Goal: Task Accomplishment & Management: Use online tool/utility

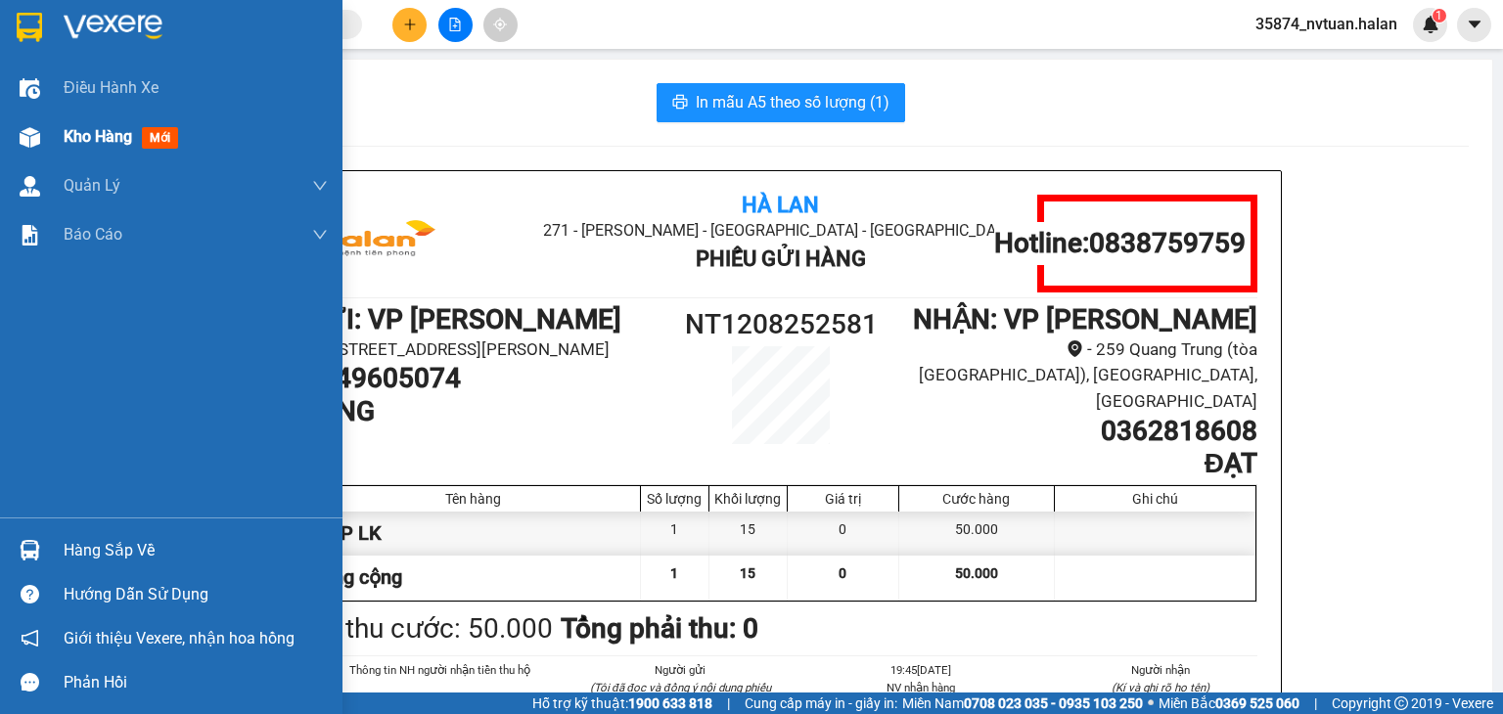
click at [111, 152] on div "Kho hàng mới" at bounding box center [196, 137] width 264 height 49
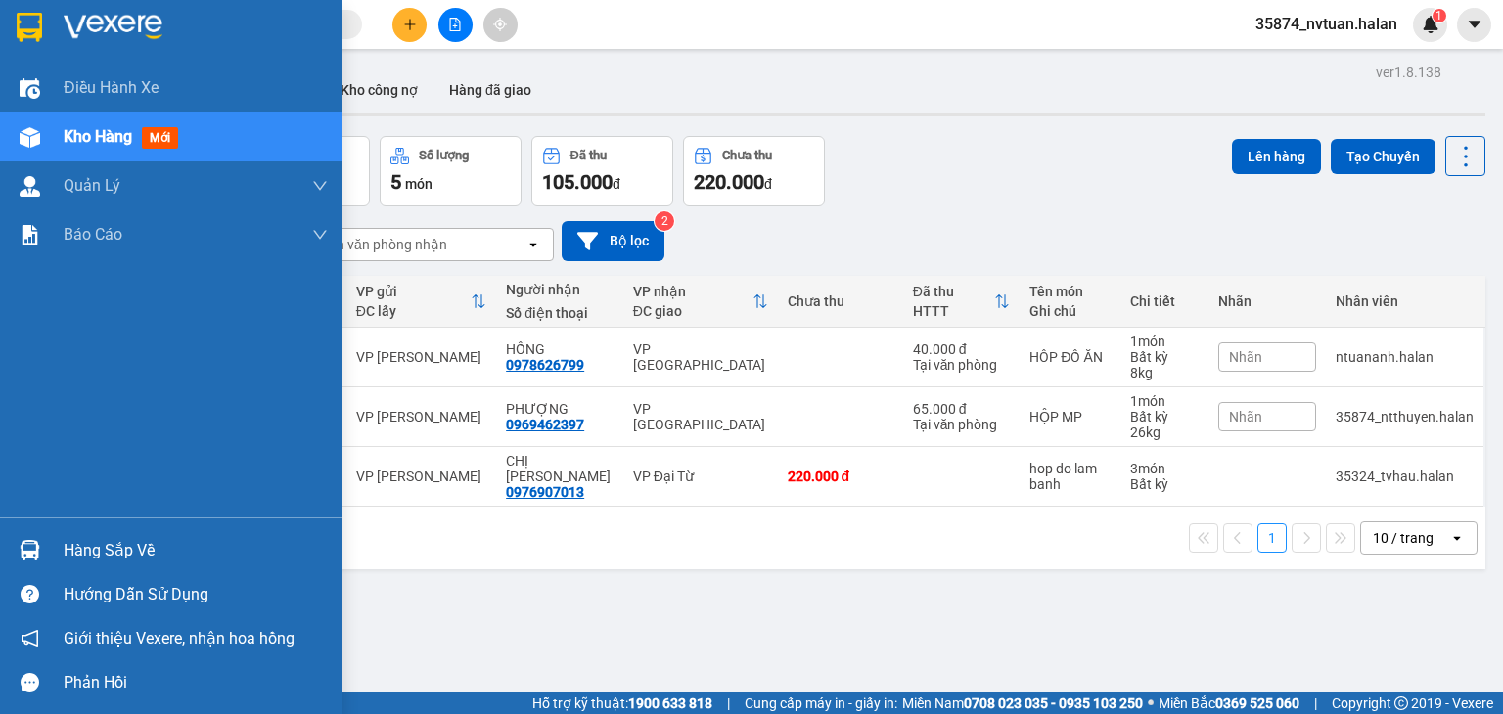
click at [59, 558] on div "Hàng sắp về" at bounding box center [171, 550] width 342 height 44
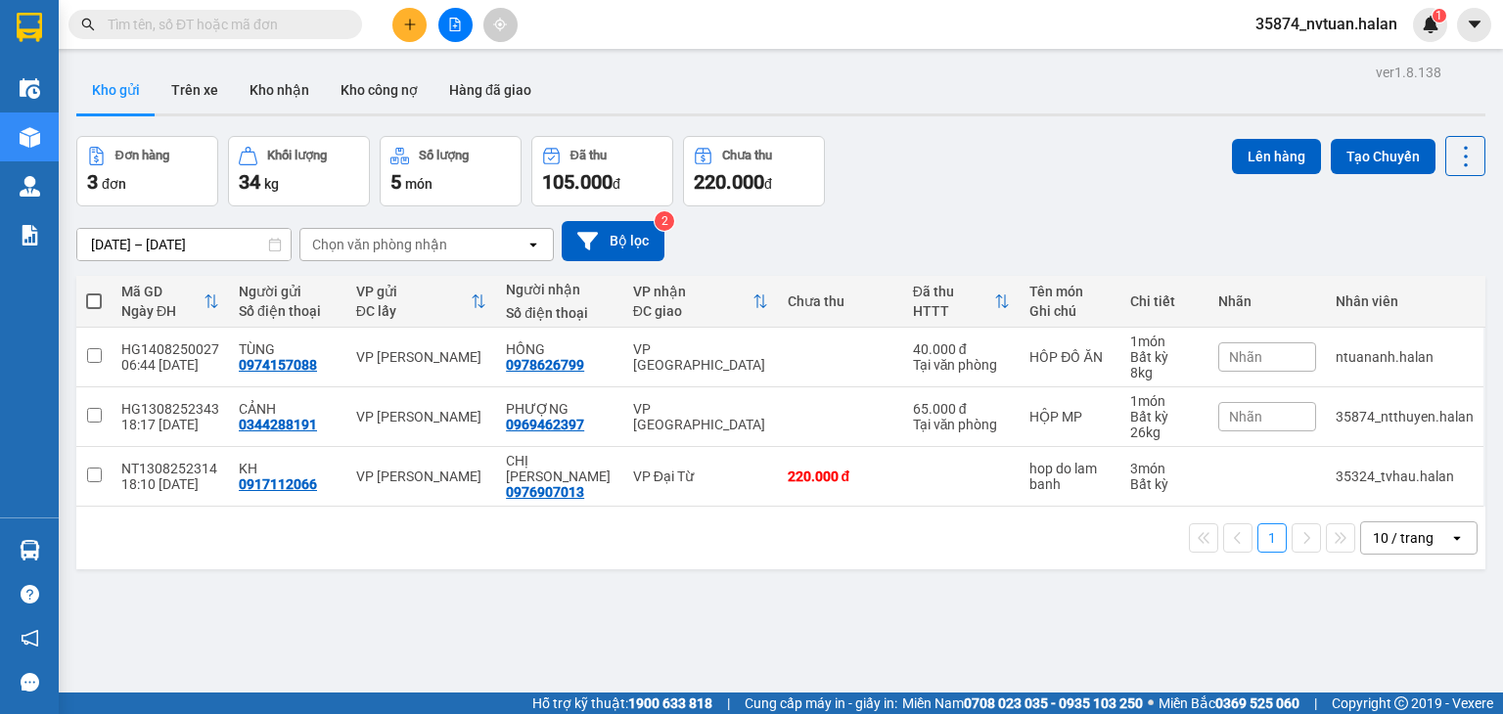
drag, startPoint x: 1028, startPoint y: 549, endPoint x: 774, endPoint y: 566, distance: 255.0
click at [1004, 557] on section "Kết quả tìm kiếm ( 0 ) Bộ lọc No Data 35874_nvtuan.halan 1 Điều hành xe Kho hàn…" at bounding box center [751, 357] width 1503 height 714
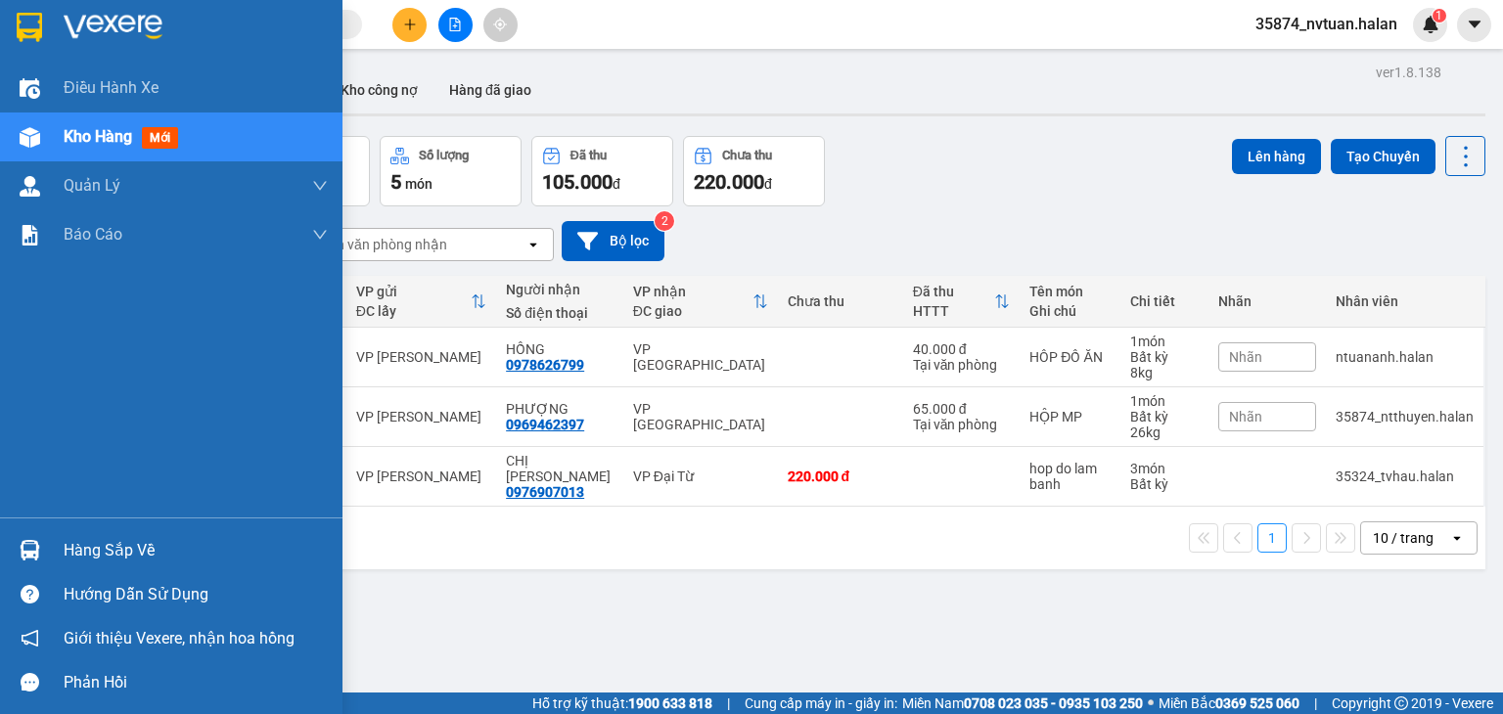
drag, startPoint x: 23, startPoint y: 538, endPoint x: 48, endPoint y: 529, distance: 26.0
click at [27, 538] on div at bounding box center [30, 550] width 34 height 34
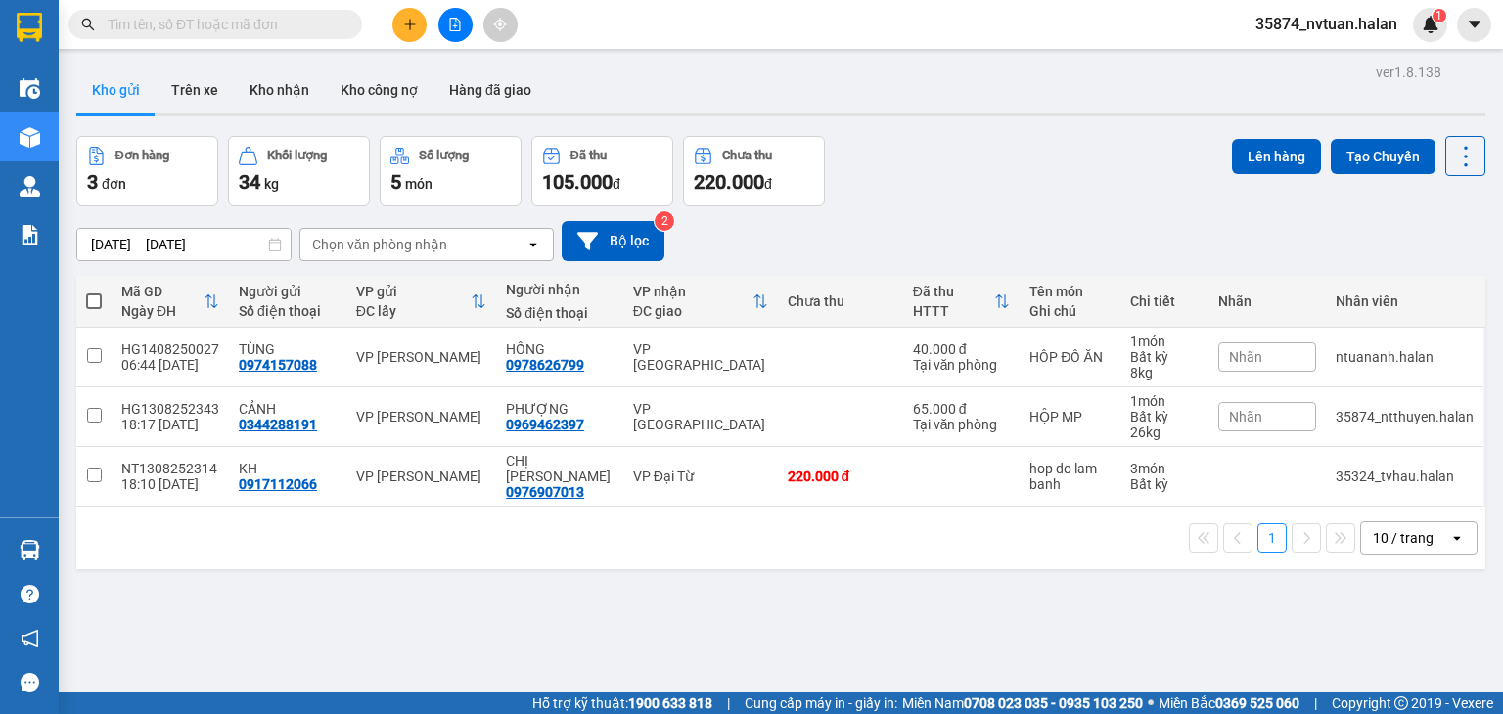
click at [1004, 558] on section "Kết quả tìm kiếm ( 0 ) Bộ lọc No Data 35874_nvtuan.halan 1 Điều hành xe Kho hàn…" at bounding box center [751, 357] width 1503 height 714
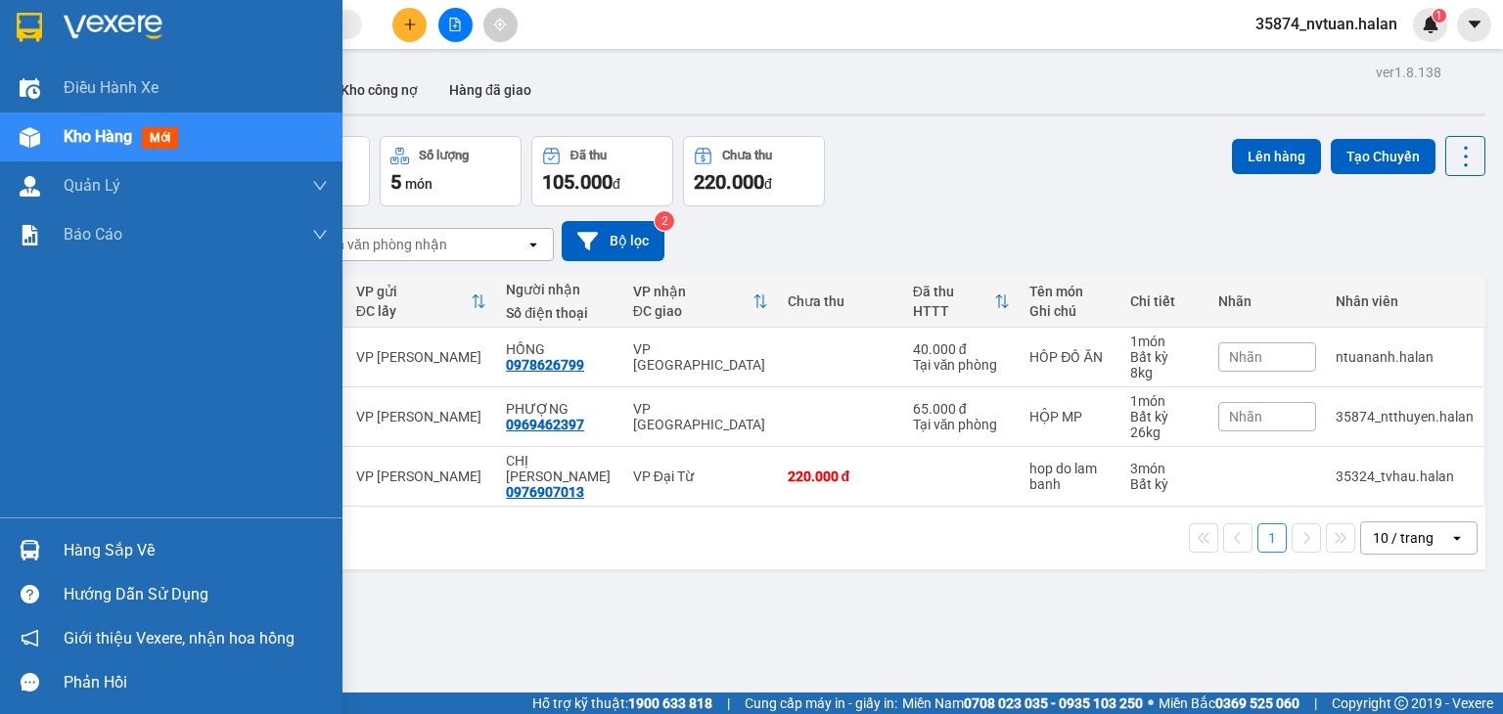
click at [59, 549] on div "Hàng sắp về" at bounding box center [171, 550] width 342 height 44
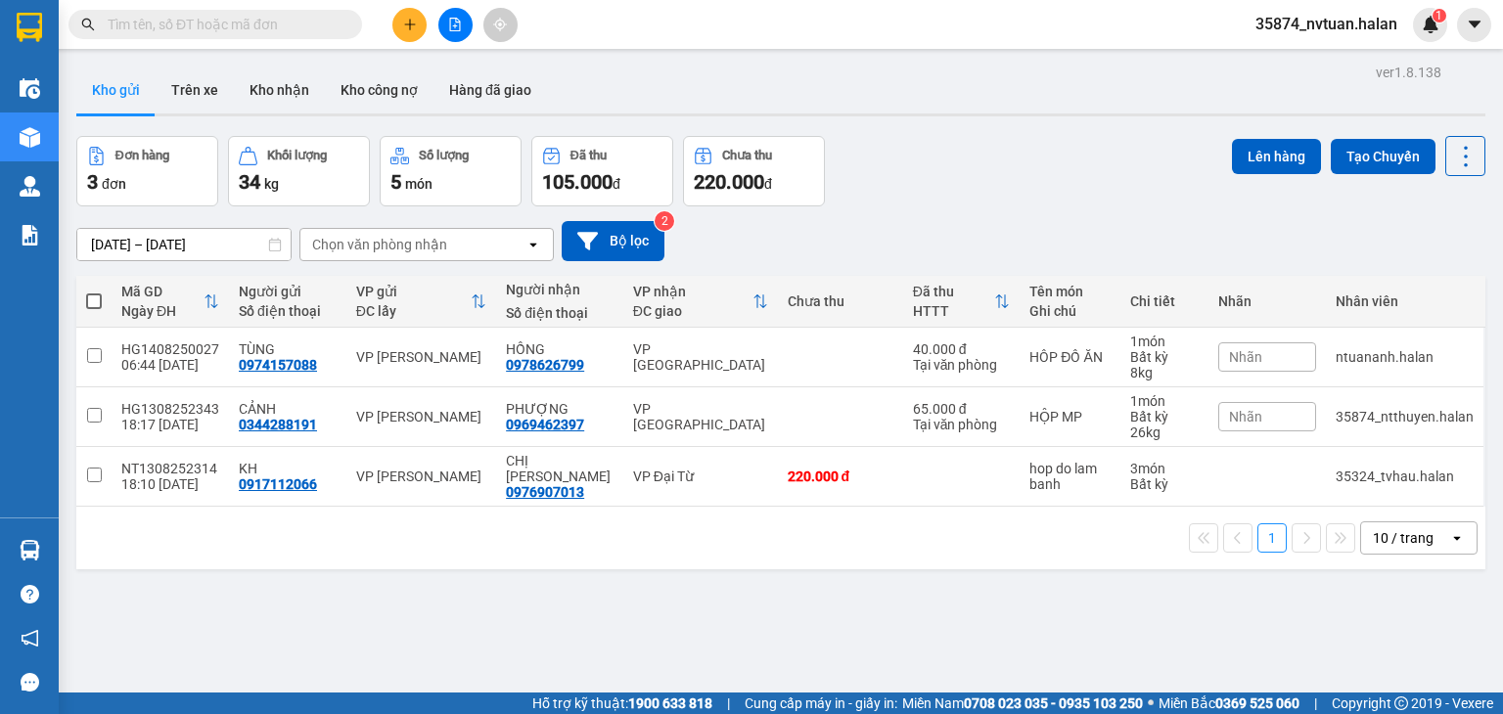
click at [326, 43] on section "Kết quả tìm kiếm ( 0 ) Bộ lọc No Data 35874_nvtuan.halan 1 Điều hành xe Kho hàn…" at bounding box center [751, 357] width 1503 height 714
click at [325, 28] on input "text" at bounding box center [223, 25] width 231 height 22
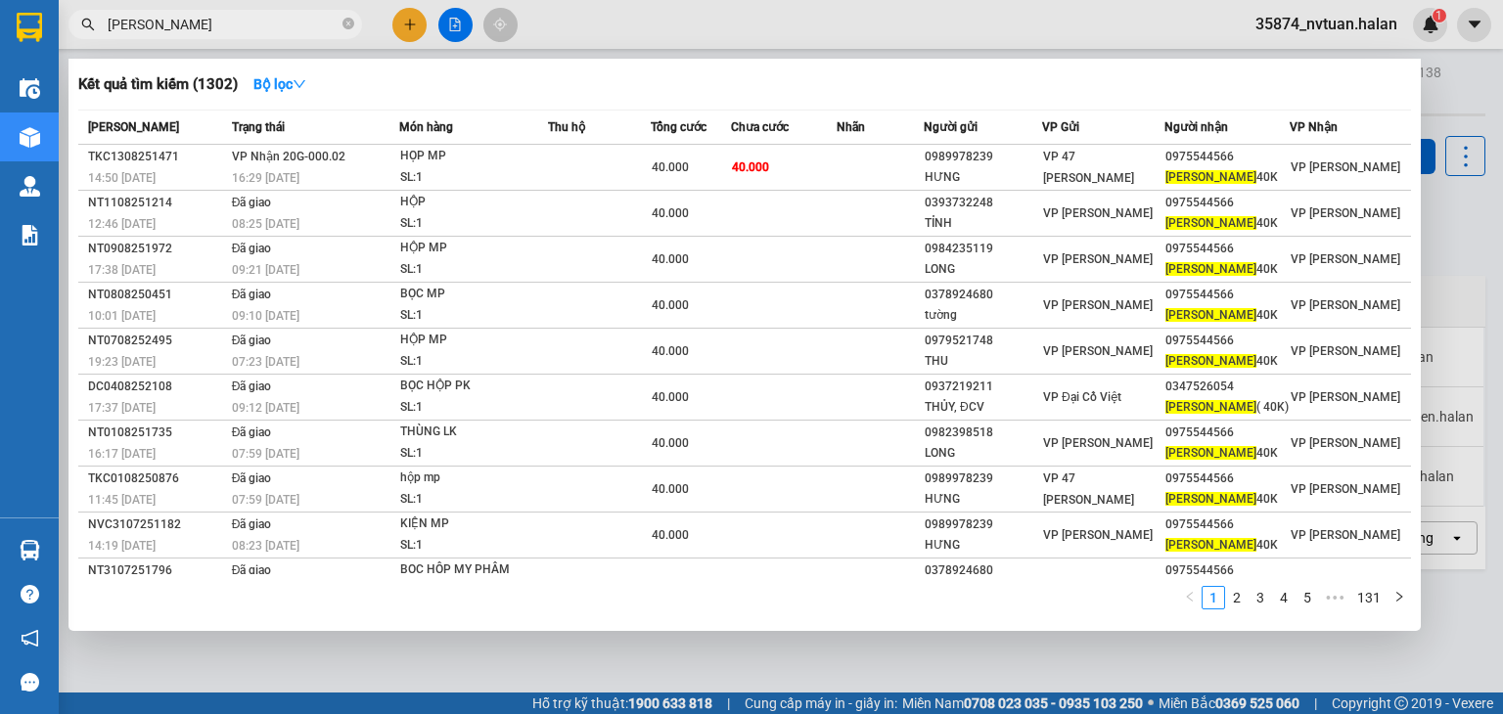
type input "duy dung"
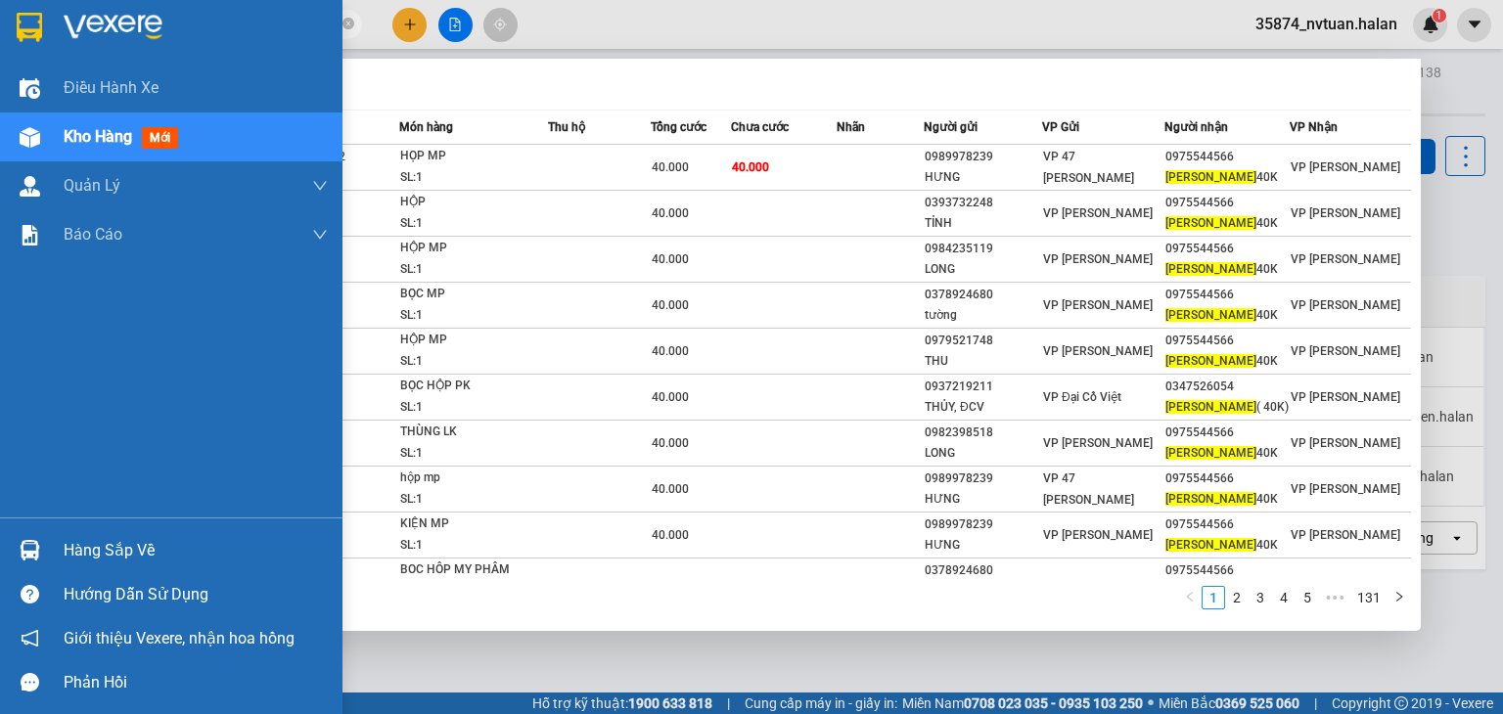
click at [60, 342] on div "Điều hành xe Kho hàng mới Quản Lý Quản lý chuyến Quản lý kiểm kho Báo cáo 12. T…" at bounding box center [171, 291] width 342 height 454
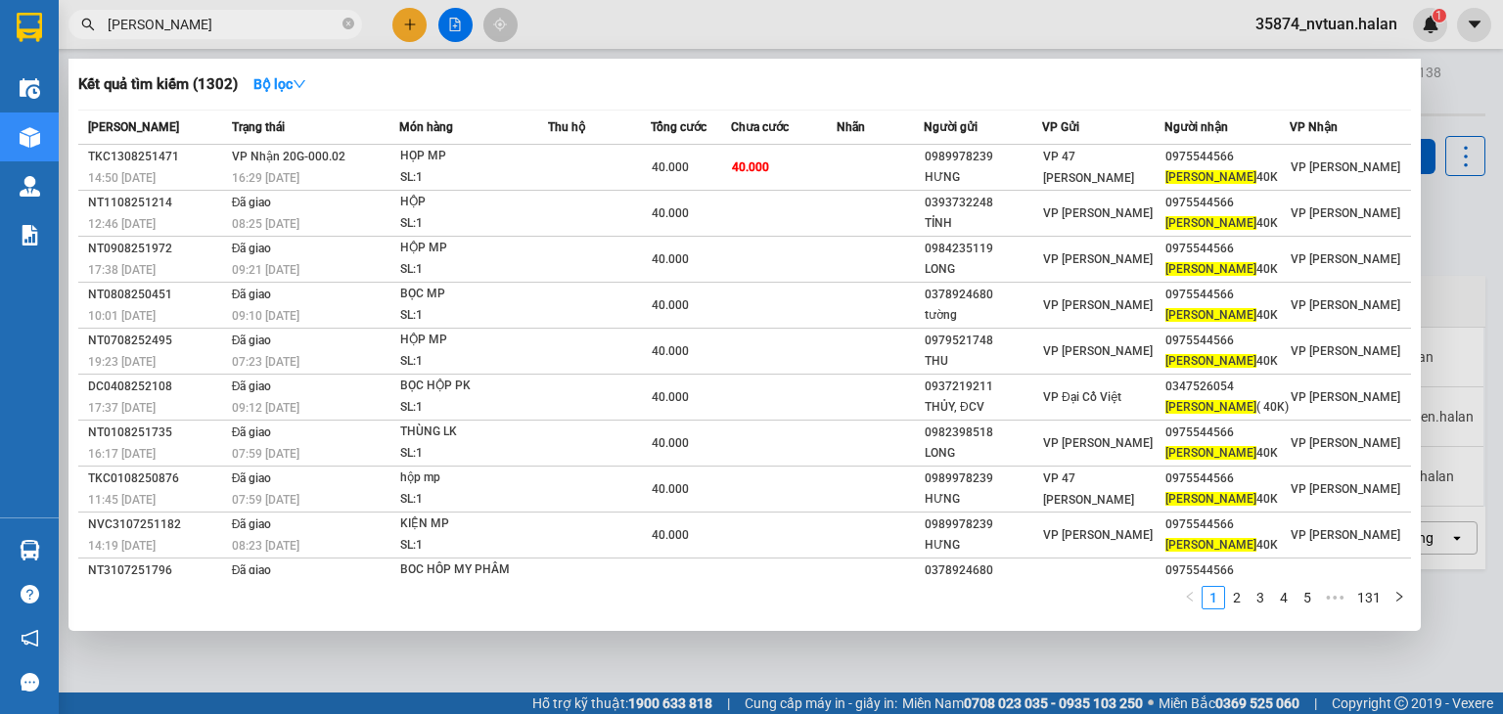
click at [1475, 207] on div at bounding box center [751, 357] width 1503 height 714
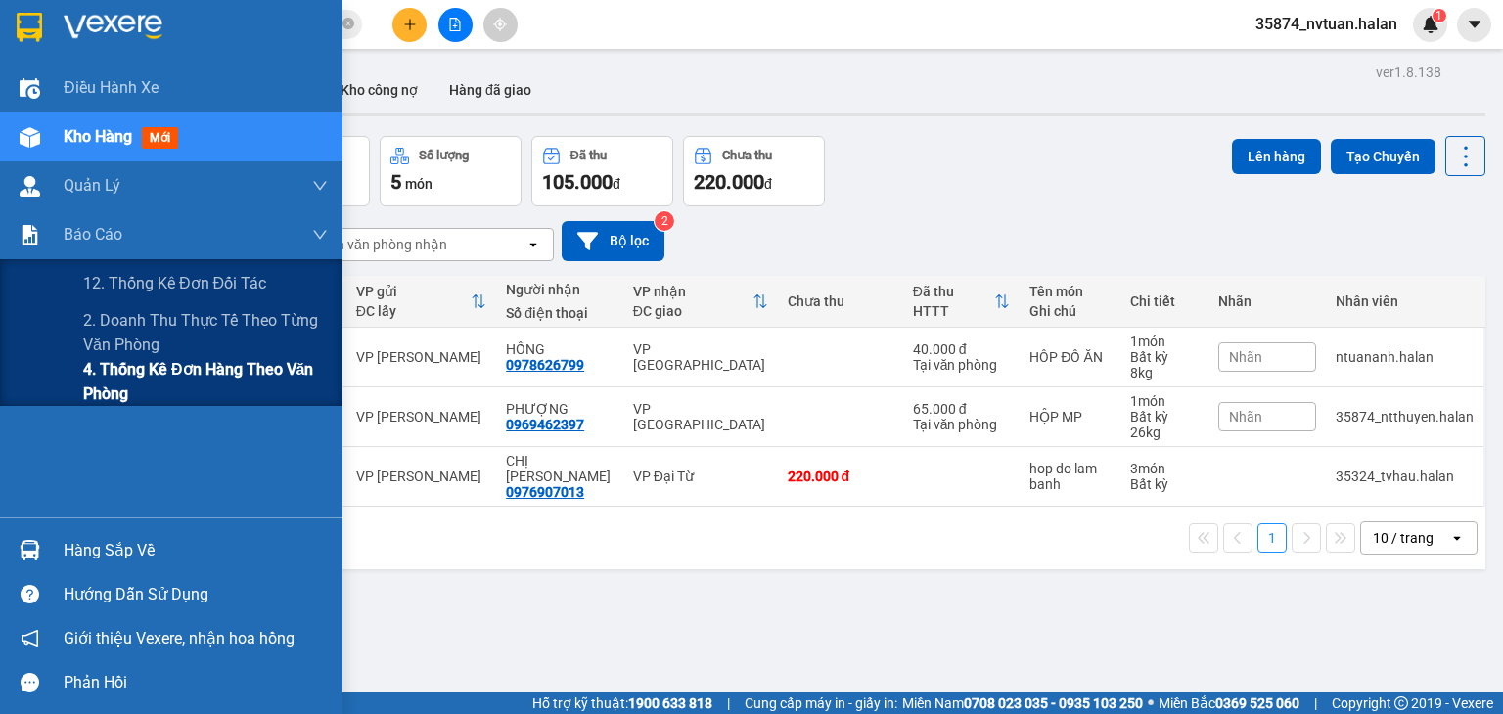
click at [157, 373] on span "4. Thống kê đơn hàng theo văn phòng" at bounding box center [205, 381] width 245 height 49
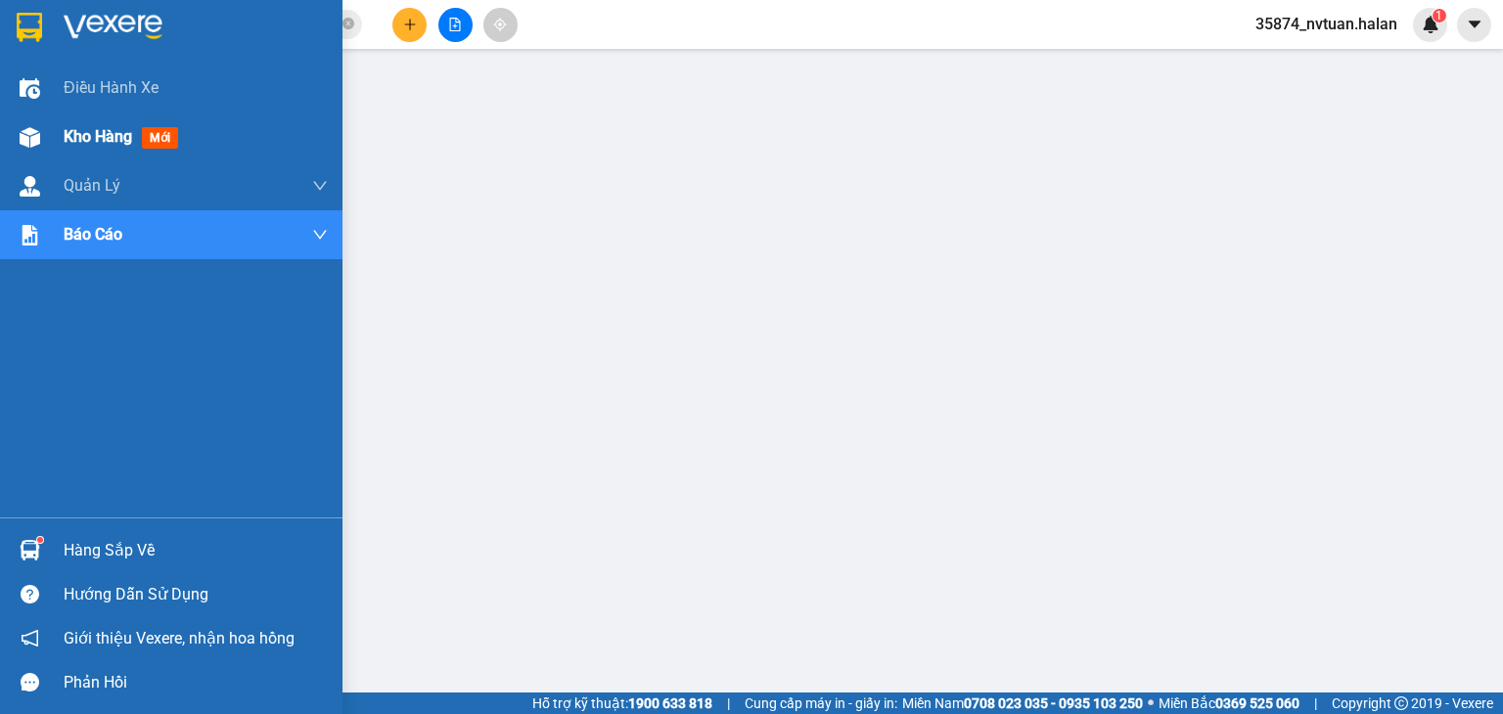
click at [33, 145] on img at bounding box center [30, 137] width 21 height 21
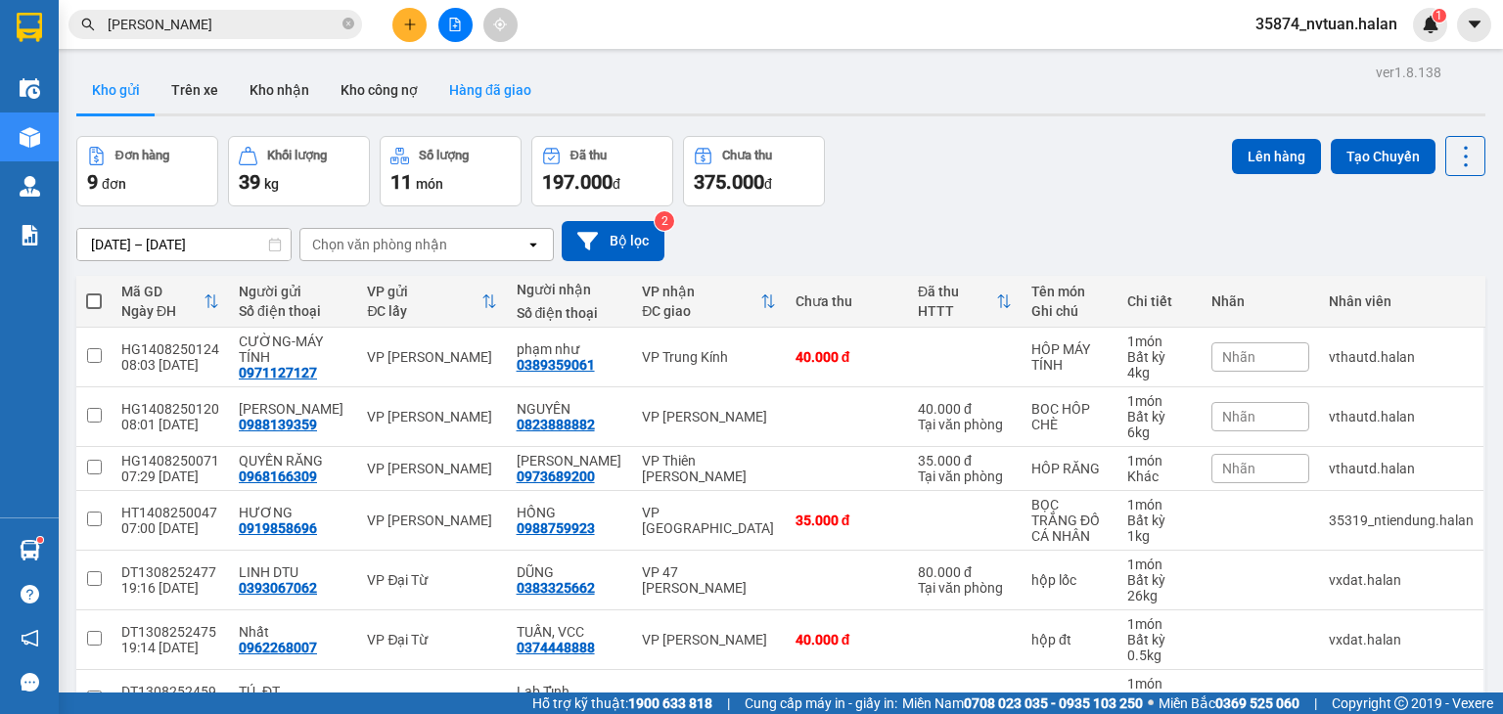
click at [462, 86] on button "Hàng đã giao" at bounding box center [491, 90] width 114 height 47
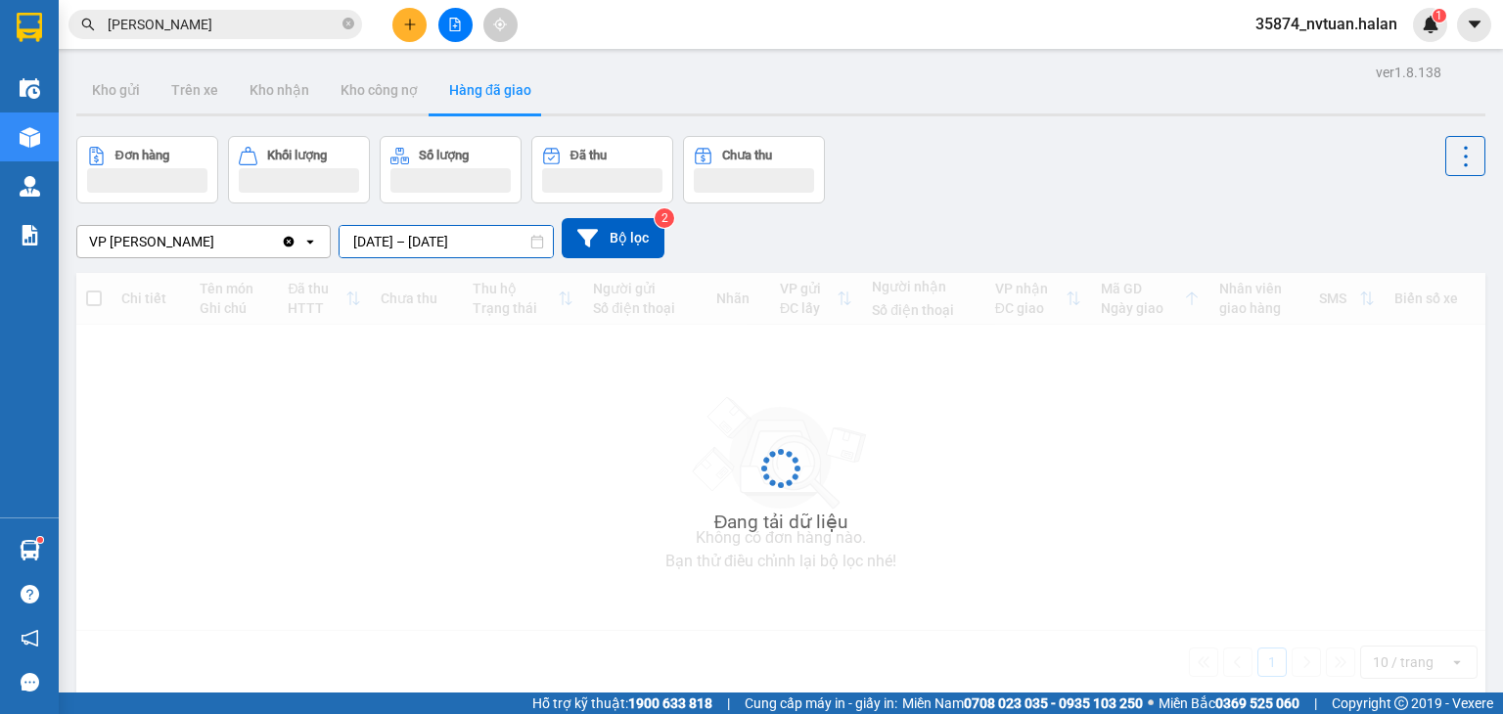
click at [366, 236] on input "12/08/2025 – 14/08/2025" at bounding box center [446, 241] width 213 height 31
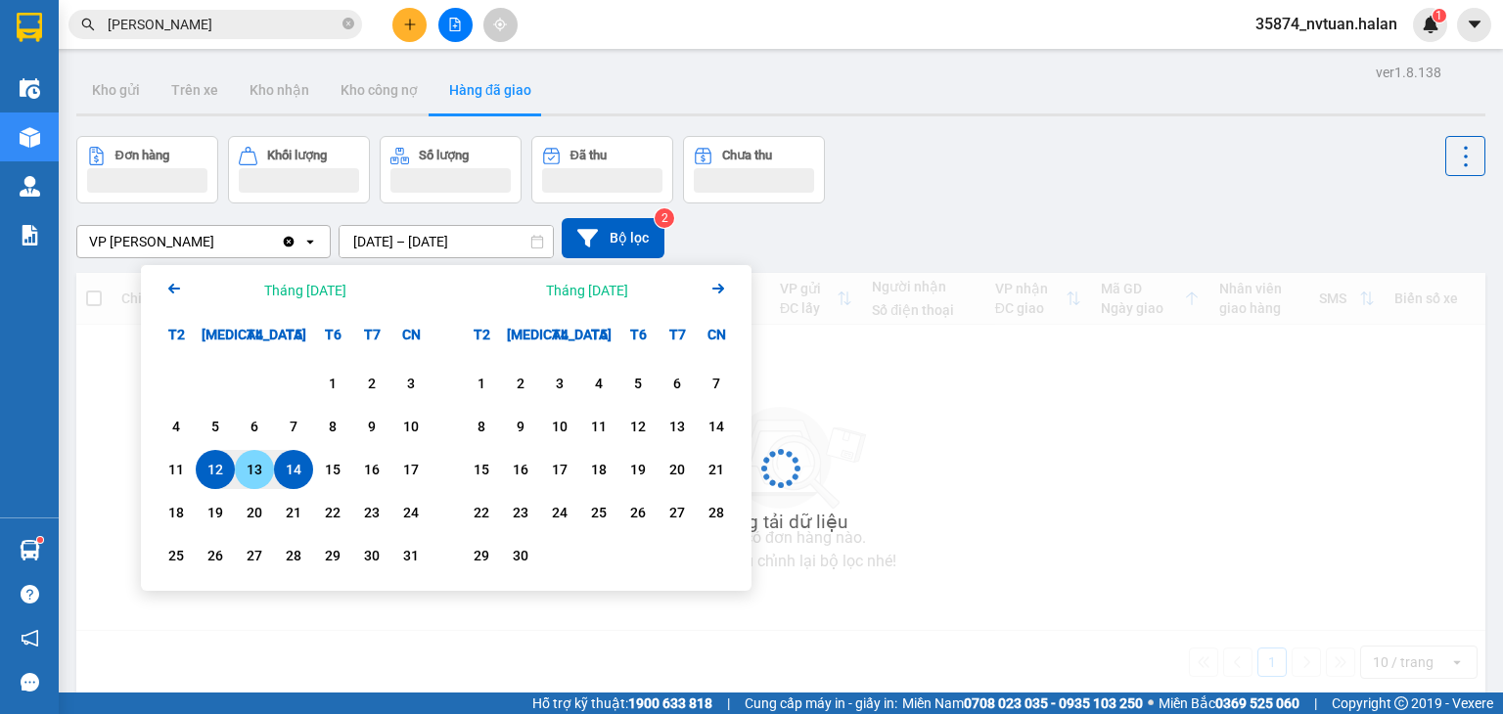
click at [248, 463] on div "13" at bounding box center [254, 469] width 27 height 23
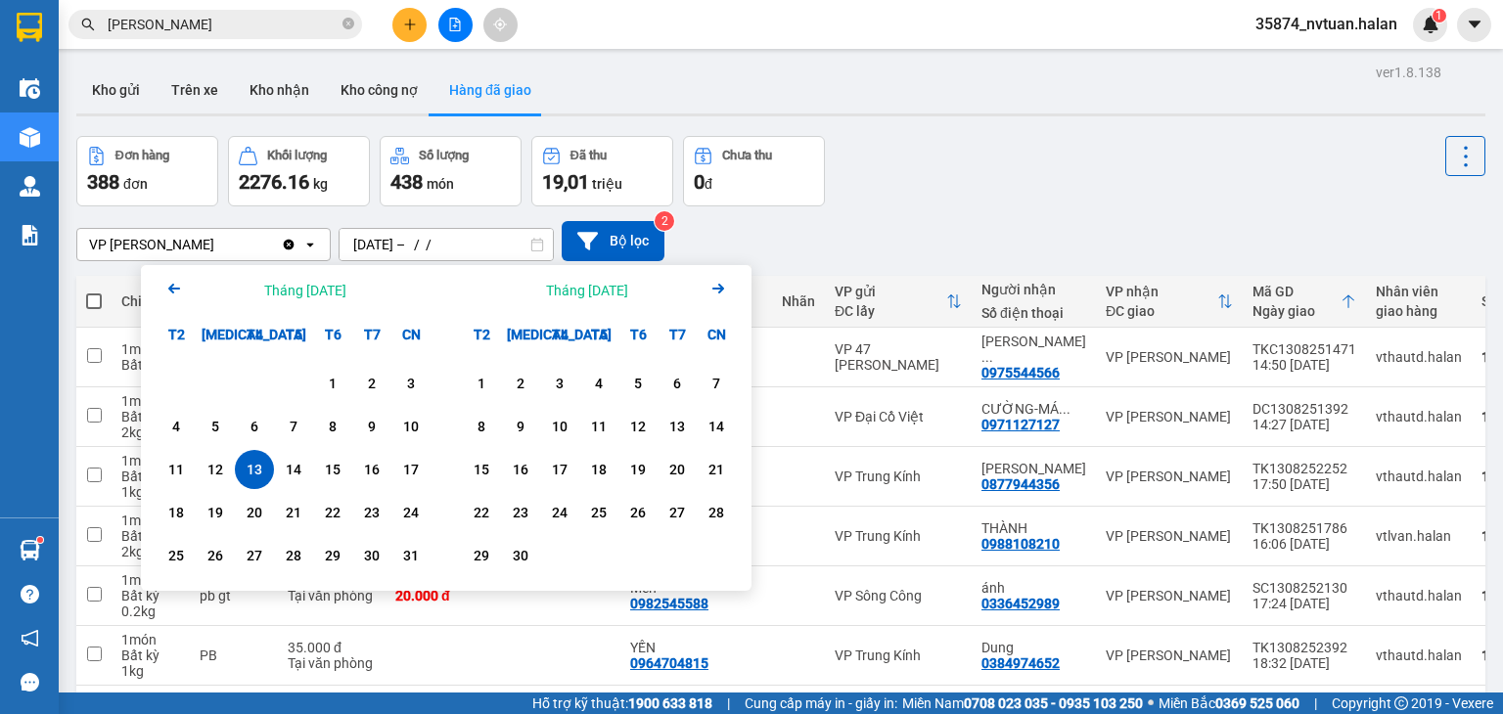
click at [265, 472] on div "13" at bounding box center [254, 469] width 27 height 23
type input "13/08/2025 – 13/08/2025"
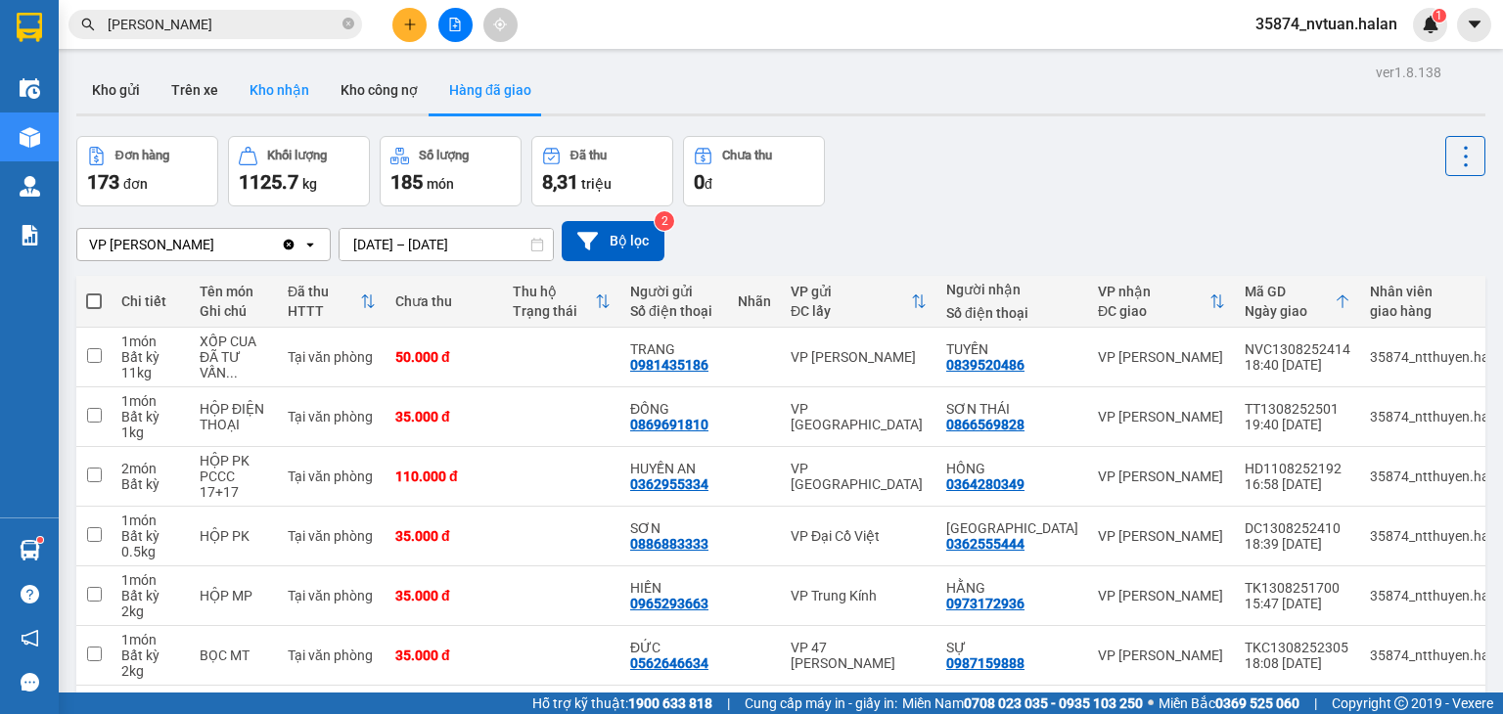
click at [318, 93] on button "Kho nhận" at bounding box center [279, 90] width 91 height 47
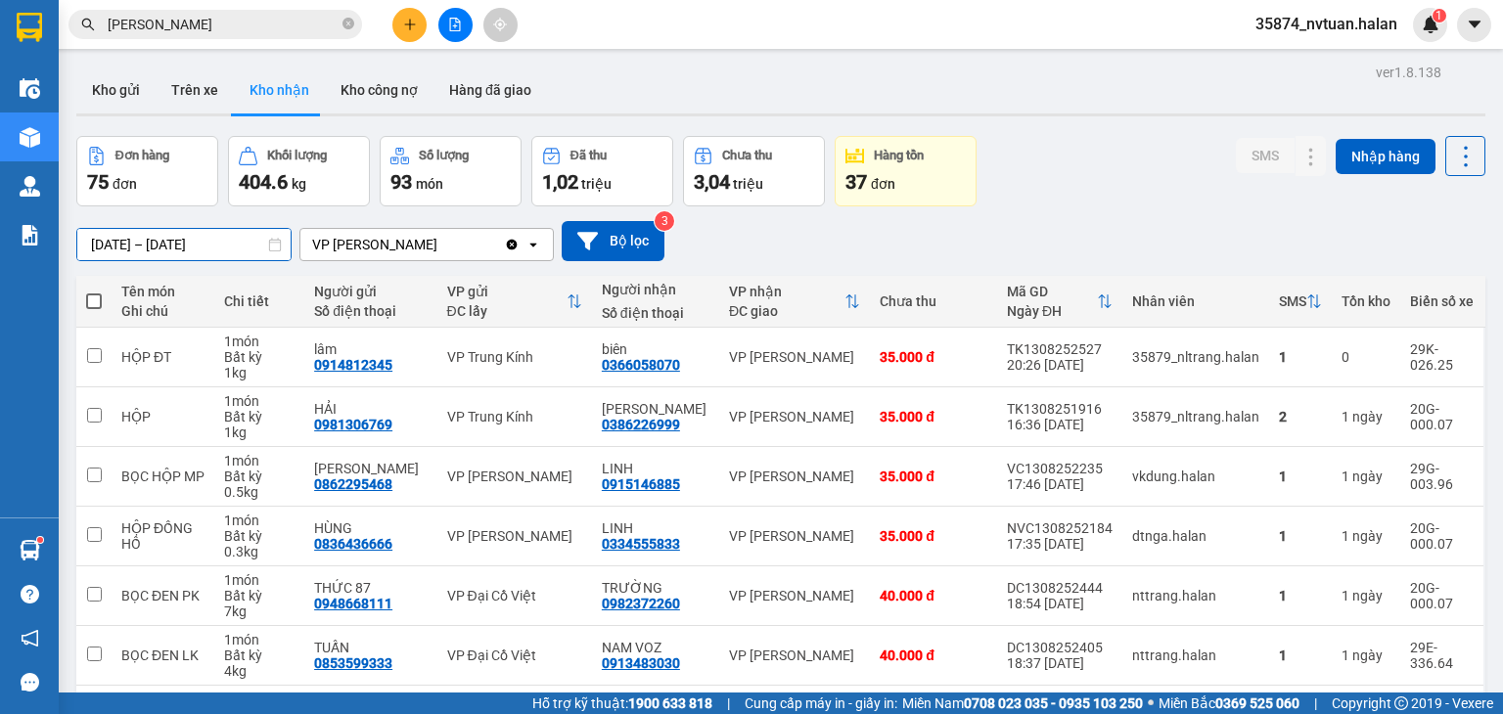
click at [244, 244] on input "16/06/2025 – 14/08/2025" at bounding box center [183, 244] width 213 height 31
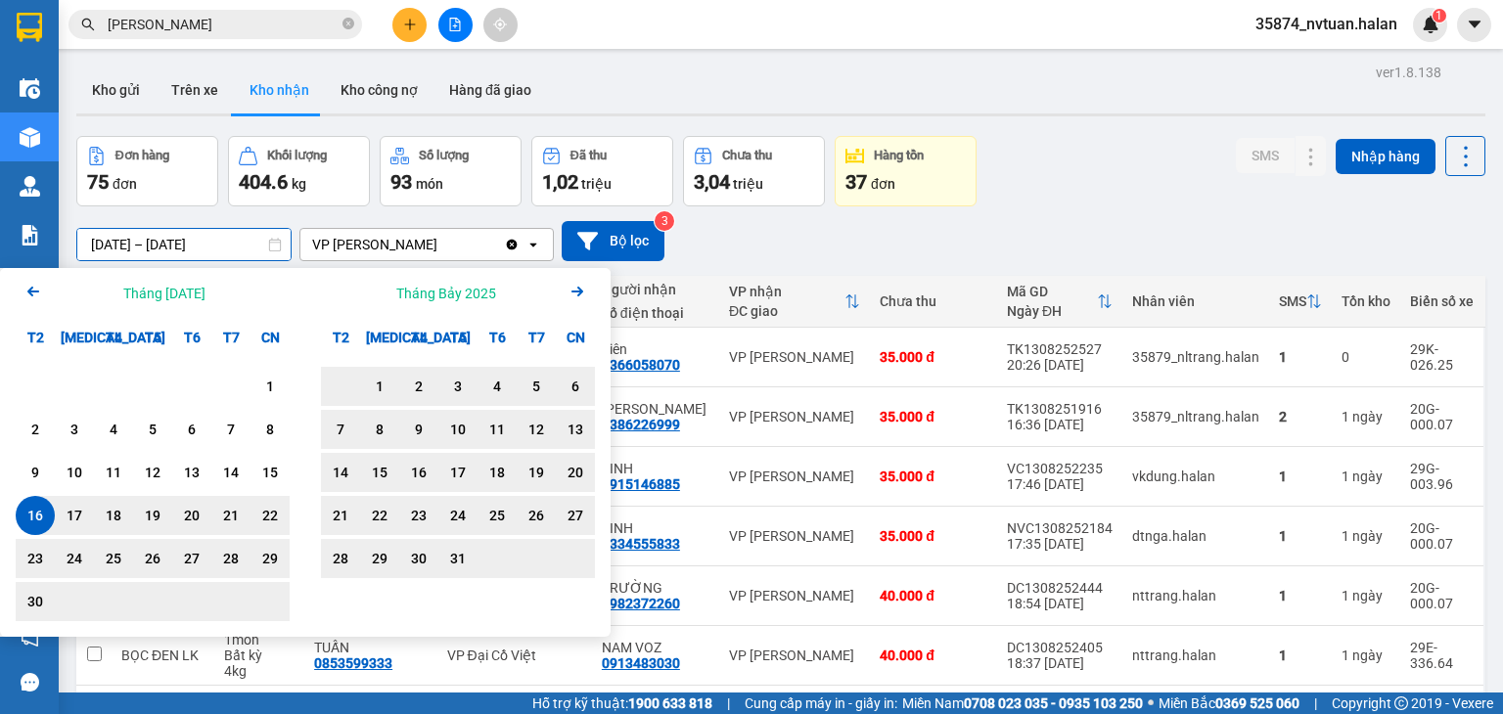
click at [578, 289] on icon "Next month." at bounding box center [577, 292] width 12 height 10
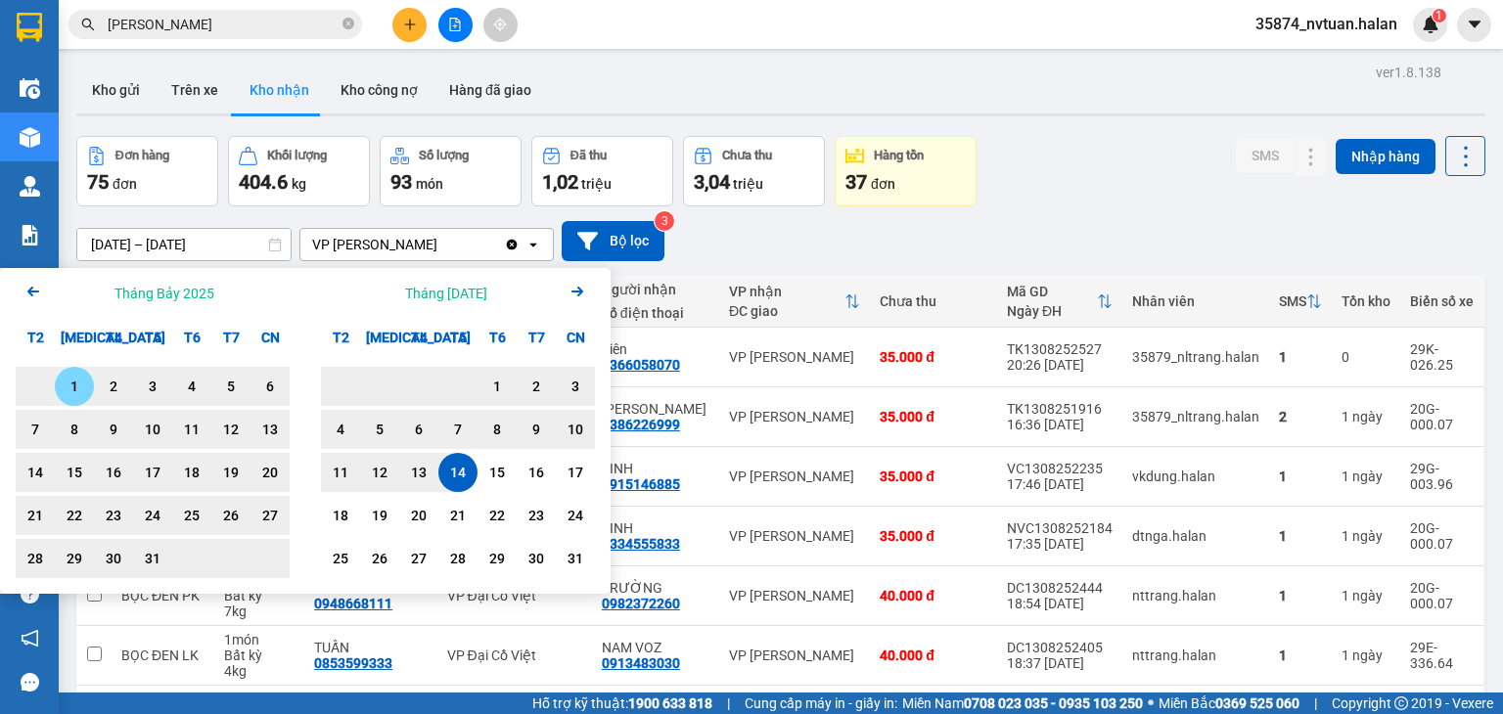
click at [579, 291] on icon "Next month." at bounding box center [577, 292] width 12 height 10
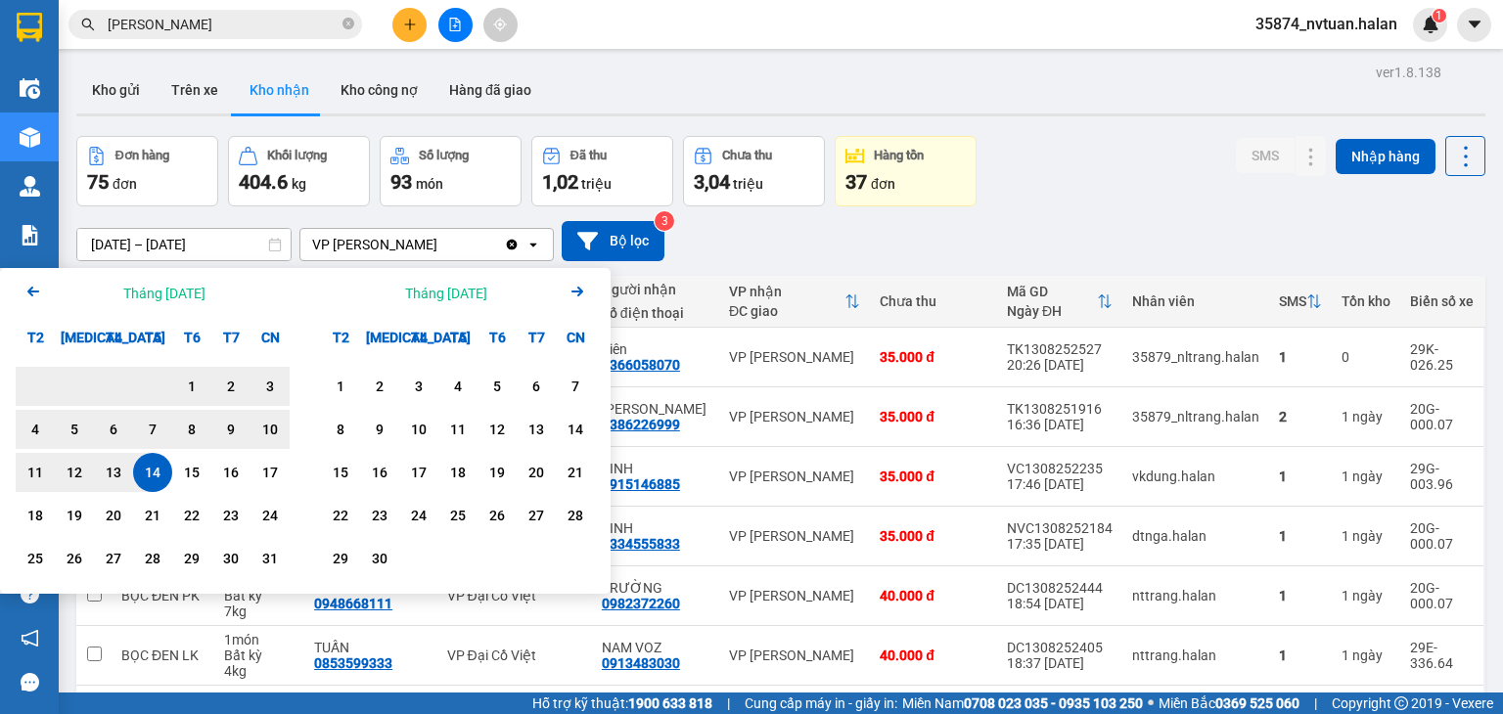
click at [38, 291] on icon "Previous month." at bounding box center [33, 292] width 12 height 10
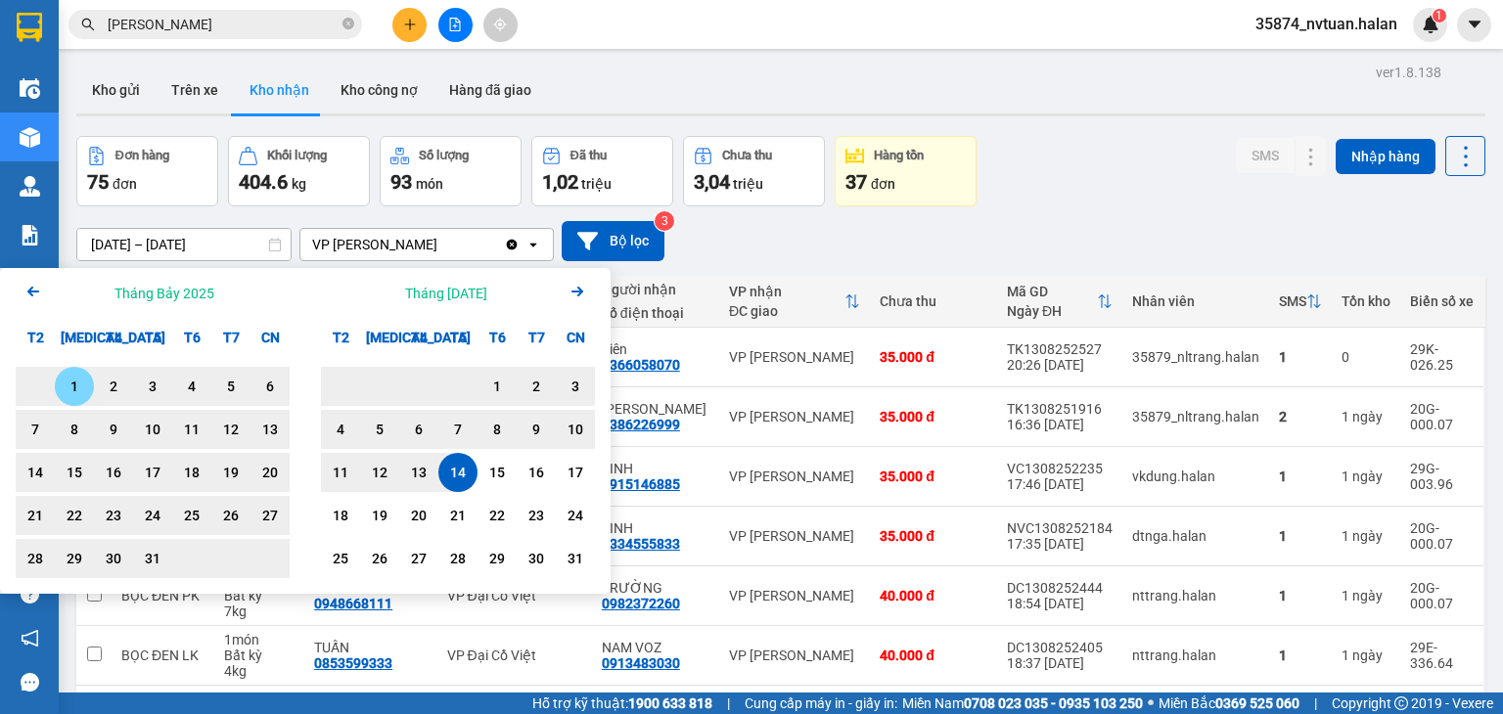
click at [36, 291] on icon "Previous month." at bounding box center [33, 292] width 12 height 10
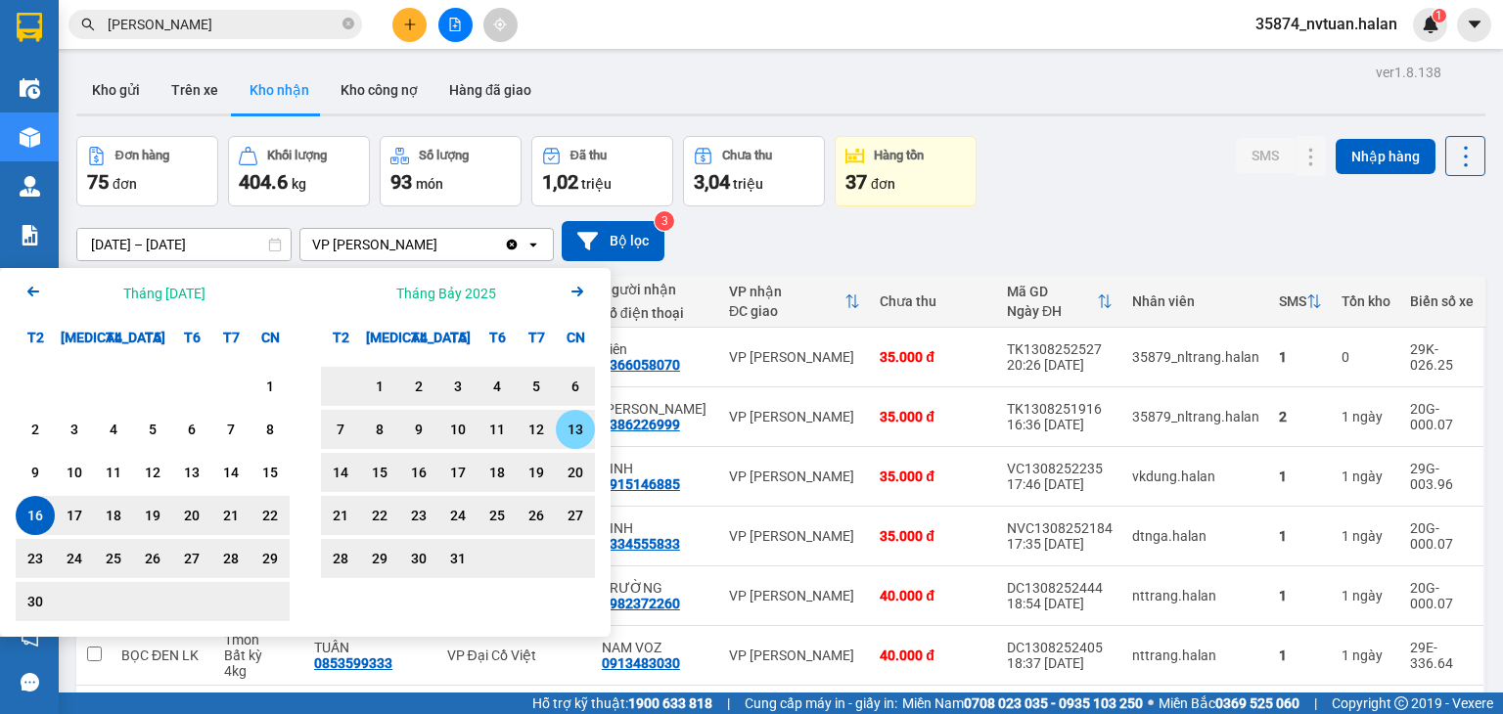
click at [571, 435] on div "13" at bounding box center [575, 429] width 27 height 23
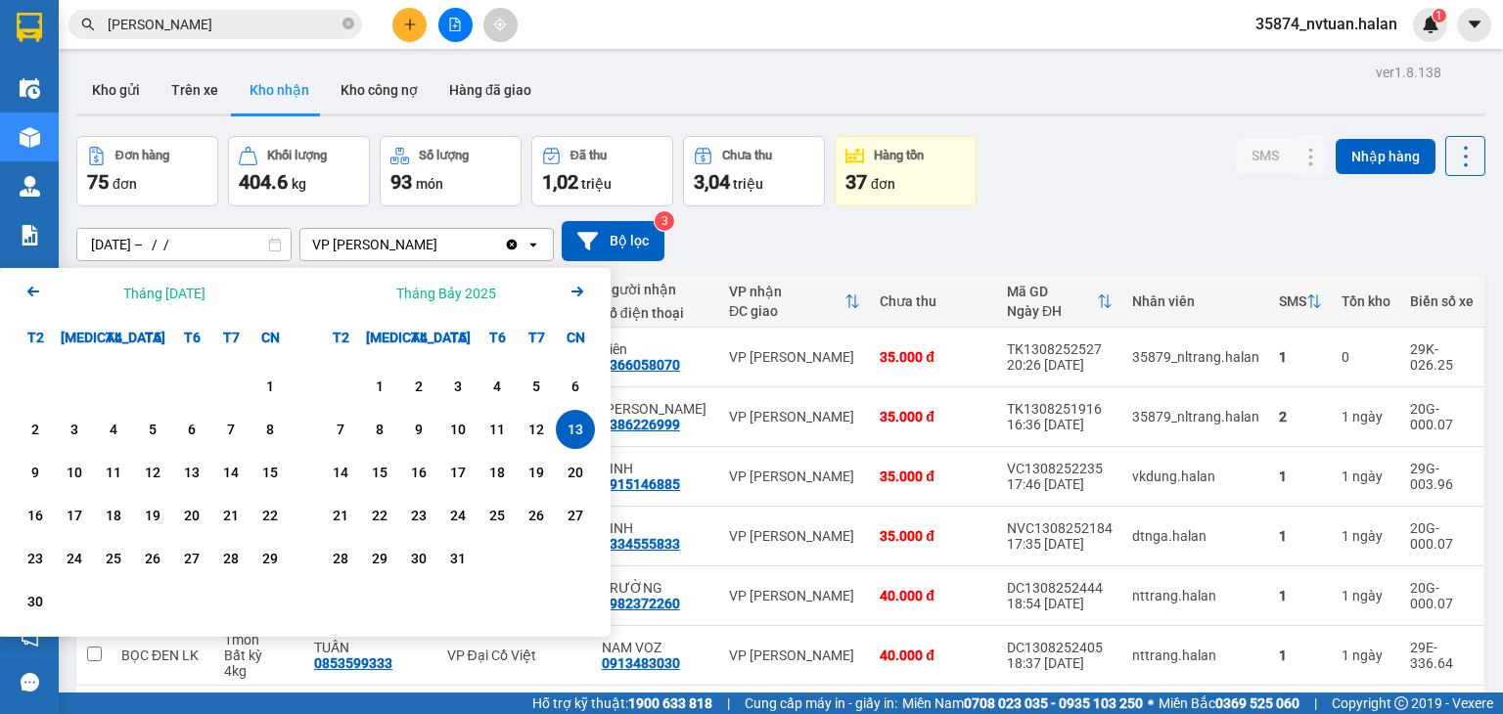
click at [582, 435] on div "13" at bounding box center [575, 429] width 27 height 23
type input "13/07/2025 – 13/07/2025"
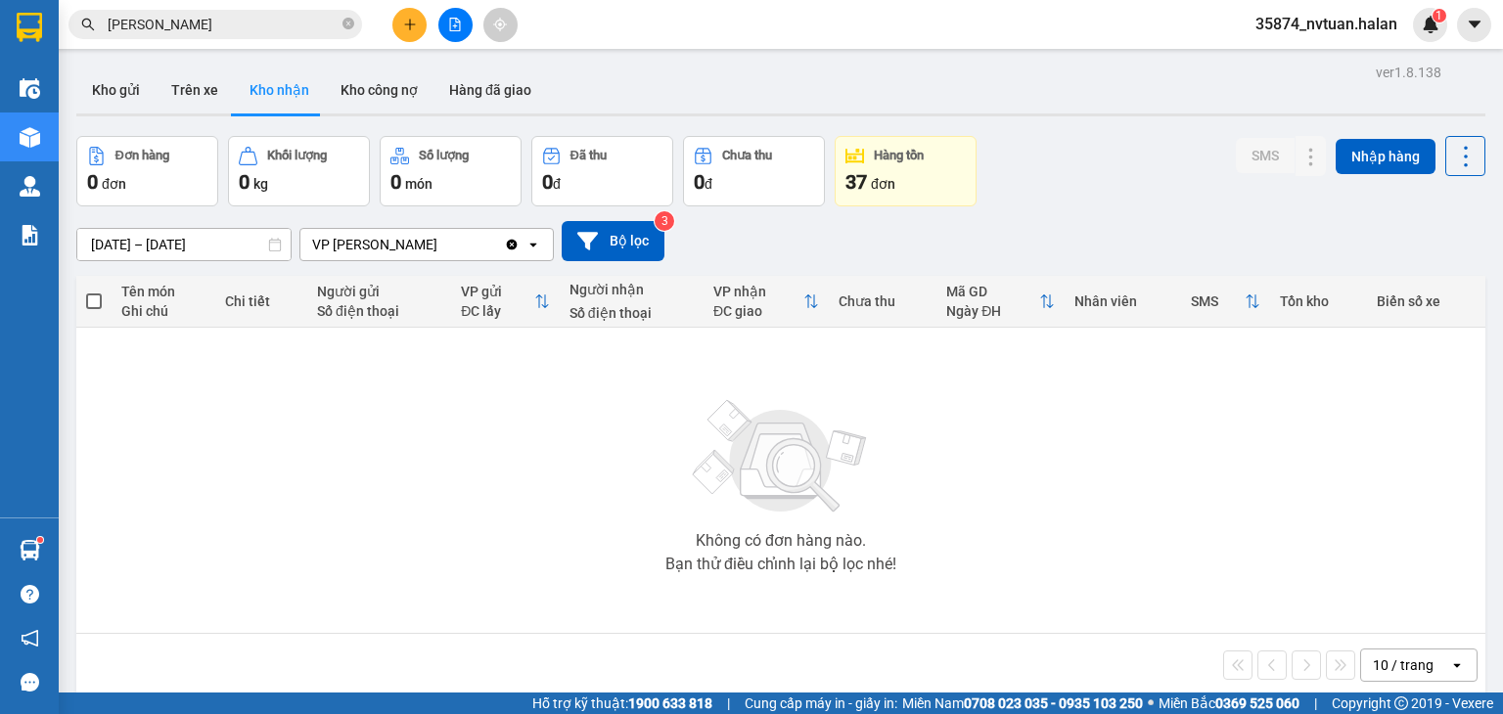
click at [101, 248] on input "13/07/2025 – 13/07/2025" at bounding box center [183, 244] width 213 height 31
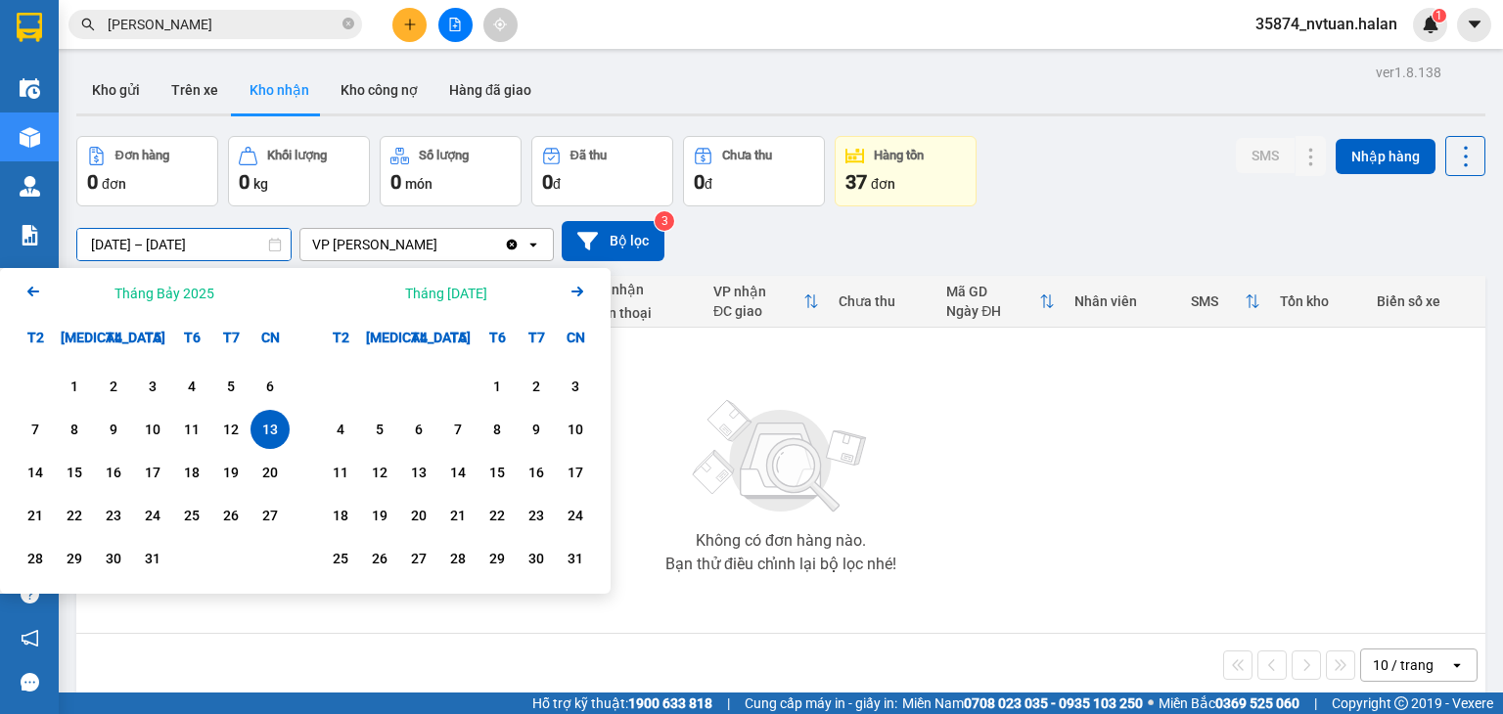
click at [37, 290] on icon "Arrow Left" at bounding box center [33, 291] width 23 height 23
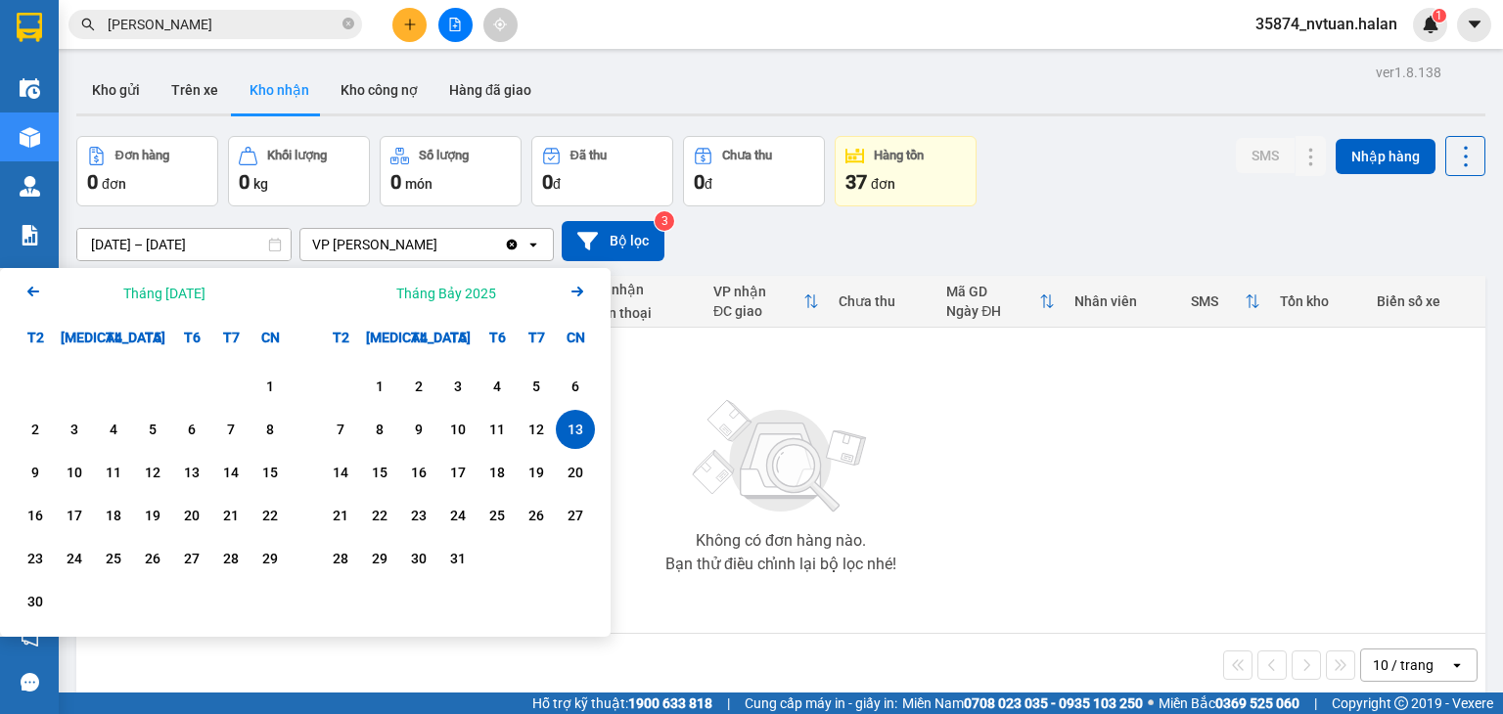
click at [815, 412] on img at bounding box center [781, 456] width 196 height 137
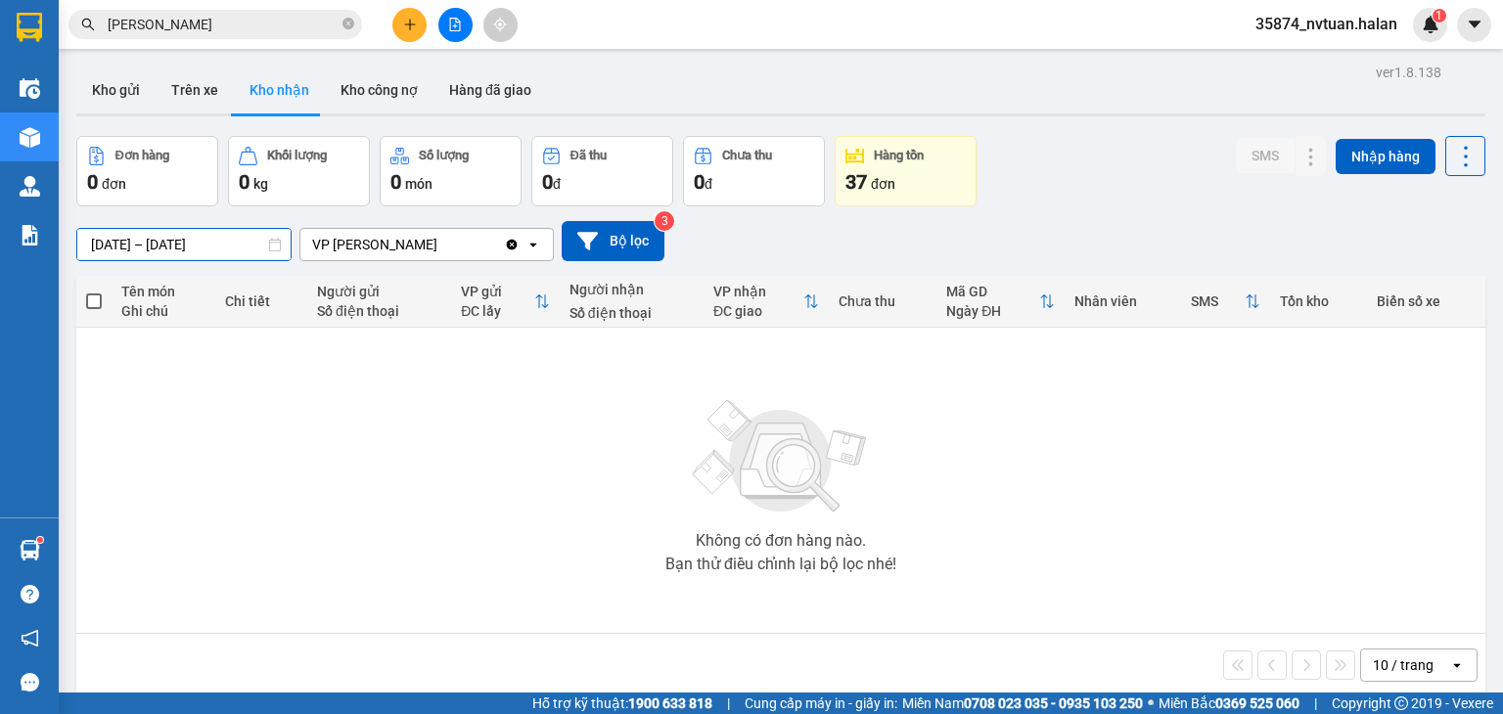
click at [136, 236] on input "13/07/2025 – 13/07/2025" at bounding box center [183, 244] width 213 height 31
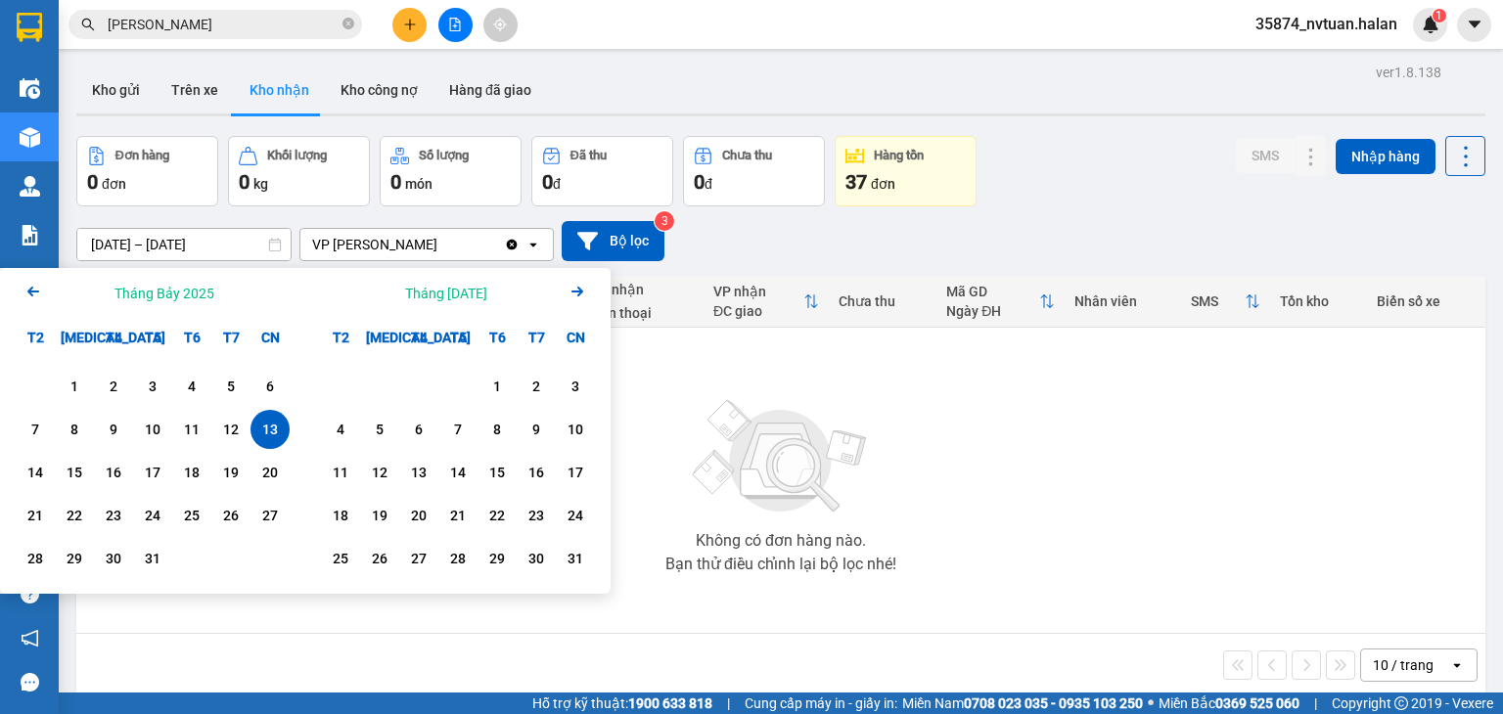
click at [38, 293] on icon "Arrow Left" at bounding box center [33, 291] width 23 height 23
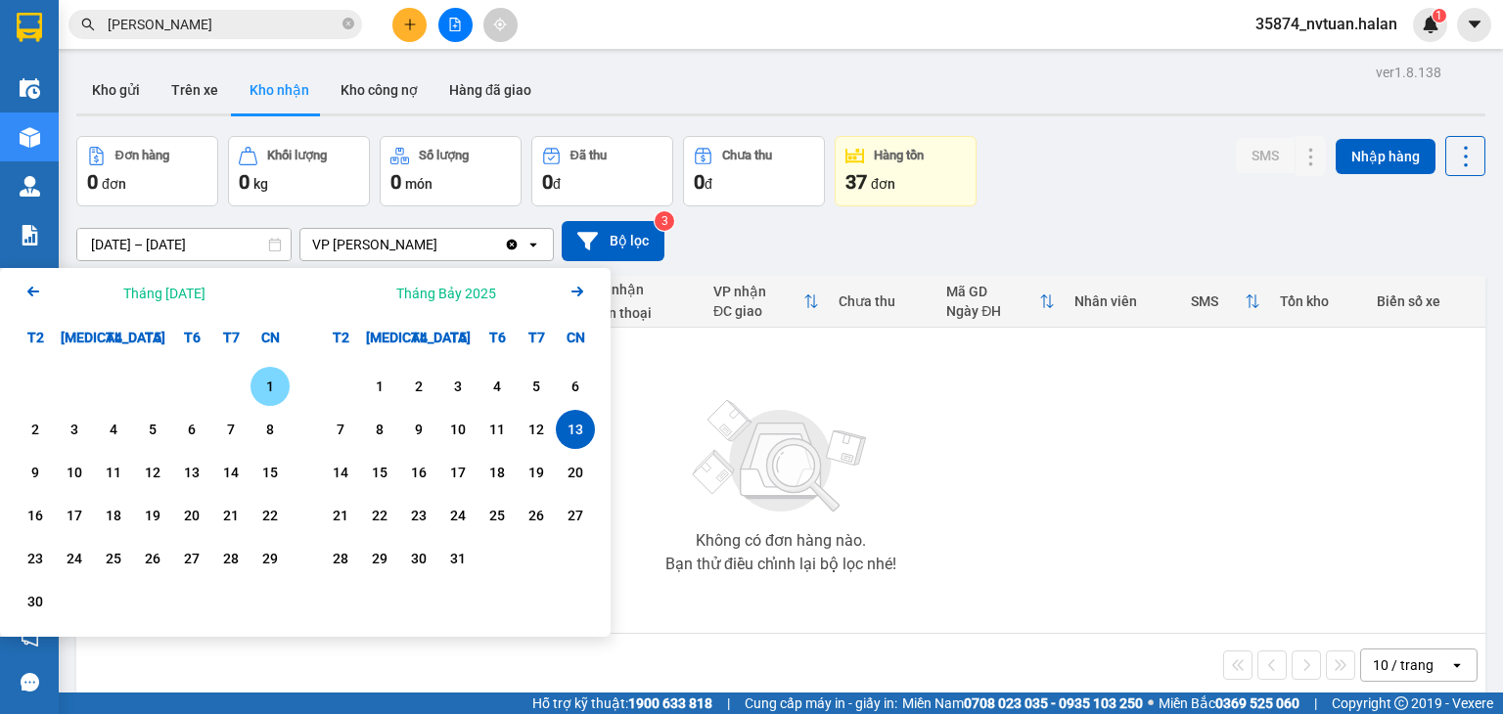
click at [38, 293] on icon "Arrow Left" at bounding box center [33, 291] width 23 height 23
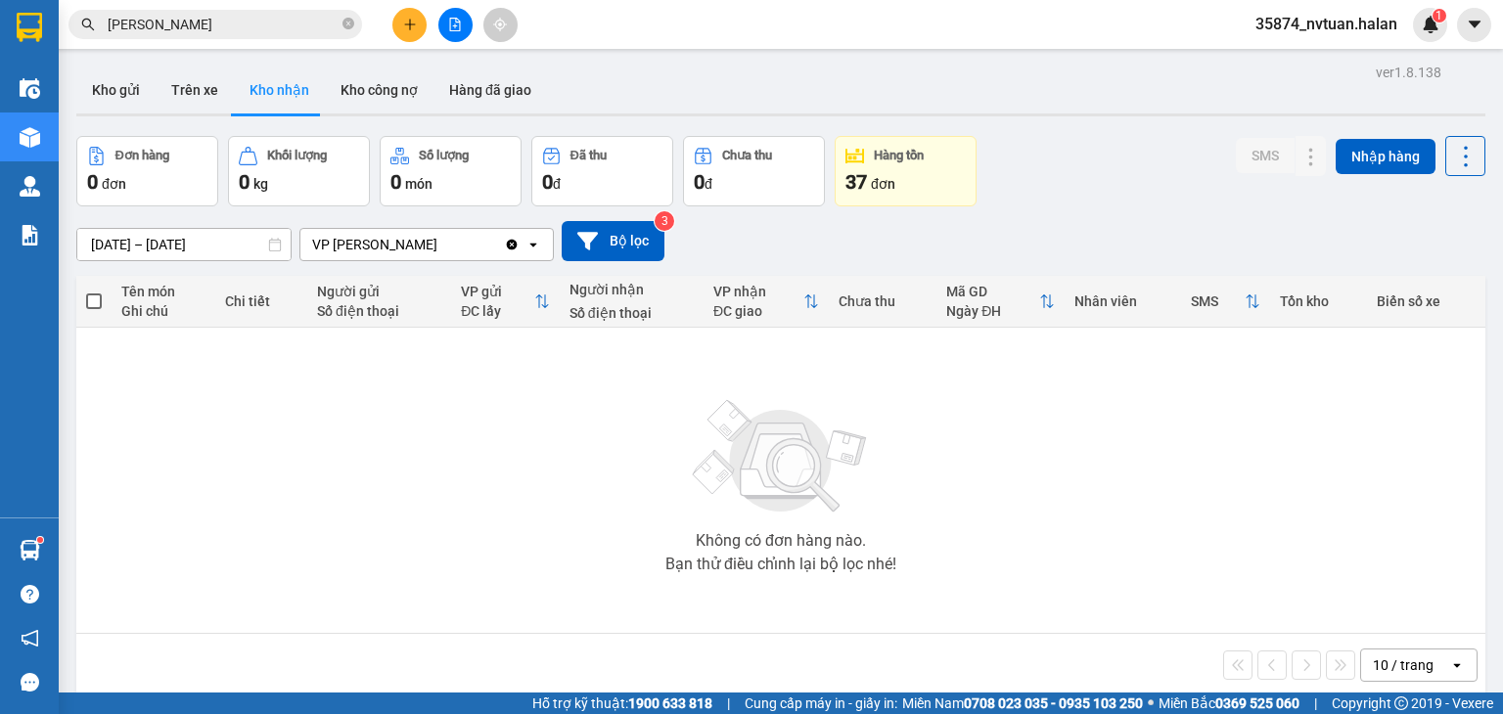
click at [851, 53] on main "ver 1.8.138 Kho gửi Trên xe Kho nhận Kho công nợ Hàng đã giao Đơn hàng 0 đơn Kh…" at bounding box center [751, 346] width 1503 height 693
click at [450, 19] on icon "file-add" at bounding box center [455, 25] width 11 height 14
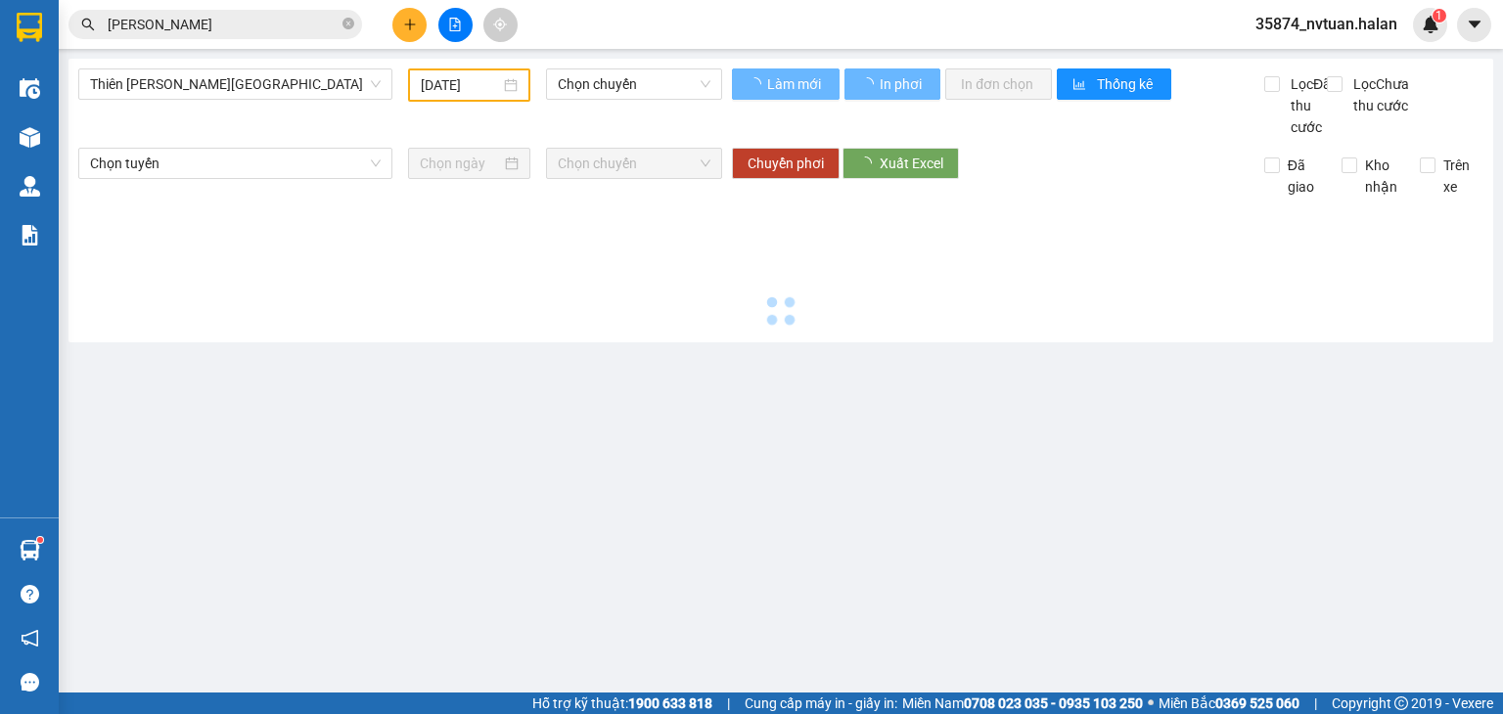
type input "[DATE]"
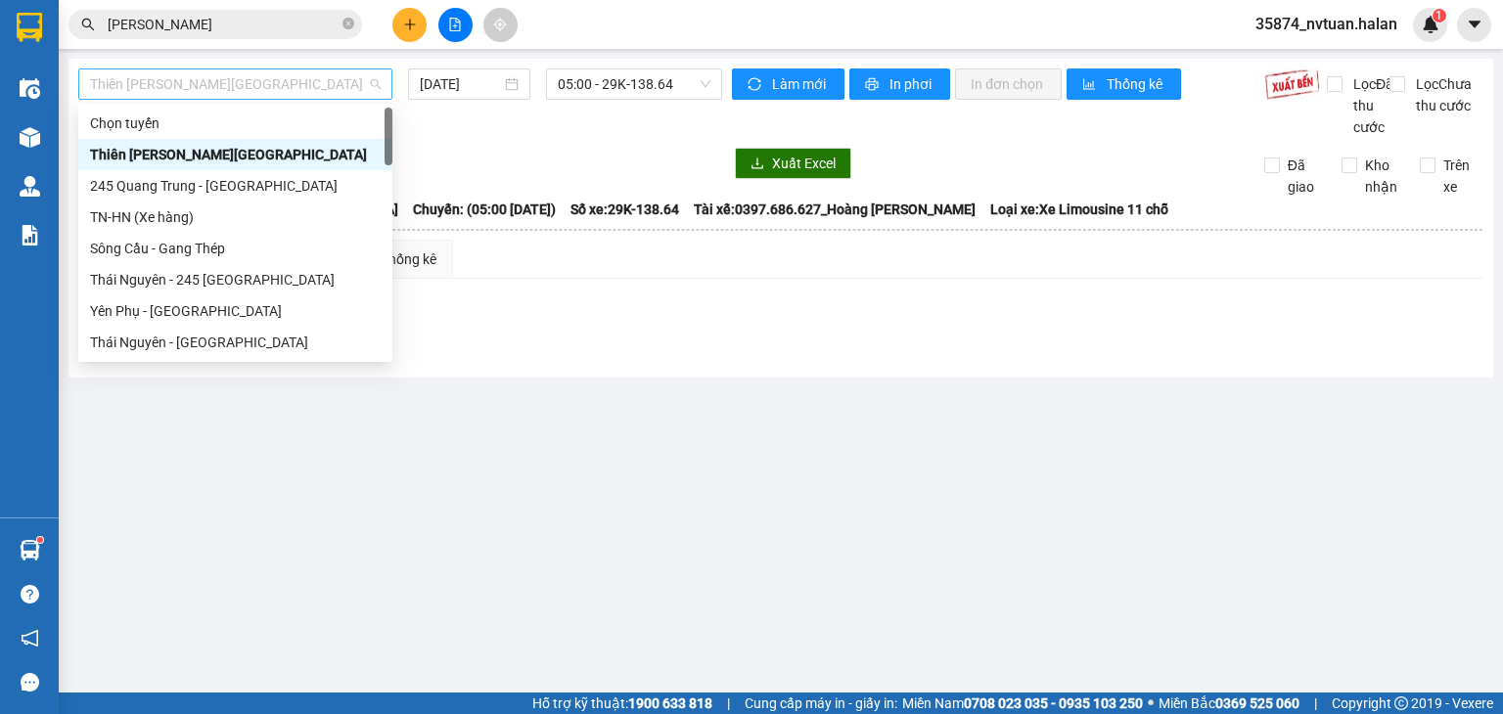
click at [117, 87] on span "Thiên Đường Bảo Sơn - Thái Nguyên" at bounding box center [235, 83] width 291 height 29
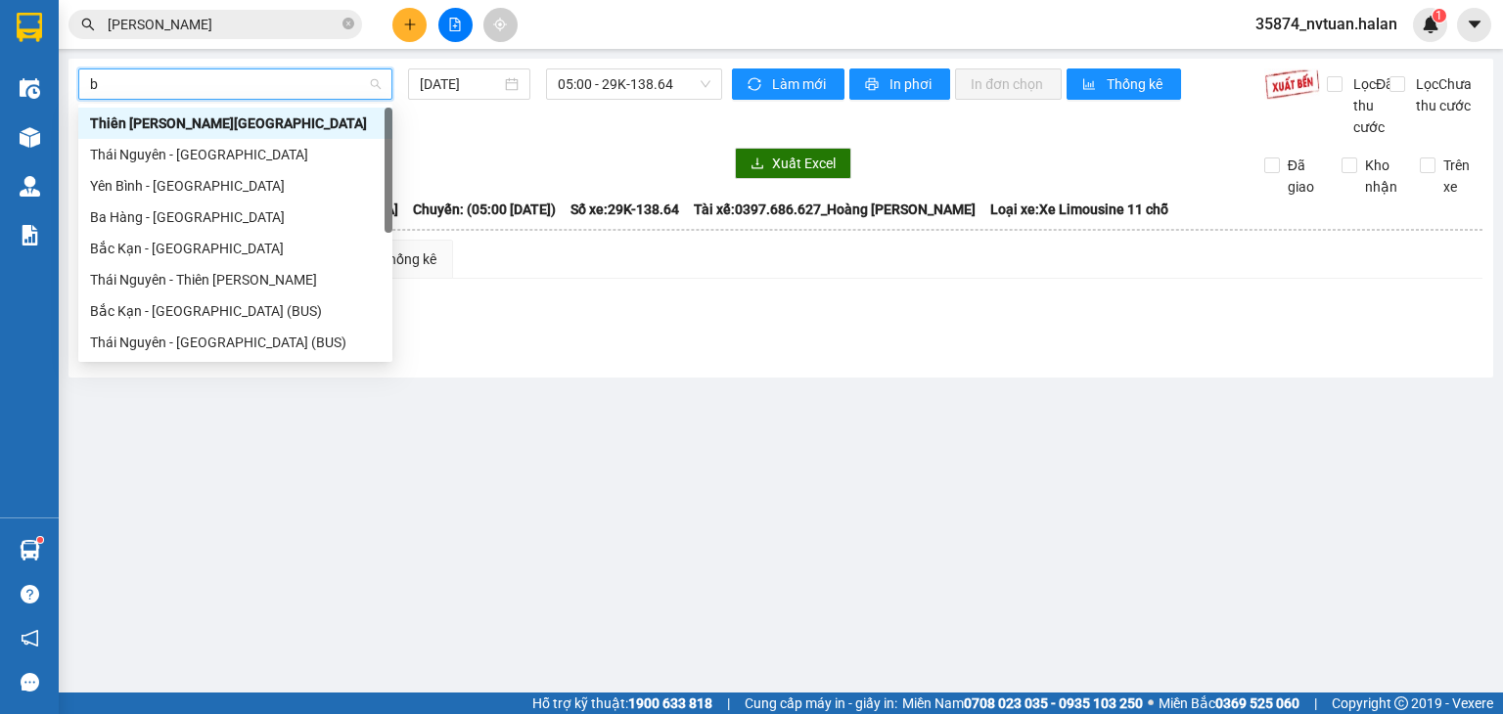
type input "bk"
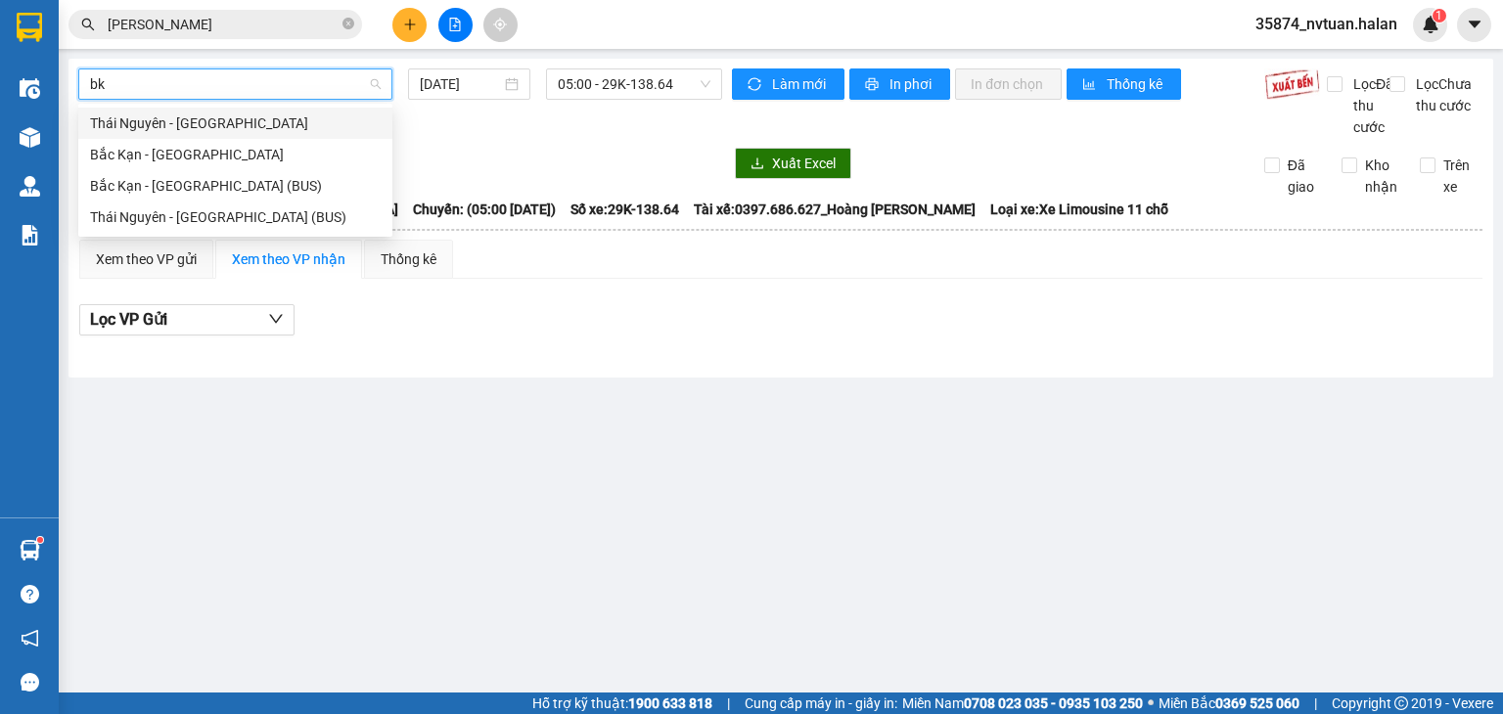
drag, startPoint x: 184, startPoint y: 125, endPoint x: 230, endPoint y: 123, distance: 46.0
click at [185, 125] on div "Thái Nguyên - Bắc Kạn" at bounding box center [235, 124] width 291 height 22
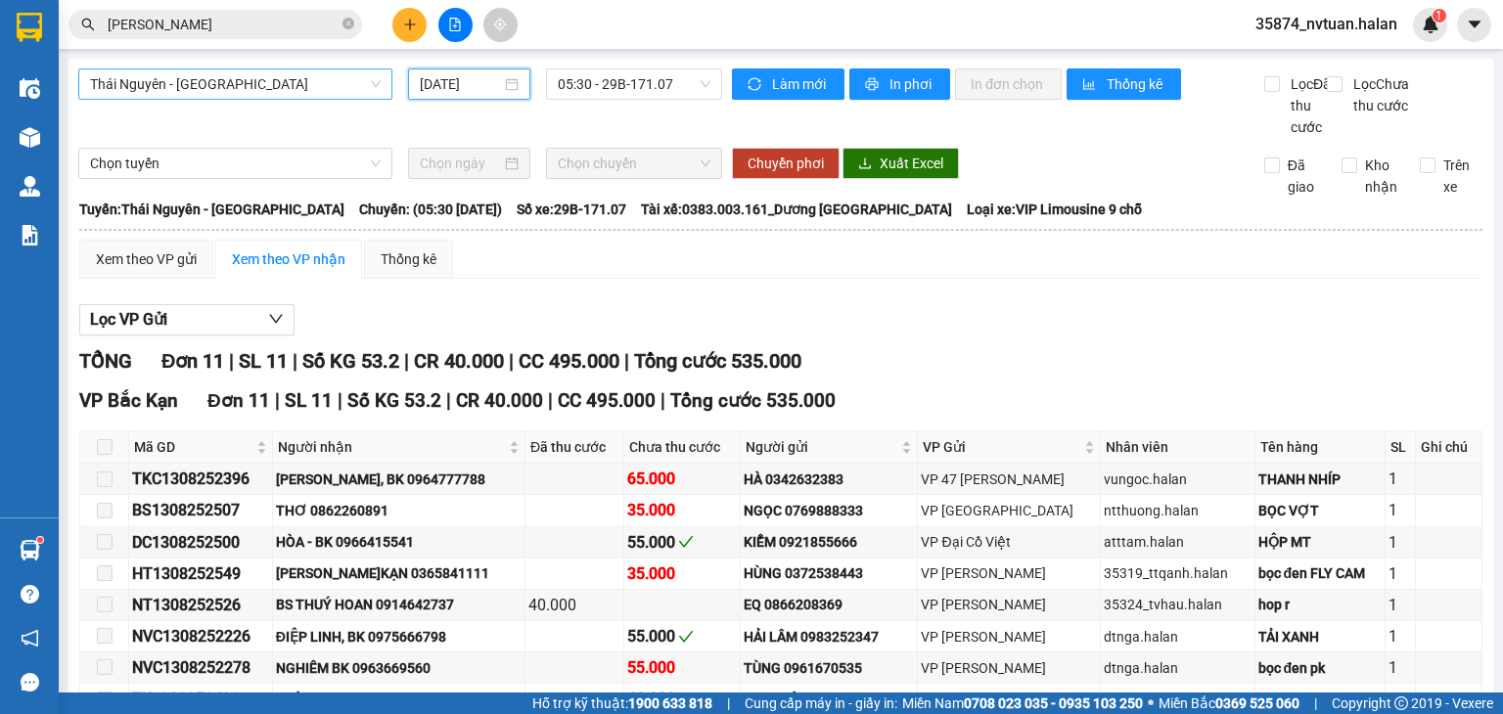
click at [434, 86] on input "[DATE]" at bounding box center [460, 84] width 80 height 22
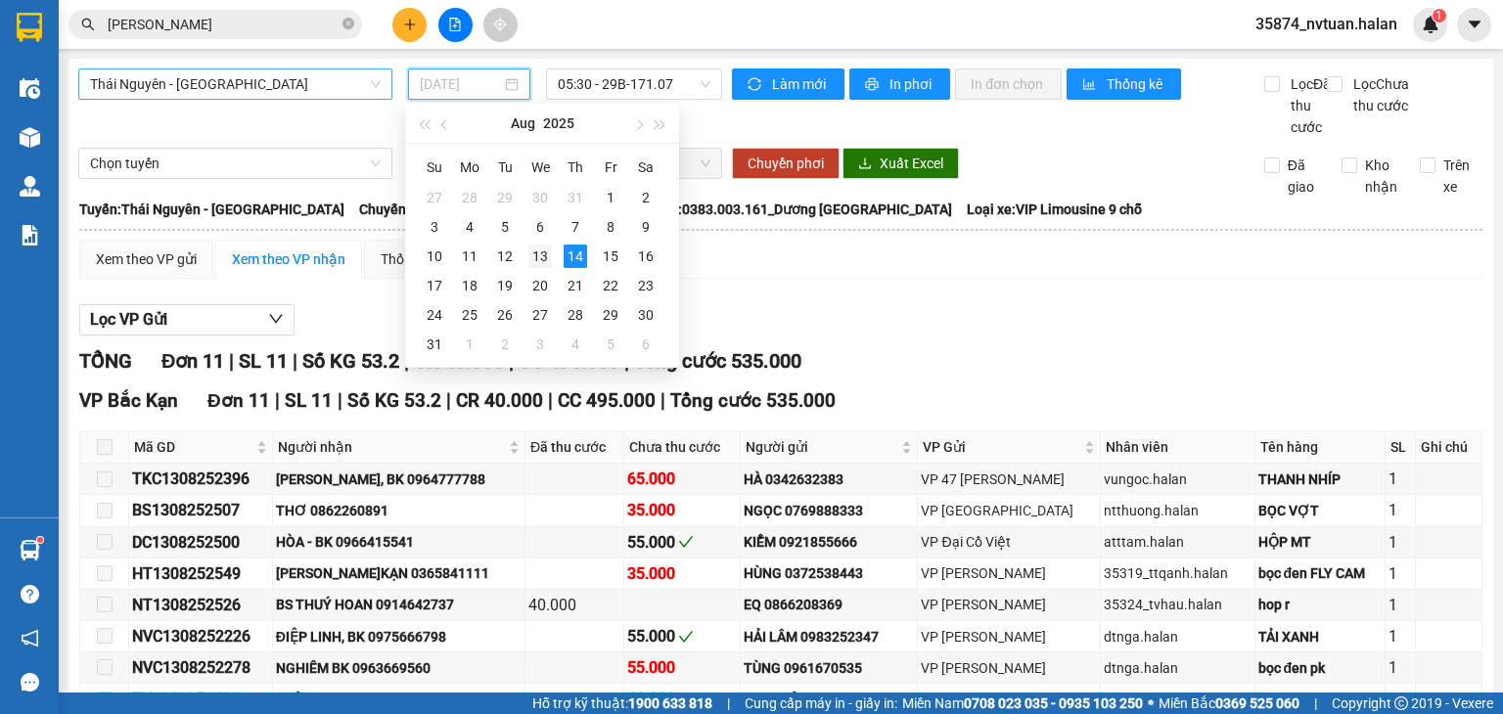
click at [536, 250] on div "13" at bounding box center [539, 256] width 23 height 23
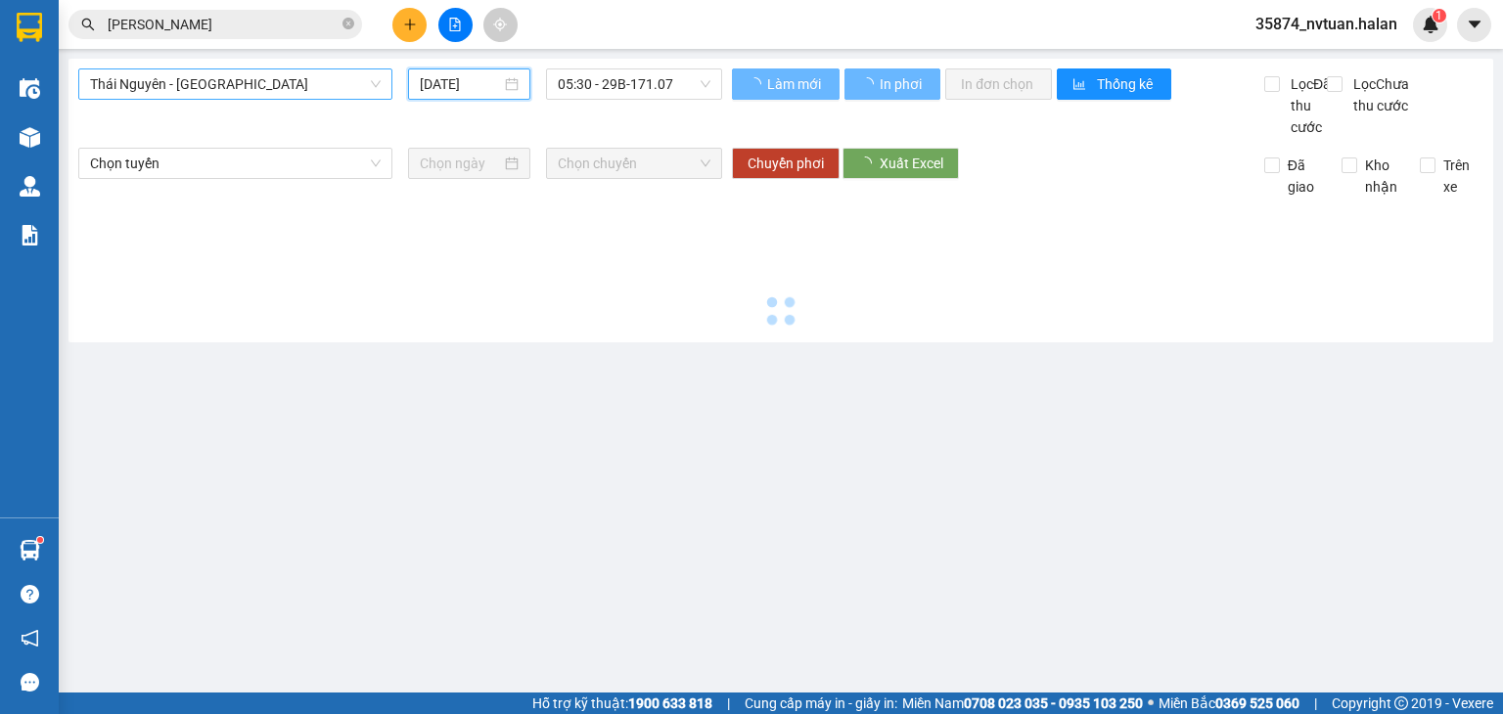
type input "13/08/2025"
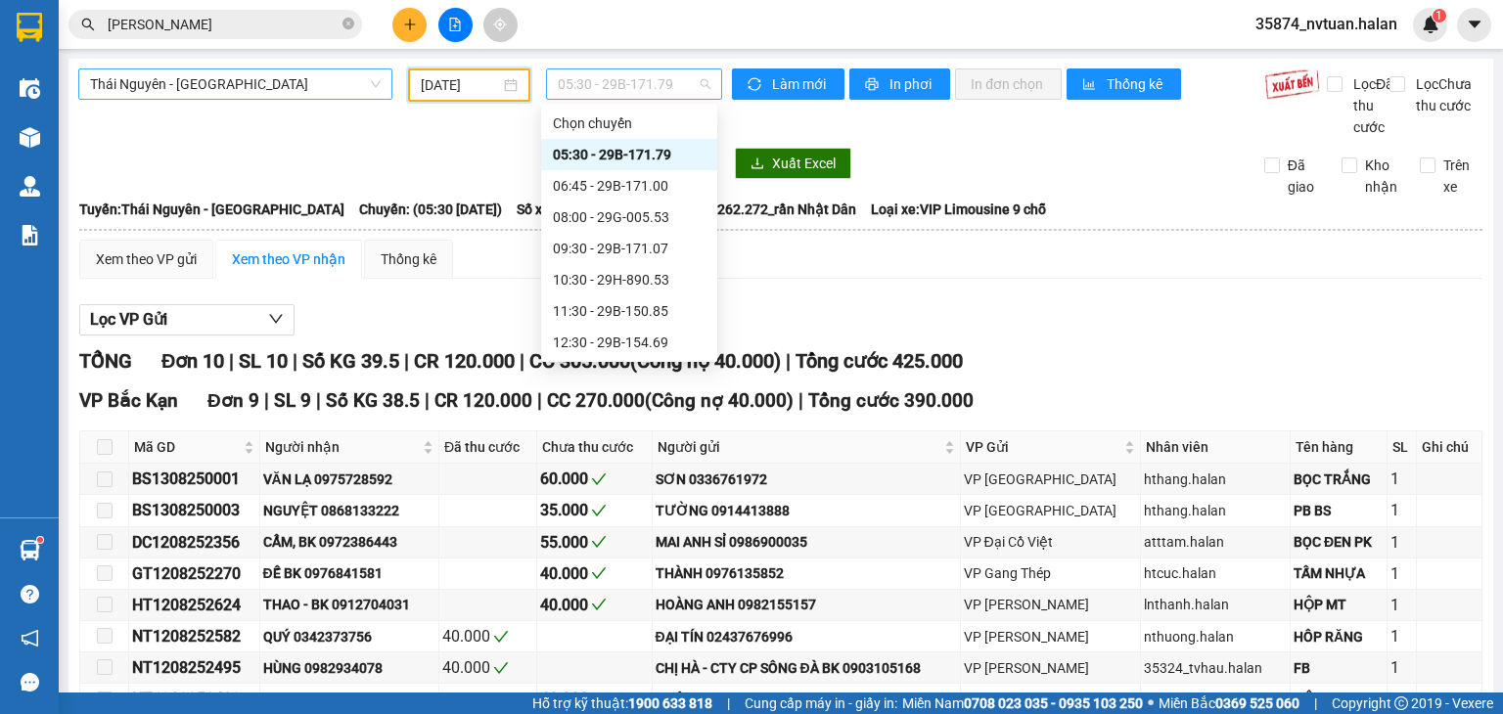
click at [634, 92] on span "05:30 - 29B-171.79" at bounding box center [635, 83] width 154 height 29
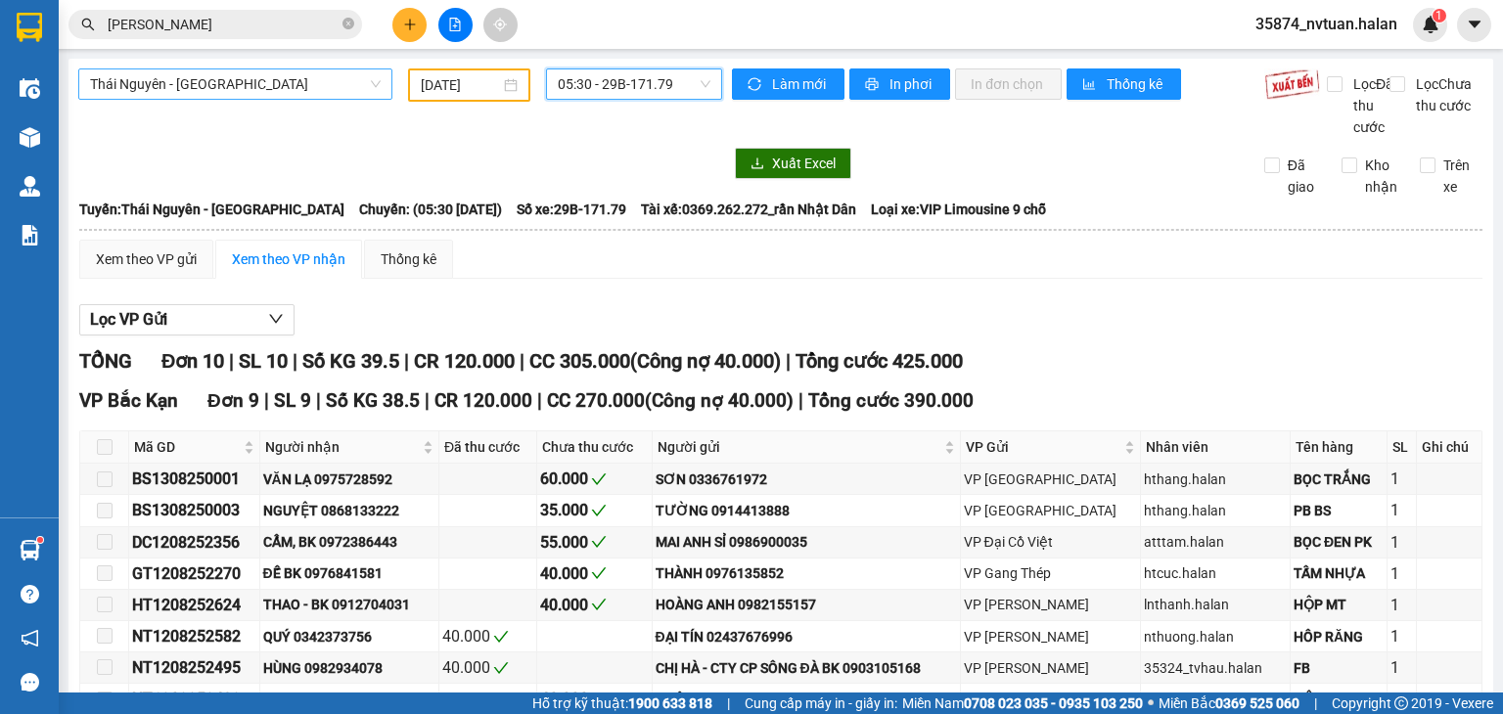
click at [612, 70] on span "05:30 - 29B-171.79" at bounding box center [635, 83] width 154 height 29
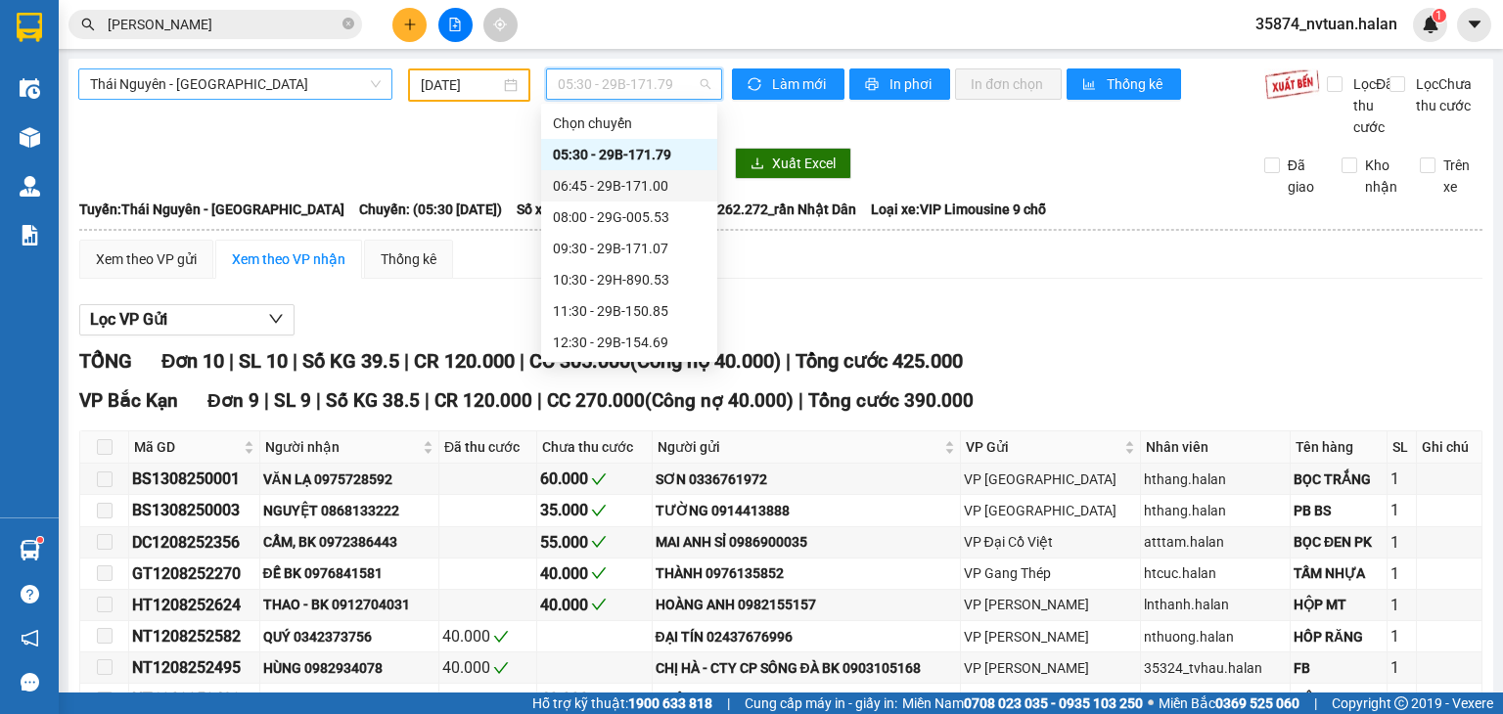
click at [634, 188] on div "06:45 - 29B-171.00" at bounding box center [629, 186] width 153 height 22
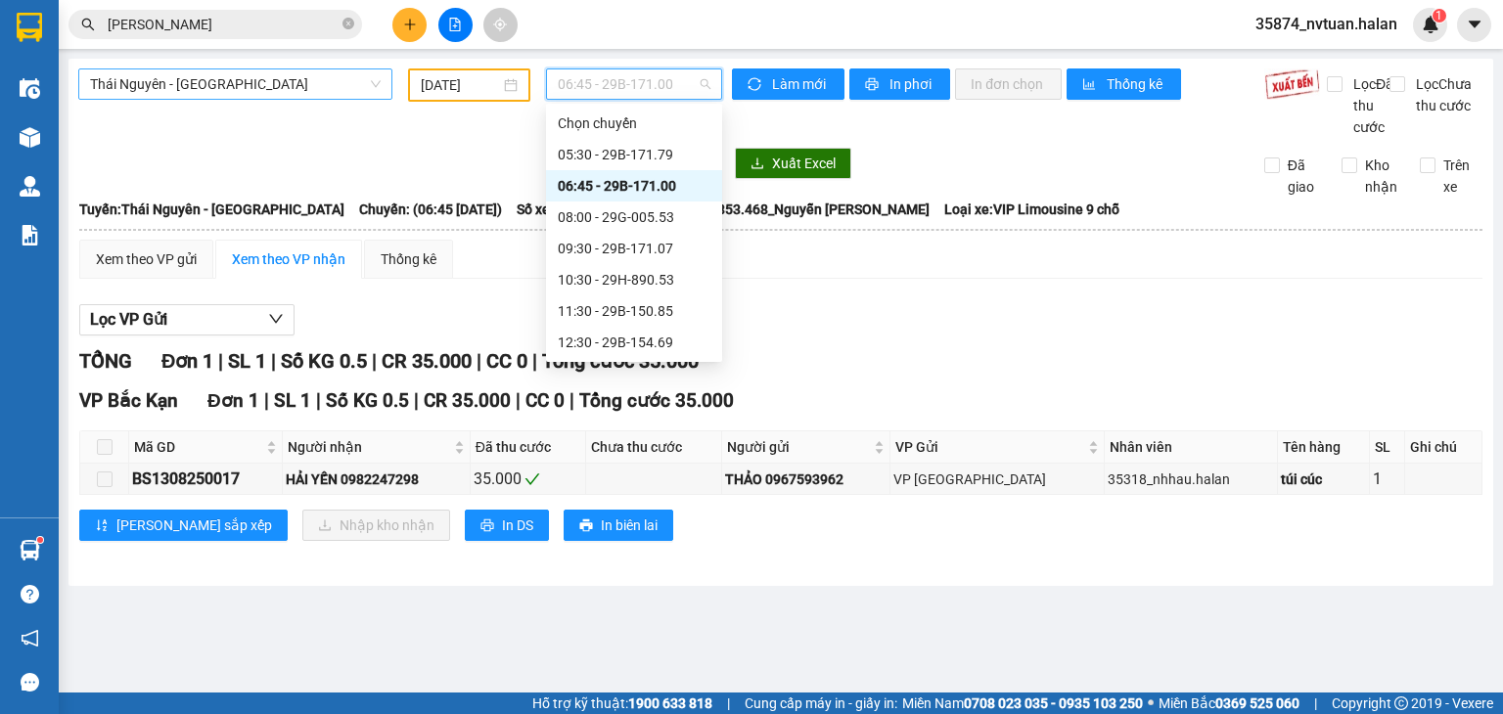
click at [669, 89] on span "06:45 - 29B-171.00" at bounding box center [635, 83] width 154 height 29
click at [654, 211] on div "08:00 - 29G-005.53" at bounding box center [634, 217] width 153 height 22
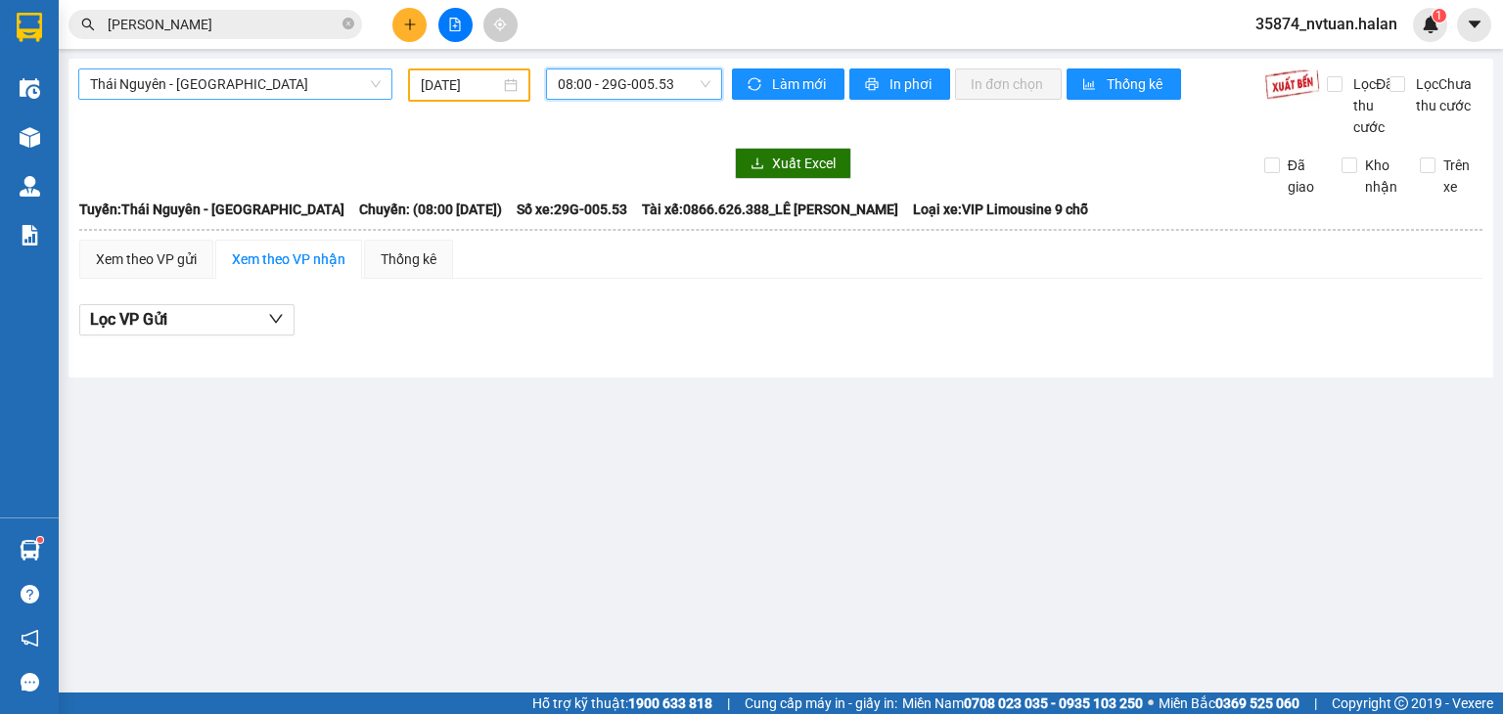
click at [671, 83] on span "08:00 - 29G-005.53" at bounding box center [635, 83] width 154 height 29
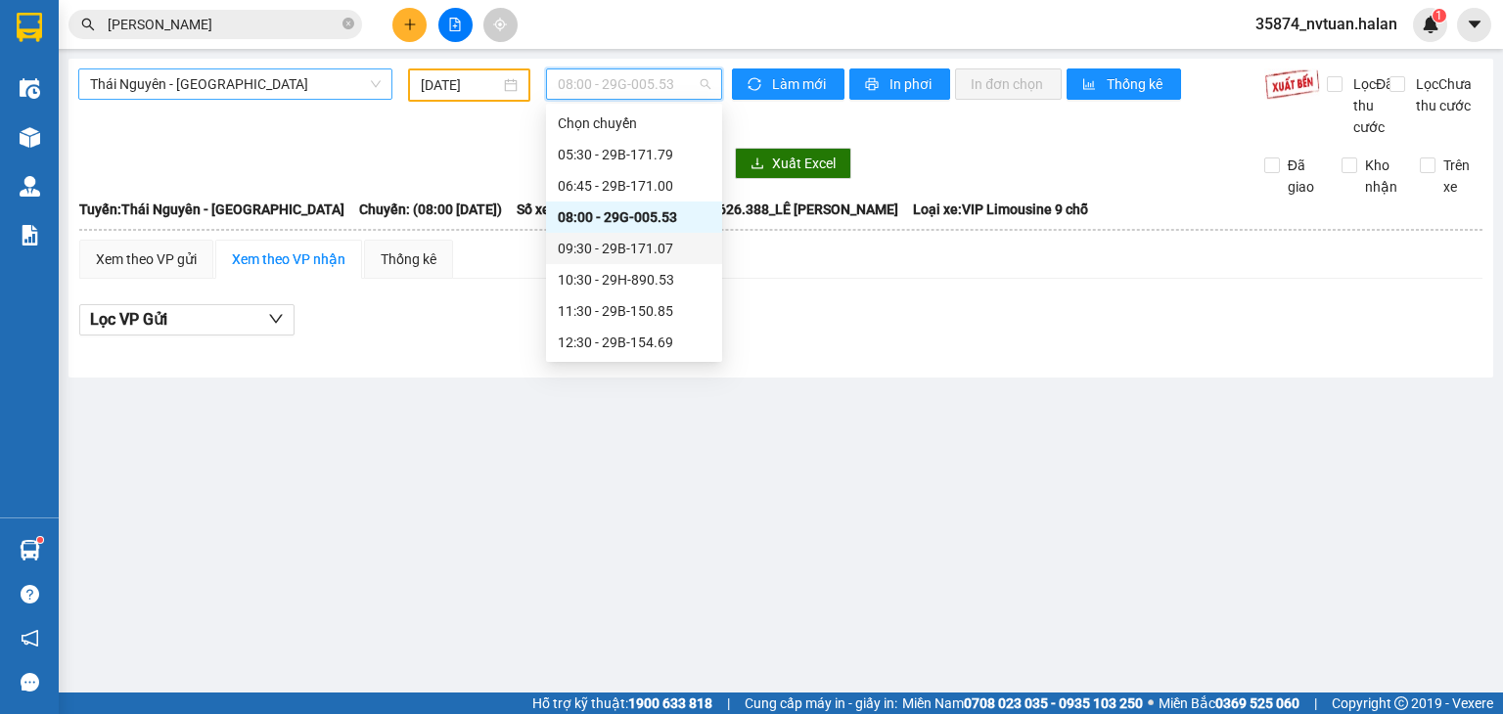
click at [672, 245] on div "09:30 - 29B-171.07" at bounding box center [634, 249] width 153 height 22
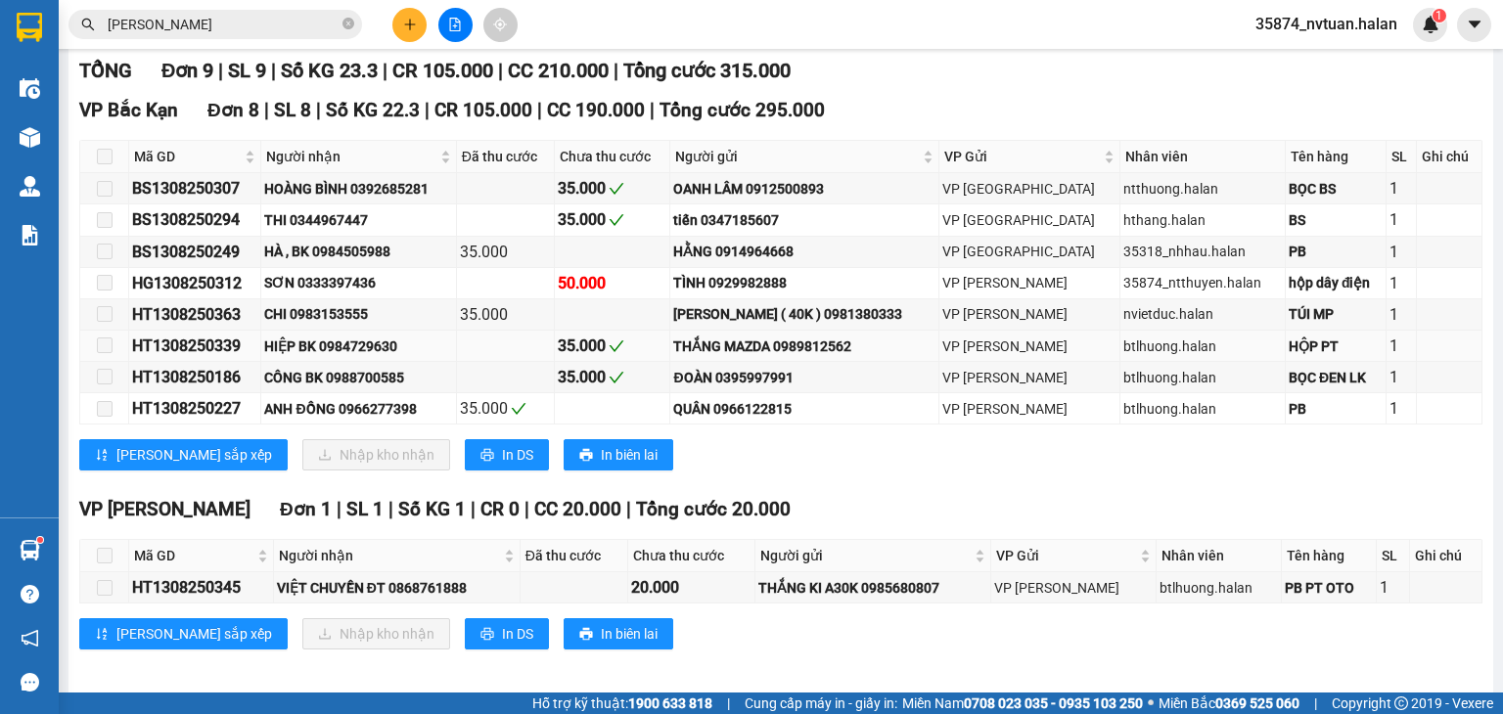
scroll to position [294, 0]
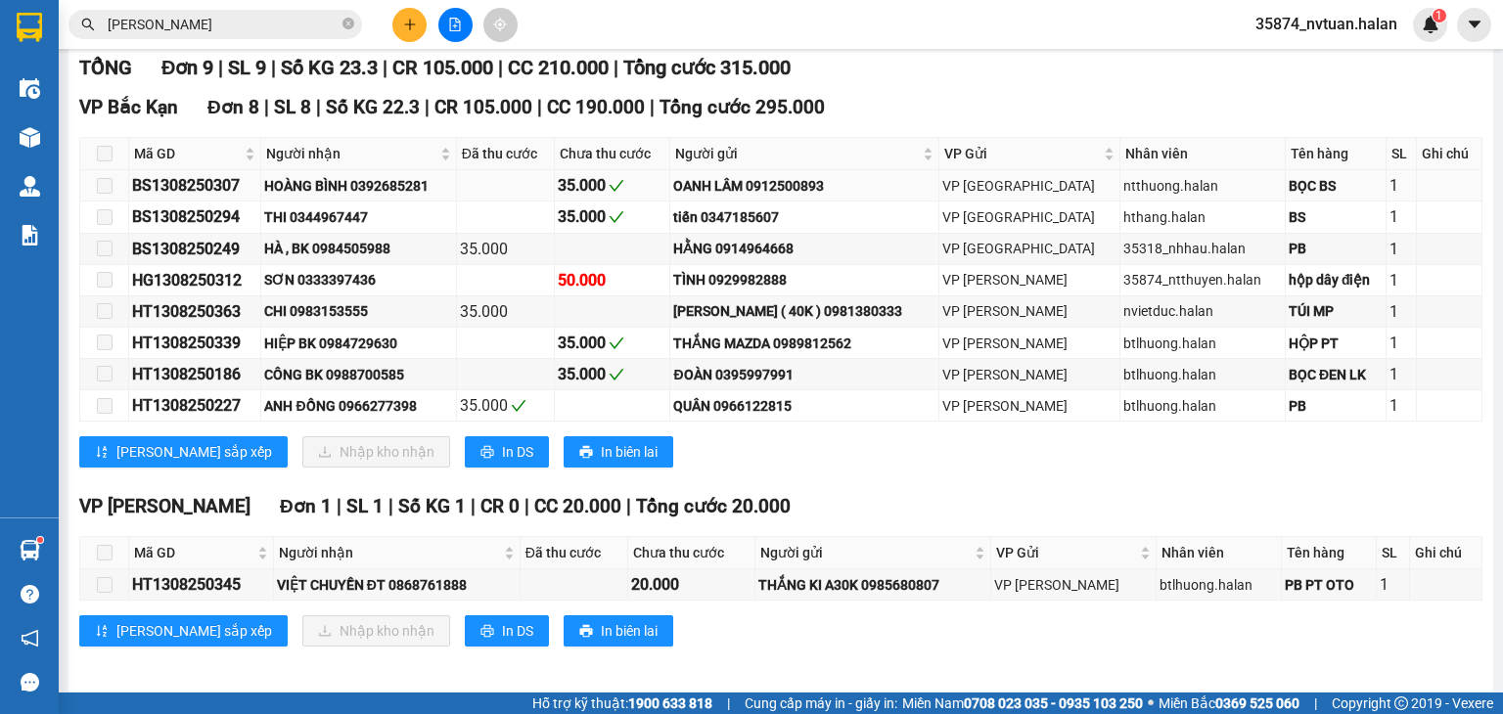
click at [212, 198] on div "BS1308250307" at bounding box center [194, 185] width 125 height 24
copy div "BS1308250307"
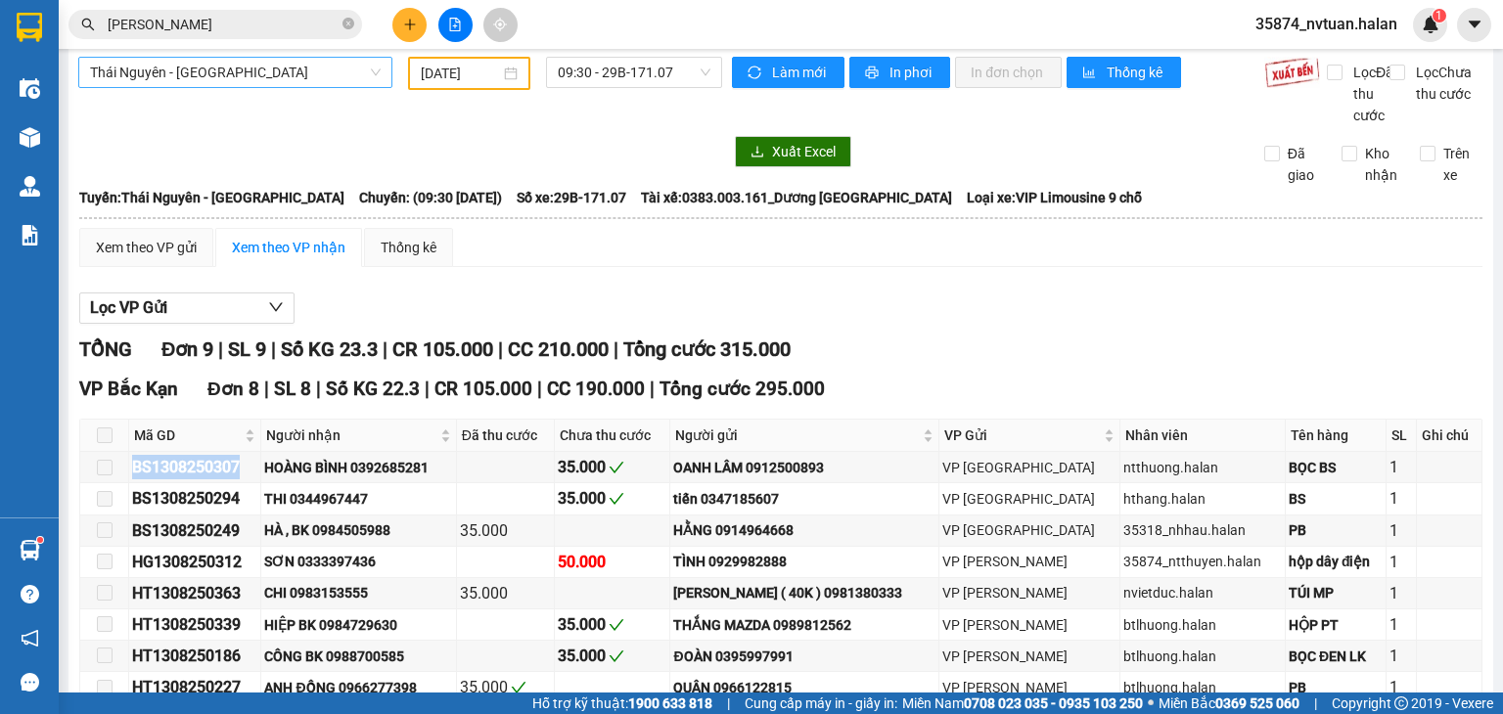
scroll to position [0, 0]
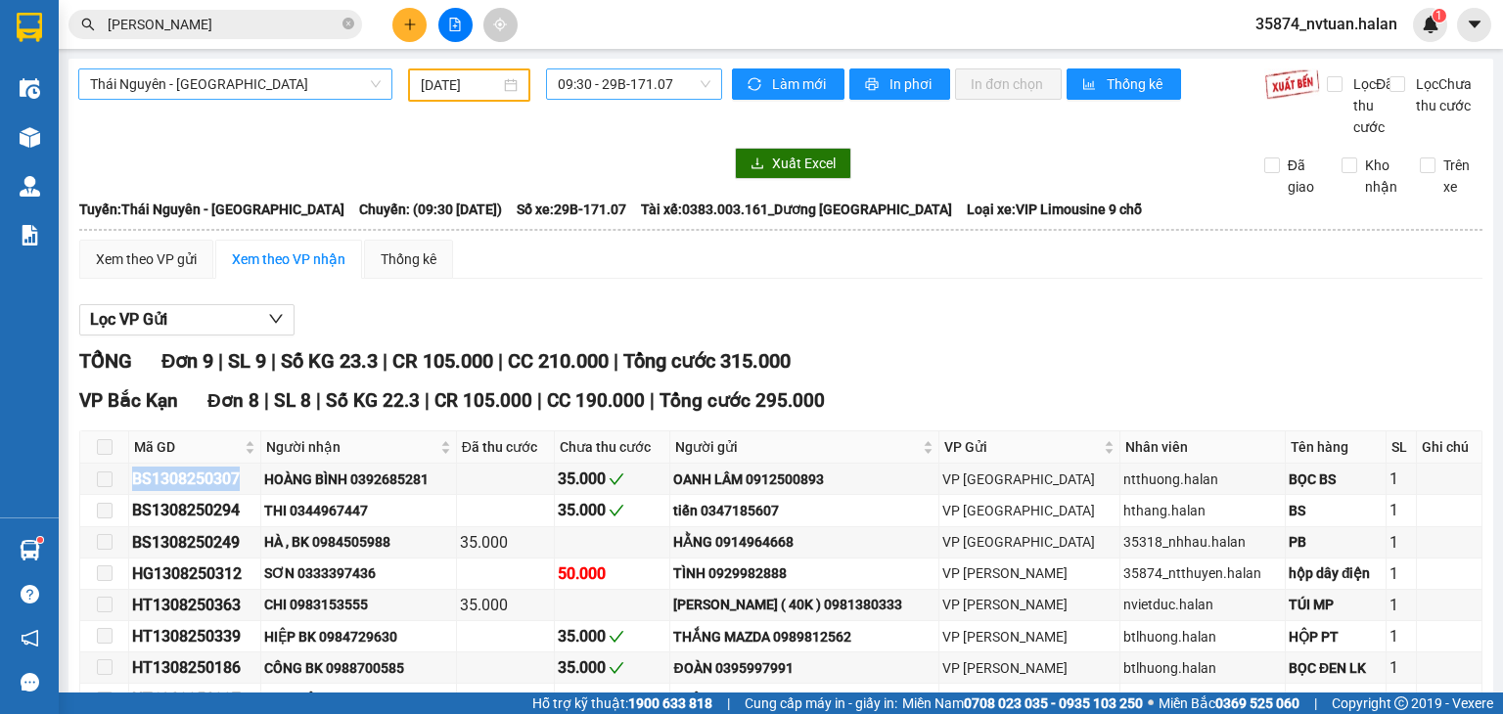
click at [582, 73] on span "09:30 - 29B-171.07" at bounding box center [635, 83] width 154 height 29
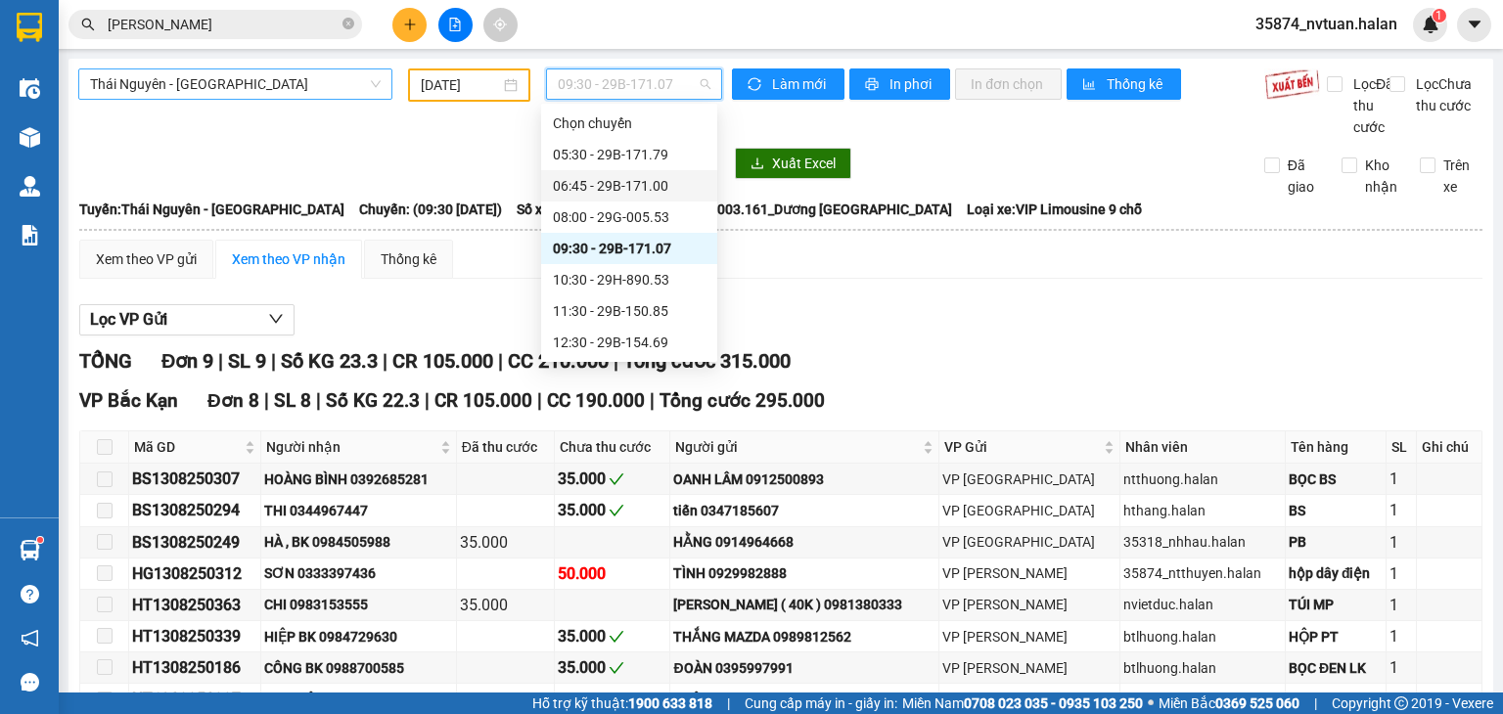
click at [621, 182] on div "06:45 - 29B-171.00" at bounding box center [629, 186] width 153 height 22
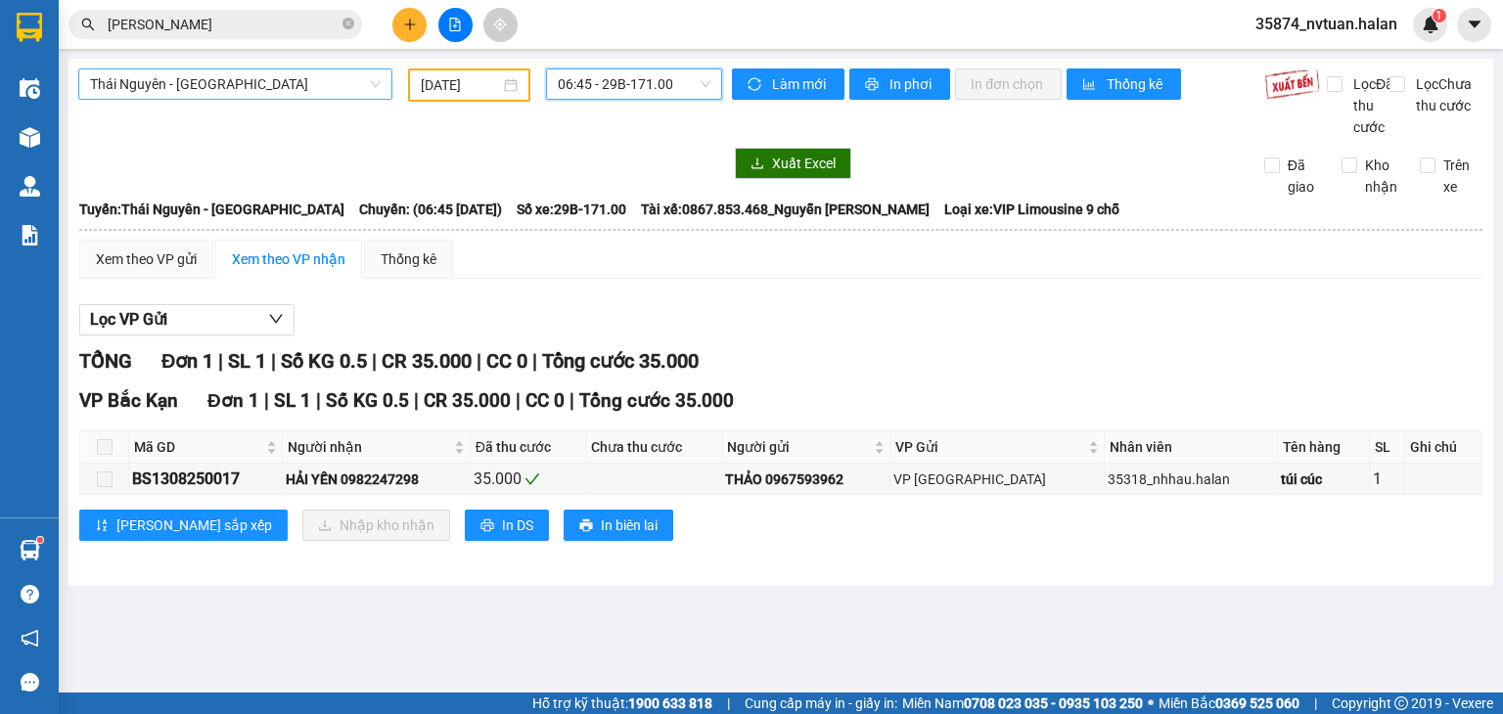
click at [641, 79] on span "06:45 - 29B-171.00" at bounding box center [635, 83] width 154 height 29
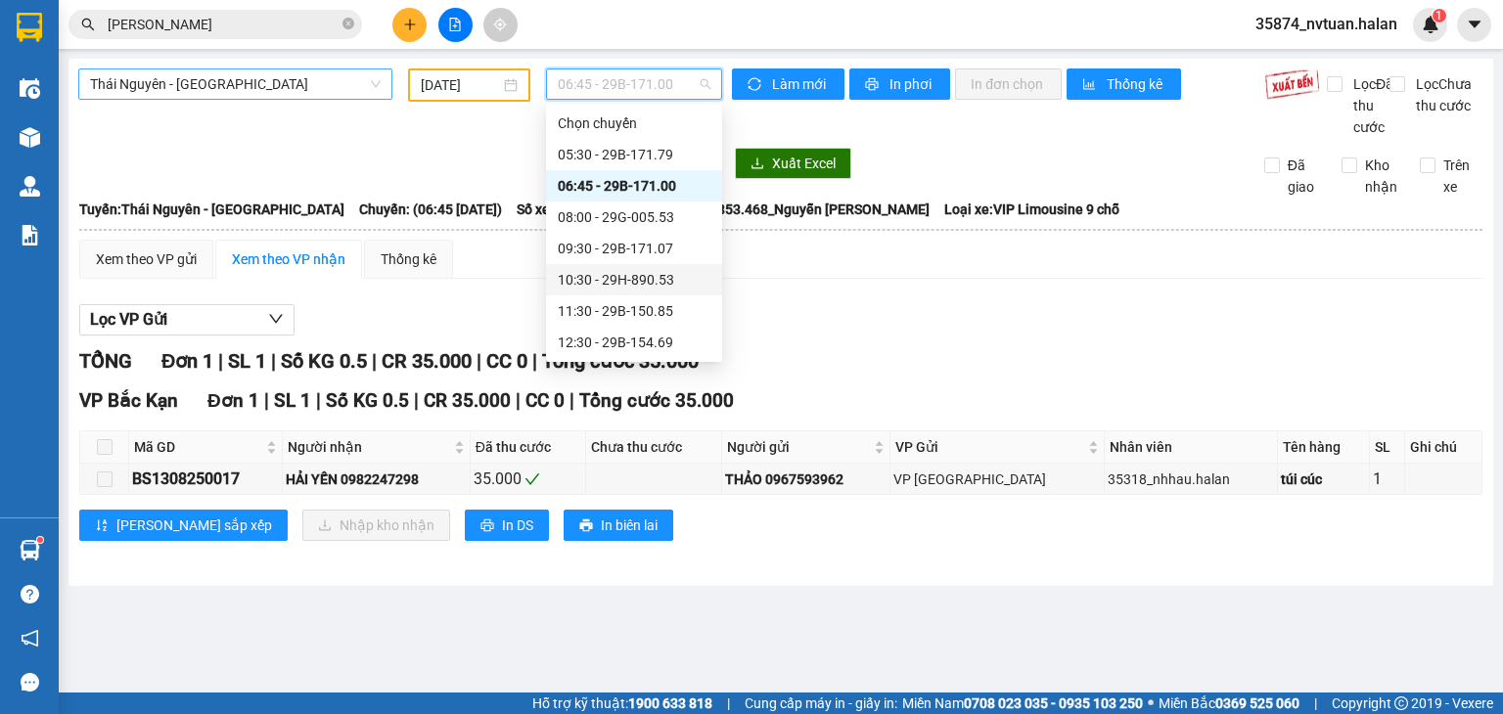
click at [629, 285] on div "10:30 - 29H-890.53" at bounding box center [634, 280] width 153 height 22
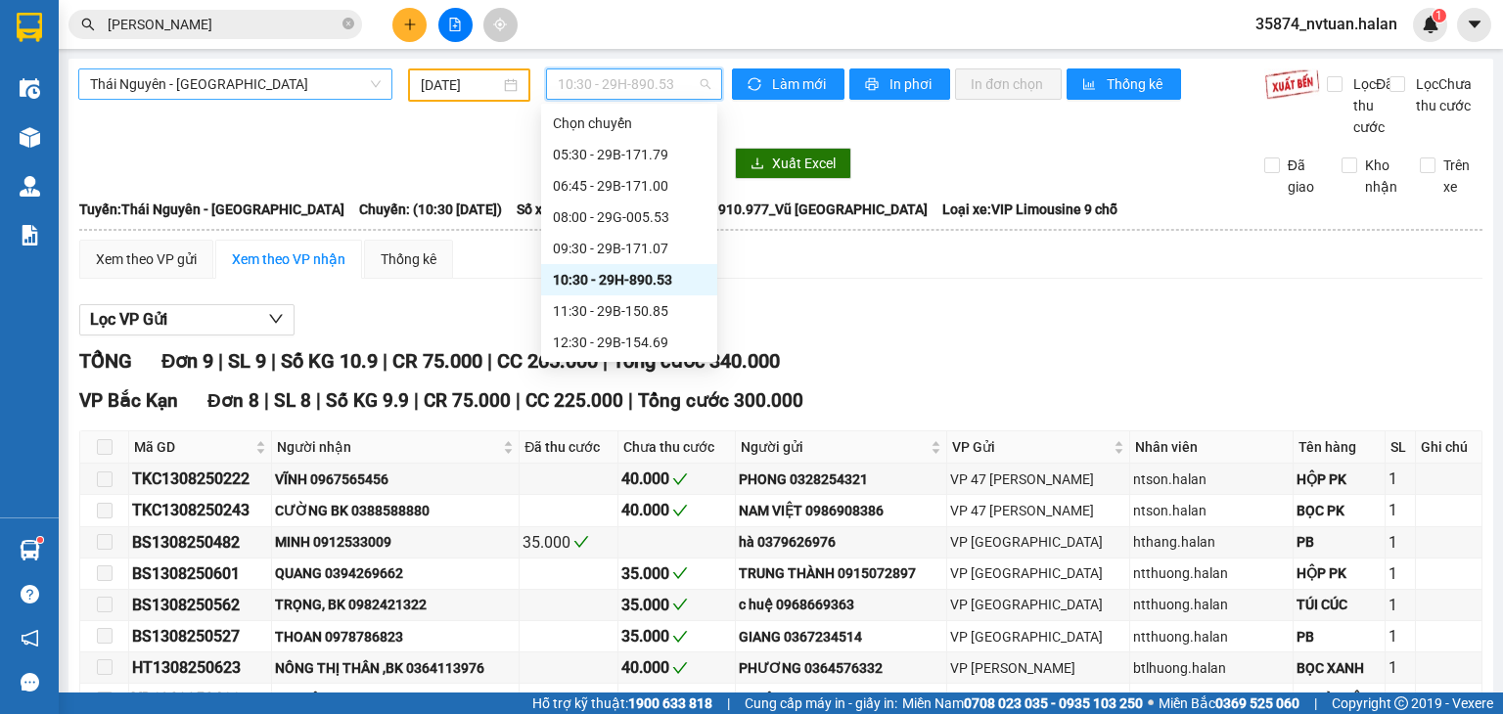
click at [598, 89] on span "10:30 - 29H-890.53" at bounding box center [635, 83] width 154 height 29
click at [615, 308] on div "11:30 - 29B-150.85" at bounding box center [629, 311] width 153 height 22
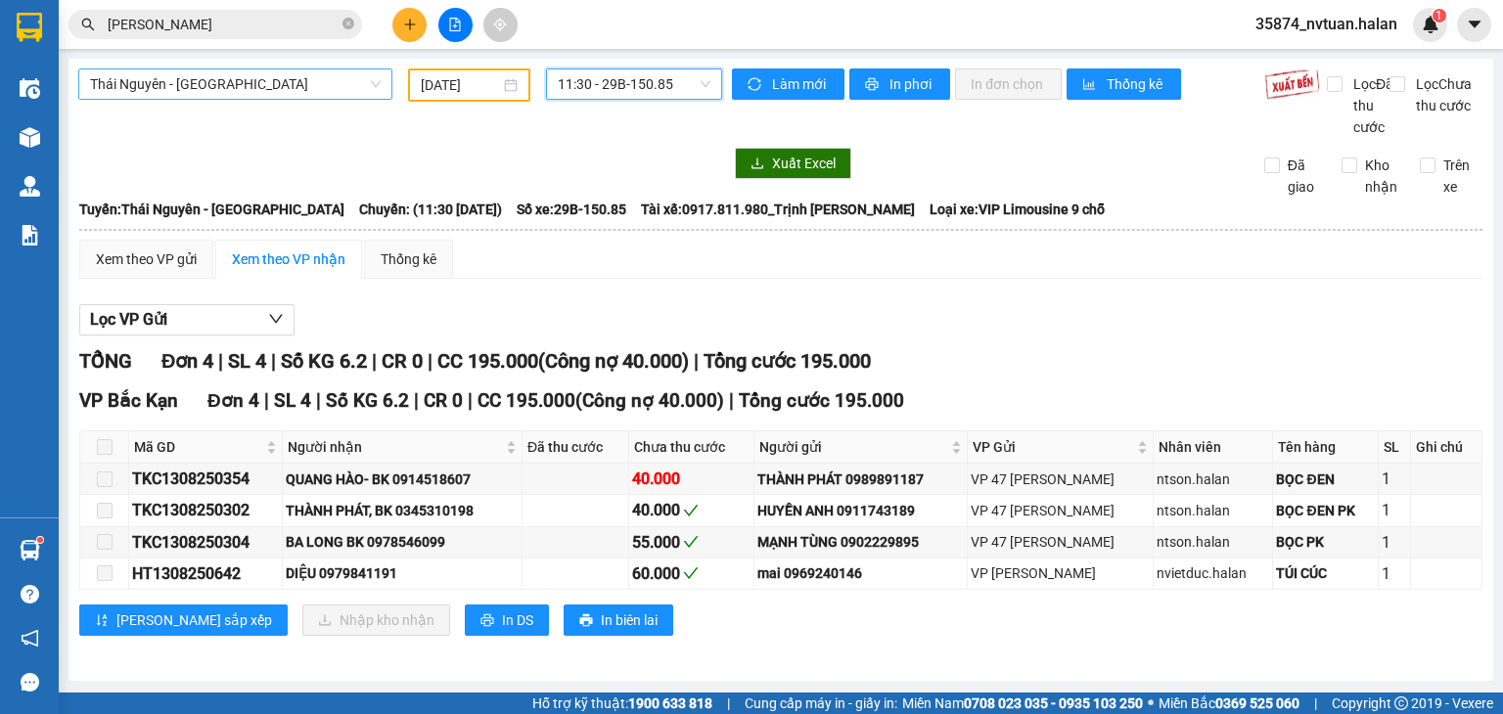
click at [608, 84] on span "11:30 - 29B-150.85" at bounding box center [635, 83] width 154 height 29
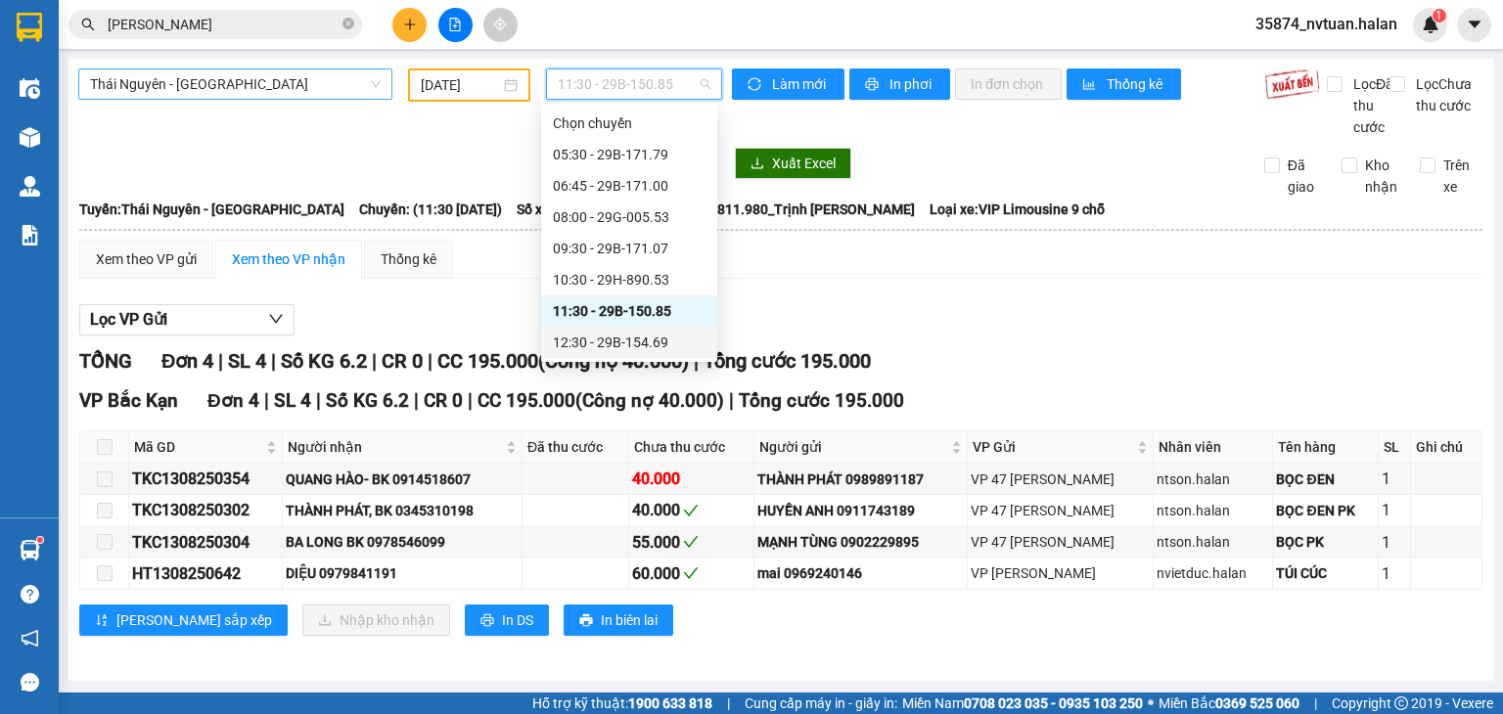
click at [616, 340] on div "12:30 - 29B-154.69" at bounding box center [629, 343] width 153 height 22
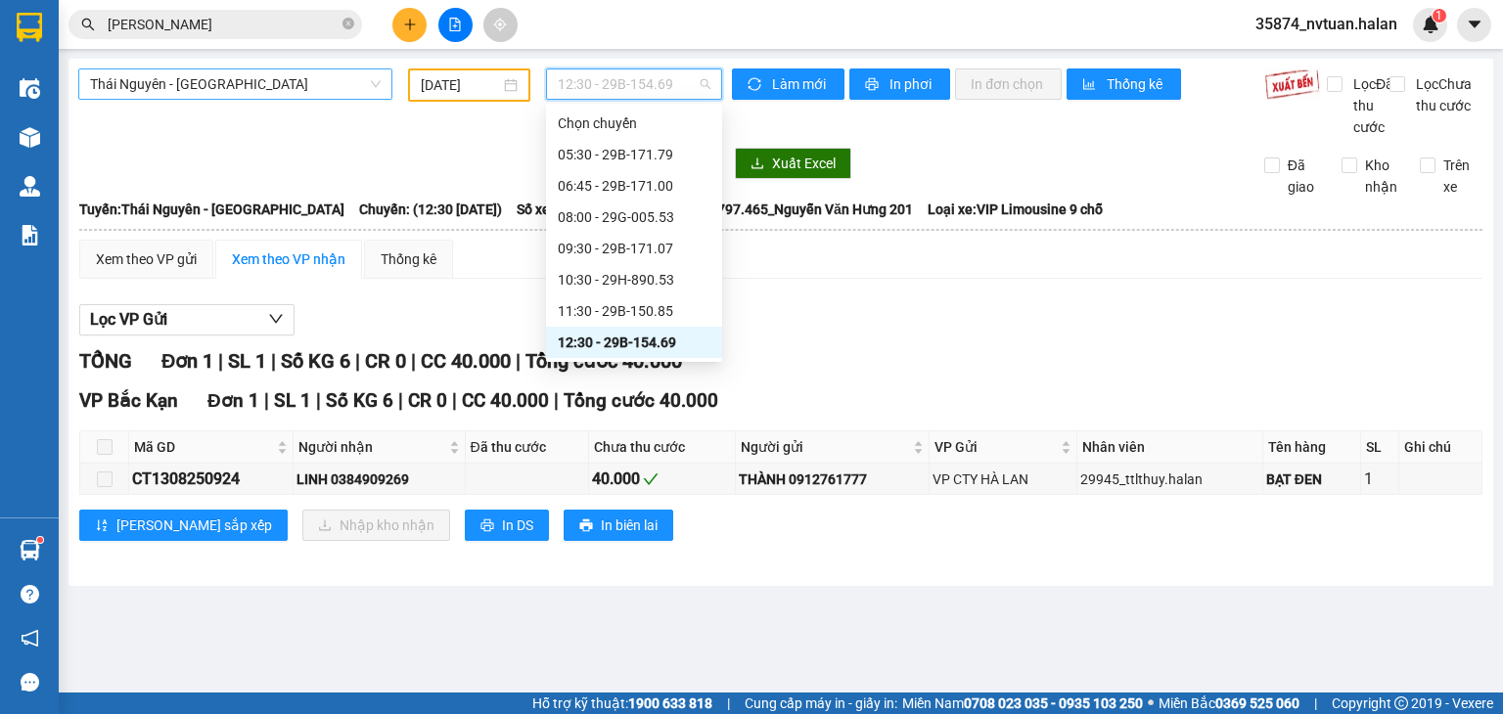
click at [688, 90] on span "12:30 - 29B-154.69" at bounding box center [635, 83] width 154 height 29
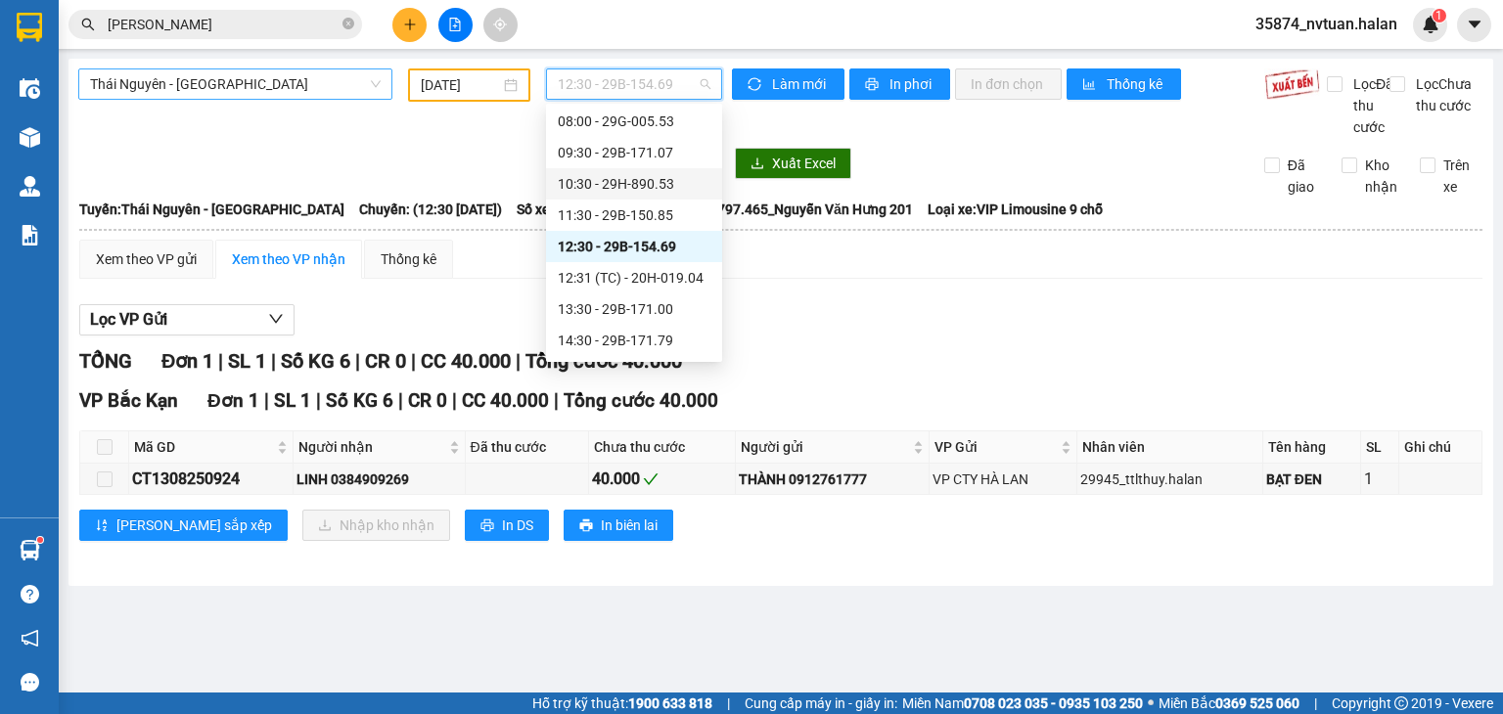
scroll to position [98, 0]
click at [666, 276] on div "12:31 (TC) - 20H-019.04" at bounding box center [634, 276] width 153 height 22
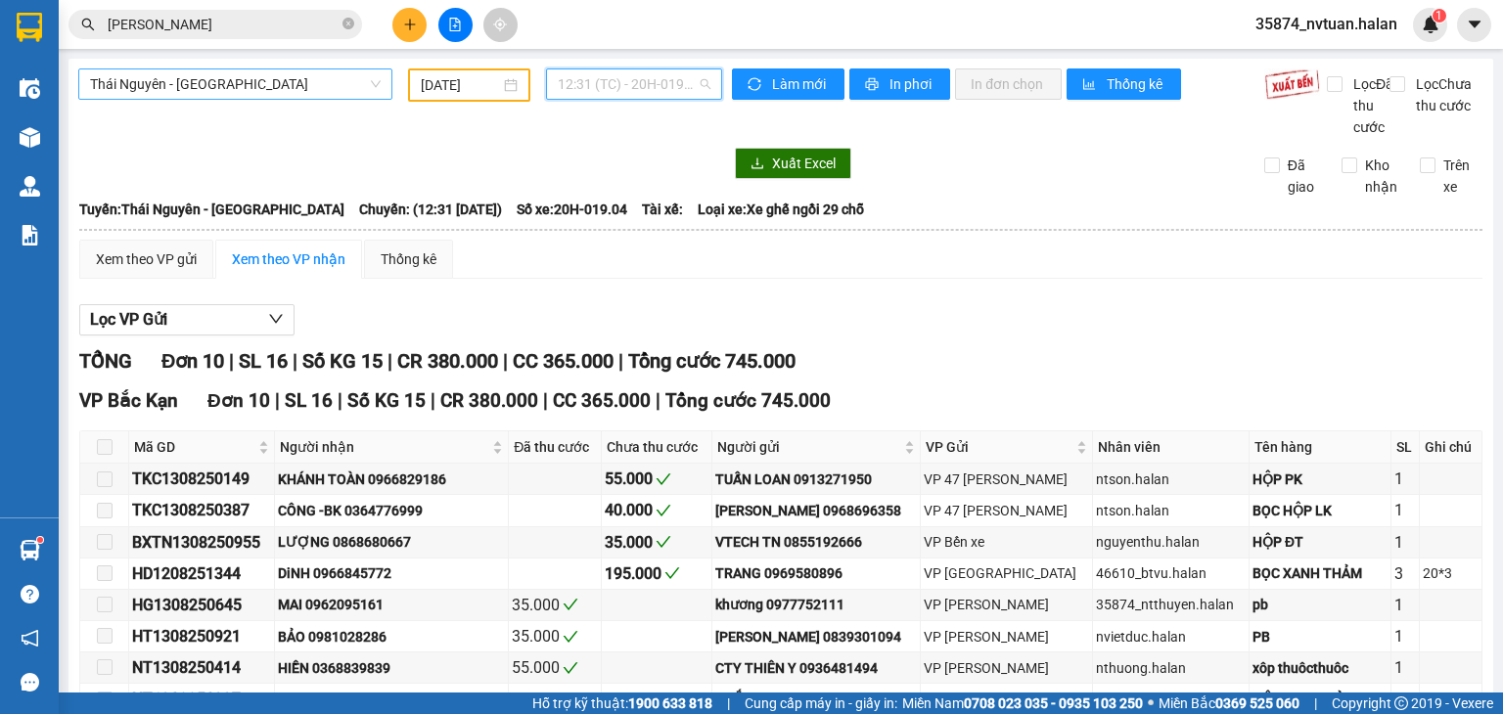
click at [611, 91] on span "12:31 (TC) - 20H-019.04" at bounding box center [635, 83] width 154 height 29
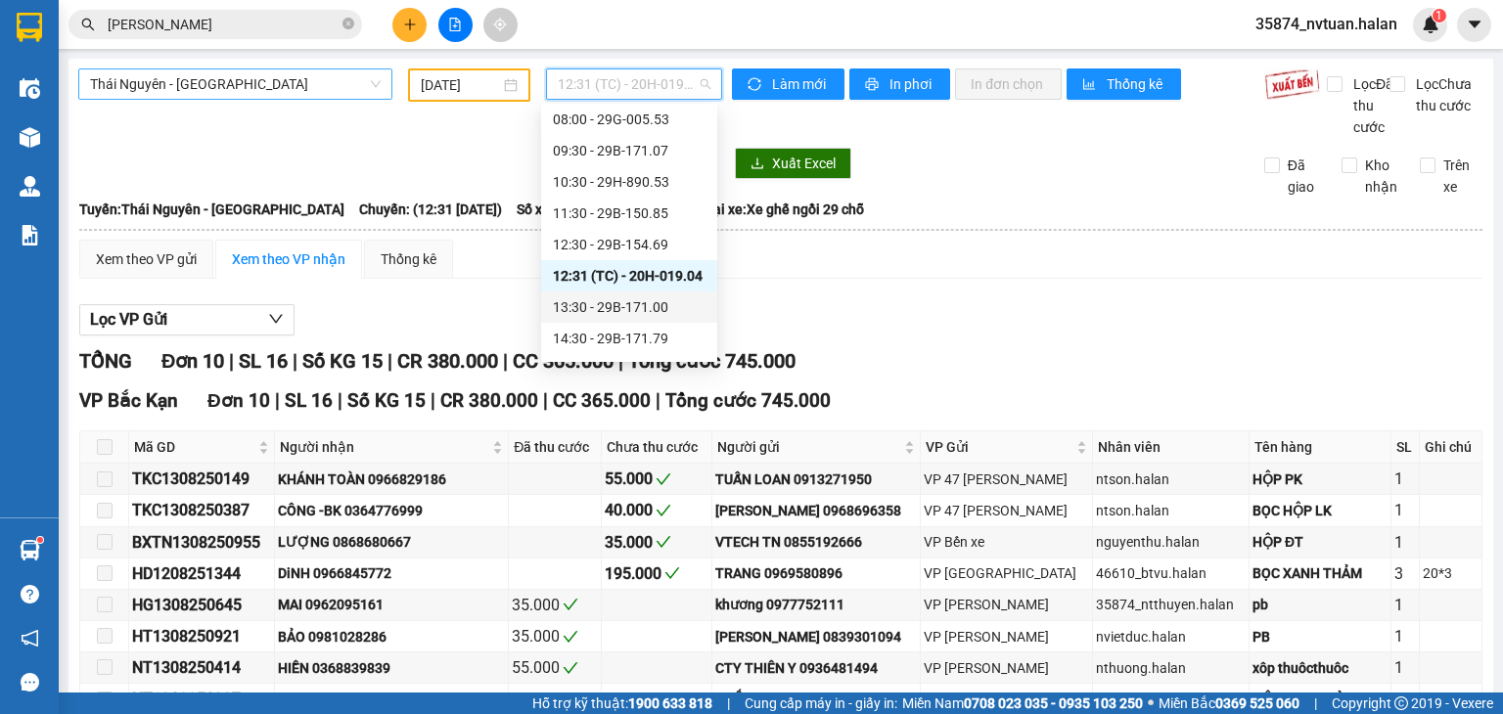
click at [661, 303] on div "13:30 - 29B-171.00" at bounding box center [629, 308] width 153 height 22
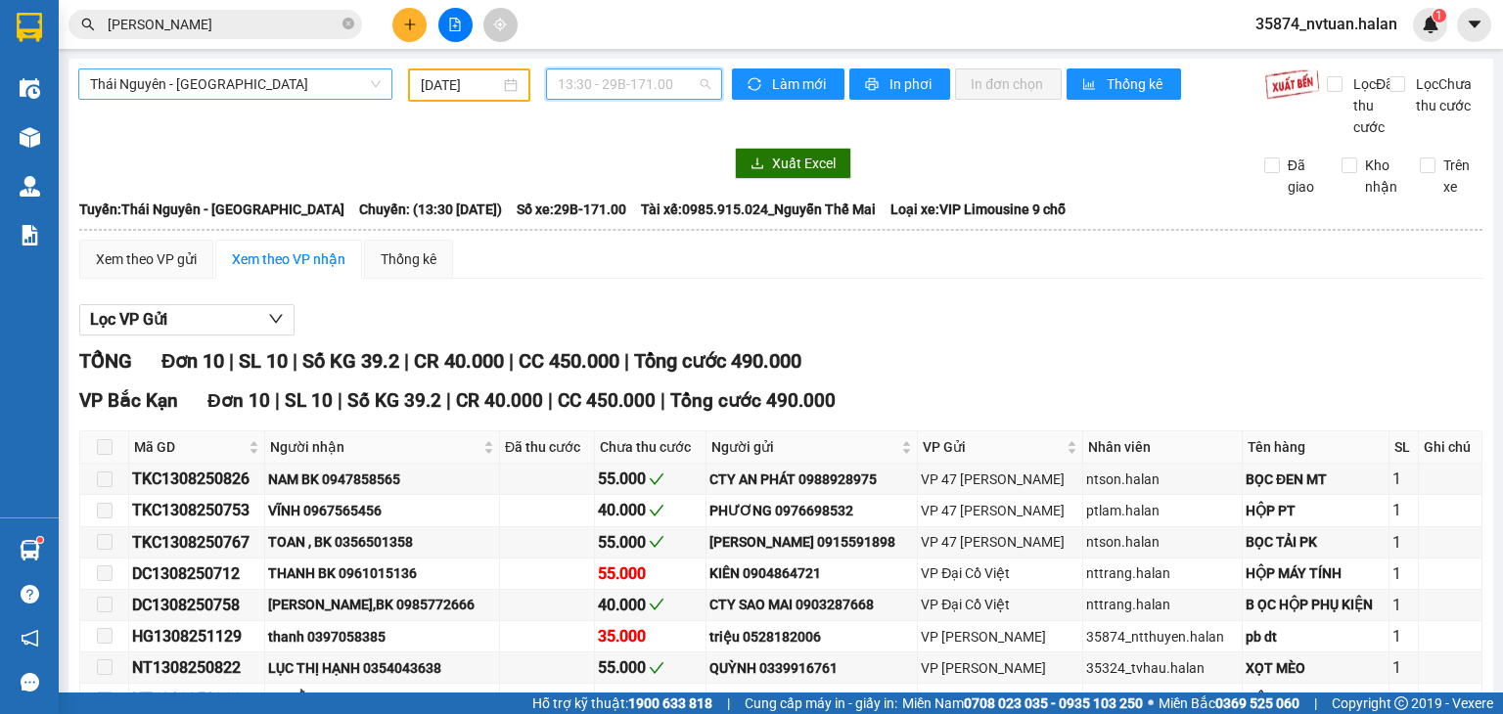
drag, startPoint x: 574, startPoint y: 77, endPoint x: 633, endPoint y: 143, distance: 88.0
click at [579, 84] on span "13:30 - 29B-171.00" at bounding box center [635, 83] width 154 height 29
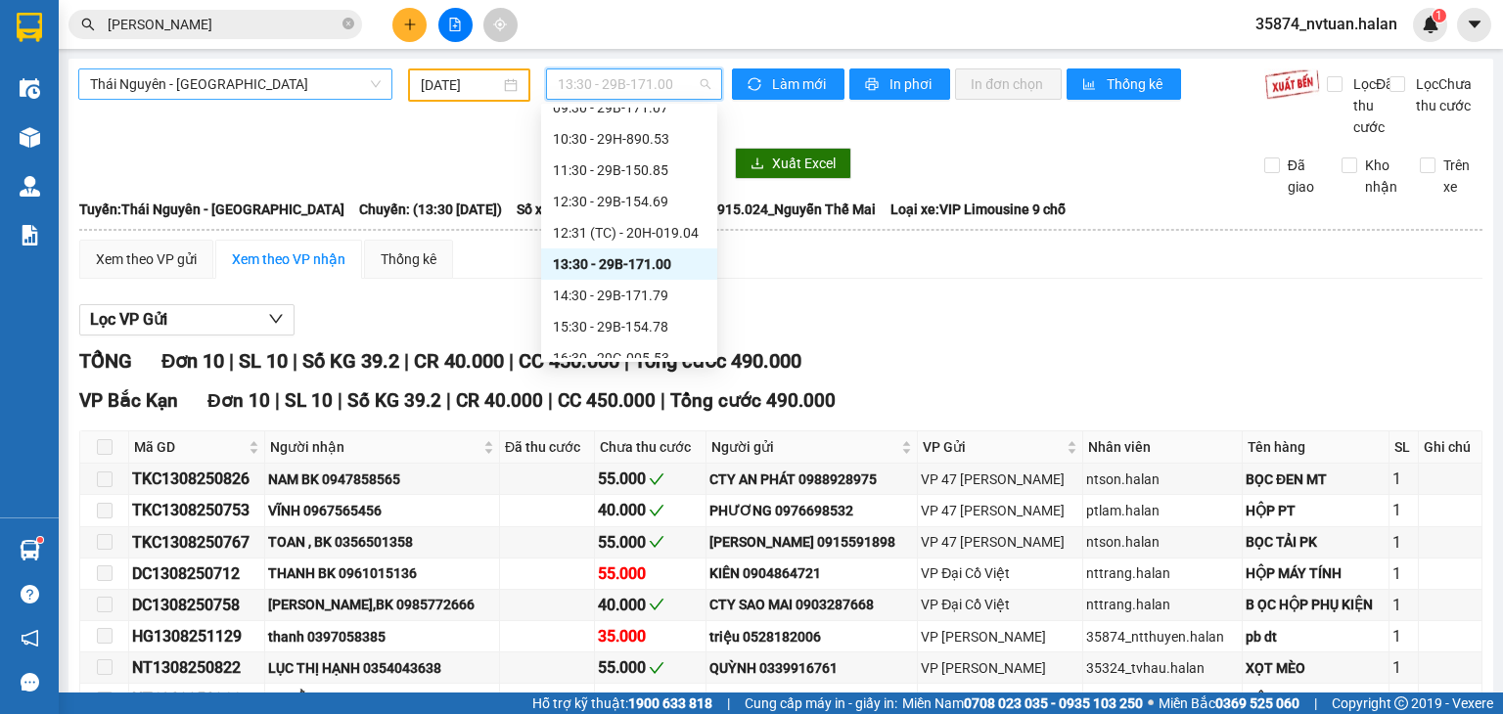
scroll to position [196, 0]
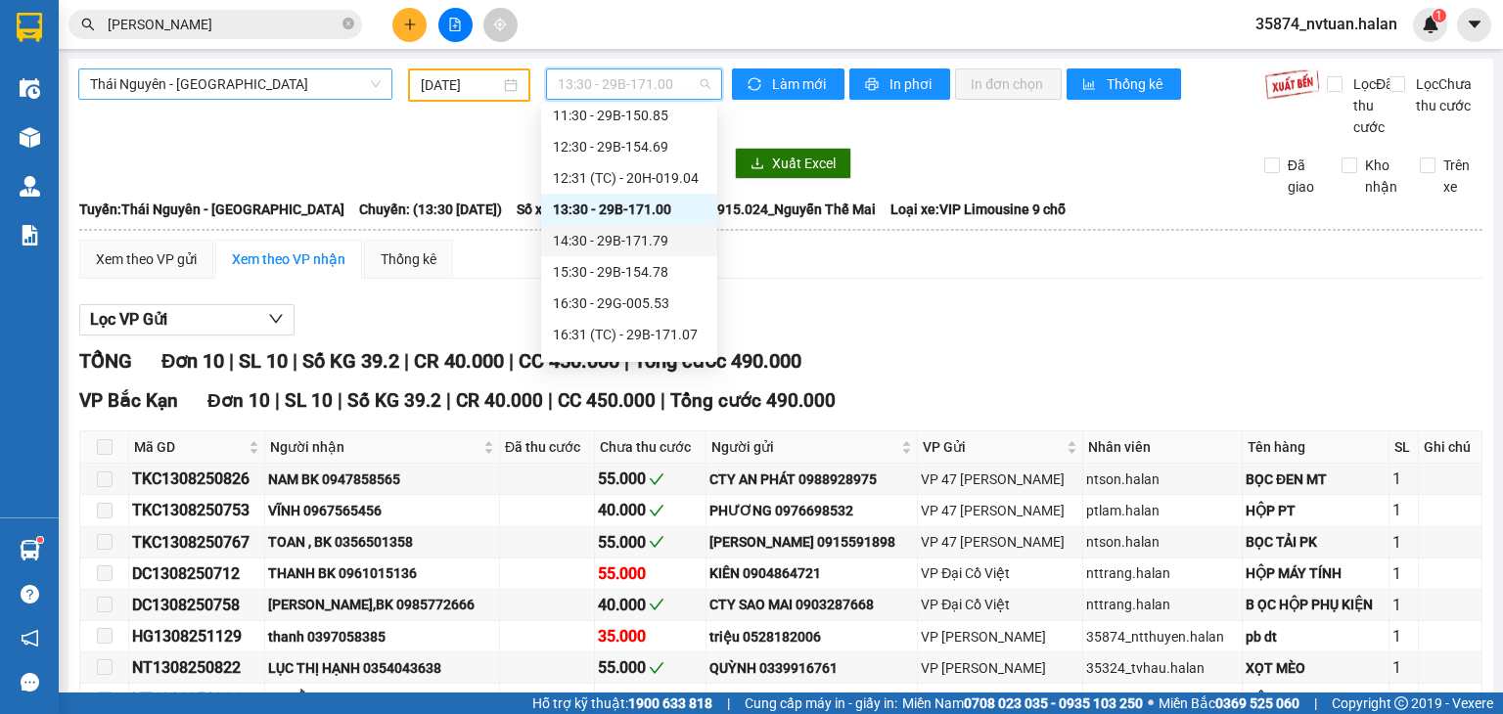
click at [646, 240] on div "14:30 - 29B-171.79" at bounding box center [629, 241] width 153 height 22
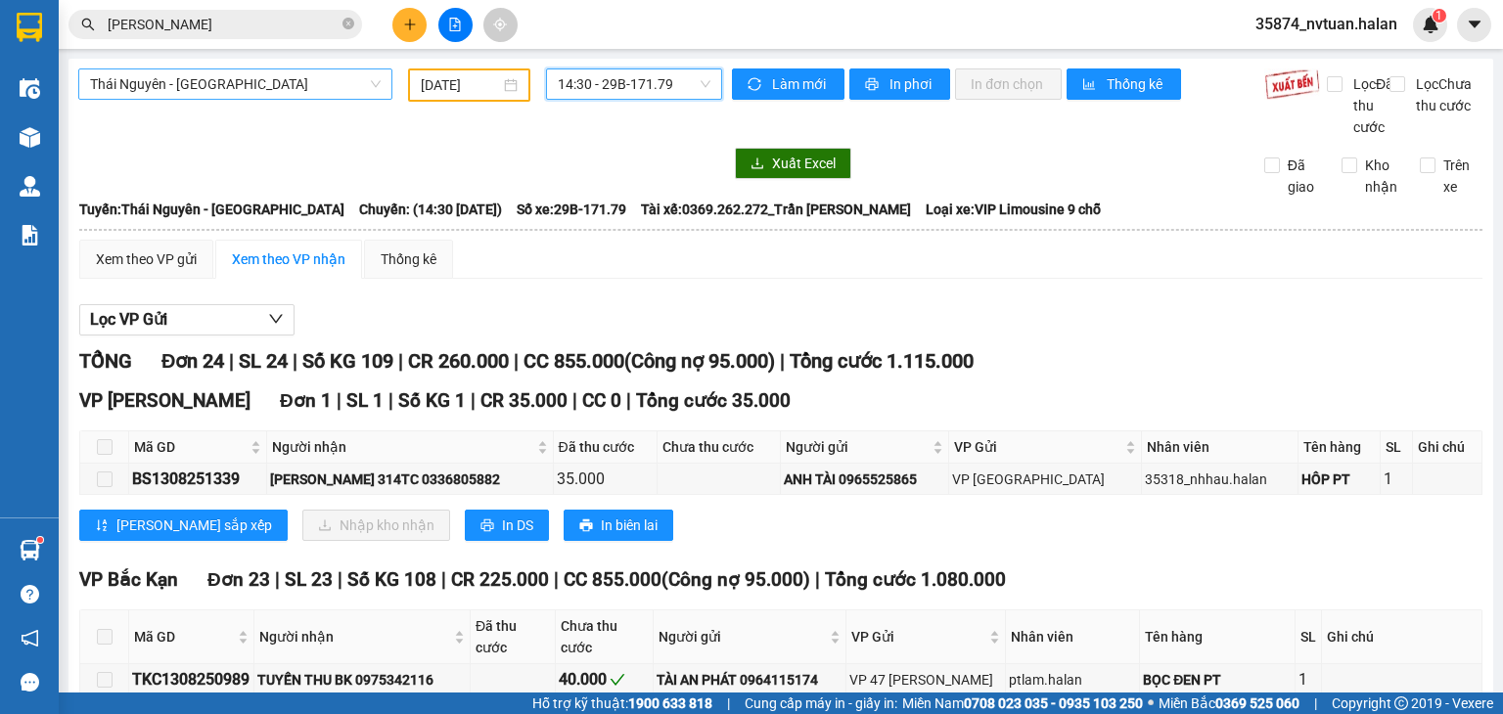
click at [670, 84] on span "14:30 - 29B-171.79" at bounding box center [635, 83] width 154 height 29
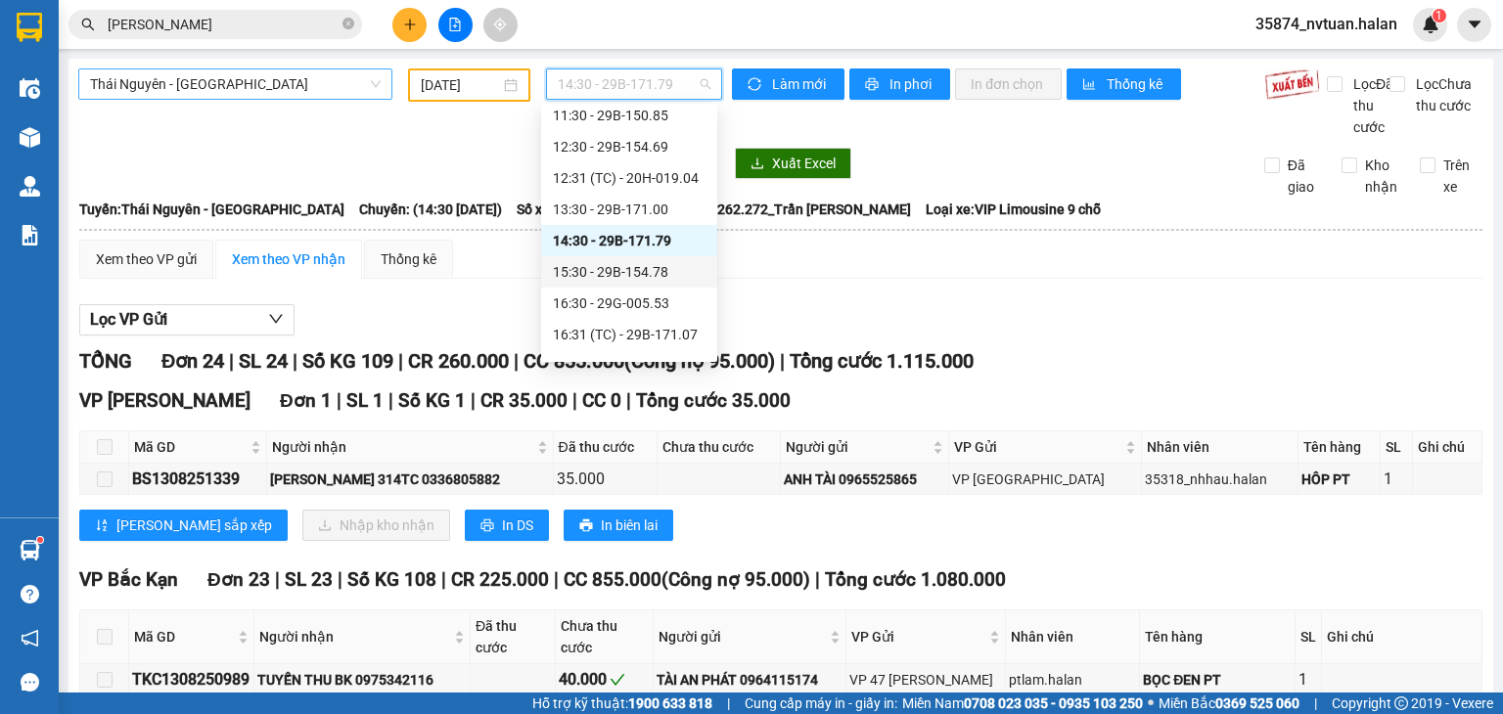
click at [654, 269] on div "15:30 - 29B-154.78" at bounding box center [629, 272] width 153 height 22
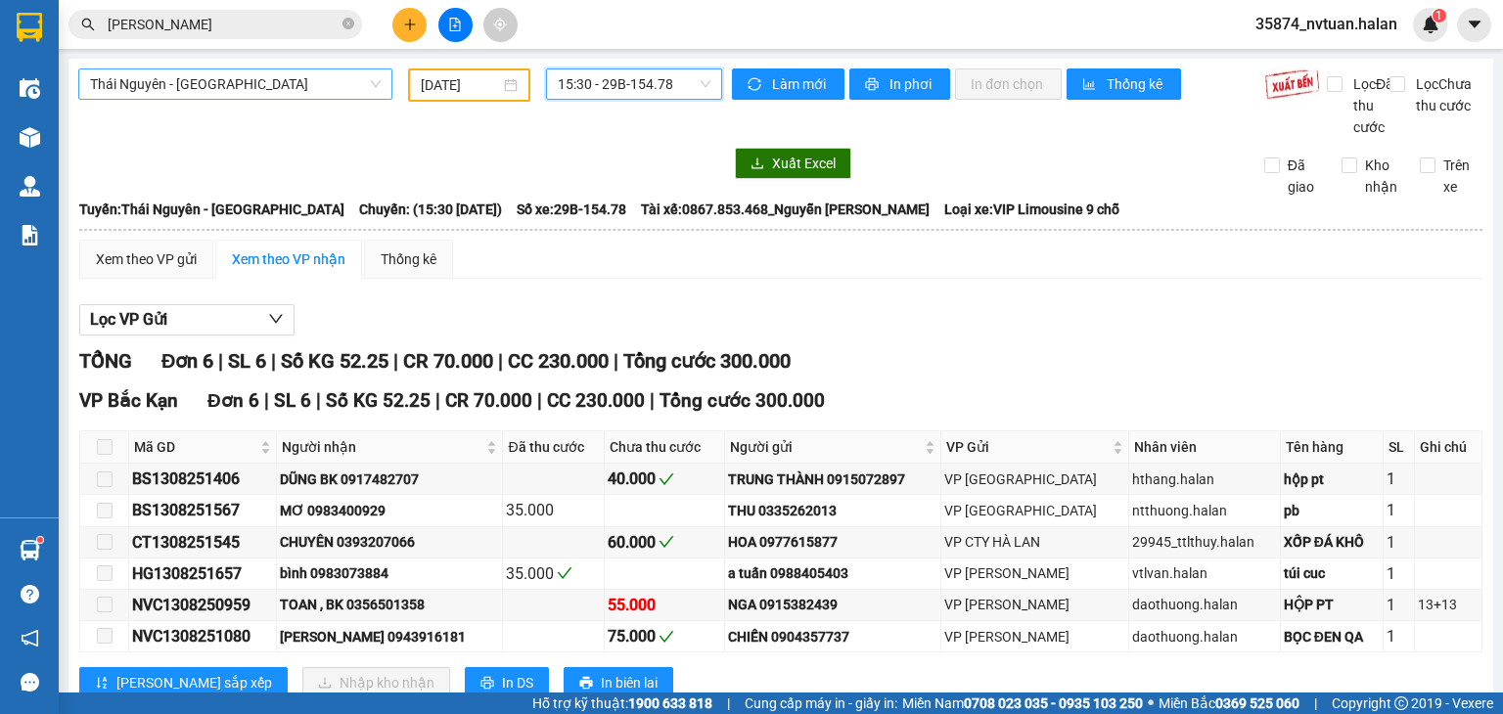
click at [599, 95] on span "15:30 - 29B-154.78" at bounding box center [635, 83] width 154 height 29
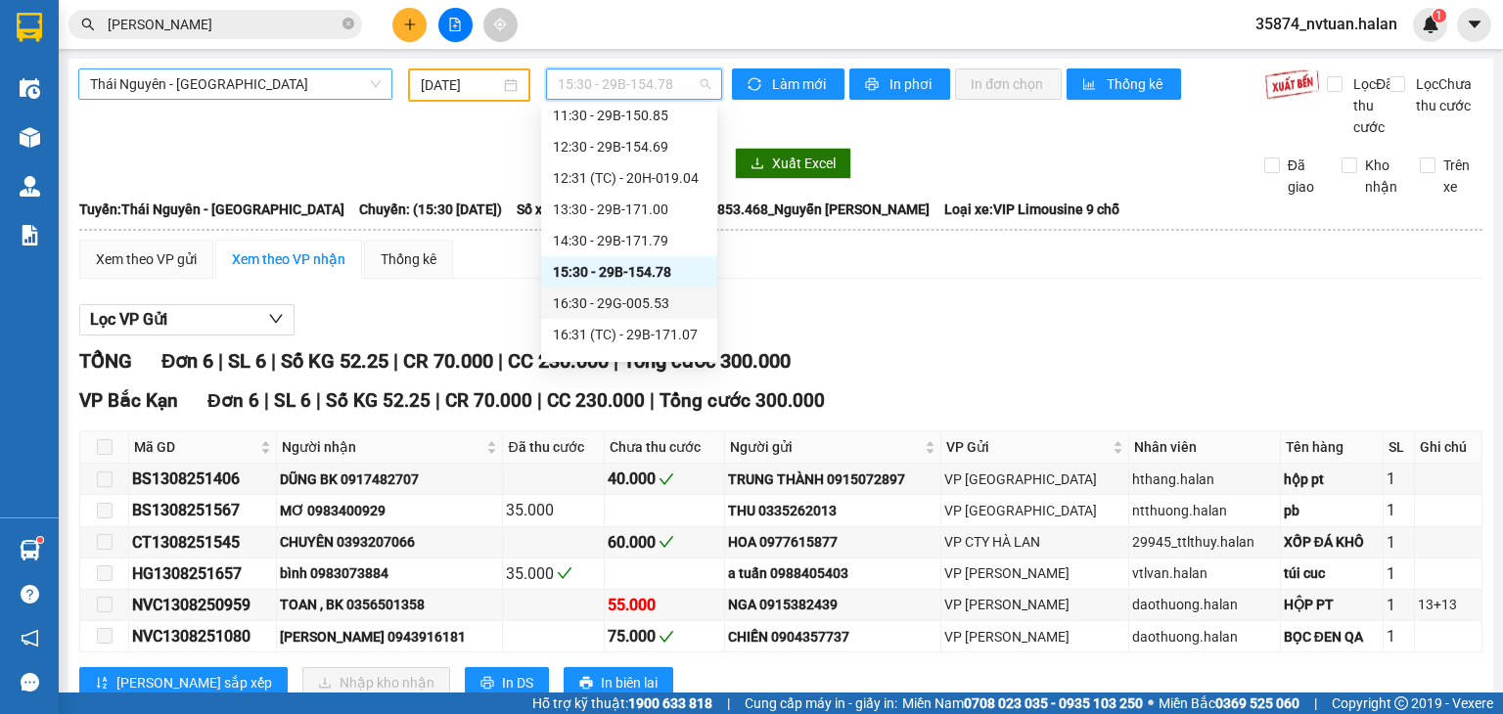
click at [650, 299] on div "16:30 - 29G-005.53" at bounding box center [629, 304] width 153 height 22
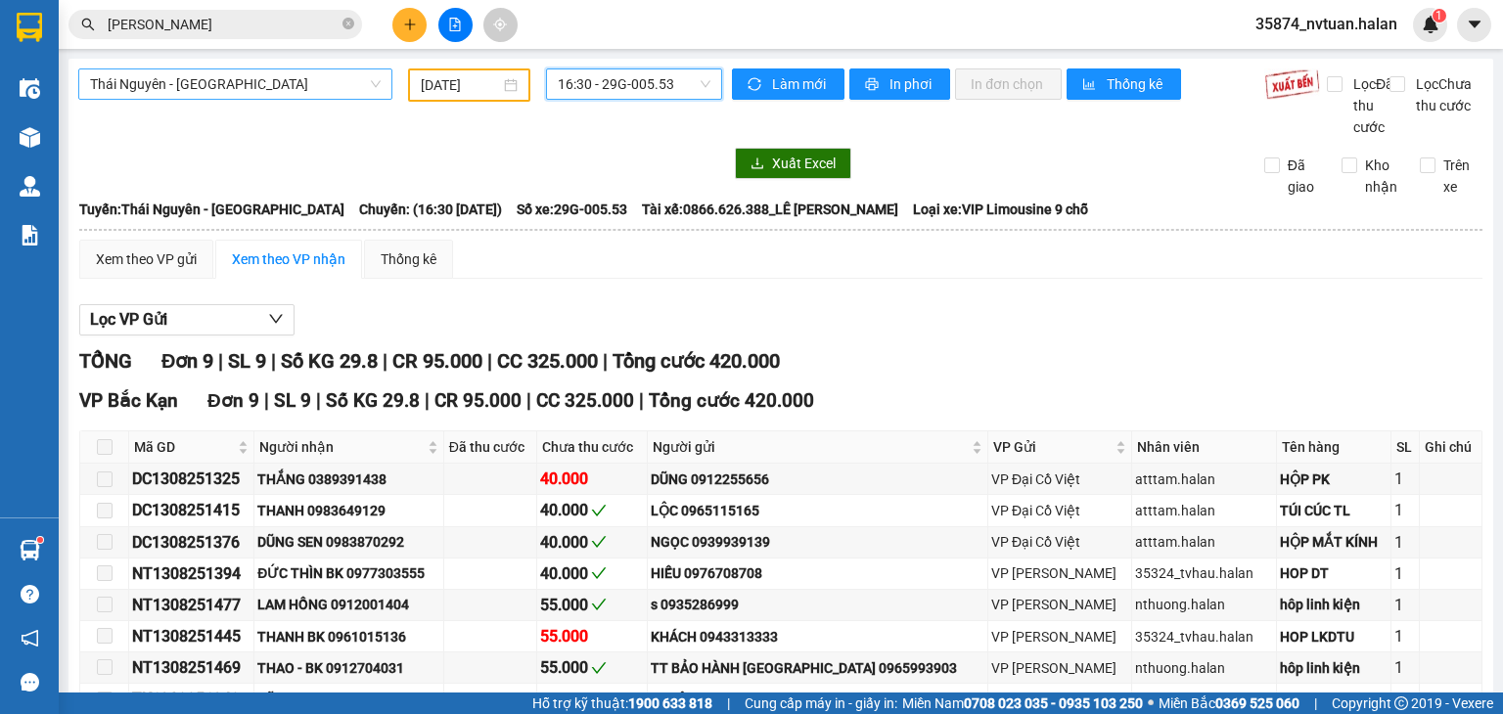
click at [566, 90] on span "16:30 - 29G-005.53" at bounding box center [635, 83] width 154 height 29
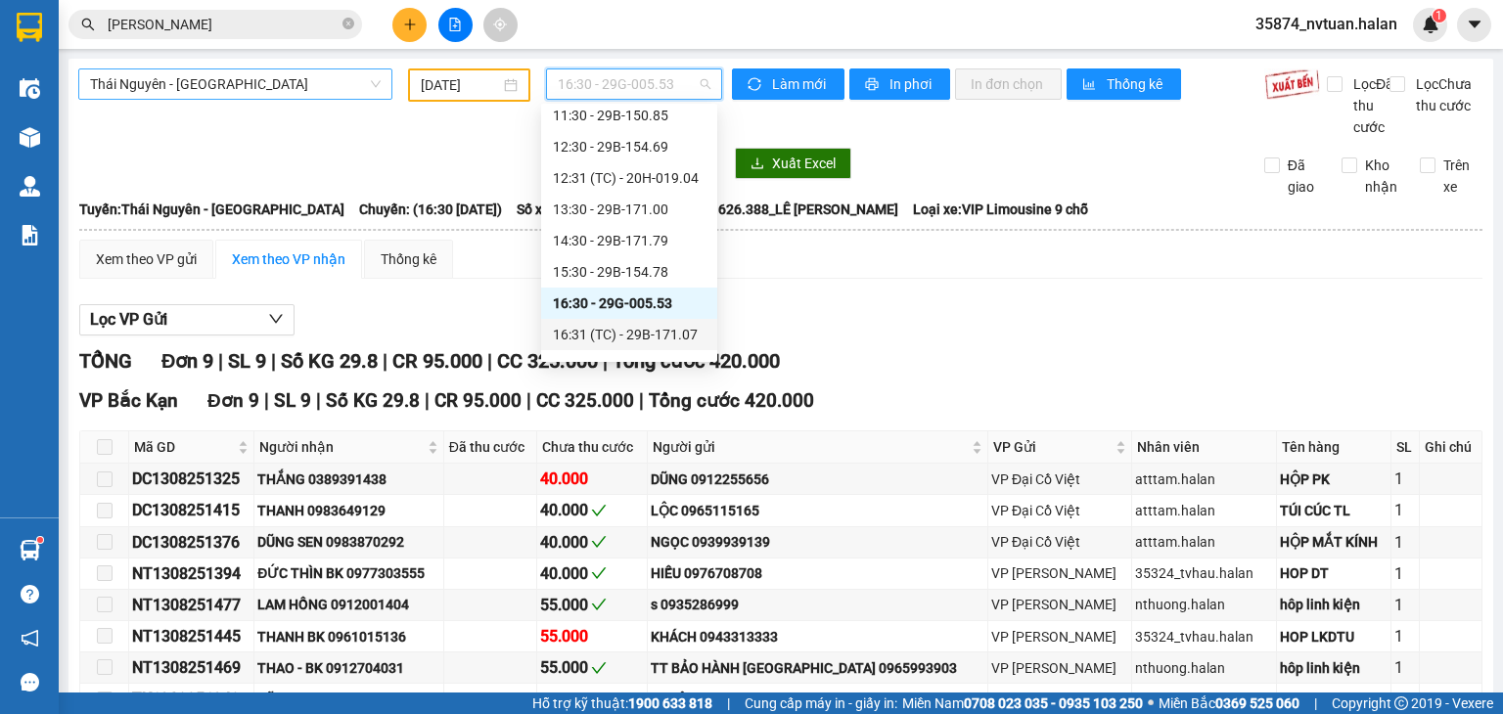
click at [626, 337] on div "16:31 (TC) - 29B-171.07" at bounding box center [629, 335] width 153 height 22
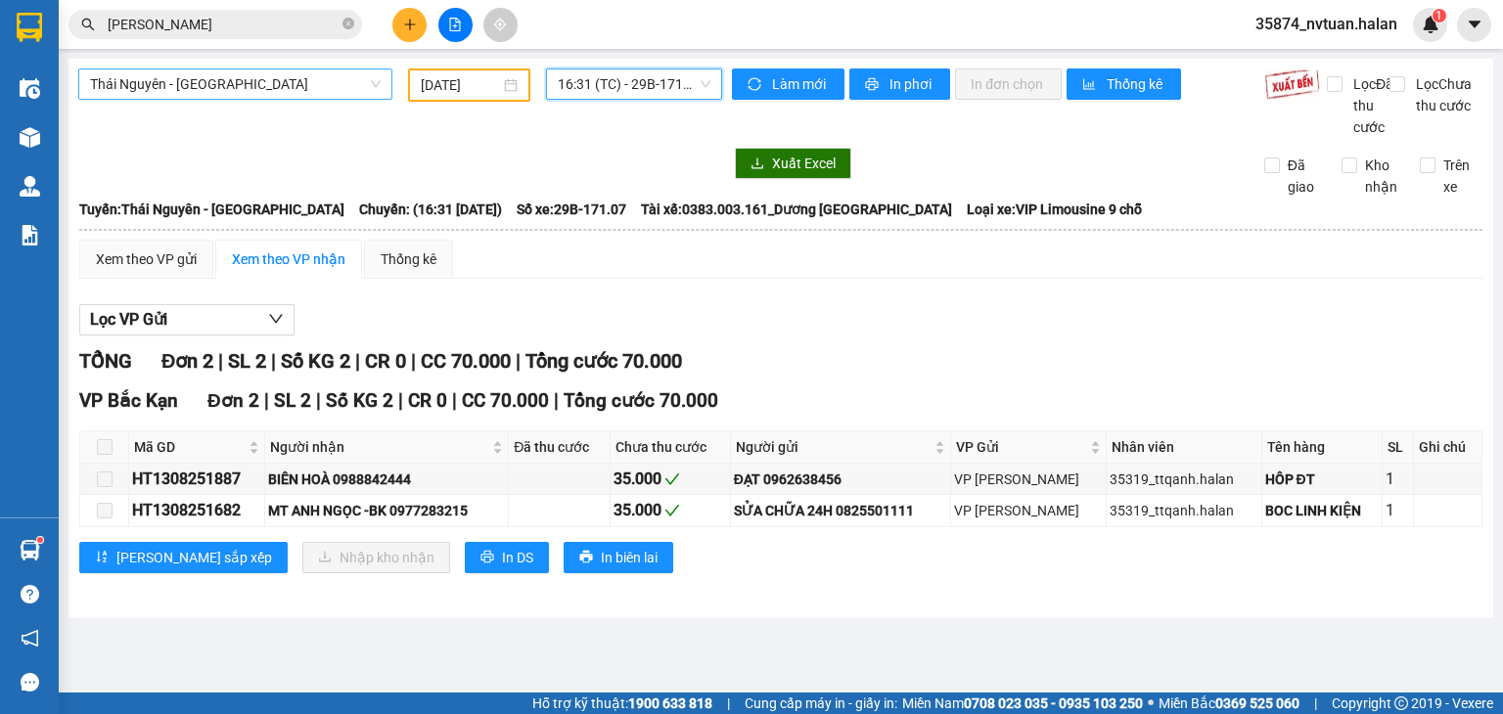
click at [581, 87] on span "16:31 (TC) - 29B-171.07" at bounding box center [635, 83] width 154 height 29
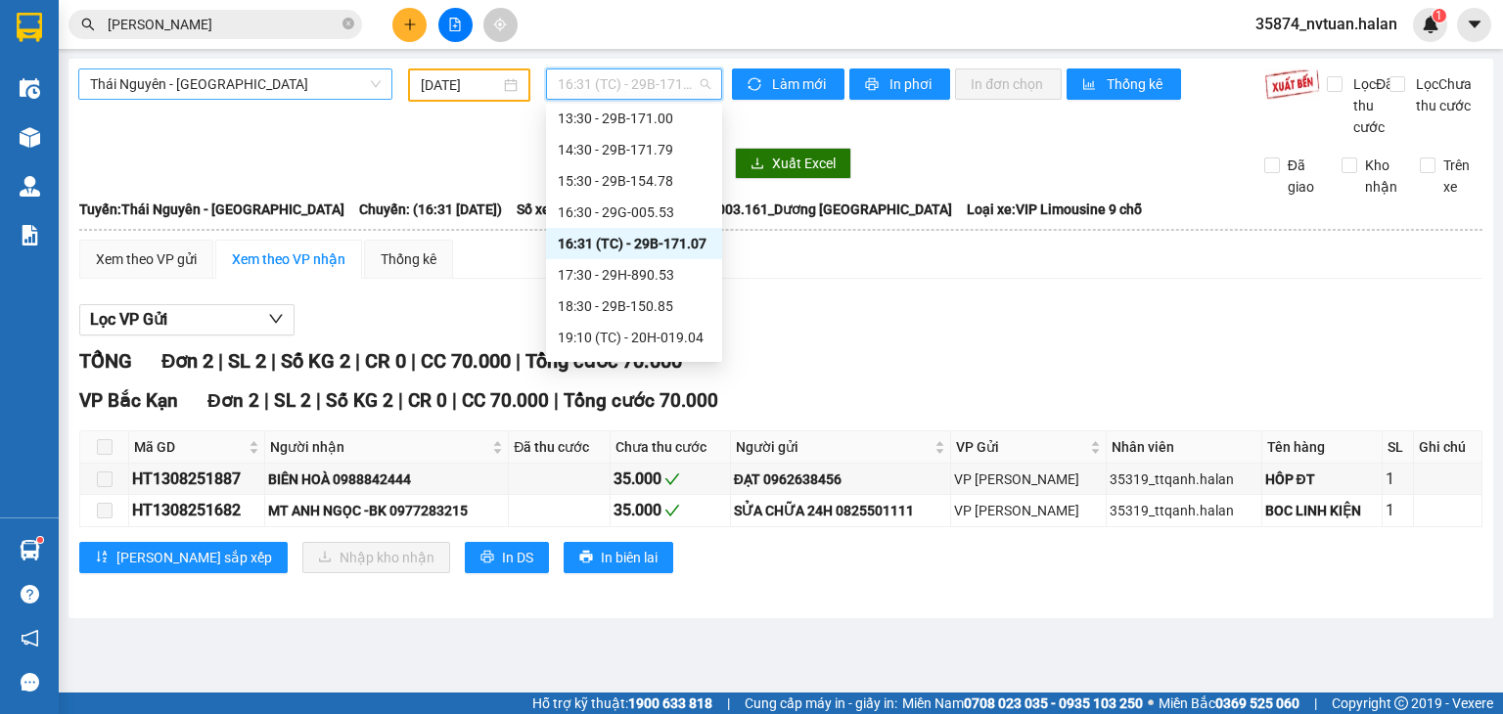
scroll to position [294, 0]
click at [679, 259] on div "17:30 - 29H-890.53" at bounding box center [634, 268] width 153 height 22
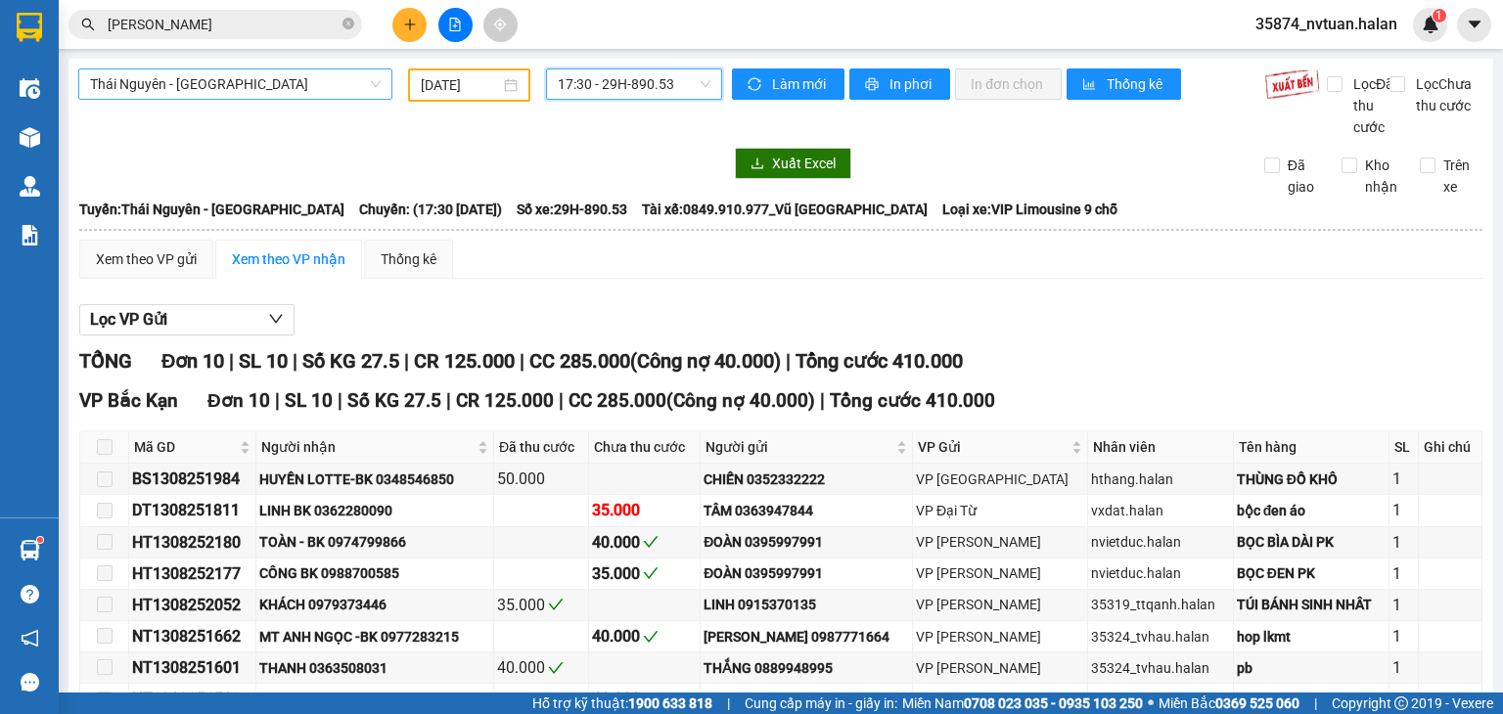
click at [652, 80] on span "17:30 - 29H-890.53" at bounding box center [635, 83] width 154 height 29
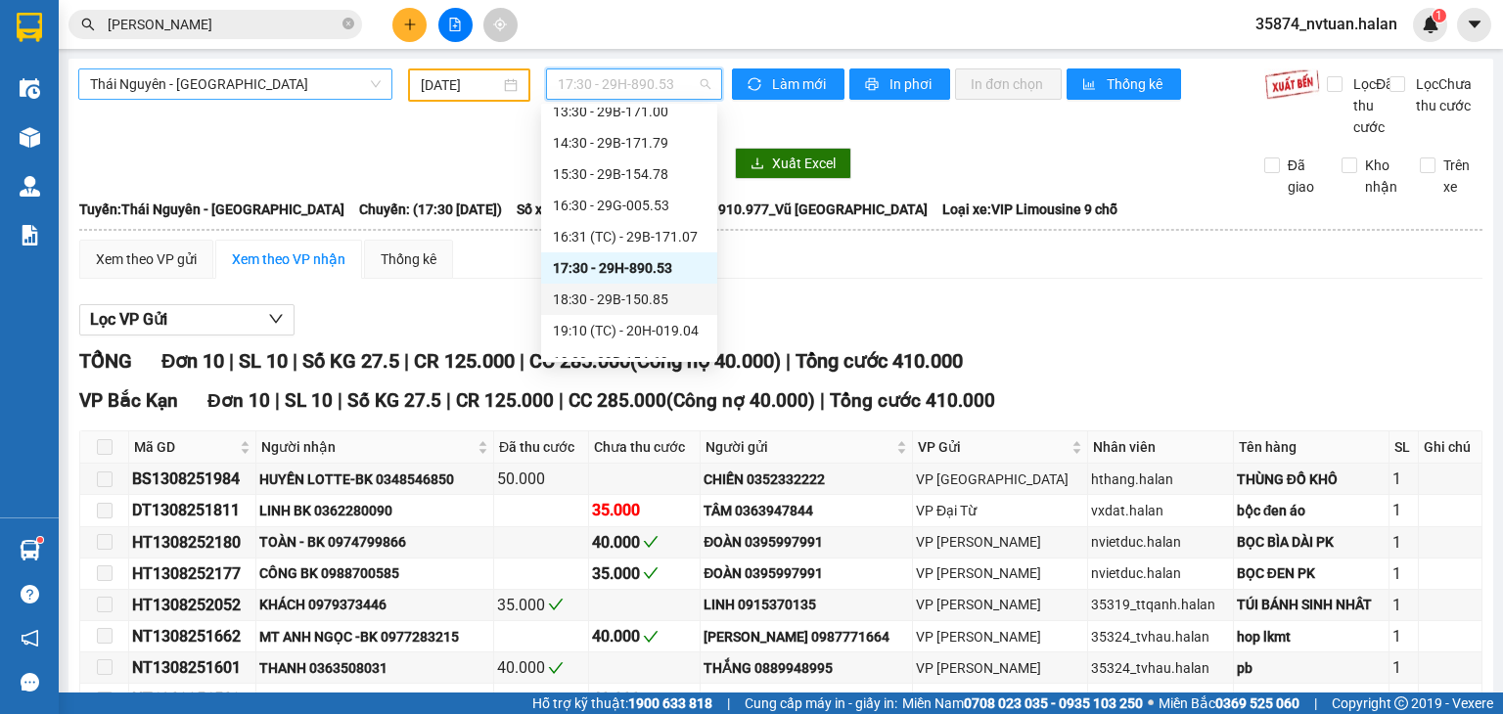
click at [668, 303] on div "18:30 - 29B-150.85" at bounding box center [629, 300] width 153 height 22
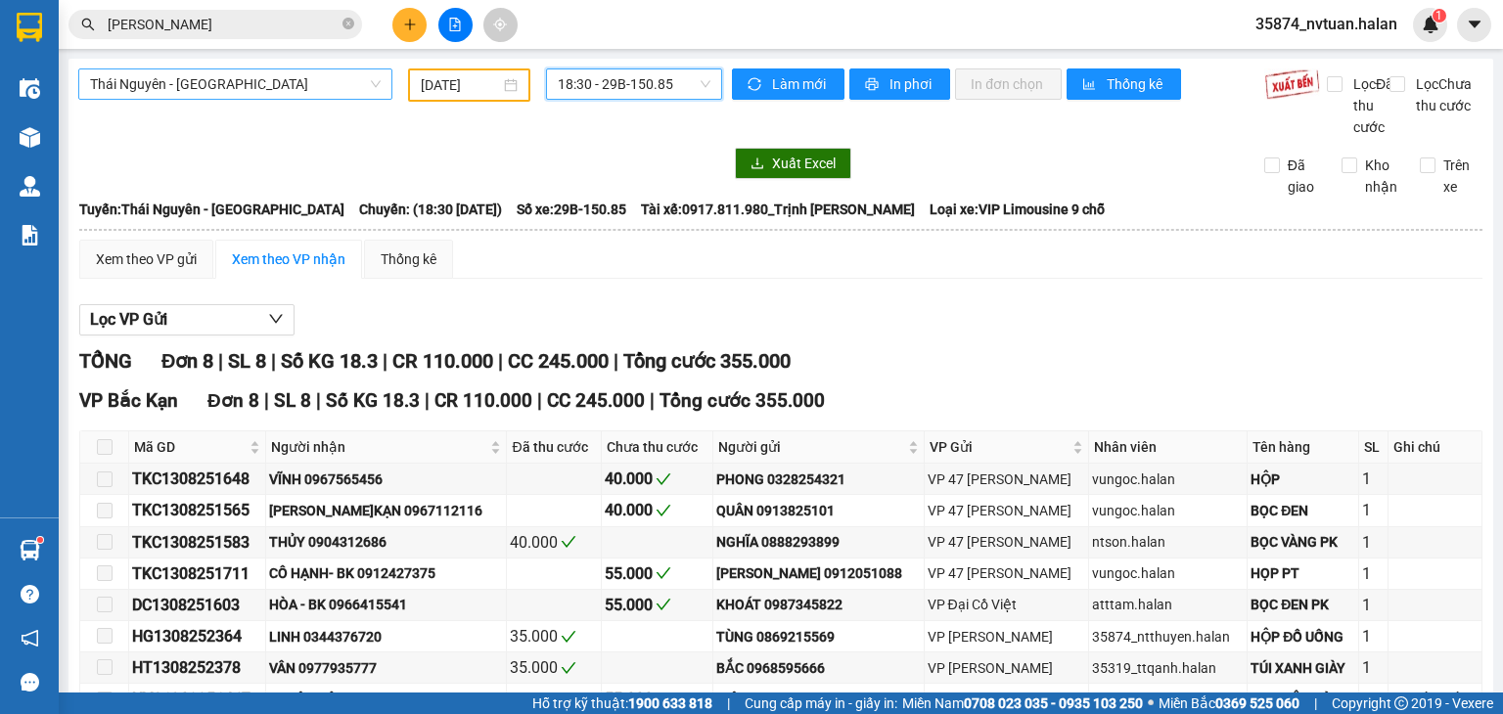
drag, startPoint x: 639, startPoint y: 87, endPoint x: 665, endPoint y: 99, distance: 28.9
click at [645, 87] on span "18:30 - 29B-150.85" at bounding box center [635, 83] width 154 height 29
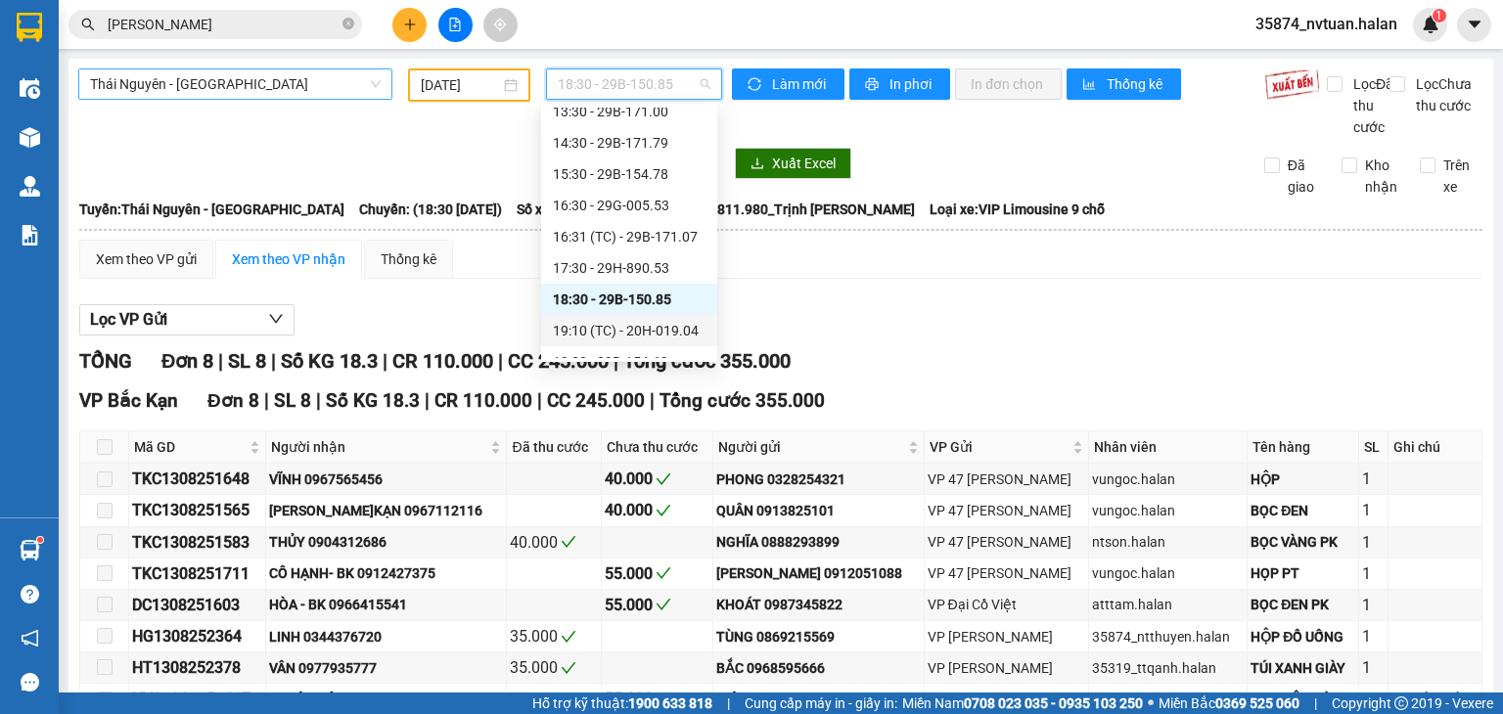
click at [622, 335] on div "19:10 (TC) - 20H-019.04" at bounding box center [629, 331] width 153 height 22
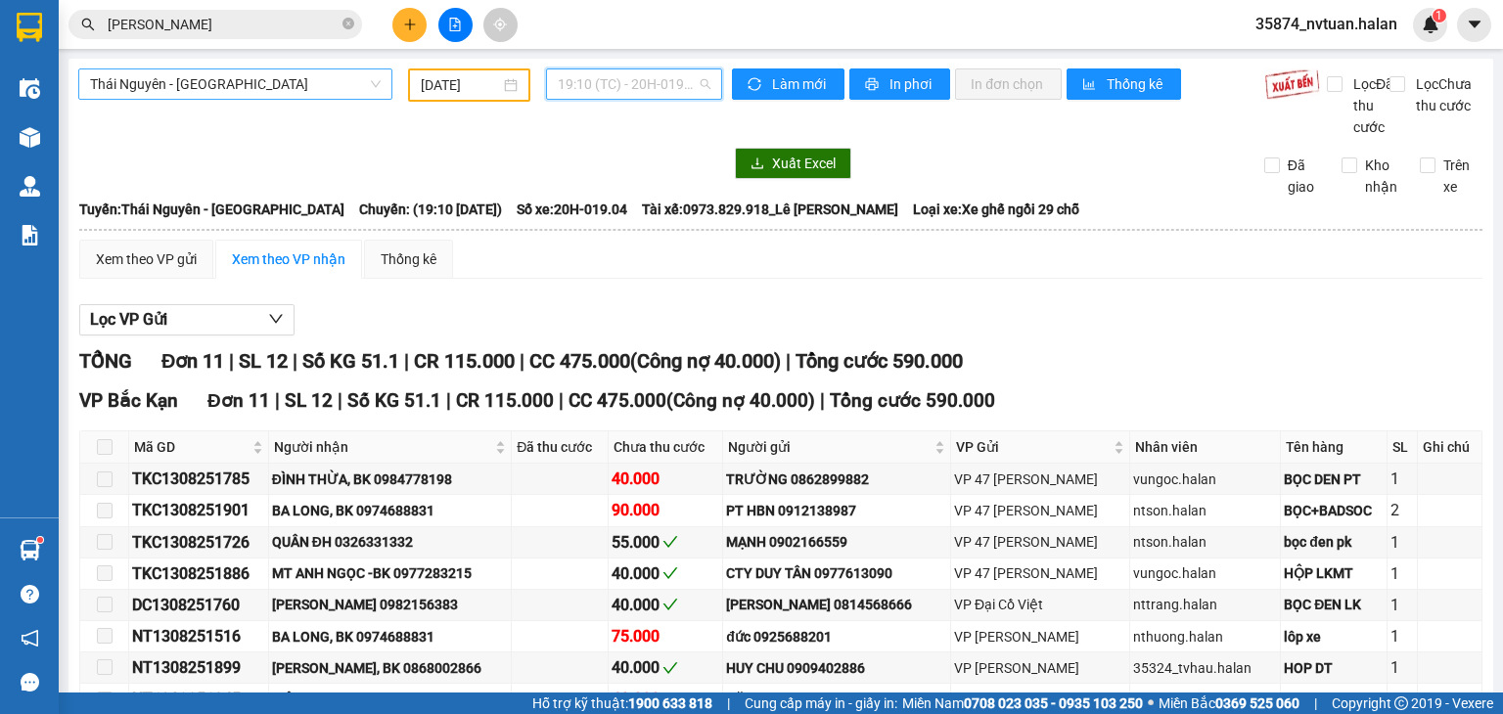
click at [617, 96] on span "19:10 (TC) - 20H-019.04" at bounding box center [635, 83] width 154 height 29
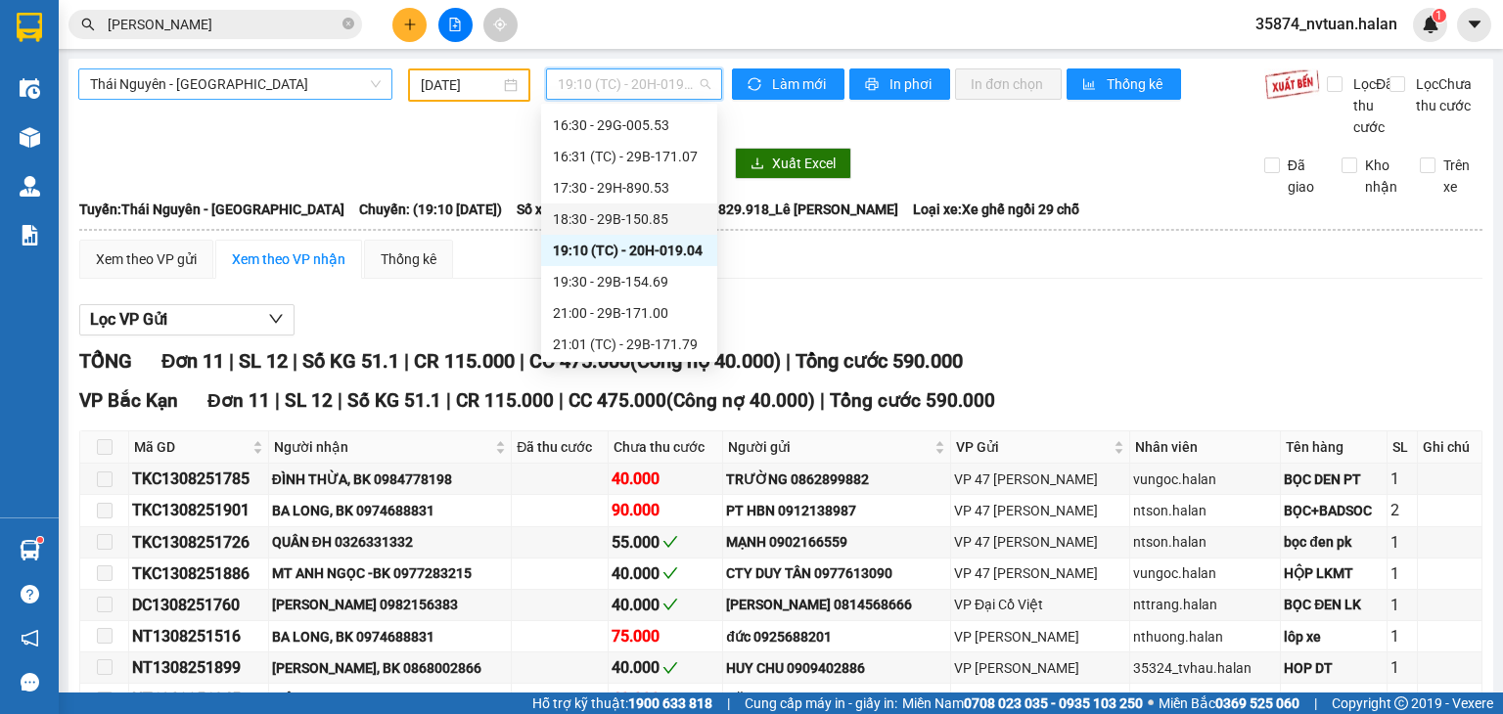
scroll to position [376, 0]
click at [675, 283] on div "19:30 - 29B-154.69" at bounding box center [629, 280] width 153 height 22
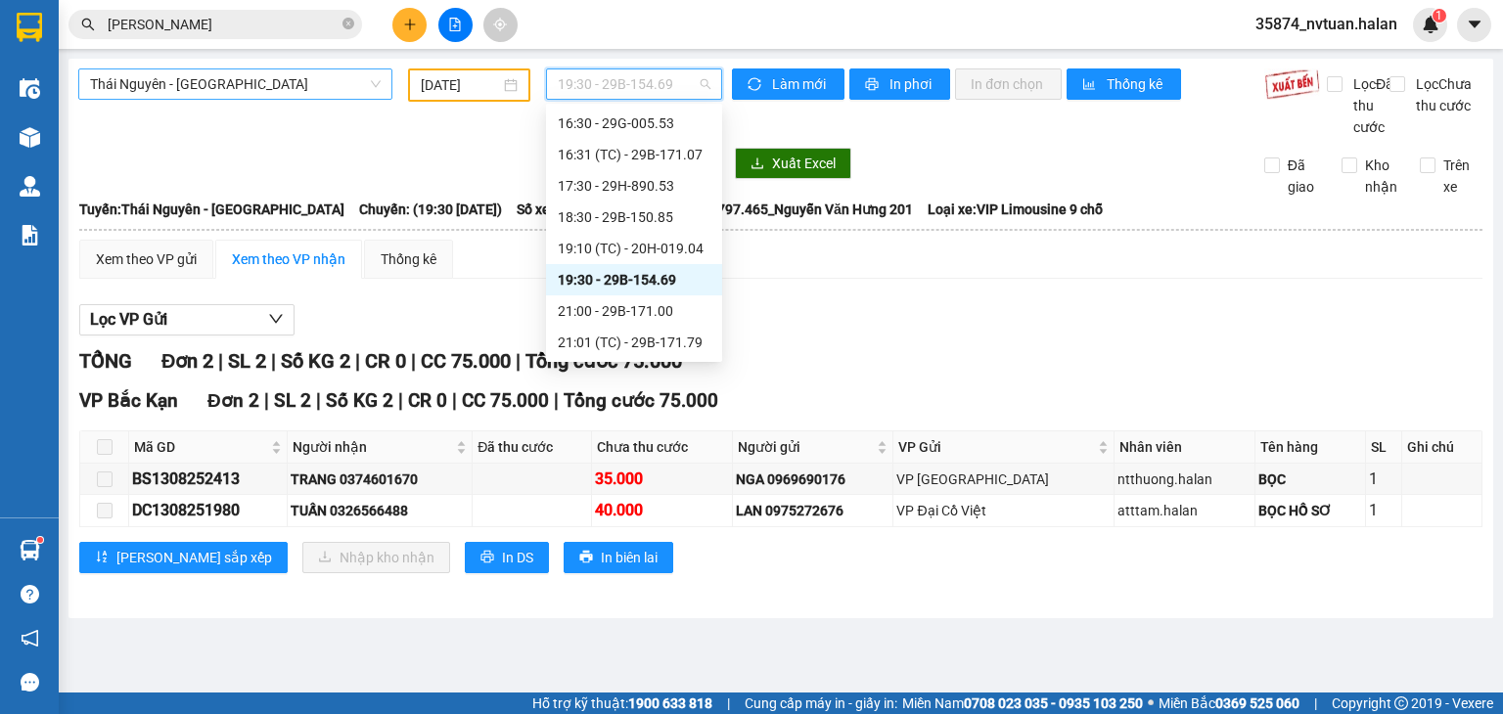
drag, startPoint x: 640, startPoint y: 74, endPoint x: 661, endPoint y: 130, distance: 59.4
click at [639, 75] on span "19:30 - 29B-154.69" at bounding box center [635, 83] width 154 height 29
click at [681, 315] on div "21:00 - 29B-171.00" at bounding box center [634, 311] width 153 height 22
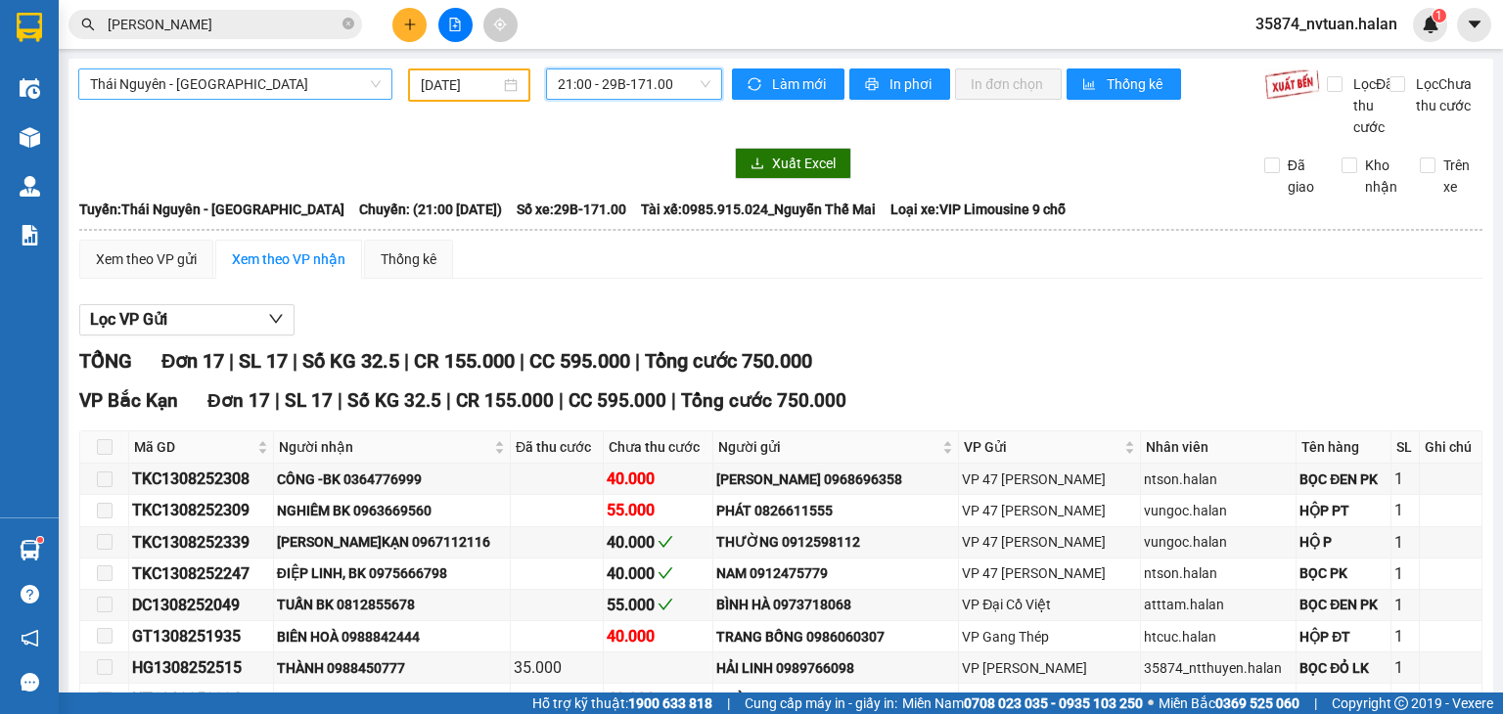
click at [297, 106] on div "Thái Nguyên - Bắc Kạn 13/08/2025 21:00 21:00 - 29B-171.00" at bounding box center [400, 102] width 644 height 69
click at [292, 83] on span "Thái Nguyên - Bắc Kạn" at bounding box center [235, 83] width 291 height 29
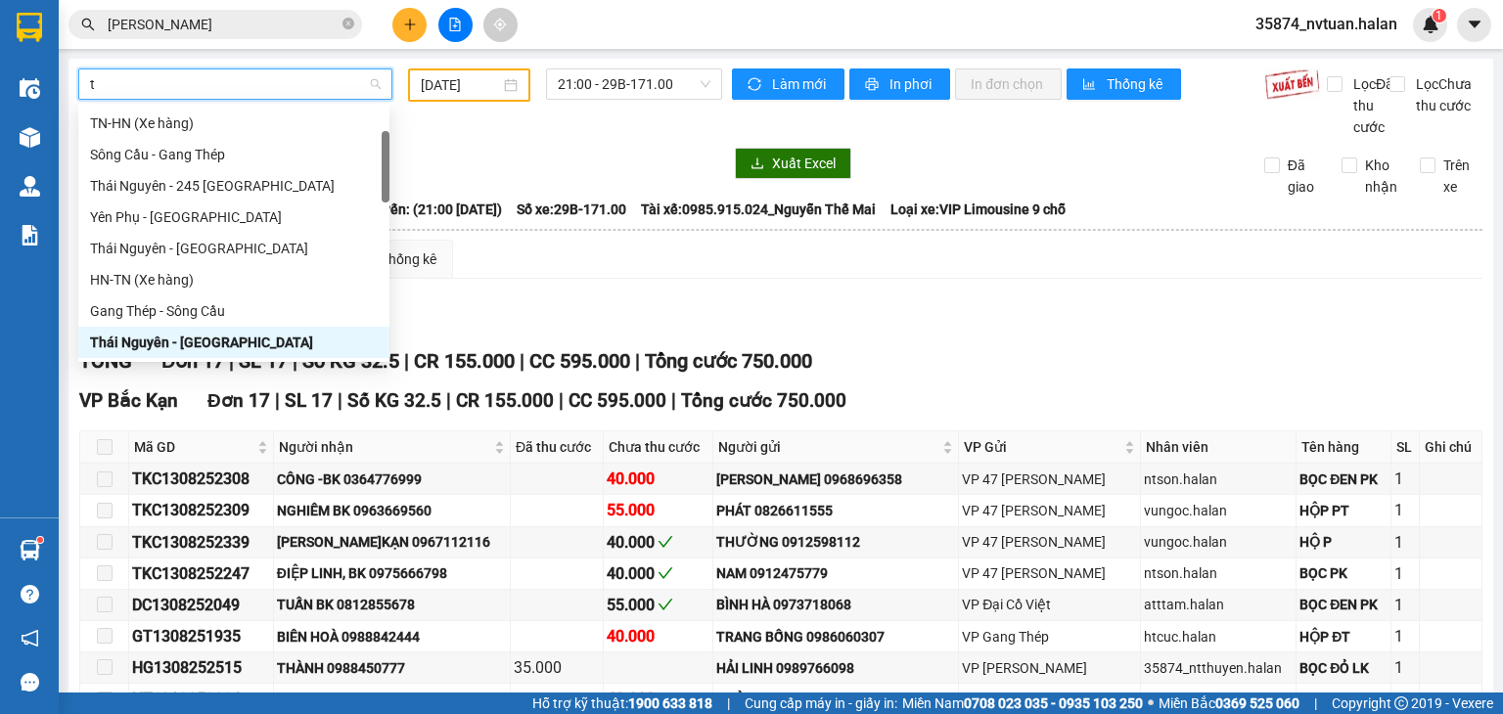
type input "tq"
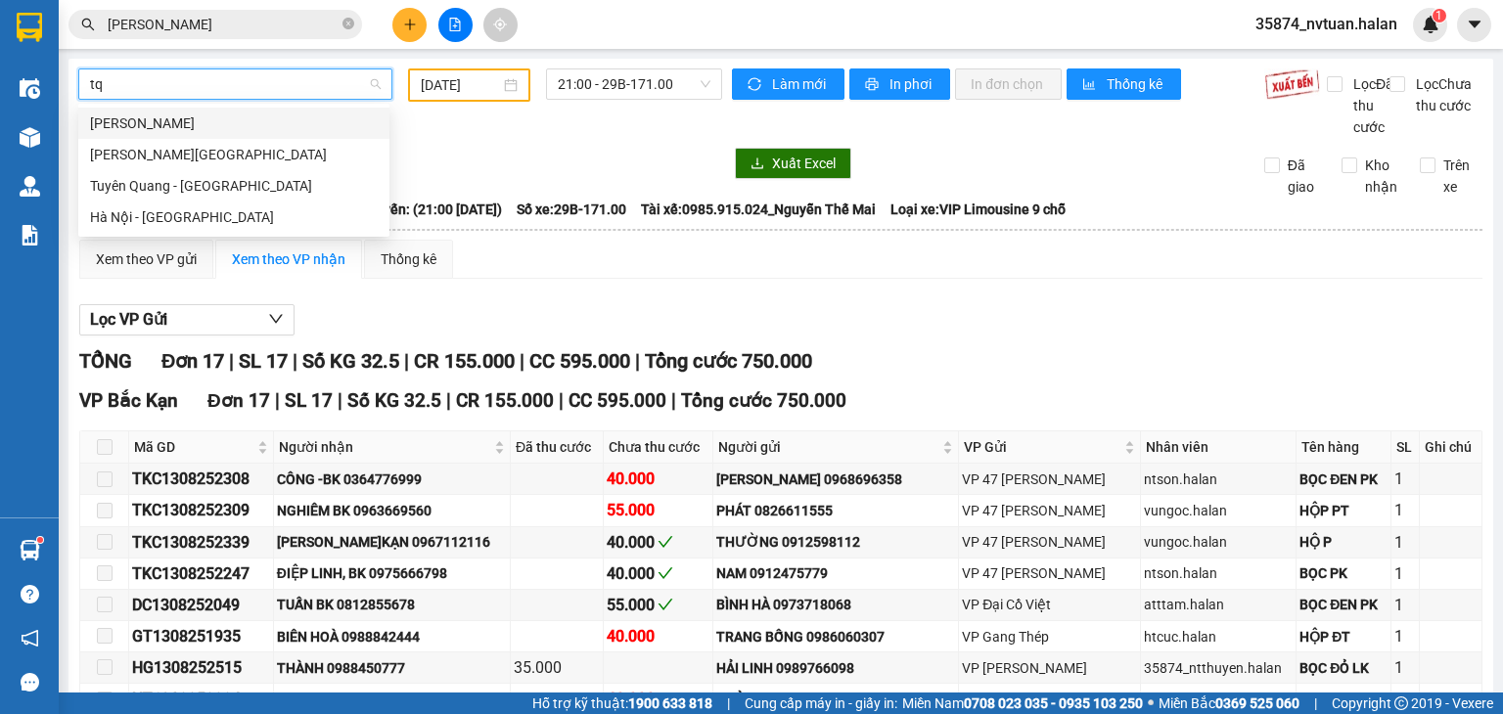
click at [211, 126] on div "Thái Nguyên - Tuyên Quang" at bounding box center [234, 124] width 288 height 22
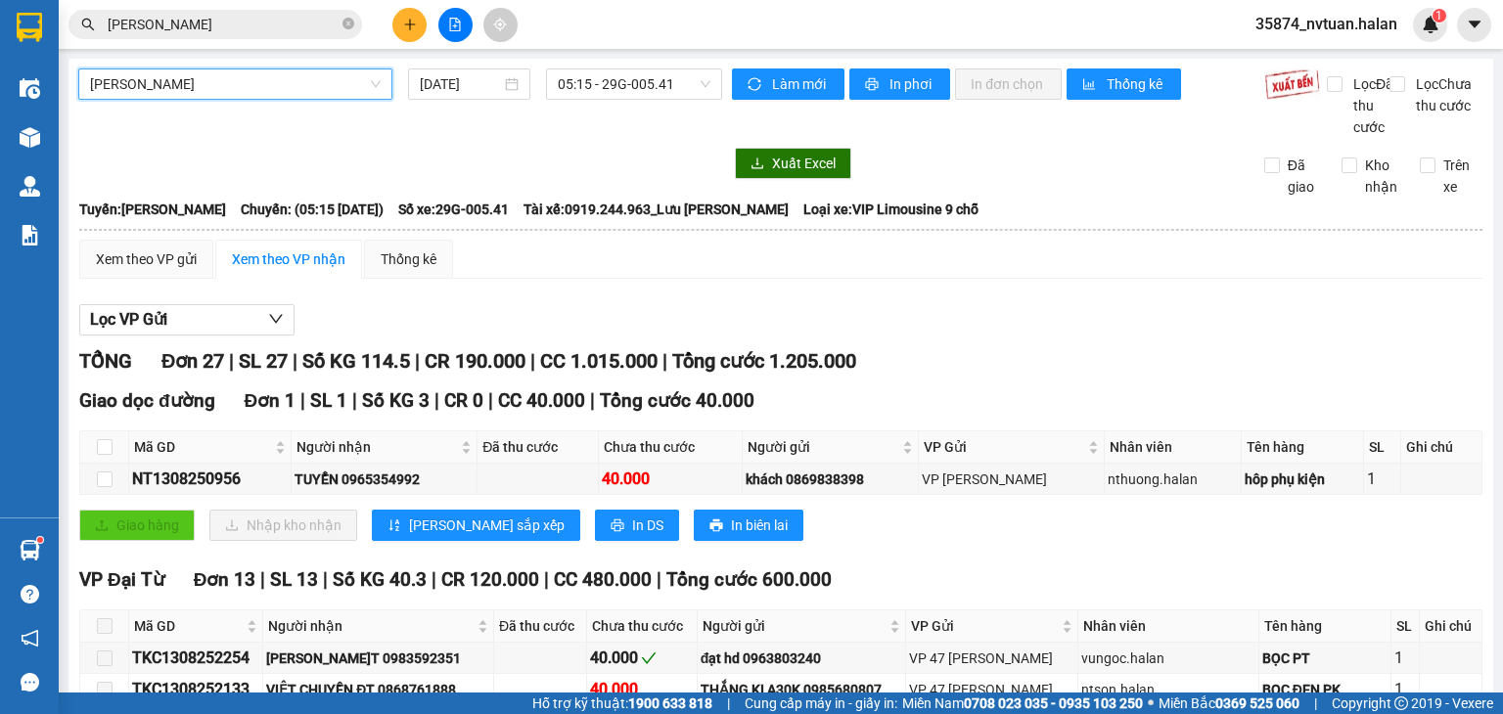
drag, startPoint x: 483, startPoint y: 86, endPoint x: 482, endPoint y: 114, distance: 28.4
click at [482, 87] on input "[DATE]" at bounding box center [460, 84] width 80 height 22
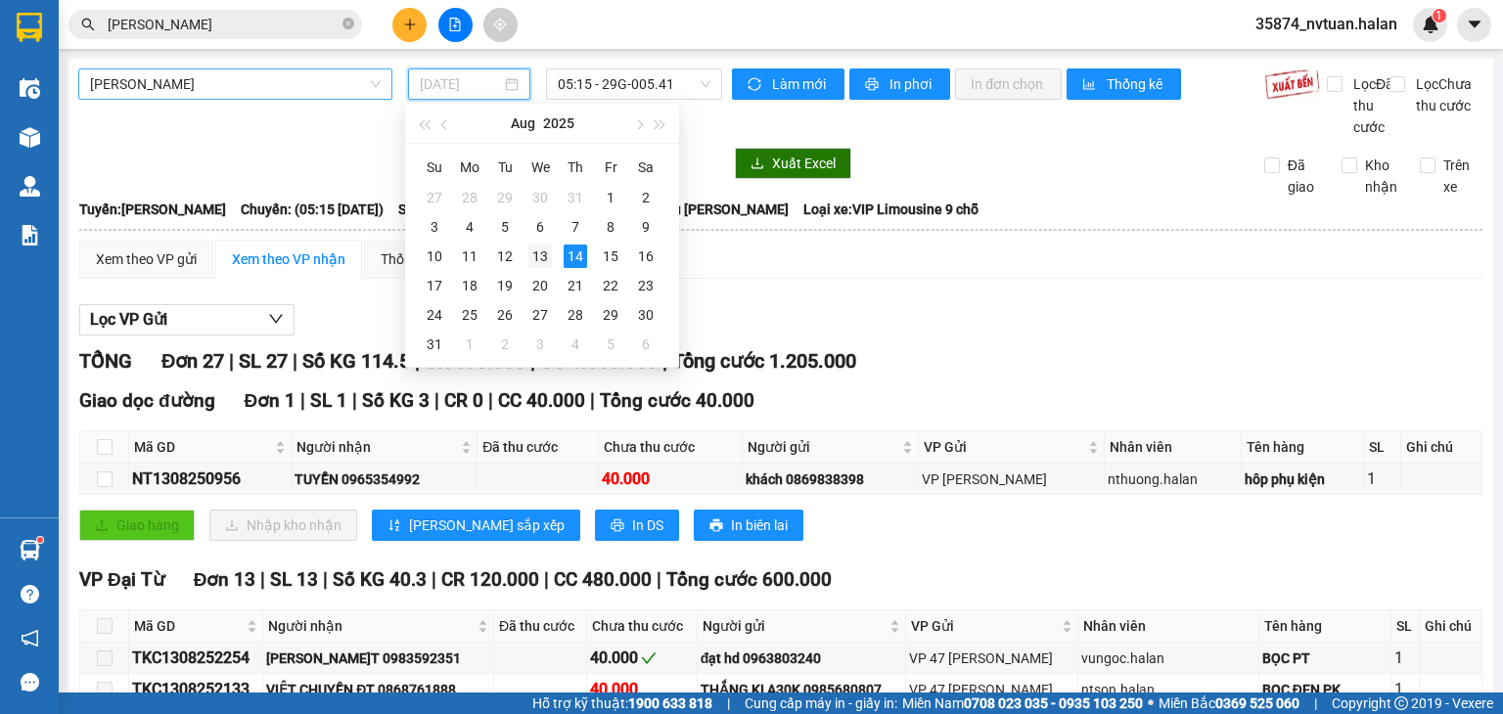
click at [533, 253] on div "13" at bounding box center [539, 256] width 23 height 23
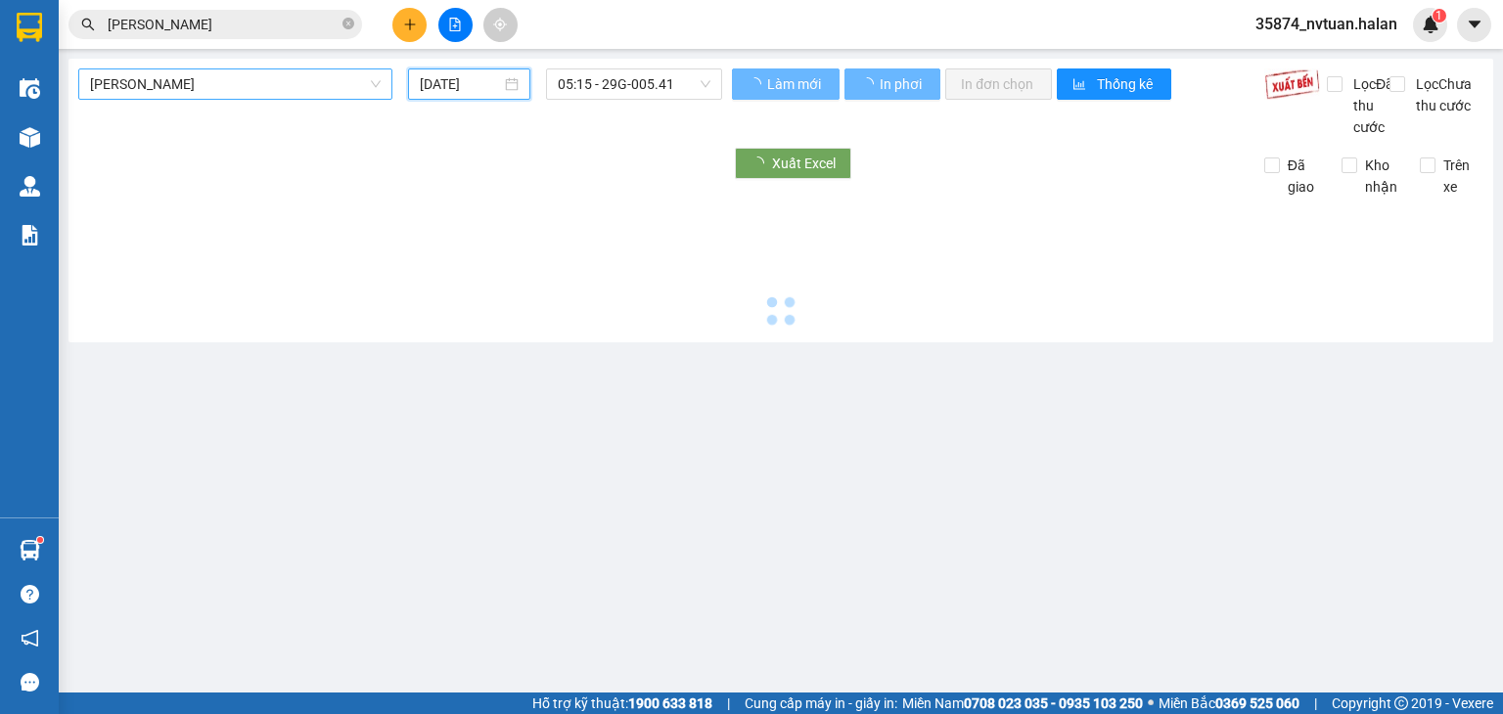
type input "13/08/2025"
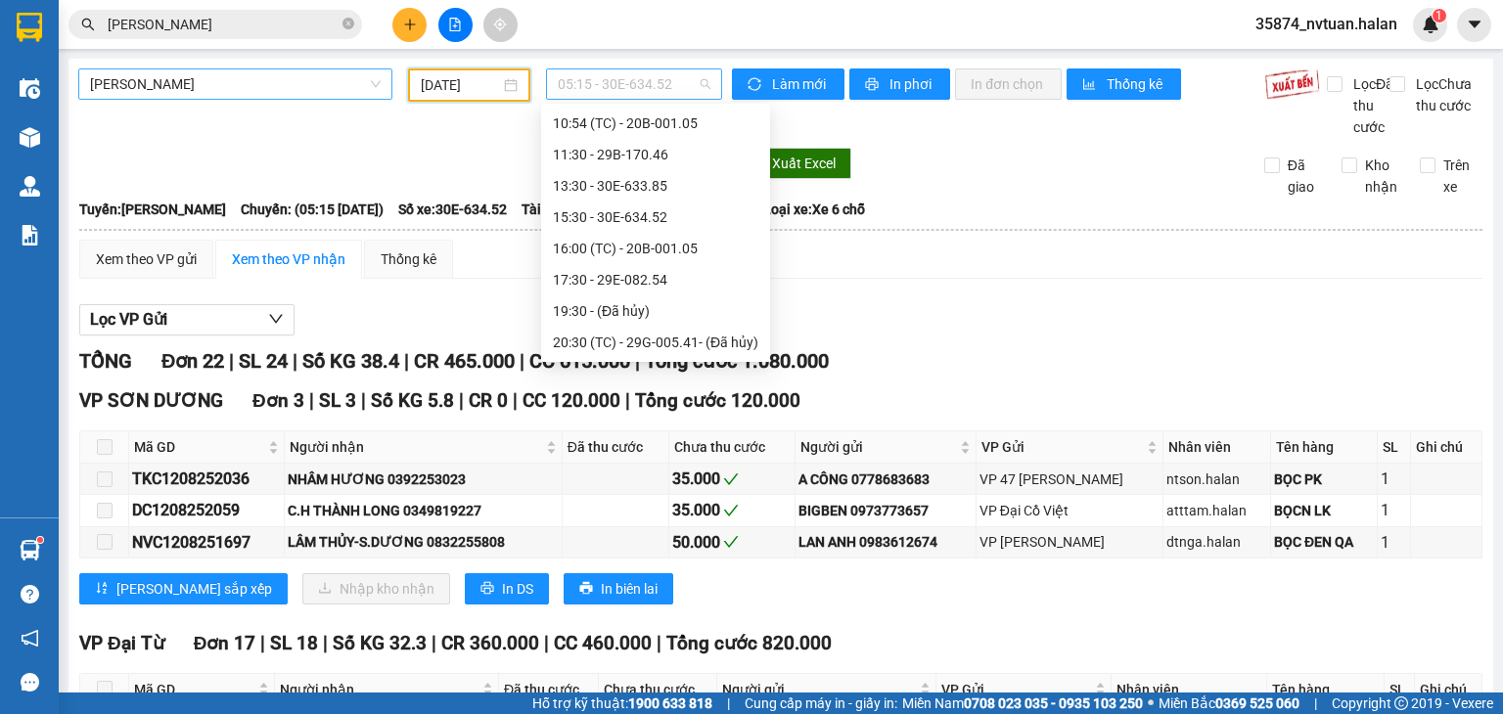
scroll to position [31, 0]
click at [642, 83] on span "05:15 - 30E-634.52" at bounding box center [635, 83] width 154 height 29
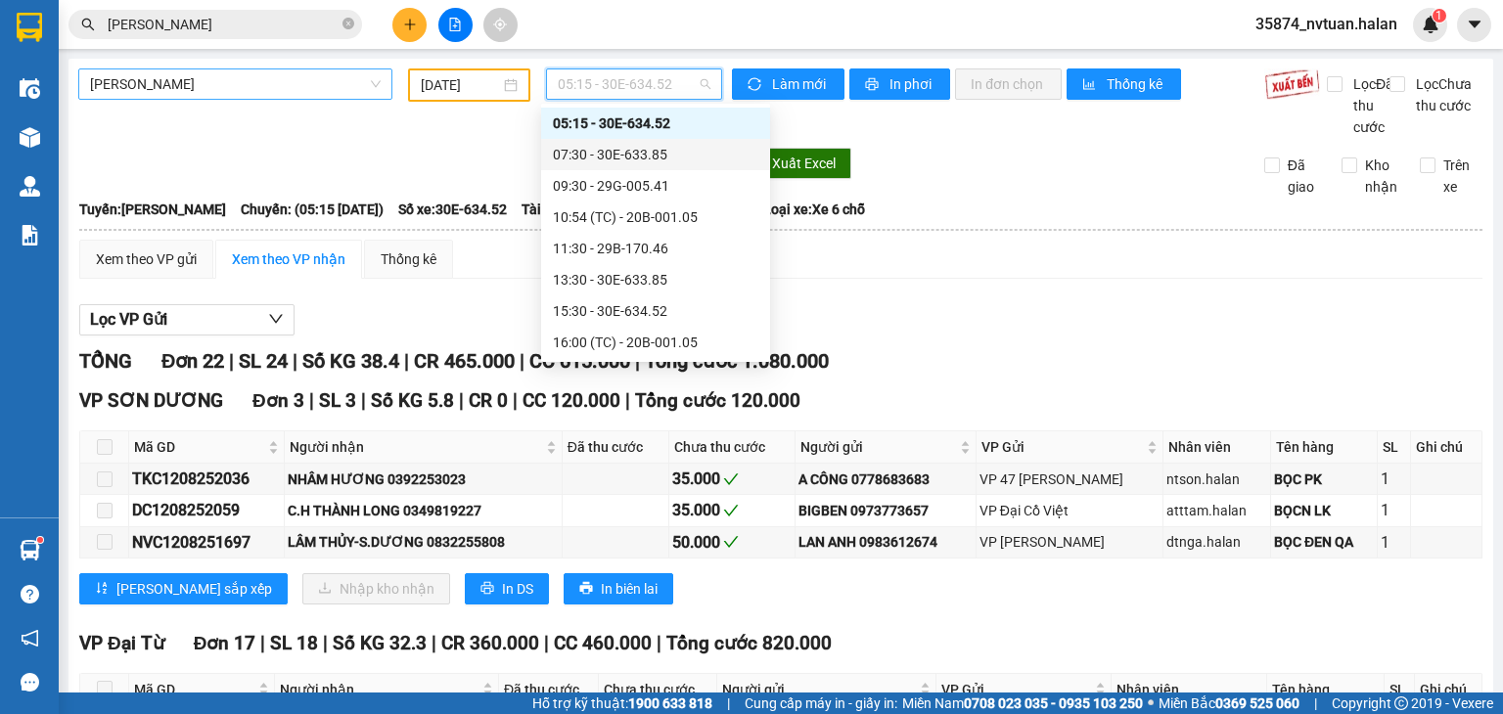
click at [648, 161] on div "07:30 - 30E-633.85" at bounding box center [655, 155] width 205 height 22
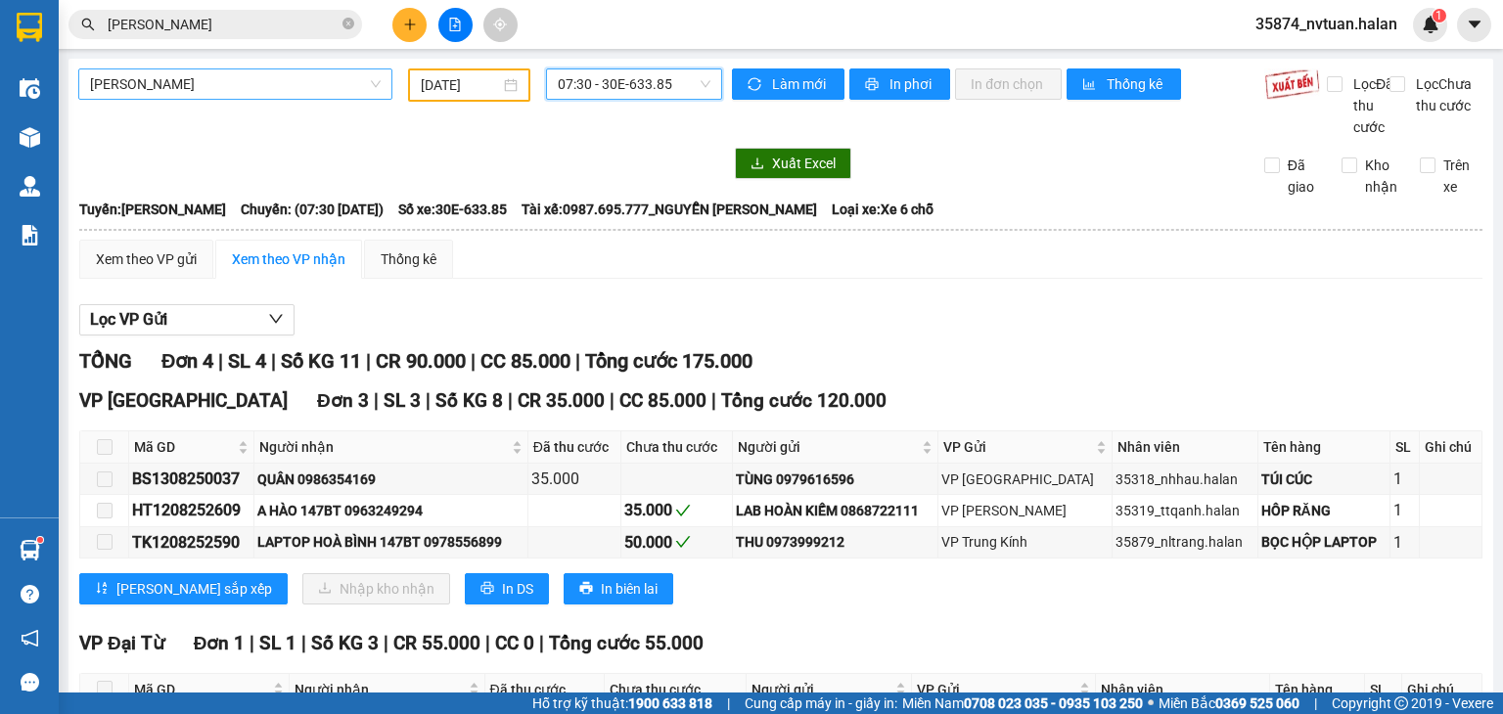
click at [669, 94] on span "07:30 - 30E-633.85" at bounding box center [635, 83] width 154 height 29
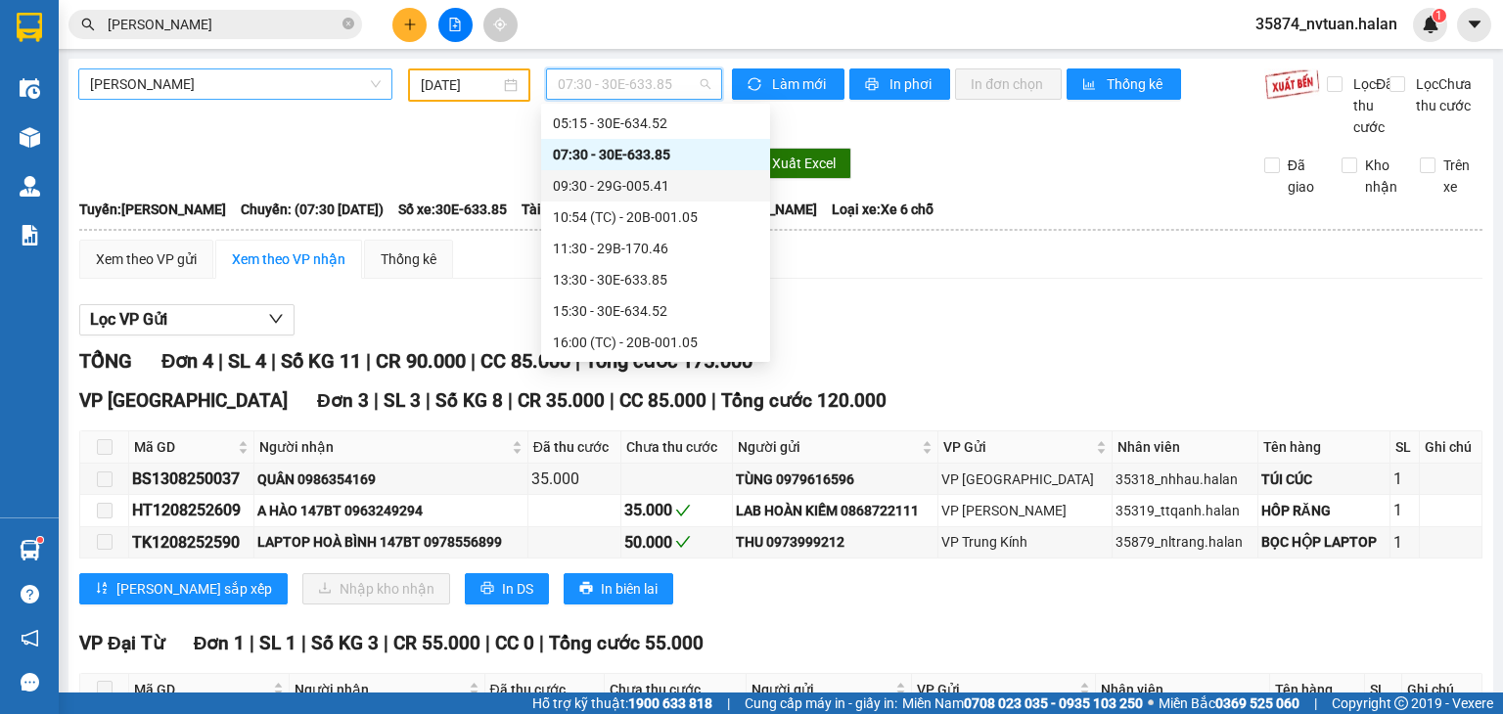
click at [661, 181] on div "09:30 - 29G-005.41" at bounding box center [655, 186] width 205 height 22
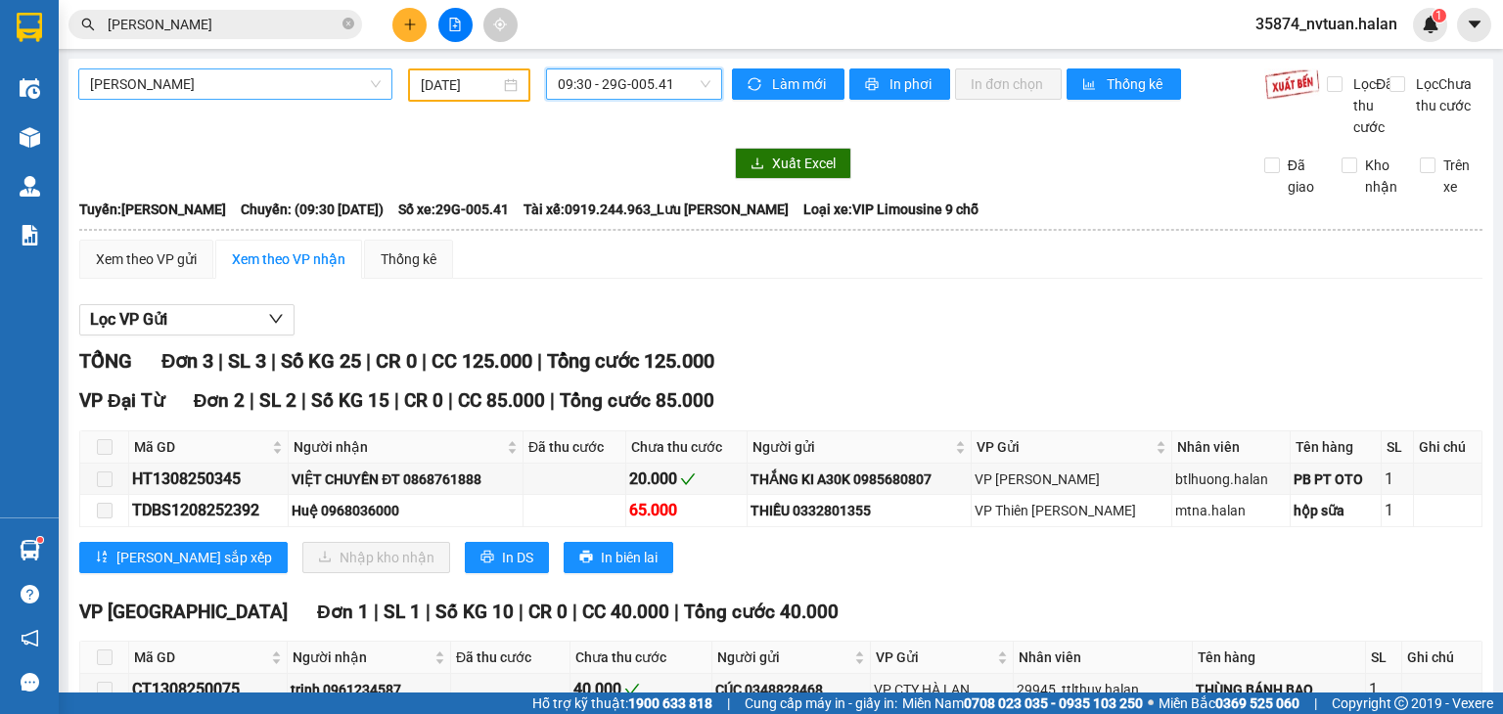
click at [599, 84] on span "09:30 - 29G-005.41" at bounding box center [635, 83] width 154 height 29
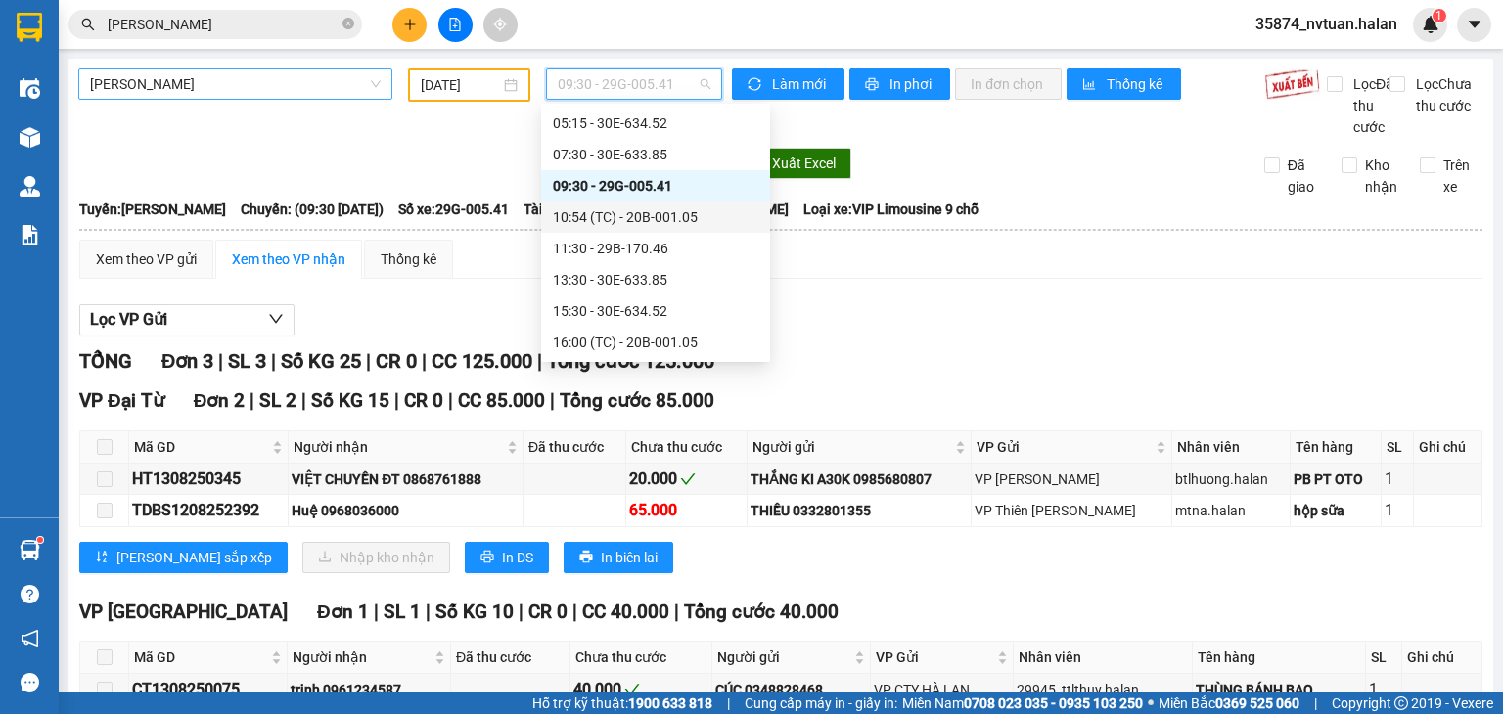
click at [640, 217] on div "10:54 (TC) - 20B-001.05" at bounding box center [655, 217] width 205 height 22
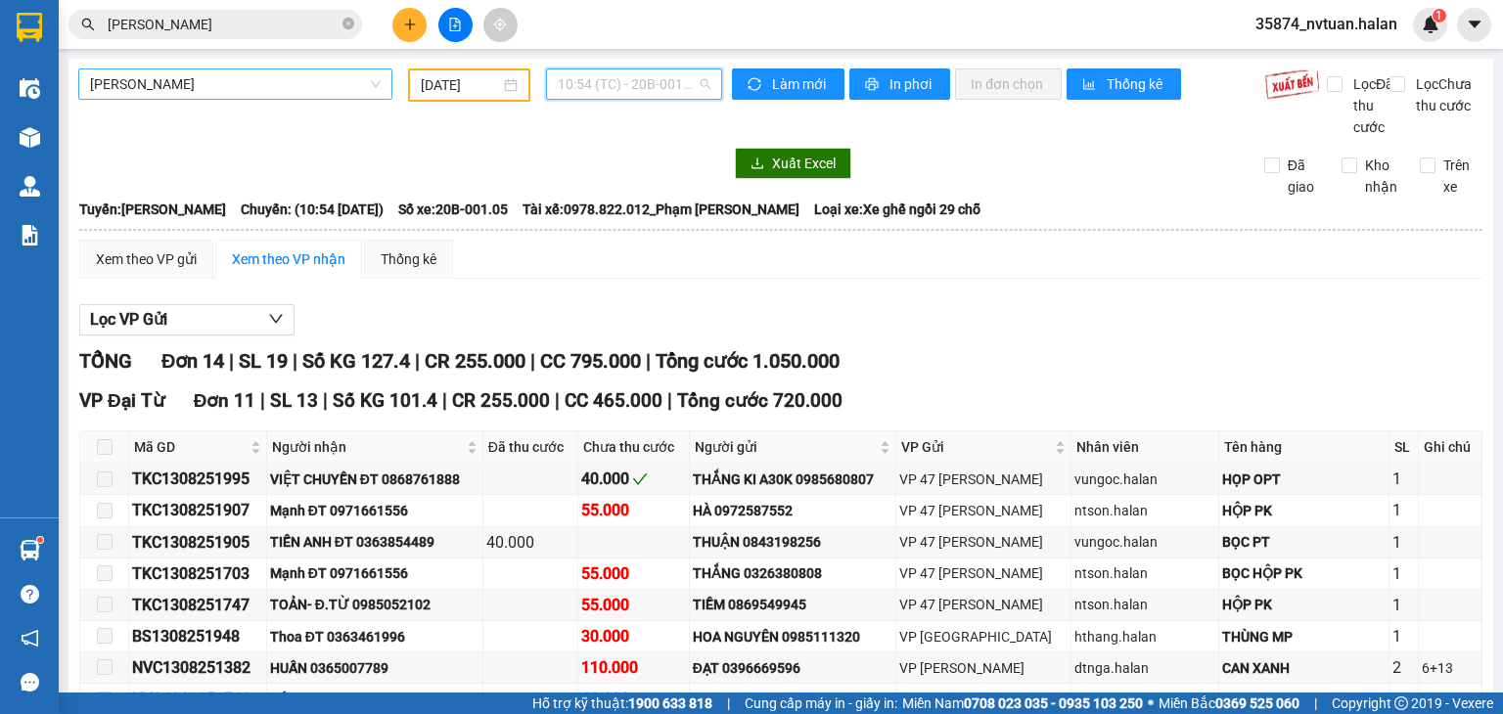
click at [585, 86] on span "10:54 (TC) - 20B-001.05" at bounding box center [635, 83] width 154 height 29
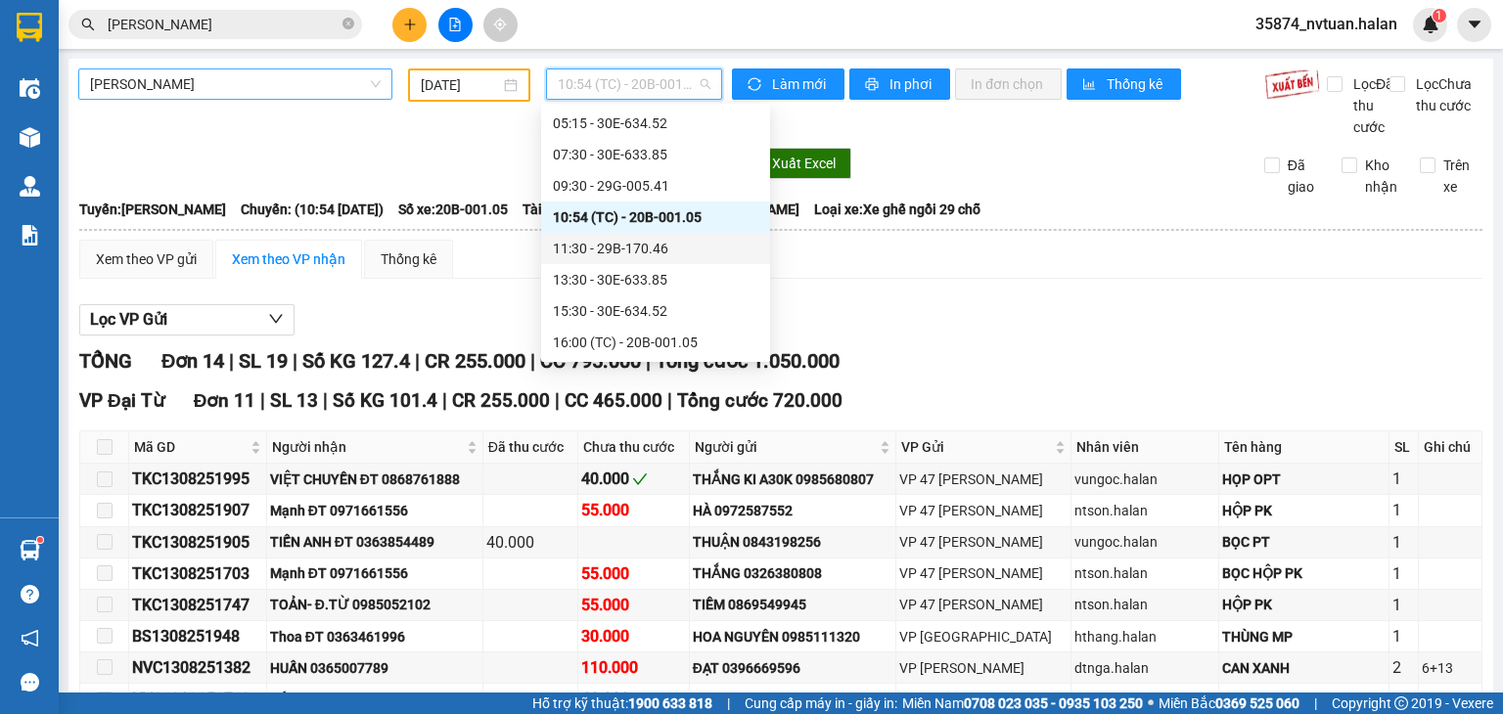
click at [622, 250] on div "11:30 - 29B-170.46" at bounding box center [655, 249] width 205 height 22
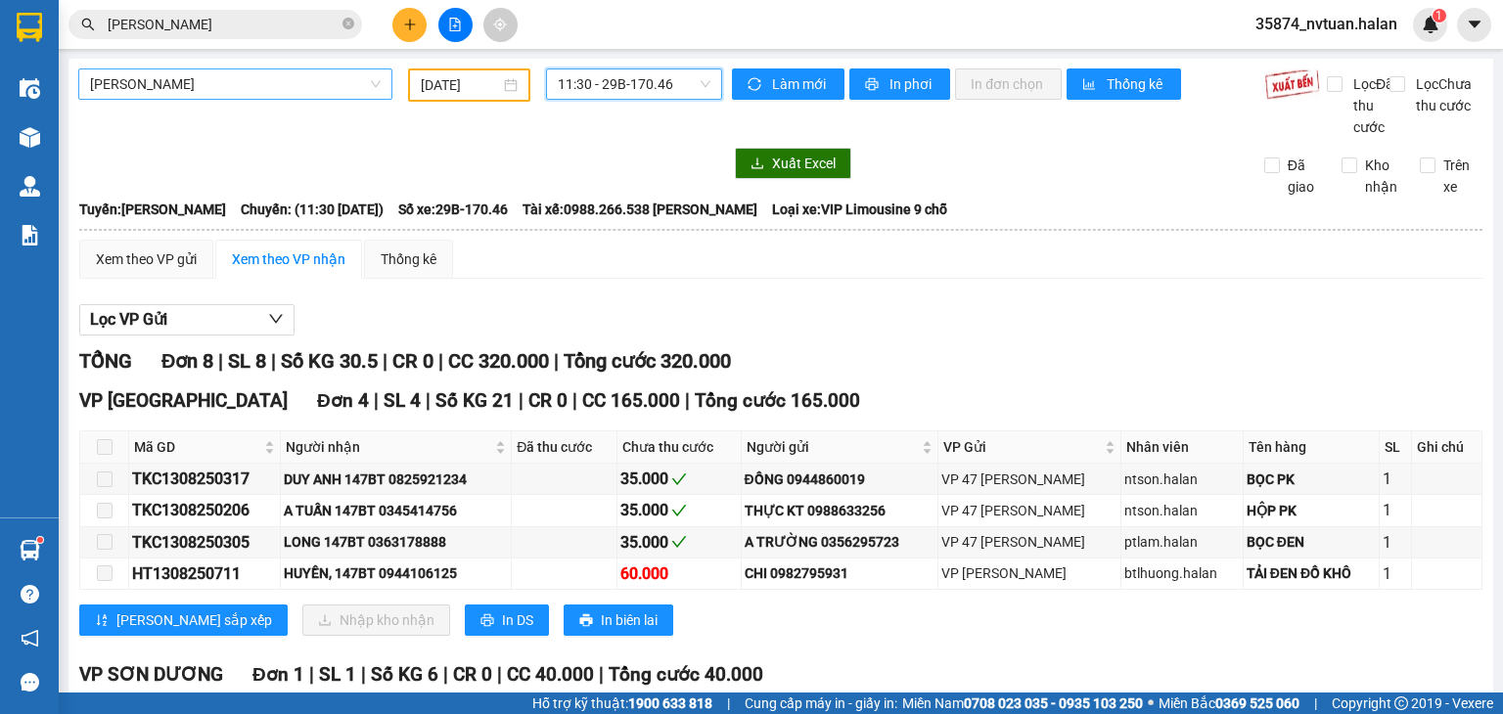
click at [661, 68] on div "11:30 - 29B-170.46" at bounding box center [634, 83] width 177 height 31
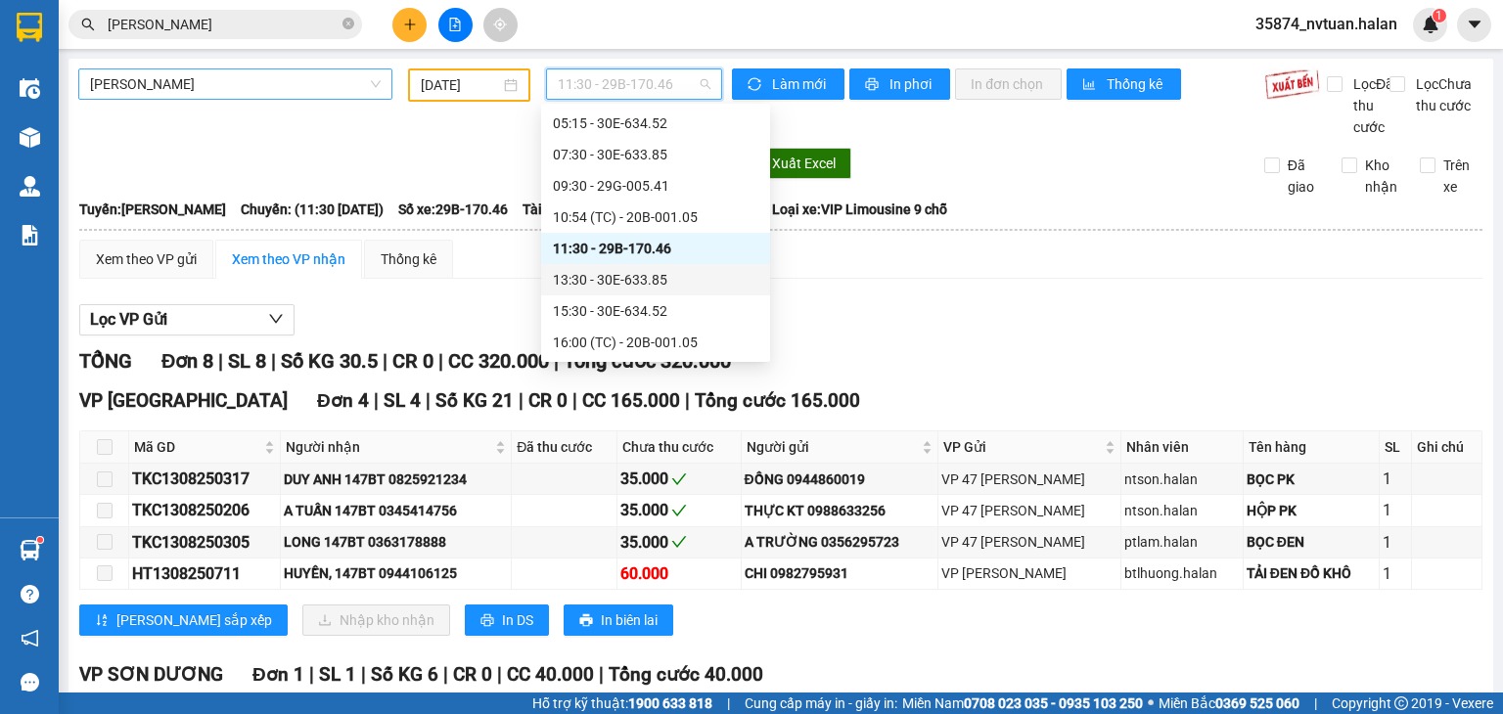
click at [652, 275] on div "13:30 - 30E-633.85" at bounding box center [655, 280] width 205 height 22
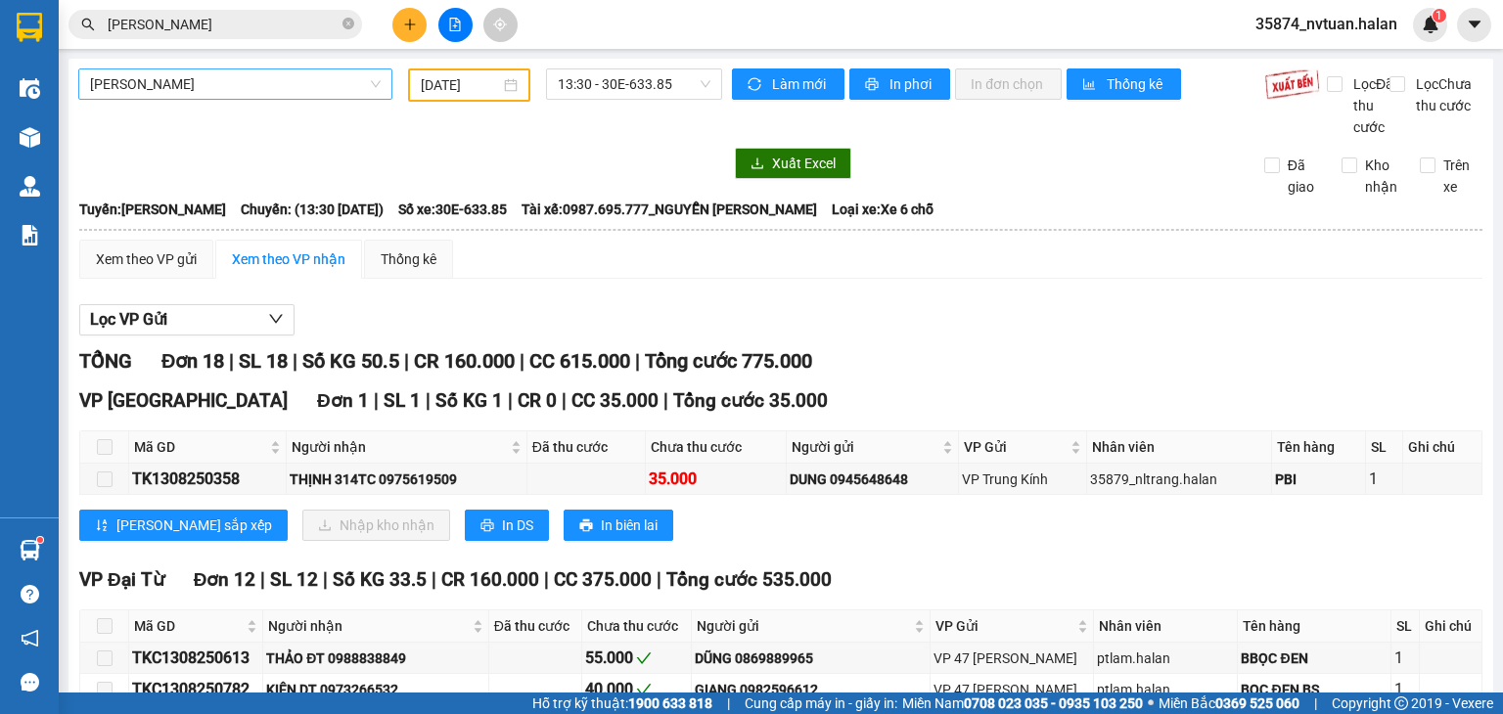
click at [570, 87] on span "13:30 - 30E-633.85" at bounding box center [635, 83] width 154 height 29
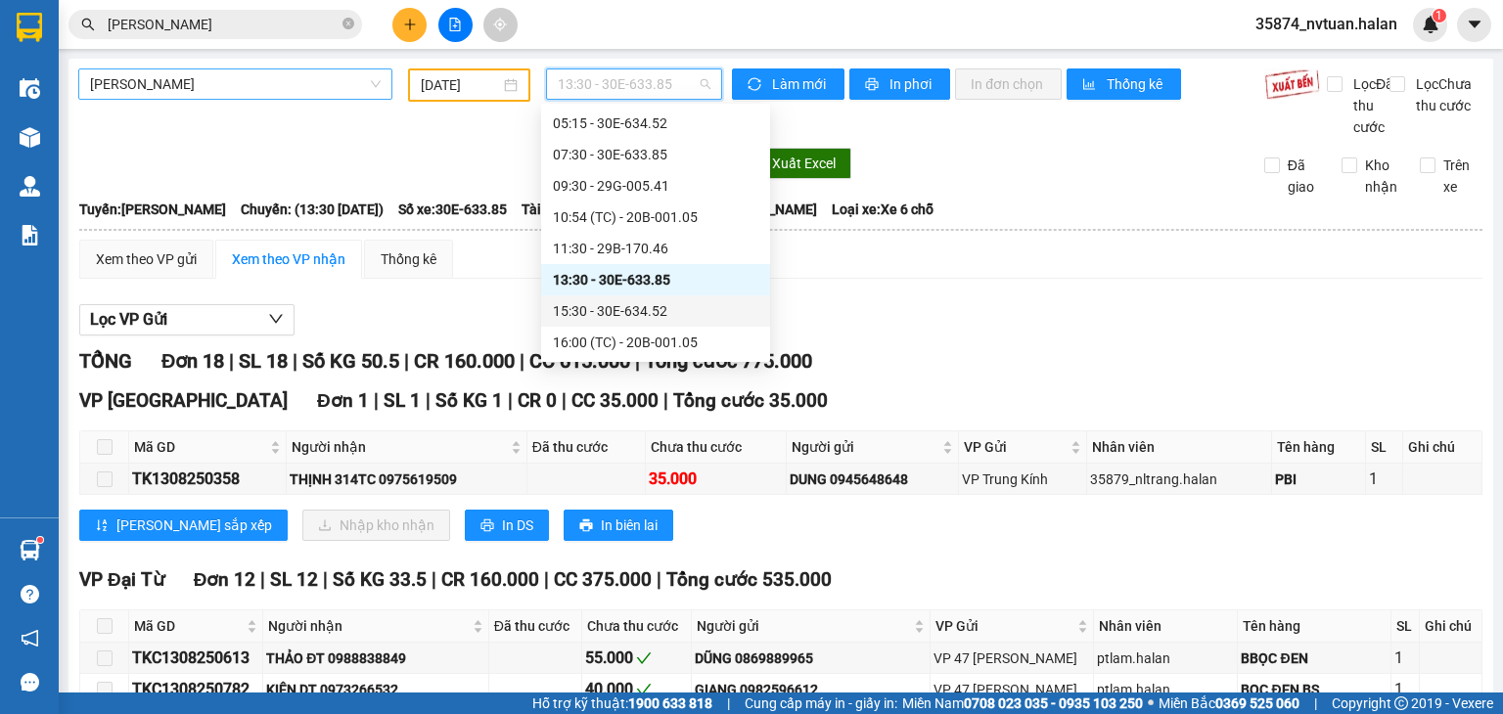
click at [659, 300] on div "15:30 - 30E-634.52" at bounding box center [655, 311] width 205 height 22
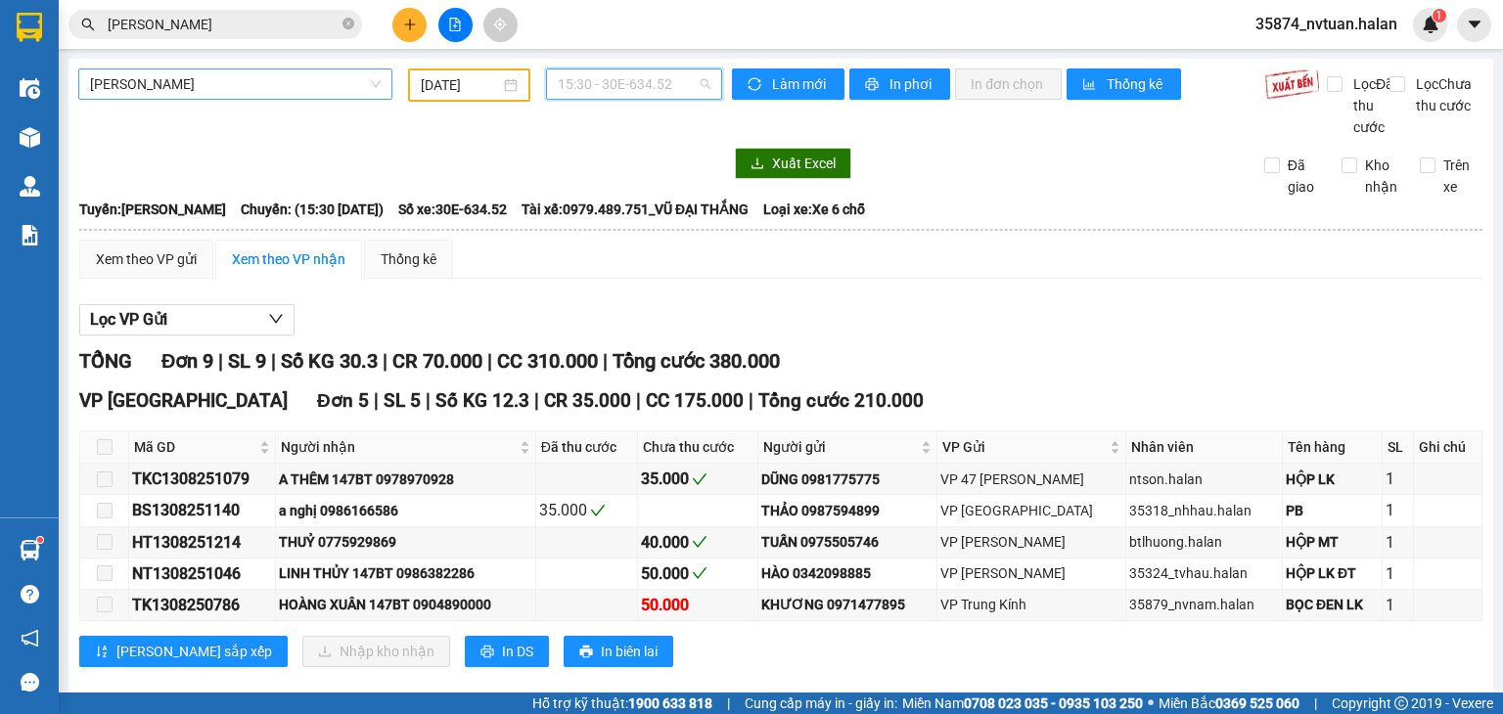
click at [622, 95] on span "15:30 - 30E-634.52" at bounding box center [635, 83] width 154 height 29
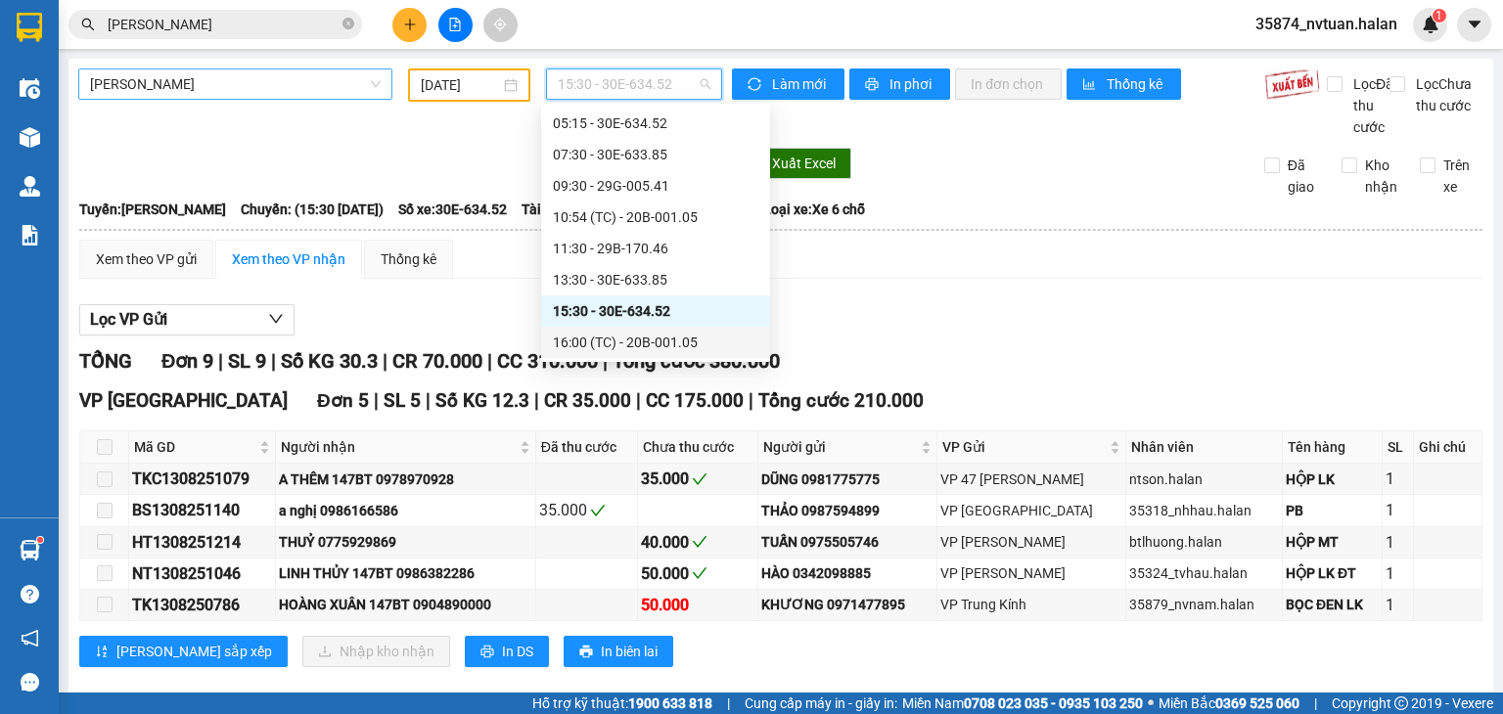
click at [627, 339] on div "16:00 (TC) - 20B-001.05" at bounding box center [655, 343] width 205 height 22
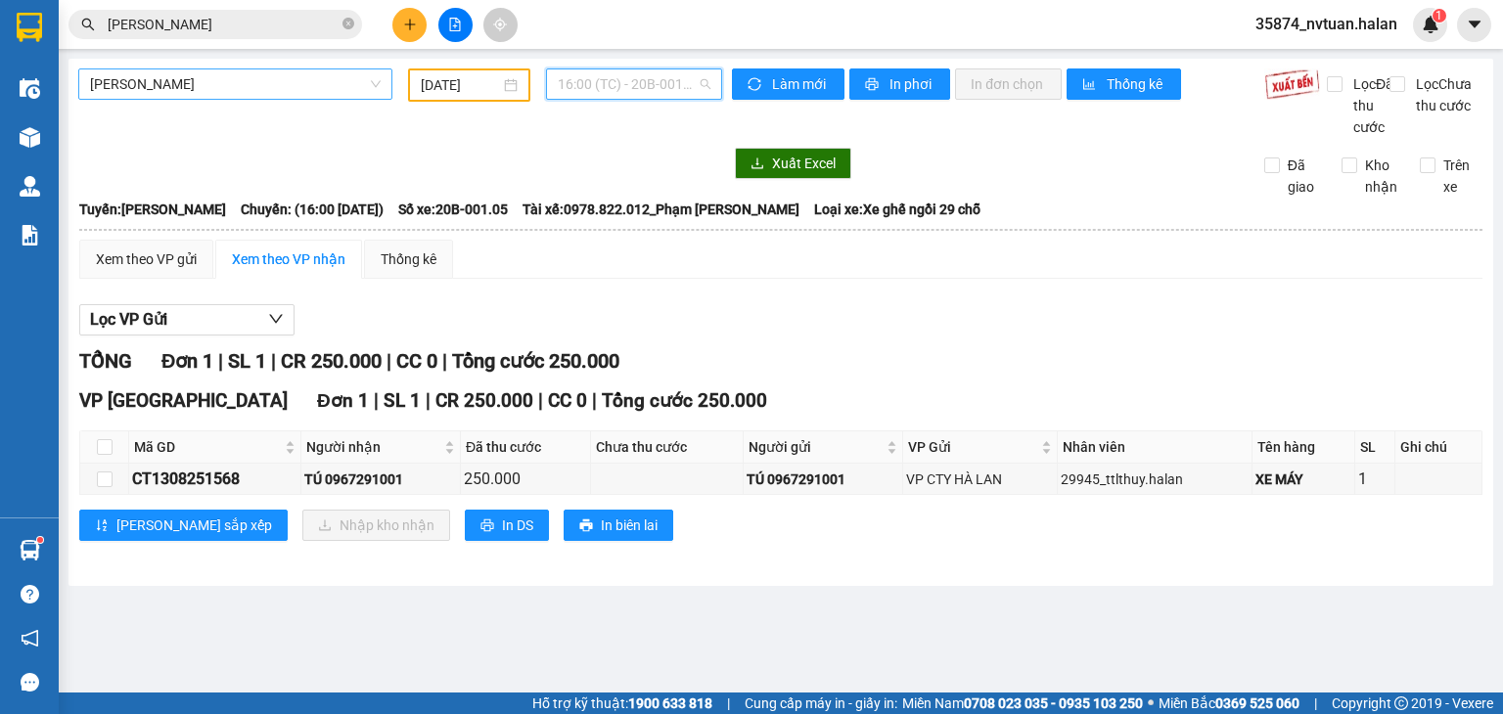
click at [648, 79] on span "16:00 (TC) - 20B-001.05" at bounding box center [635, 83] width 154 height 29
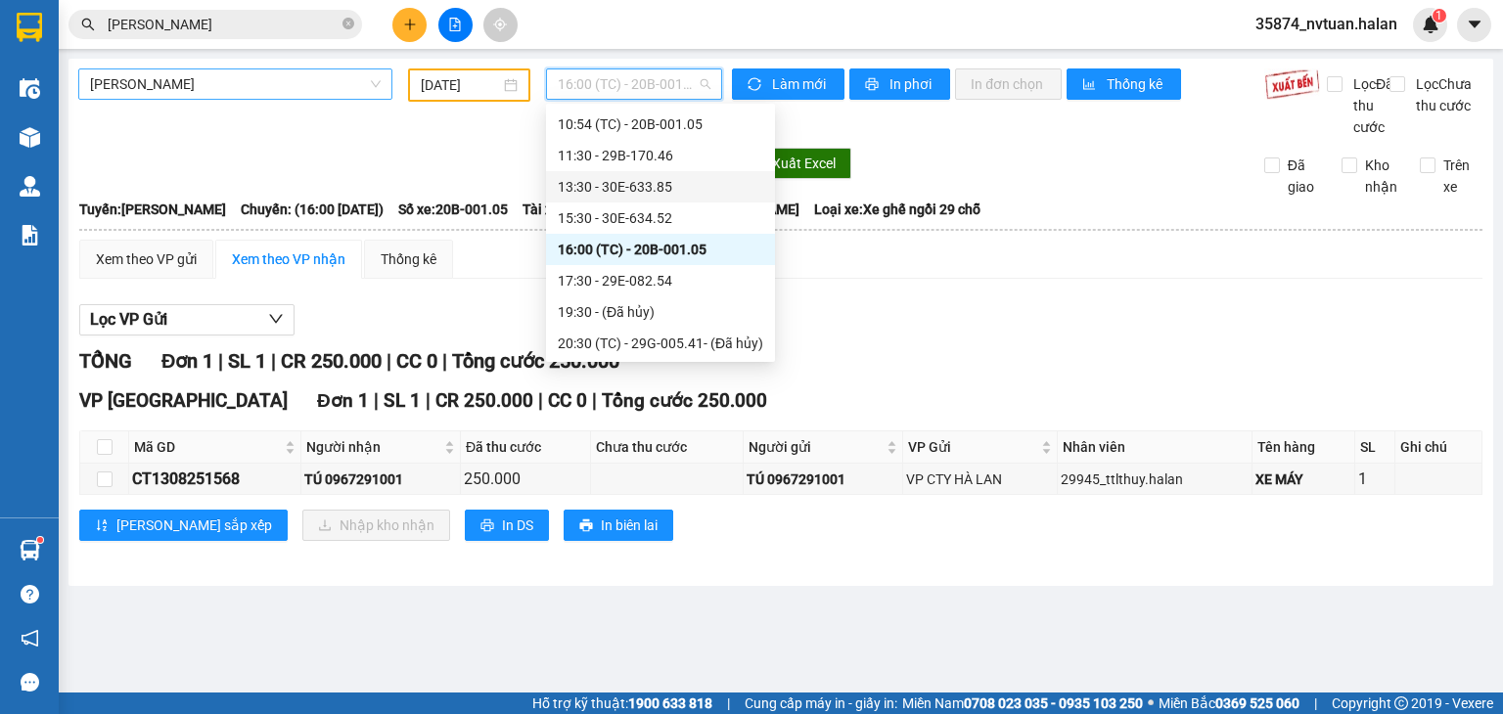
scroll to position [125, 0]
click at [709, 248] on div "16:00 (TC) - 20B-001.05" at bounding box center [660, 249] width 205 height 22
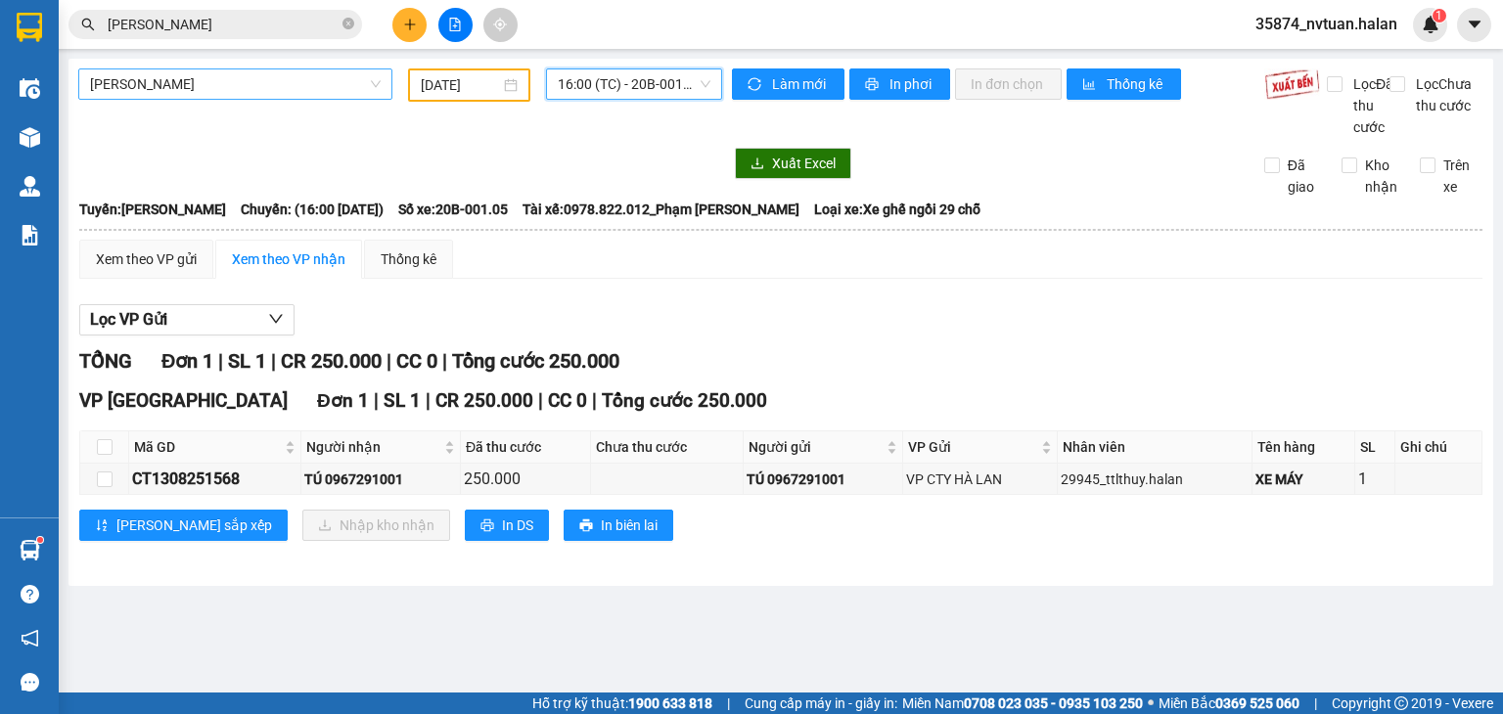
click at [638, 83] on span "16:00 (TC) - 20B-001.05" at bounding box center [635, 83] width 154 height 29
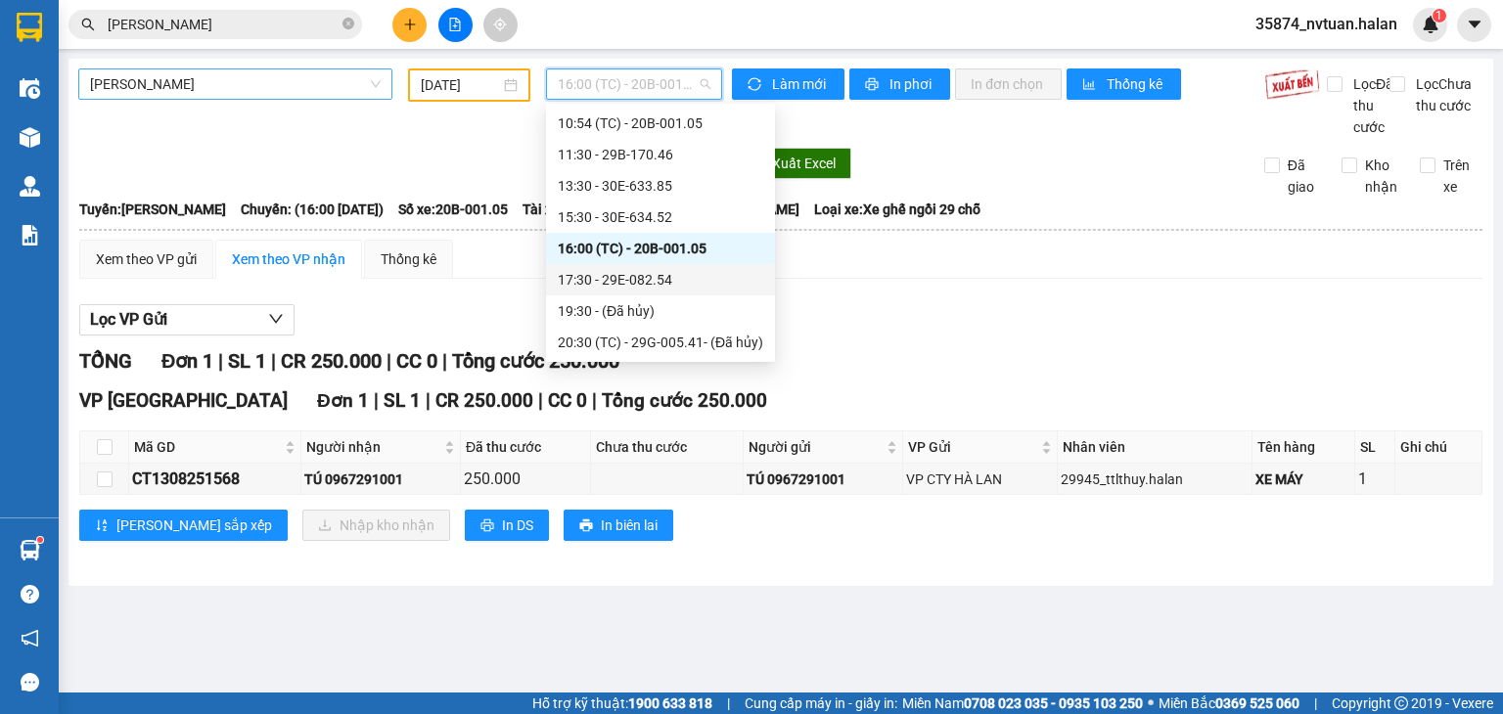
click at [661, 281] on div "17:30 - 29E-082.54" at bounding box center [660, 280] width 205 height 22
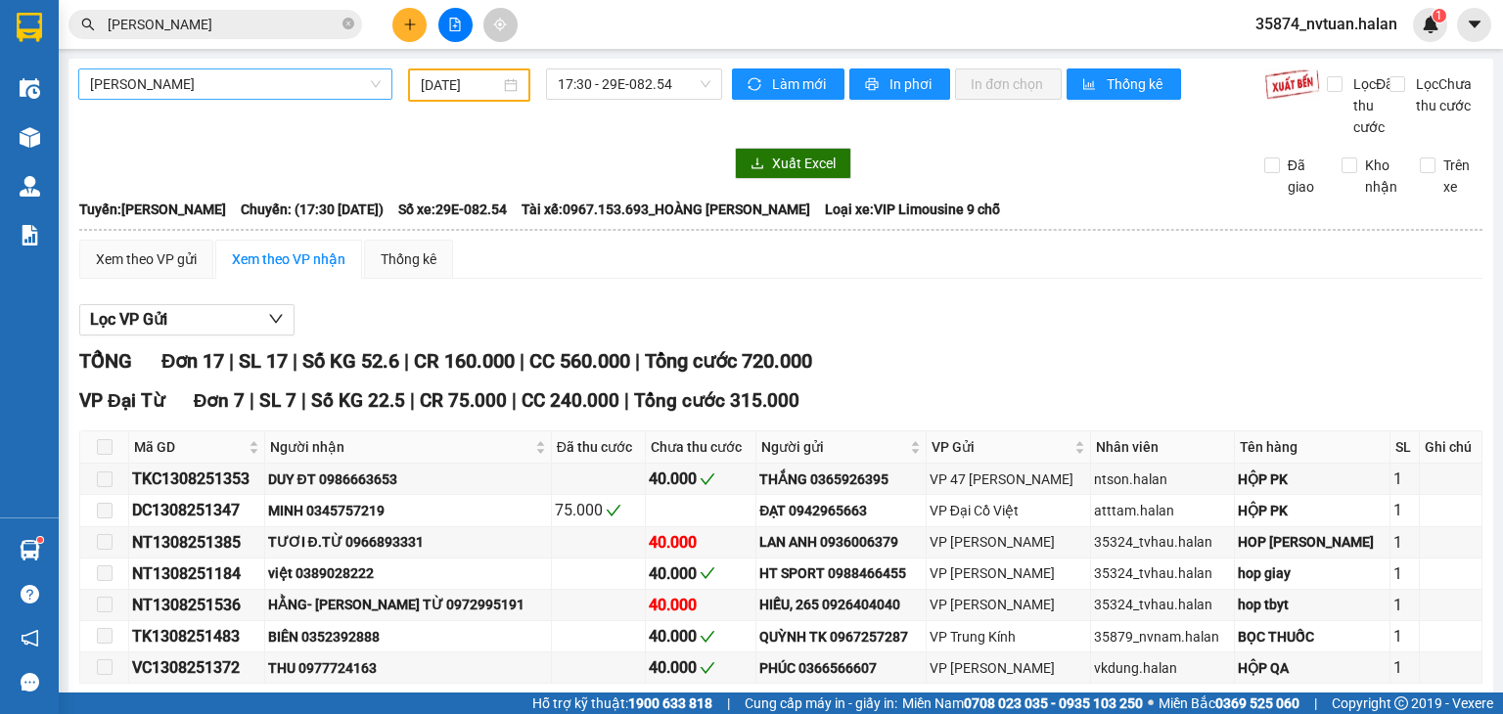
click at [630, 71] on span "17:30 - 29E-082.54" at bounding box center [635, 83] width 154 height 29
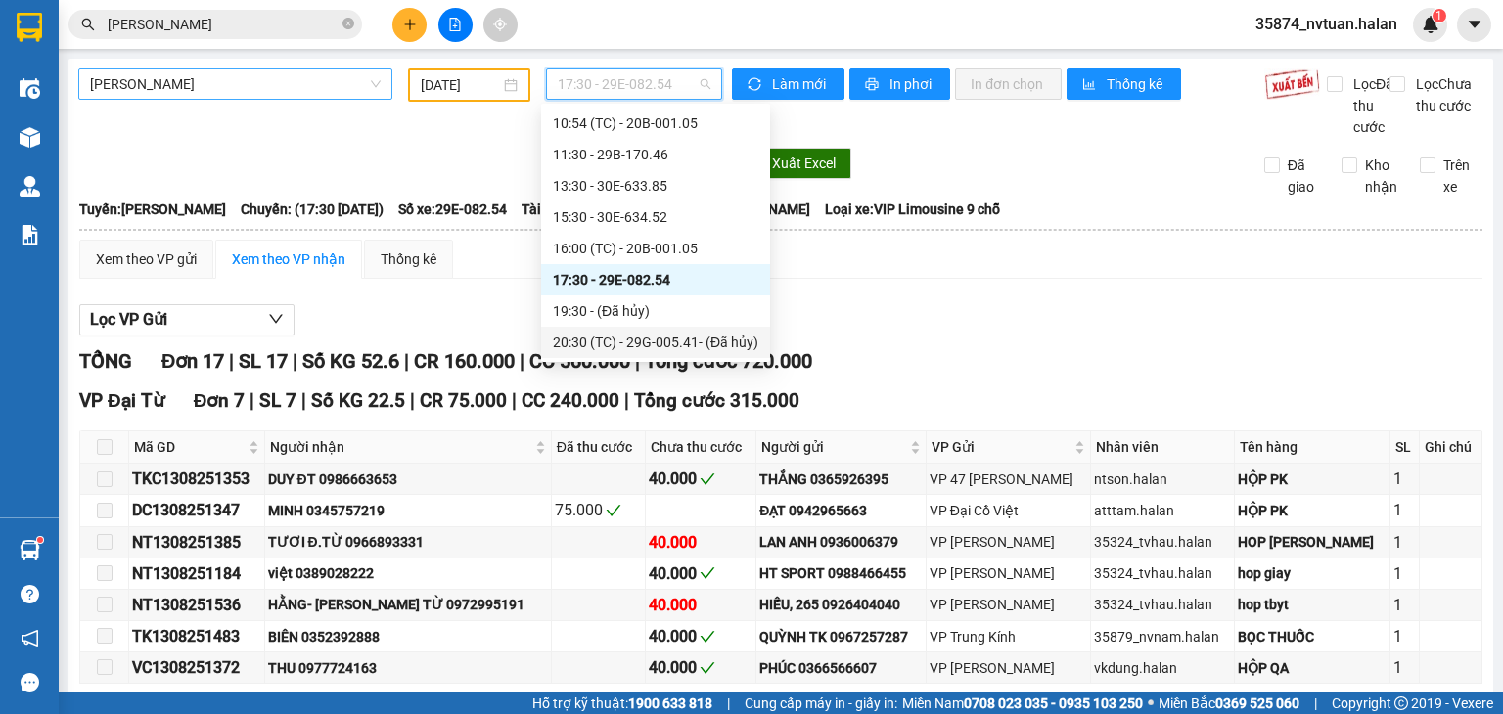
click at [655, 339] on div "20:30 (TC) - 29G-005.41 - (Đã hủy)" at bounding box center [655, 343] width 205 height 22
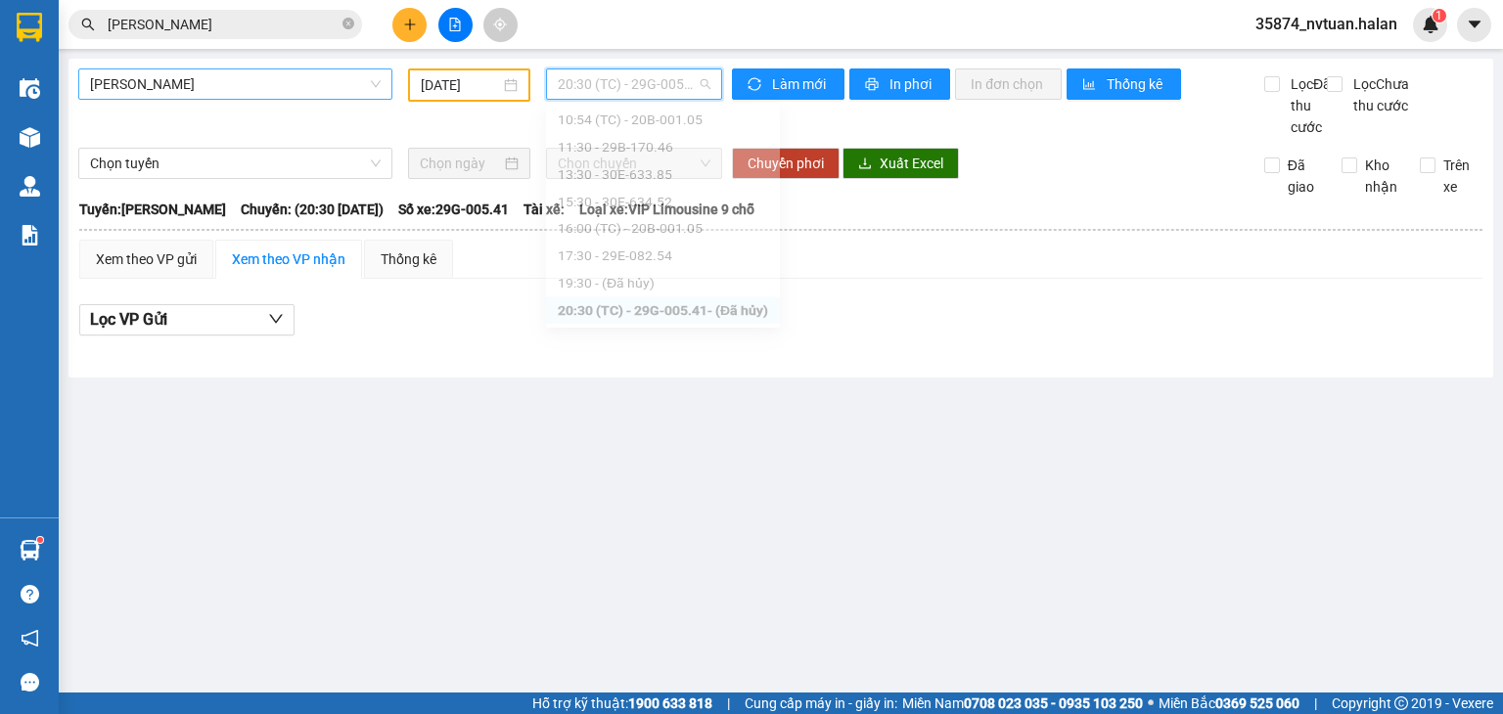
click at [689, 95] on span "20:30 (TC) - 29G-005.41 - (Đã hủy)" at bounding box center [635, 83] width 154 height 29
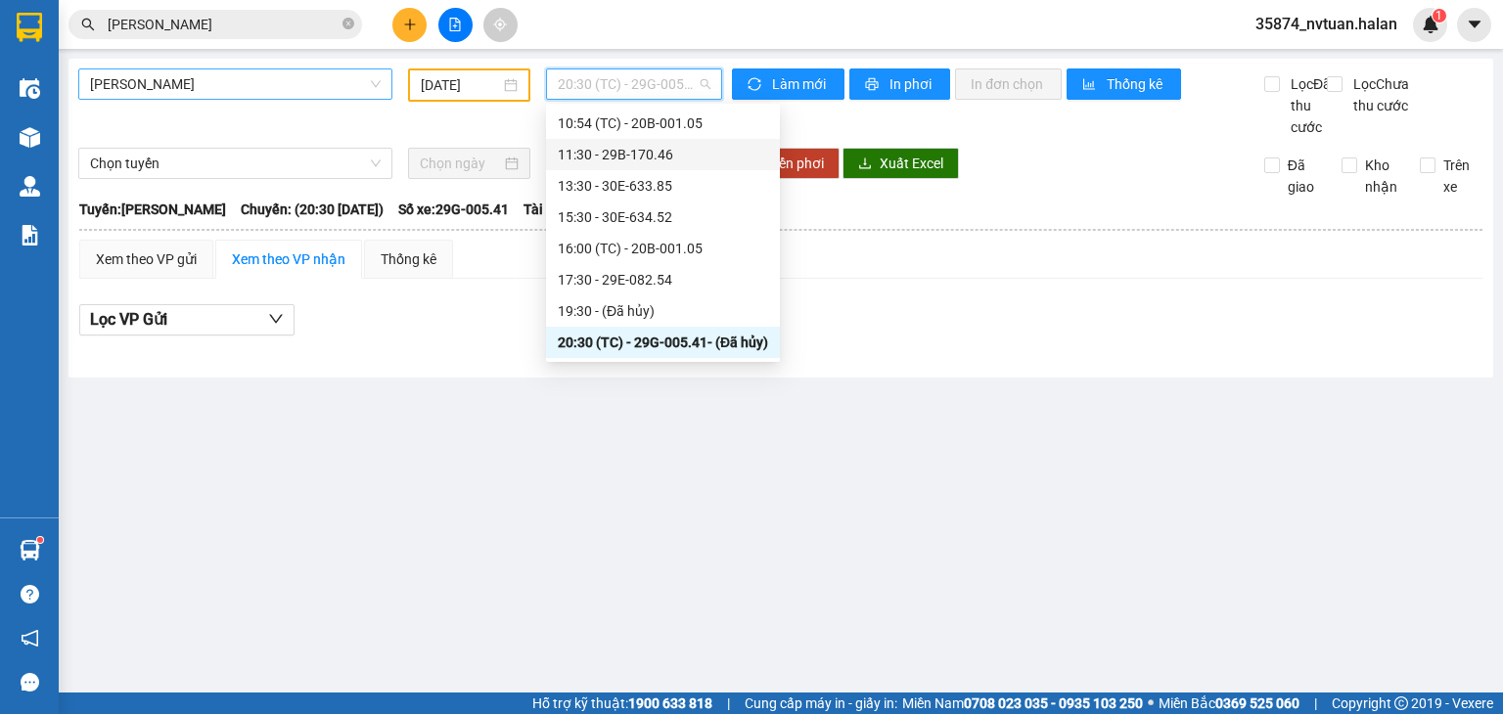
scroll to position [313, 0]
click at [249, 95] on span "Thái Nguyên - Tuyên Quang" at bounding box center [235, 83] width 291 height 29
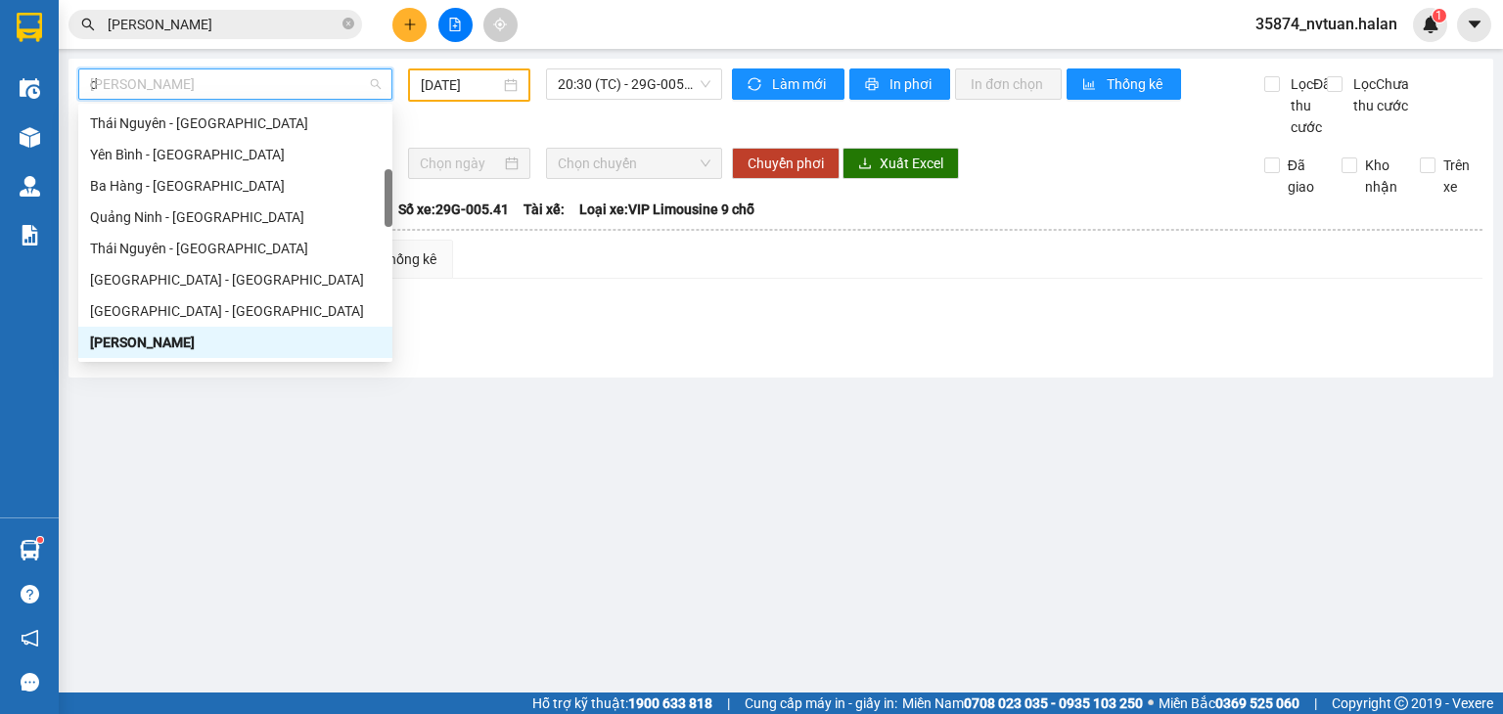
scroll to position [63, 0]
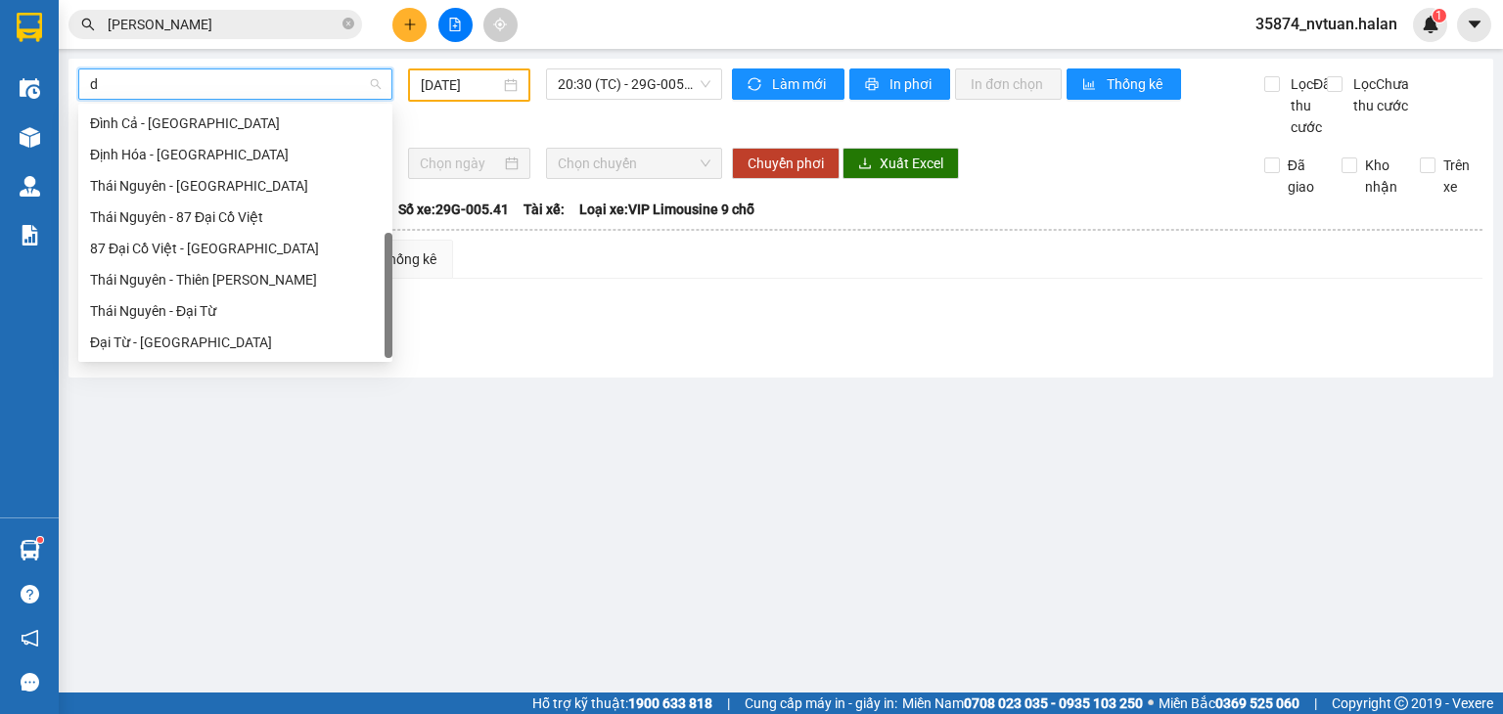
type input "dh"
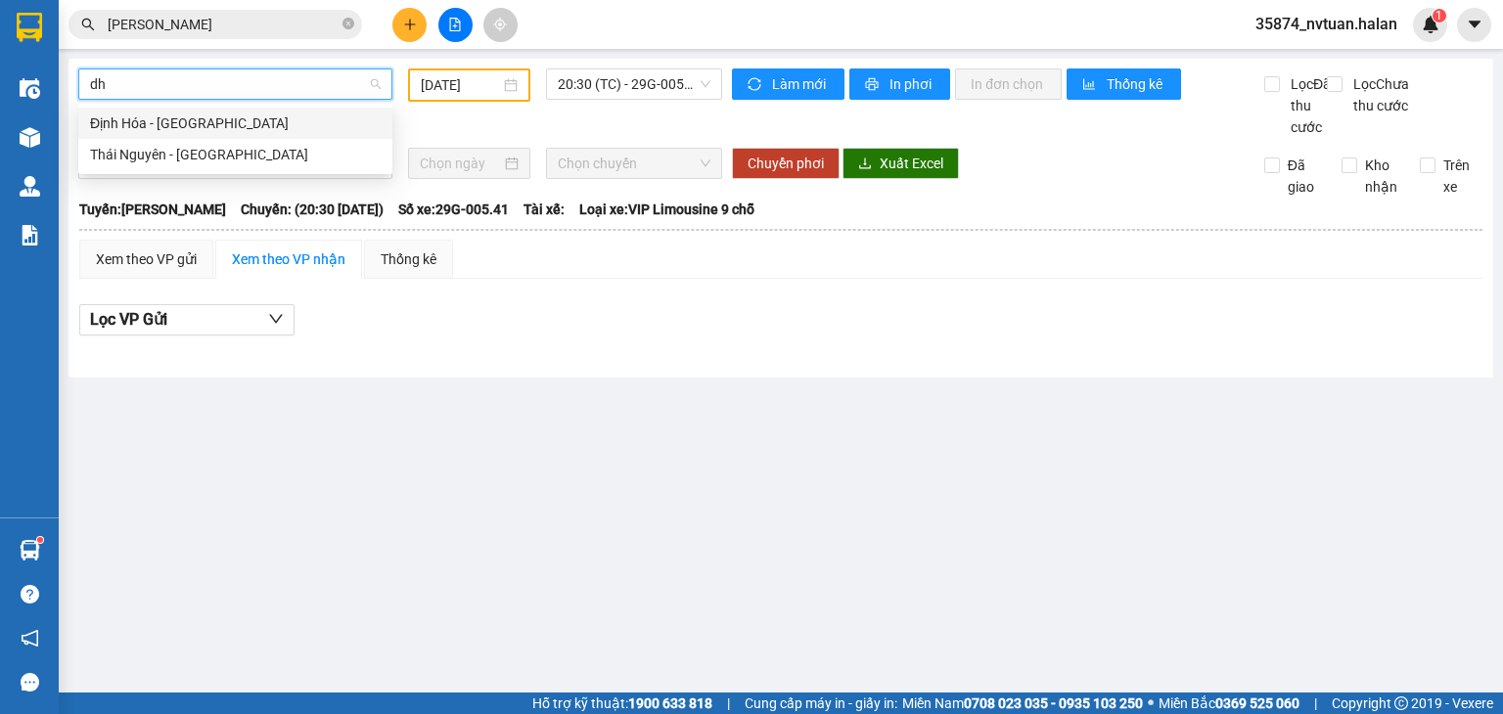
scroll to position [0, 0]
click at [227, 148] on div "Thái Nguyên - Định Hóa" at bounding box center [235, 155] width 291 height 22
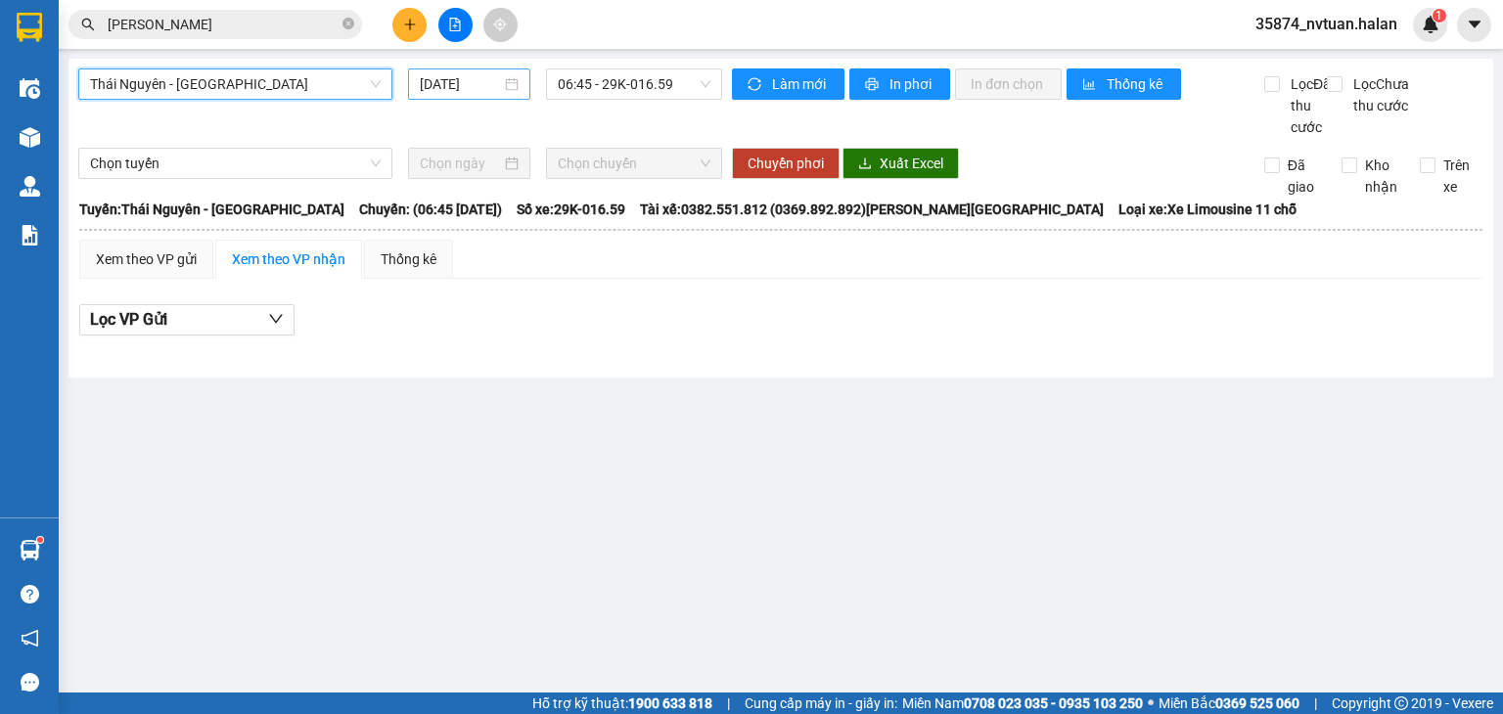
click at [425, 75] on input "[DATE]" at bounding box center [460, 84] width 80 height 22
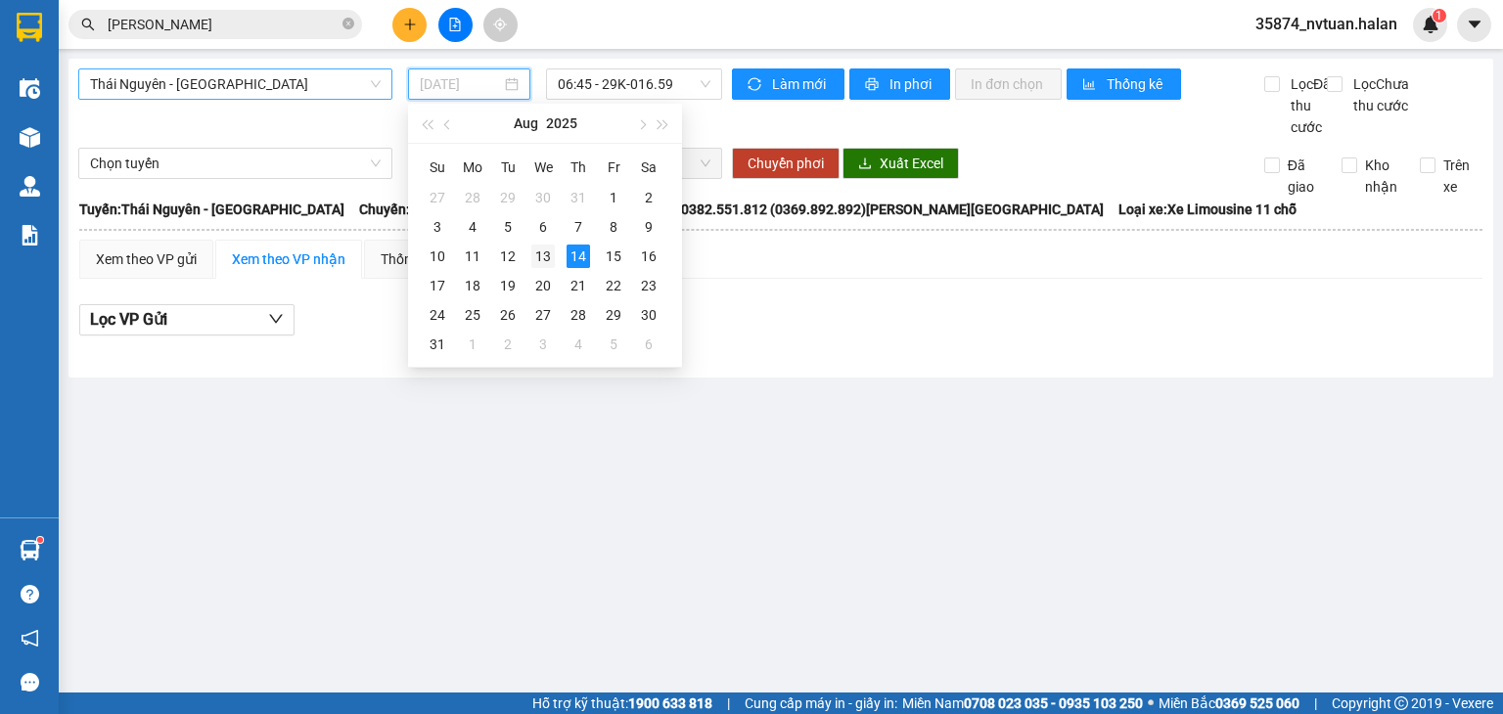
click at [548, 248] on div "13" at bounding box center [542, 256] width 23 height 23
type input "13/08/2025"
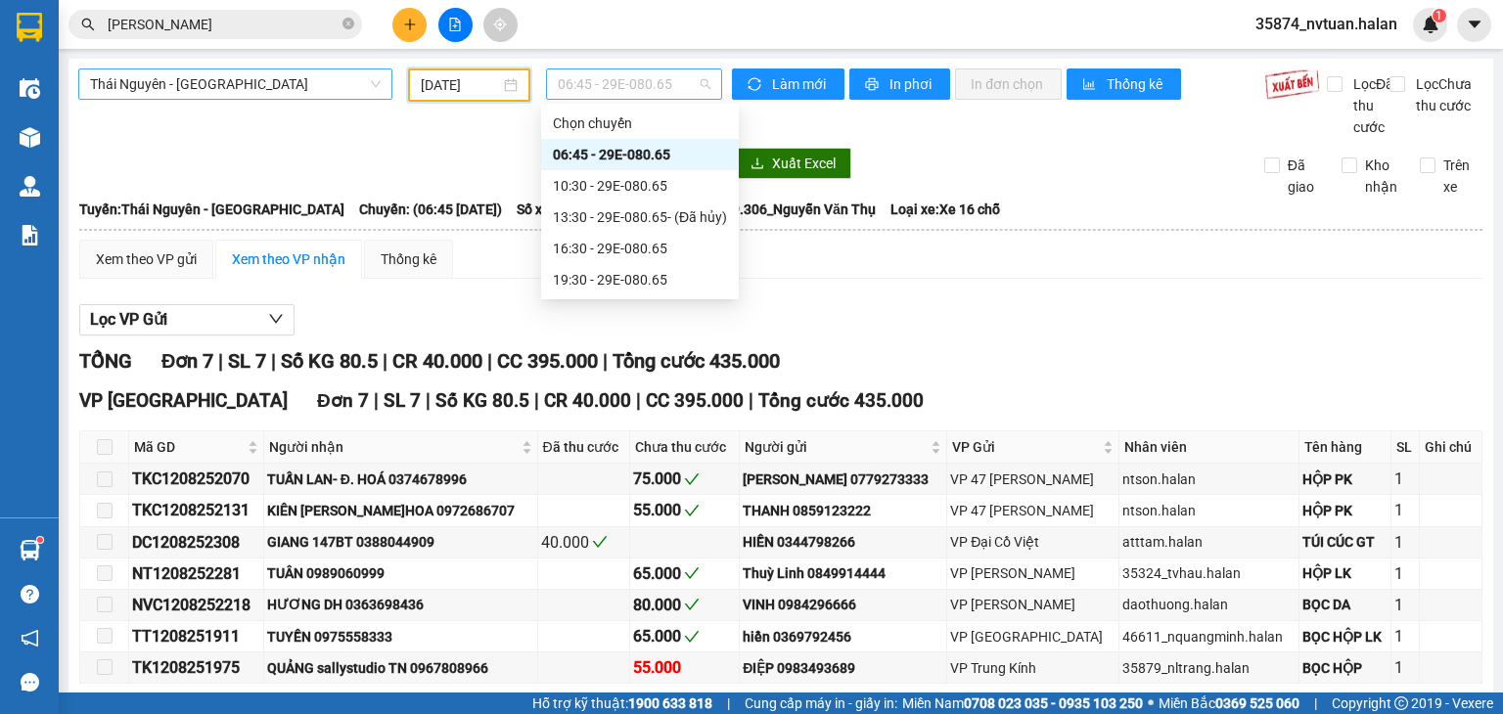
click at [611, 85] on span "06:45 - 29E-080.65" at bounding box center [635, 83] width 154 height 29
click at [650, 190] on div "10:30 - 29E-080.65" at bounding box center [640, 186] width 174 height 22
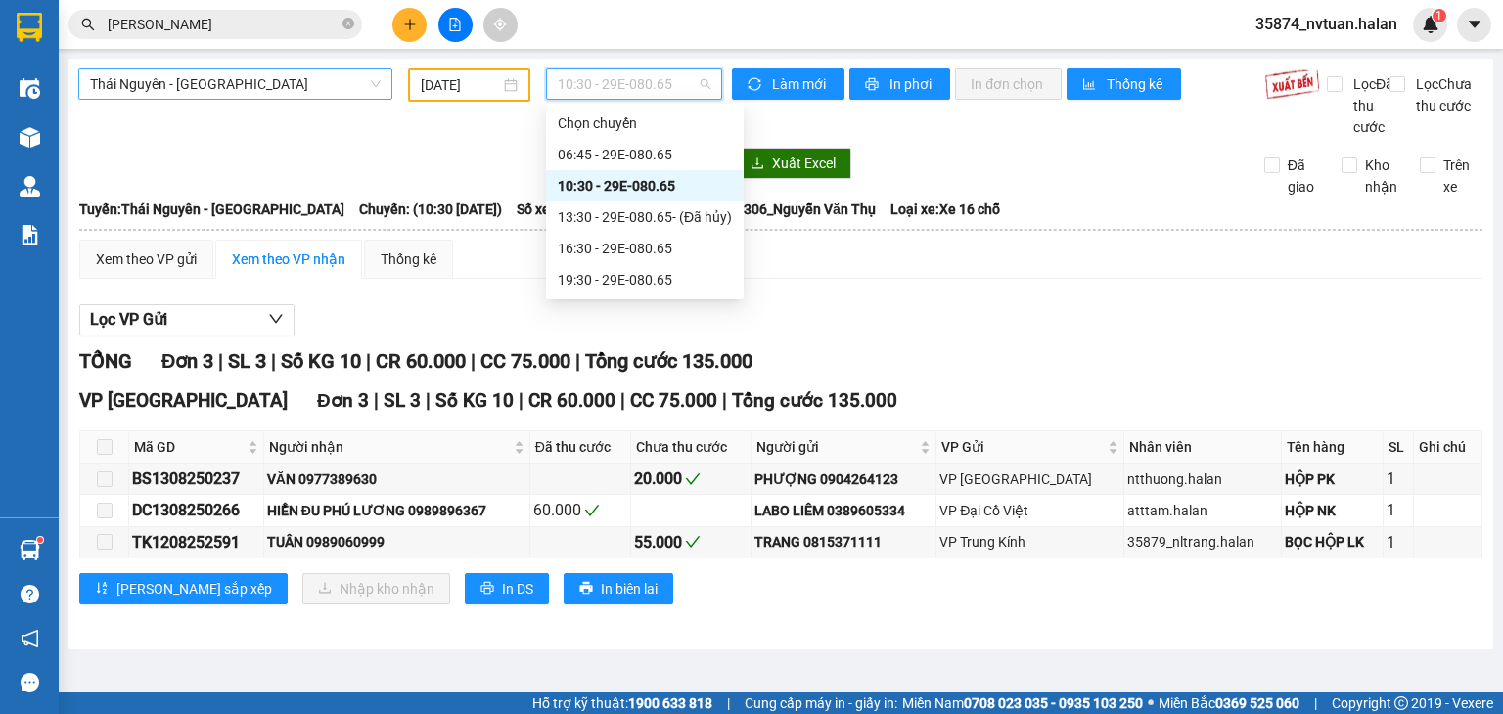
drag, startPoint x: 643, startPoint y: 93, endPoint x: 651, endPoint y: 173, distance: 80.6
click at [643, 94] on span "10:30 - 29E-080.65" at bounding box center [635, 83] width 154 height 29
click at [654, 218] on div "13:30 - 29E-080.65 - (Đã hủy)" at bounding box center [645, 217] width 174 height 22
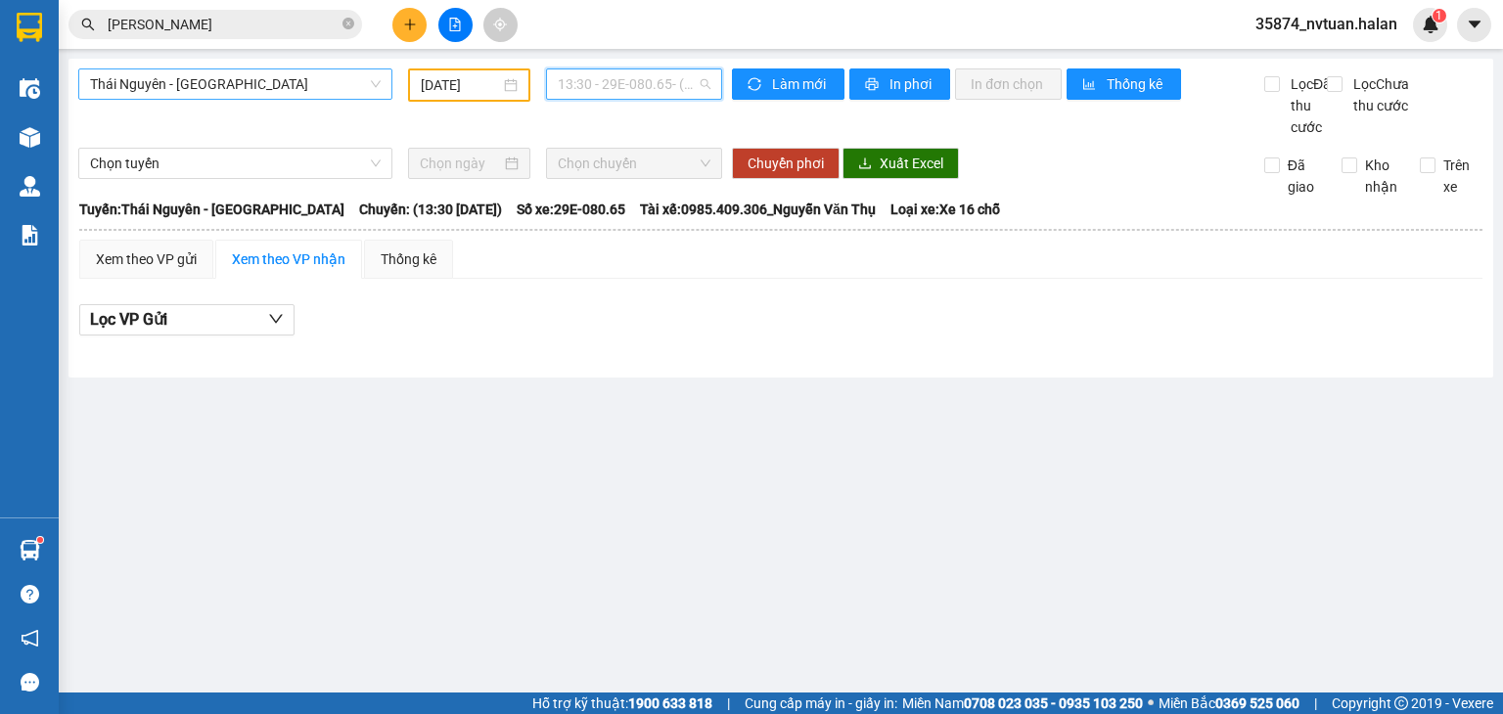
click at [694, 87] on span "13:30 - 29E-080.65 - (Đã hủy)" at bounding box center [635, 83] width 154 height 29
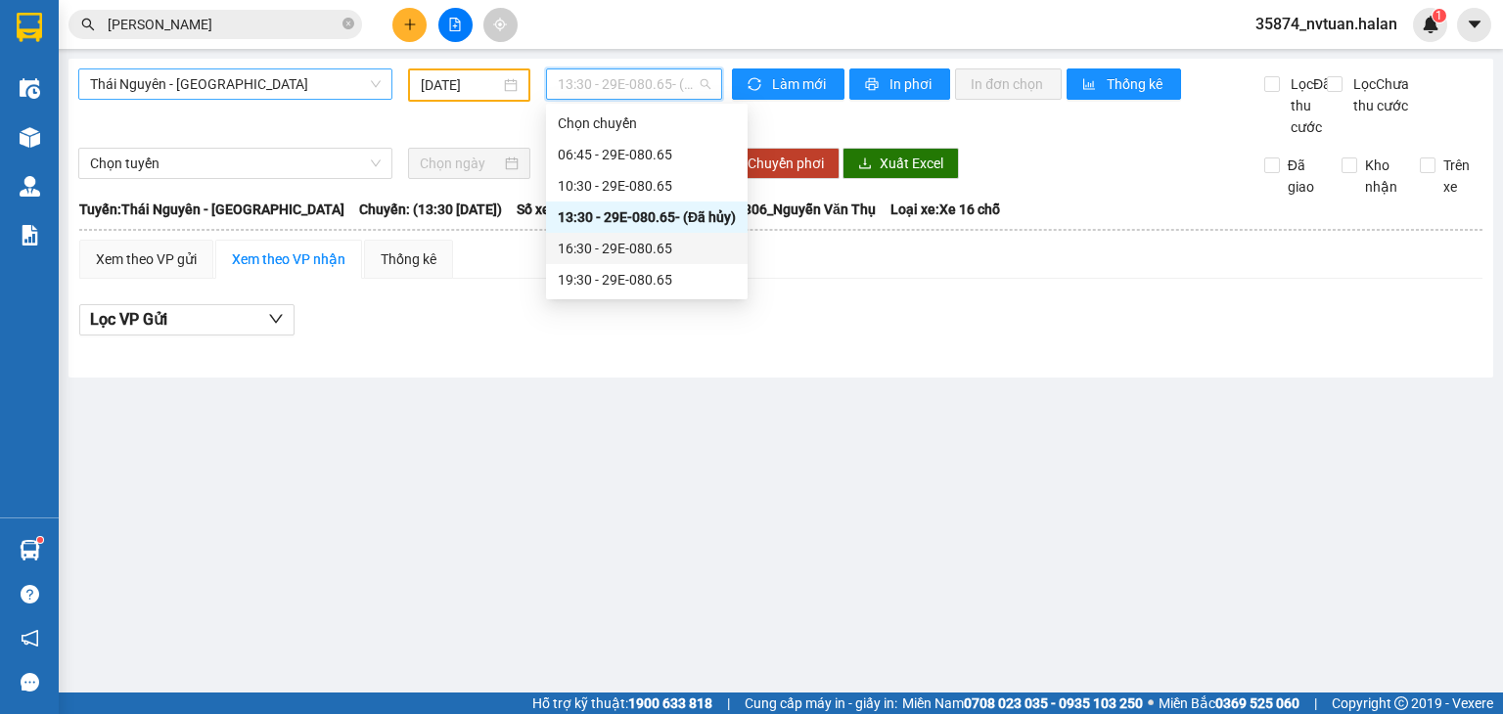
click at [674, 243] on div "16:30 - 29E-080.65" at bounding box center [647, 249] width 178 height 22
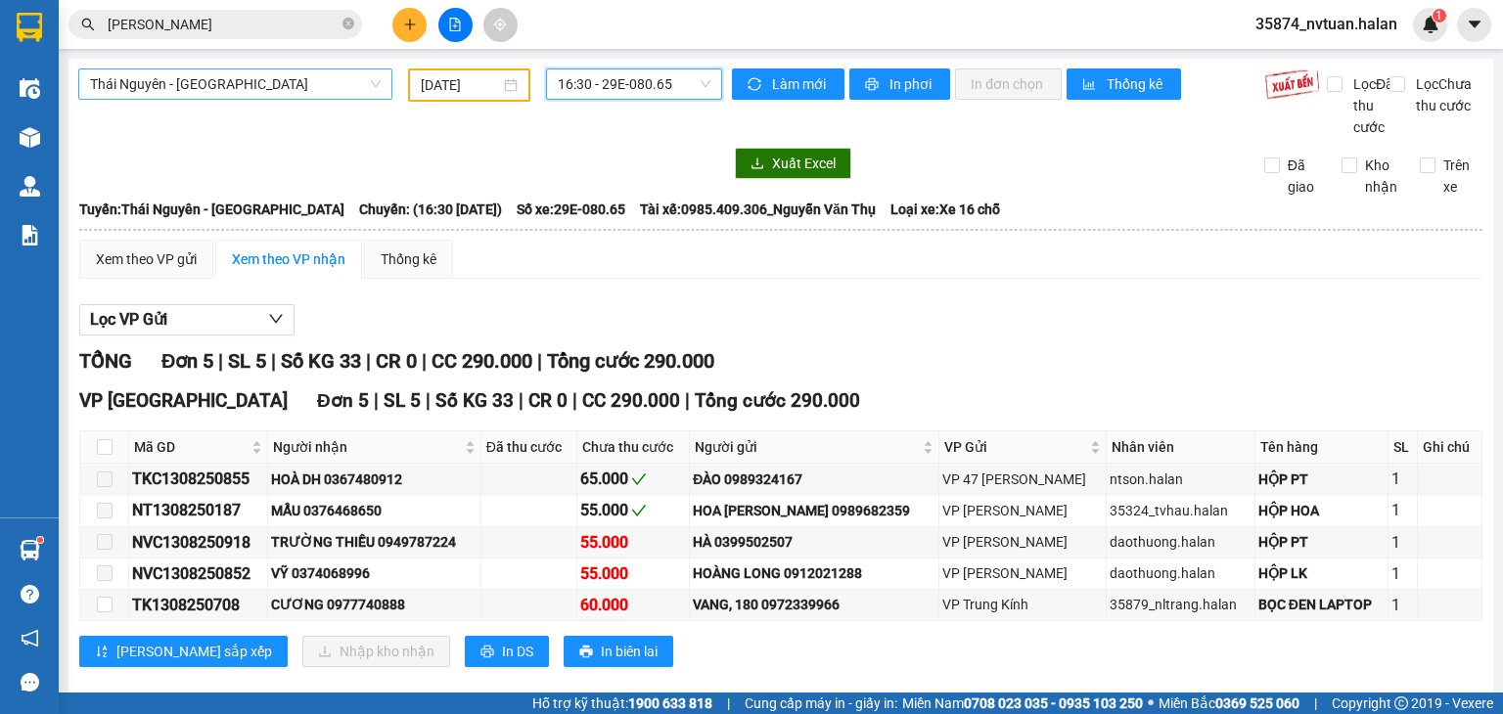
drag, startPoint x: 652, startPoint y: 77, endPoint x: 654, endPoint y: 89, distance: 11.9
click at [652, 79] on span "16:30 - 29E-080.65" at bounding box center [635, 83] width 154 height 29
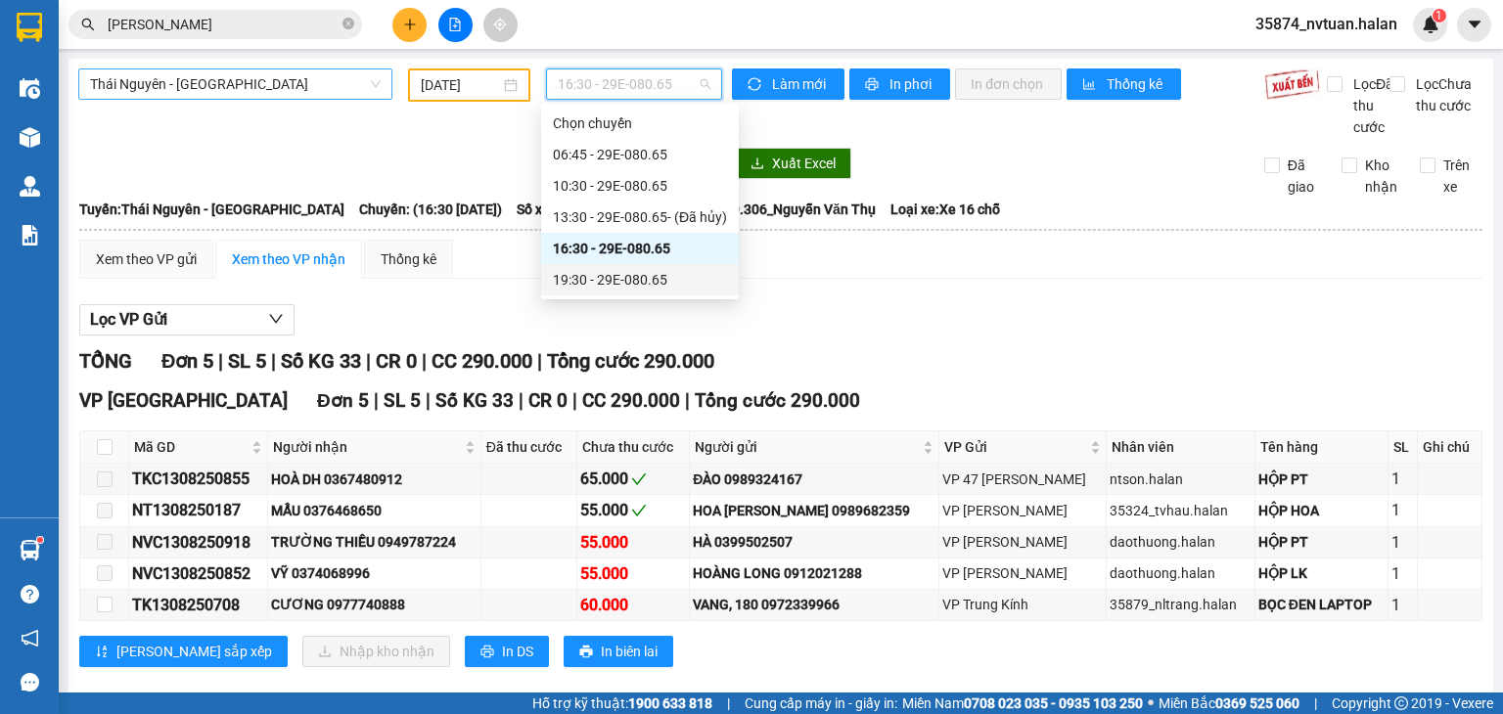
click at [650, 276] on div "19:30 - 29E-080.65" at bounding box center [640, 280] width 174 height 22
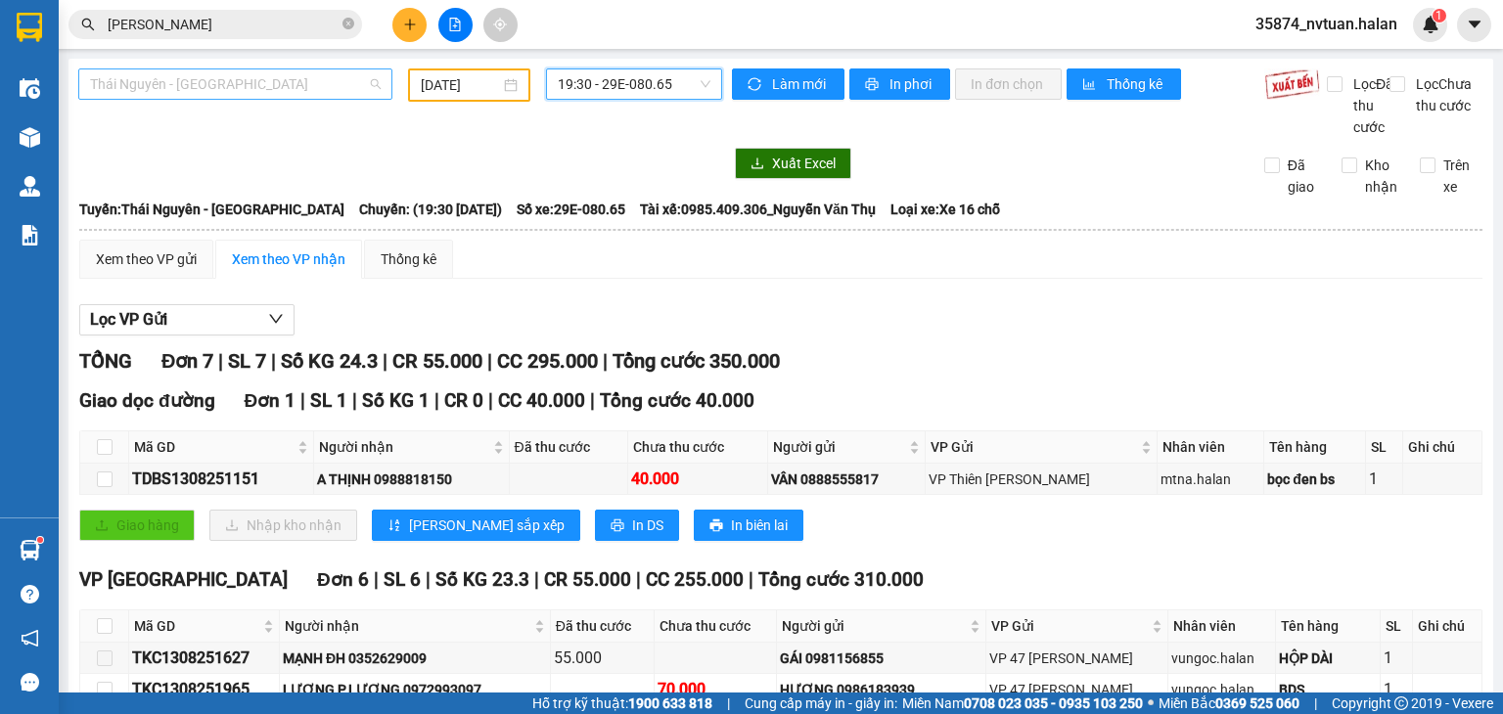
click at [160, 91] on span "Thái Nguyên - Định Hóa" at bounding box center [235, 83] width 291 height 29
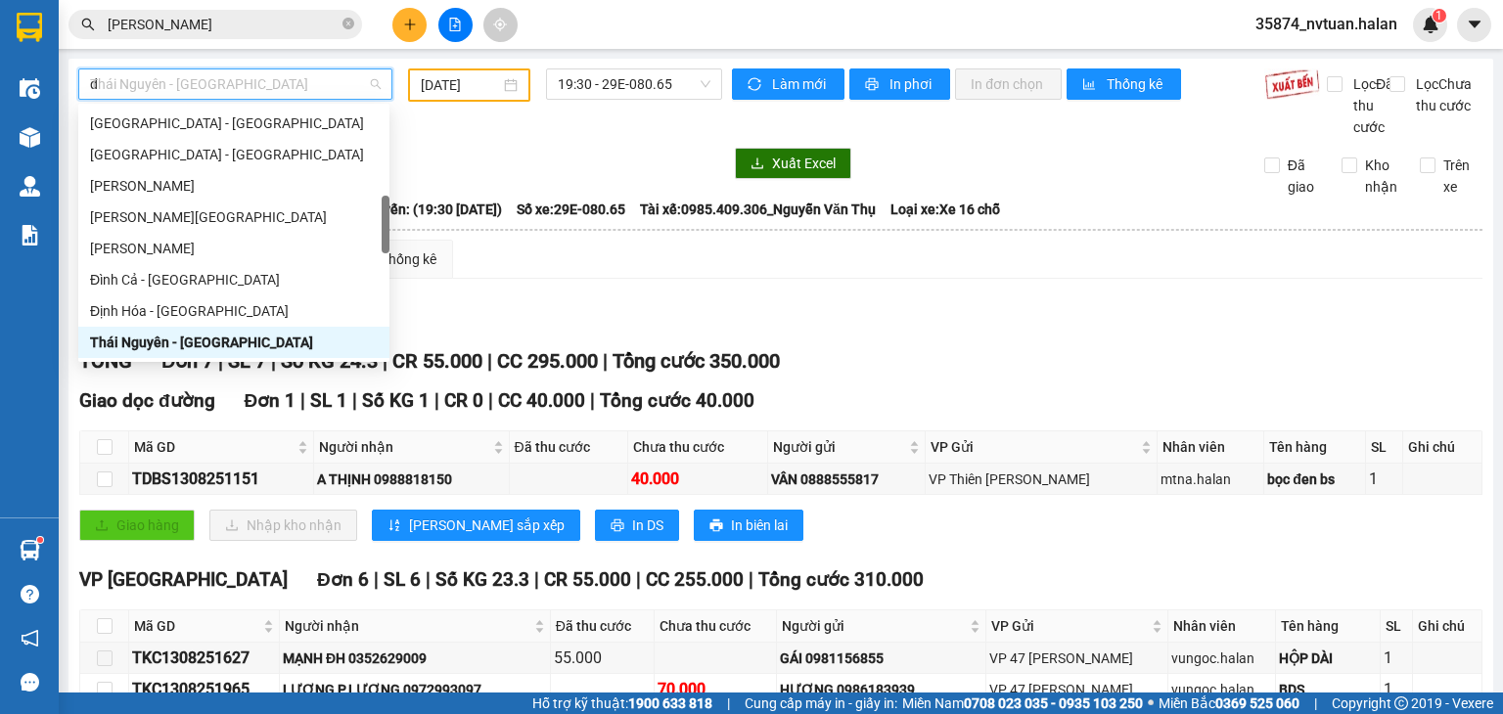
scroll to position [63, 0]
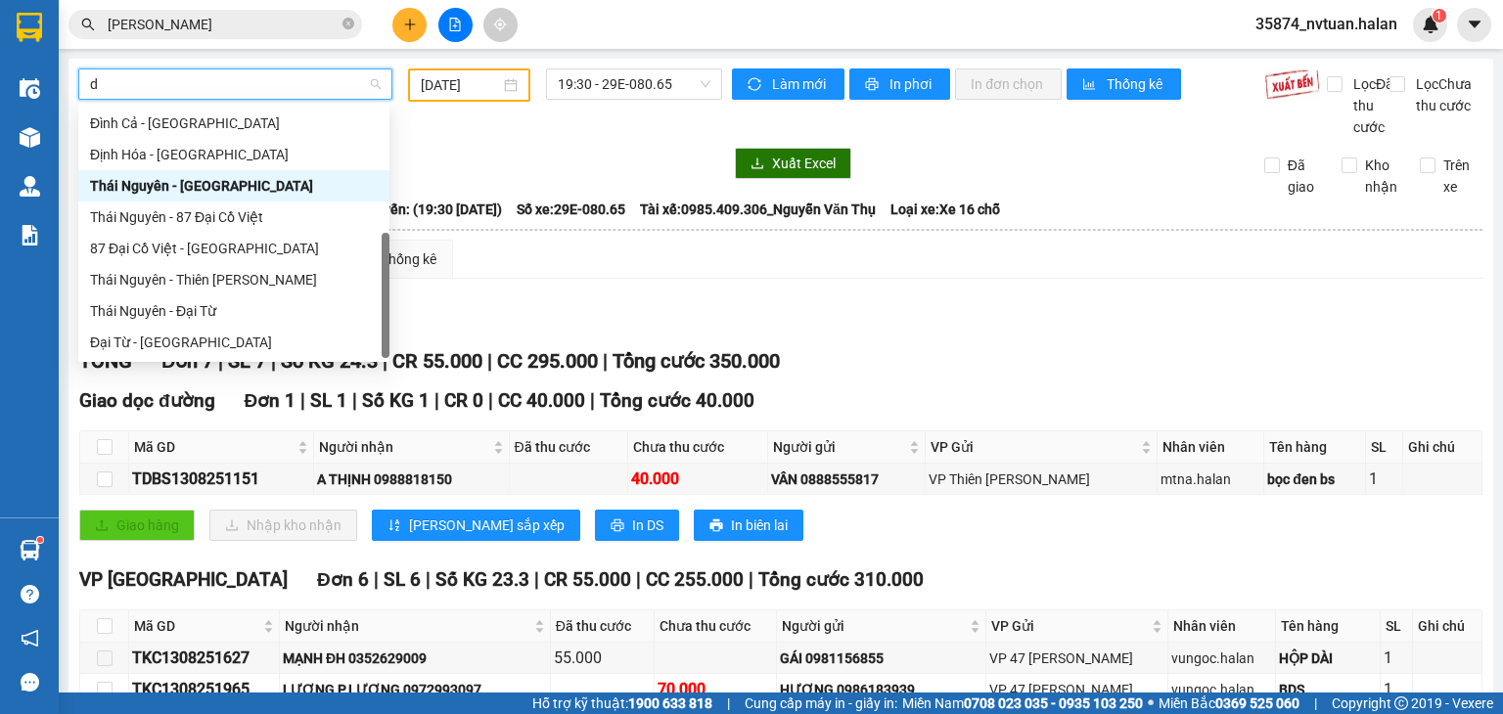
type input "dc"
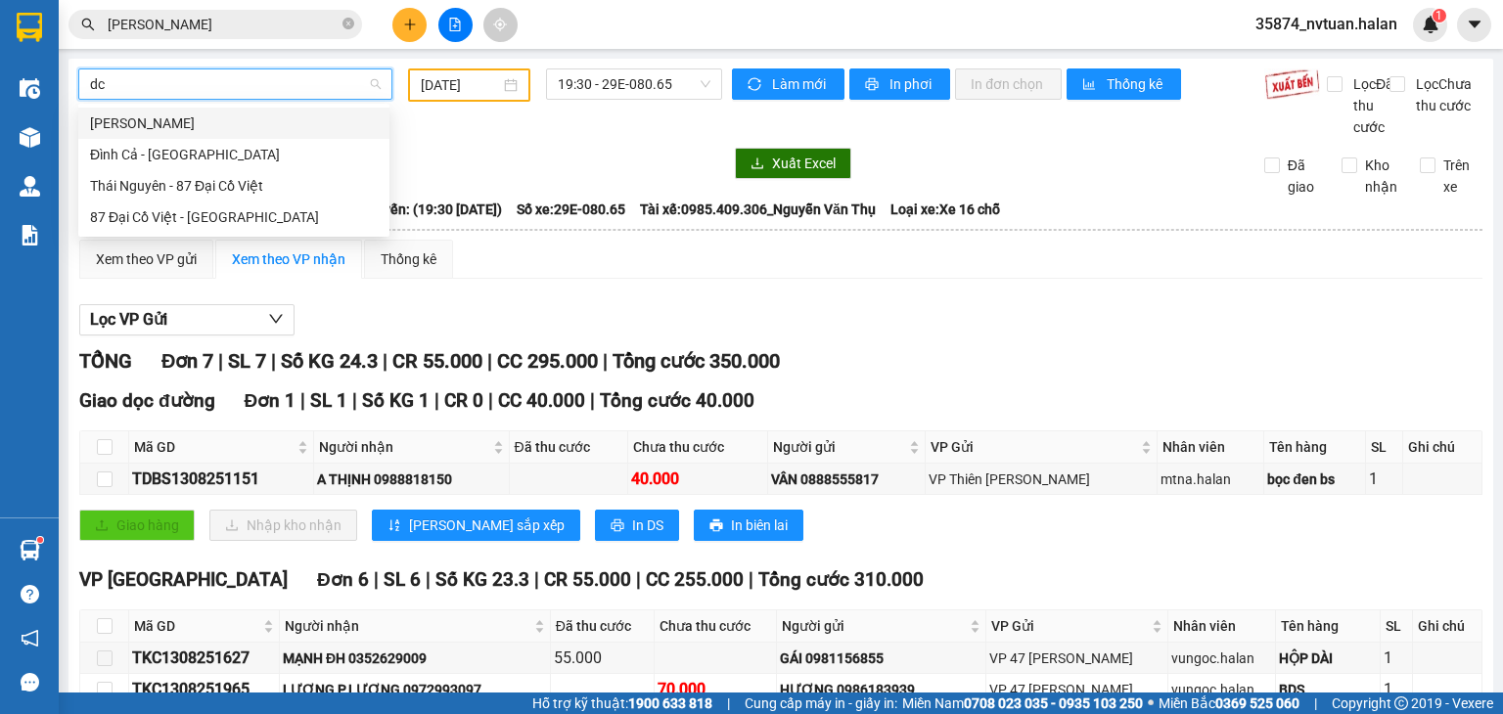
drag, startPoint x: 211, startPoint y: 128, endPoint x: 258, endPoint y: 126, distance: 47.0
click at [214, 127] on div "Thái Nguyên - Đình Cả" at bounding box center [234, 124] width 288 height 22
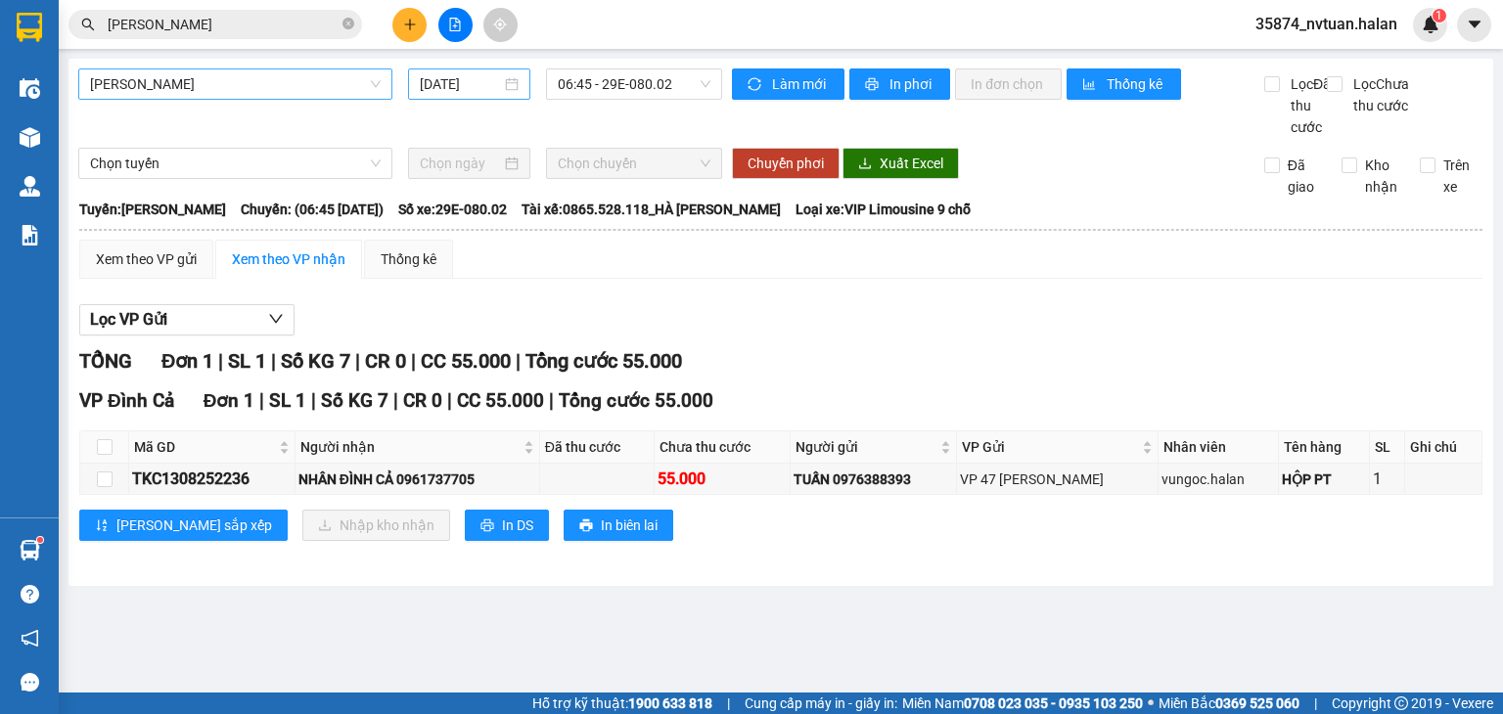
click at [503, 87] on div "[DATE]" at bounding box center [469, 84] width 98 height 22
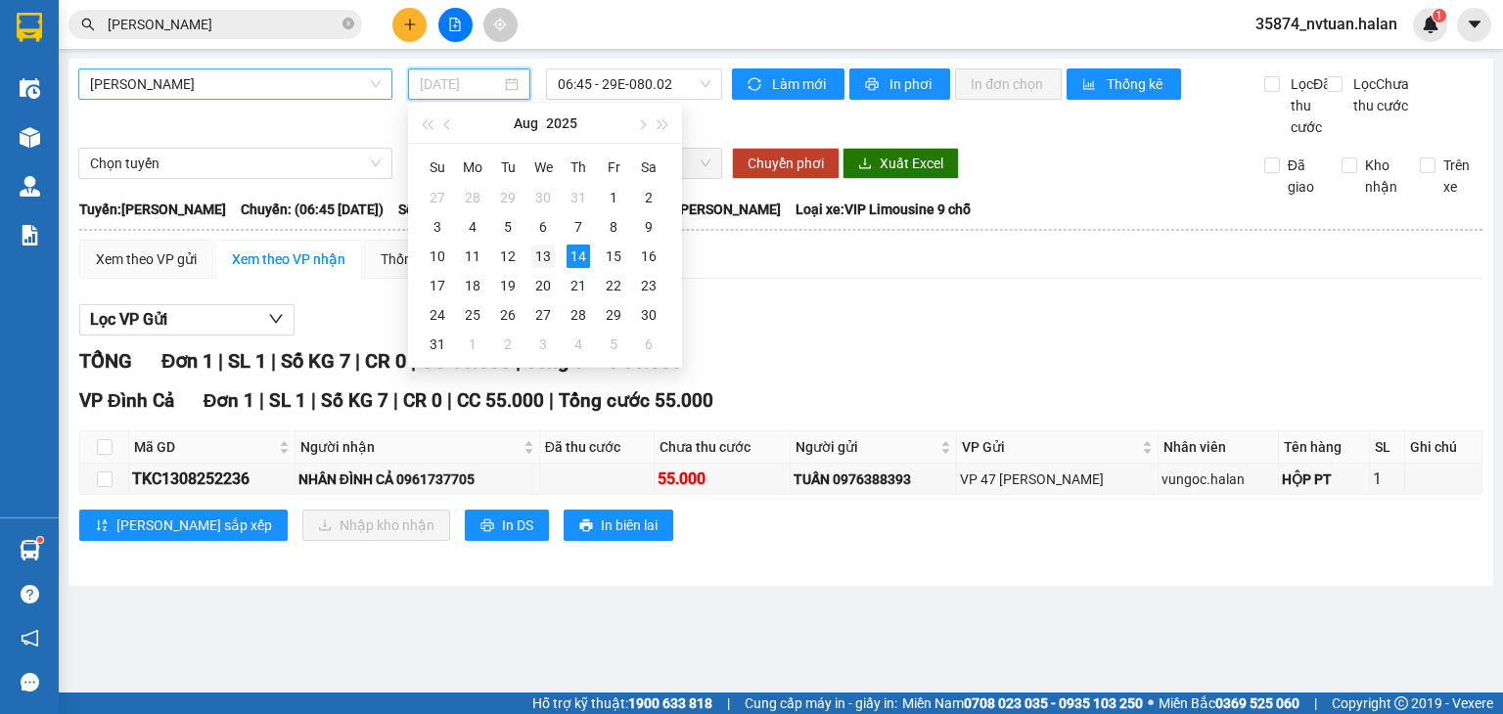
click at [542, 257] on div "13" at bounding box center [542, 256] width 23 height 23
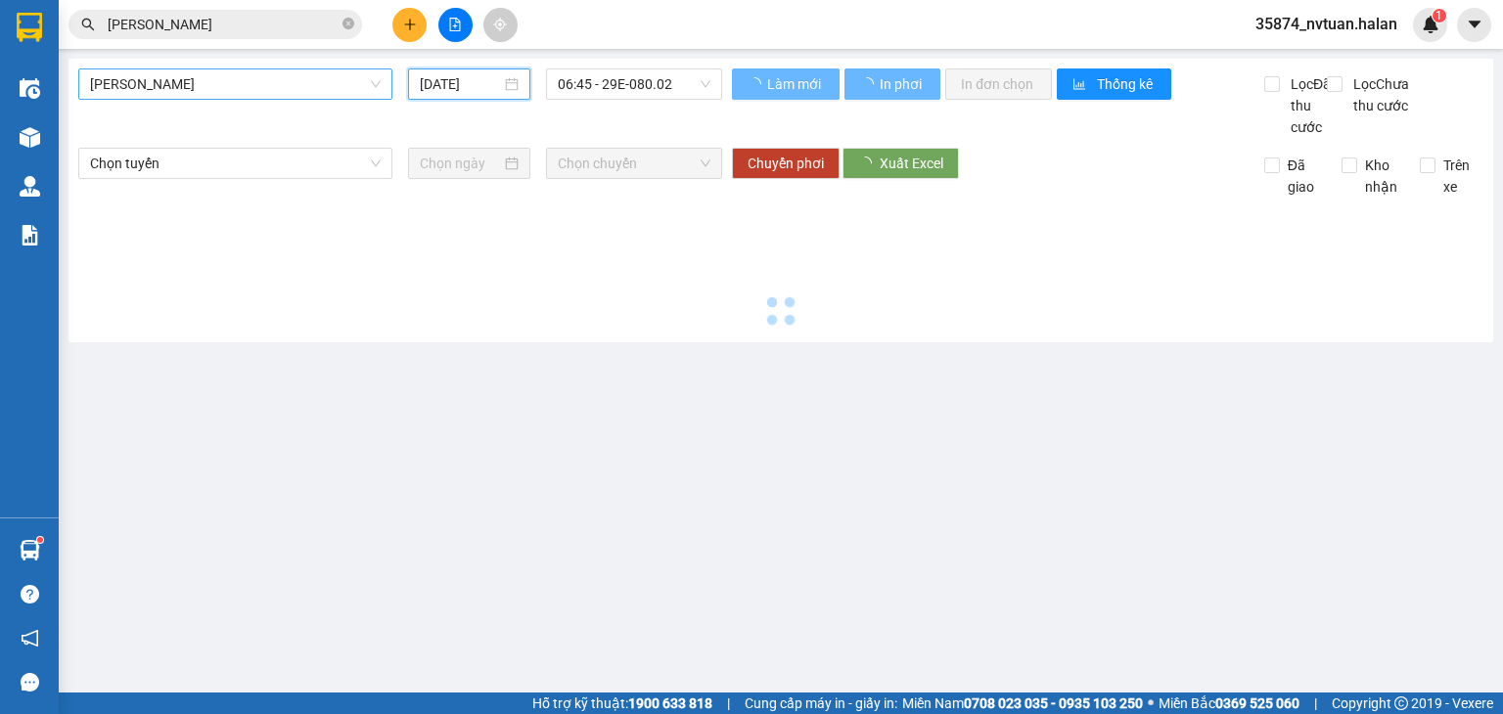
type input "13/08/2025"
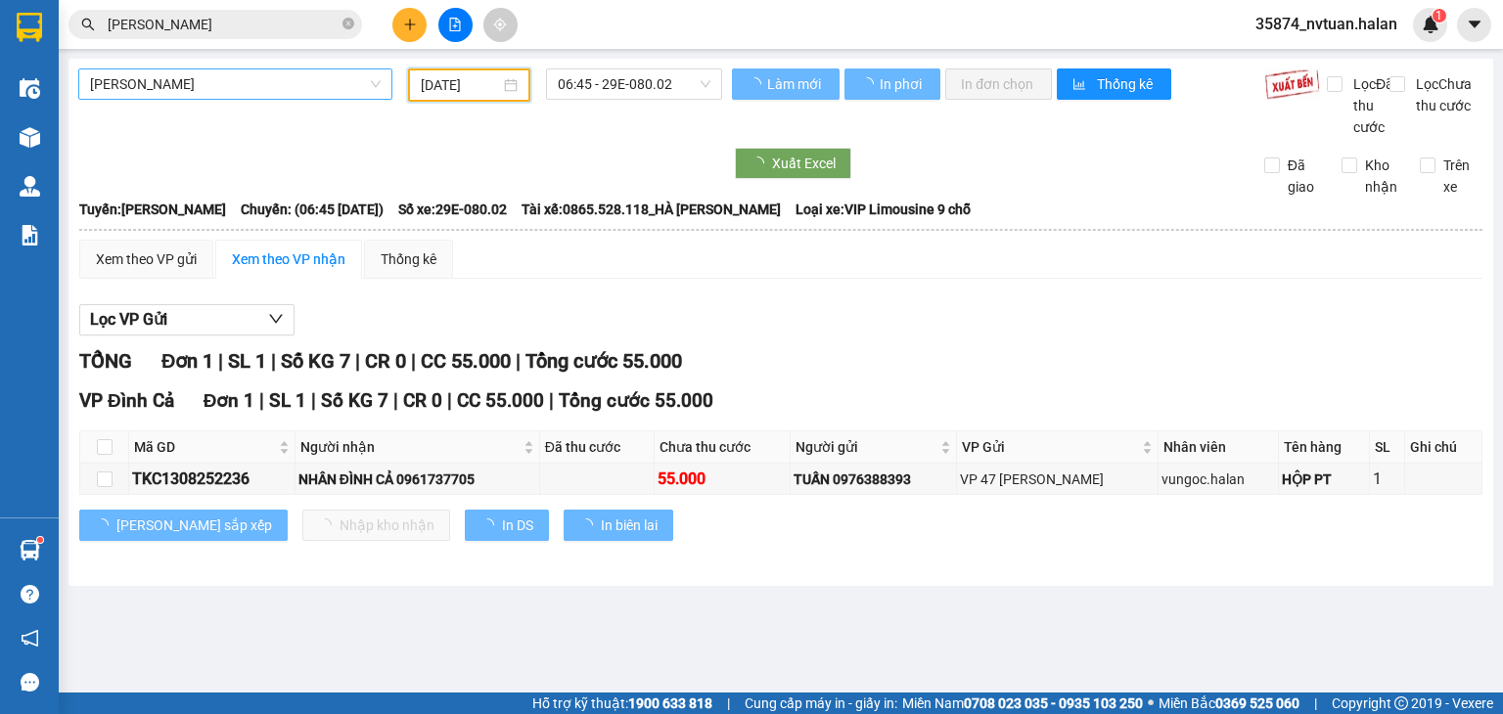
click at [650, 59] on div "Thái Nguyên - Đình Cả 13/08/2025 06:45 - 29E-080.02 Làm mới In phơi In đơn chọn…" at bounding box center [780, 322] width 1425 height 527
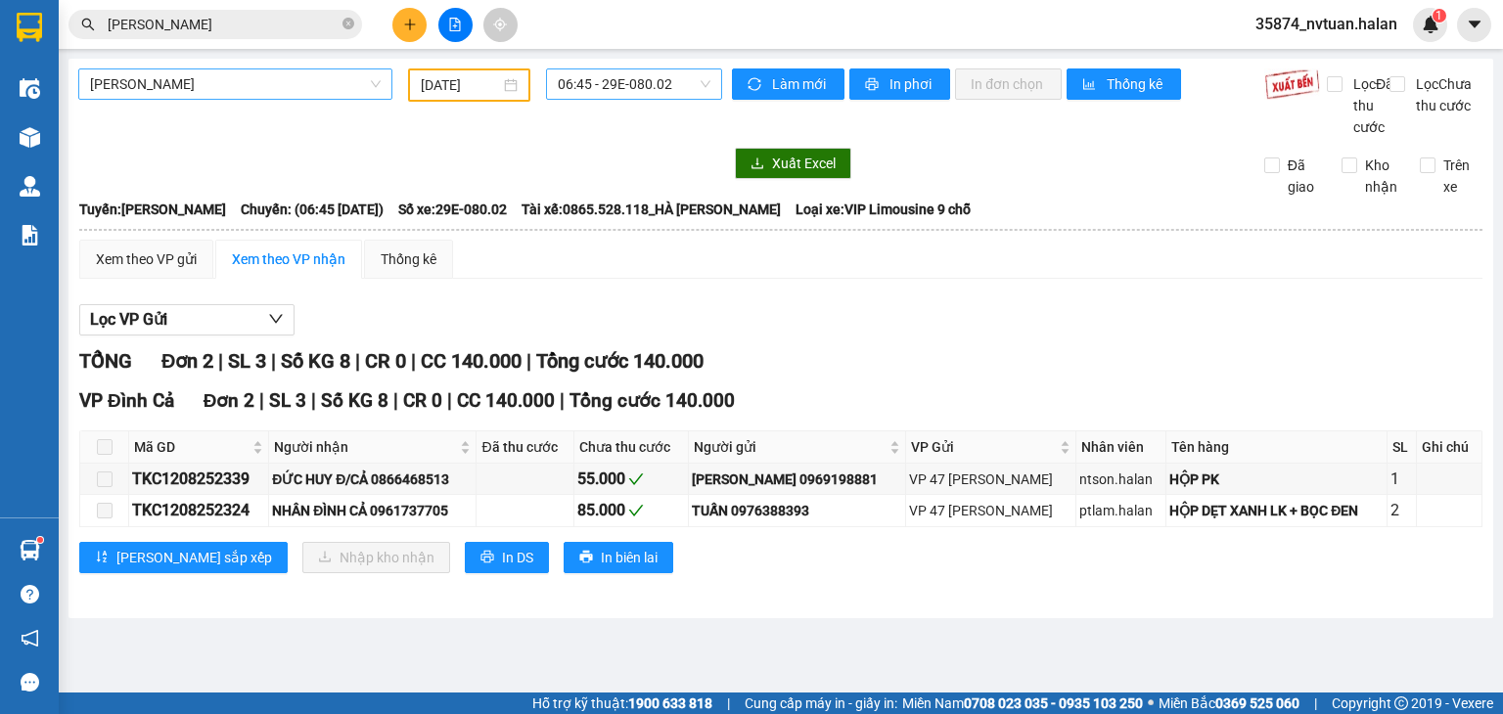
click at [654, 87] on span "06:45 - 29E-080.02" at bounding box center [635, 83] width 154 height 29
click at [655, 88] on span "06:45 - 29E-080.02" at bounding box center [635, 83] width 154 height 29
click at [245, 100] on div "Thái Nguyên - Đình Cả" at bounding box center [235, 84] width 330 height 33
click at [252, 96] on span "Thái Nguyên - Đình Cả" at bounding box center [235, 83] width 291 height 29
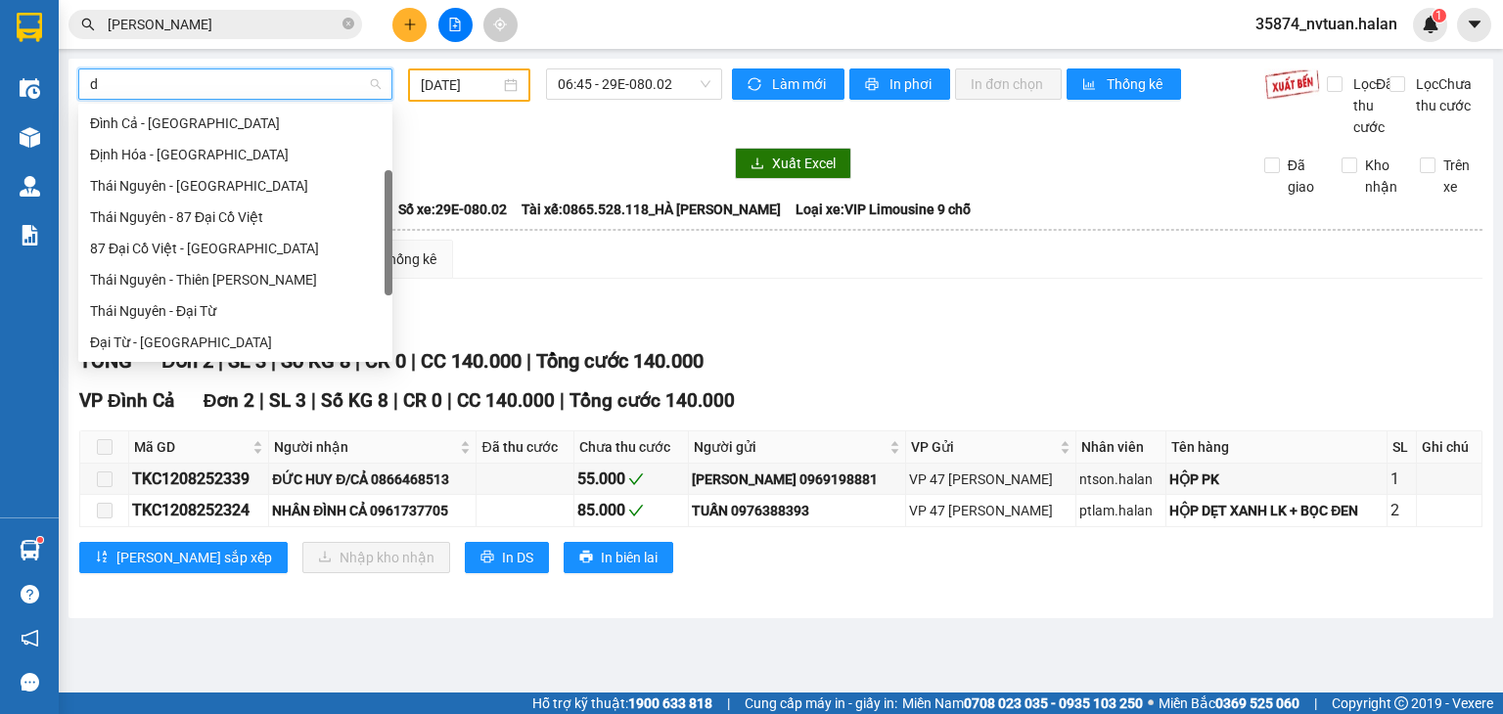
scroll to position [31, 0]
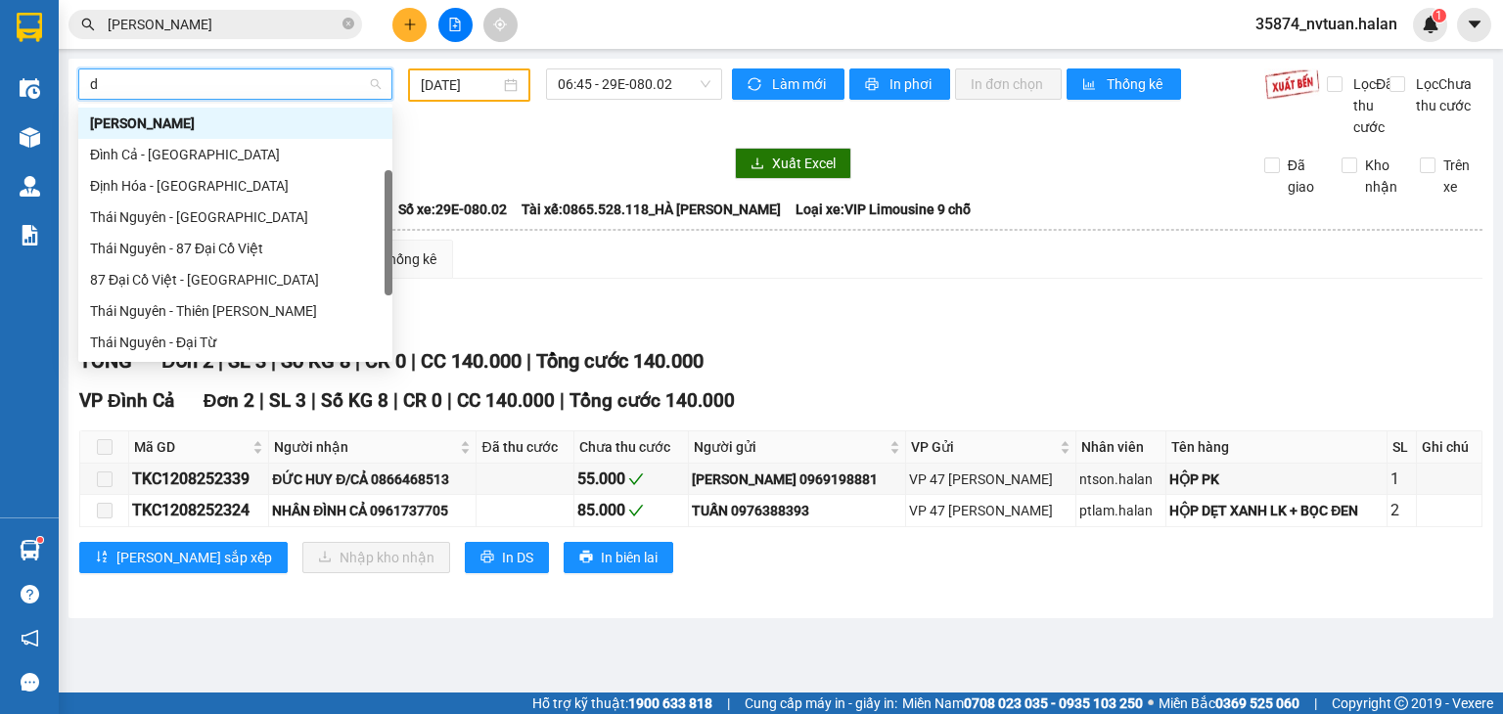
type input "dh"
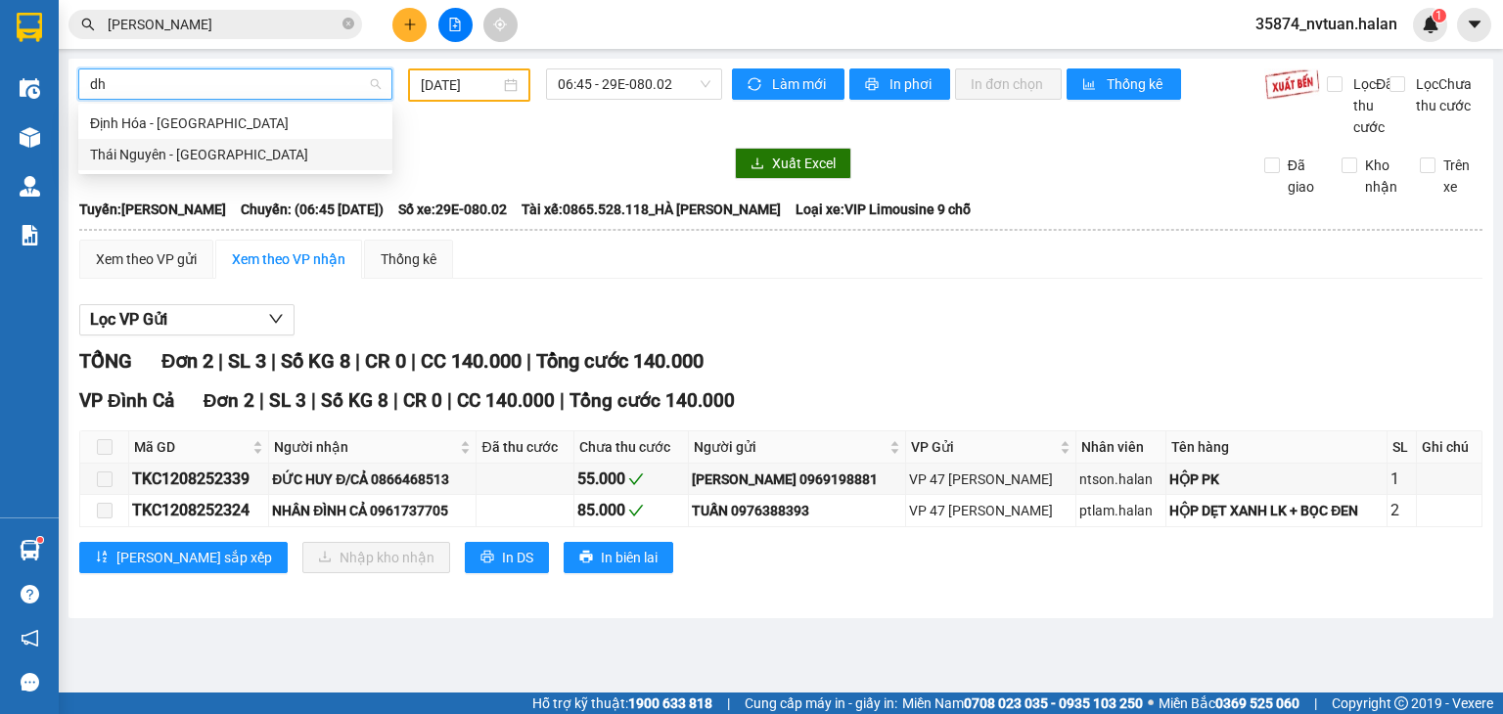
drag, startPoint x: 254, startPoint y: 162, endPoint x: 265, endPoint y: 126, distance: 37.8
click at [254, 165] on div "Thái Nguyên - Định Hóa" at bounding box center [235, 154] width 314 height 31
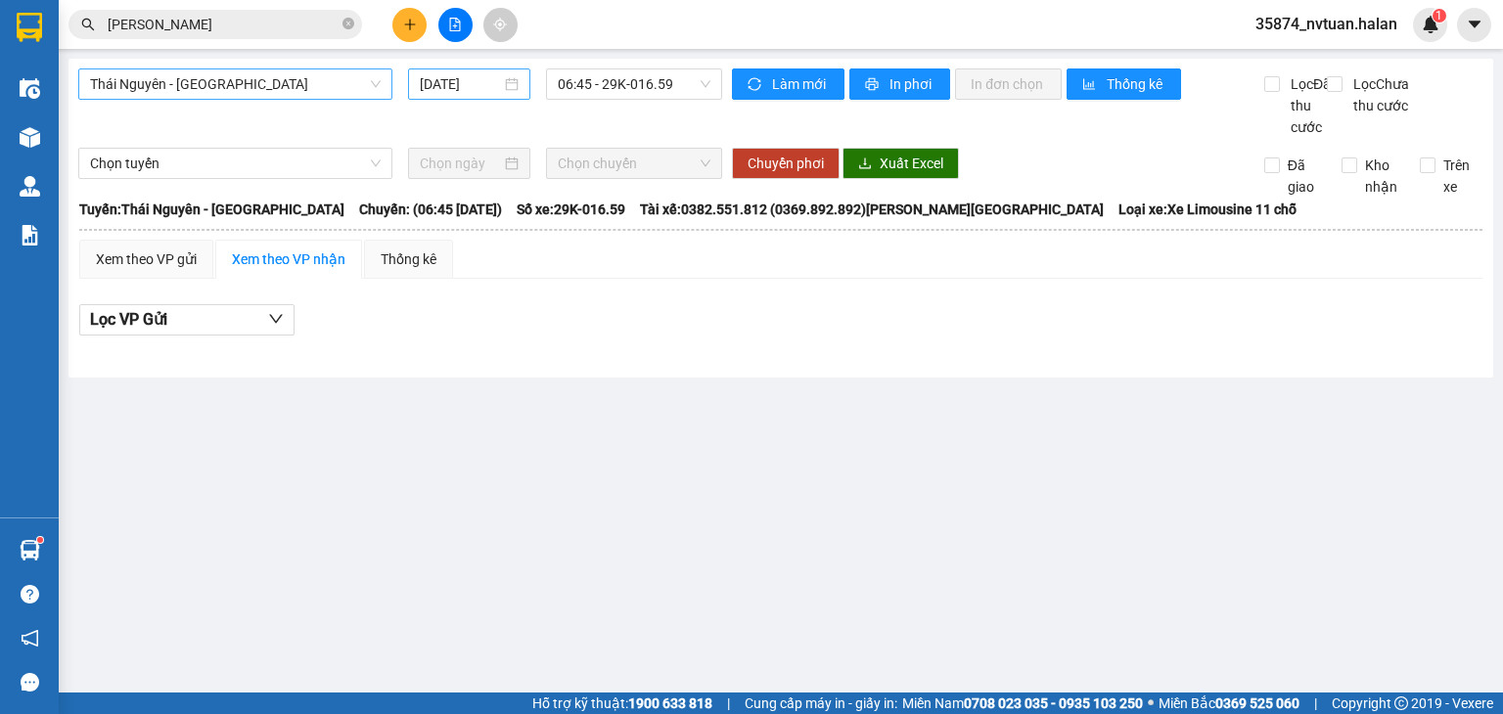
click at [513, 87] on div "[DATE]" at bounding box center [469, 84] width 98 height 22
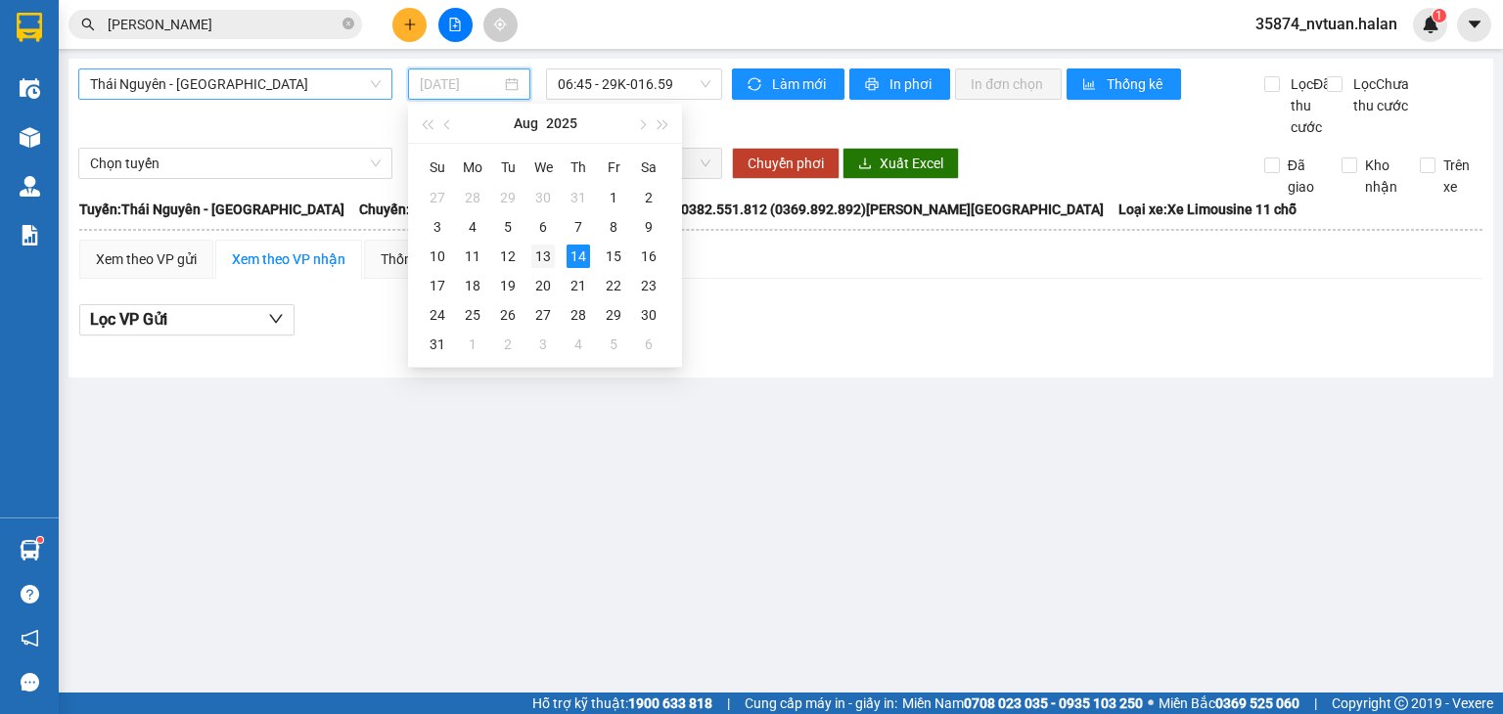
click at [542, 259] on div "13" at bounding box center [542, 256] width 23 height 23
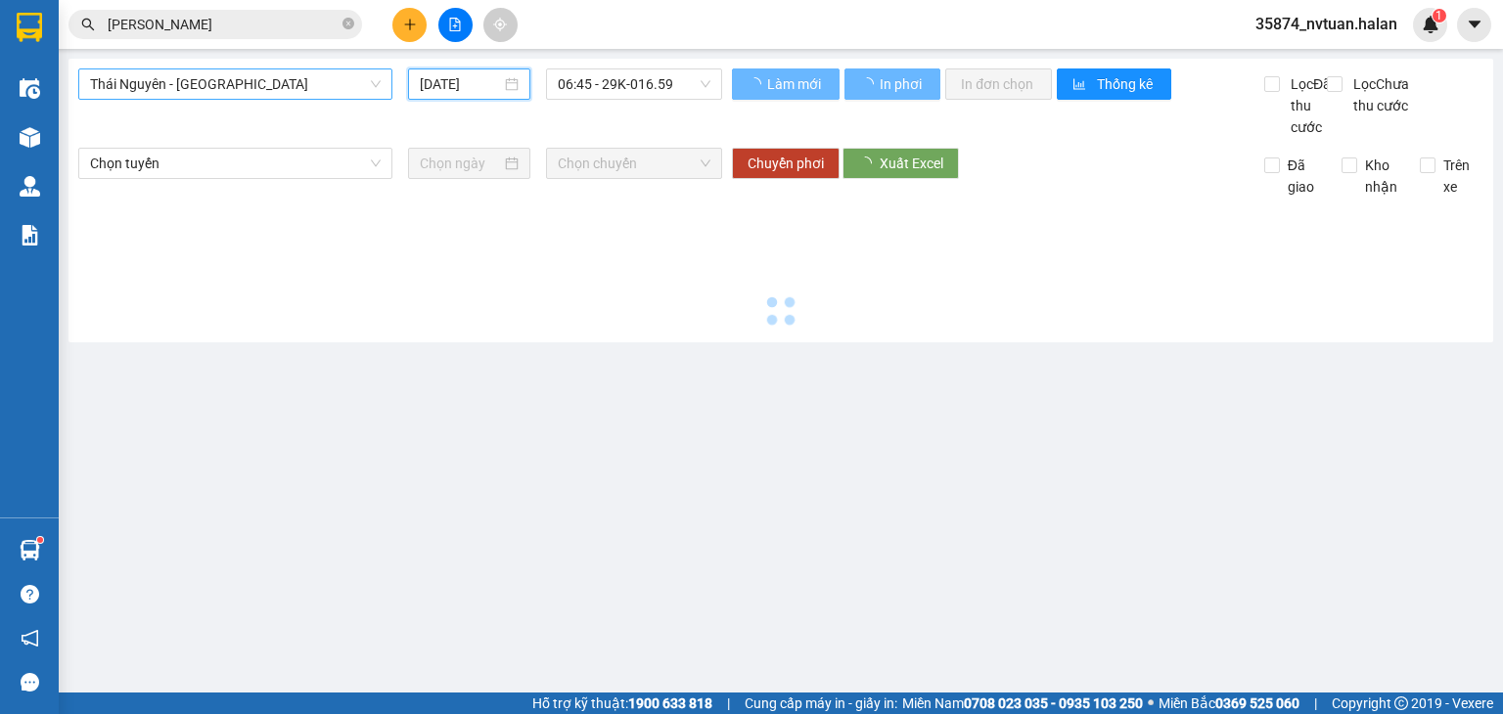
type input "13/08/2025"
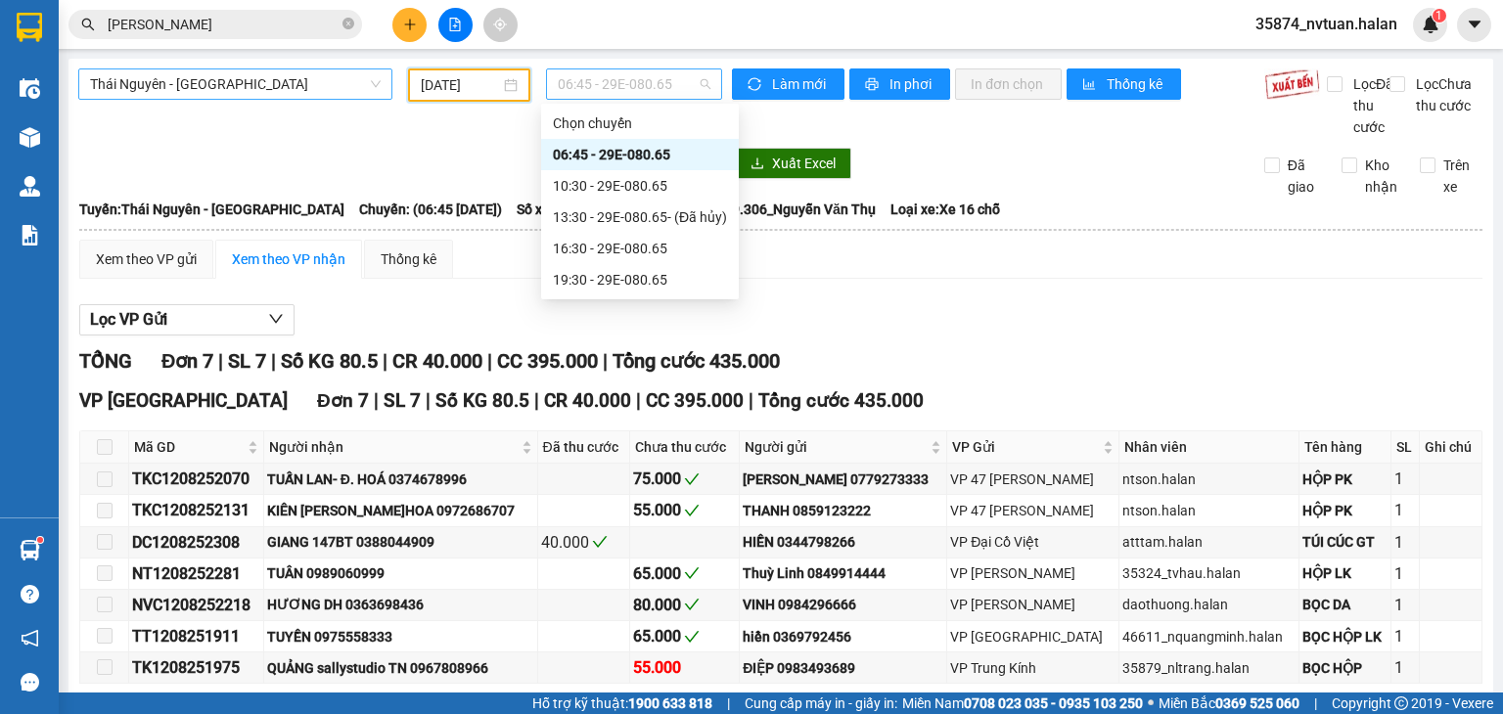
click at [677, 95] on span "06:45 - 29E-080.65" at bounding box center [635, 83] width 154 height 29
click at [669, 181] on div "10:30 - 29E-080.65" at bounding box center [640, 186] width 174 height 22
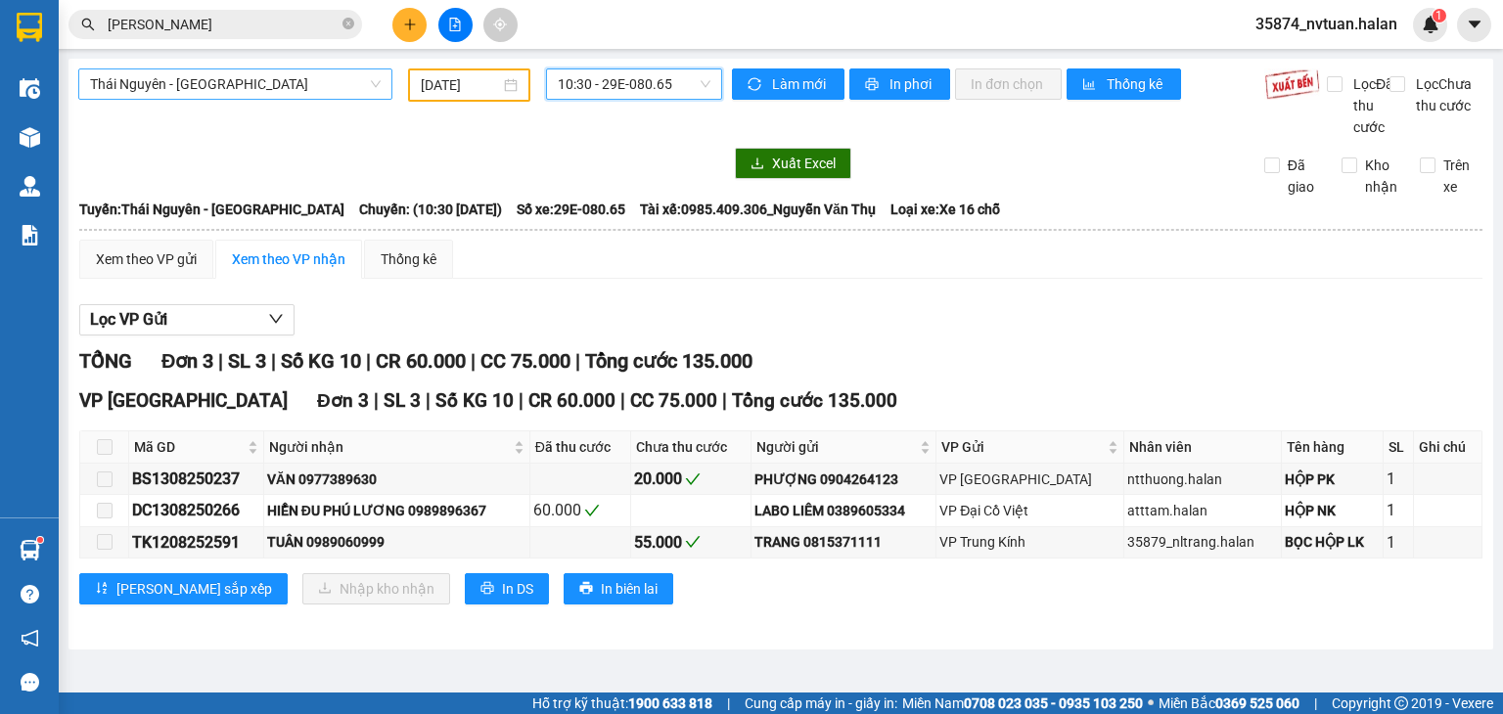
click at [690, 87] on span "10:30 - 29E-080.65" at bounding box center [635, 83] width 154 height 29
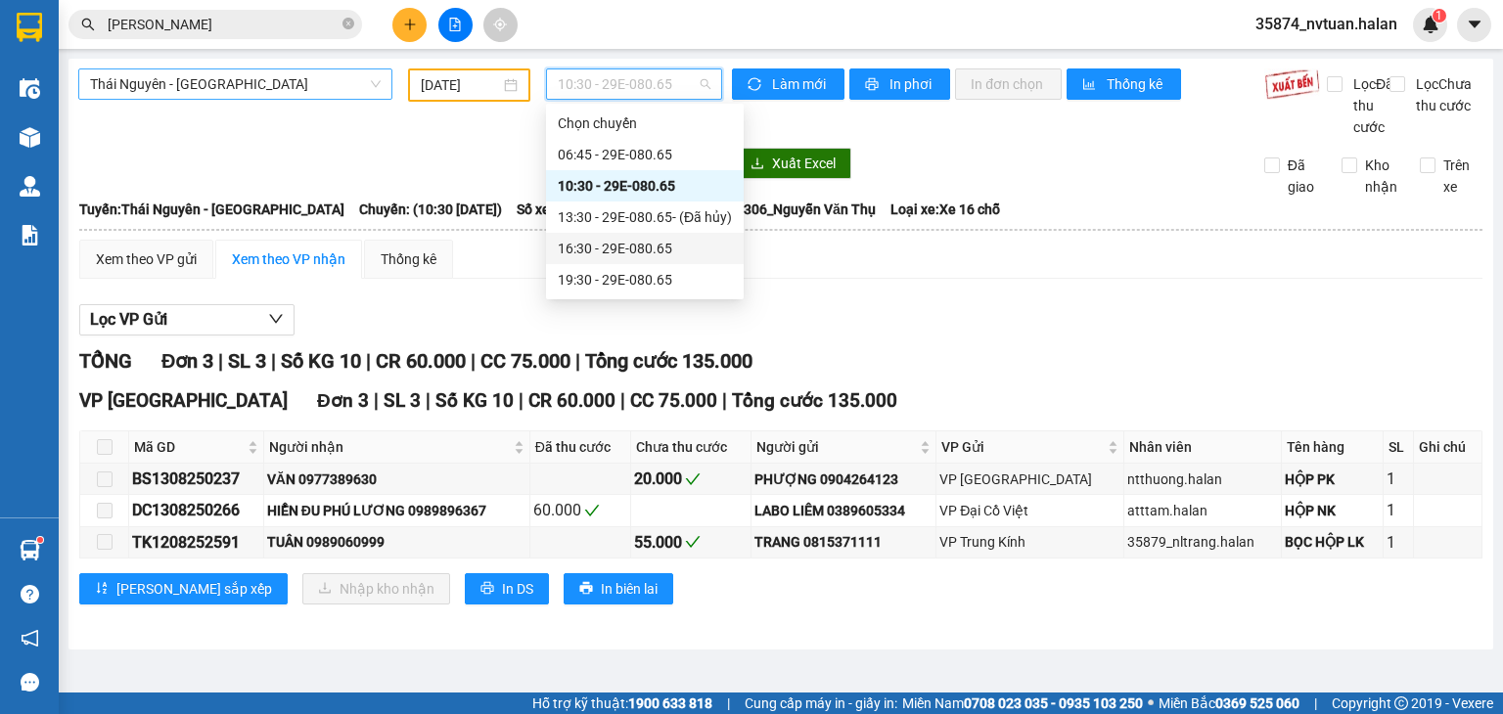
click at [647, 241] on div "16:30 - 29E-080.65" at bounding box center [645, 249] width 174 height 22
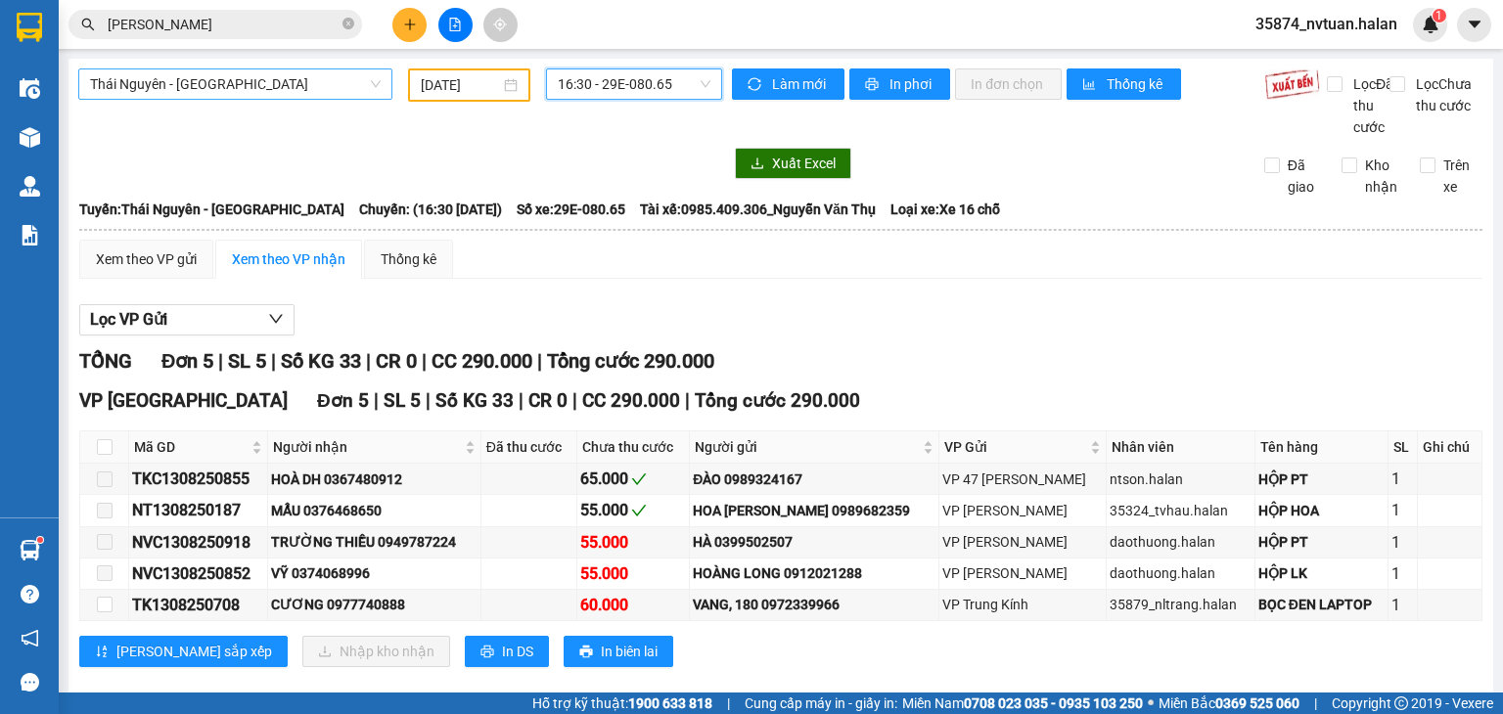
click at [356, 72] on span "Thái Nguyên - Định Hóa" at bounding box center [235, 83] width 291 height 29
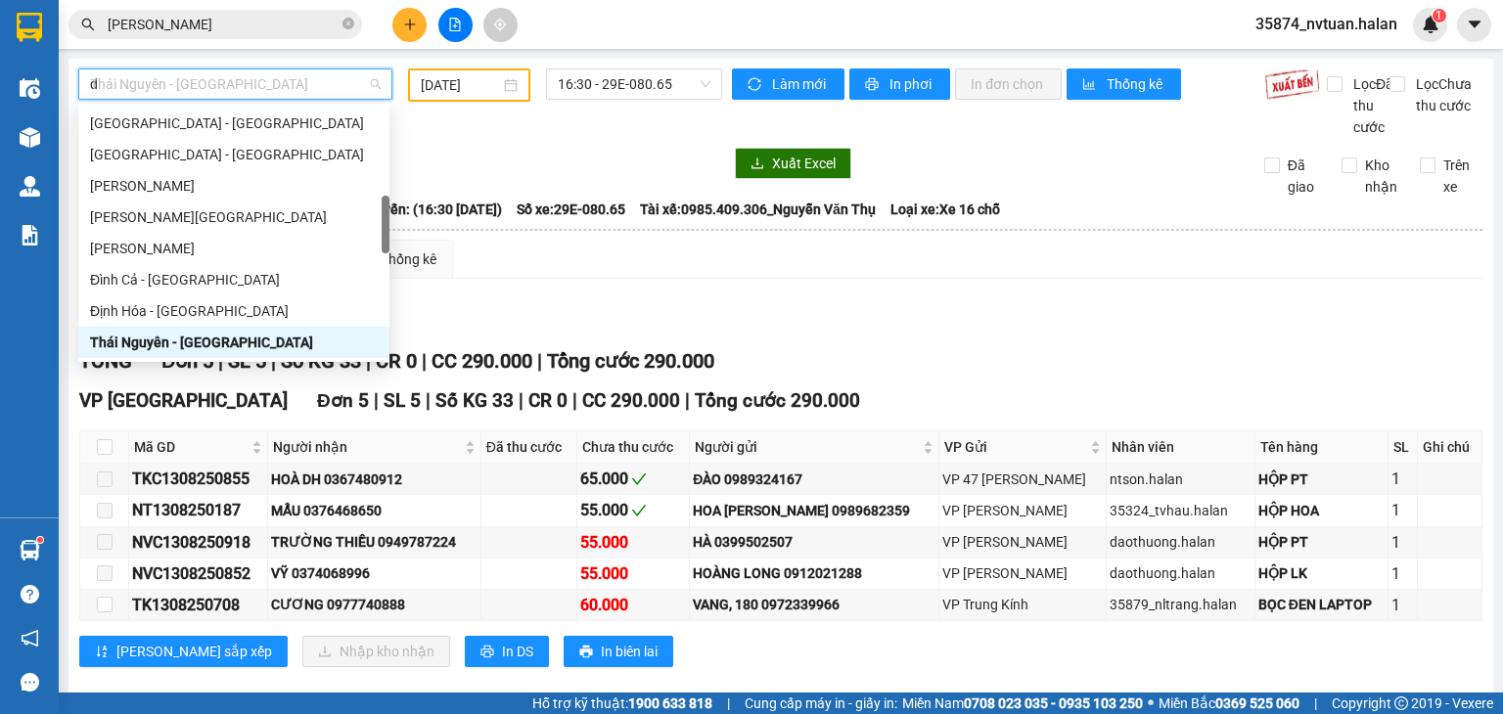
scroll to position [63, 0]
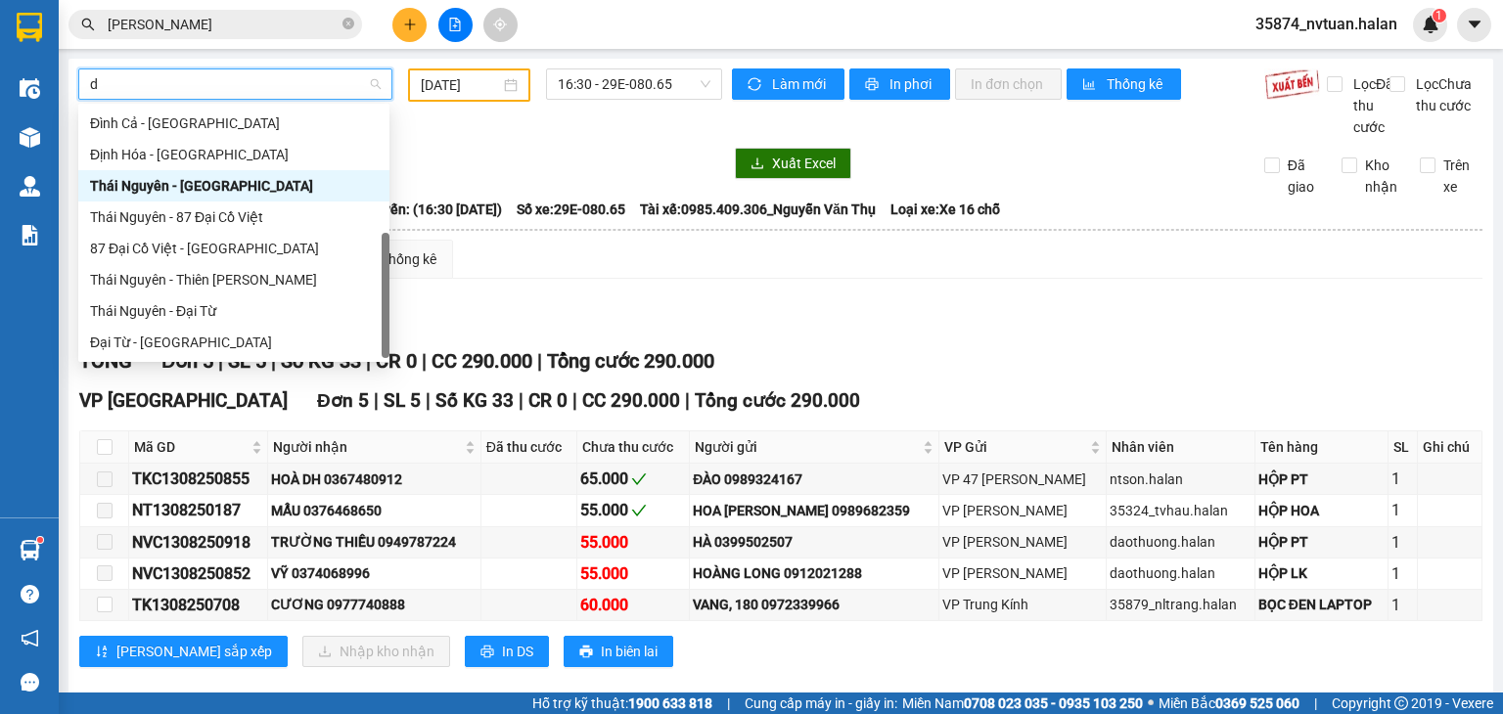
type input "dc"
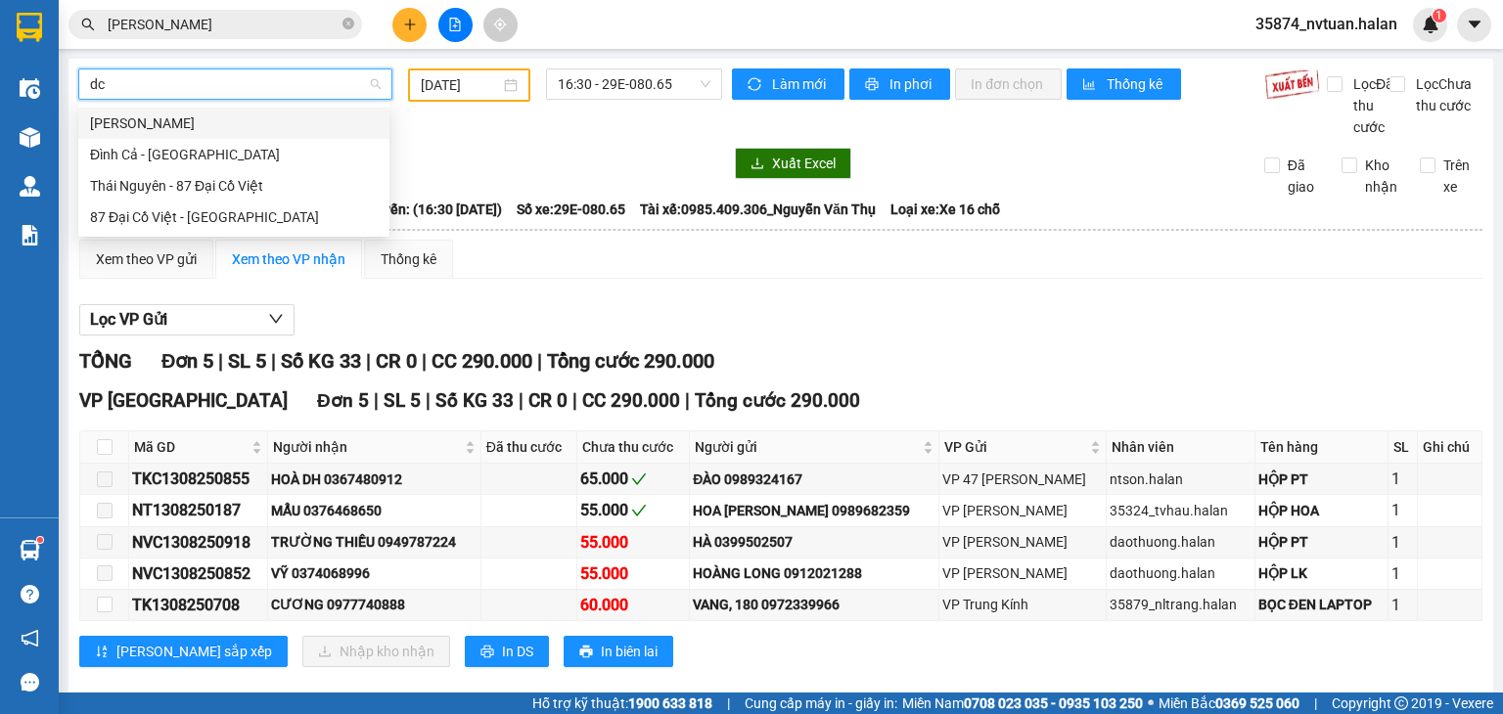
click at [221, 123] on div "Thái Nguyên - Đình Cả" at bounding box center [234, 124] width 288 height 22
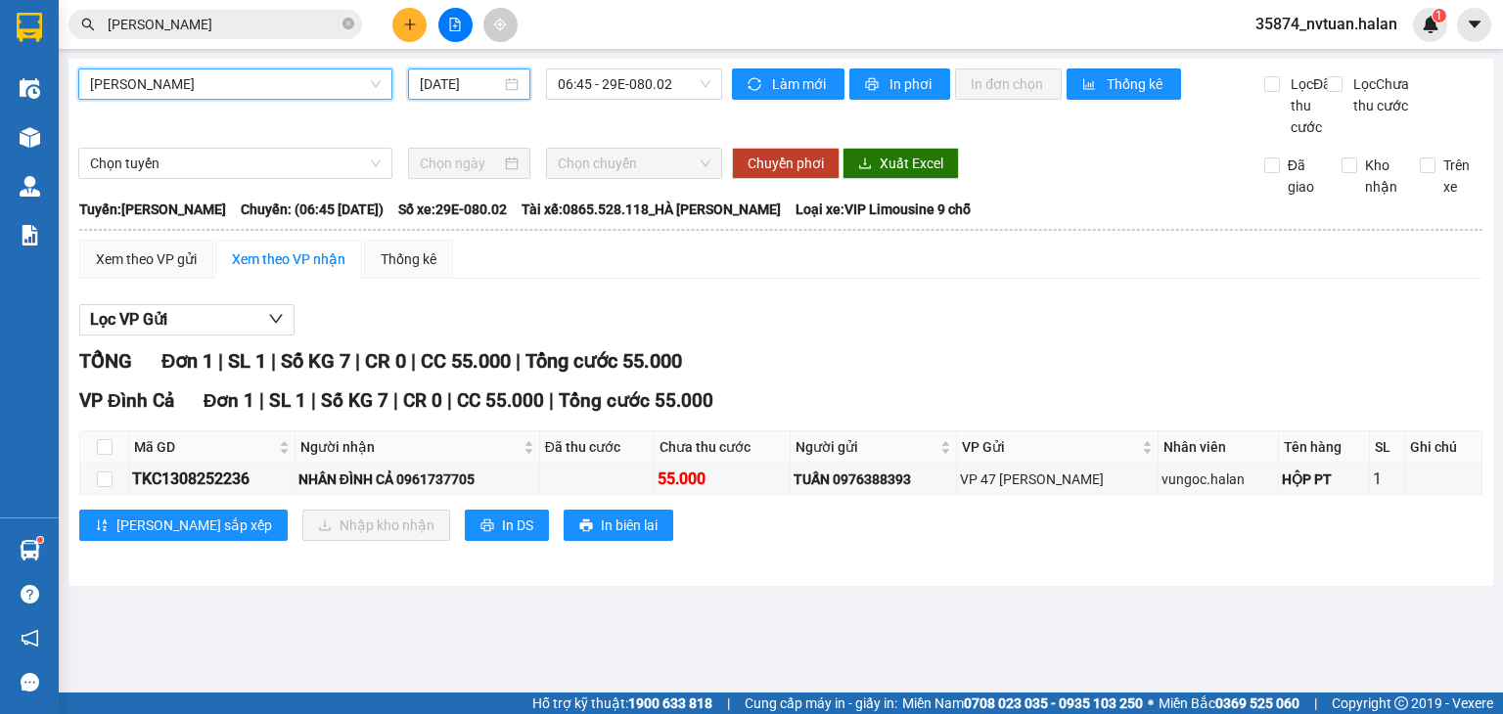
click at [432, 85] on input "[DATE]" at bounding box center [460, 84] width 80 height 22
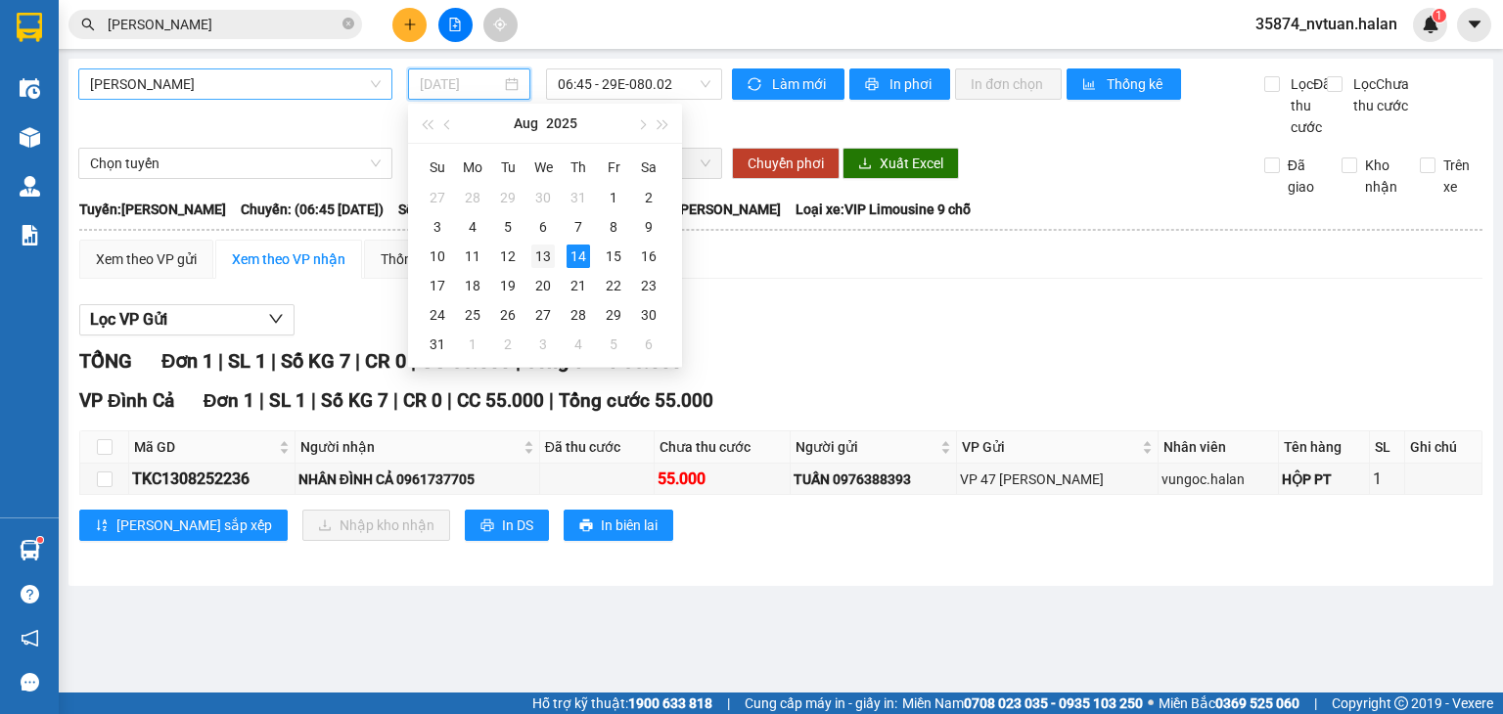
click at [536, 251] on div "13" at bounding box center [542, 256] width 23 height 23
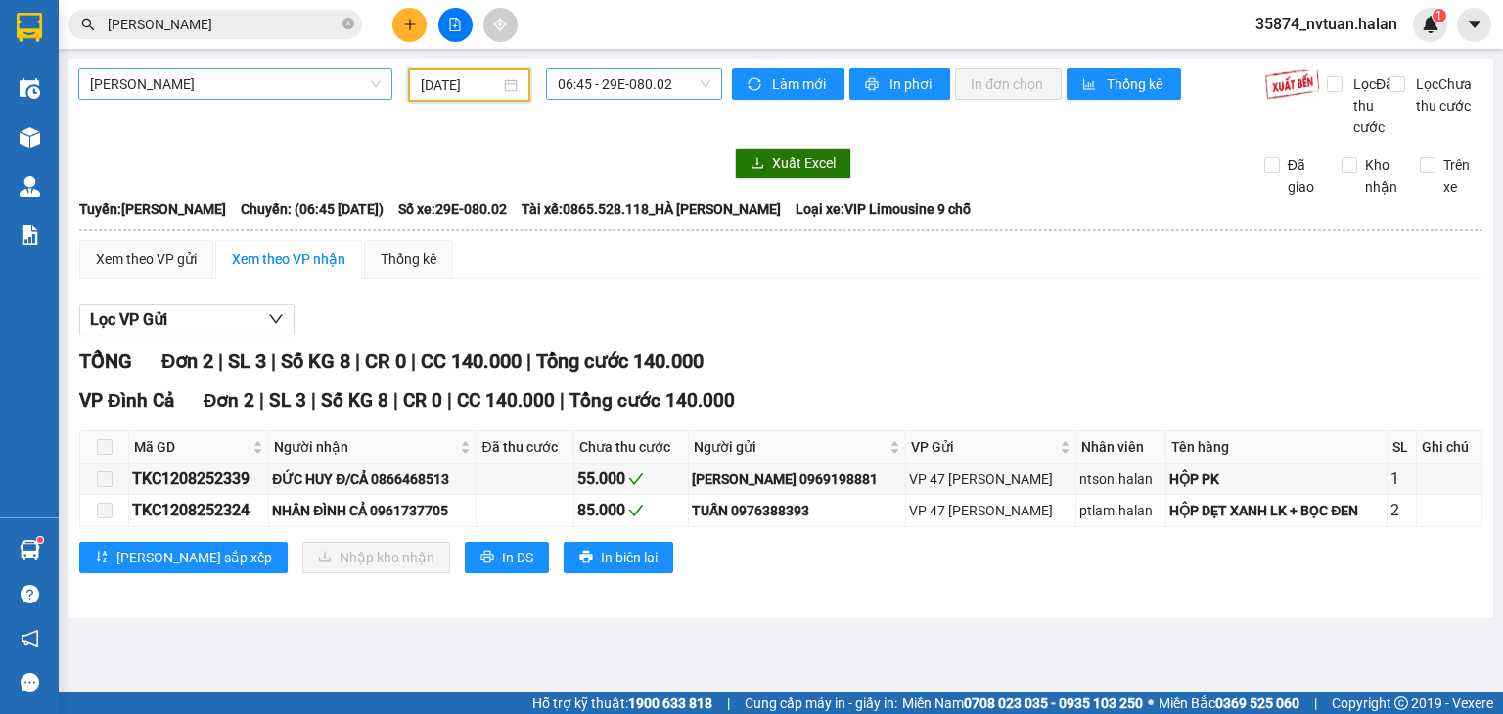
drag, startPoint x: 637, startPoint y: 95, endPoint x: 654, endPoint y: 137, distance: 45.2
click at [637, 95] on span "06:45 - 29E-080.02" at bounding box center [635, 83] width 154 height 29
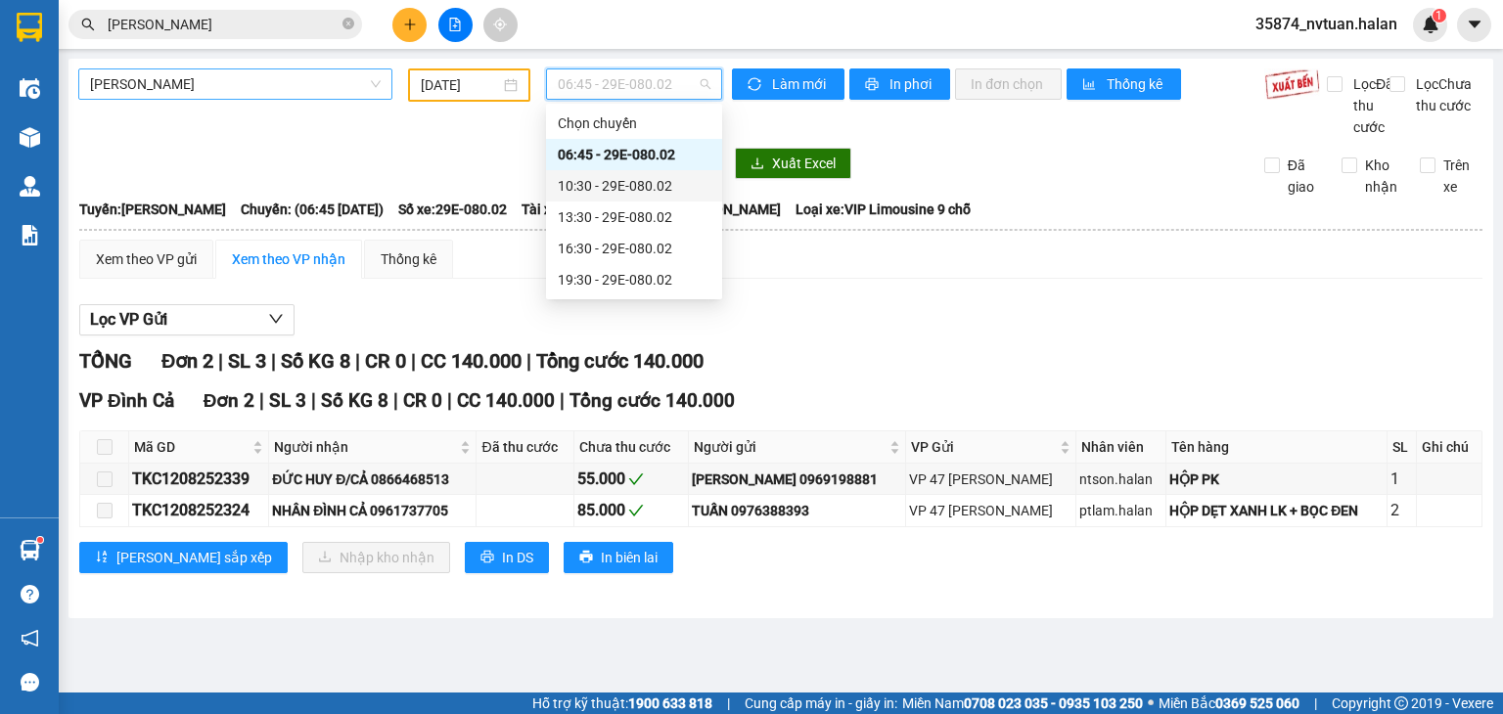
click at [647, 189] on div "10:30 - 29E-080.02" at bounding box center [634, 186] width 153 height 22
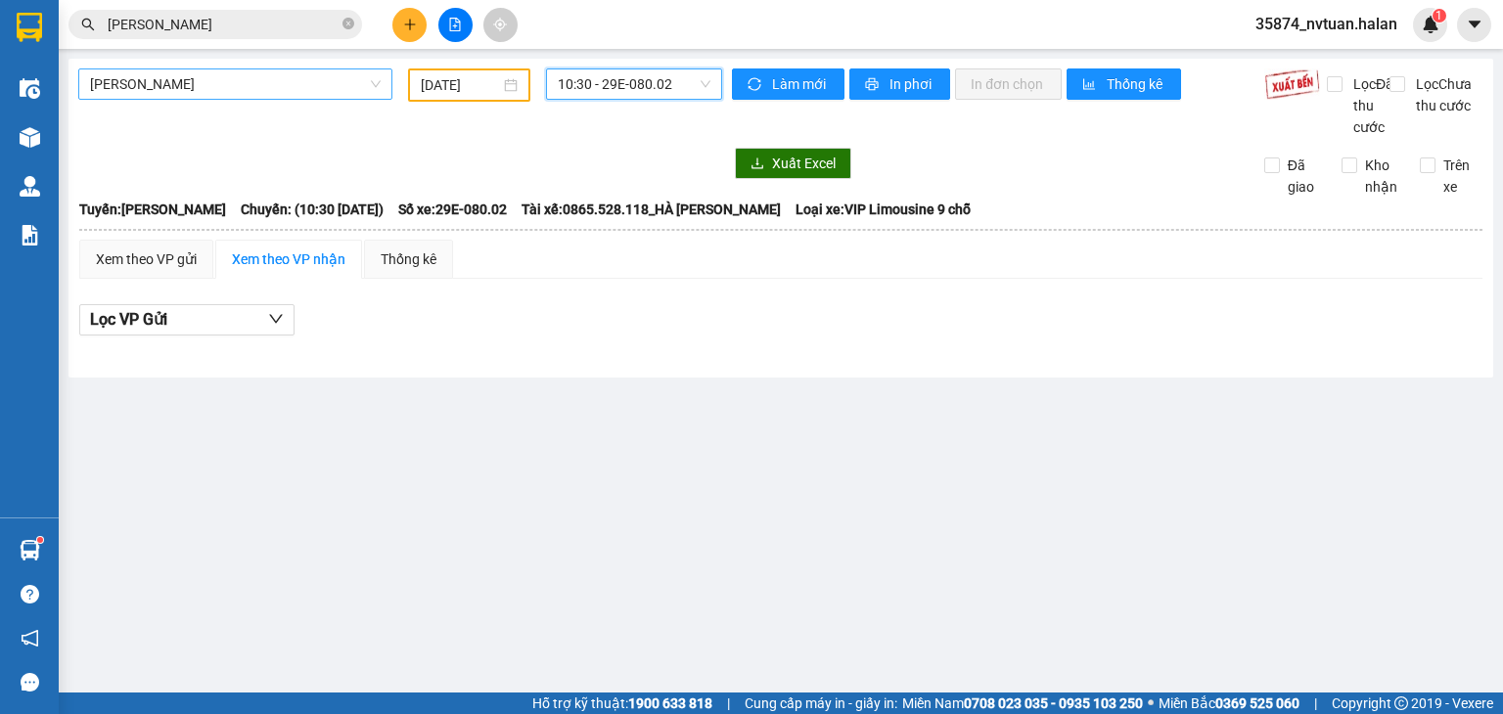
click at [602, 109] on div "Thái Nguyên - Đình Cả 13/08/2025 10:30 10:30 - 29E-080.02" at bounding box center [400, 102] width 644 height 69
click at [609, 91] on span "10:30 - 29E-080.02" at bounding box center [635, 83] width 154 height 29
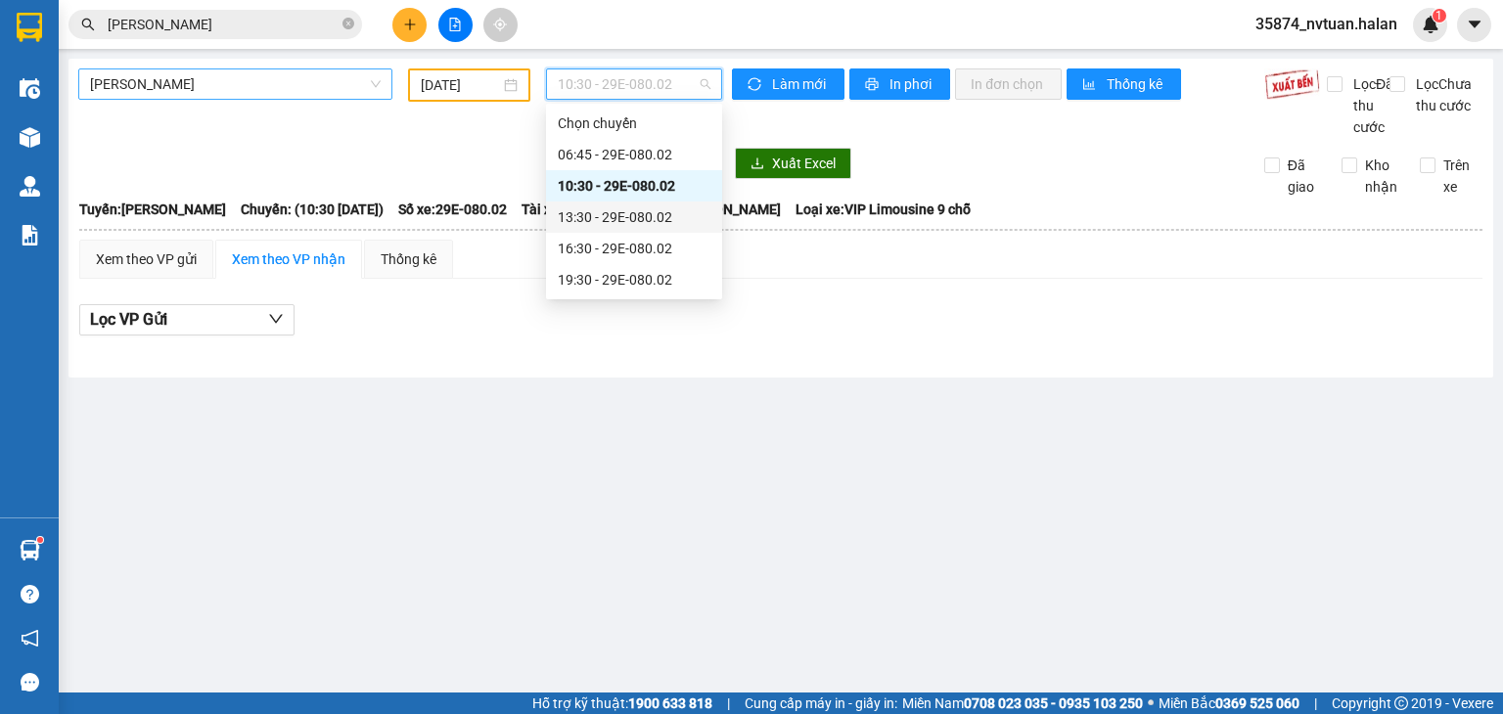
click at [640, 218] on div "13:30 - 29E-080.02" at bounding box center [634, 217] width 153 height 22
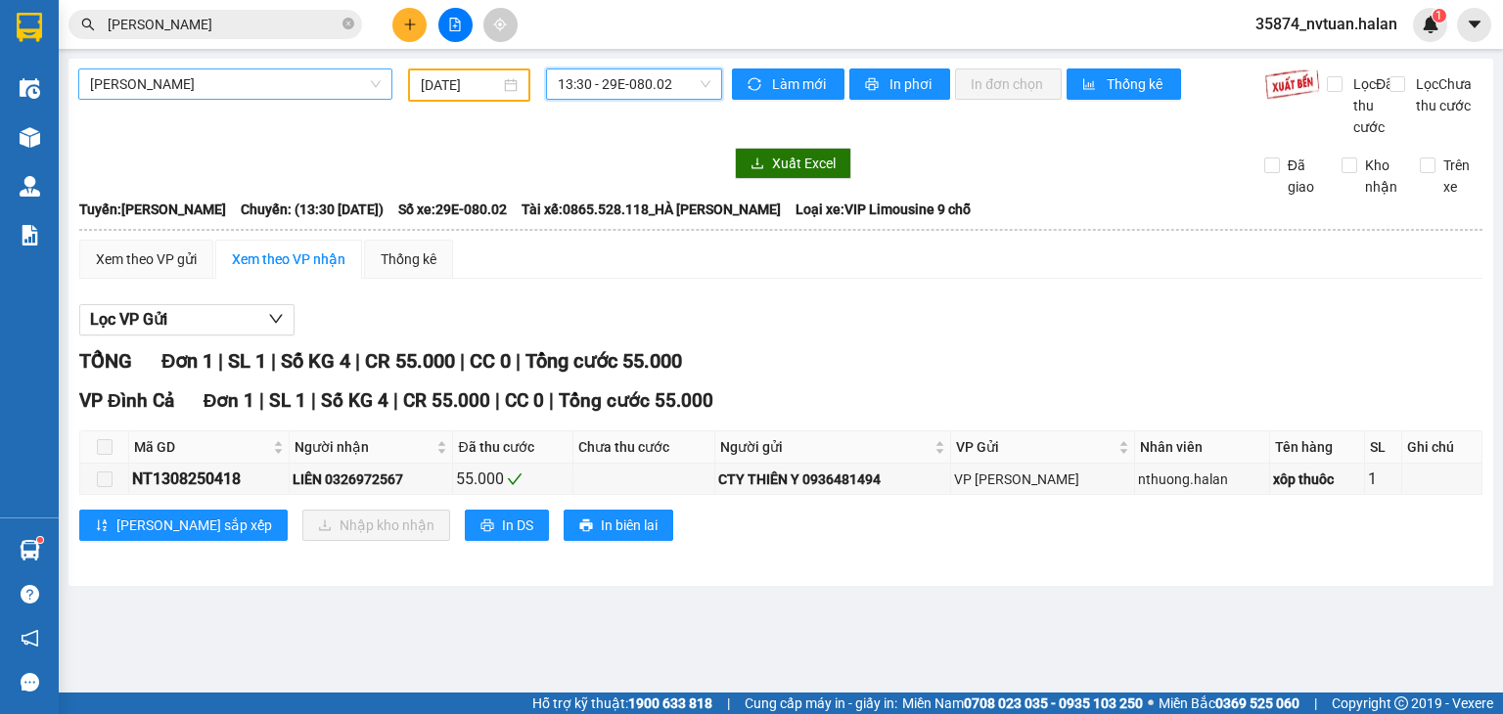
click at [640, 100] on div "13:30 13:30 - 29E-080.02" at bounding box center [634, 84] width 193 height 33
click at [696, 88] on span "13:30 - 29E-080.02" at bounding box center [635, 83] width 154 height 29
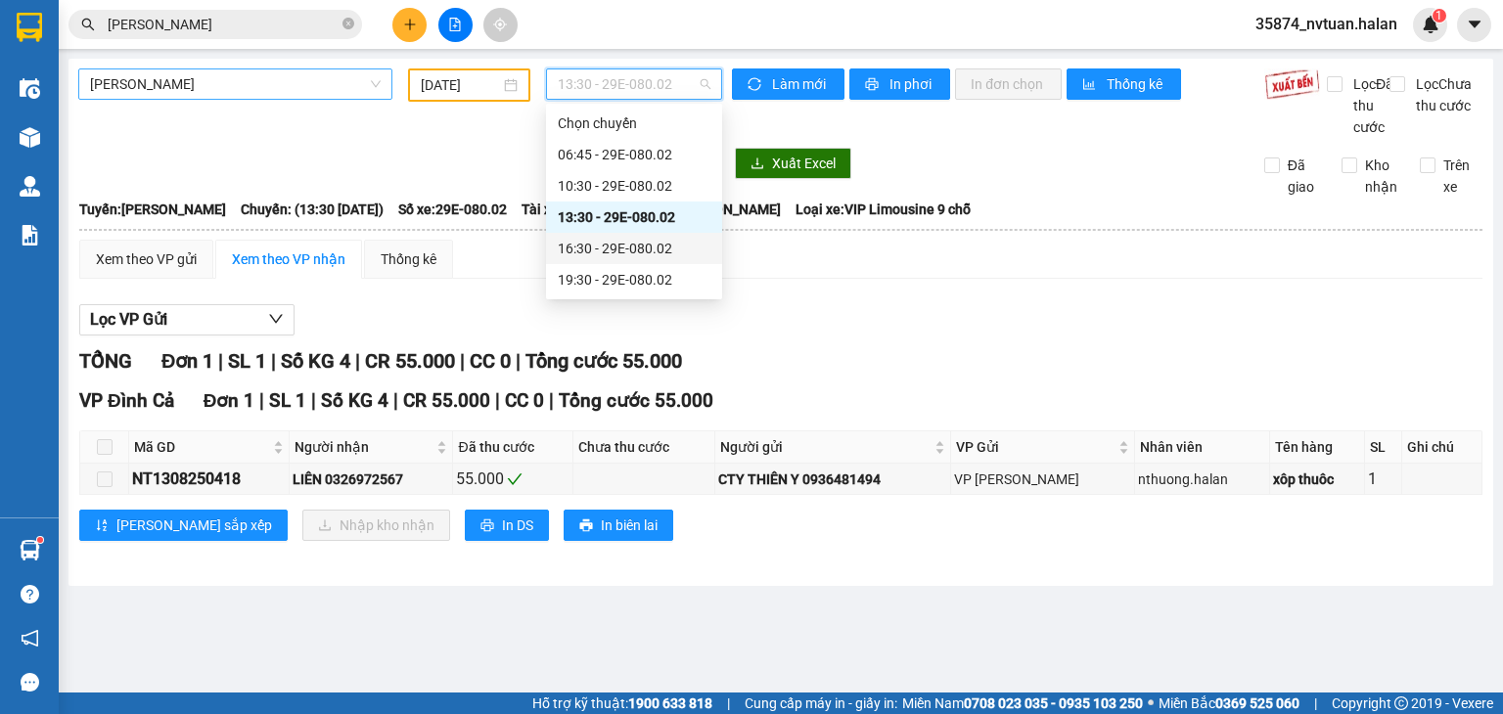
click at [646, 238] on div "16:30 - 29E-080.02" at bounding box center [634, 249] width 153 height 22
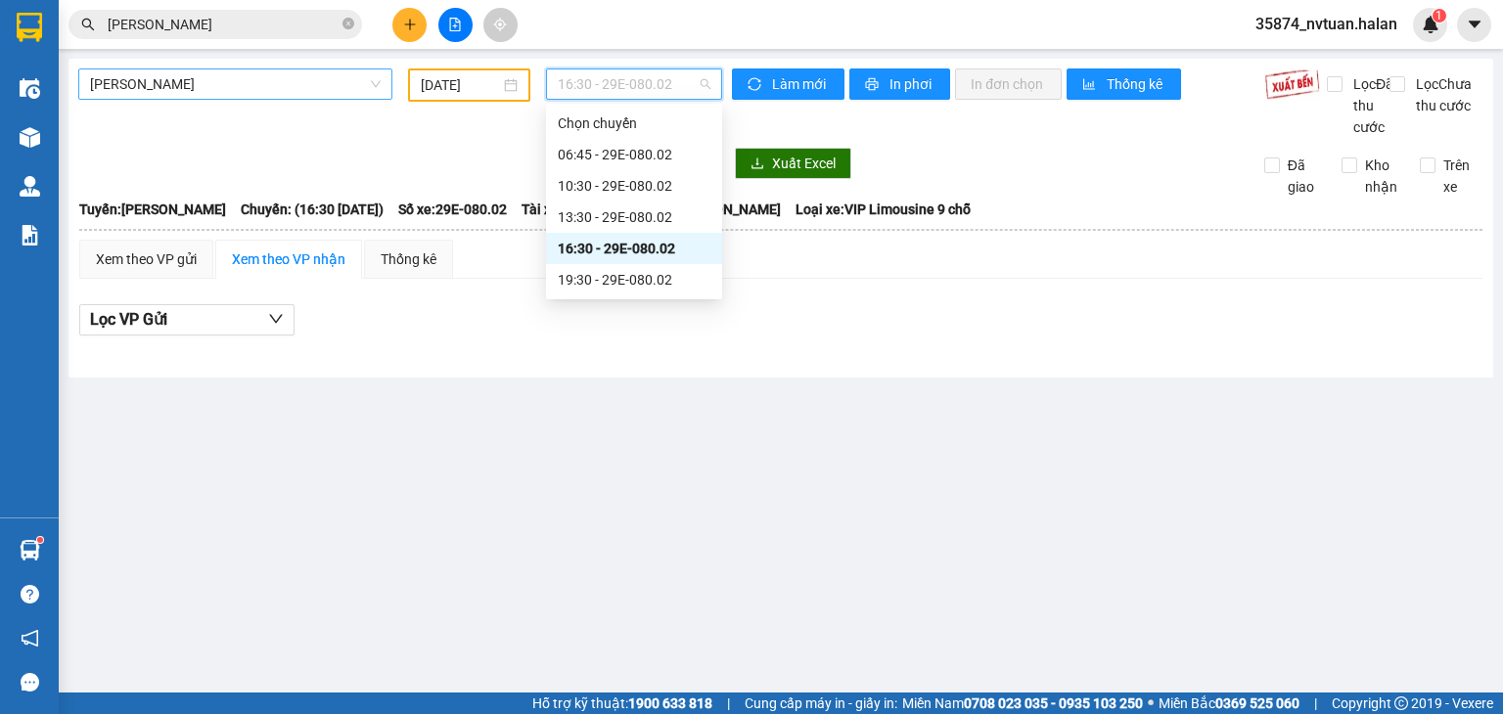
click at [613, 93] on span "16:30 - 29E-080.02" at bounding box center [635, 83] width 154 height 29
click at [622, 274] on div "19:30 - 29E-080.02" at bounding box center [634, 280] width 153 height 22
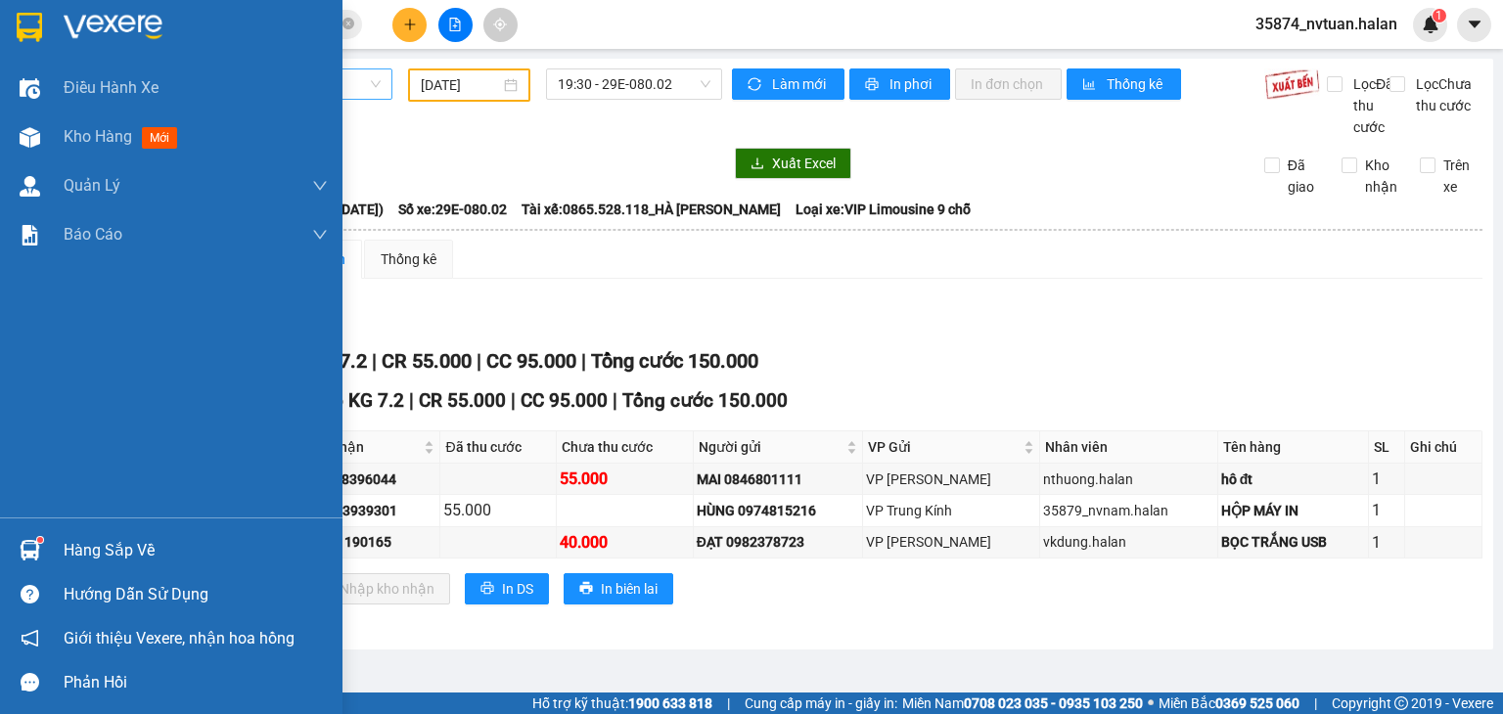
click at [67, 560] on div "Hàng sắp về" at bounding box center [196, 550] width 264 height 29
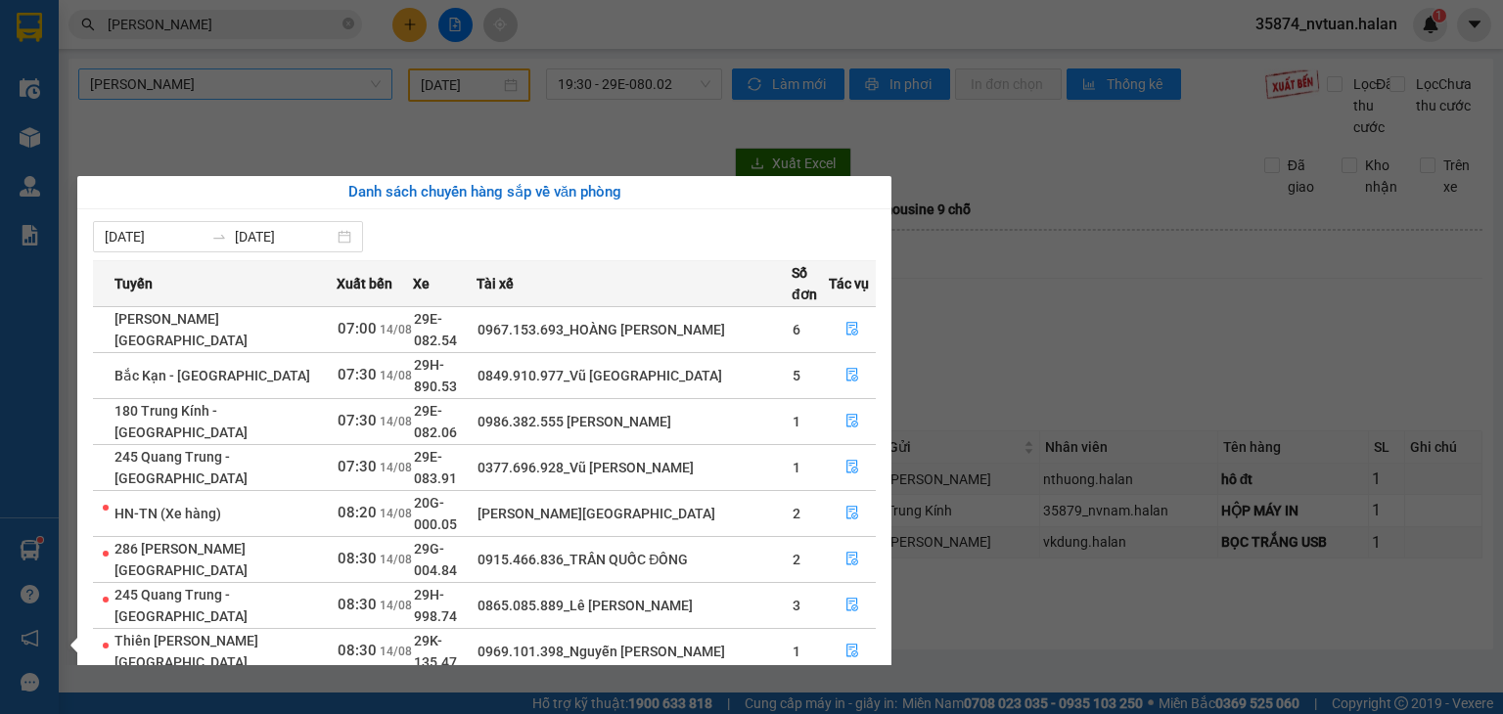
click at [955, 363] on section "Kết quả tìm kiếm ( 1302 ) Bộ lọc Mã ĐH Trạng thái Món hàng Thu hộ Tổng cước Chư…" at bounding box center [751, 357] width 1503 height 714
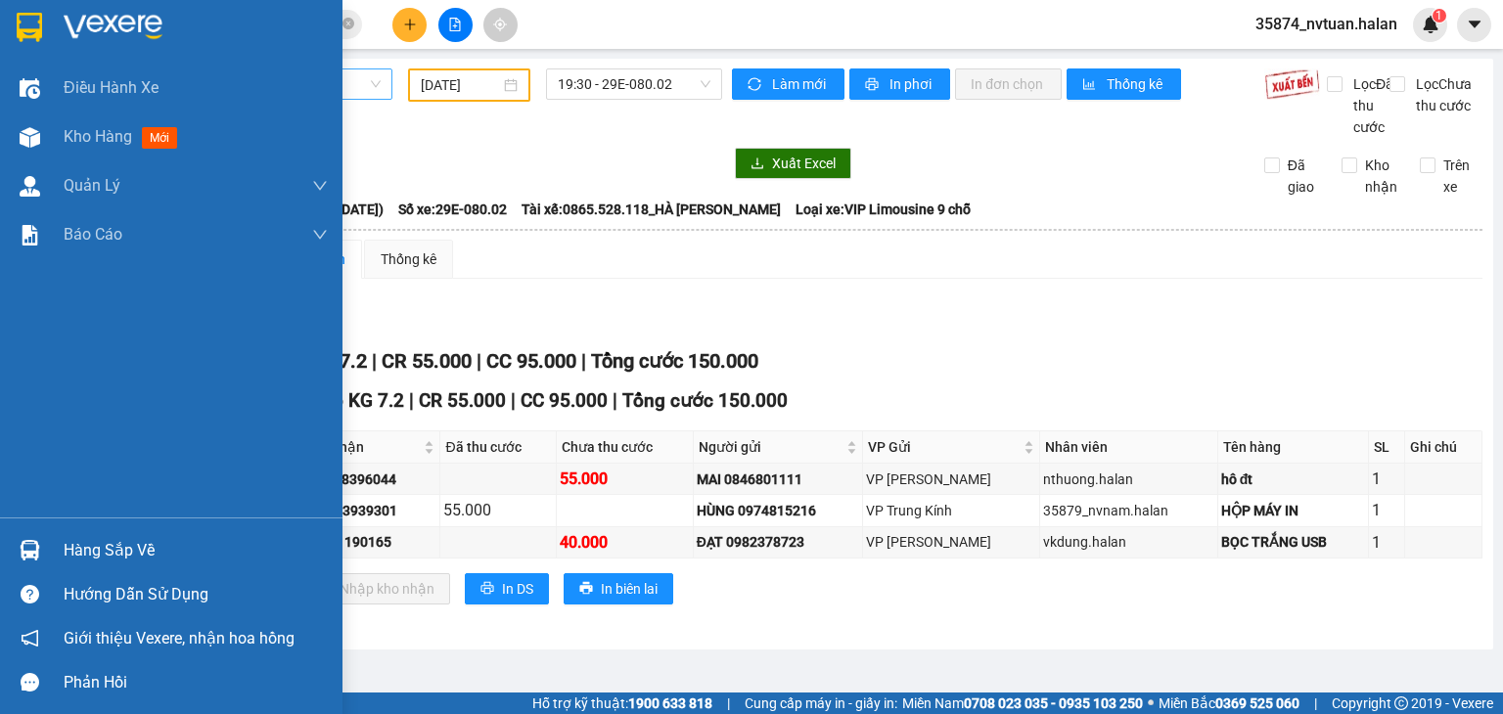
drag, startPoint x: 80, startPoint y: 541, endPoint x: 90, endPoint y: 543, distance: 10.0
click at [82, 541] on div "Hàng sắp về" at bounding box center [196, 550] width 264 height 29
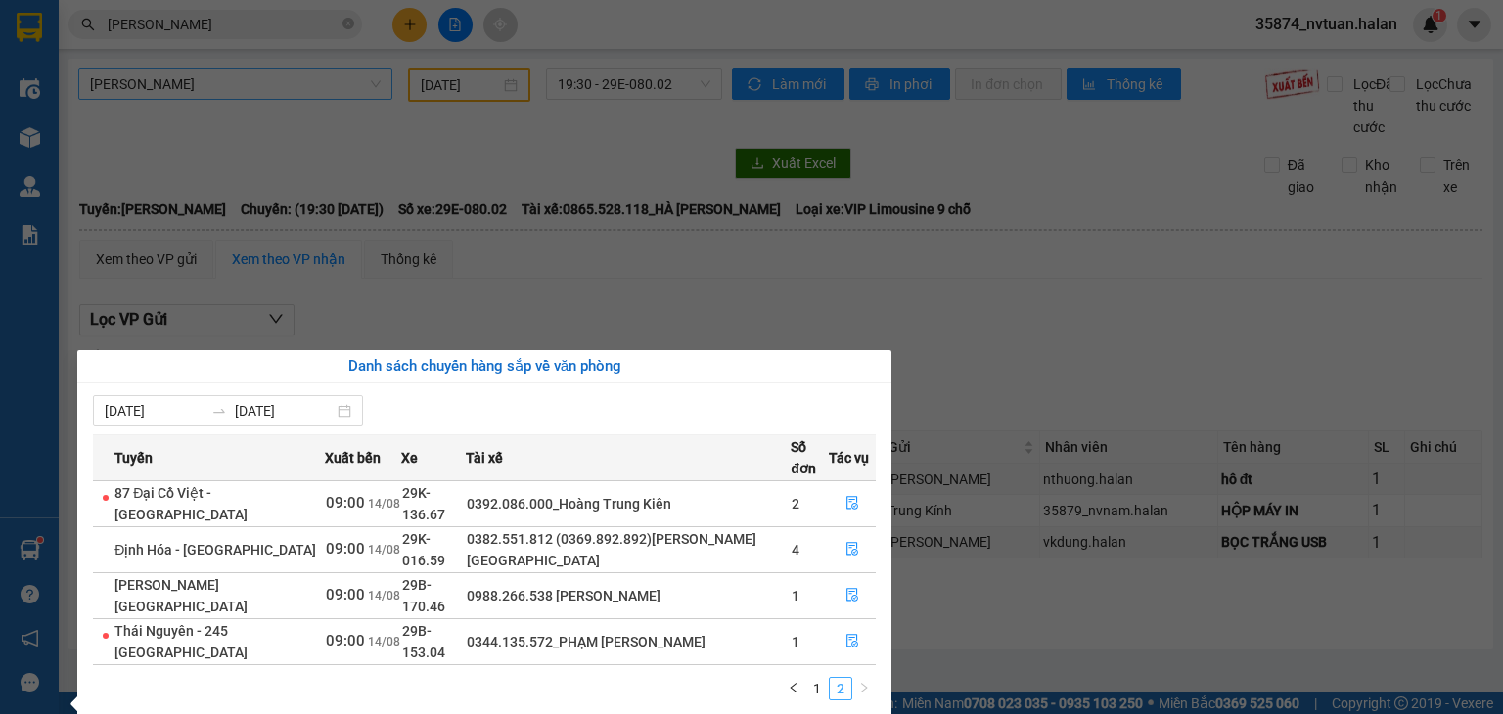
click at [830, 678] on link "2" at bounding box center [841, 689] width 22 height 22
click at [821, 678] on link "1" at bounding box center [817, 689] width 22 height 22
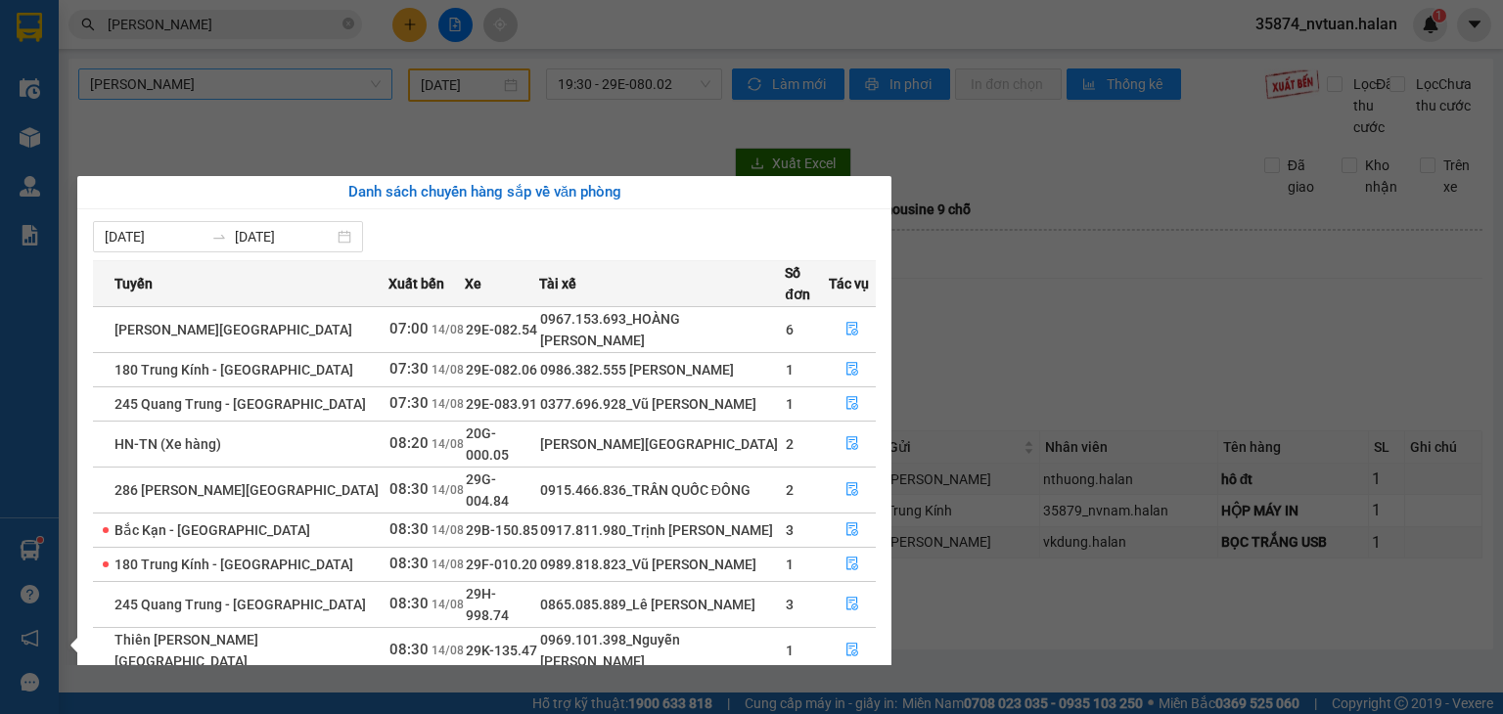
click at [1020, 289] on section "Kết quả tìm kiếm ( 1302 ) Bộ lọc Mã ĐH Trạng thái Món hàng Thu hộ Tổng cước Chư…" at bounding box center [751, 357] width 1503 height 714
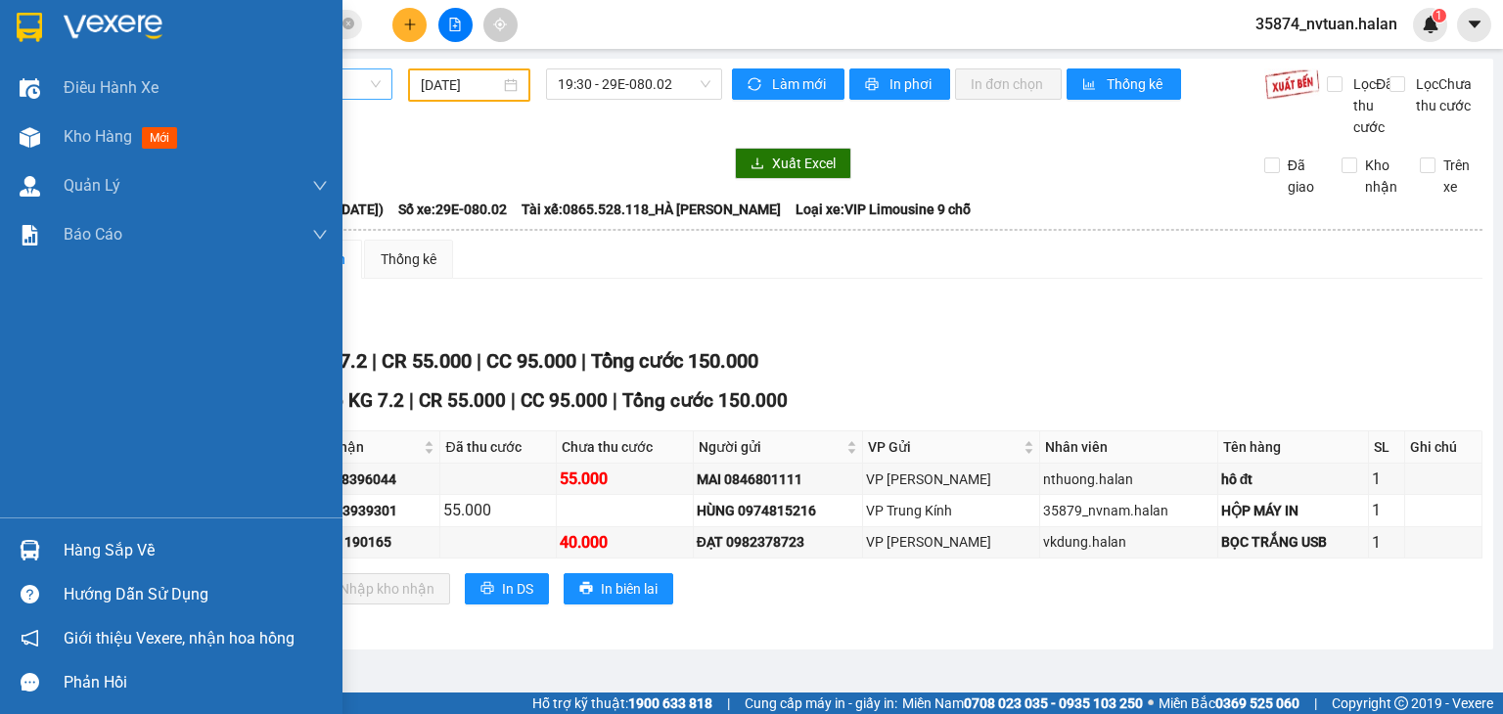
click at [92, 544] on div "Hàng sắp về" at bounding box center [196, 550] width 264 height 29
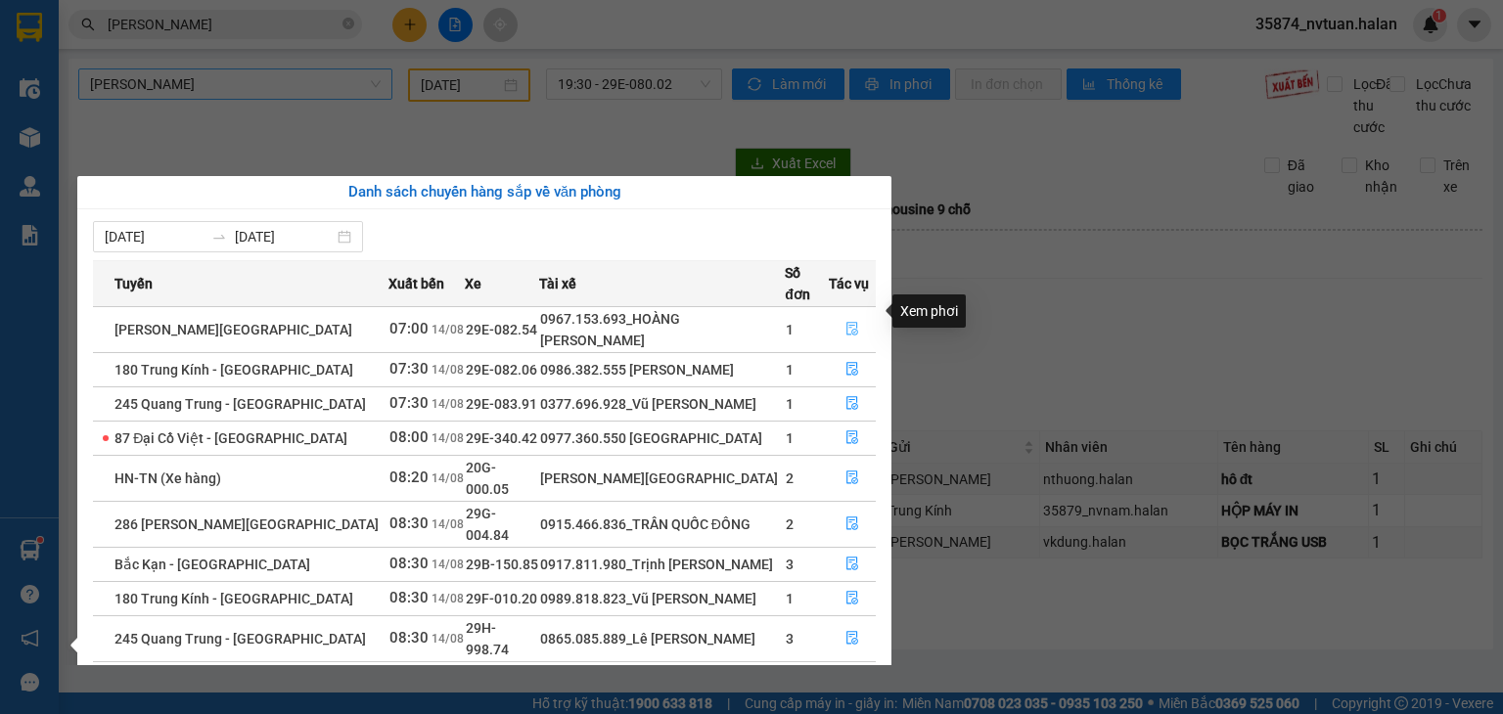
click at [856, 322] on icon "file-done" at bounding box center [852, 329] width 14 height 14
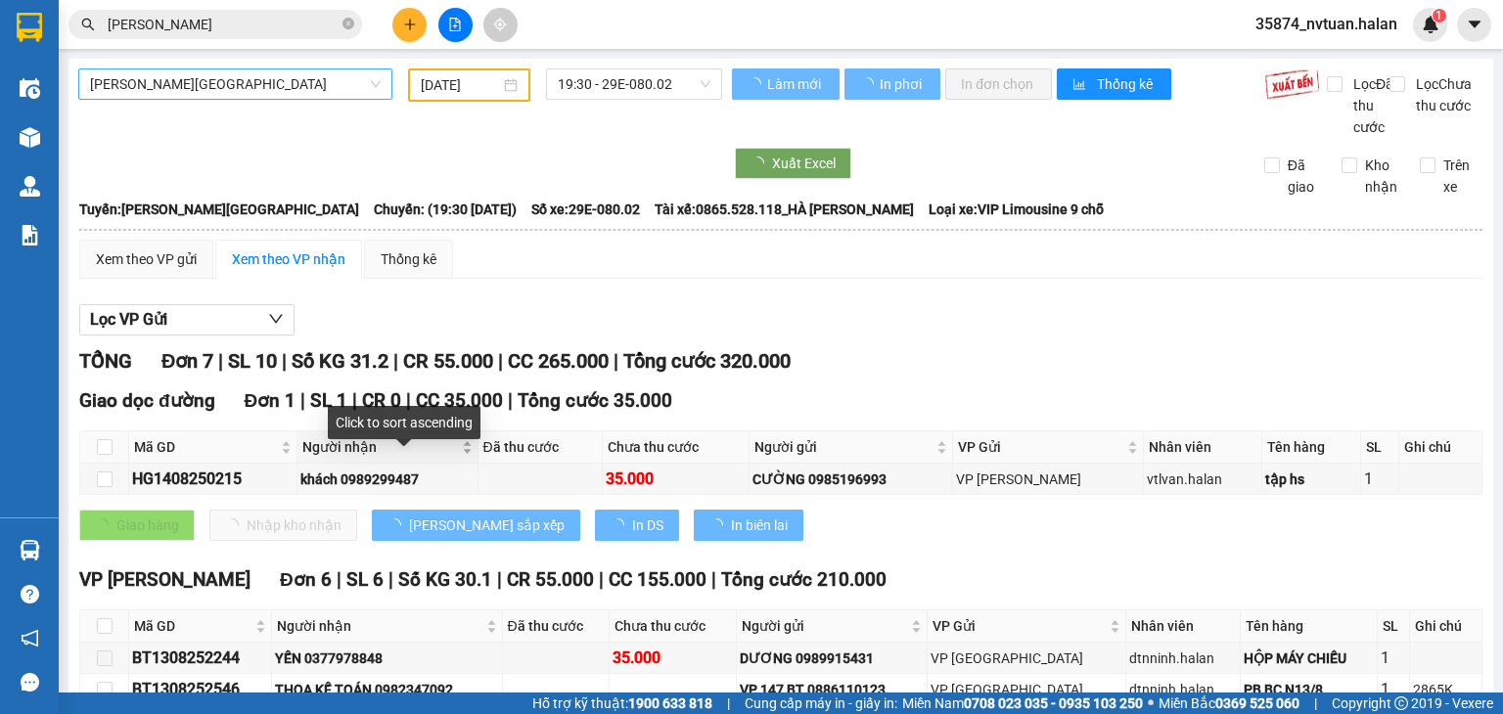
type input "[DATE]"
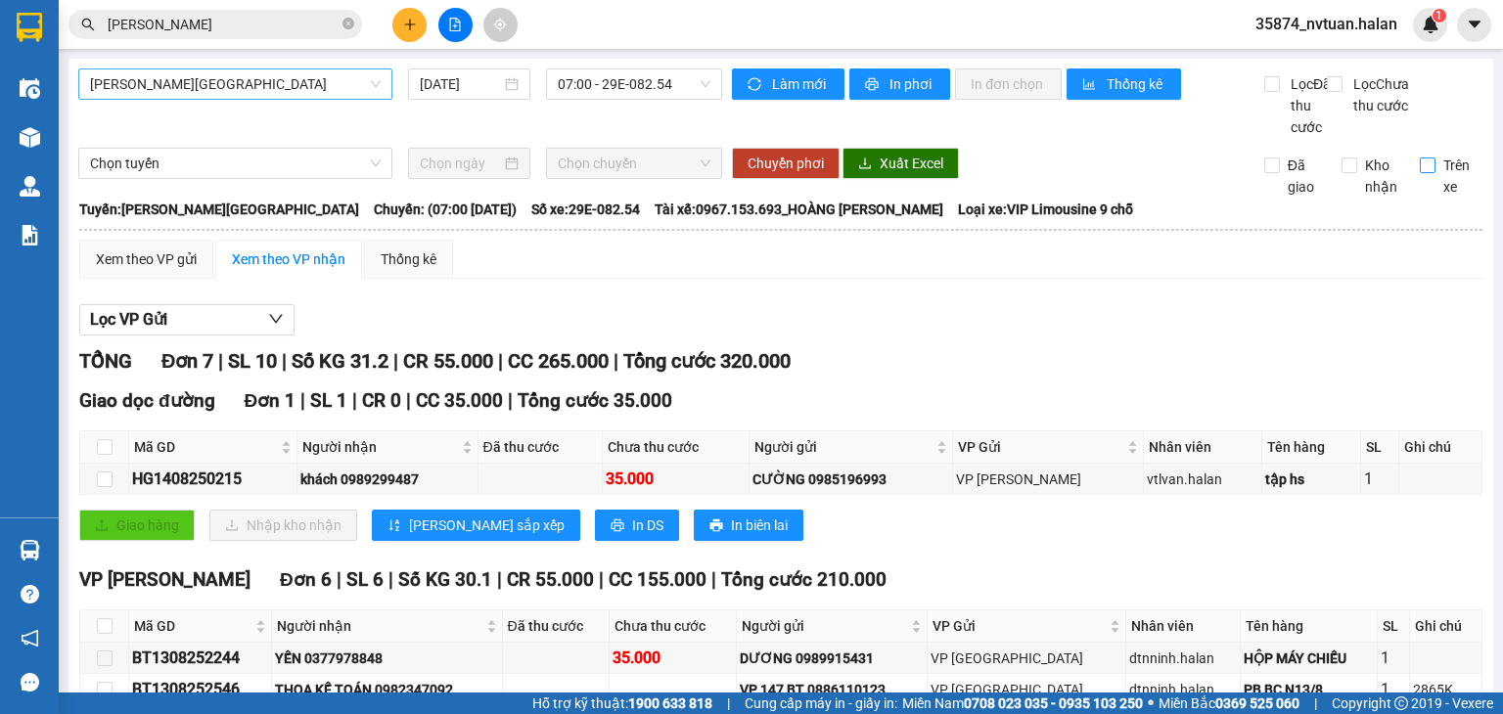
click at [1420, 173] on input "Trên xe" at bounding box center [1428, 166] width 16 height 16
checkbox input "true"
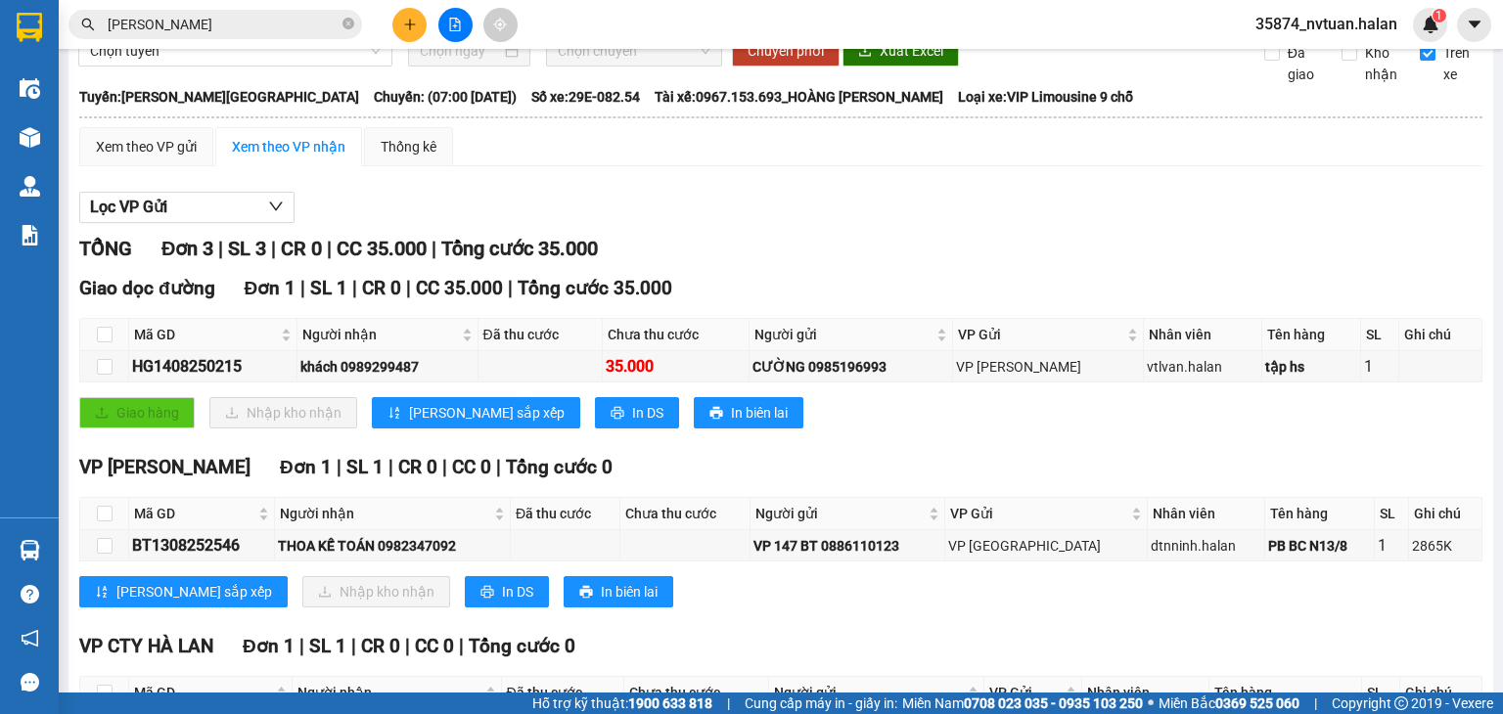
scroll to position [84, 0]
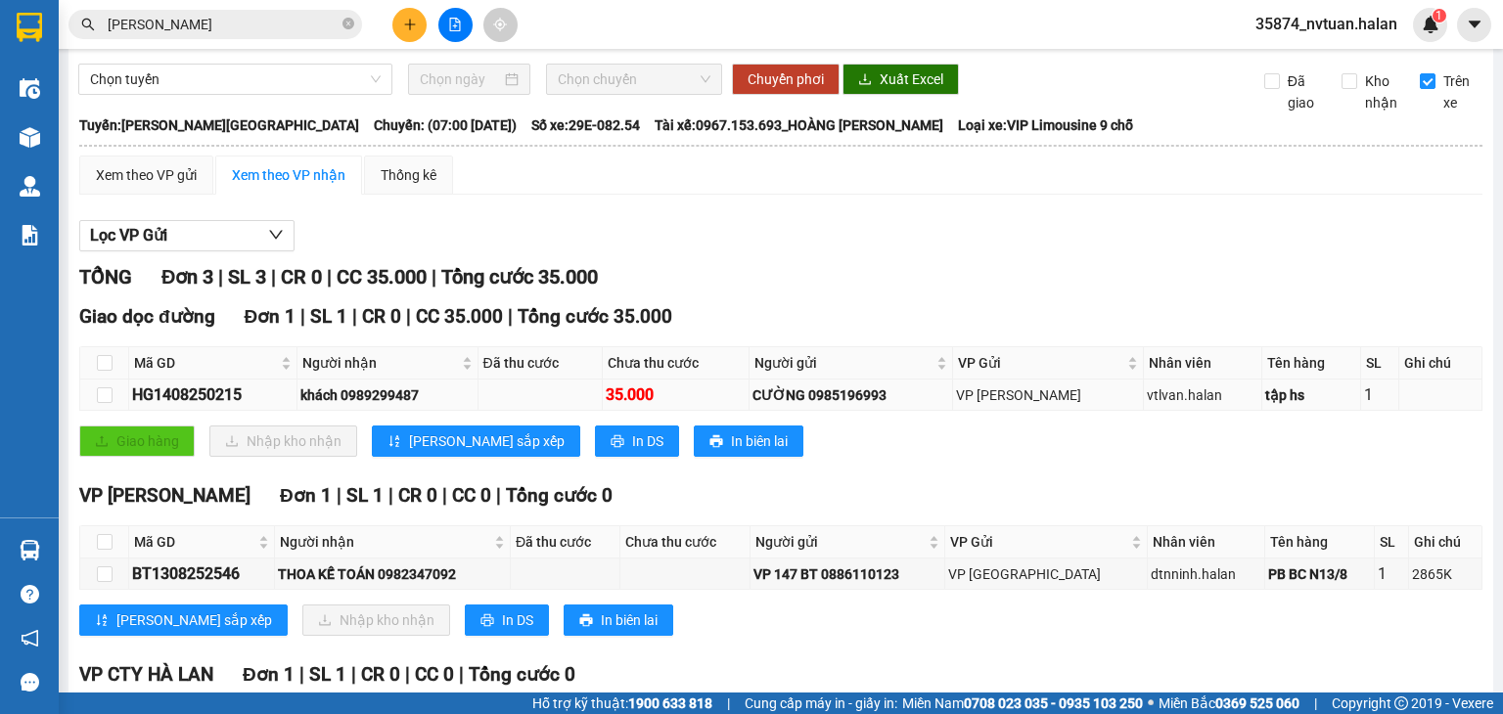
click at [217, 407] on div "HG1408250215" at bounding box center [212, 395] width 161 height 24
copy div "HG1408250215"
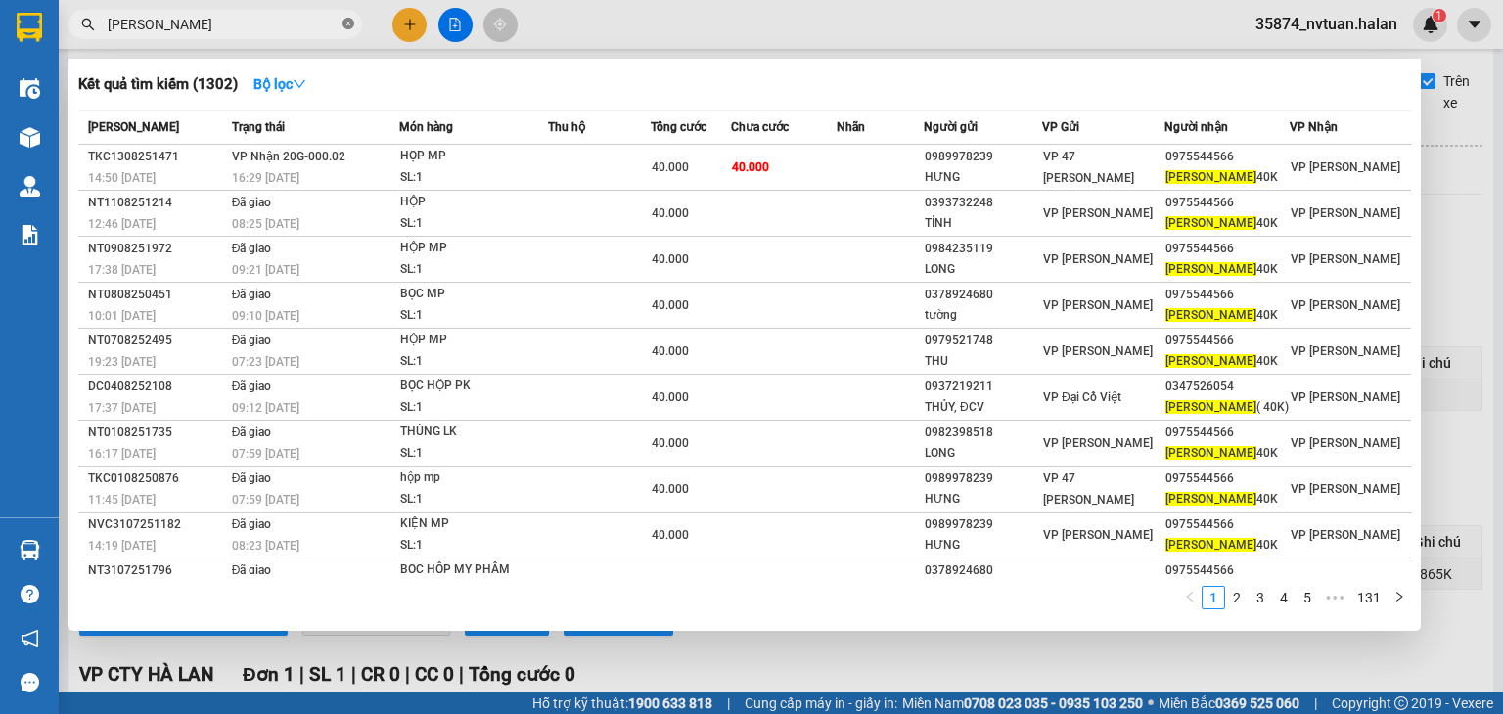
click at [350, 20] on icon "close-circle" at bounding box center [348, 24] width 12 height 12
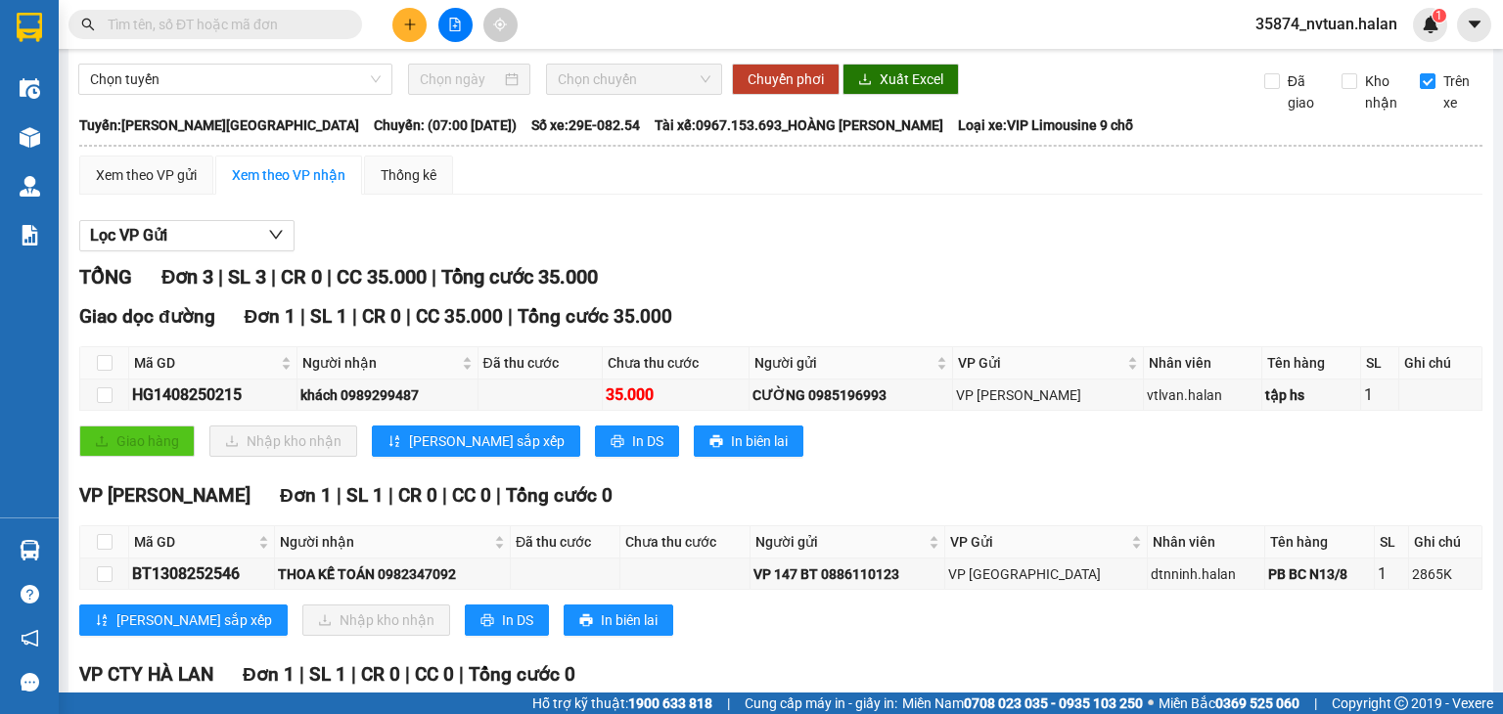
click at [315, 20] on input "text" at bounding box center [223, 25] width 231 height 22
paste input "HG1408250215"
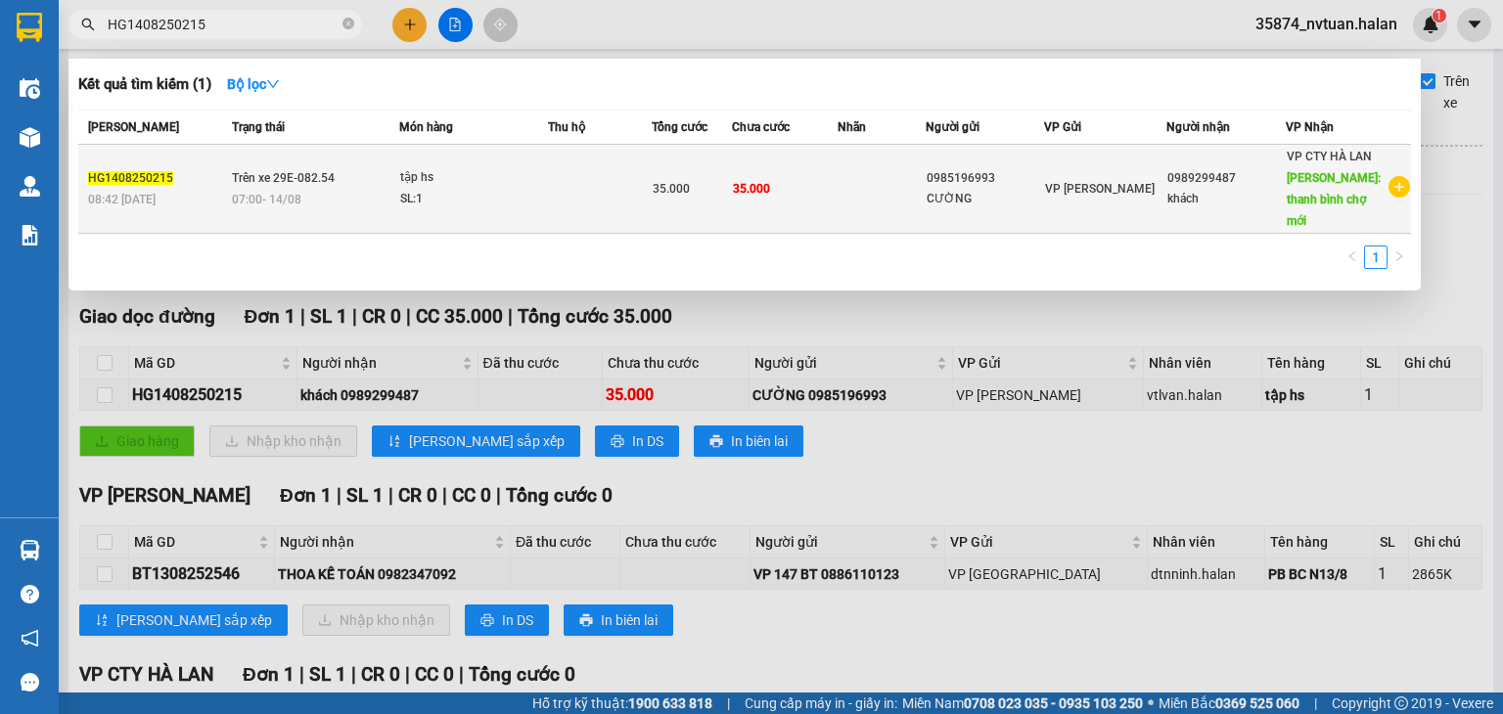
type input "HG1408250215"
click at [395, 174] on td "Trên xe 29E-082.54 07:00 - 14/08" at bounding box center [313, 189] width 173 height 89
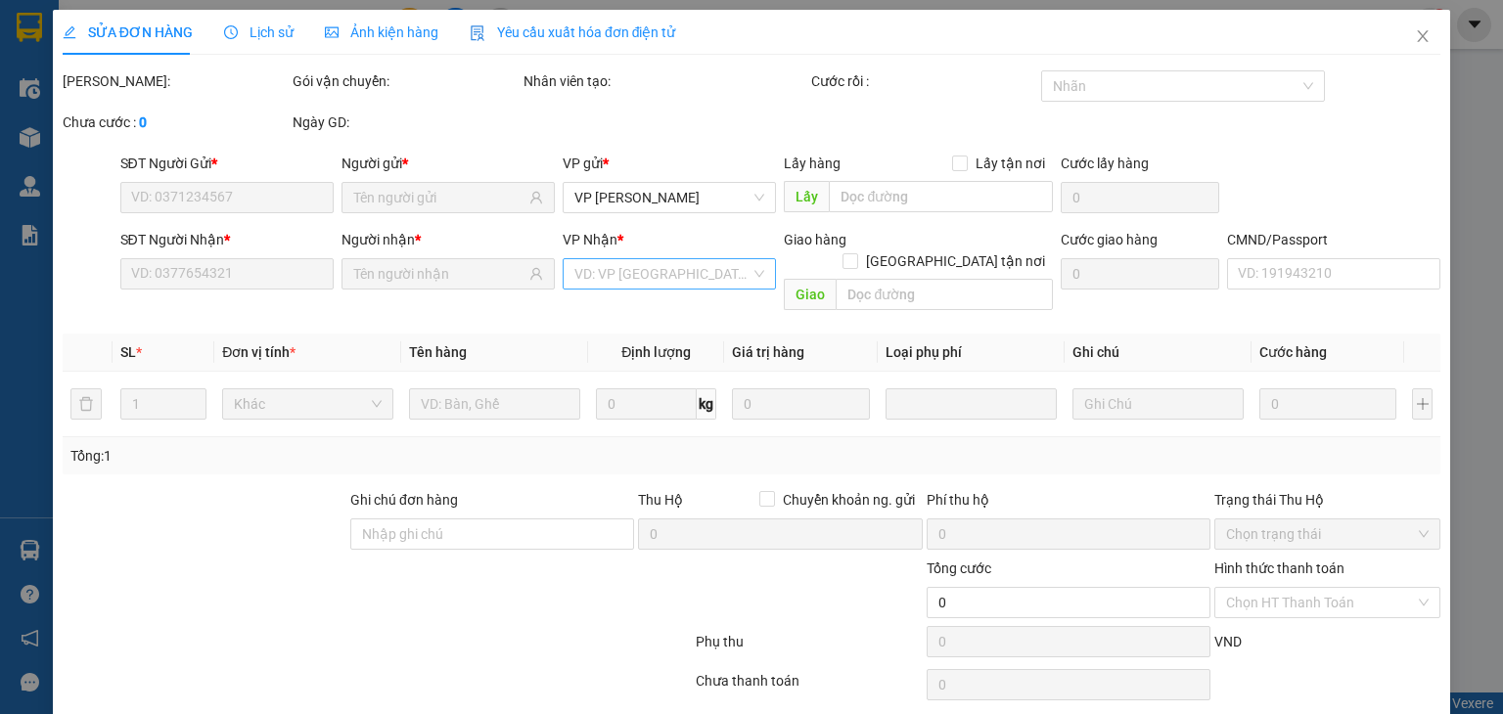
type input "0985196993"
type input "0989299487"
type input "thanh bình chợ mới"
type input "35.000"
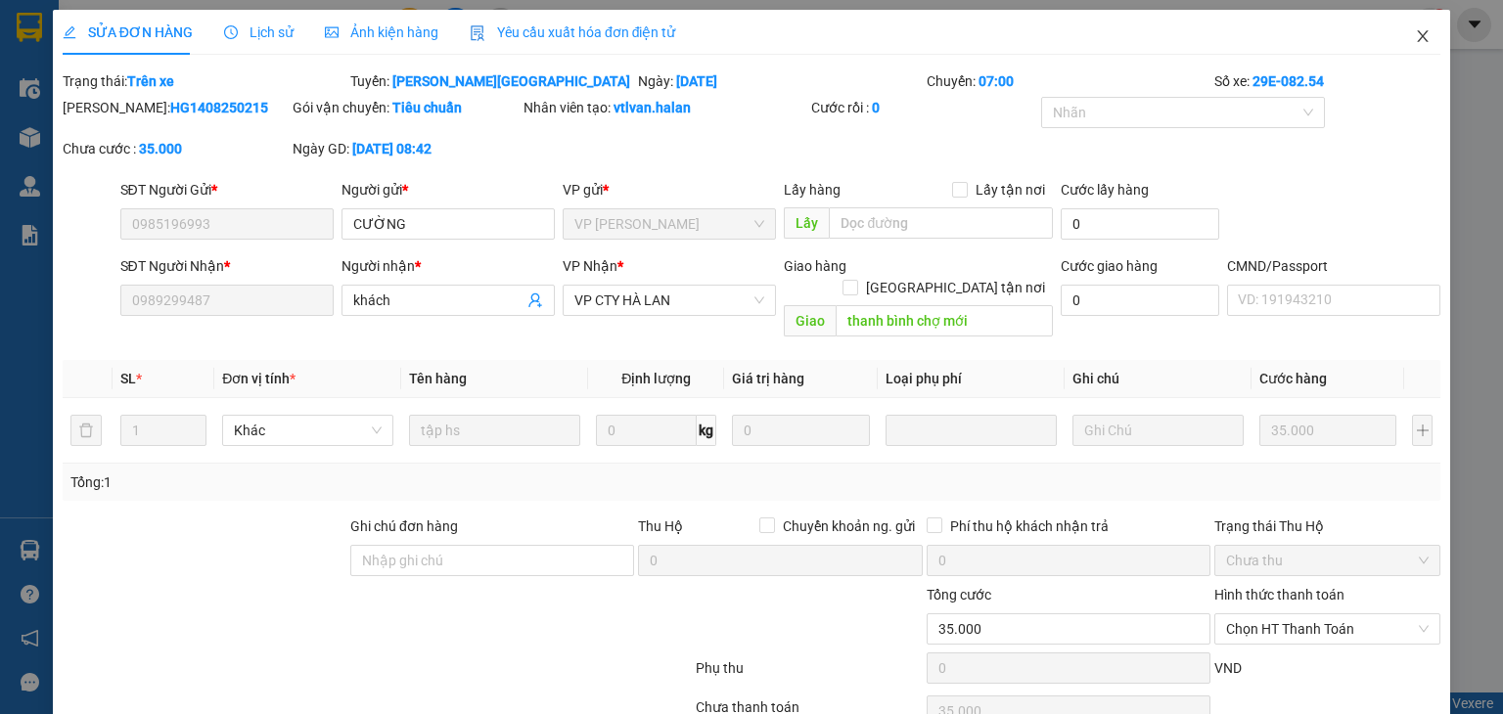
click at [1415, 35] on icon "close" at bounding box center [1423, 36] width 16 height 16
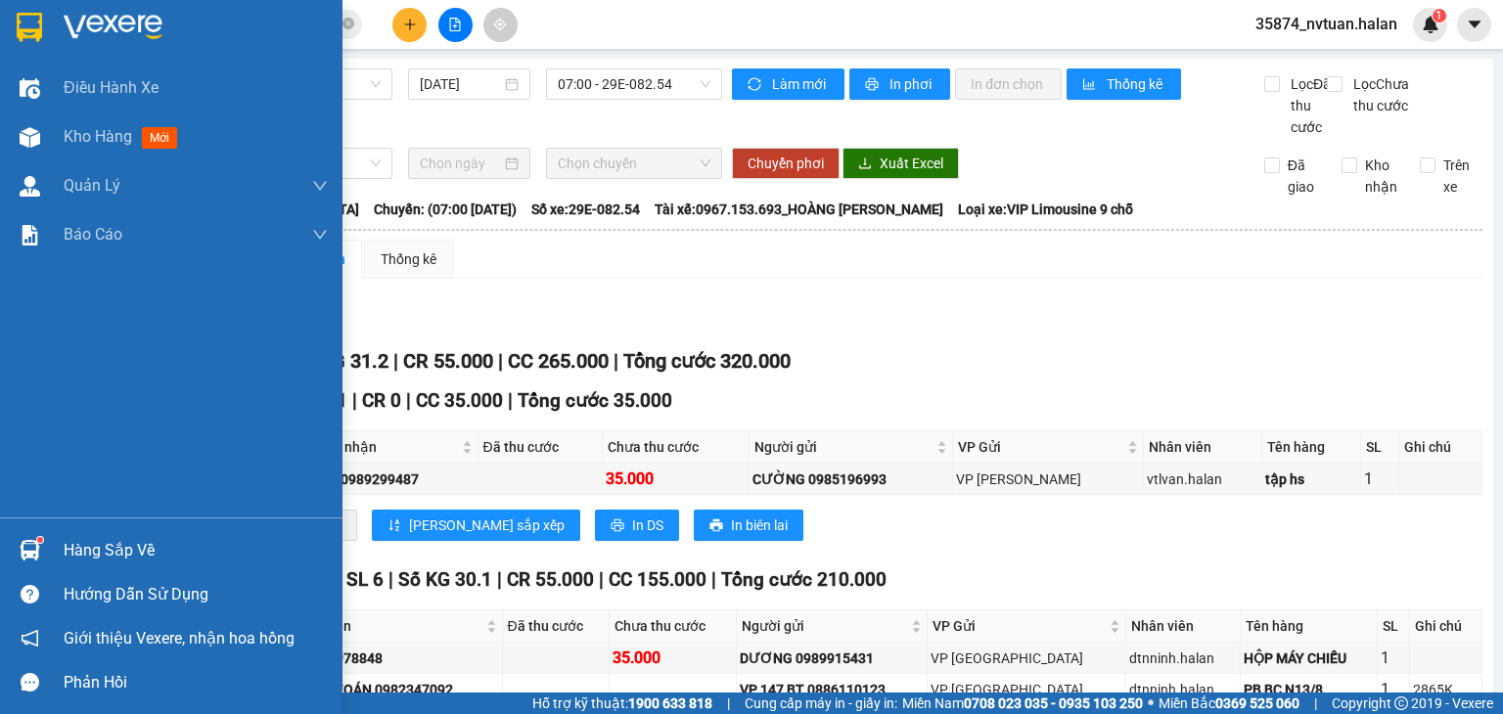
click at [102, 537] on div "Hàng sắp về" at bounding box center [196, 550] width 264 height 29
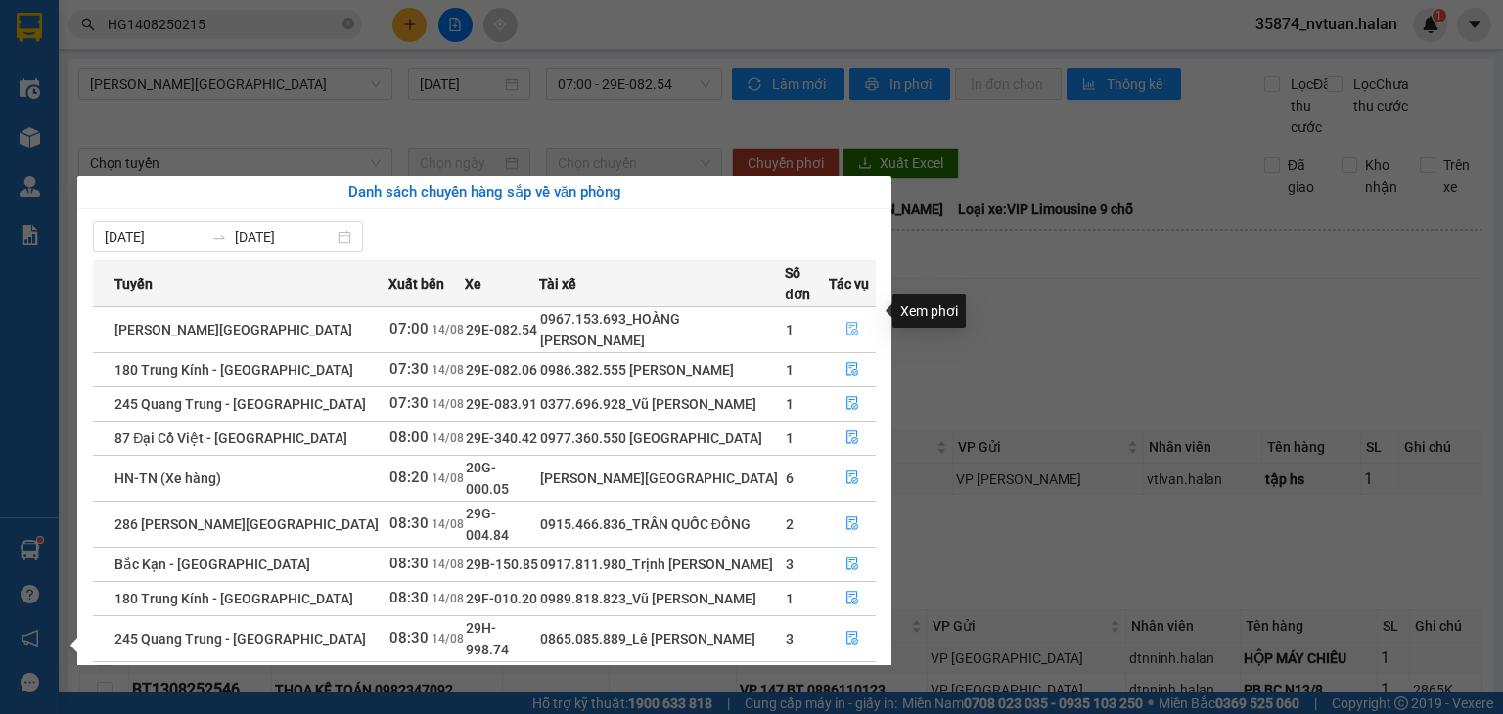
click at [853, 323] on icon "file-done" at bounding box center [852, 330] width 12 height 14
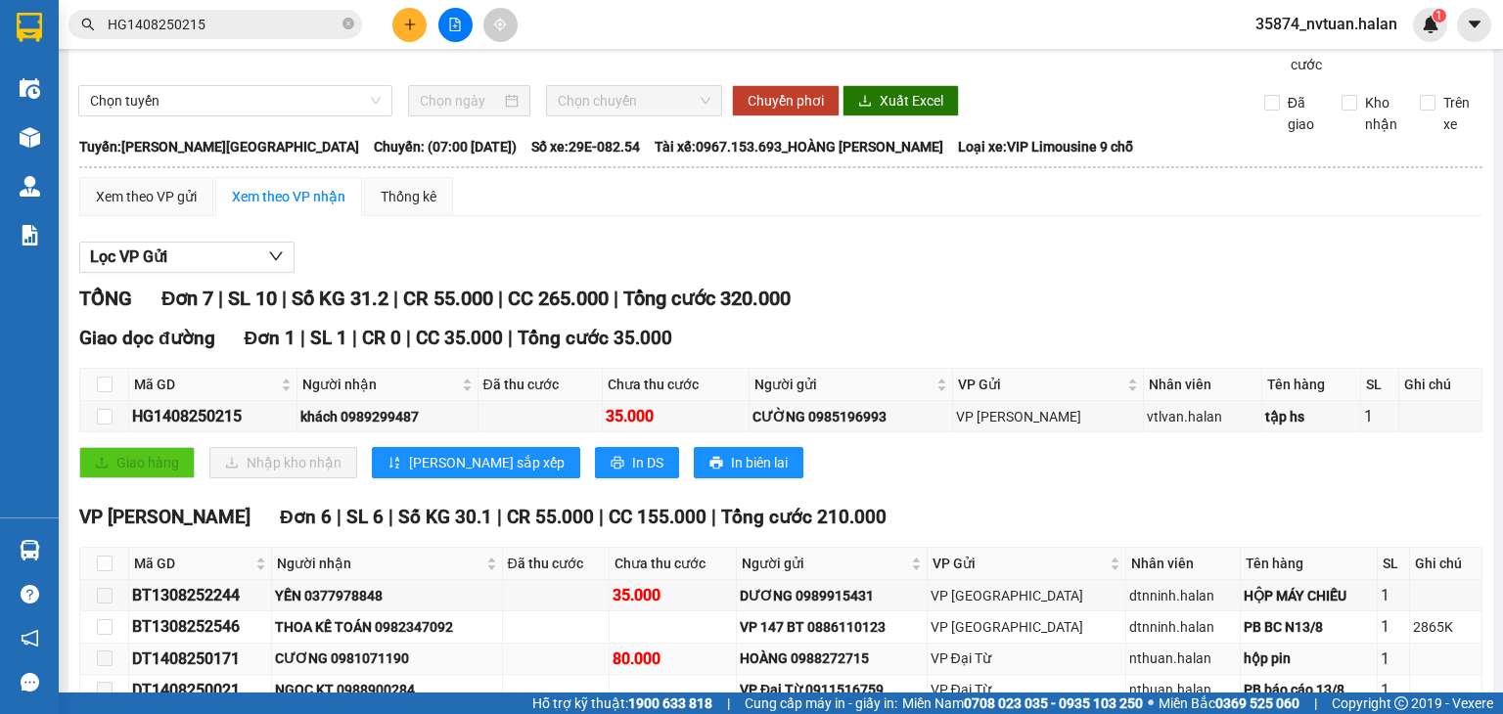
scroll to position [196, 0]
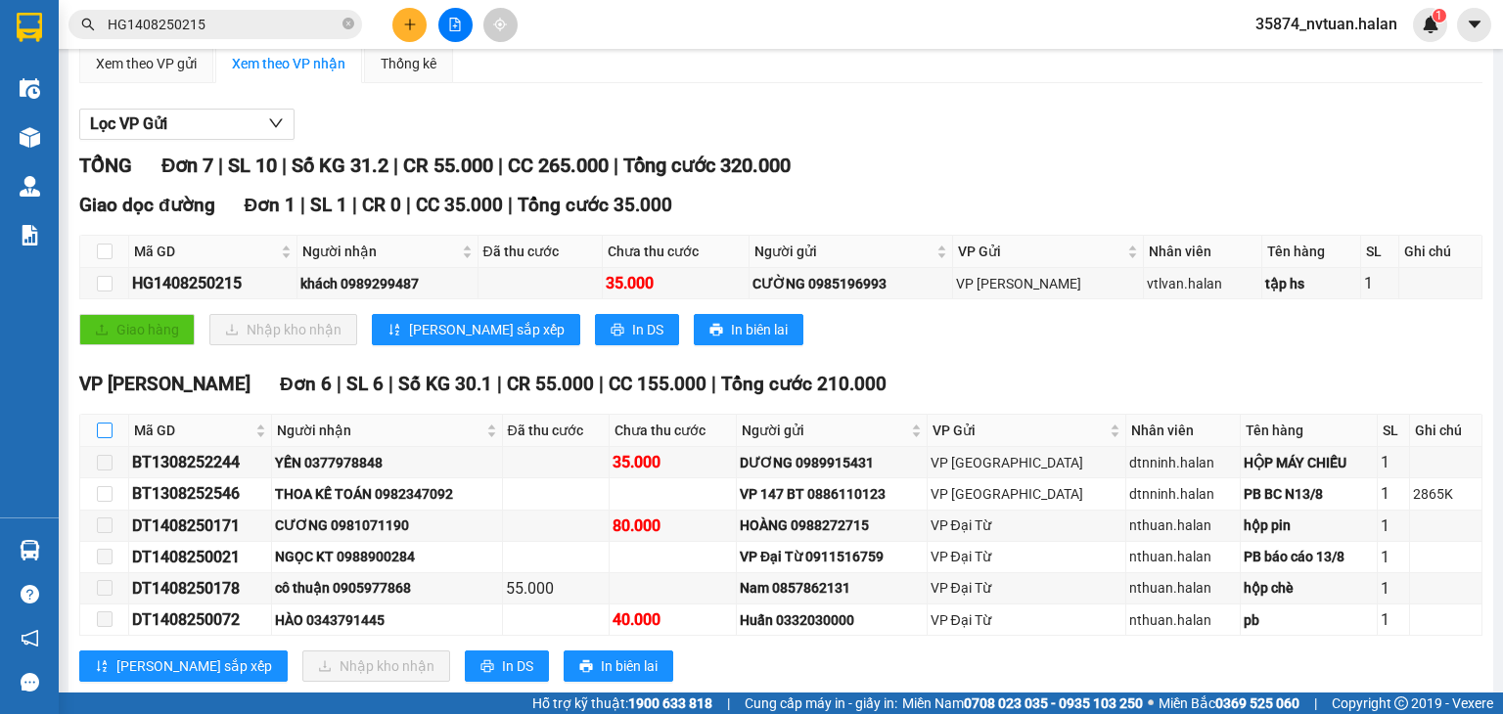
click at [101, 438] on input "checkbox" at bounding box center [105, 431] width 16 height 16
checkbox input "true"
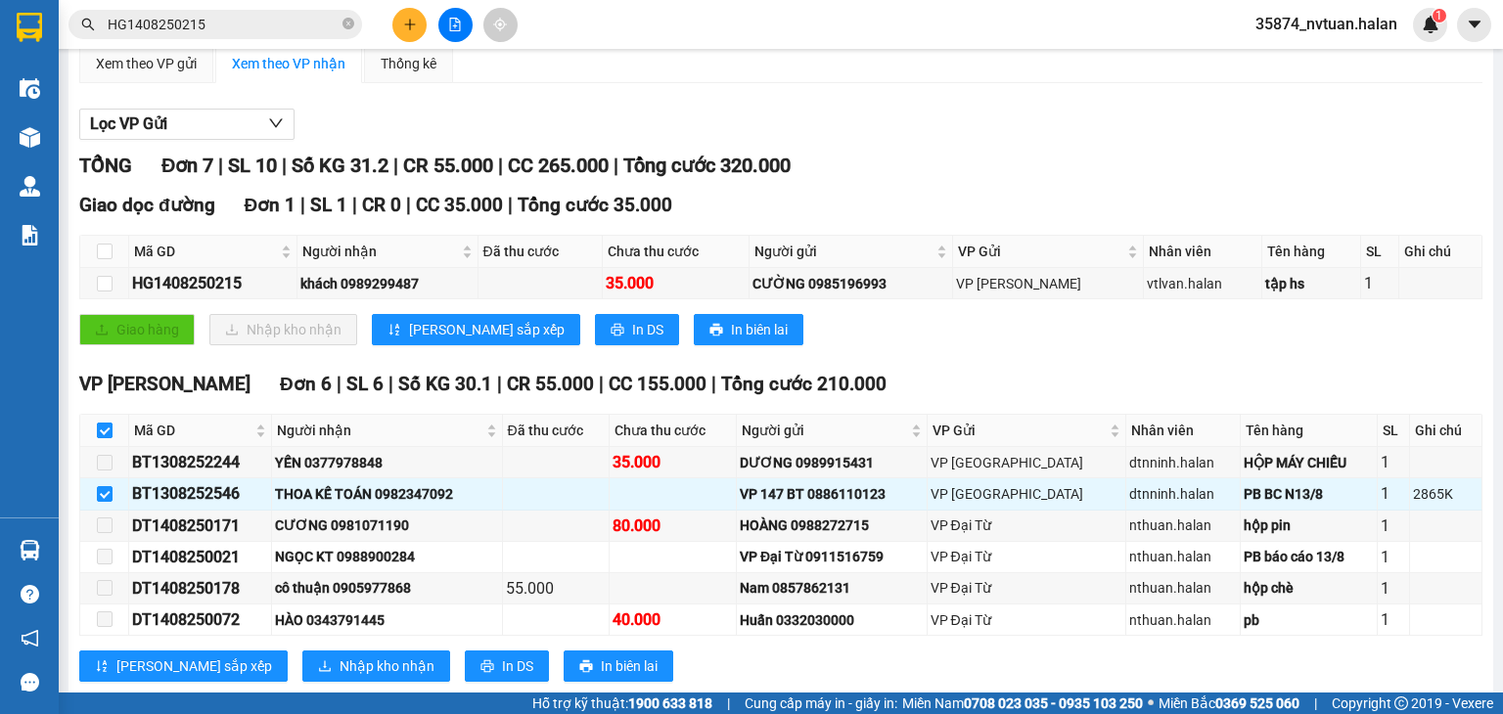
checkbox input "true"
click at [340, 677] on span "Nhập kho nhận" at bounding box center [387, 667] width 95 height 22
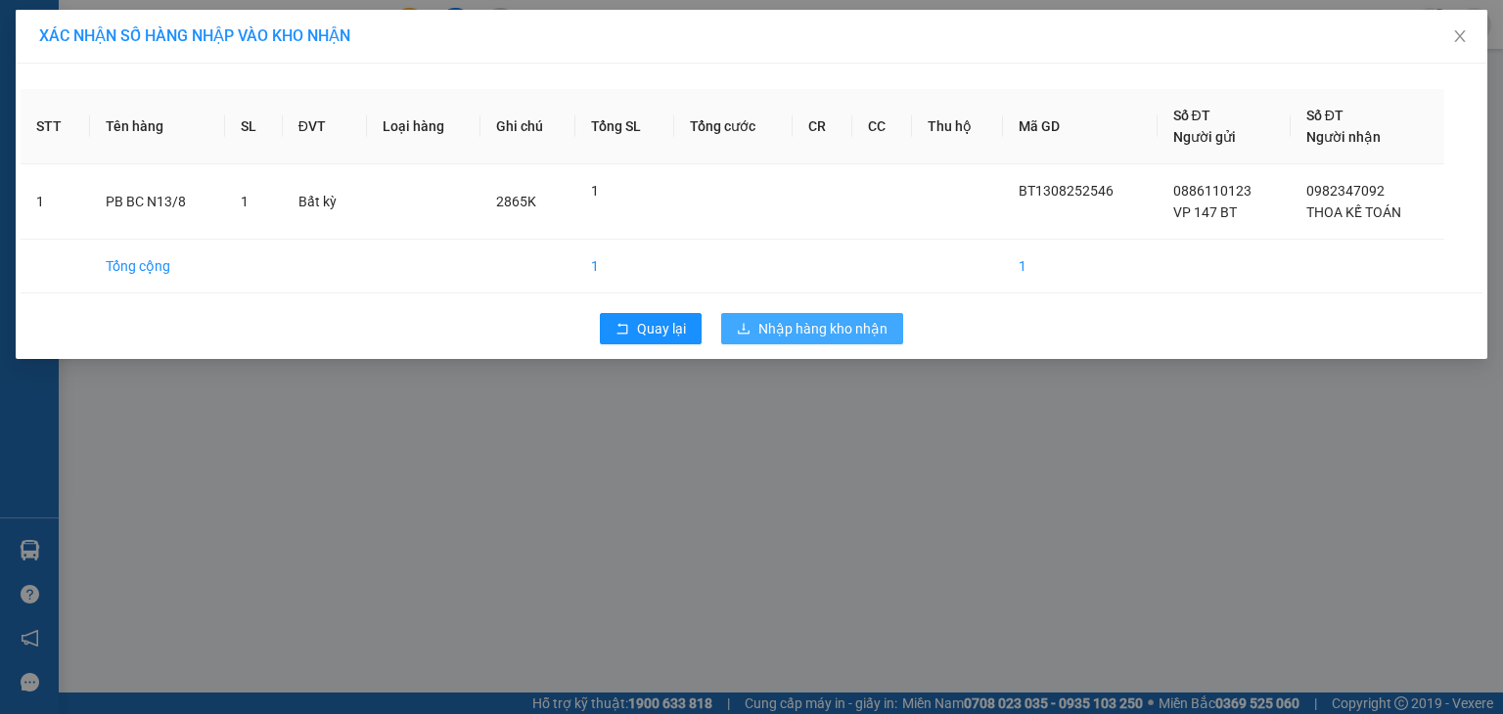
click at [790, 331] on span "Nhập hàng kho nhận" at bounding box center [822, 329] width 129 height 22
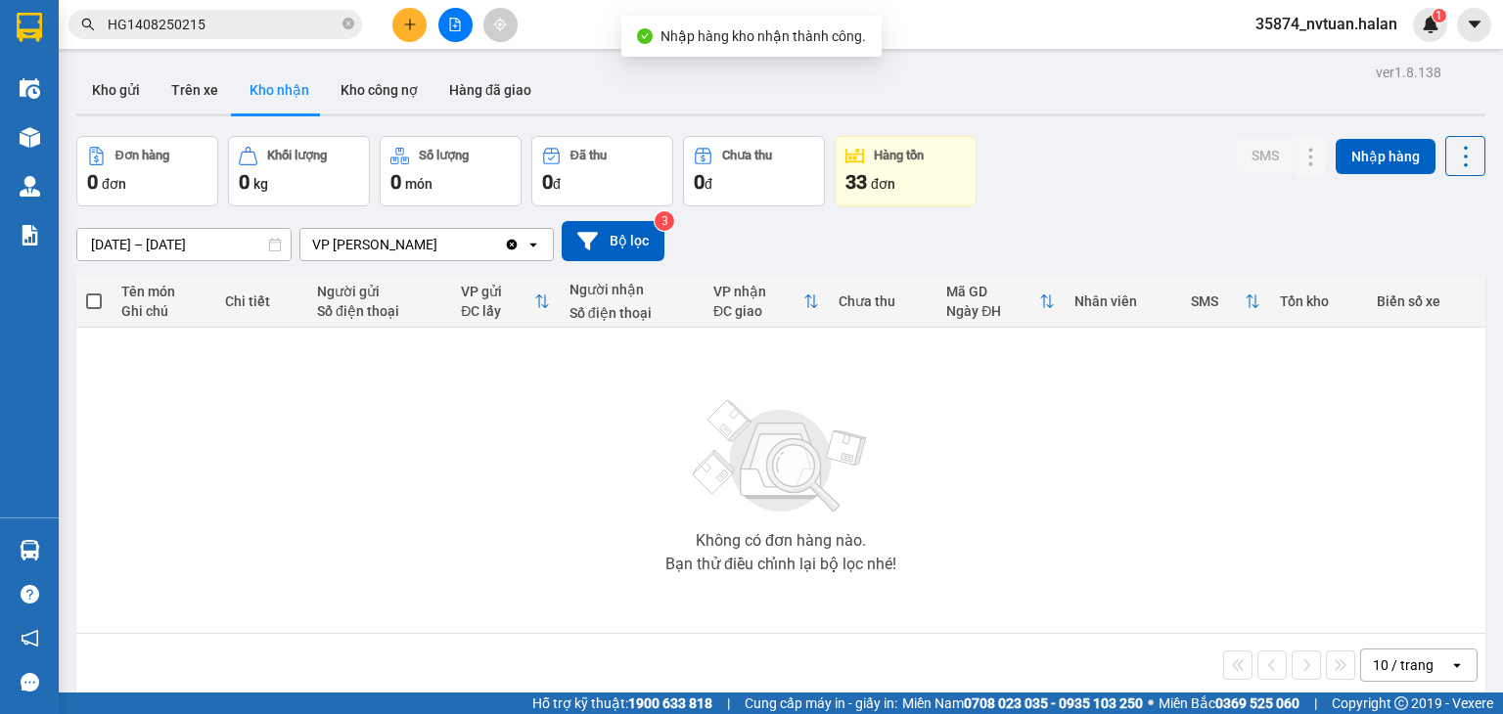
click at [510, 242] on icon "Clear value" at bounding box center [512, 244] width 11 height 11
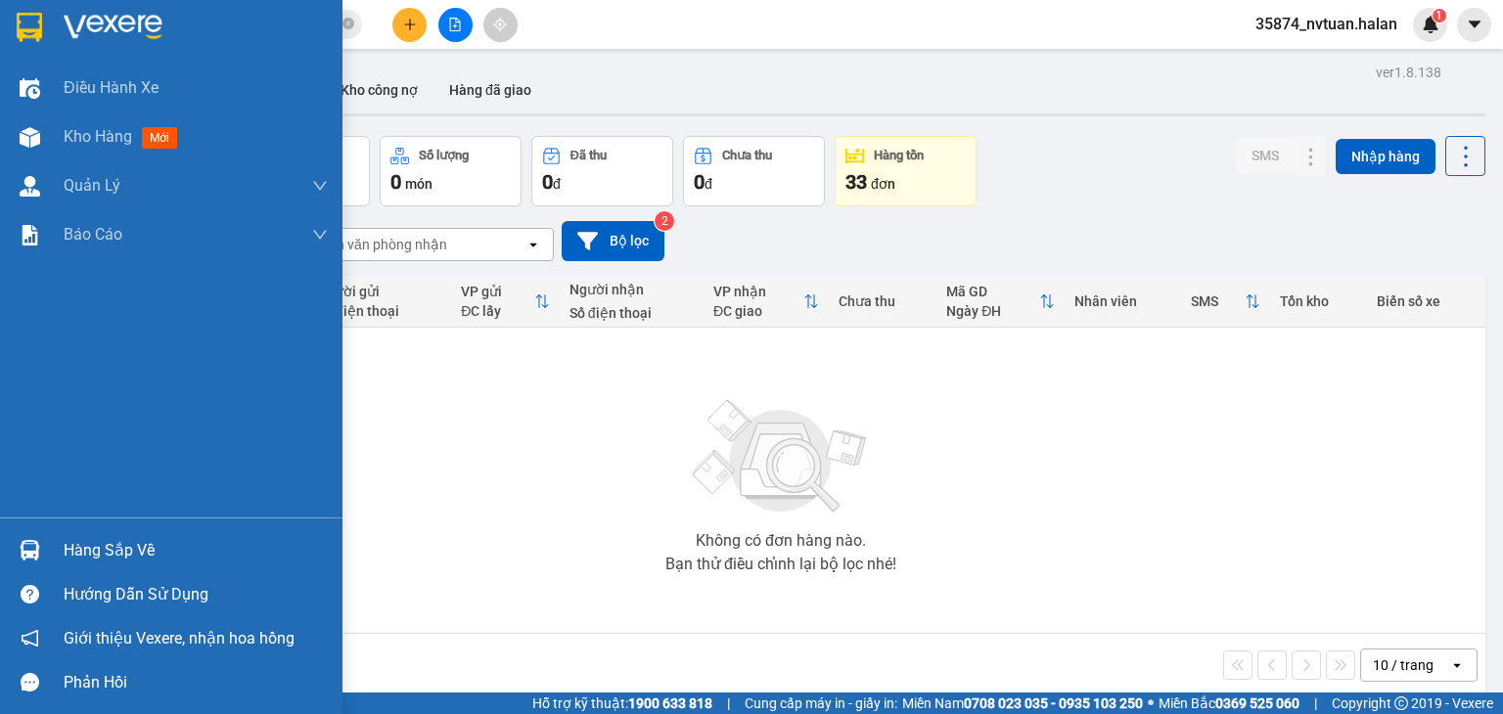
click at [84, 541] on div "Hàng sắp về" at bounding box center [196, 550] width 264 height 29
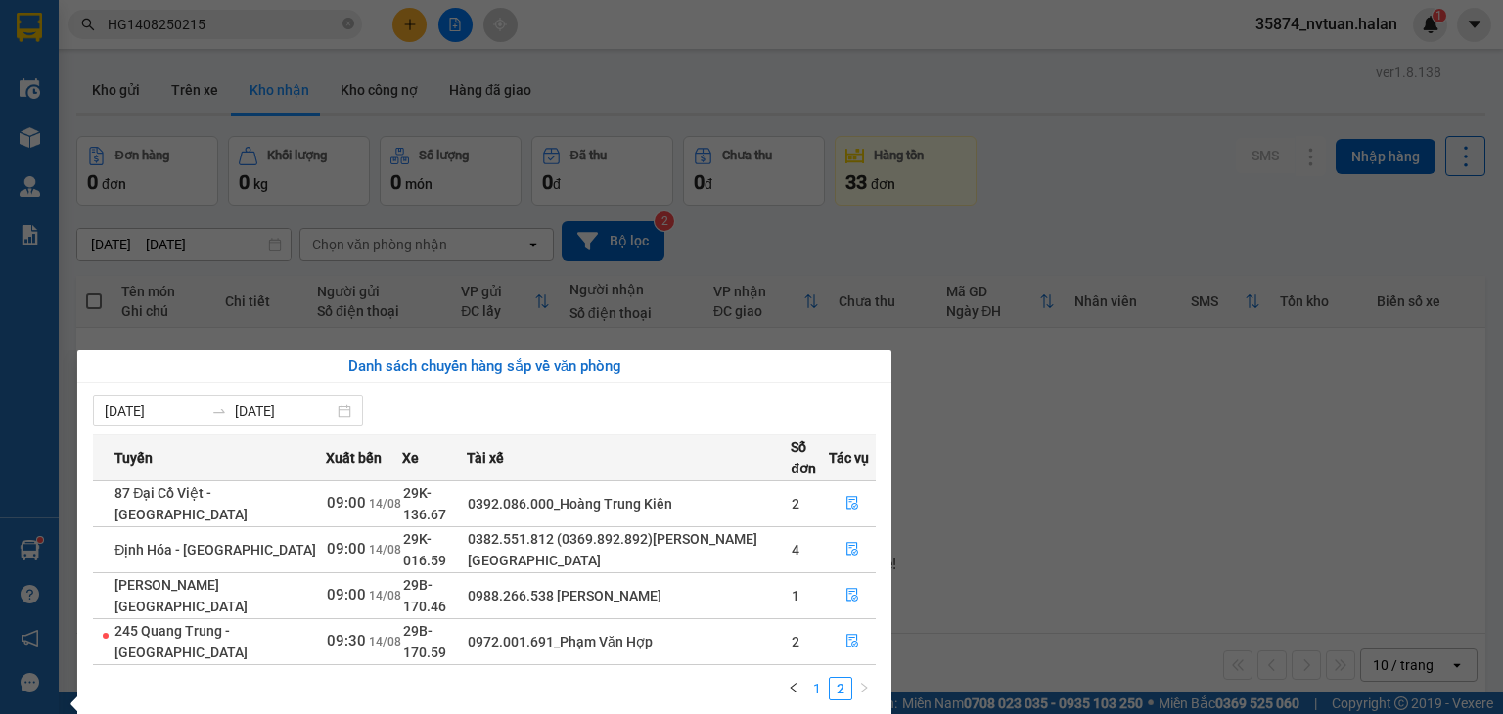
click at [809, 678] on link "1" at bounding box center [817, 689] width 22 height 22
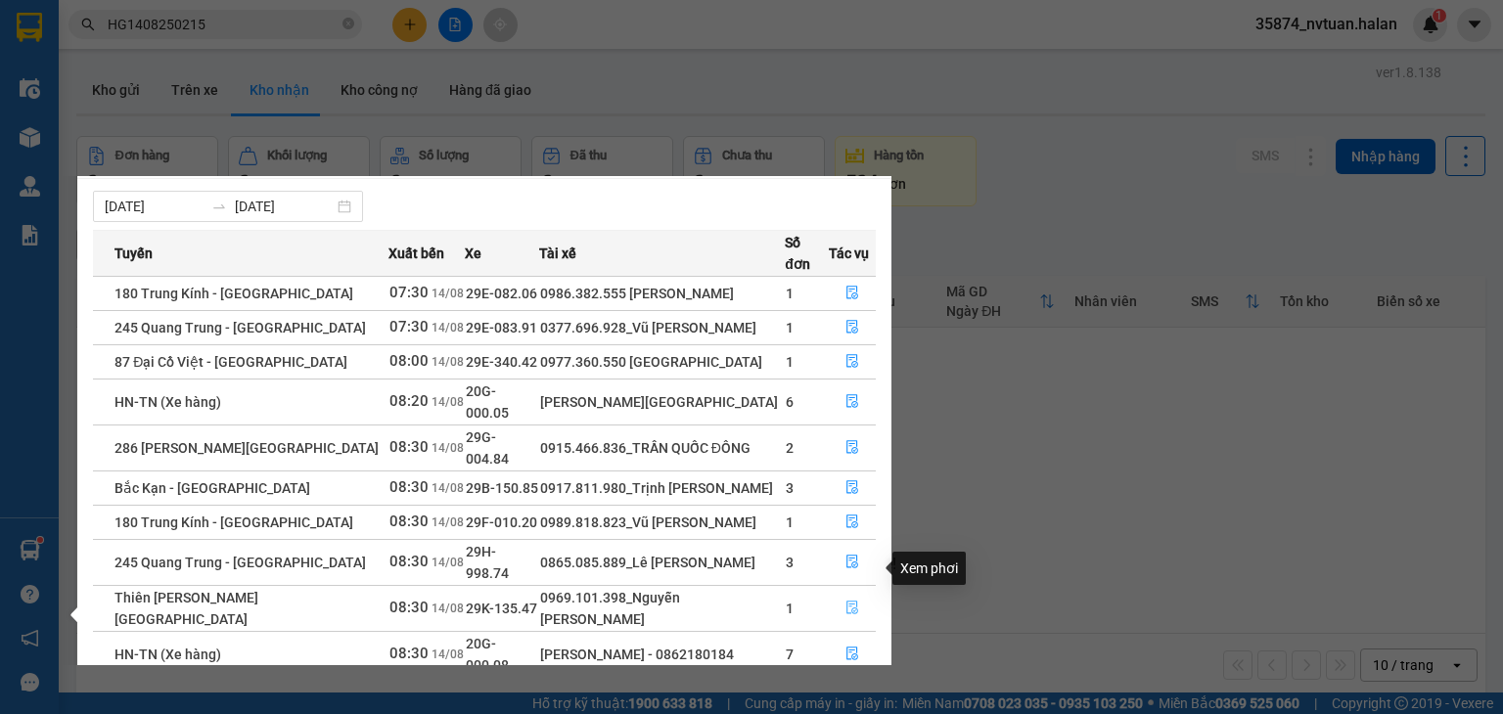
scroll to position [31, 0]
click at [848, 690] on link "2" at bounding box center [841, 701] width 22 height 22
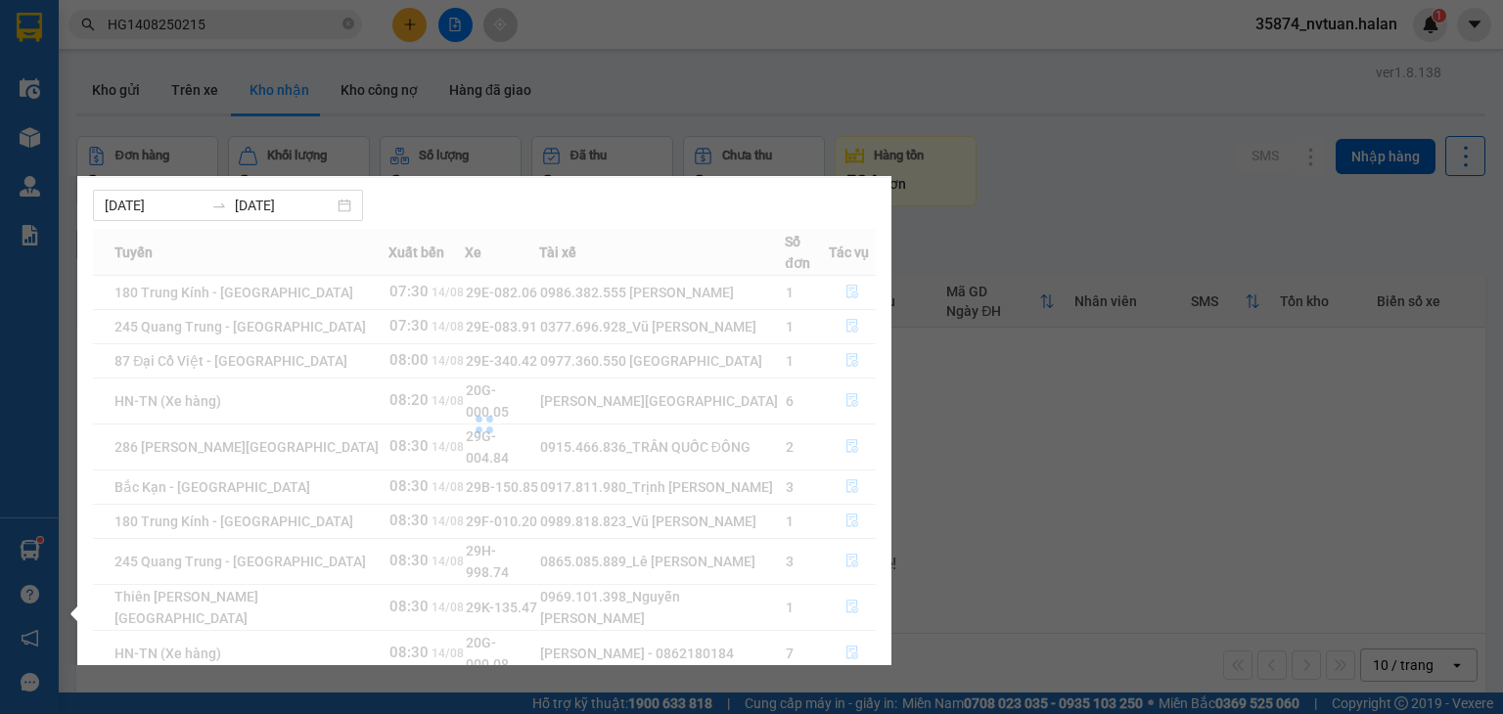
scroll to position [0, 0]
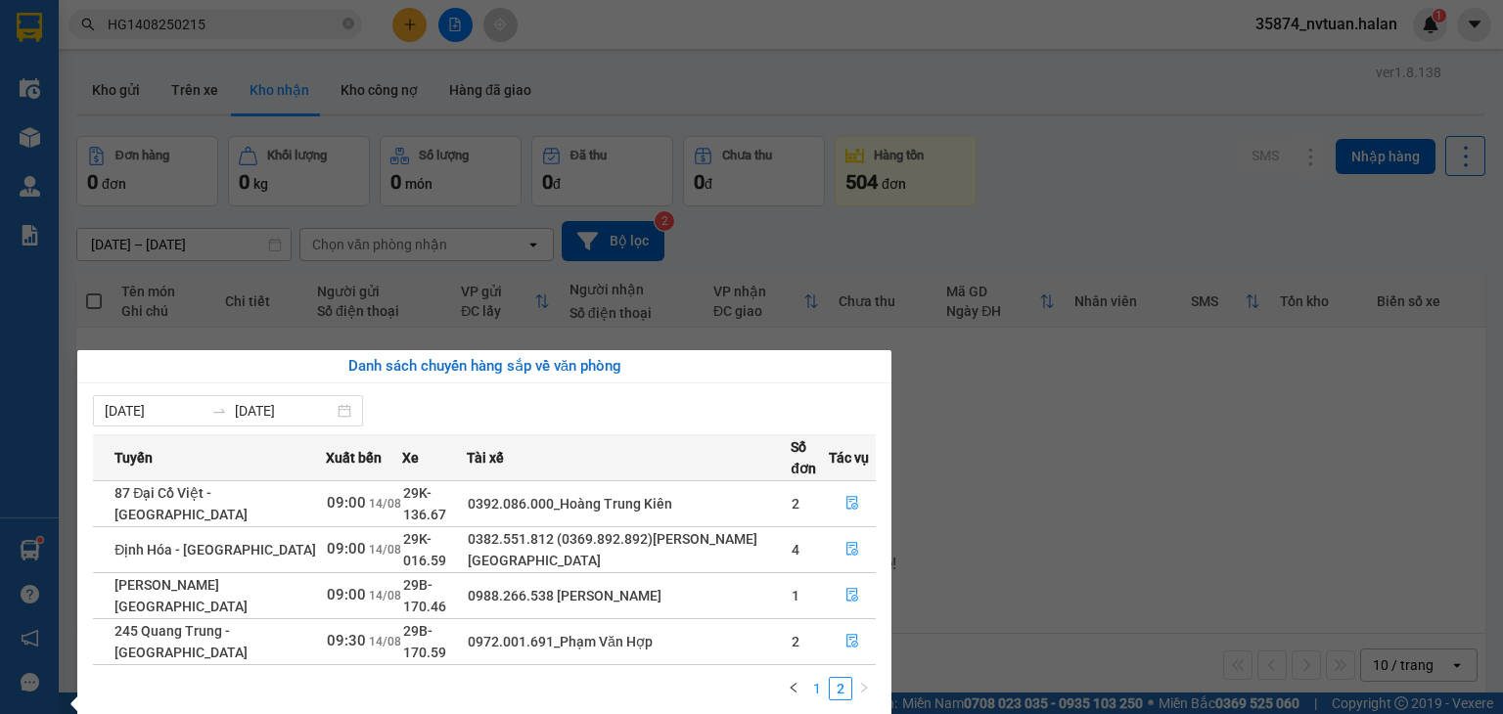
click at [817, 678] on link "1" at bounding box center [817, 689] width 22 height 22
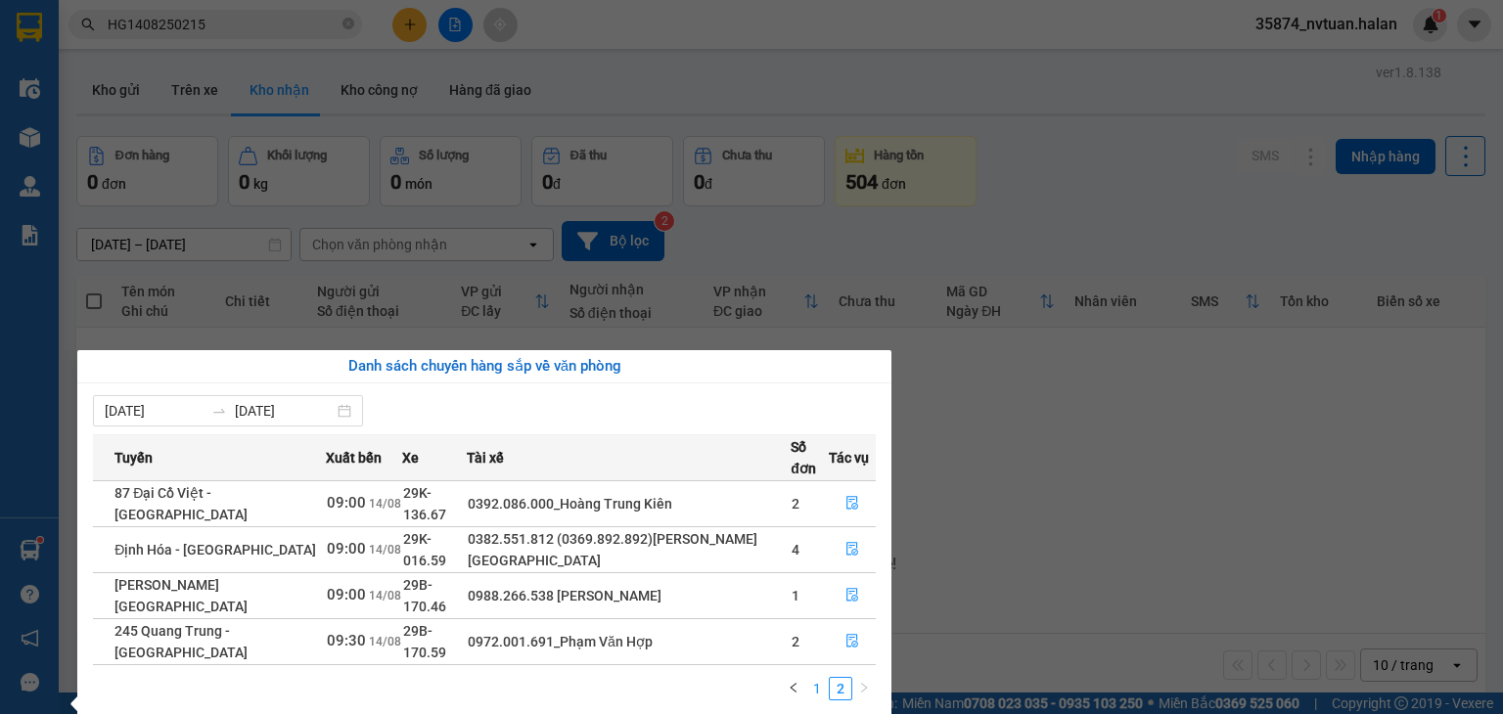
click at [828, 678] on link "1" at bounding box center [817, 689] width 22 height 22
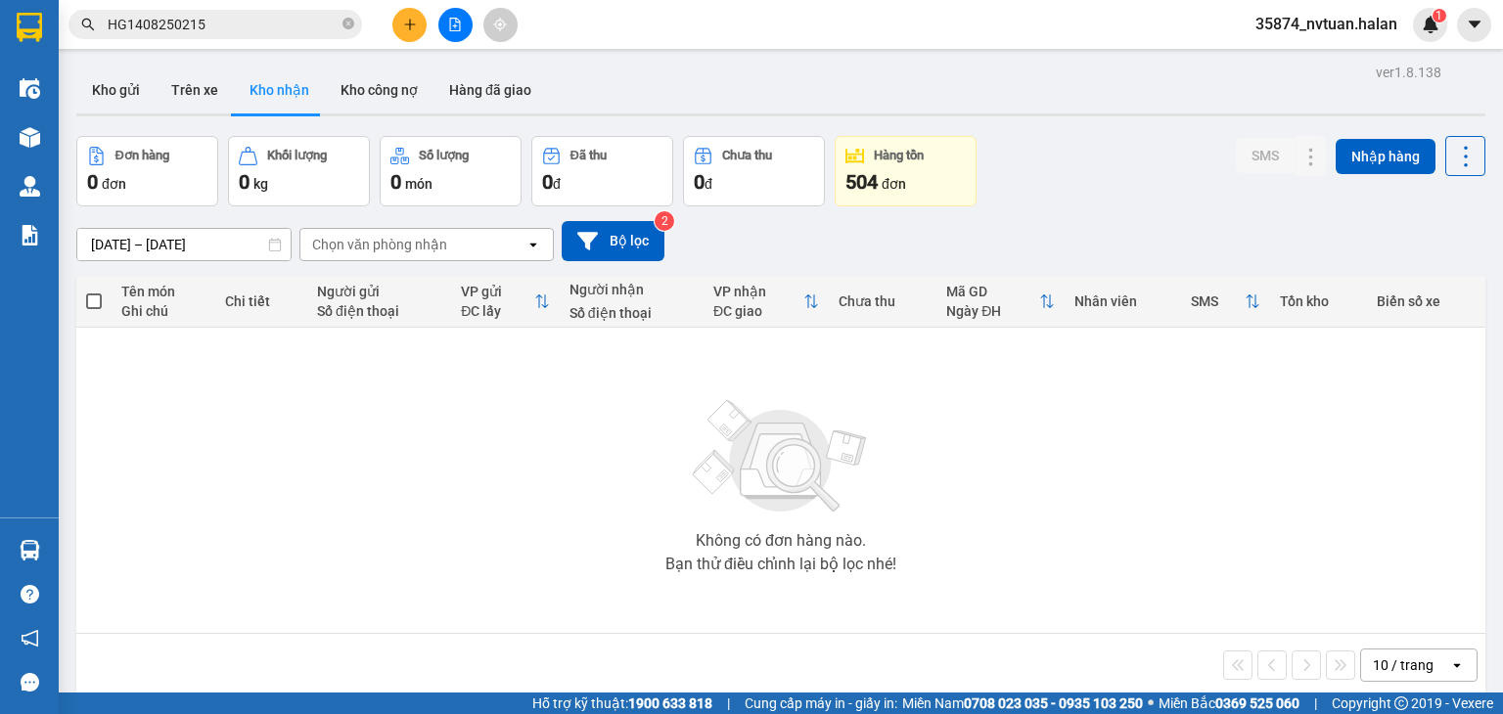
click at [1033, 460] on section "Kết quả tìm kiếm ( 1 ) Bộ lọc Mã ĐH Trạng thái Món hàng Thu hộ Tổng cước Chưa c…" at bounding box center [751, 357] width 1503 height 714
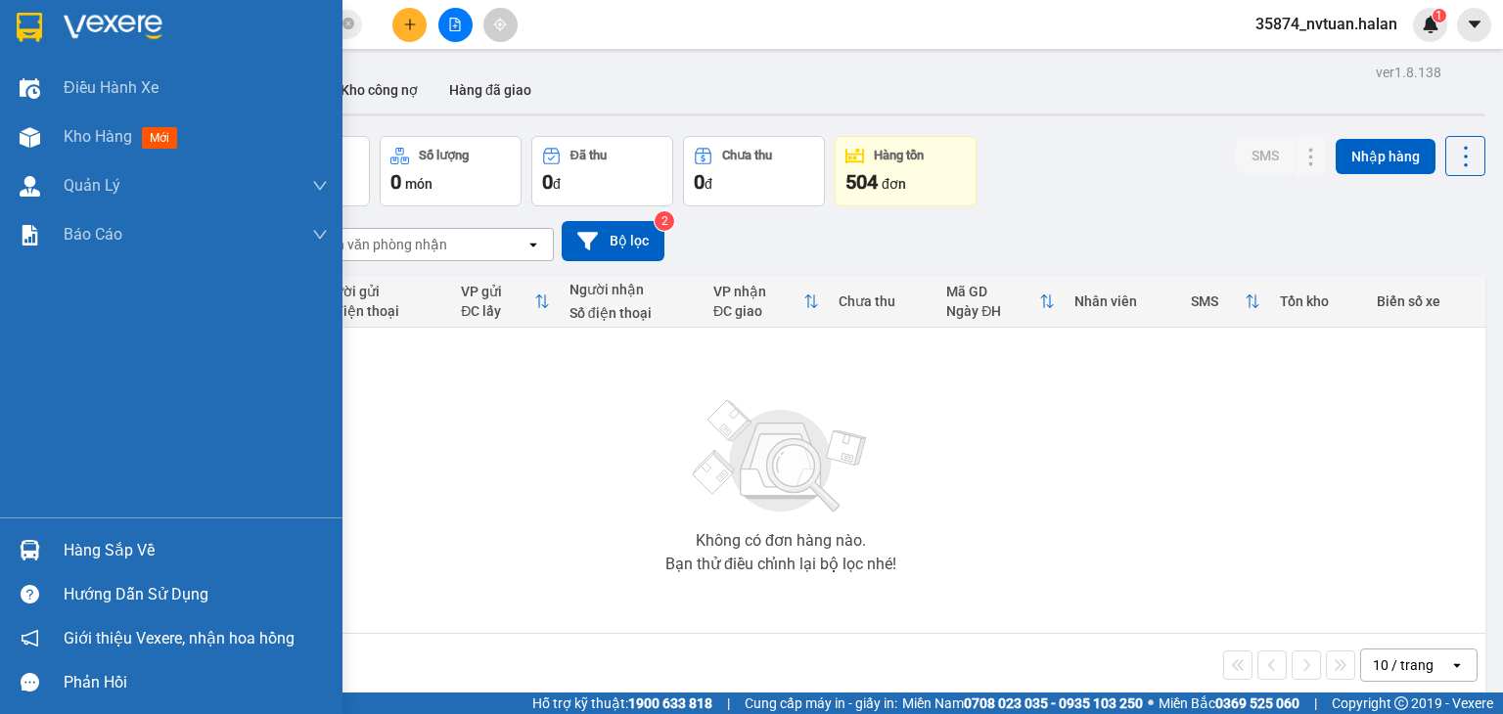
click at [109, 541] on div "Hàng sắp về" at bounding box center [196, 550] width 264 height 29
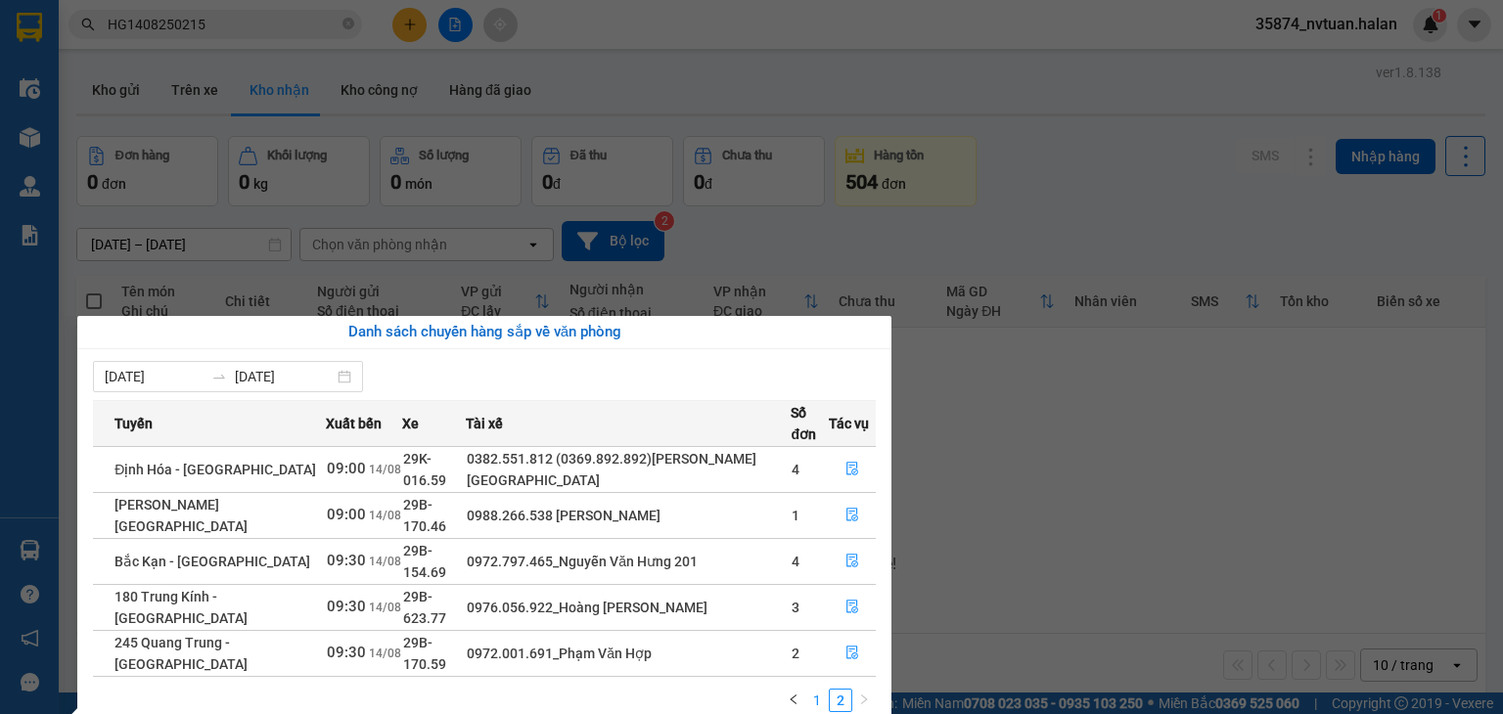
click at [818, 690] on link "1" at bounding box center [817, 701] width 22 height 22
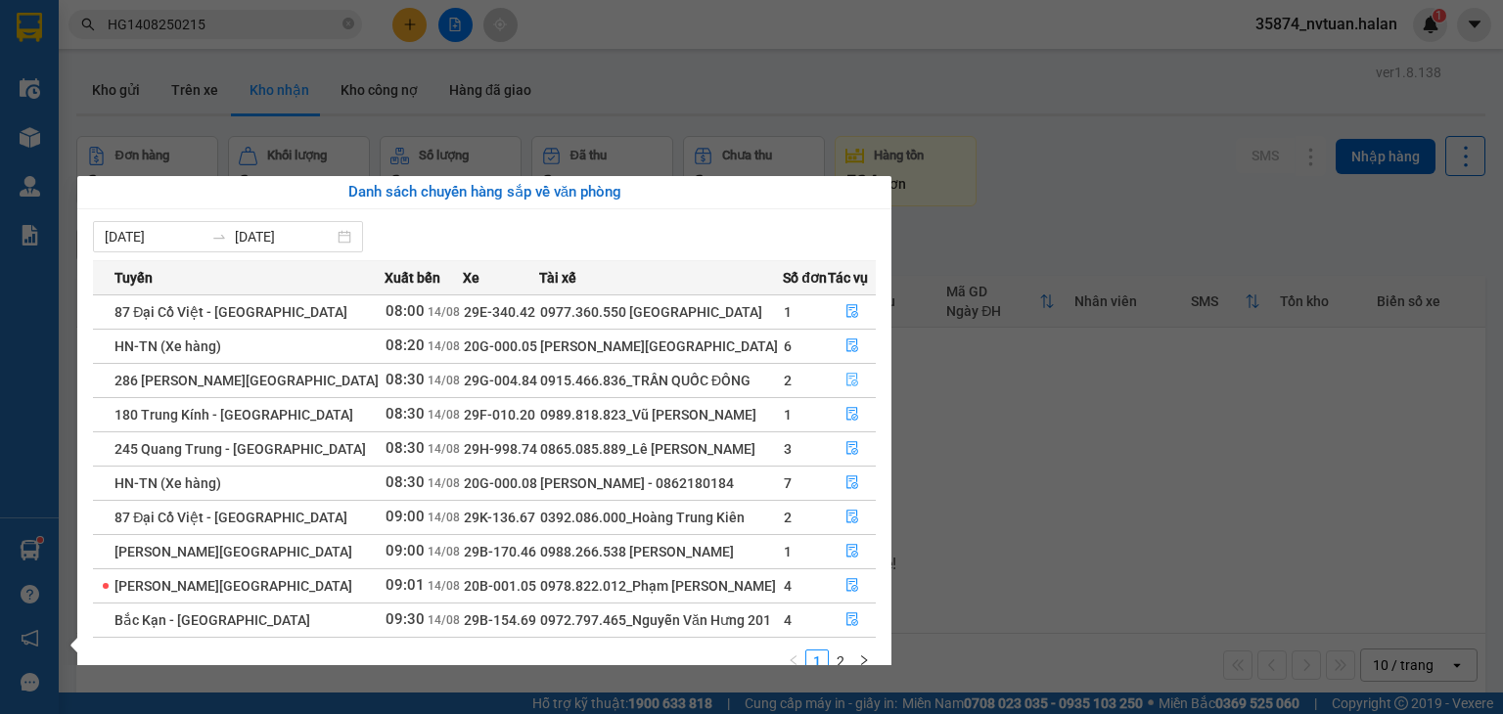
click at [846, 374] on icon "file-done" at bounding box center [852, 381] width 12 height 14
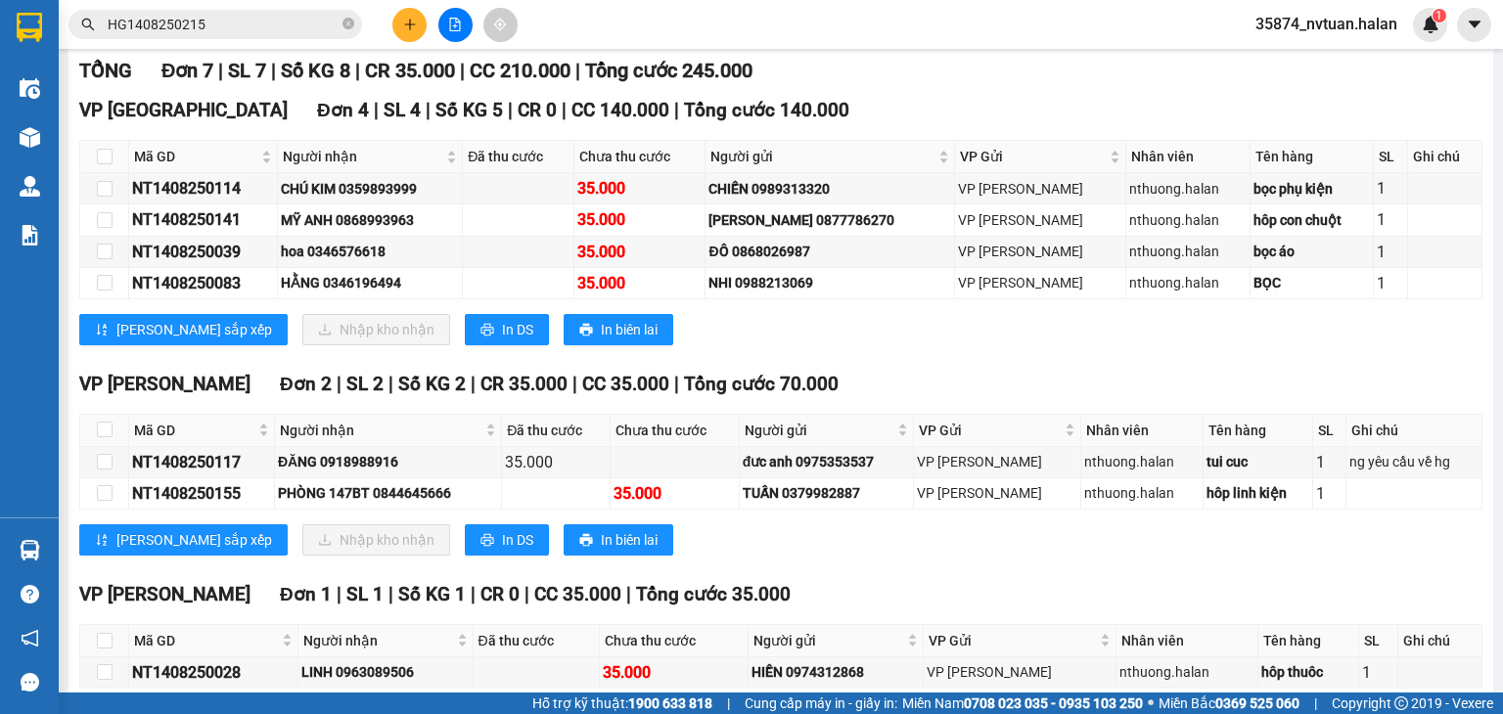
scroll to position [294, 0]
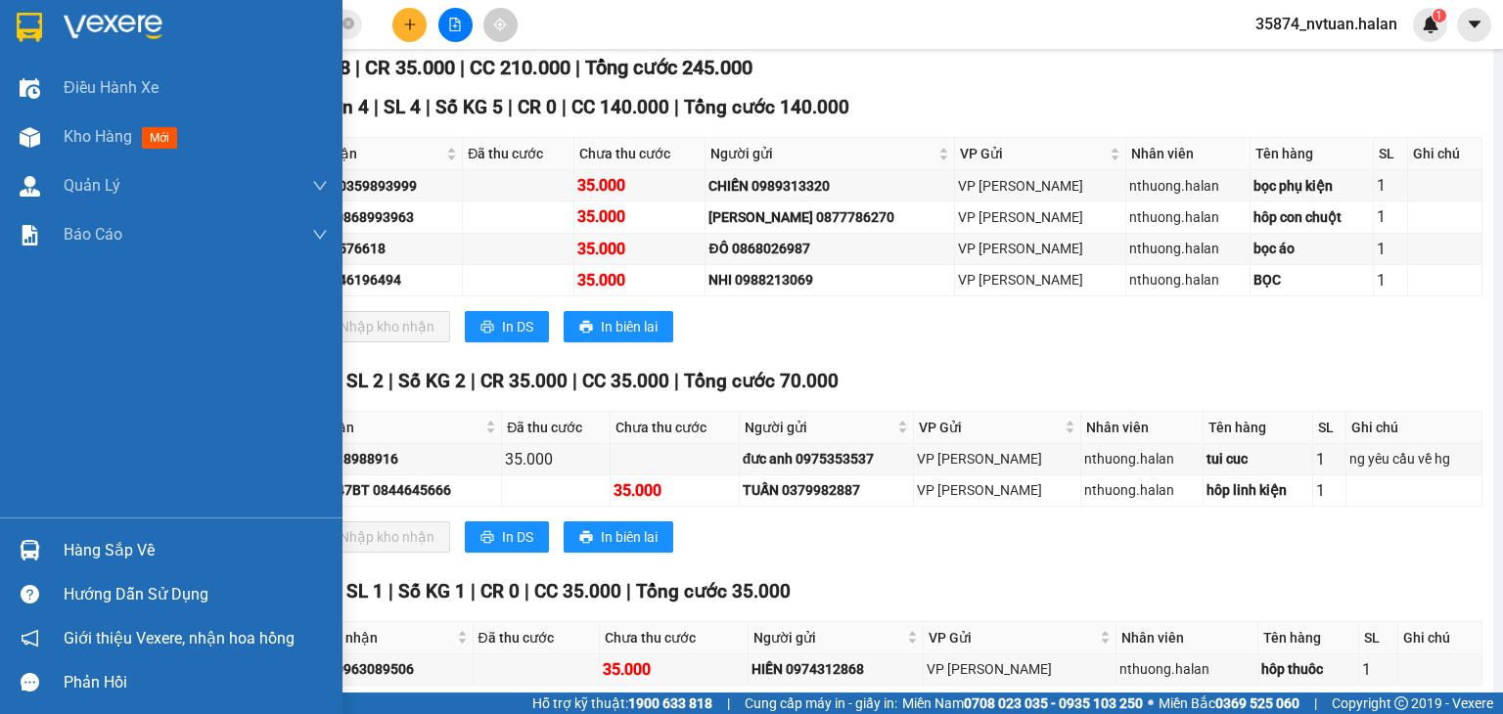
click at [169, 537] on div "Hàng sắp về" at bounding box center [171, 550] width 342 height 44
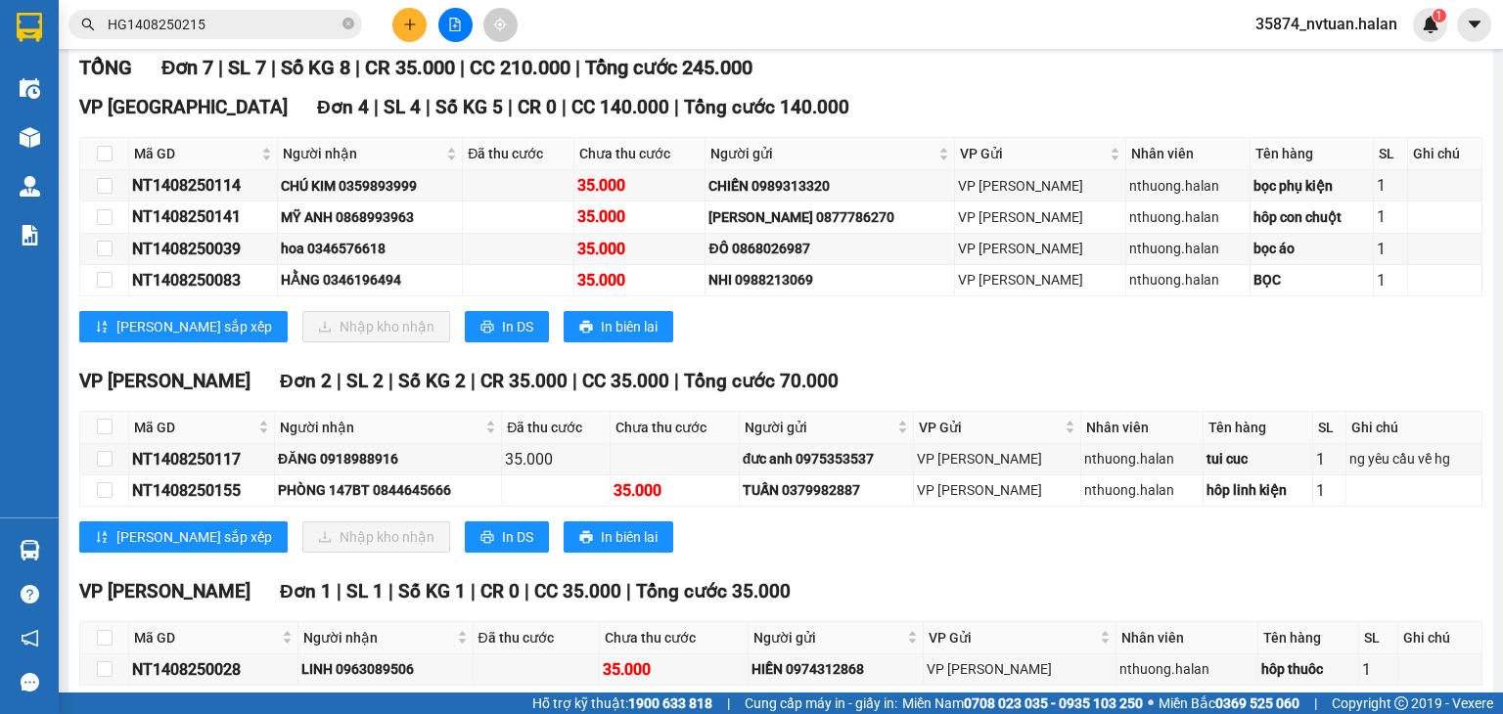
click at [971, 326] on section "Kết quả tìm kiếm ( 1 ) Bộ lọc Mã ĐH Trạng thái Món hàng Thu hộ Tổng cước Chưa c…" at bounding box center [751, 357] width 1503 height 714
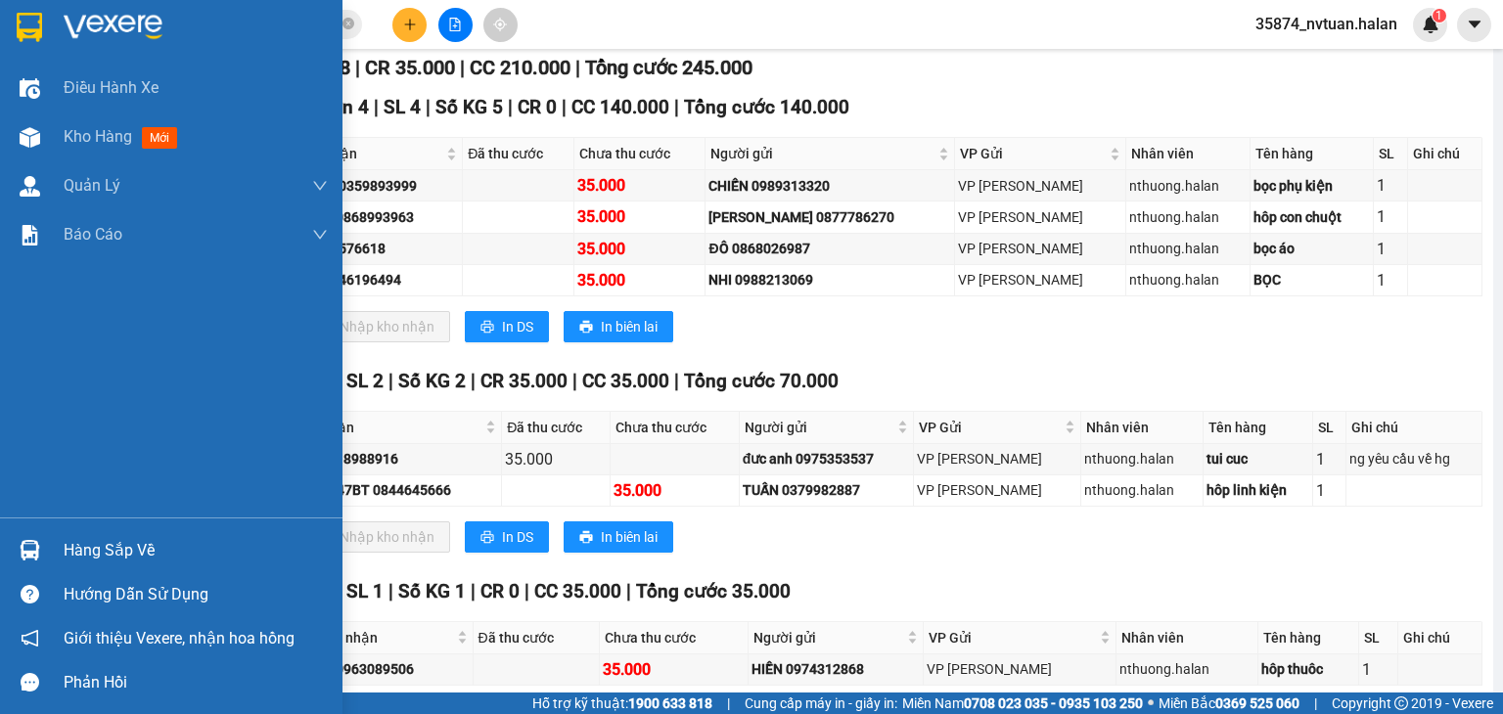
click at [92, 537] on div "Hàng sắp về" at bounding box center [196, 550] width 264 height 29
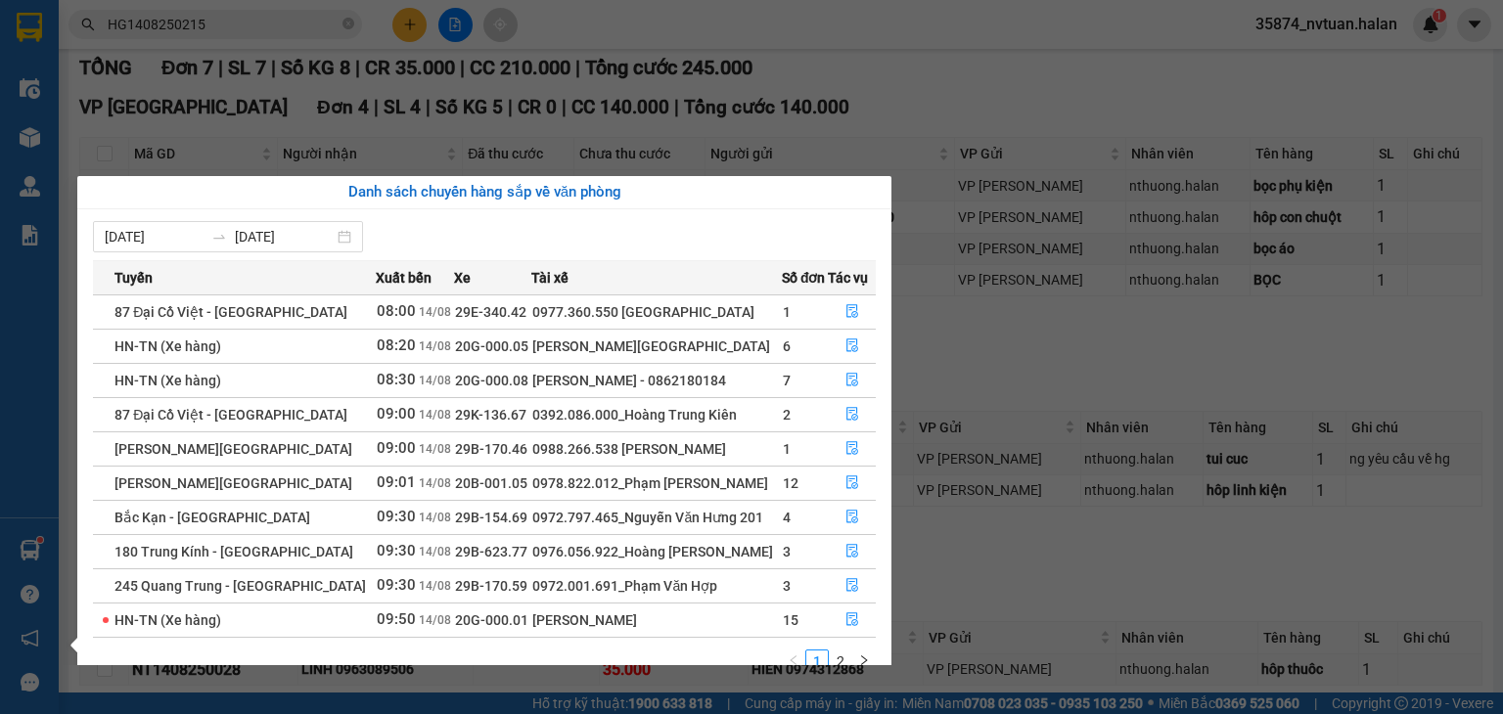
click at [1076, 372] on section "Kết quả tìm kiếm ( 1 ) Bộ lọc Mã ĐH Trạng thái Món hàng Thu hộ Tổng cước Chưa c…" at bounding box center [751, 357] width 1503 height 714
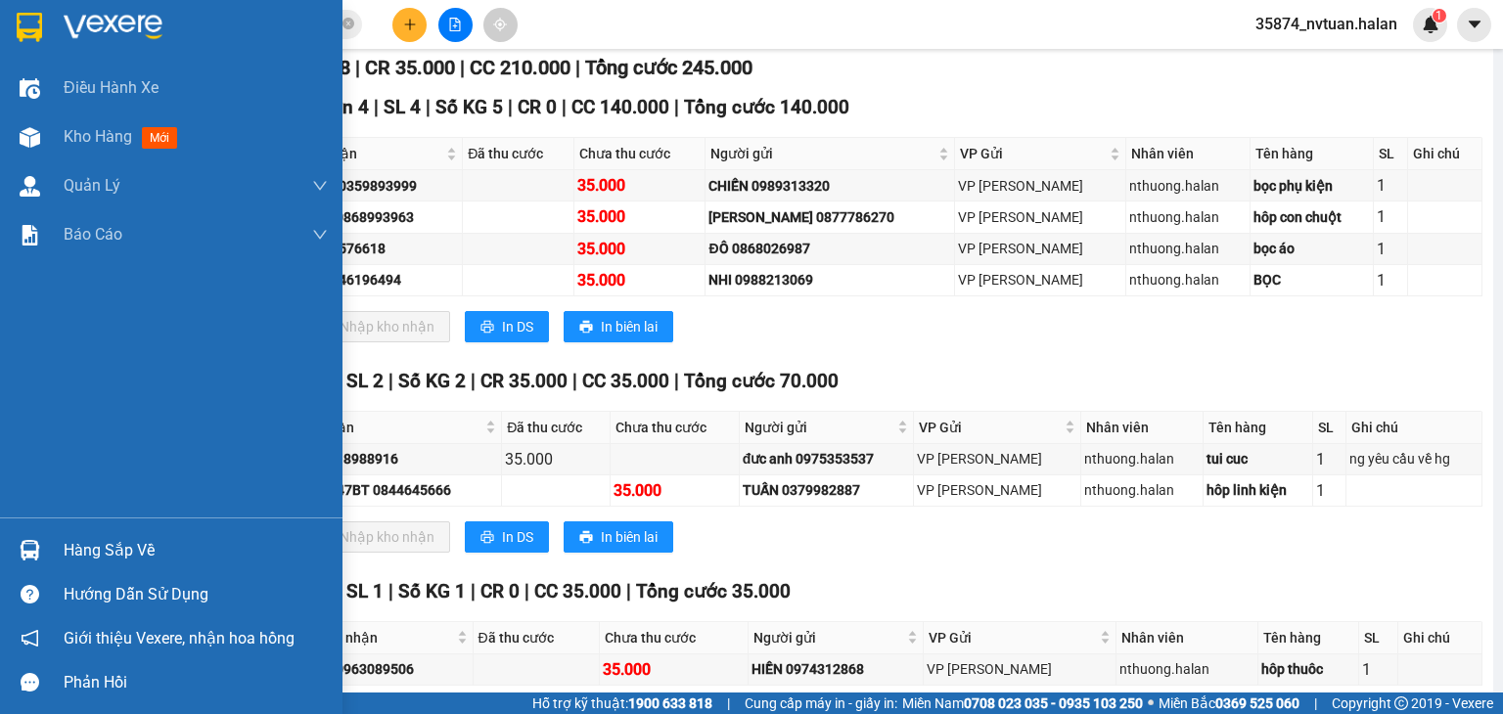
click at [28, 540] on img at bounding box center [30, 550] width 21 height 21
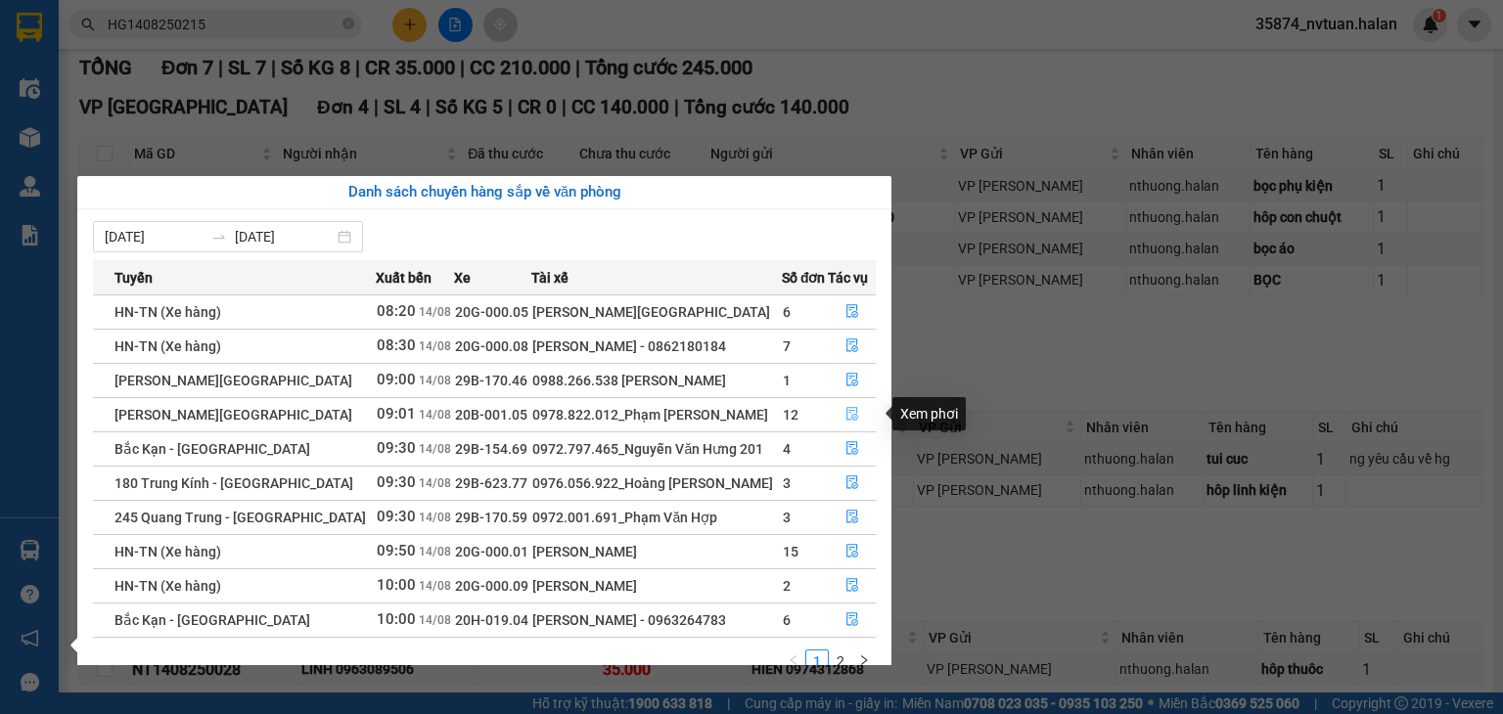
click at [848, 408] on icon "file-done" at bounding box center [852, 414] width 14 height 14
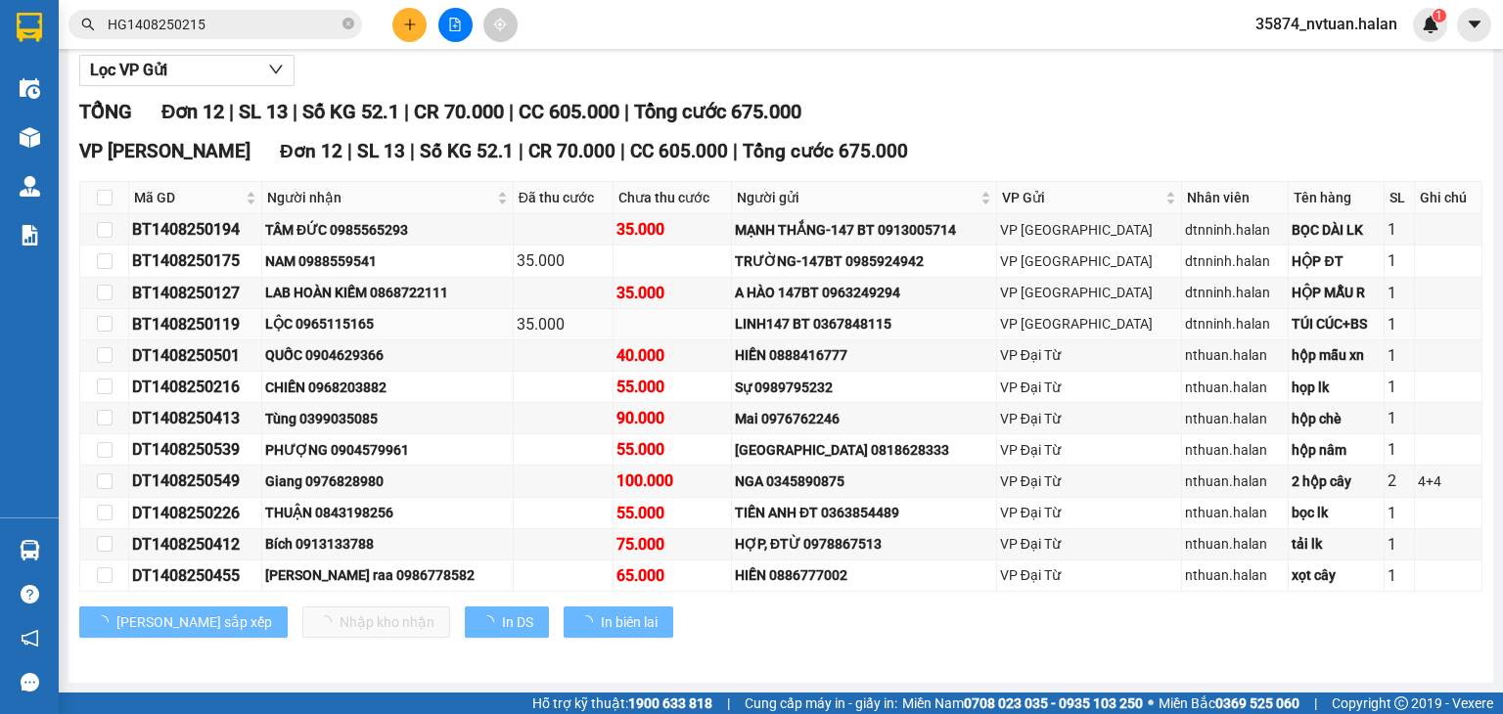
scroll to position [267, 0]
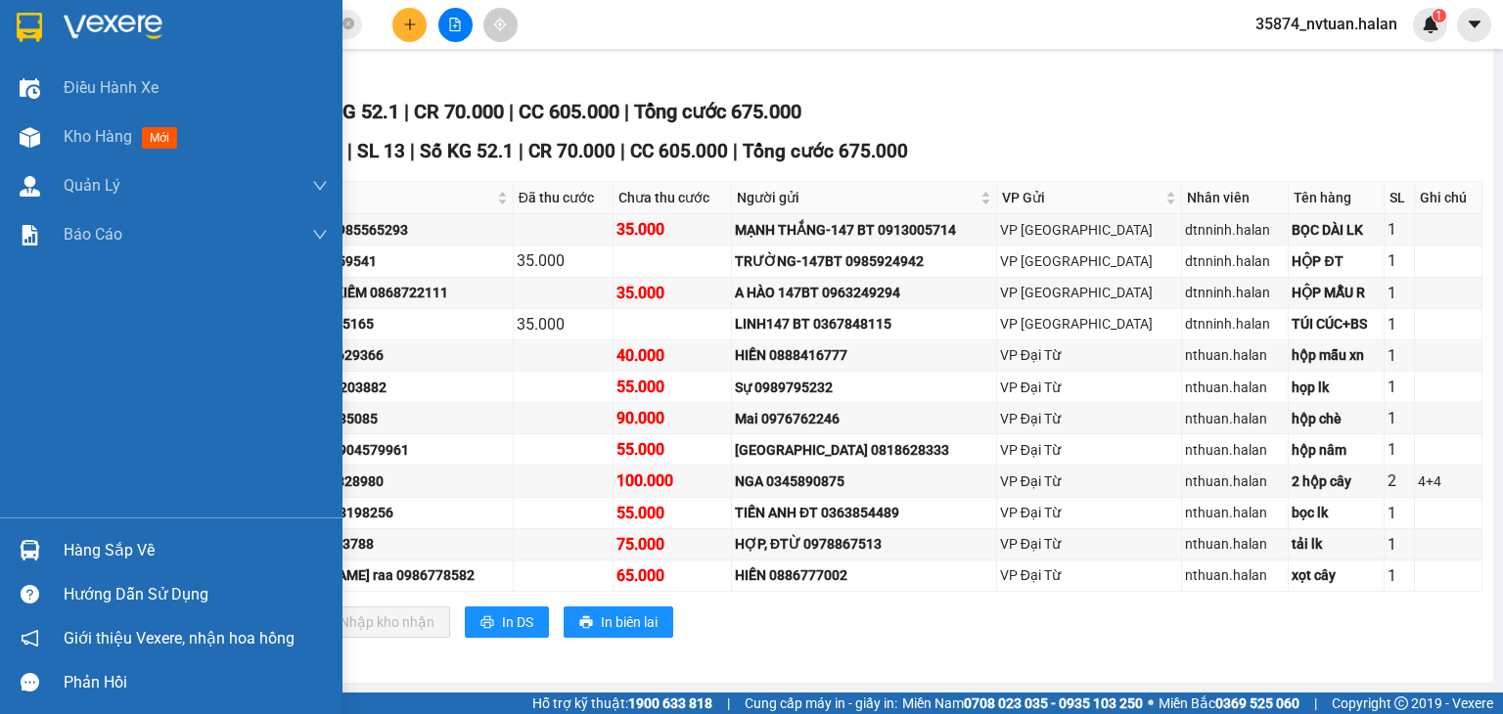
drag, startPoint x: 28, startPoint y: 542, endPoint x: 45, endPoint y: 540, distance: 16.8
click at [28, 543] on img at bounding box center [30, 550] width 21 height 21
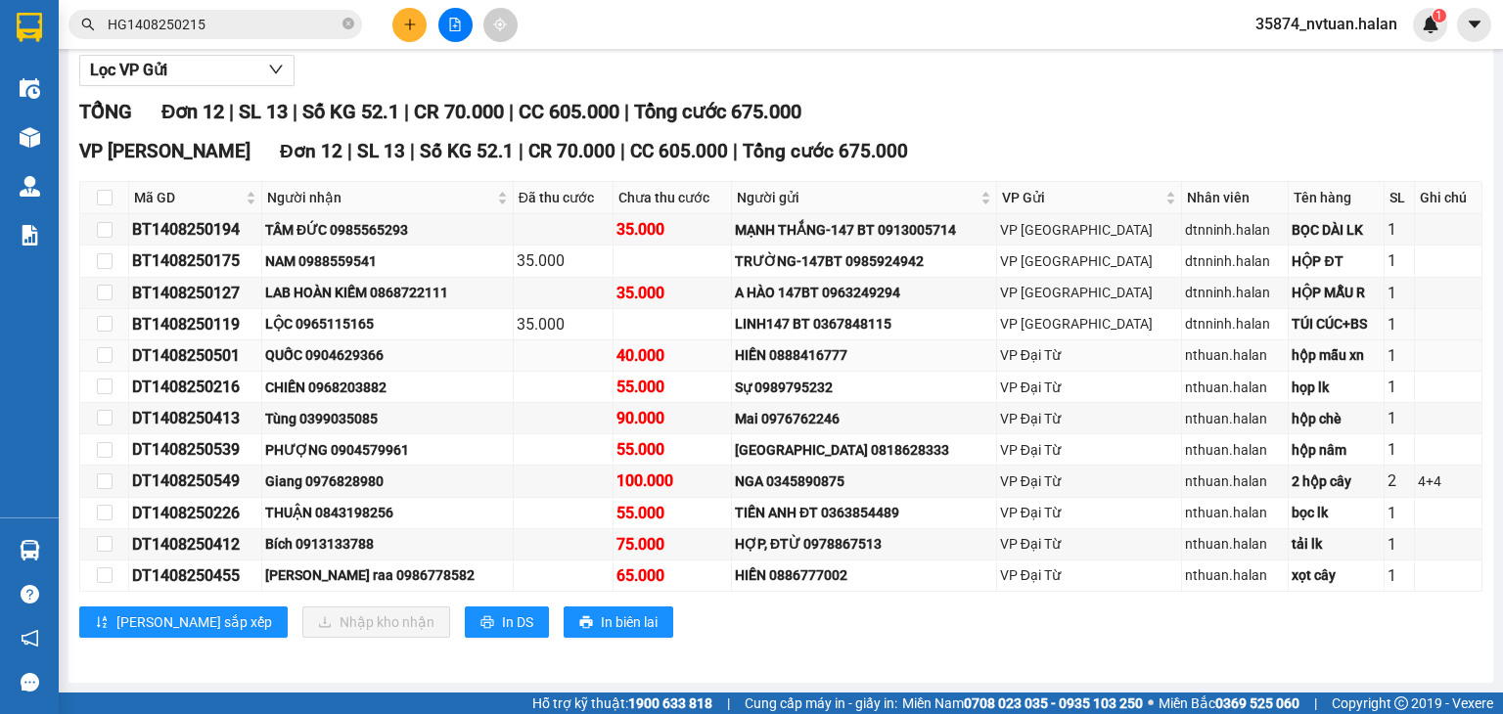
drag, startPoint x: 1018, startPoint y: 337, endPoint x: 1007, endPoint y: 350, distance: 17.4
click at [1015, 342] on section "Kết quả tìm kiếm ( 1 ) Bộ lọc Mã ĐH Trạng thái Món hàng Thu hộ Tổng cước Chưa c…" at bounding box center [751, 357] width 1503 height 714
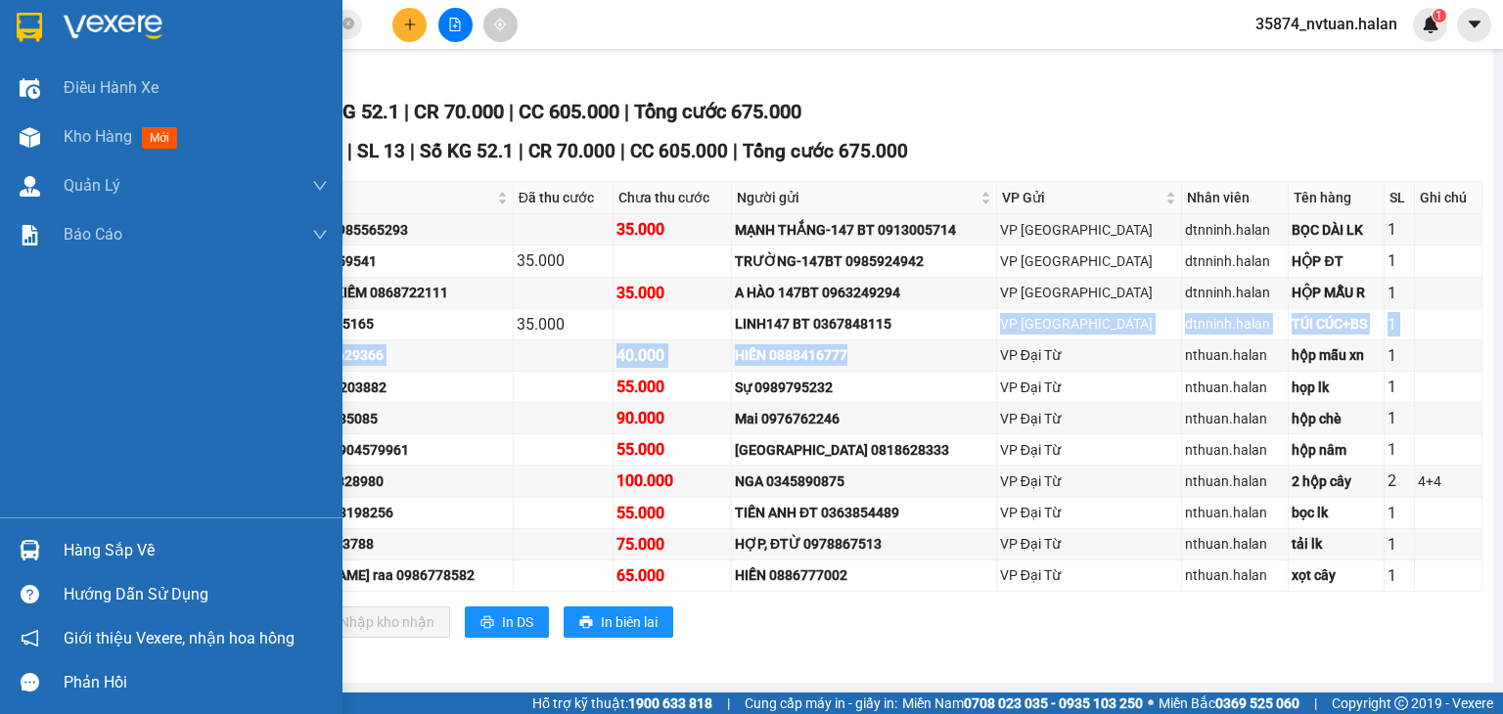
drag, startPoint x: 114, startPoint y: 542, endPoint x: 146, endPoint y: 543, distance: 31.3
click at [115, 543] on div "Hàng sắp về" at bounding box center [196, 550] width 264 height 29
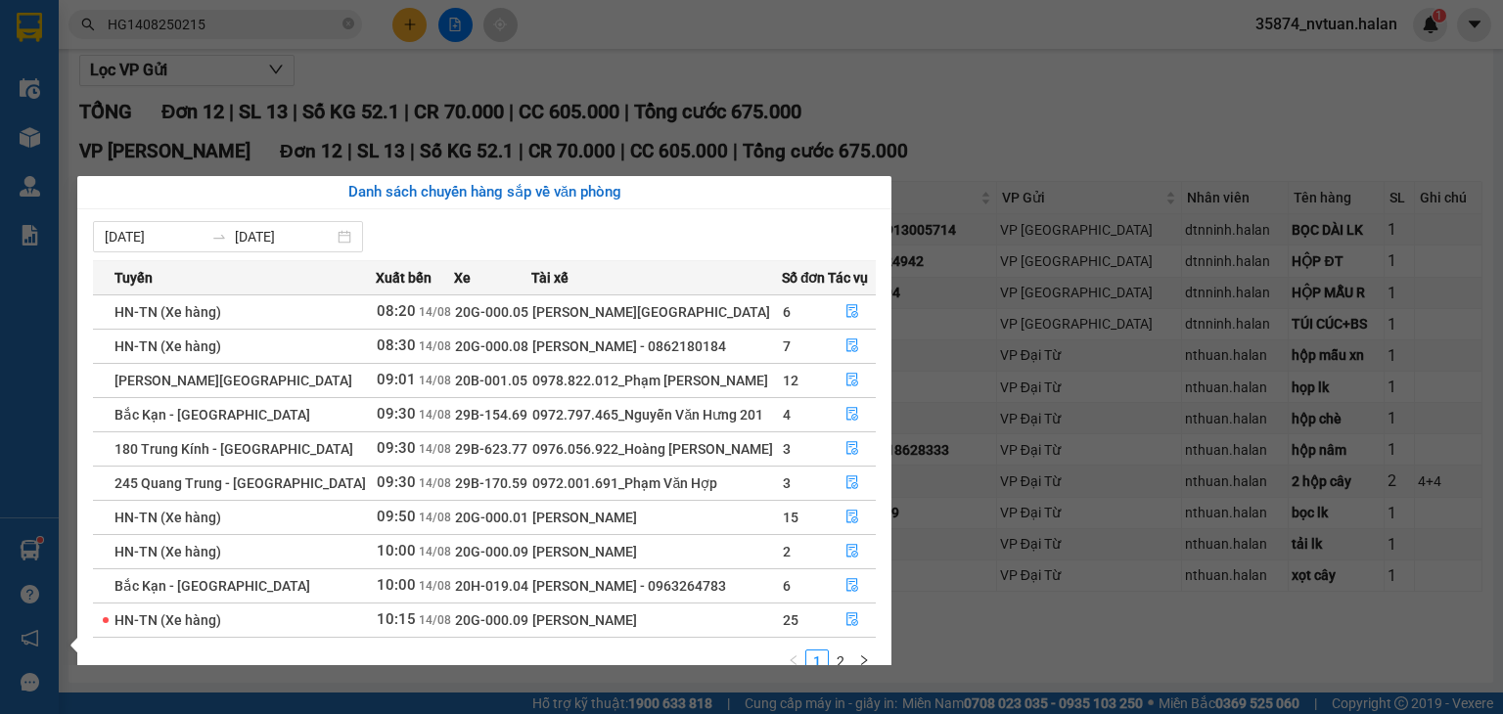
click at [1027, 159] on section "Kết quả tìm kiếm ( 1 ) Bộ lọc Mã ĐH Trạng thái Món hàng Thu hộ Tổng cước Chưa c…" at bounding box center [751, 357] width 1503 height 714
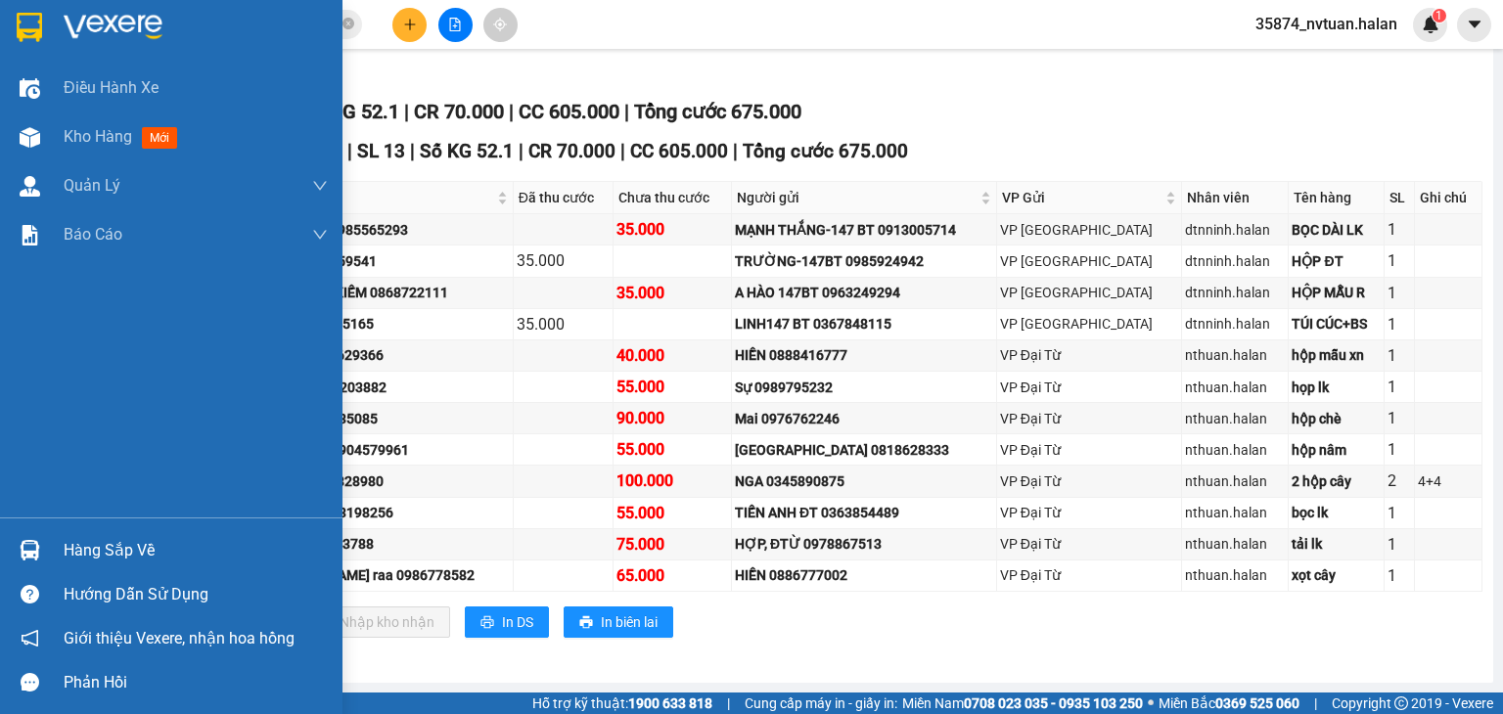
click at [149, 564] on div "Hàng sắp về" at bounding box center [196, 550] width 264 height 29
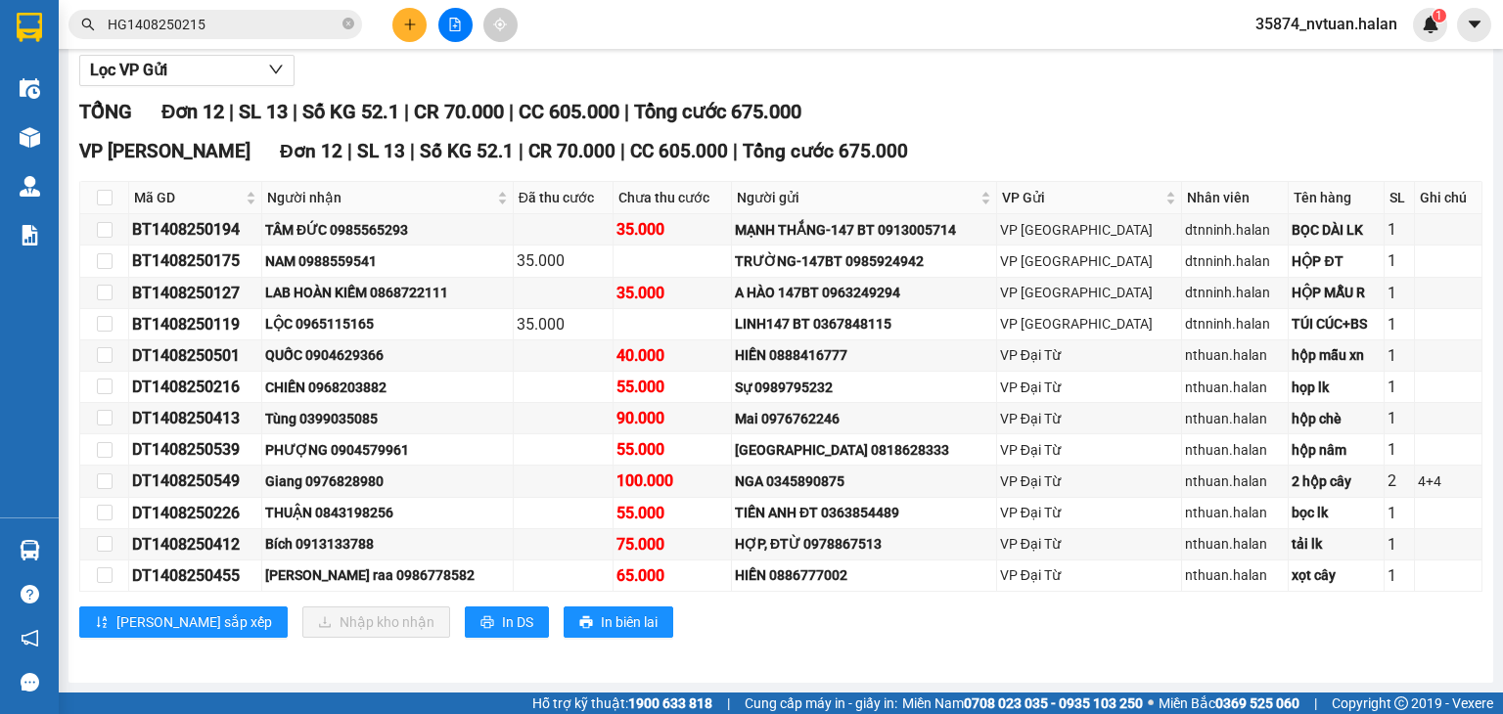
click at [1068, 170] on section "Kết quả tìm kiếm ( 1 ) Bộ lọc Mã ĐH Trạng thái Món hàng Thu hộ Tổng cước Chưa c…" at bounding box center [751, 357] width 1503 height 714
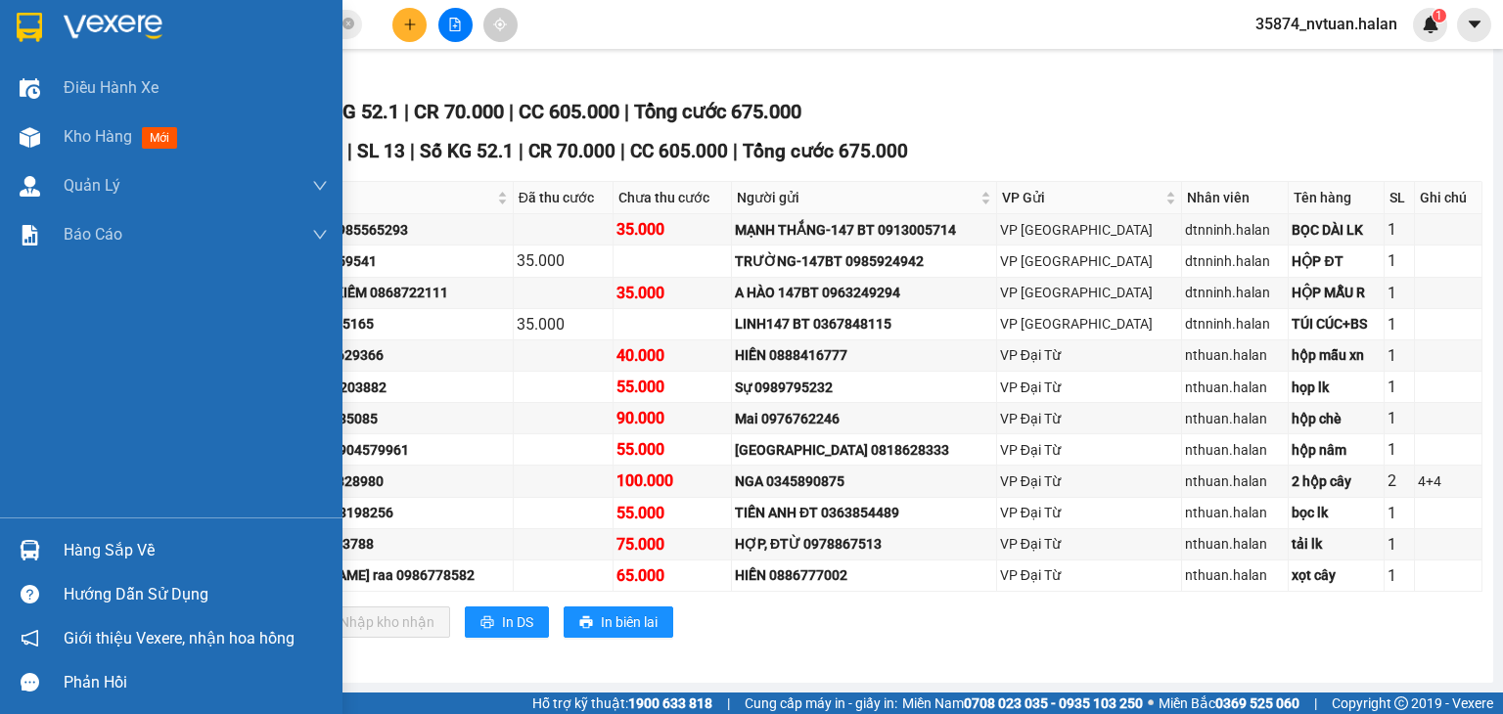
drag, startPoint x: 44, startPoint y: 540, endPoint x: 91, endPoint y: 537, distance: 47.1
click at [46, 540] on div at bounding box center [30, 550] width 34 height 34
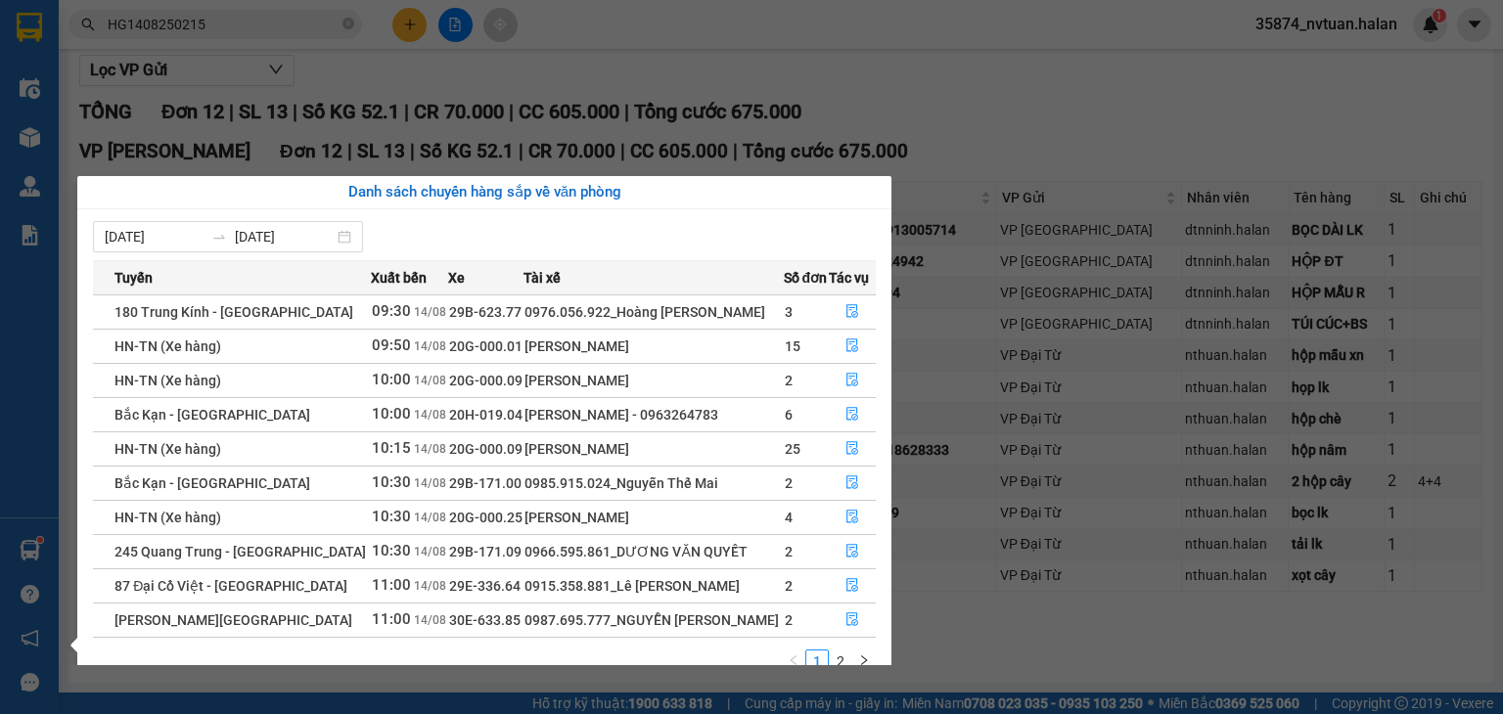
click at [1022, 619] on section "Kết quả tìm kiếm ( 1 ) Bộ lọc Mã ĐH Trạng thái Món hàng Thu hộ Tổng cước Chưa c…" at bounding box center [751, 357] width 1503 height 714
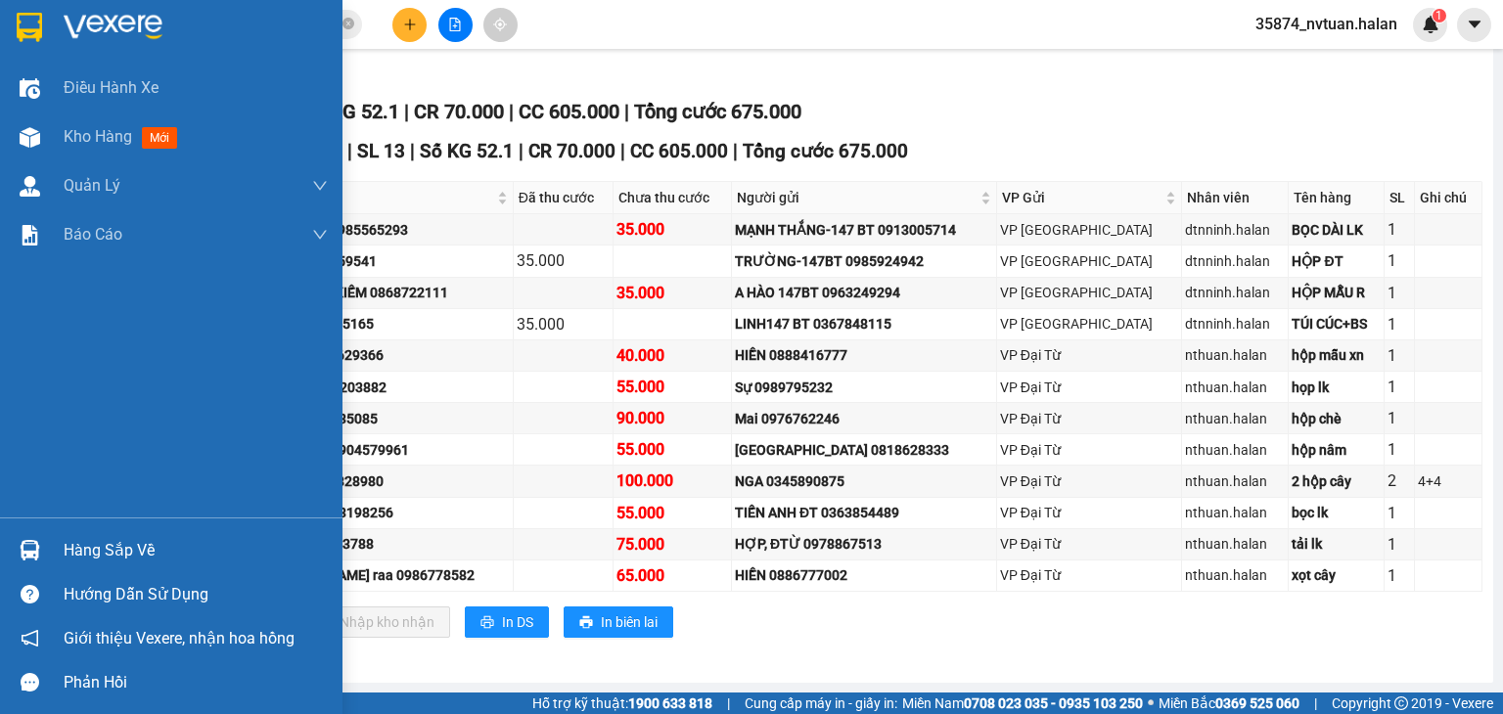
click at [47, 556] on div "Hàng sắp về" at bounding box center [171, 550] width 342 height 44
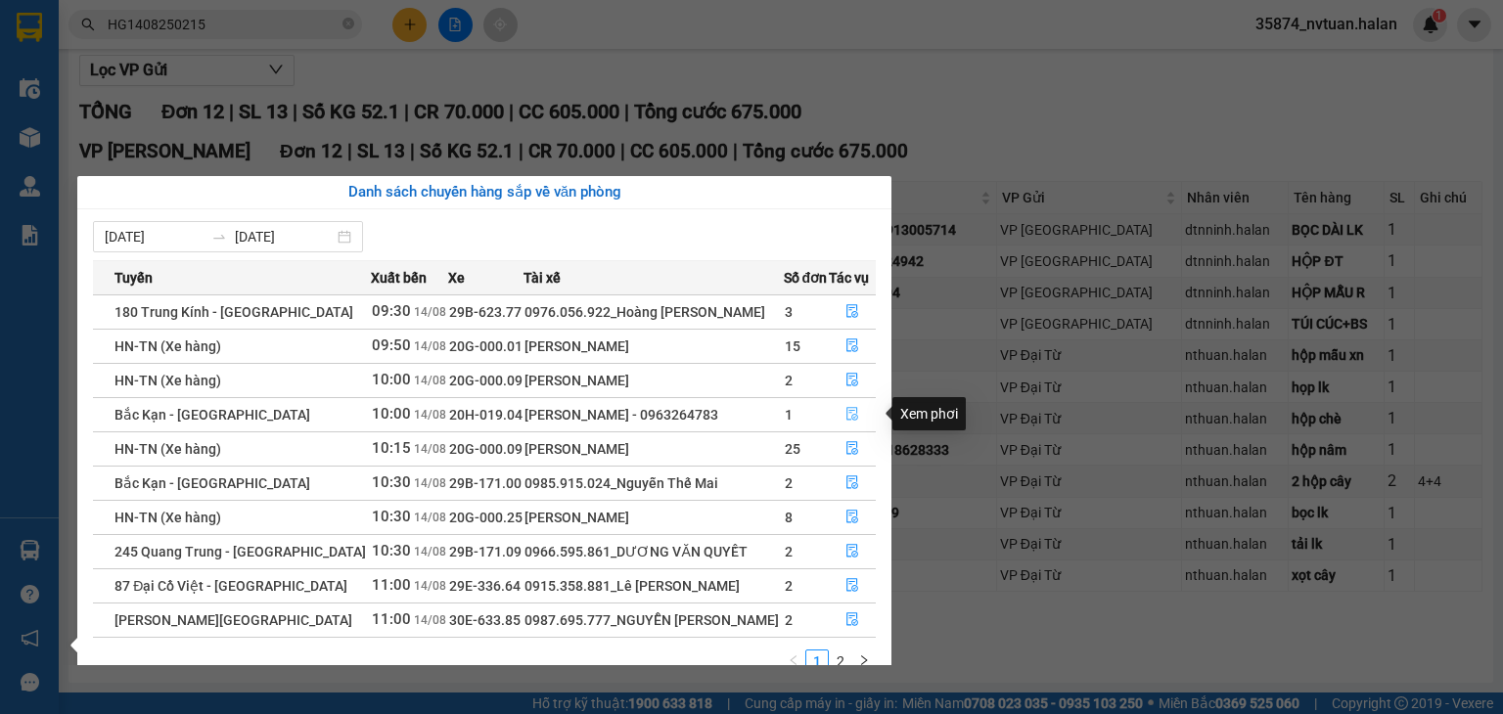
click at [853, 419] on icon "file-done" at bounding box center [852, 415] width 12 height 14
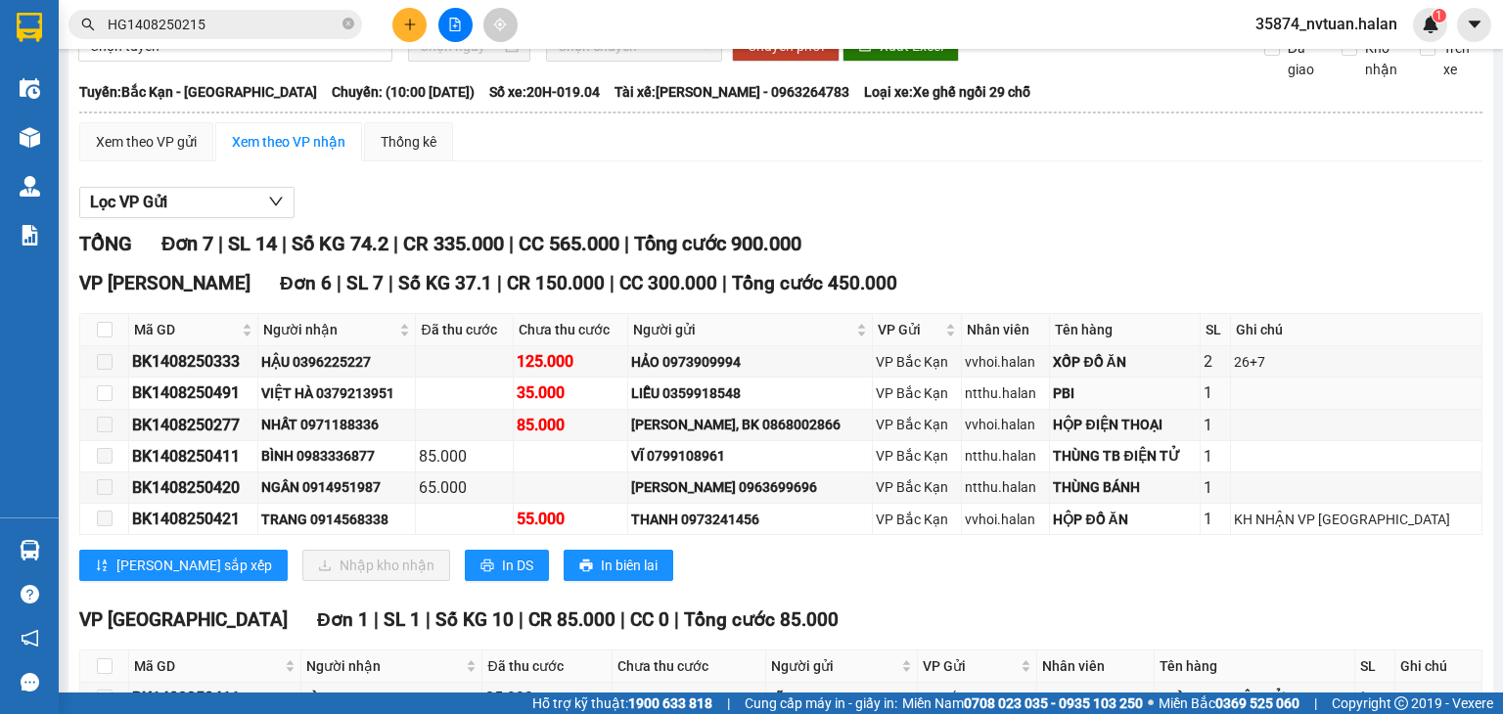
scroll to position [98, 0]
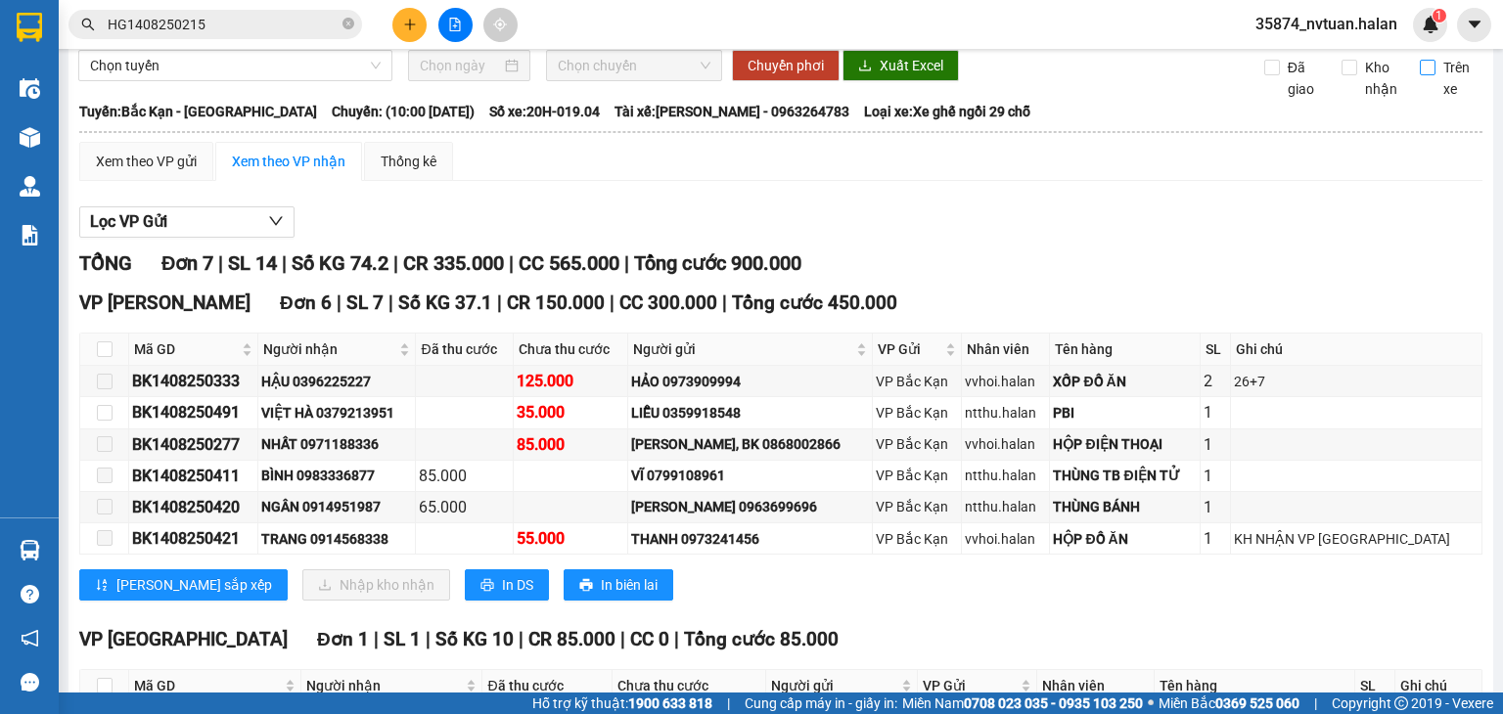
click at [1420, 75] on input "Trên xe" at bounding box center [1428, 68] width 16 height 16
checkbox input "true"
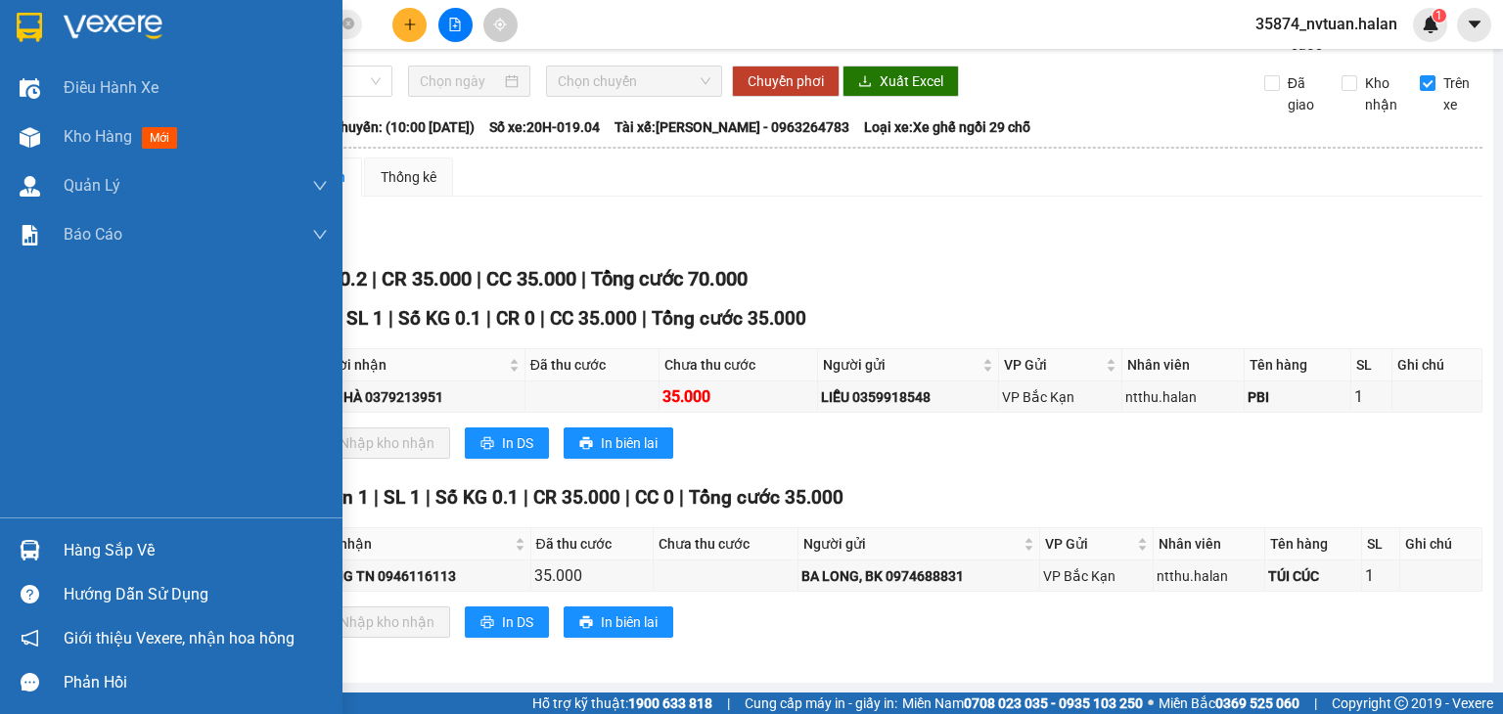
click at [143, 553] on div "Hàng sắp về" at bounding box center [196, 550] width 264 height 29
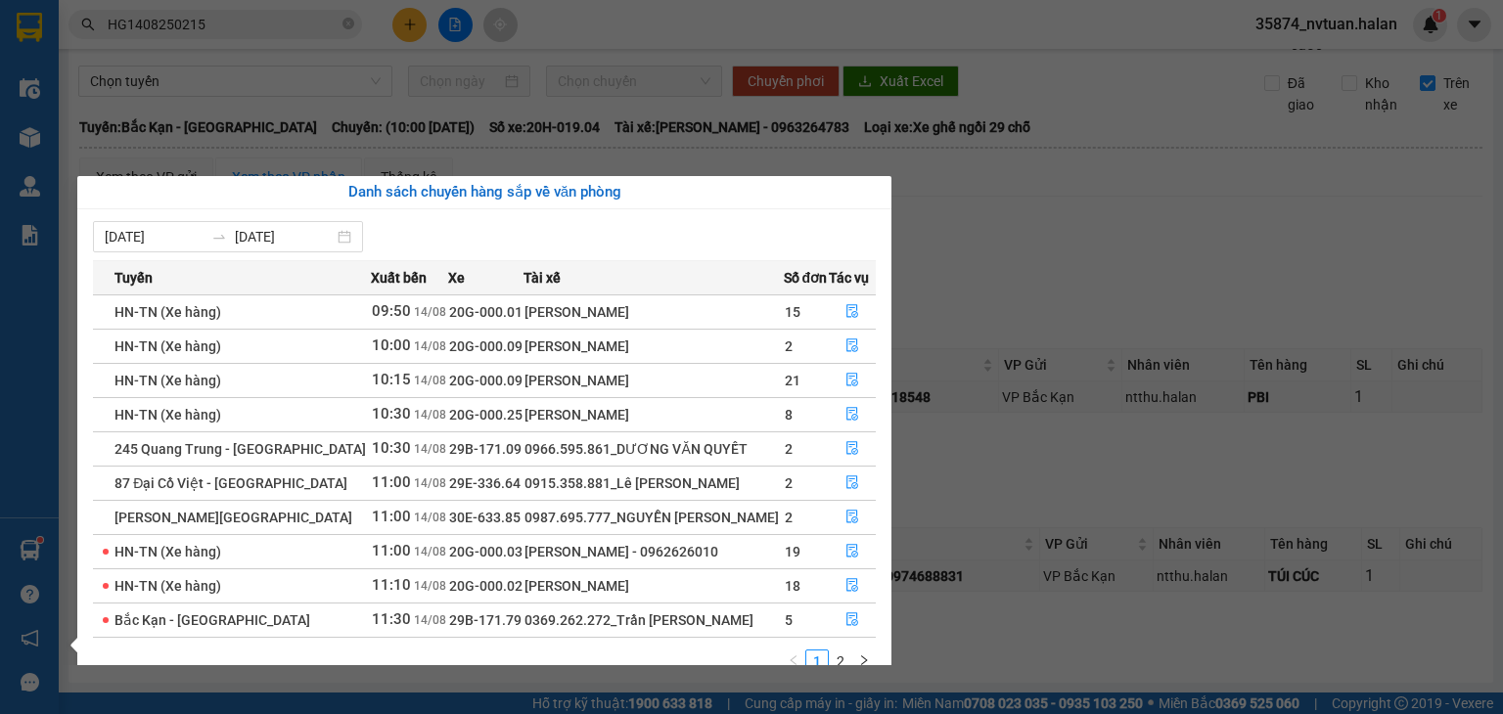
click at [1019, 264] on section "Kết quả tìm kiếm ( 1 ) Bộ lọc Mã ĐH Trạng thái Món hàng Thu hộ Tổng cước Chưa c…" at bounding box center [751, 357] width 1503 height 714
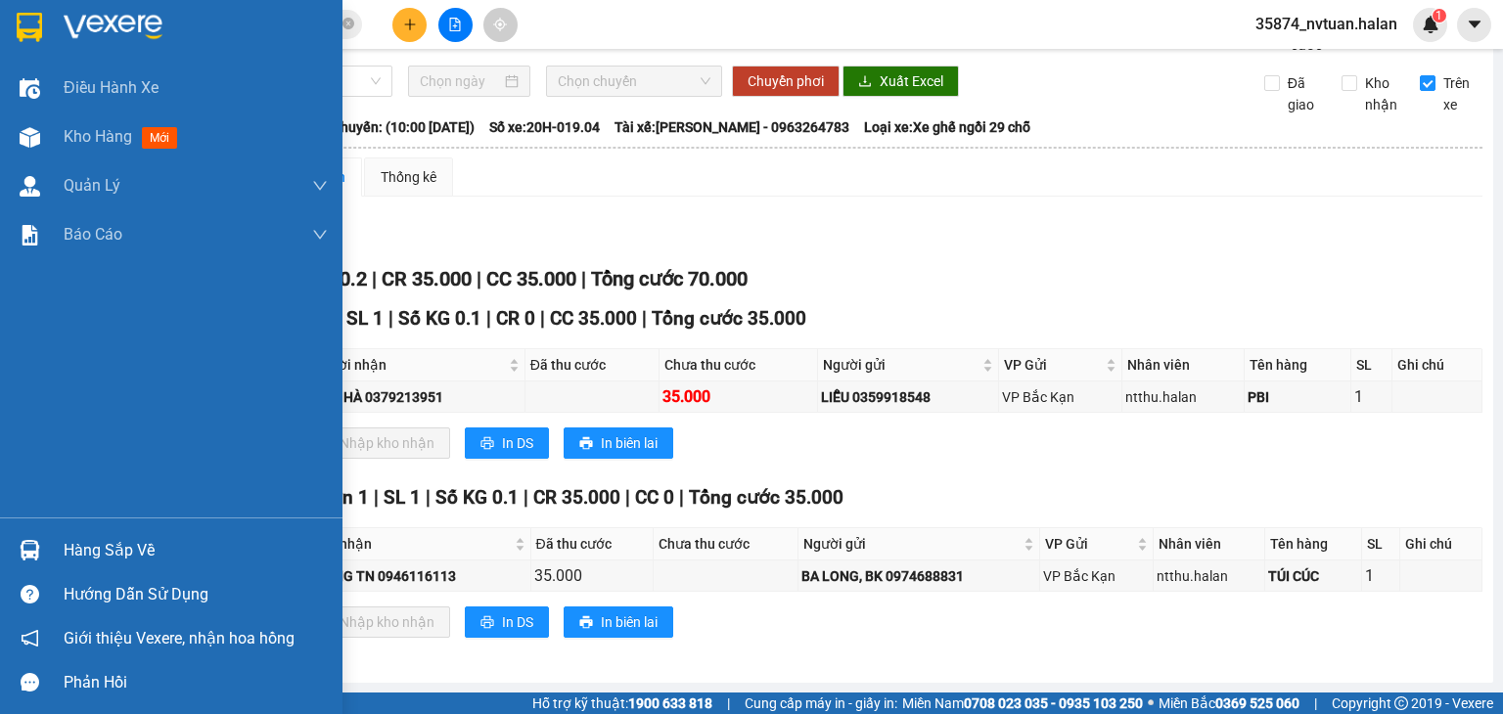
drag, startPoint x: 102, startPoint y: 541, endPoint x: 143, endPoint y: 534, distance: 41.7
click at [106, 541] on div "Hàng sắp về" at bounding box center [196, 550] width 264 height 29
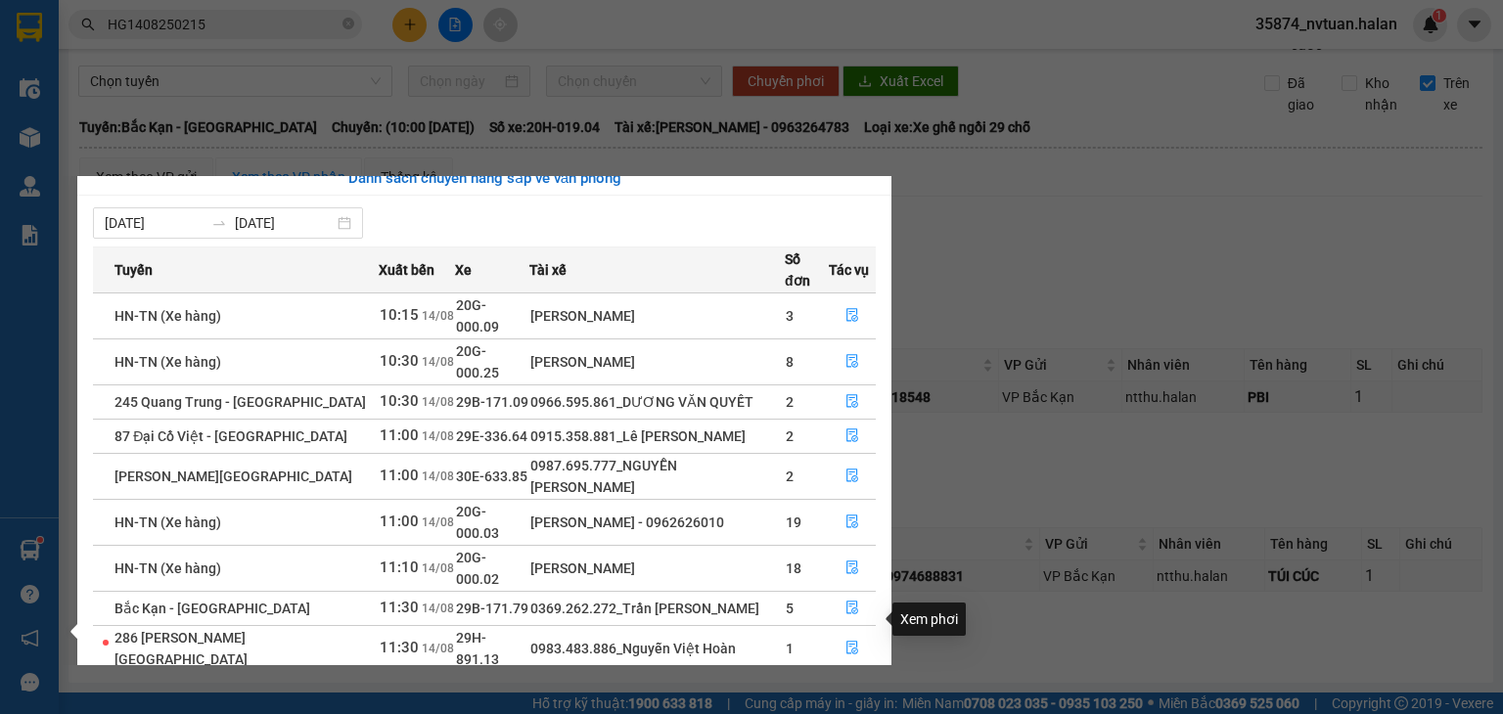
scroll to position [31, 0]
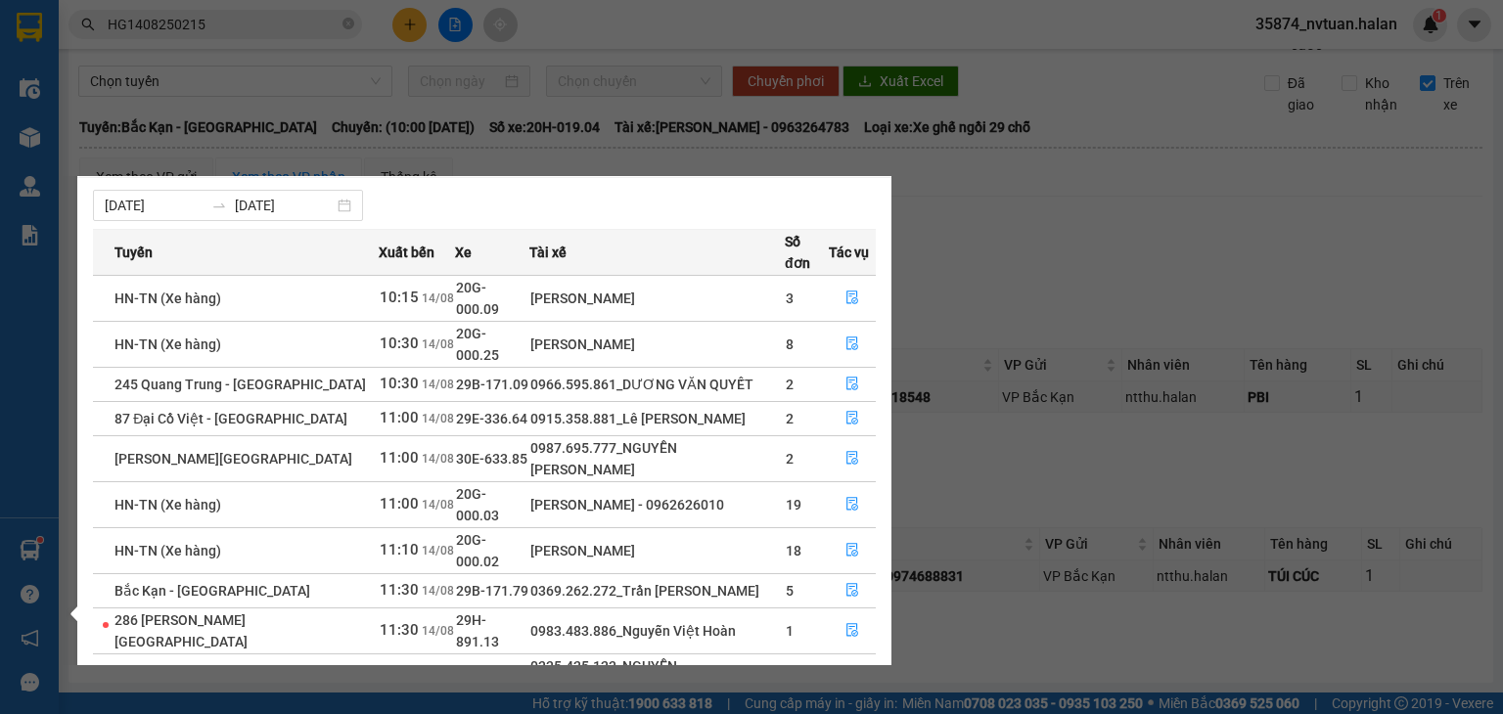
click at [852, 712] on button "button" at bounding box center [863, 723] width 23 height 23
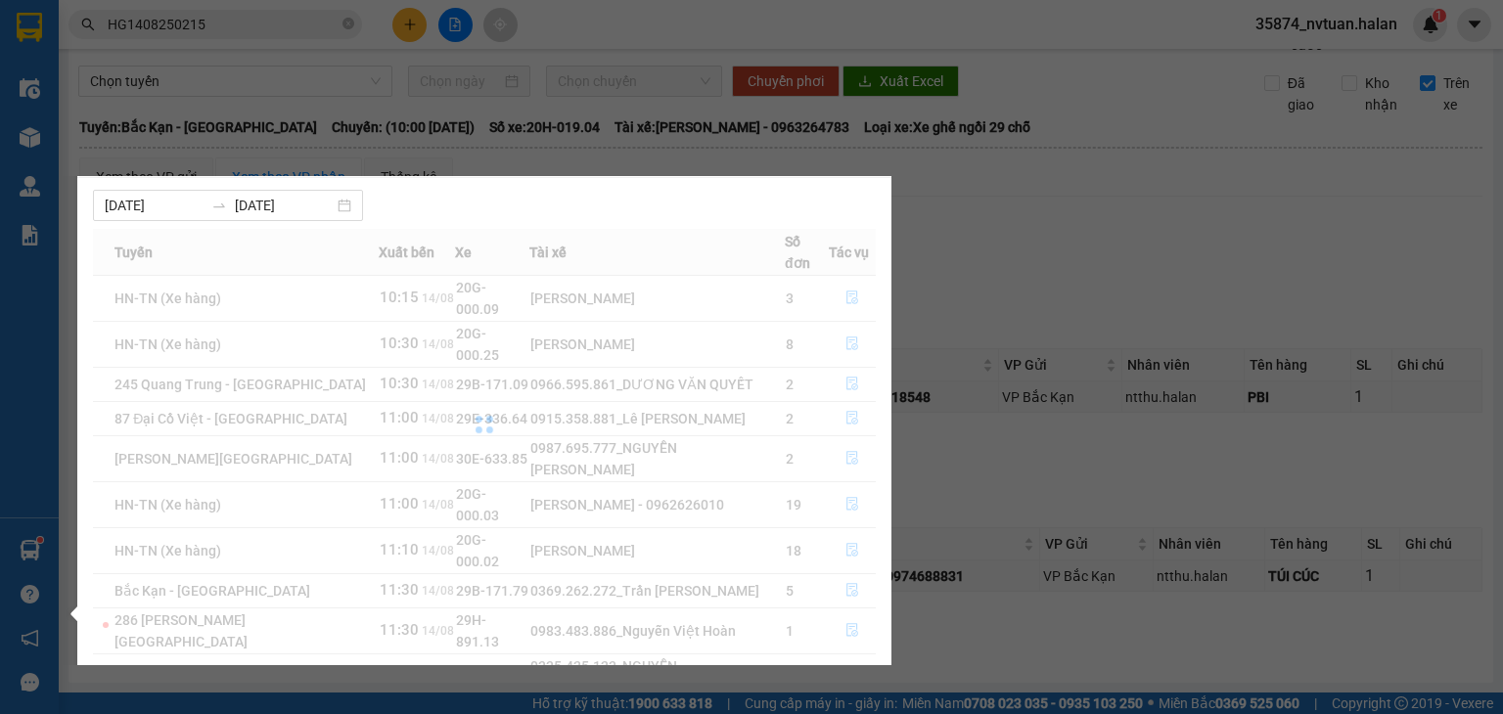
scroll to position [0, 0]
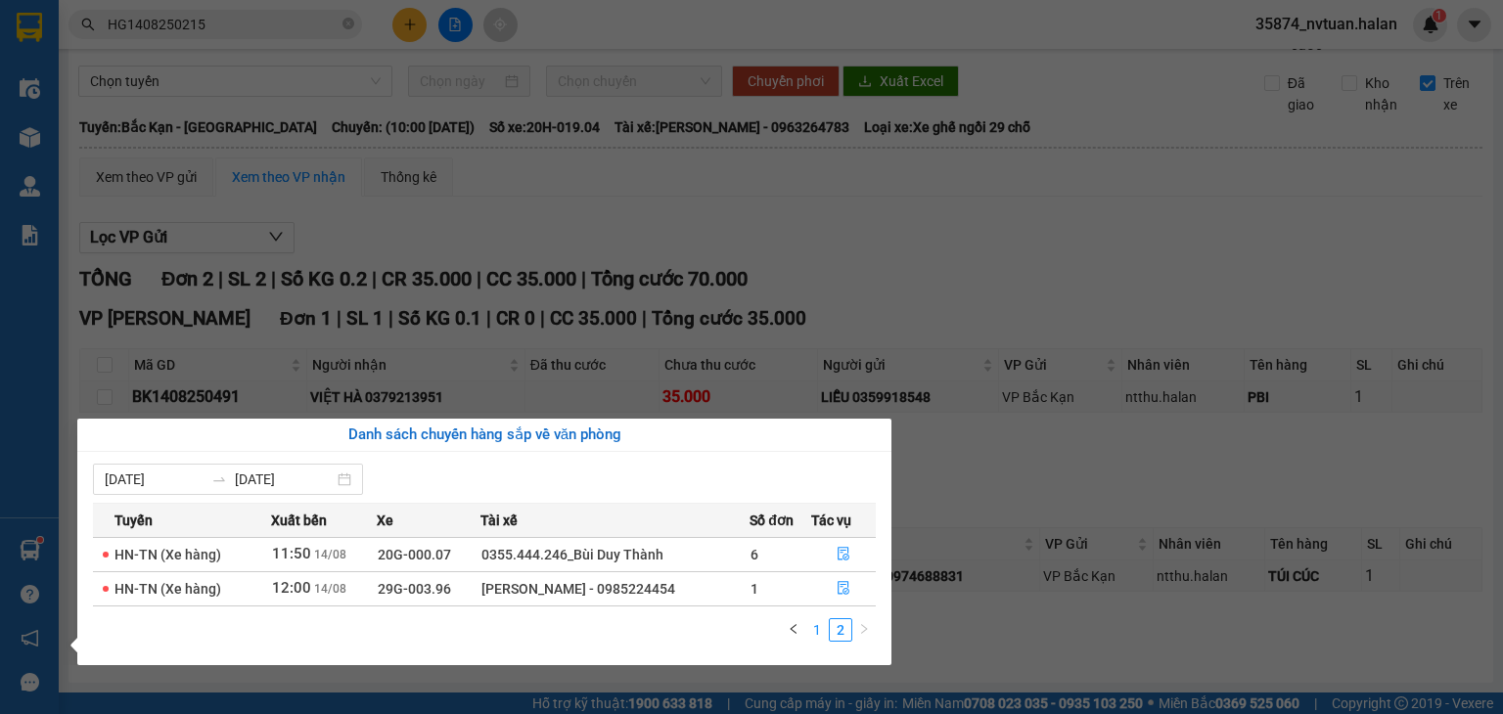
click at [818, 630] on link "1" at bounding box center [817, 630] width 22 height 22
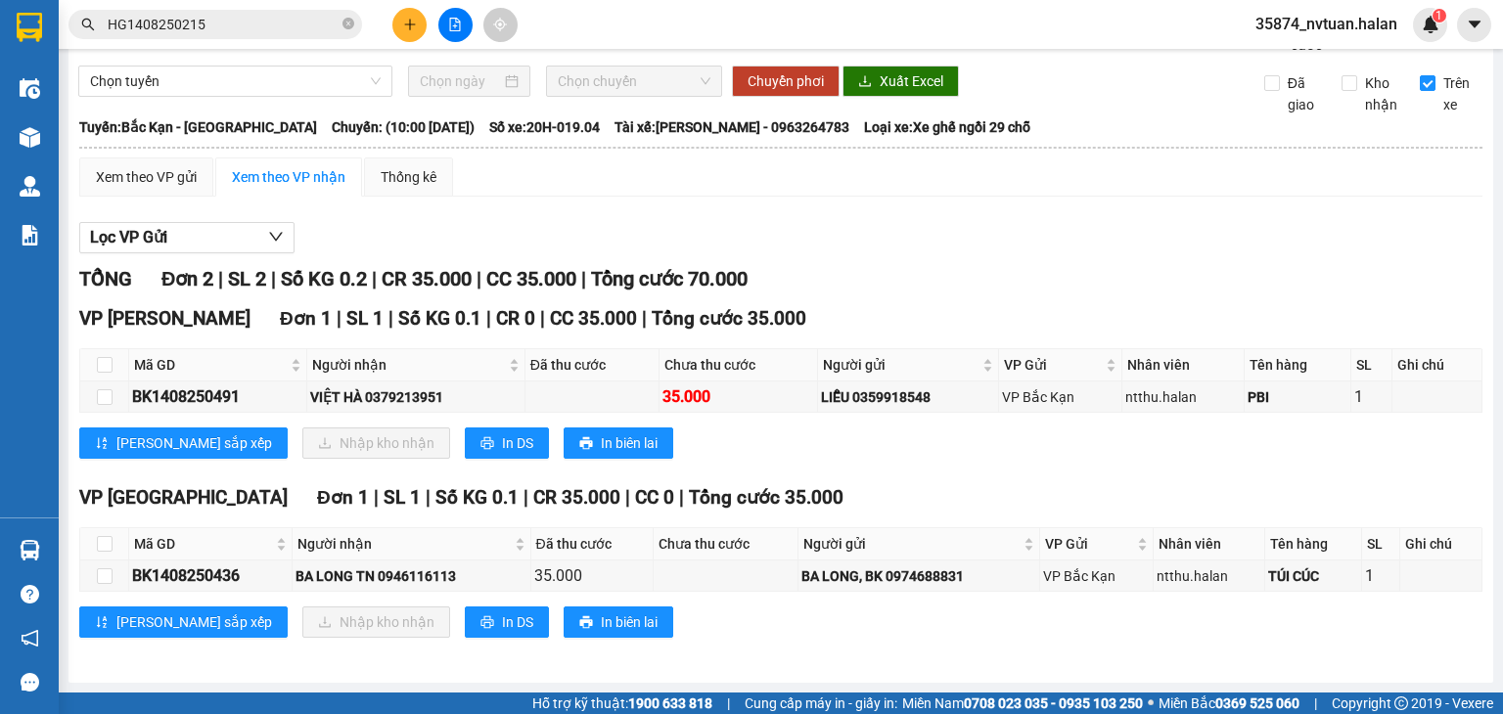
drag, startPoint x: 1013, startPoint y: 267, endPoint x: 981, endPoint y: 264, distance: 32.4
click at [1011, 263] on section "Kết quả tìm kiếm ( 1 ) Bộ lọc Mã ĐH Trạng thái Món hàng Thu hộ Tổng cước Chưa c…" at bounding box center [751, 357] width 1503 height 714
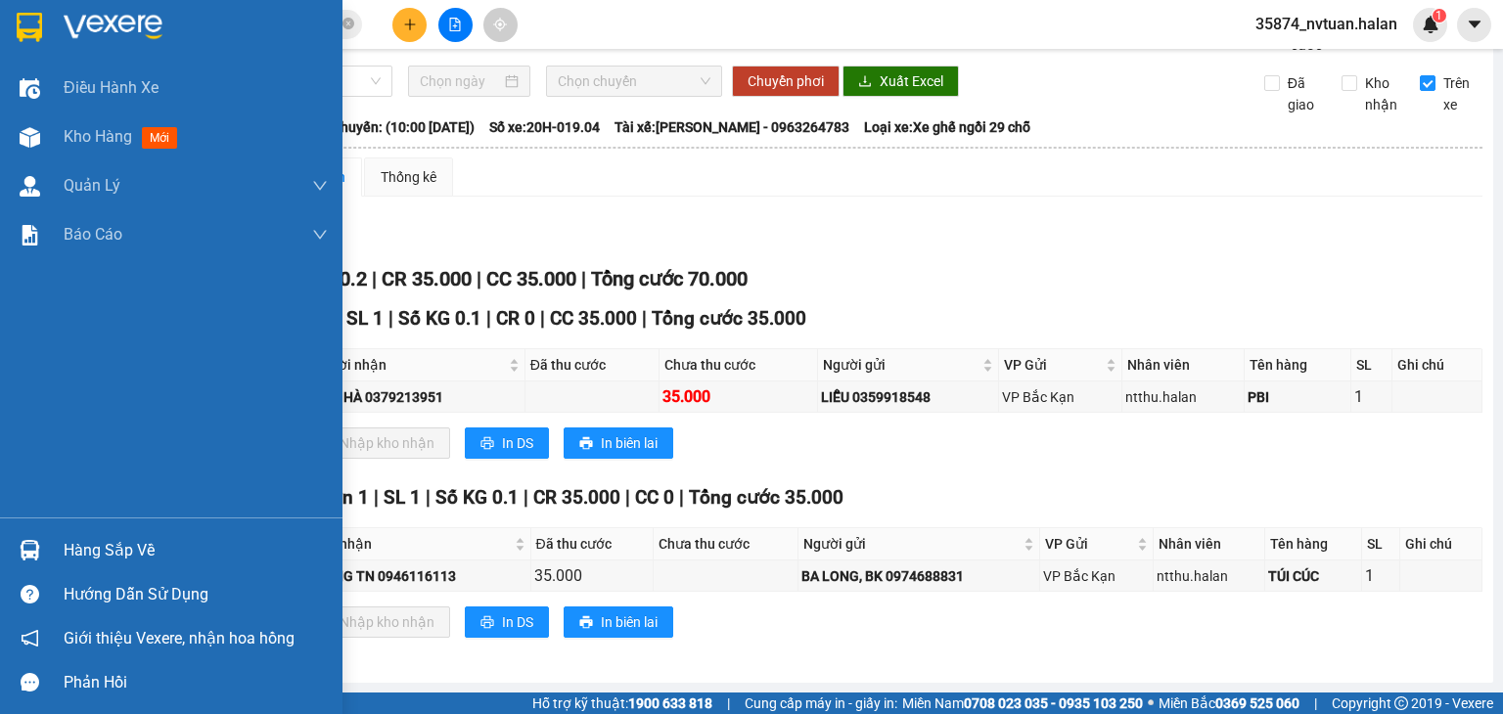
click at [58, 540] on div "Hàng sắp về" at bounding box center [171, 550] width 342 height 44
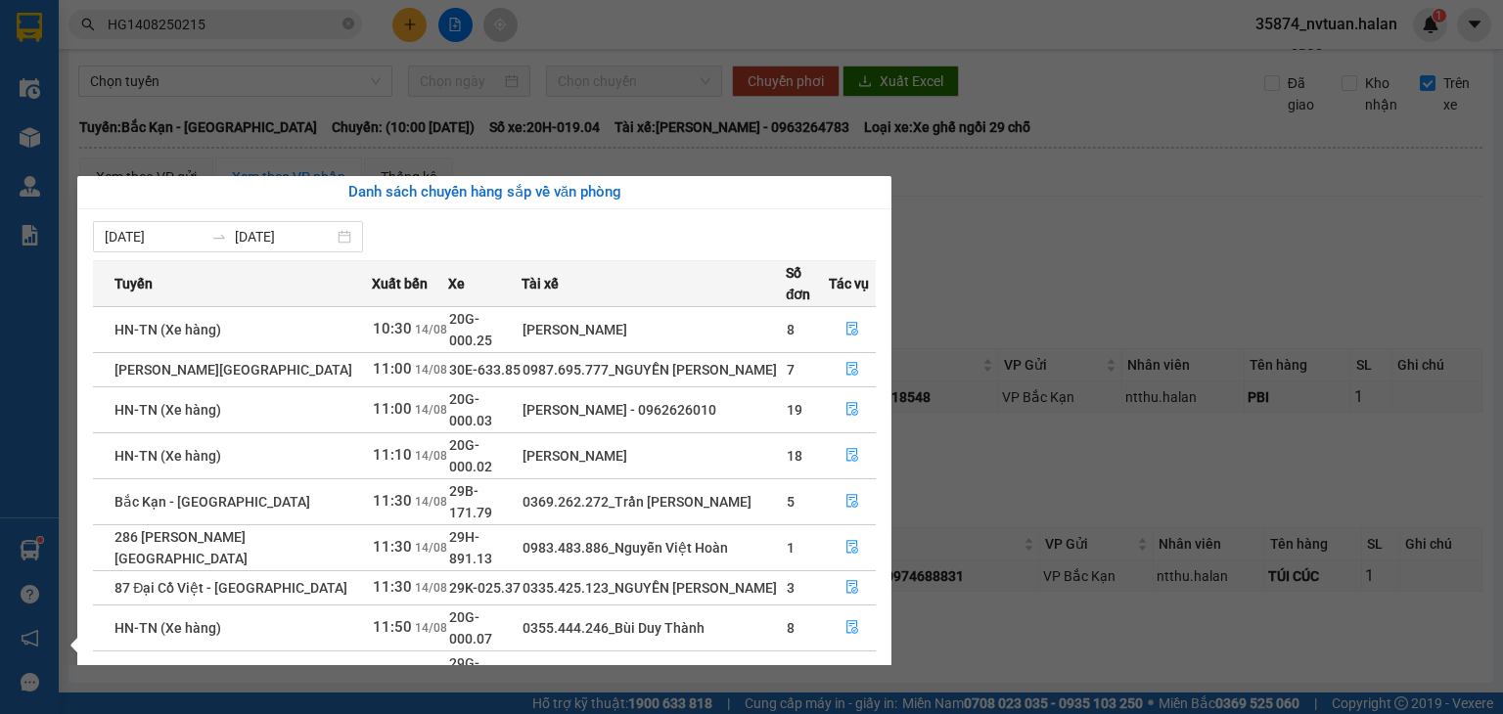
click at [1057, 516] on section "Kết quả tìm kiếm ( 1 ) Bộ lọc Mã ĐH Trạng thái Món hàng Thu hộ Tổng cước Chưa c…" at bounding box center [751, 357] width 1503 height 714
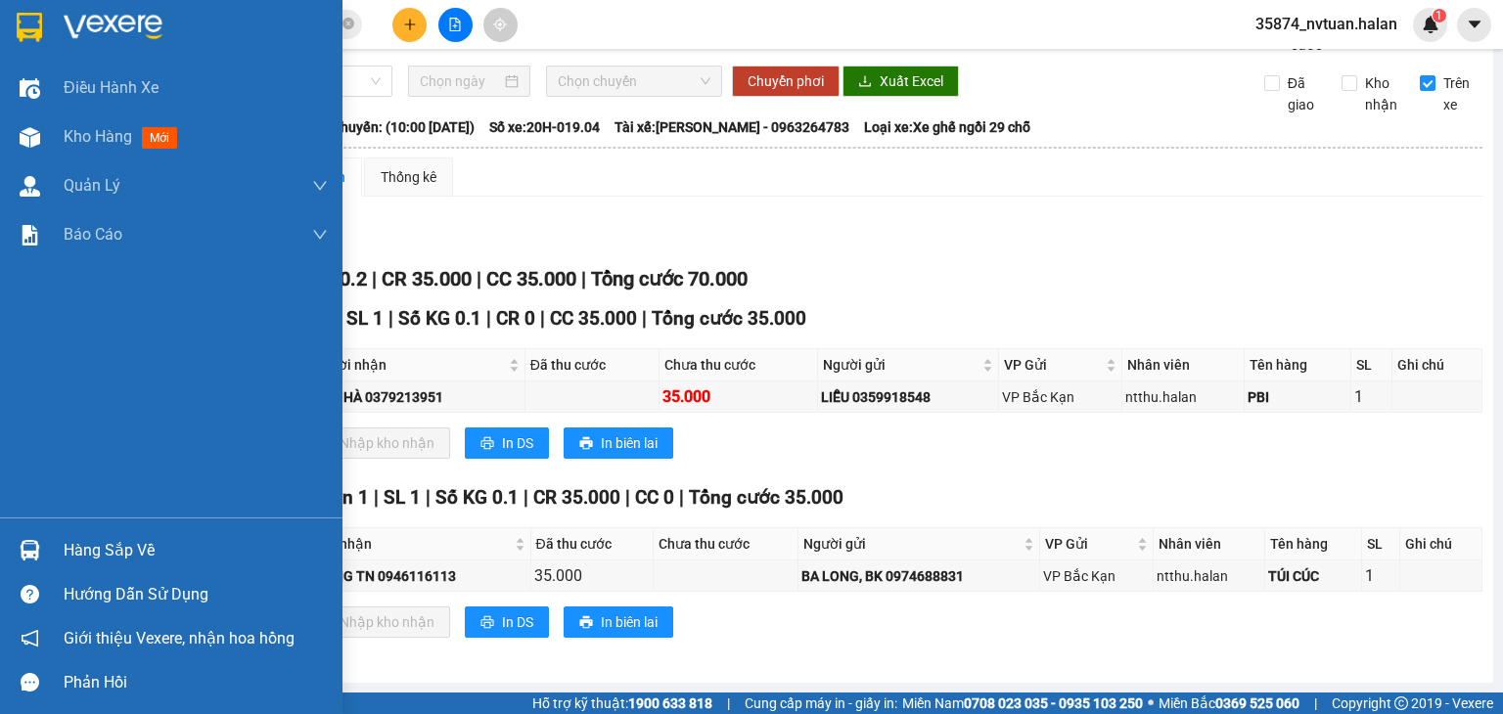
click at [40, 557] on div at bounding box center [30, 550] width 34 height 34
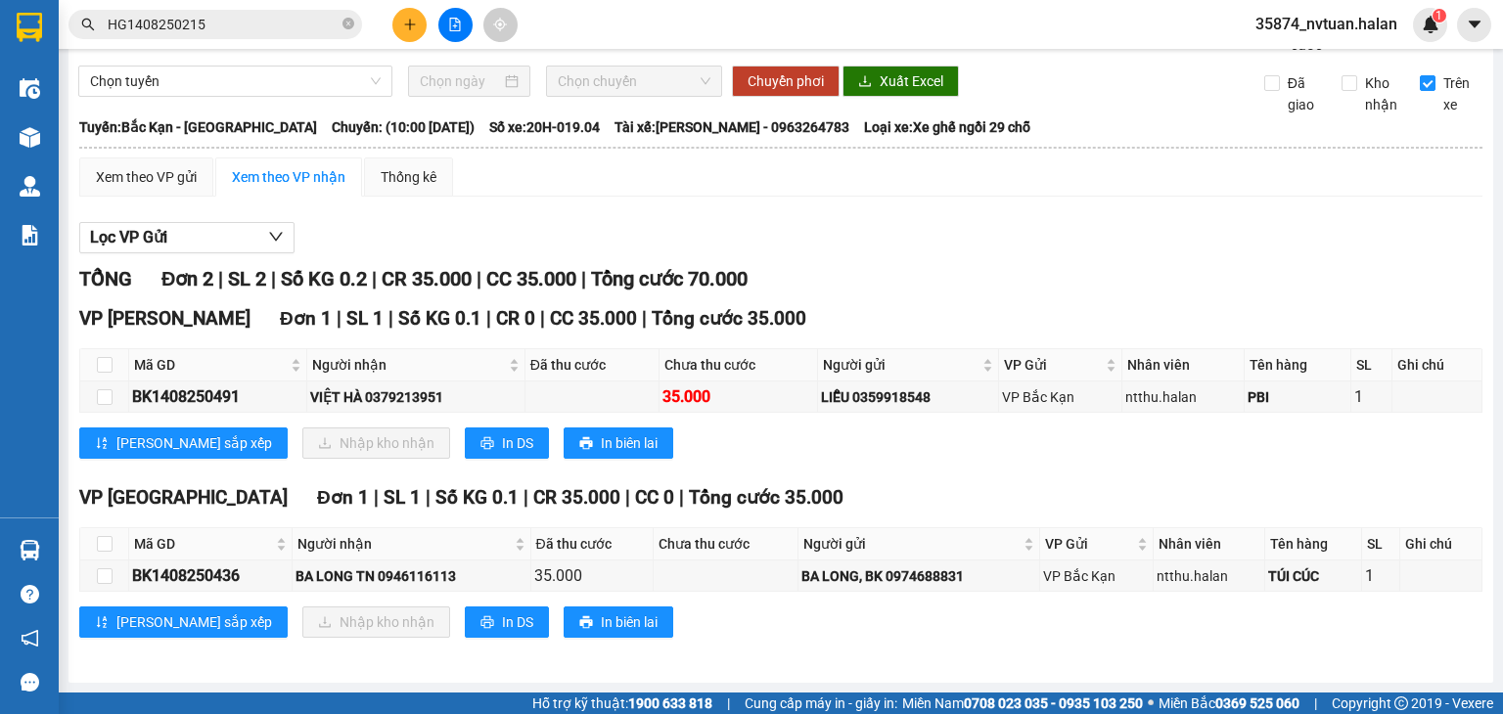
click at [1057, 265] on section "Kết quả tìm kiếm ( 1 ) Bộ lọc Mã ĐH Trạng thái Món hàng Thu hộ Tổng cước Chưa c…" at bounding box center [751, 357] width 1503 height 714
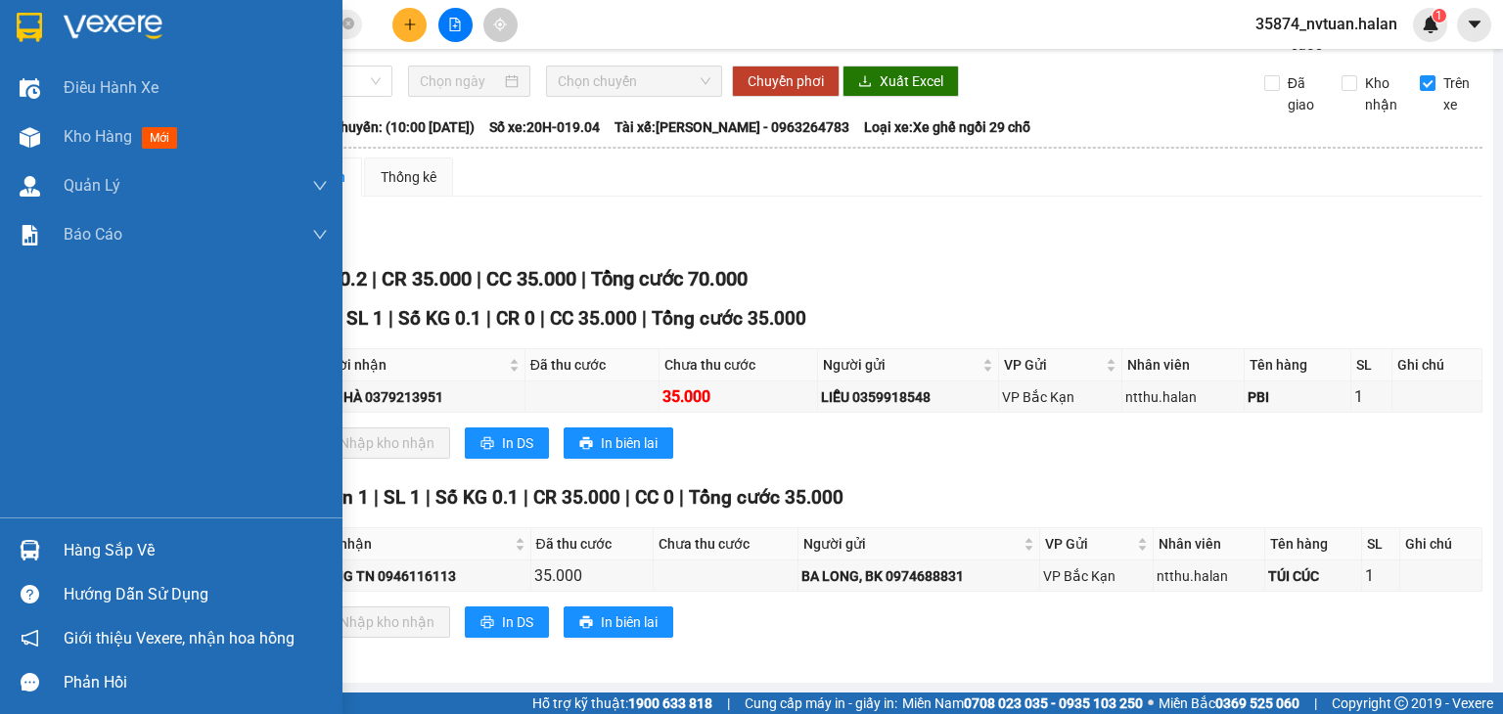
drag, startPoint x: 69, startPoint y: 542, endPoint x: 86, endPoint y: 538, distance: 17.1
click at [70, 542] on div "Hàng sắp về" at bounding box center [196, 550] width 264 height 29
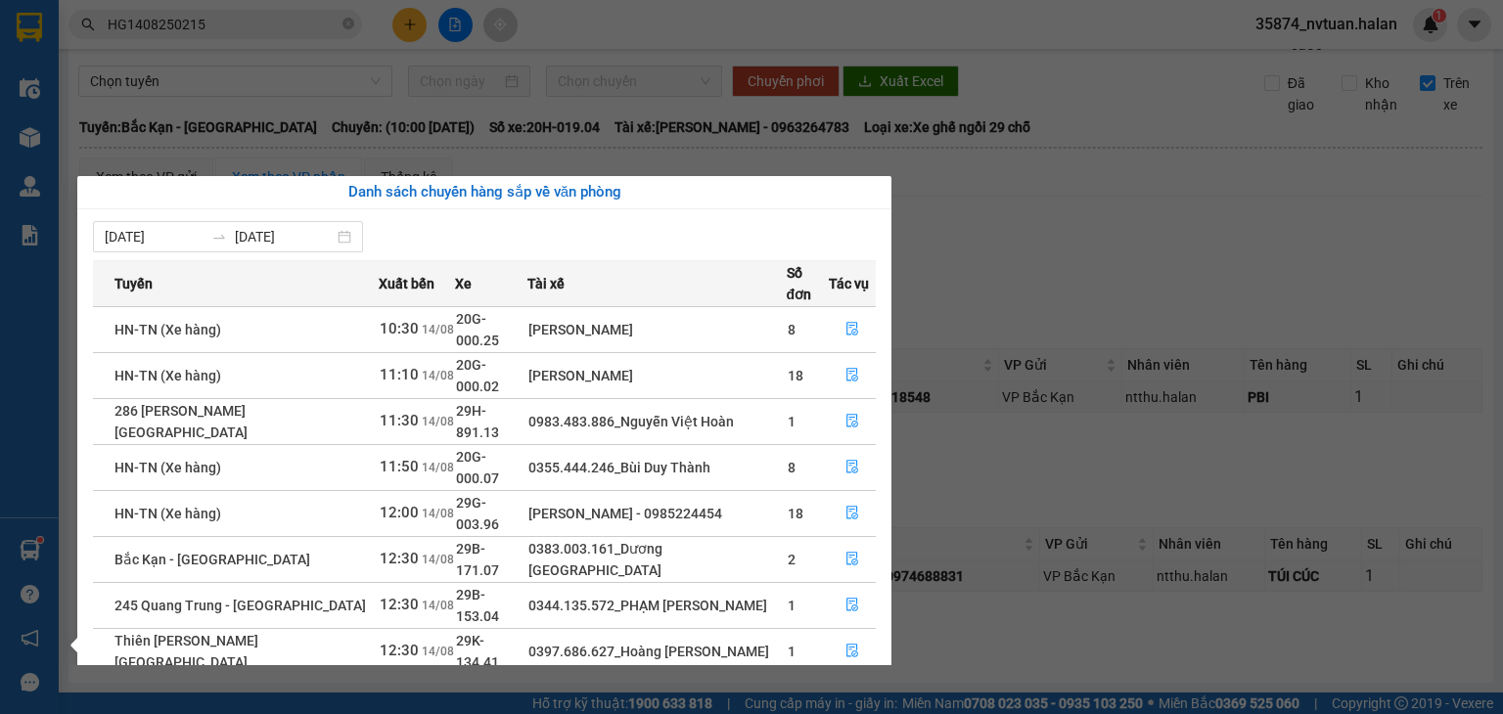
click at [254, 24] on section "Kết quả tìm kiếm ( 1 ) Bộ lọc Mã ĐH Trạng thái Món hàng Thu hộ Tổng cước Chưa c…" at bounding box center [751, 357] width 1503 height 714
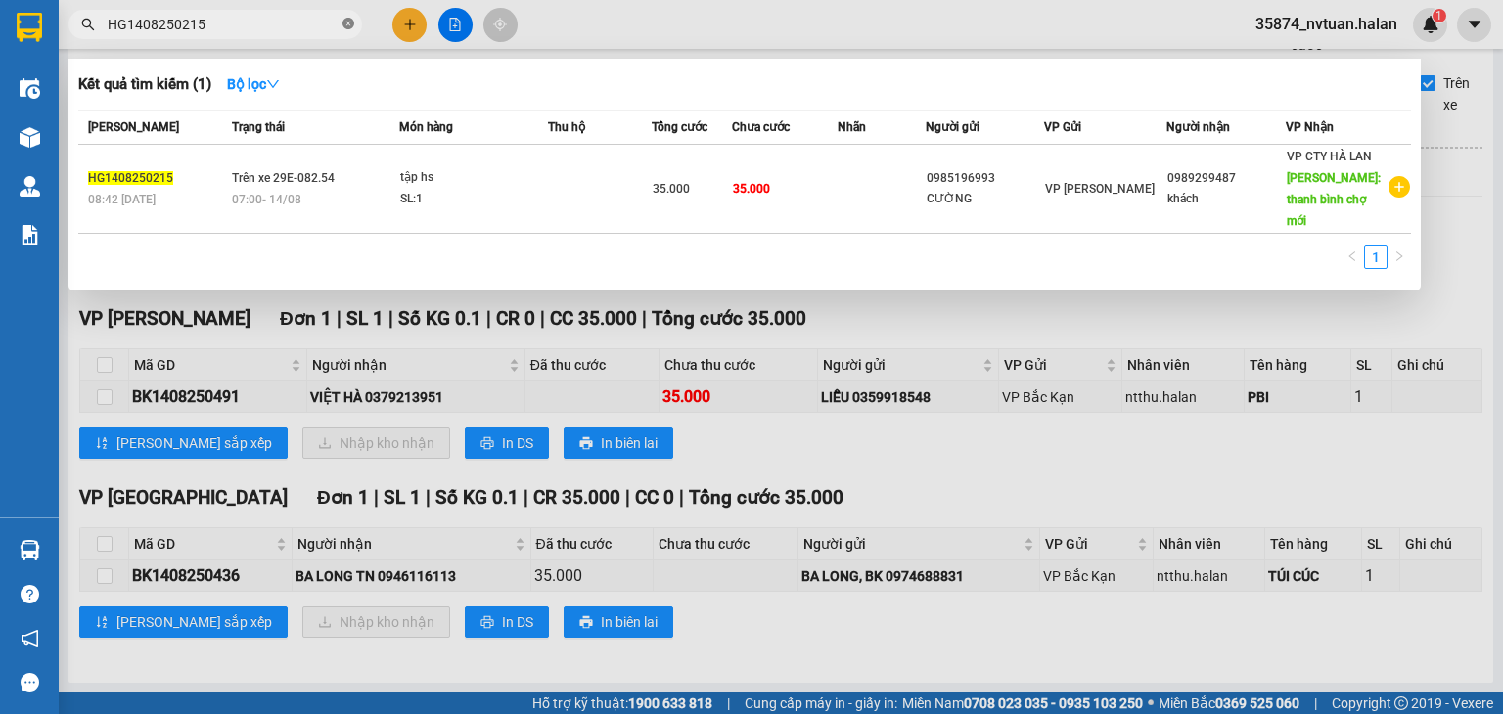
click at [345, 18] on icon "close-circle" at bounding box center [348, 24] width 12 height 12
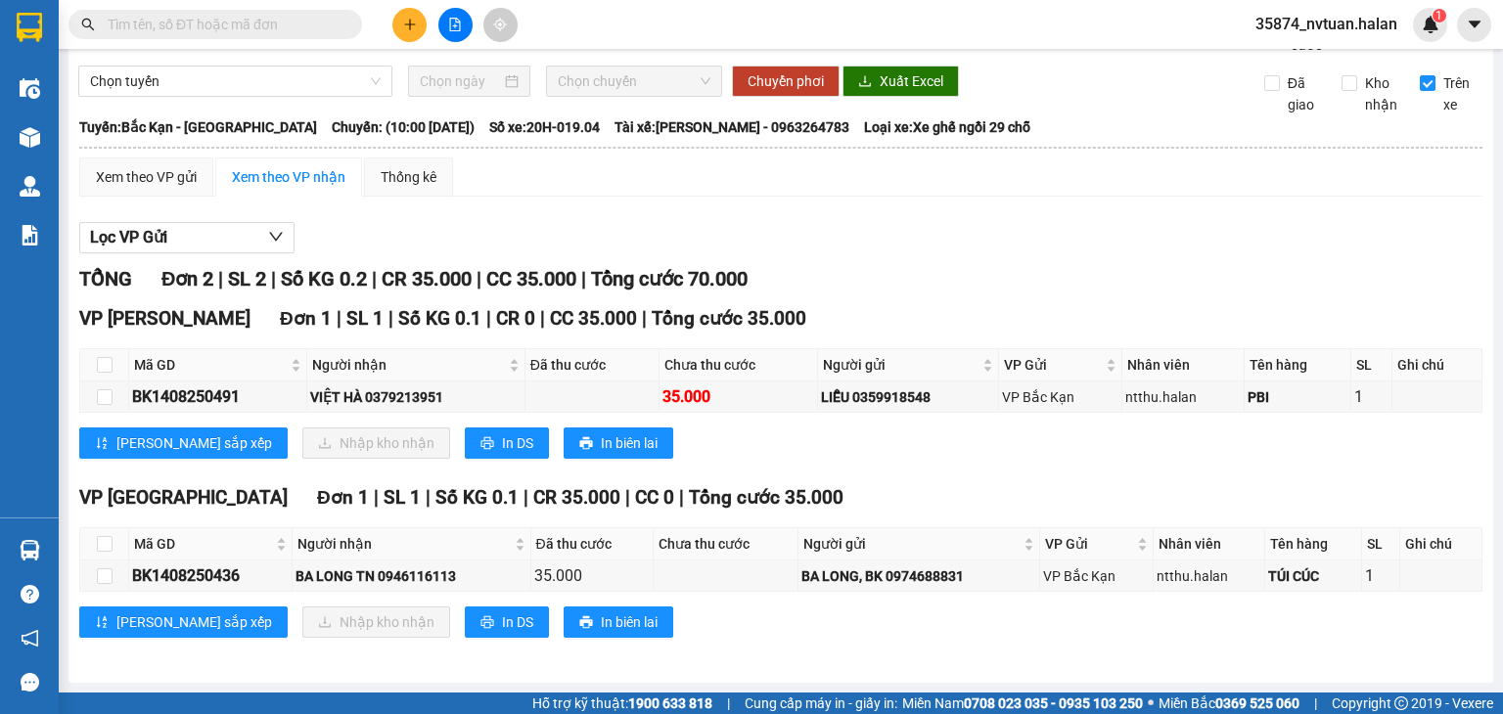
click at [325, 18] on input "text" at bounding box center [223, 25] width 231 height 22
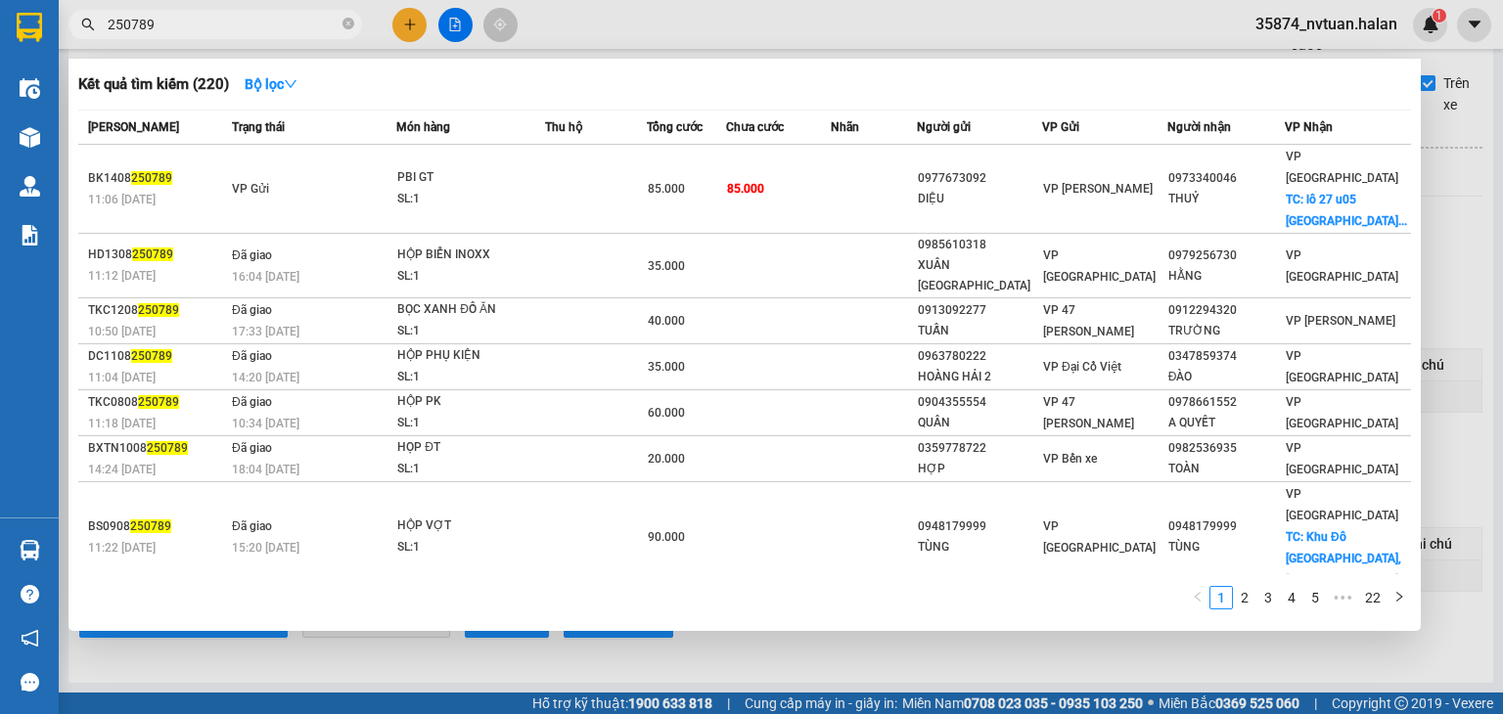
type input "250789"
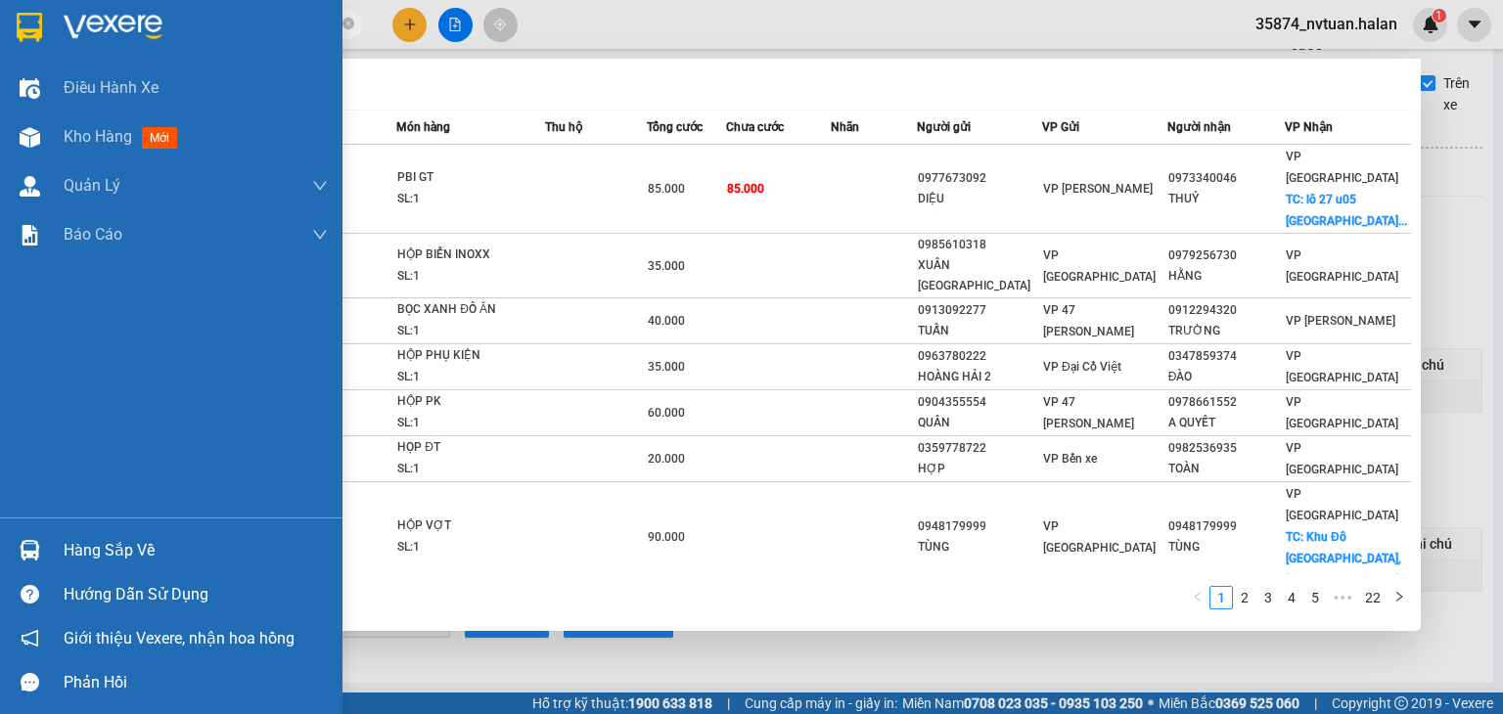
click at [121, 537] on div "Hàng sắp về" at bounding box center [196, 550] width 264 height 29
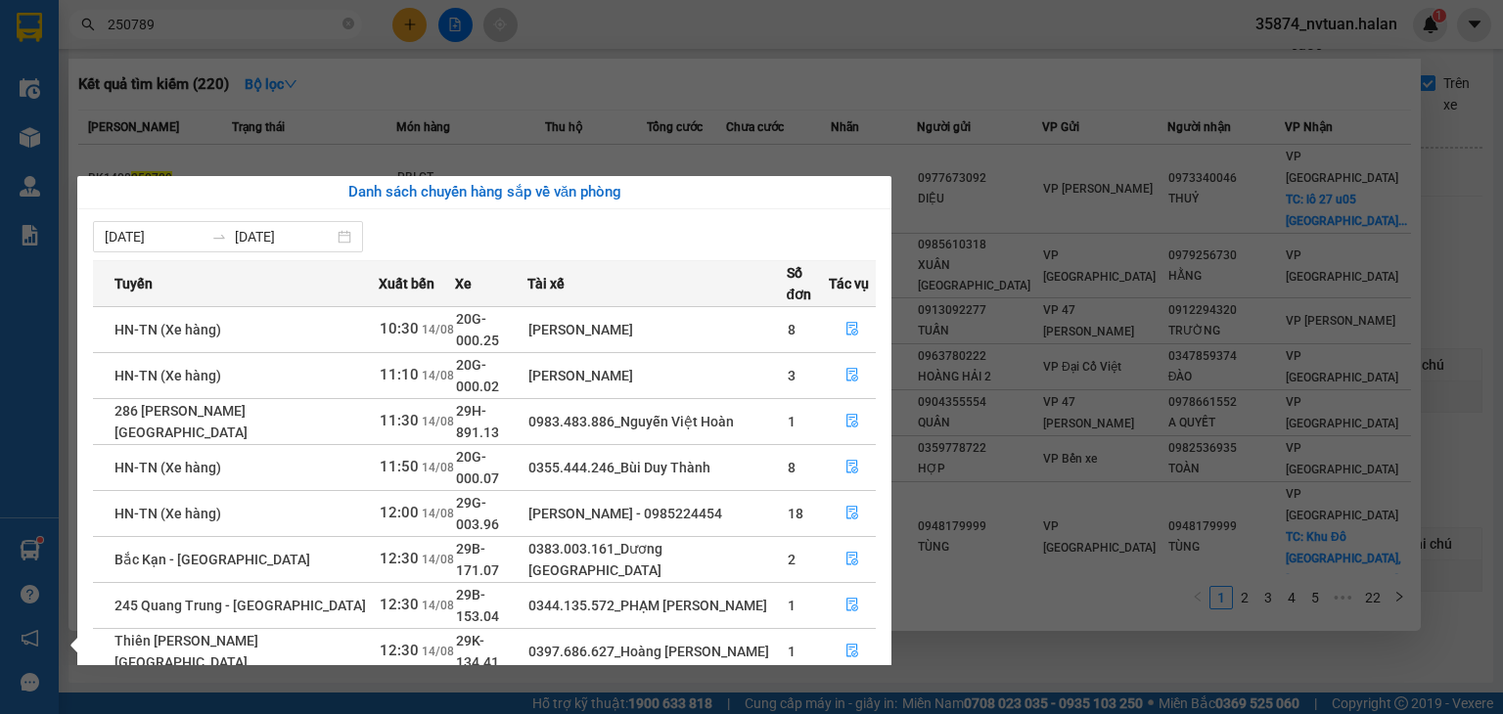
click at [1129, 71] on section "Kết quả tìm kiếm ( 220 ) Bộ lọc Mã ĐH Trạng thái Món hàng Thu hộ Tổng cước Chưa…" at bounding box center [751, 357] width 1503 height 714
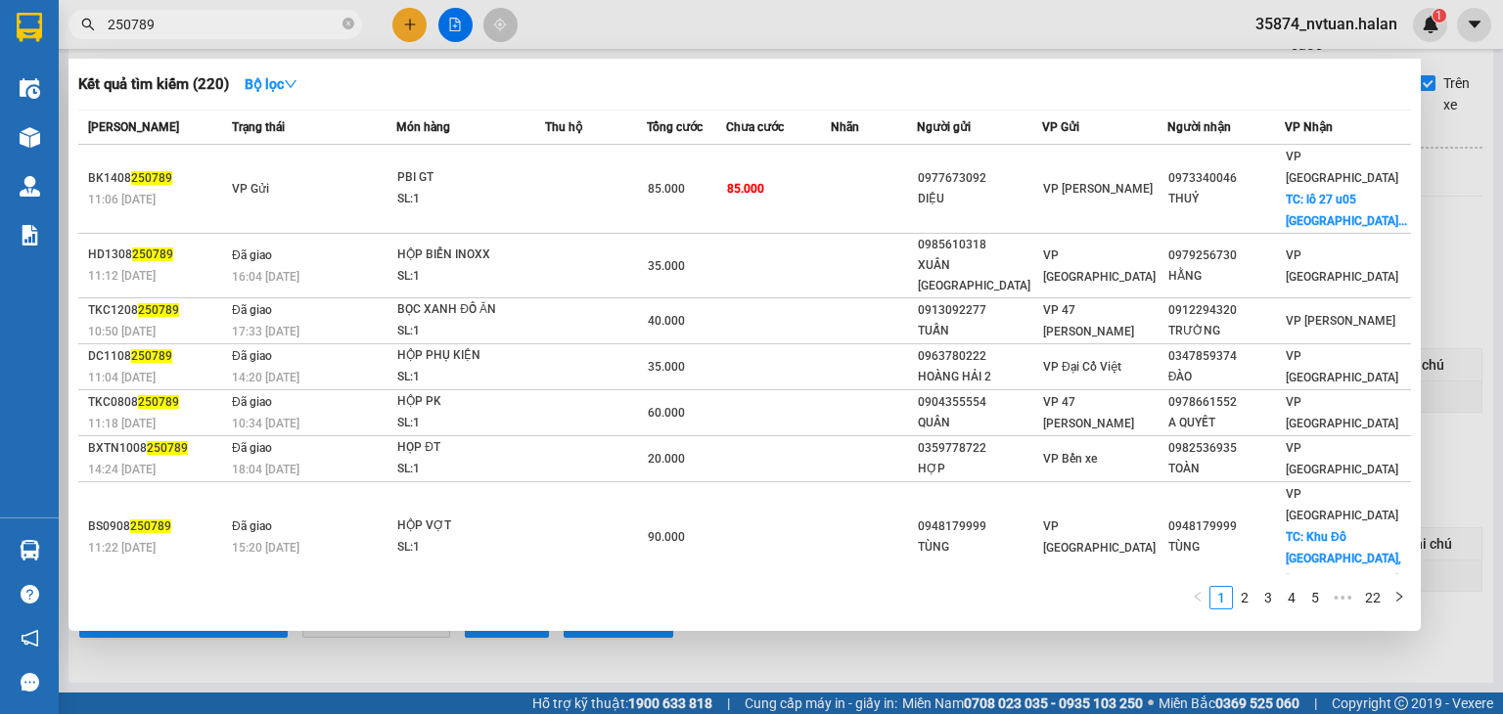
drag, startPoint x: 1477, startPoint y: 240, endPoint x: 1250, endPoint y: 310, distance: 237.7
click at [1461, 246] on div at bounding box center [751, 357] width 1503 height 714
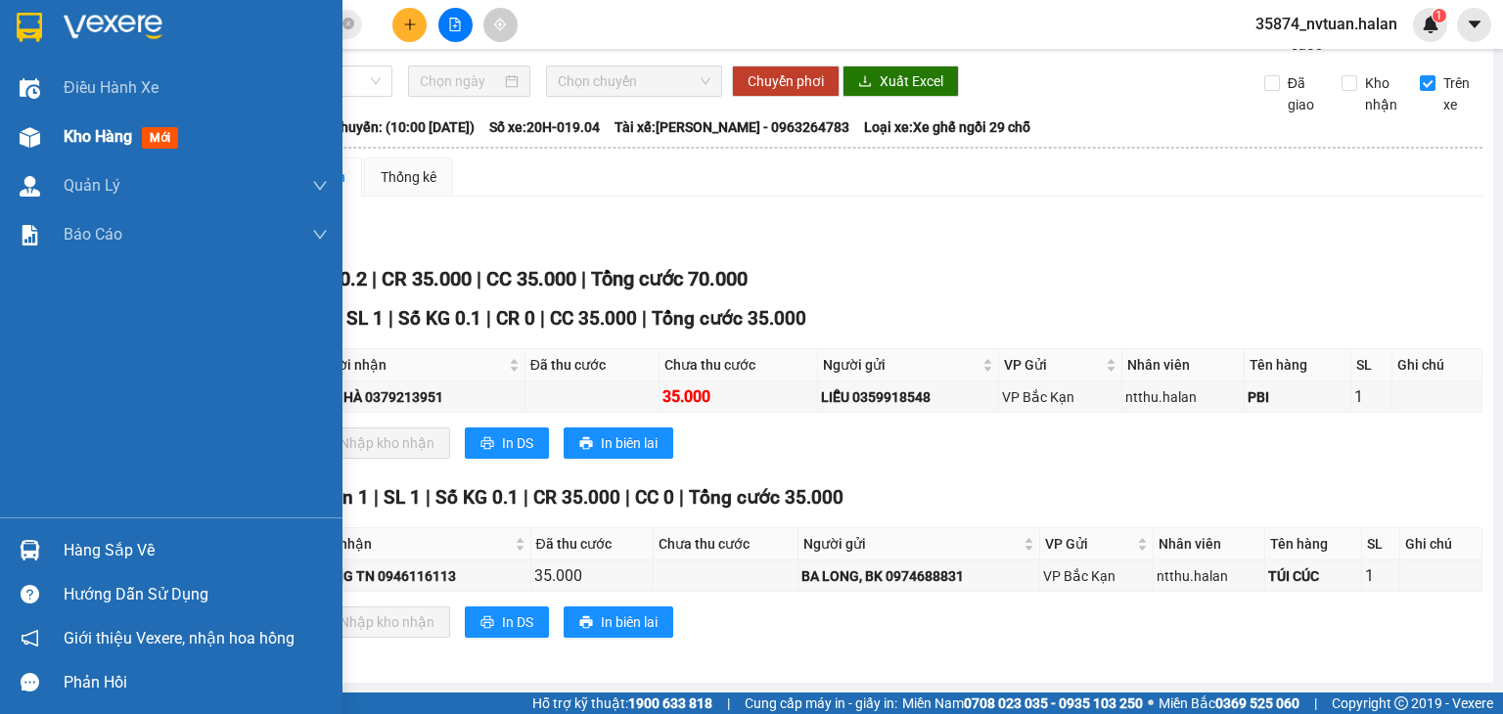
drag, startPoint x: 113, startPoint y: 137, endPoint x: 94, endPoint y: 384, distance: 247.3
click at [112, 137] on span "Kho hàng" at bounding box center [98, 136] width 68 height 19
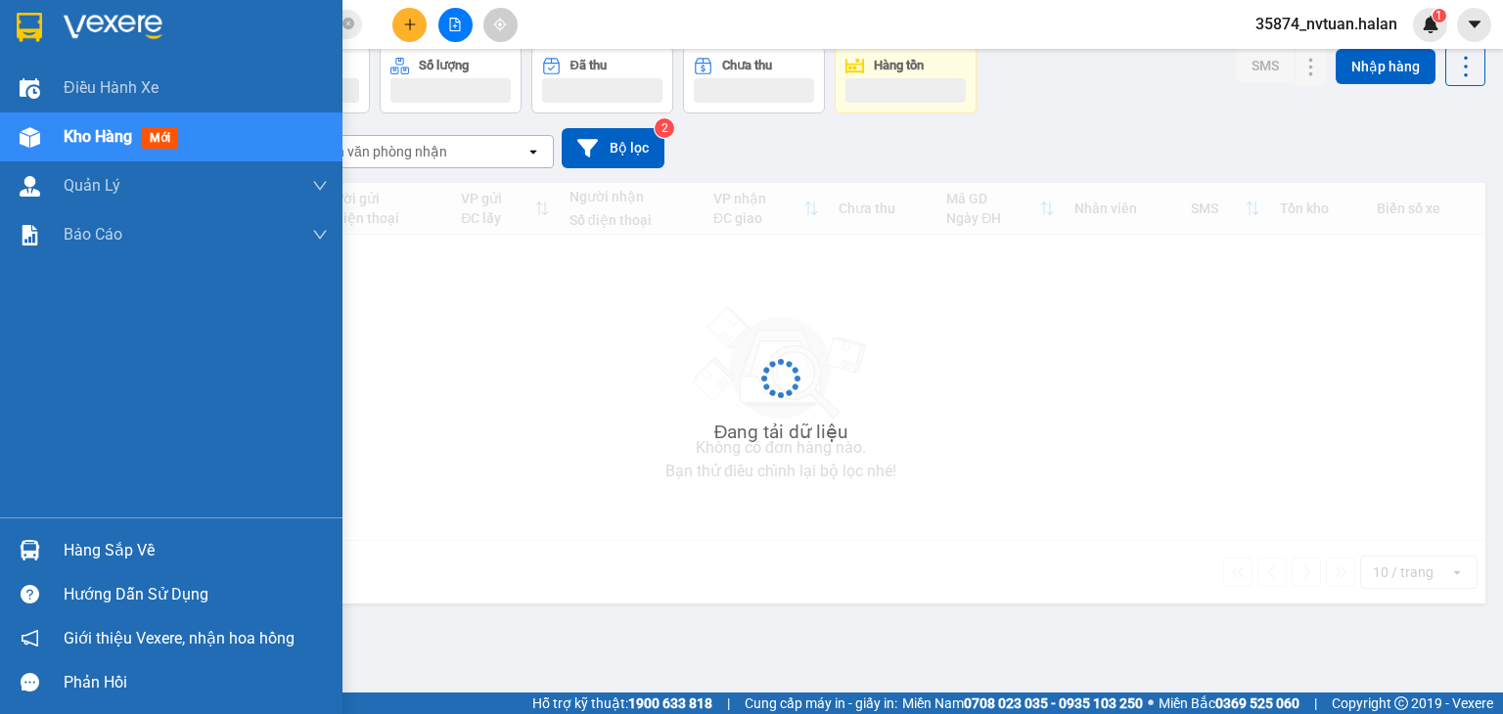
scroll to position [90, 0]
click at [74, 547] on div "Hàng sắp về" at bounding box center [196, 550] width 264 height 29
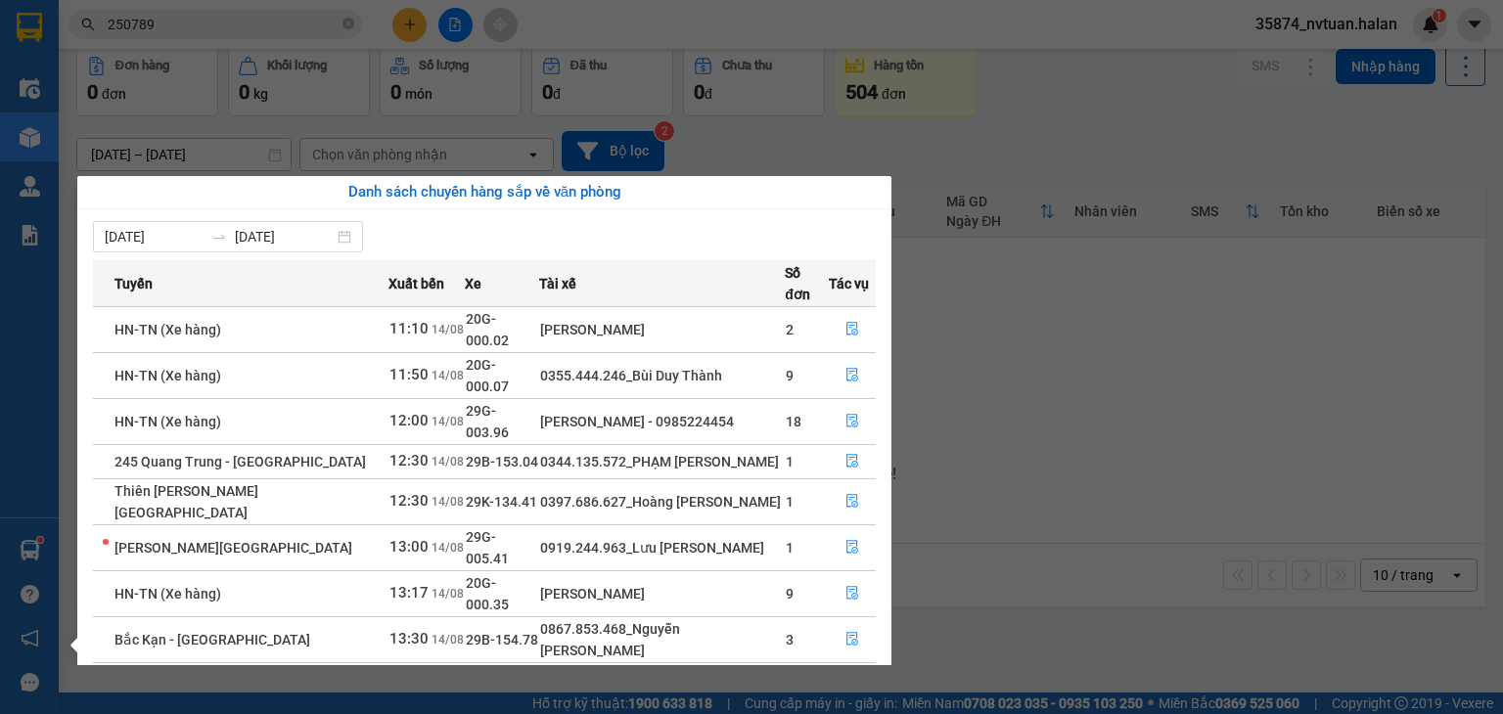
click at [1040, 310] on section "Kết quả tìm kiếm ( 220 ) Bộ lọc Mã ĐH Trạng thái Món hàng Thu hộ Tổng cước Chưa…" at bounding box center [751, 357] width 1503 height 714
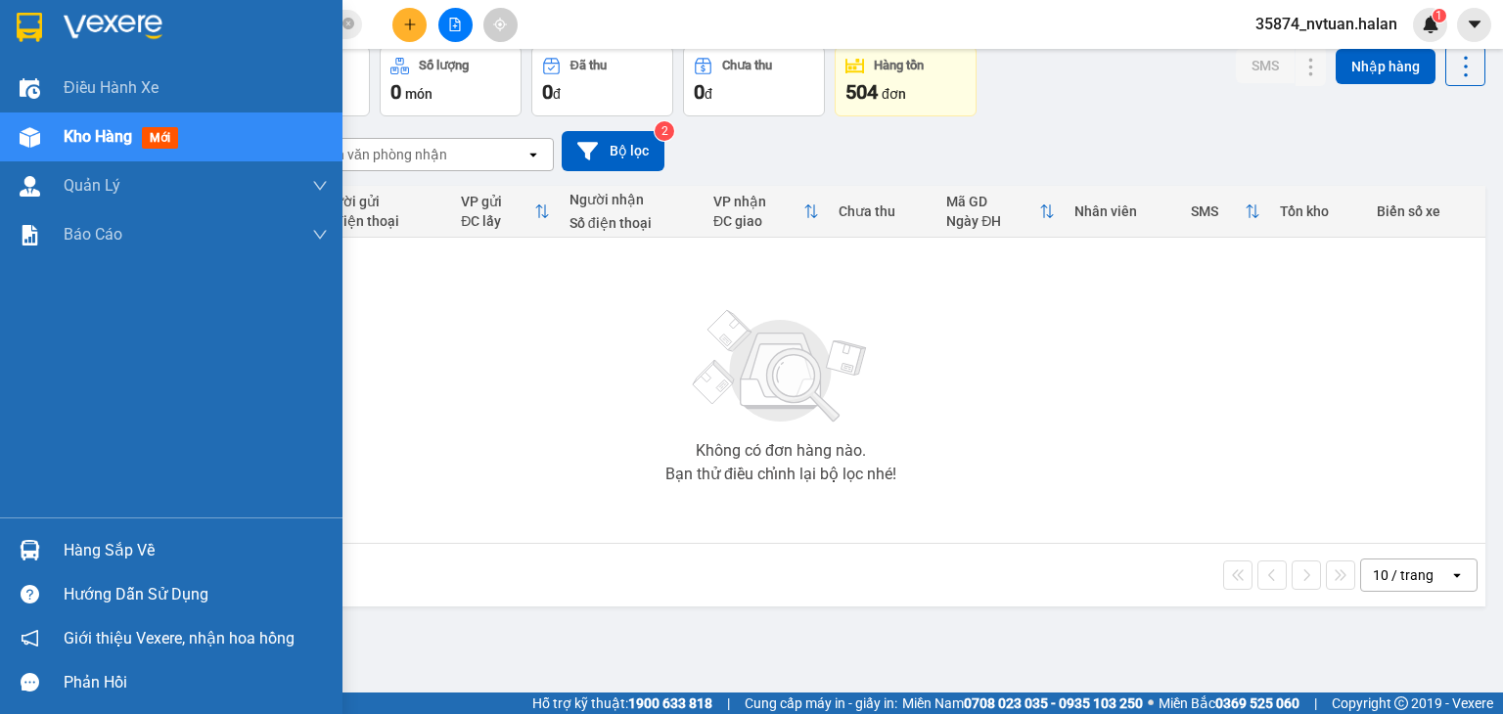
click at [42, 549] on div at bounding box center [30, 550] width 34 height 34
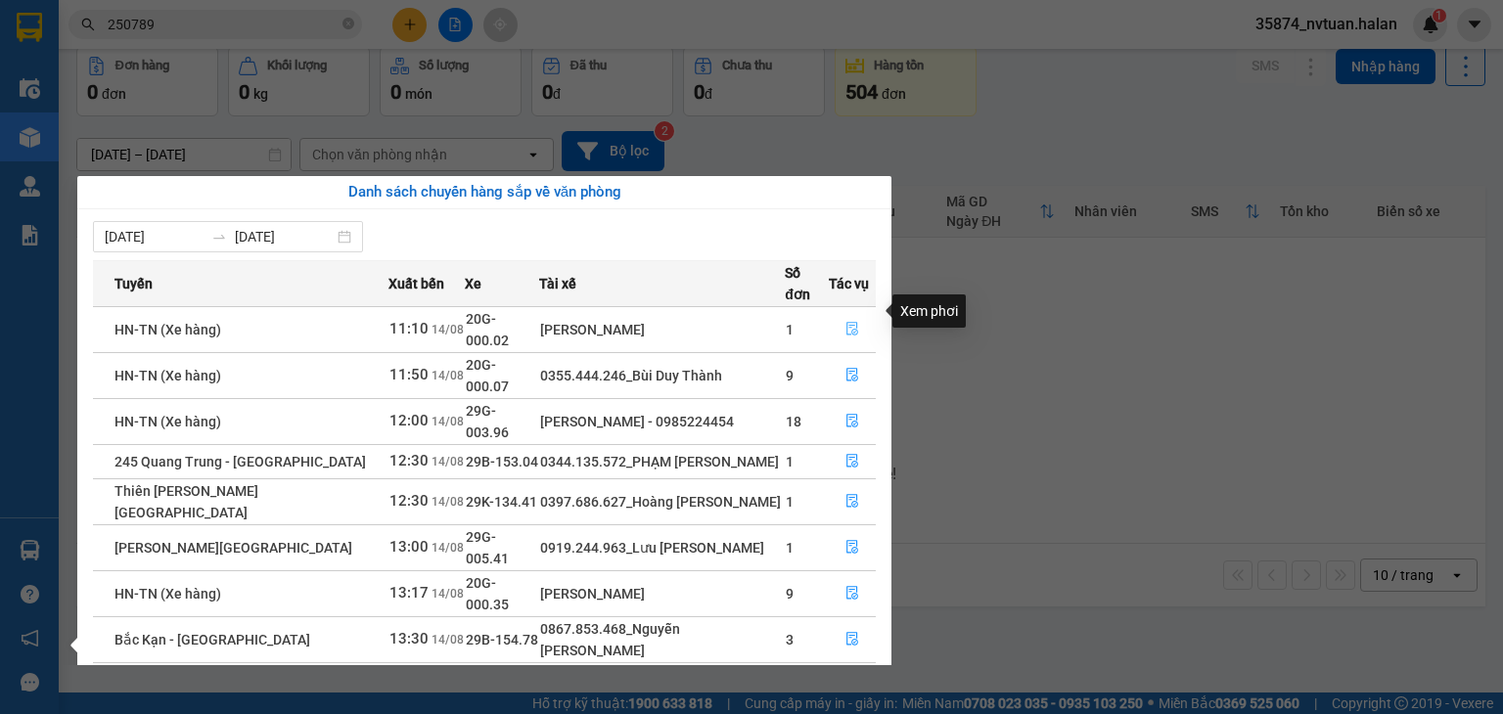
click at [848, 323] on icon "file-done" at bounding box center [852, 330] width 12 height 14
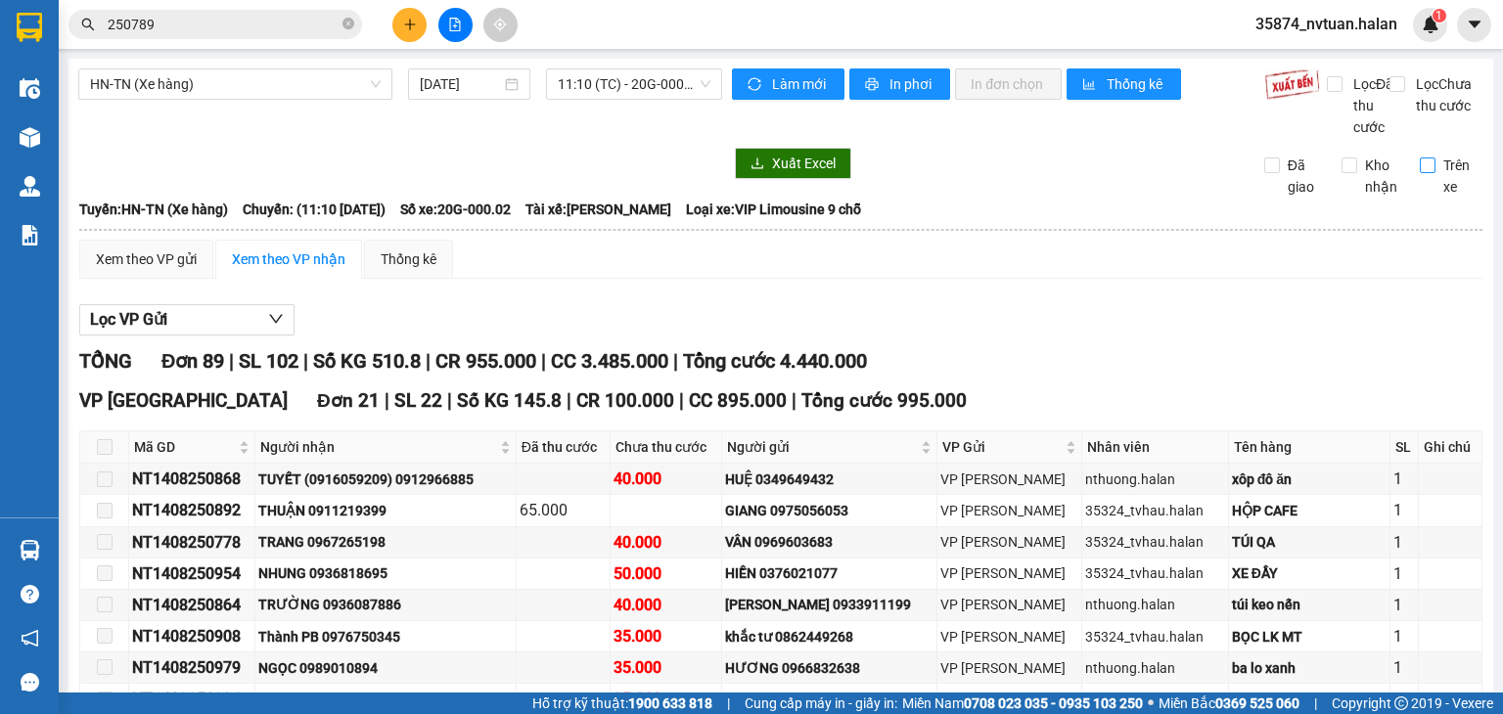
click at [1420, 173] on input "Trên xe" at bounding box center [1428, 166] width 16 height 16
checkbox input "true"
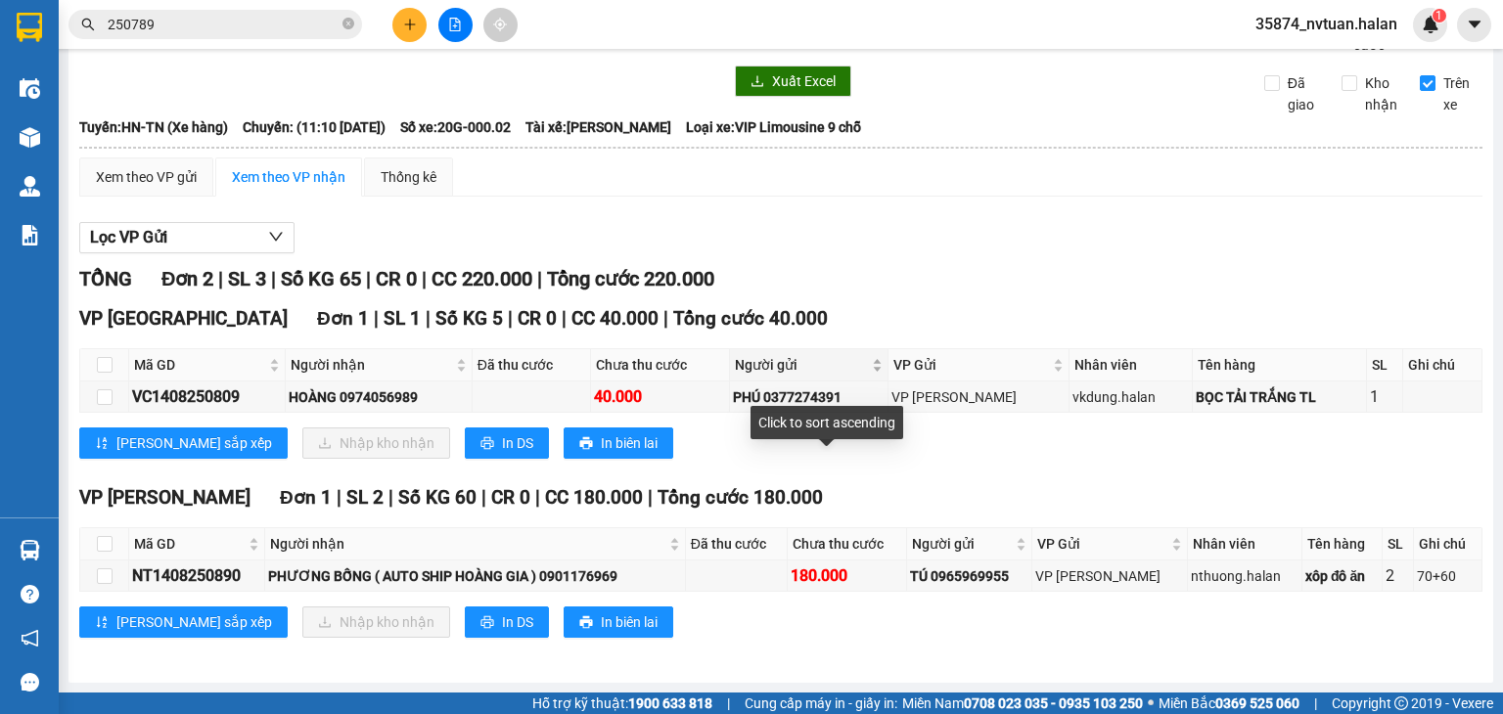
scroll to position [102, 0]
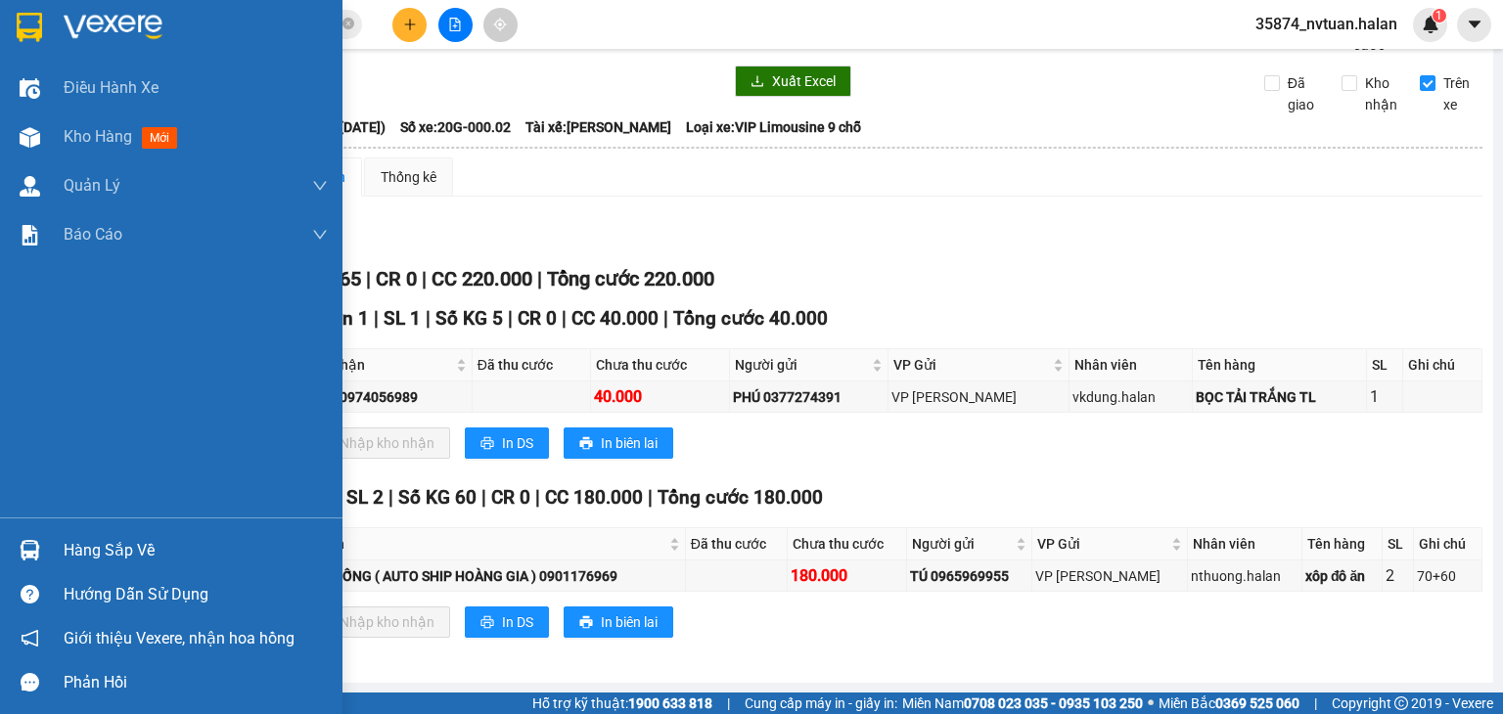
click at [95, 553] on div "Hàng sắp về" at bounding box center [196, 550] width 264 height 29
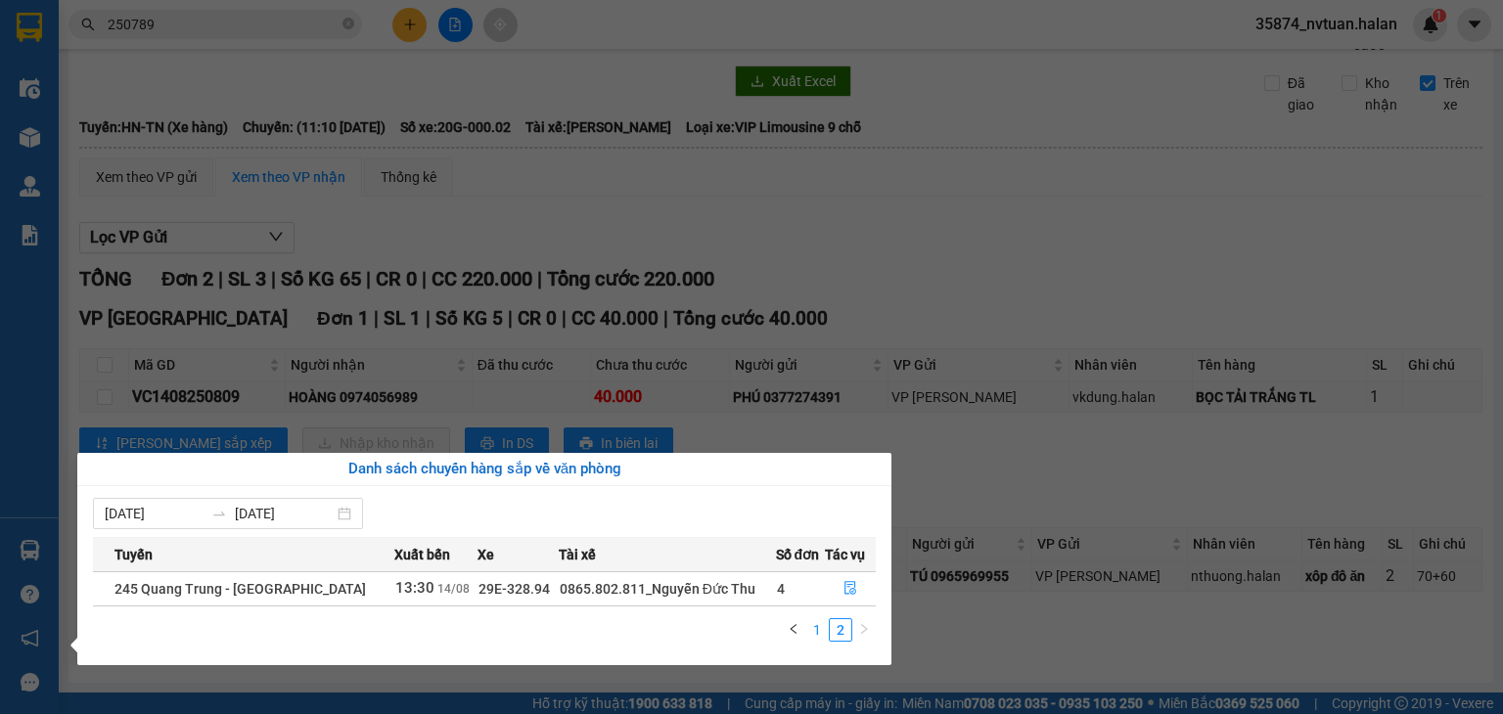
click at [823, 626] on link "1" at bounding box center [817, 630] width 22 height 22
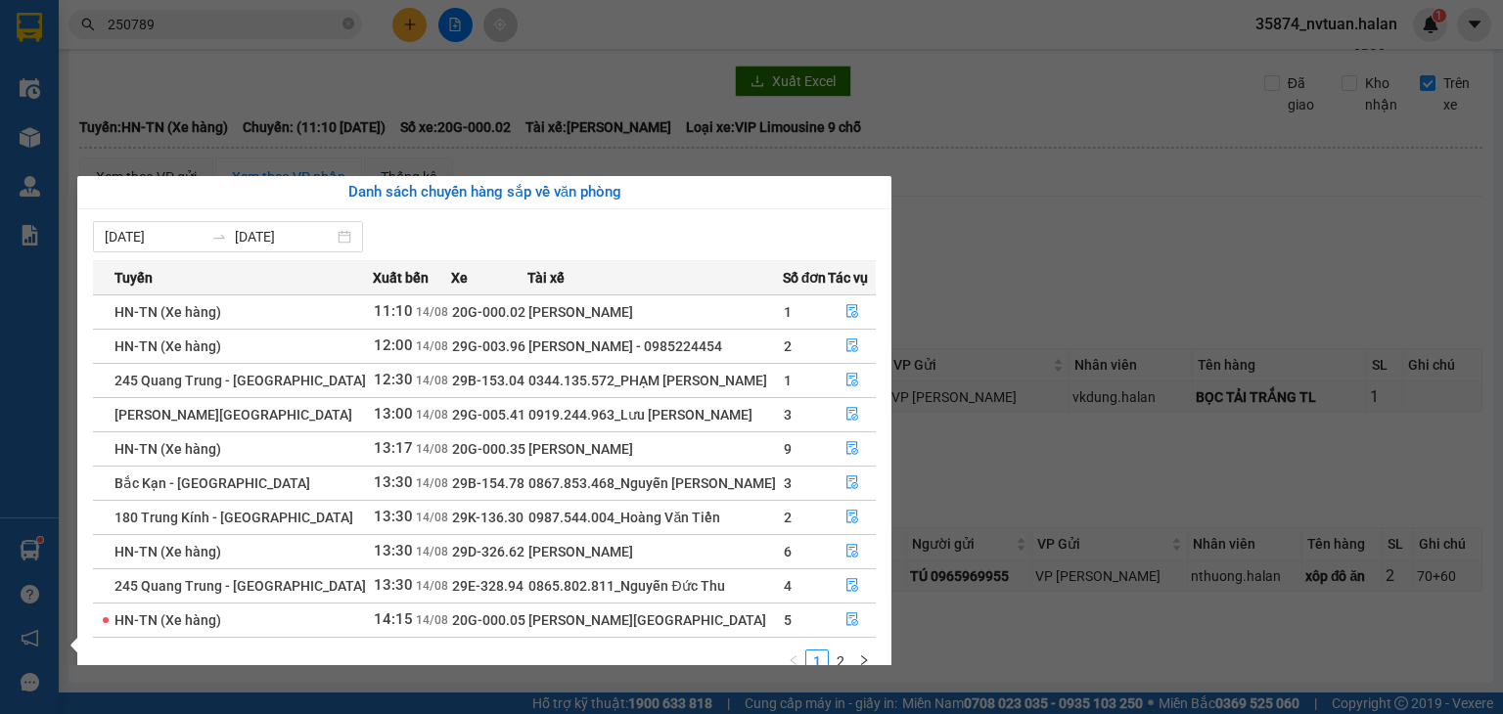
drag, startPoint x: 1102, startPoint y: 293, endPoint x: 897, endPoint y: 321, distance: 206.5
click at [1072, 292] on section "Kết quả tìm kiếm ( 220 ) Bộ lọc Mã ĐH Trạng thái Món hàng Thu hộ Tổng cước Chưa…" at bounding box center [751, 357] width 1503 height 714
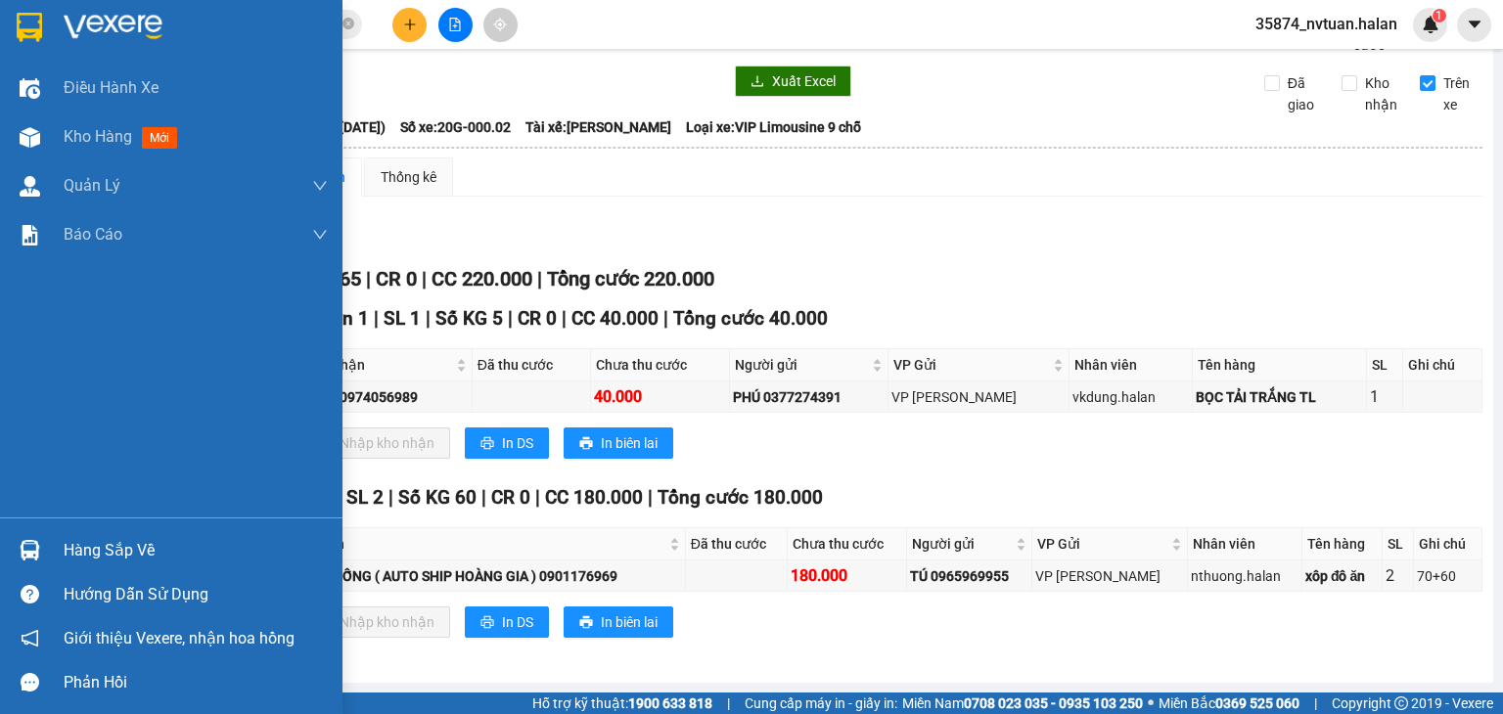
drag, startPoint x: 53, startPoint y: 557, endPoint x: 67, endPoint y: 552, distance: 14.5
click at [55, 557] on div "Hàng sắp về" at bounding box center [171, 550] width 342 height 44
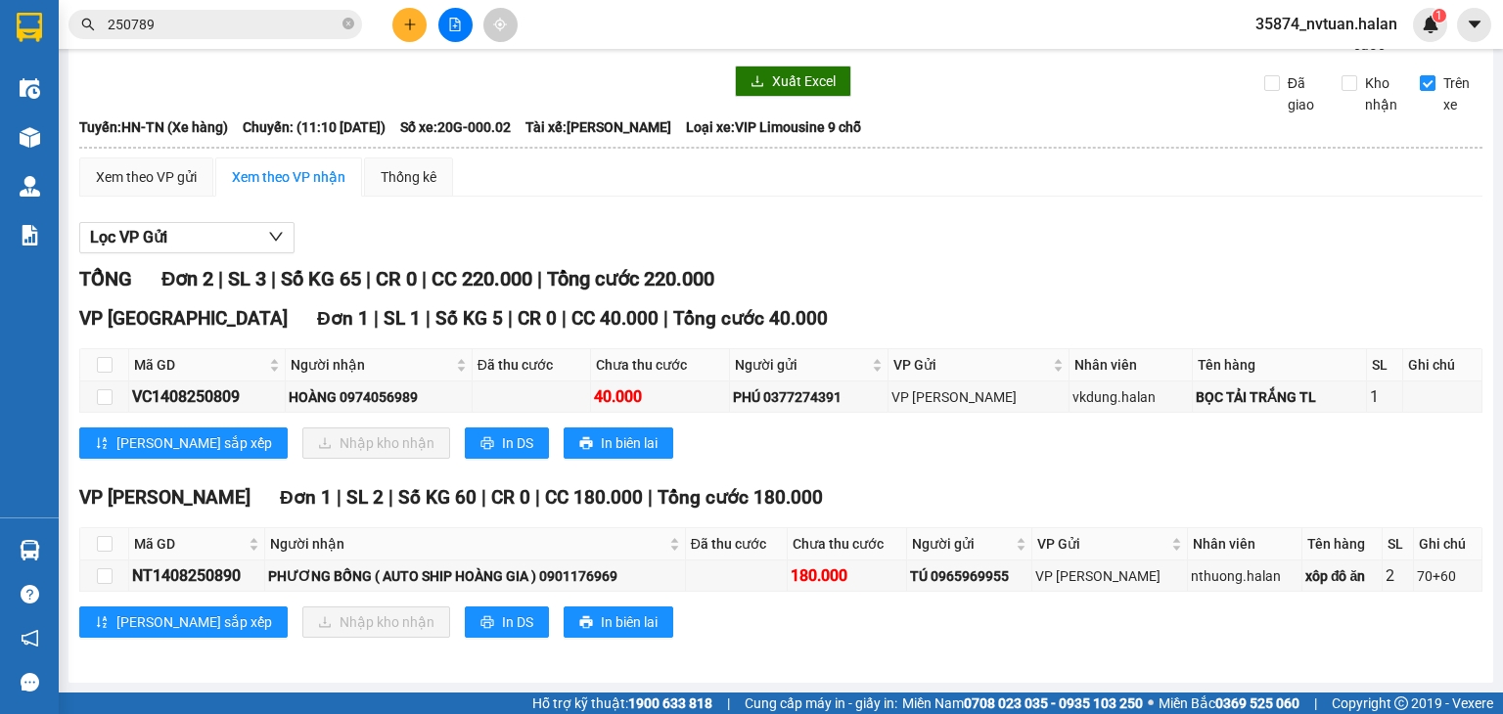
click at [625, 40] on section "Kết quả tìm kiếm ( 220 ) Bộ lọc Mã ĐH Trạng thái Món hàng Thu hộ Tổng cước Chưa…" at bounding box center [751, 357] width 1503 height 714
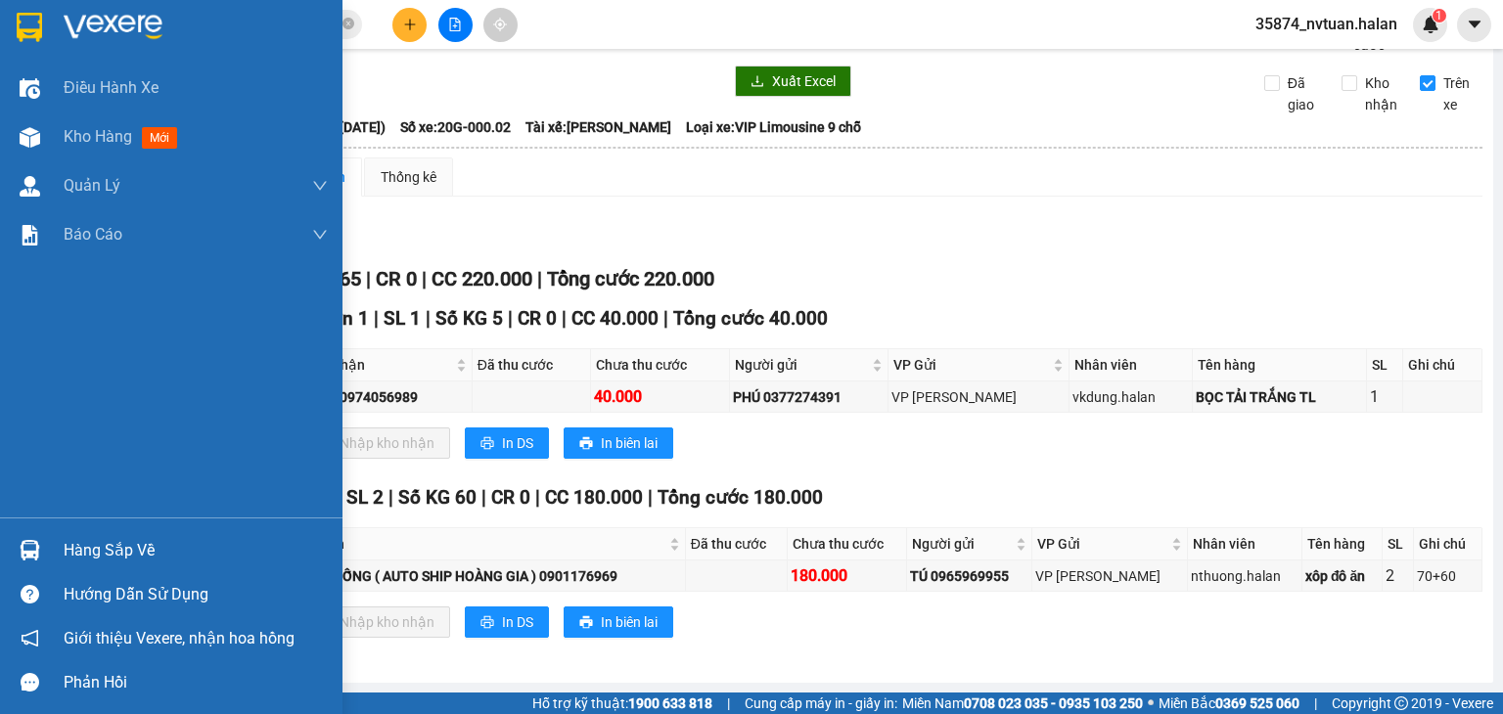
click at [32, 547] on img at bounding box center [30, 550] width 21 height 21
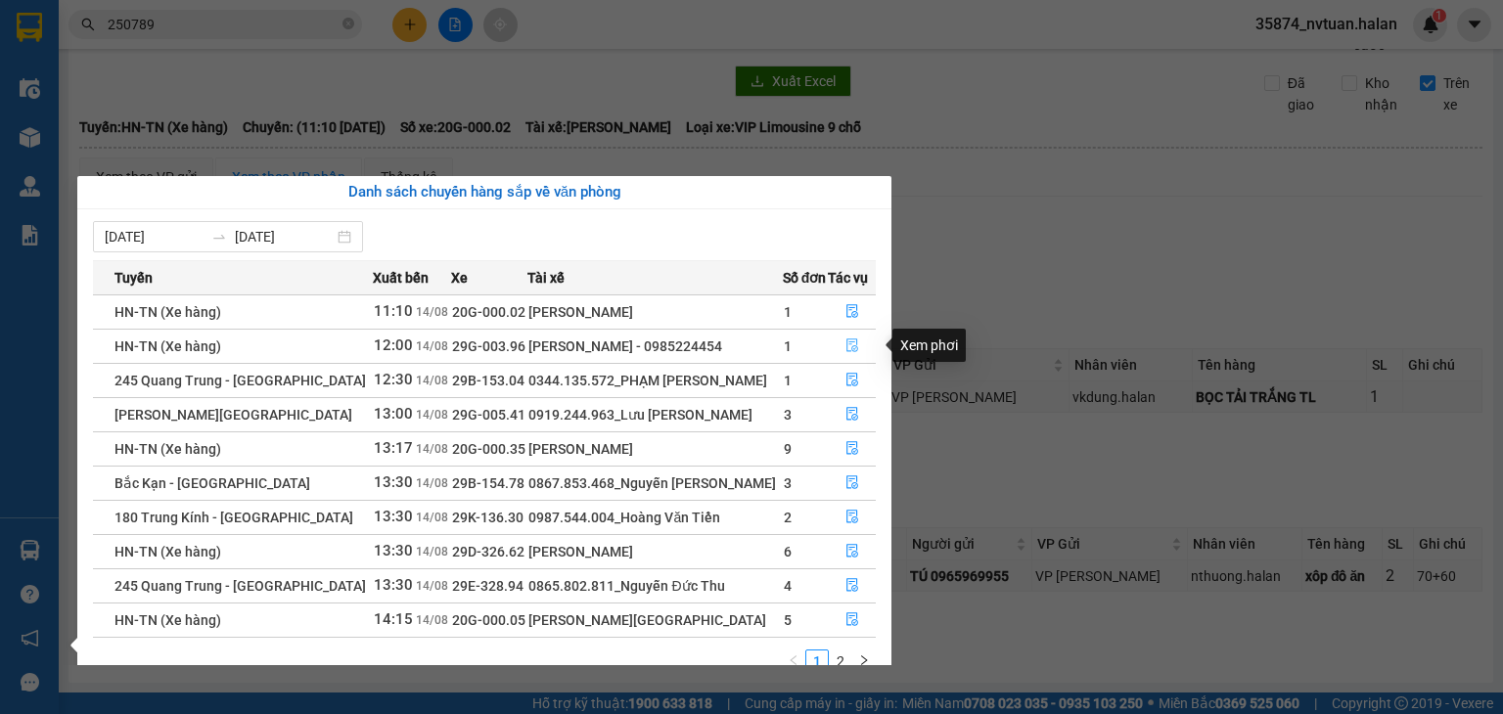
click at [847, 342] on icon "file-done" at bounding box center [852, 346] width 14 height 14
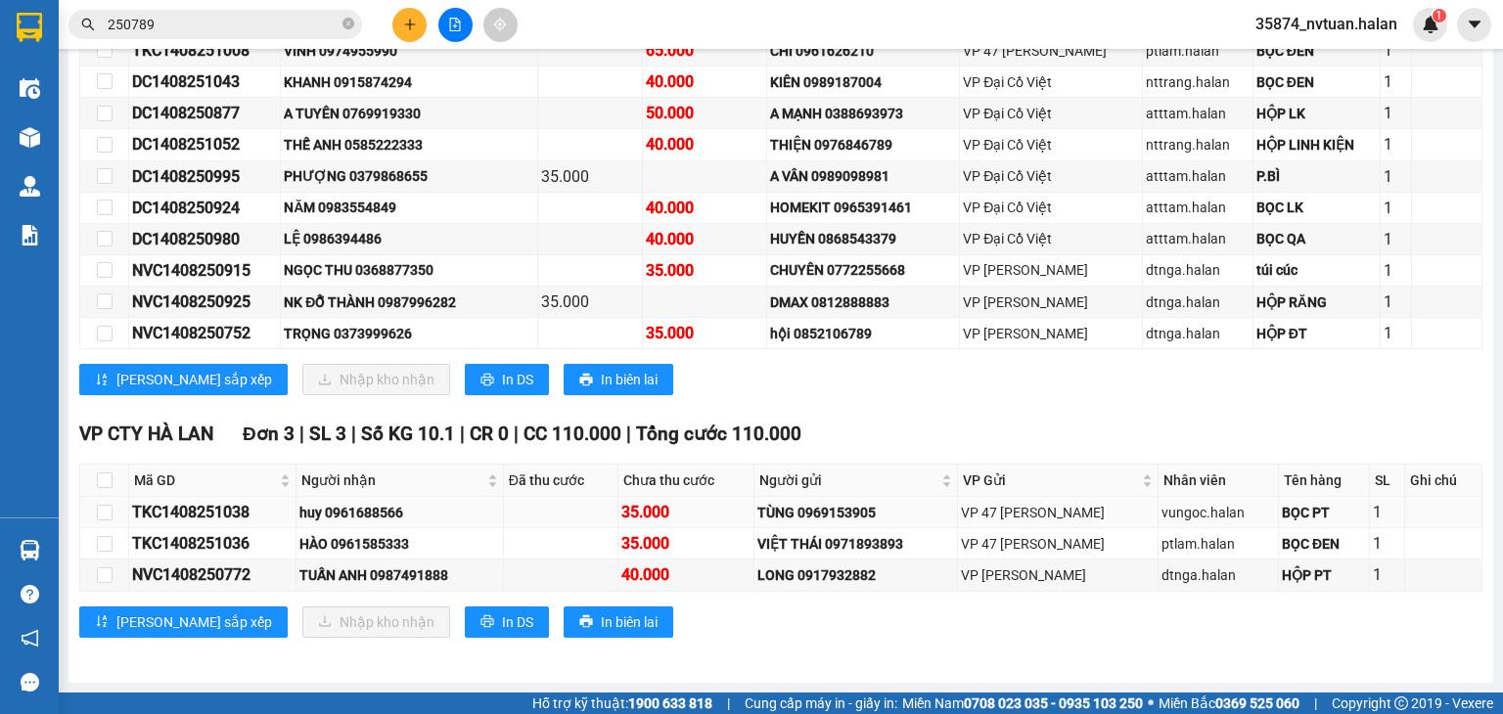
scroll to position [999, 0]
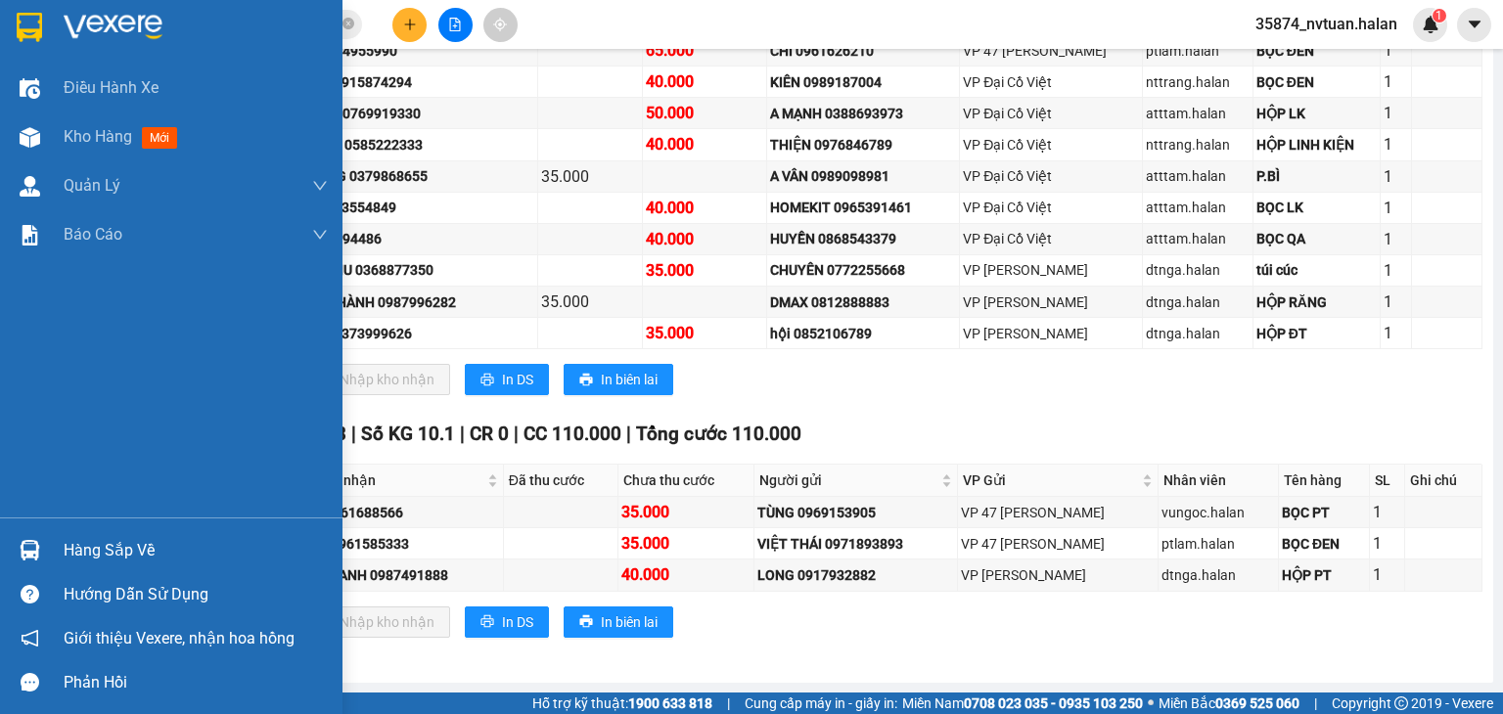
click at [77, 556] on div "Hàng sắp về" at bounding box center [196, 550] width 264 height 29
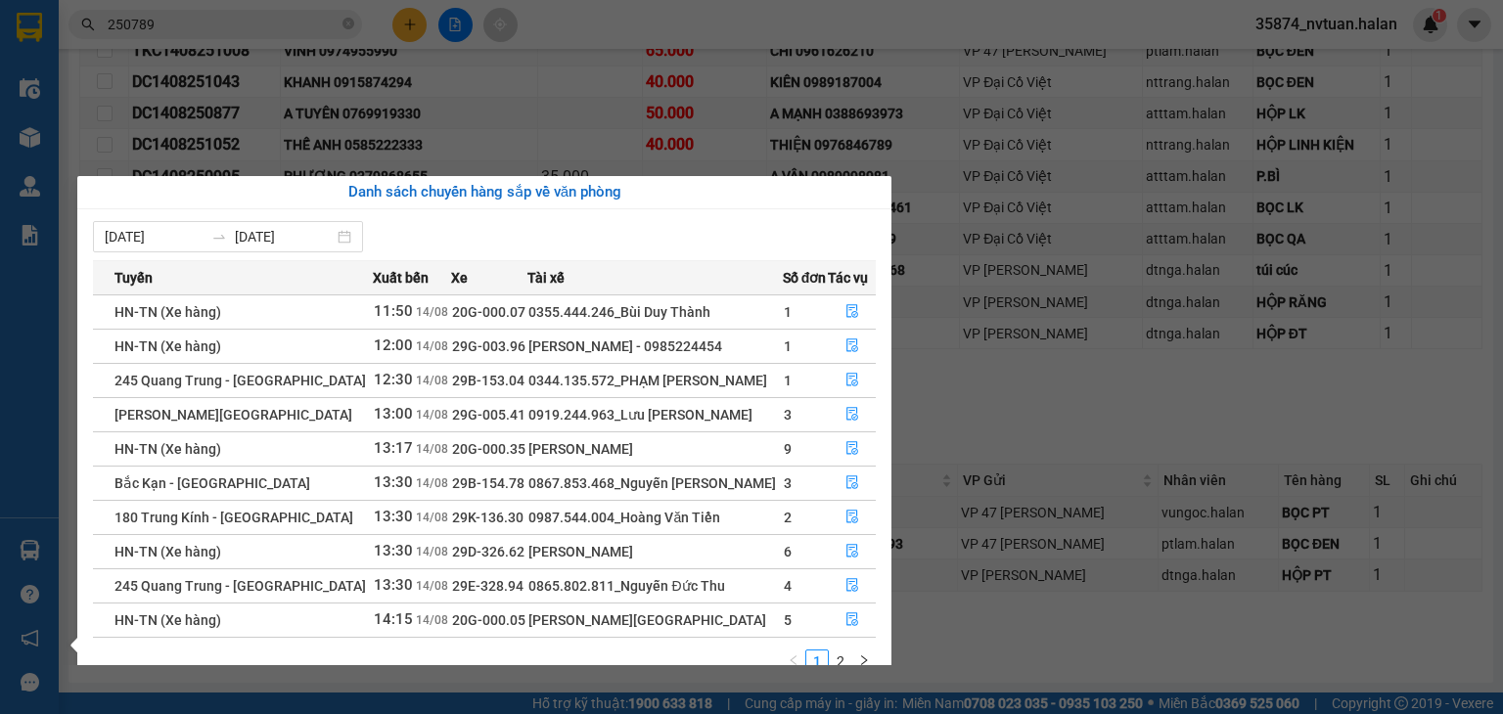
click at [698, 131] on section "Kết quả tìm kiếm ( 220 ) Bộ lọc Mã ĐH Trạng thái Món hàng Thu hộ Tổng cước Chưa…" at bounding box center [751, 357] width 1503 height 714
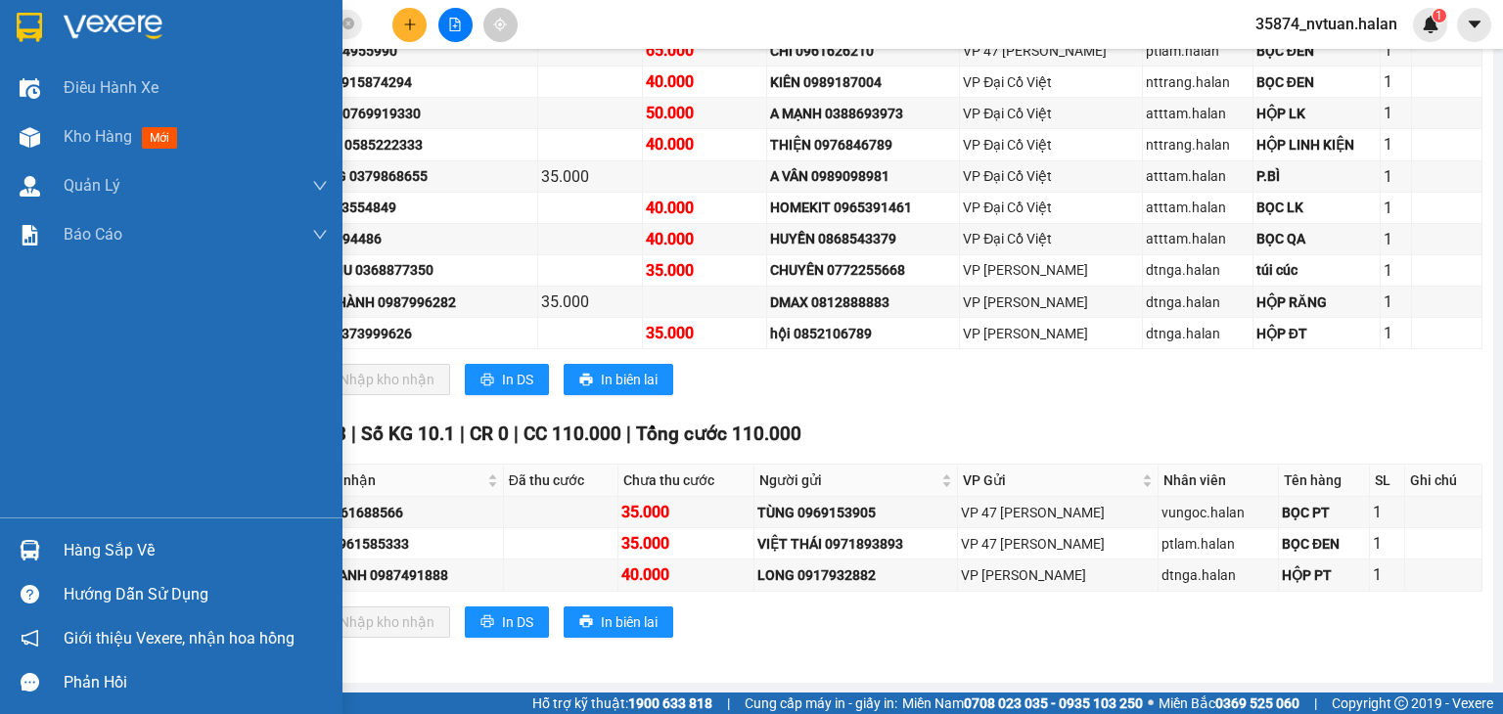
click at [60, 564] on div "Hàng sắp về" at bounding box center [171, 550] width 342 height 44
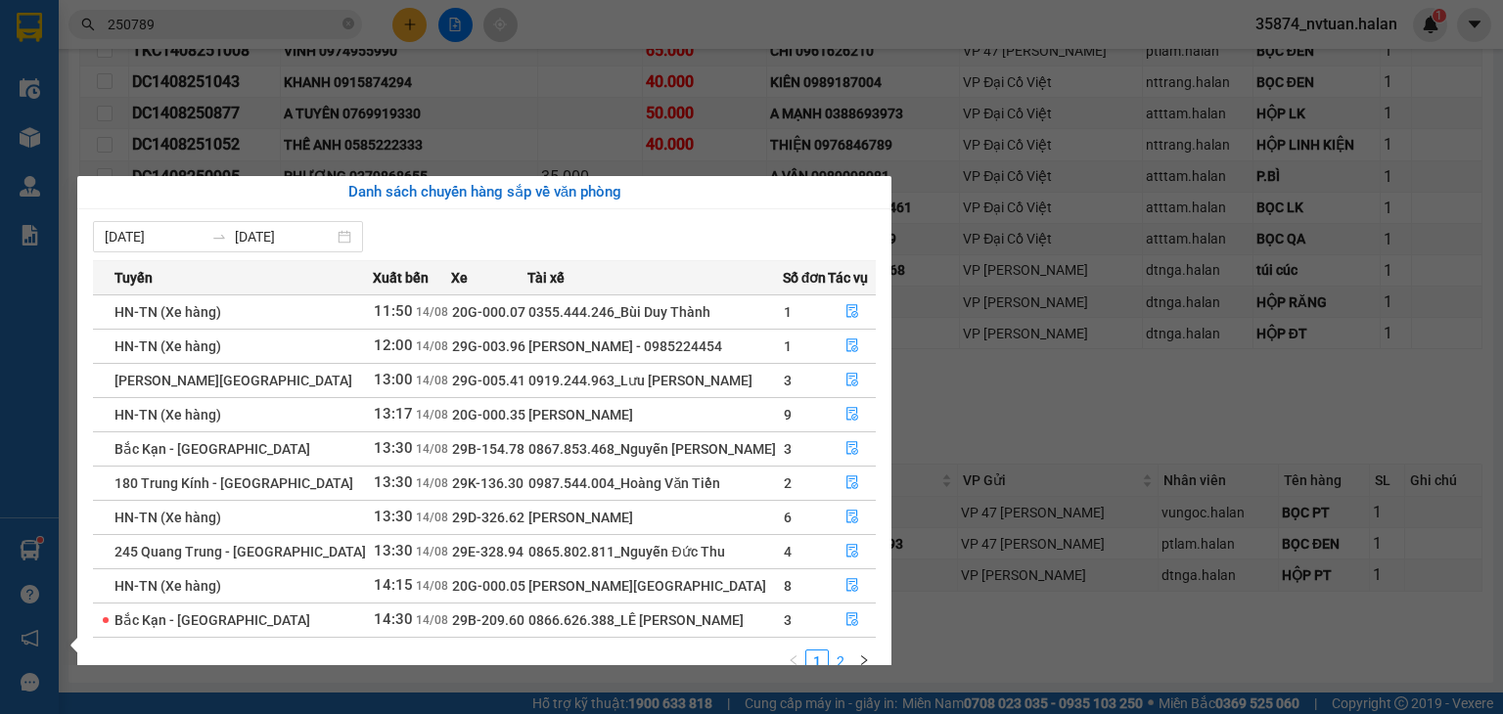
click at [840, 660] on link "2" at bounding box center [841, 662] width 22 height 22
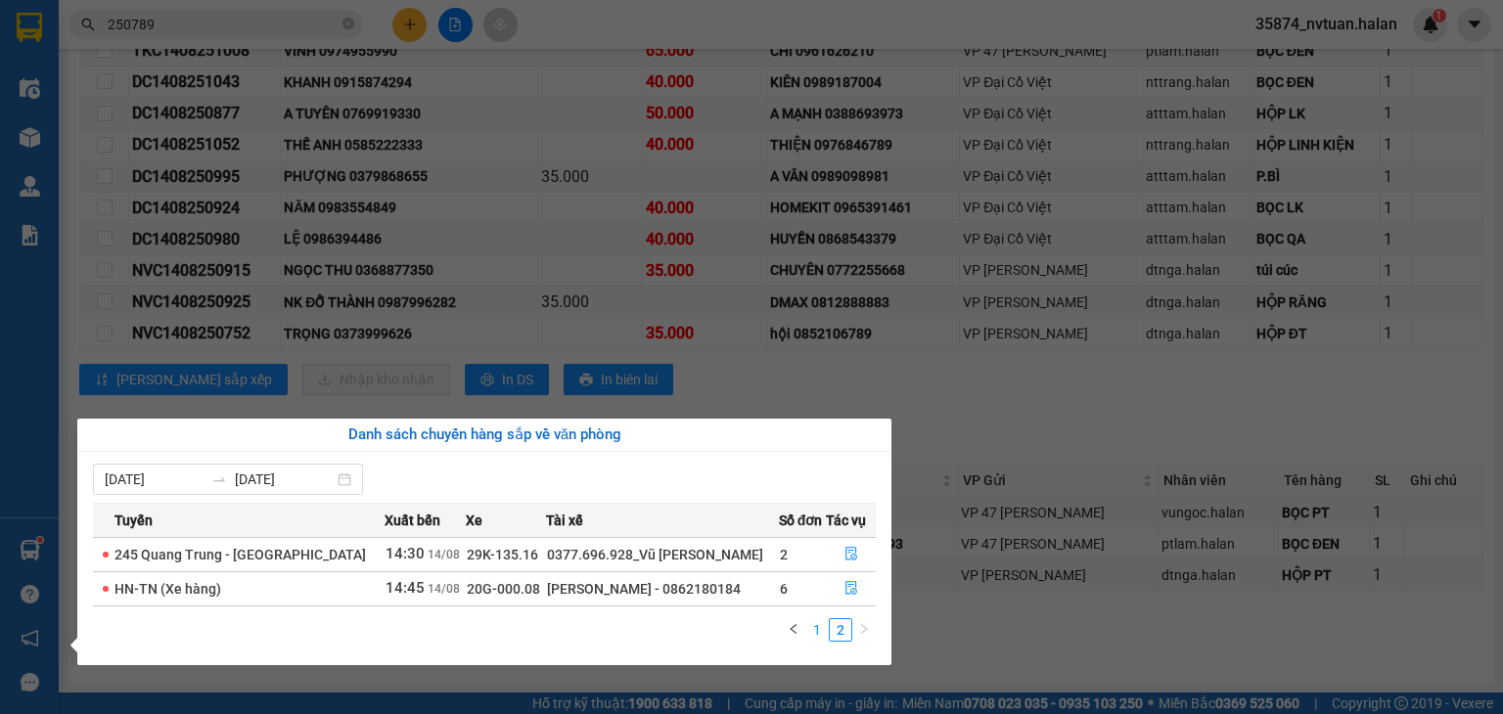
click at [820, 634] on link "1" at bounding box center [817, 630] width 22 height 22
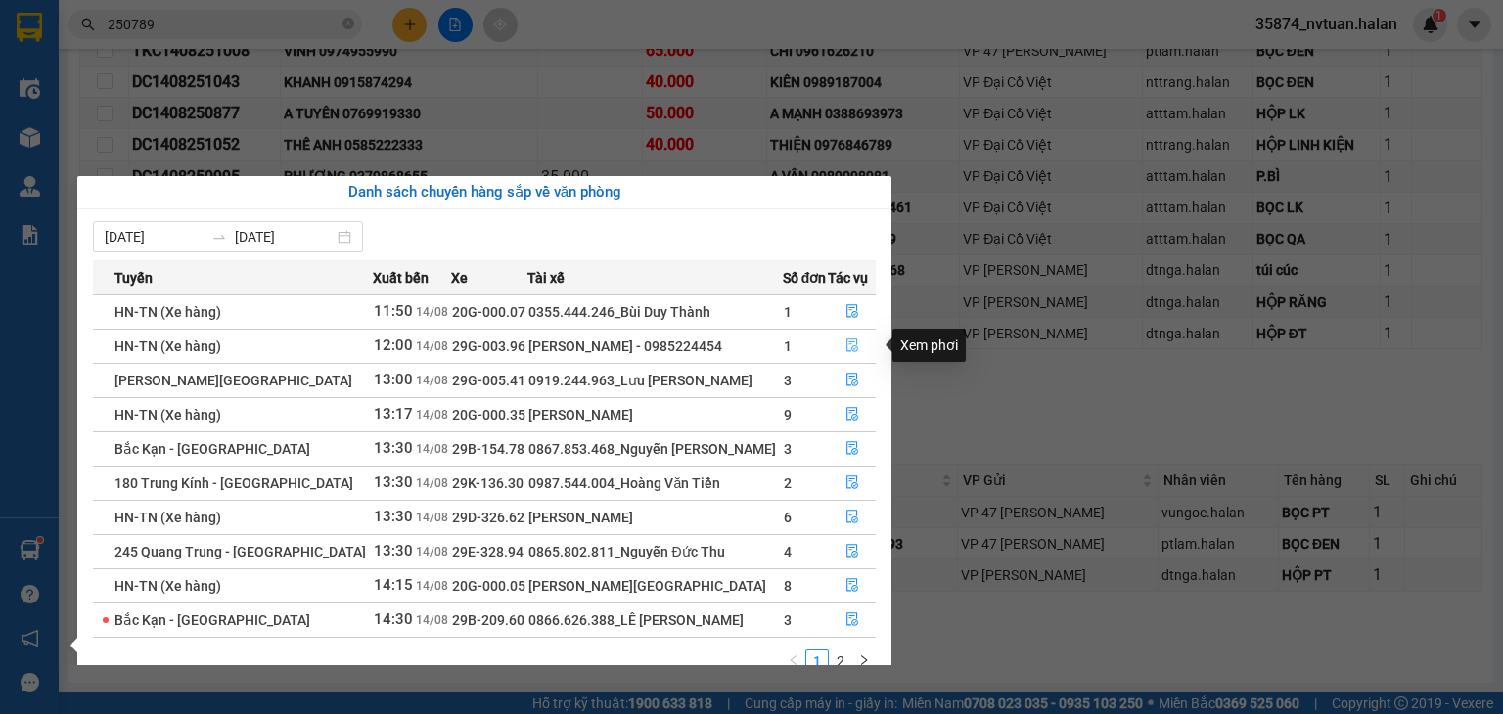
click at [847, 344] on icon "file-done" at bounding box center [852, 347] width 12 height 14
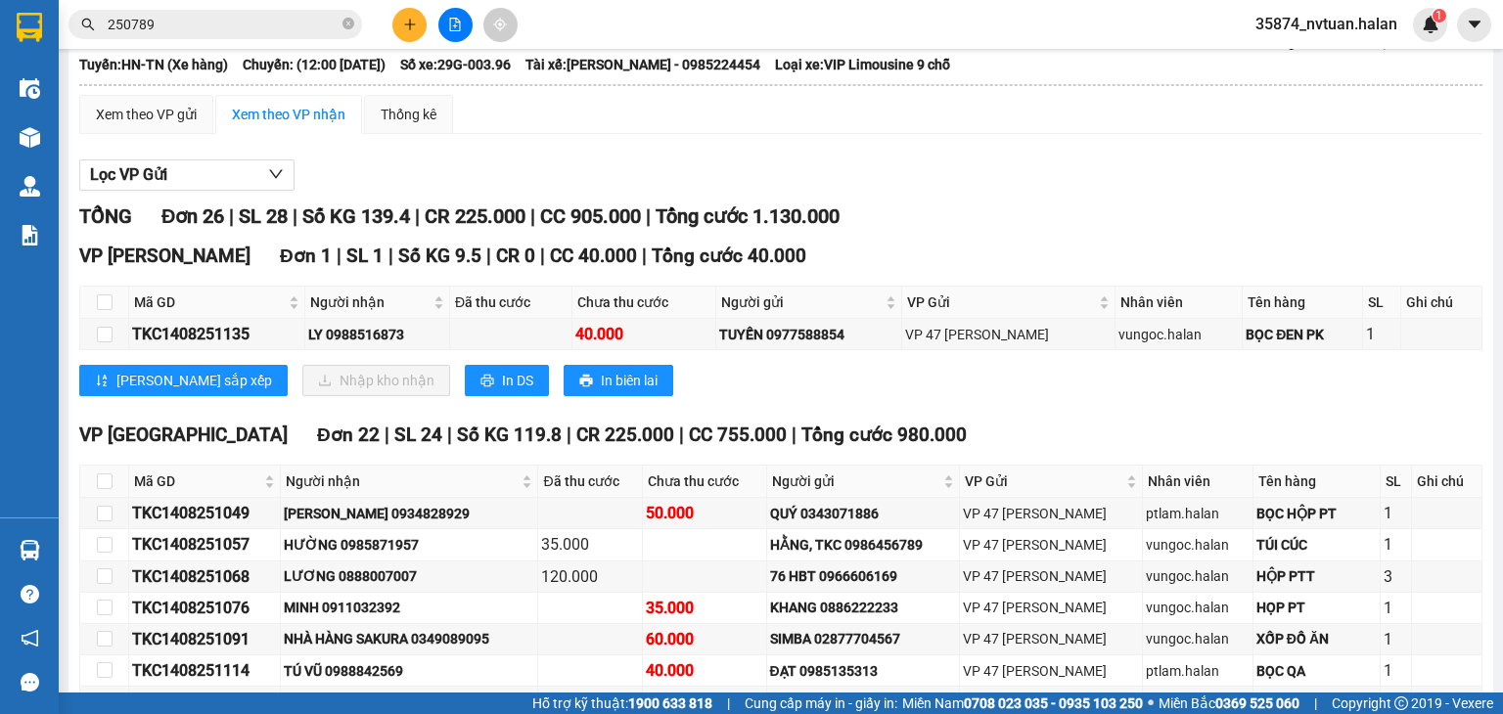
scroll to position [118, 0]
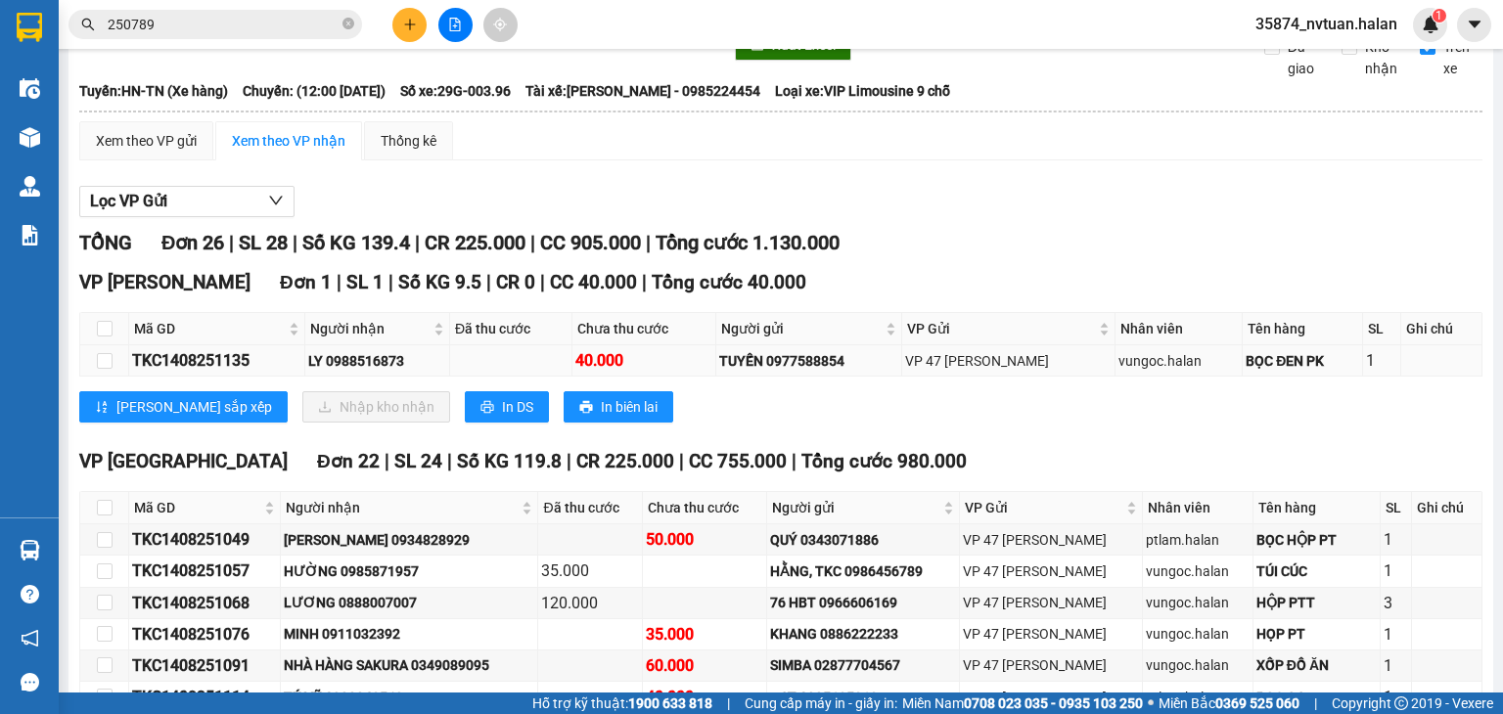
click at [188, 373] on div "TKC1408251135" at bounding box center [216, 360] width 169 height 24
copy div "TKC1408251135"
click at [258, 24] on input "250789" at bounding box center [223, 25] width 231 height 22
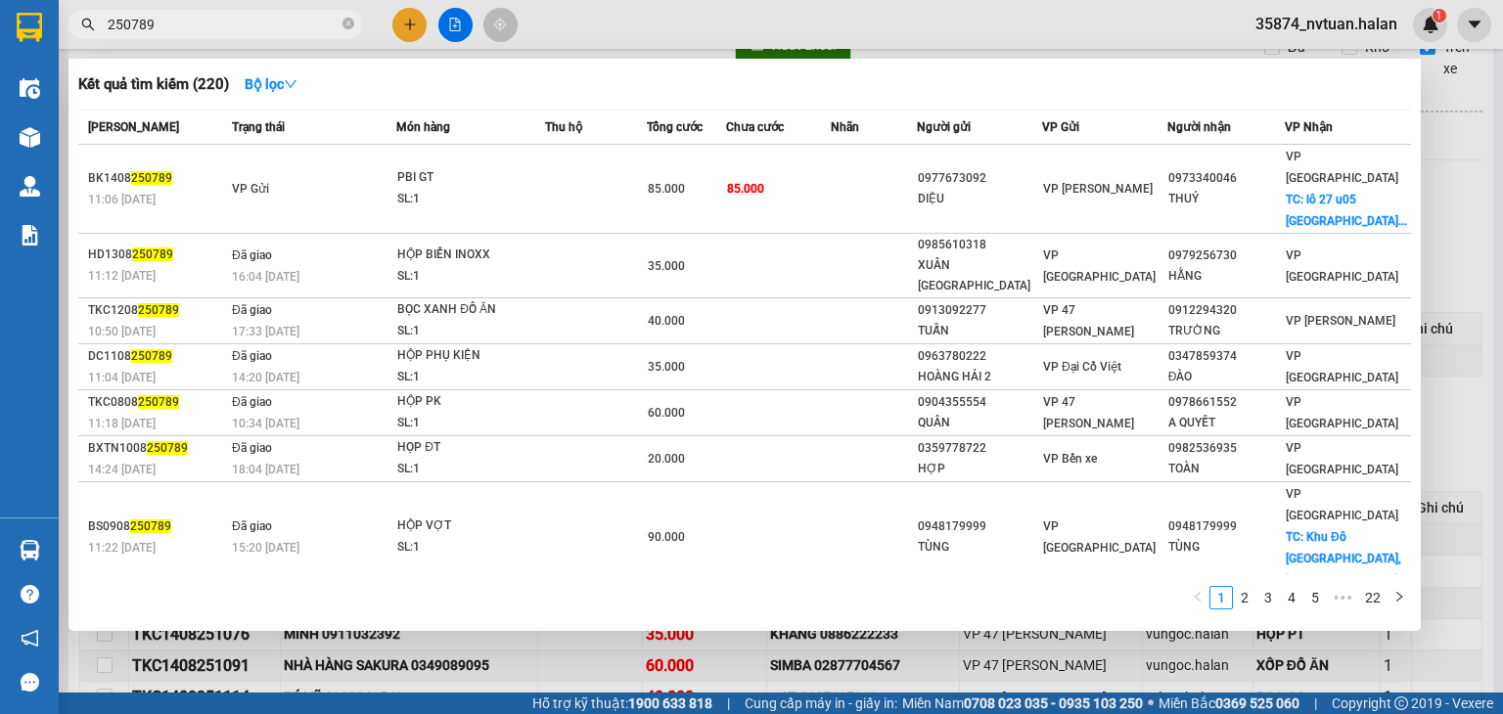
click at [258, 24] on input "250789" at bounding box center [223, 25] width 231 height 22
paste input "TKC1408251135"
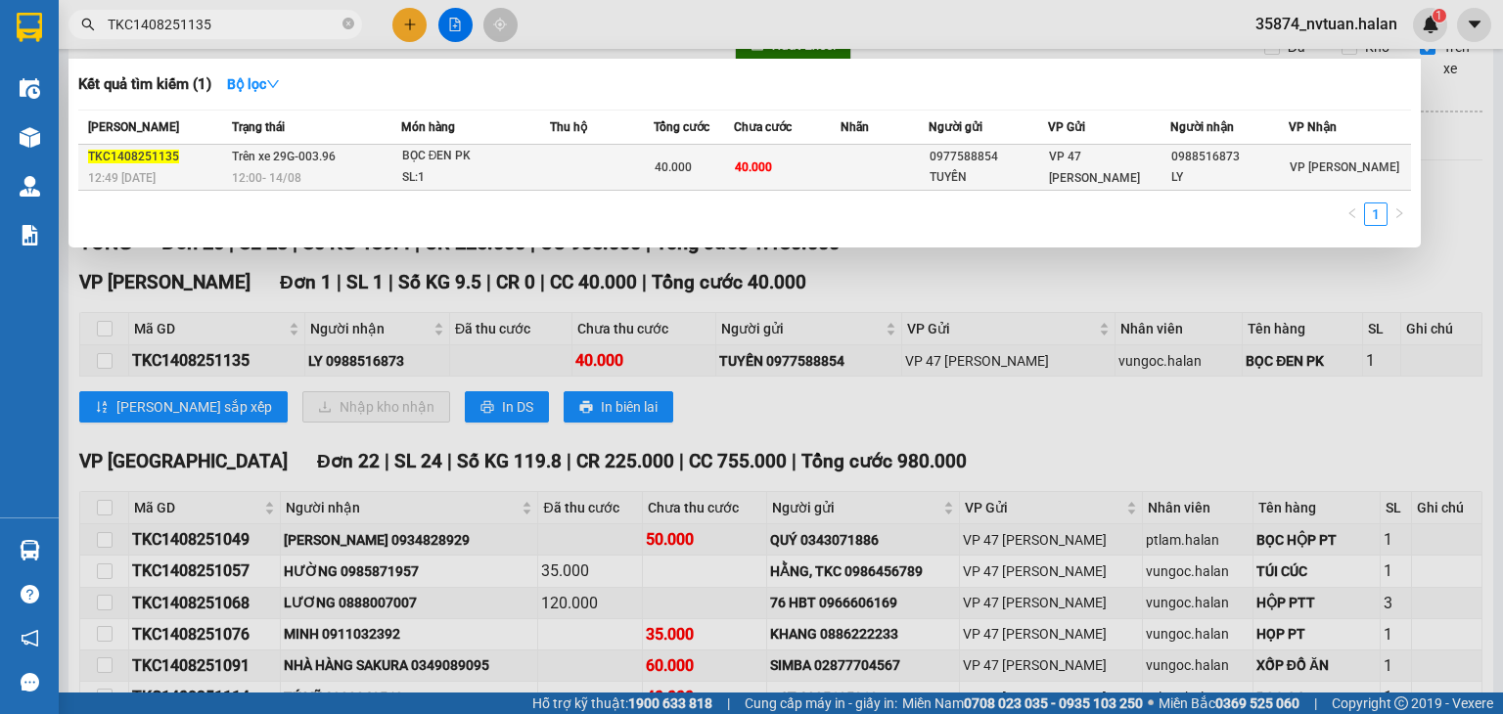
type input "TKC1408251135"
click at [514, 174] on div "SL: 1" at bounding box center [475, 178] width 147 height 22
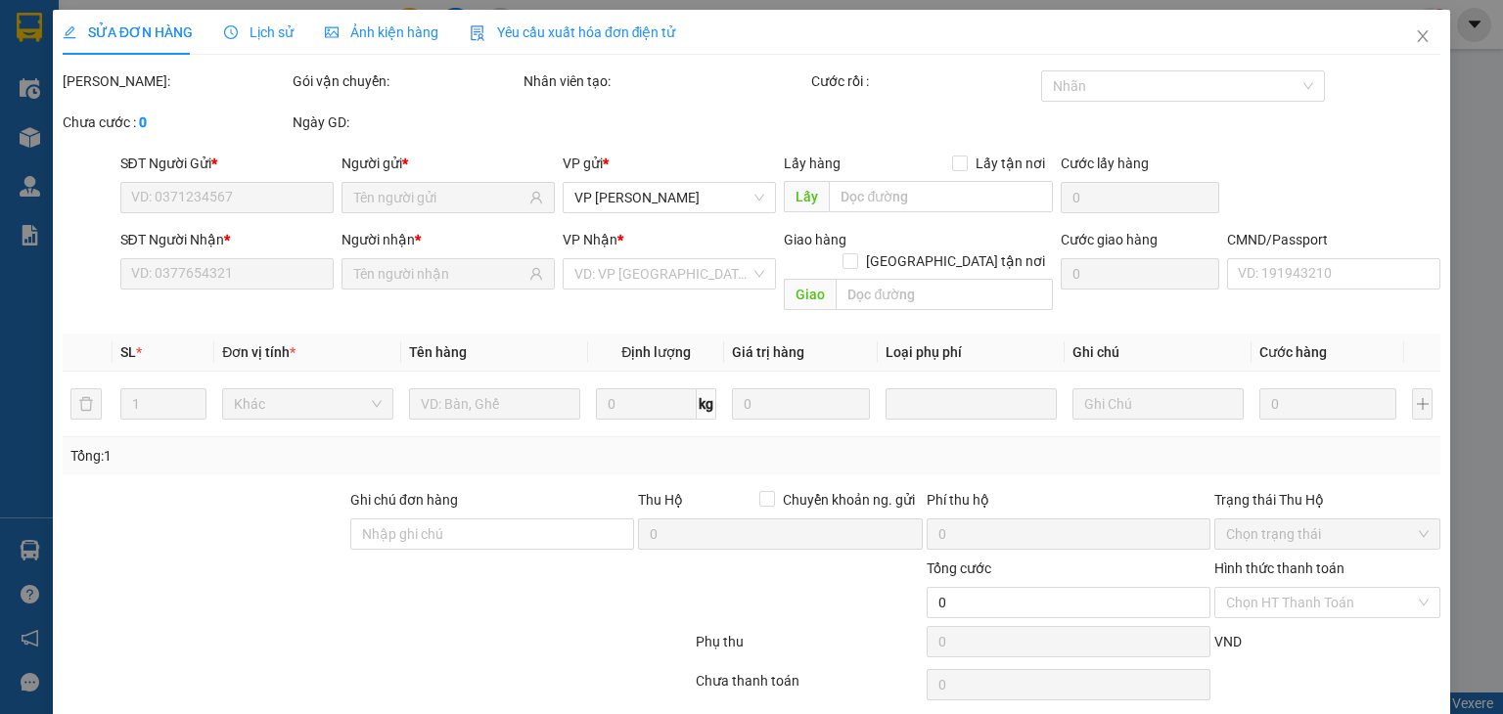
type input "0977588854"
type input "TUYẾN"
type input "0988516873"
type input "LY"
type input "40.000"
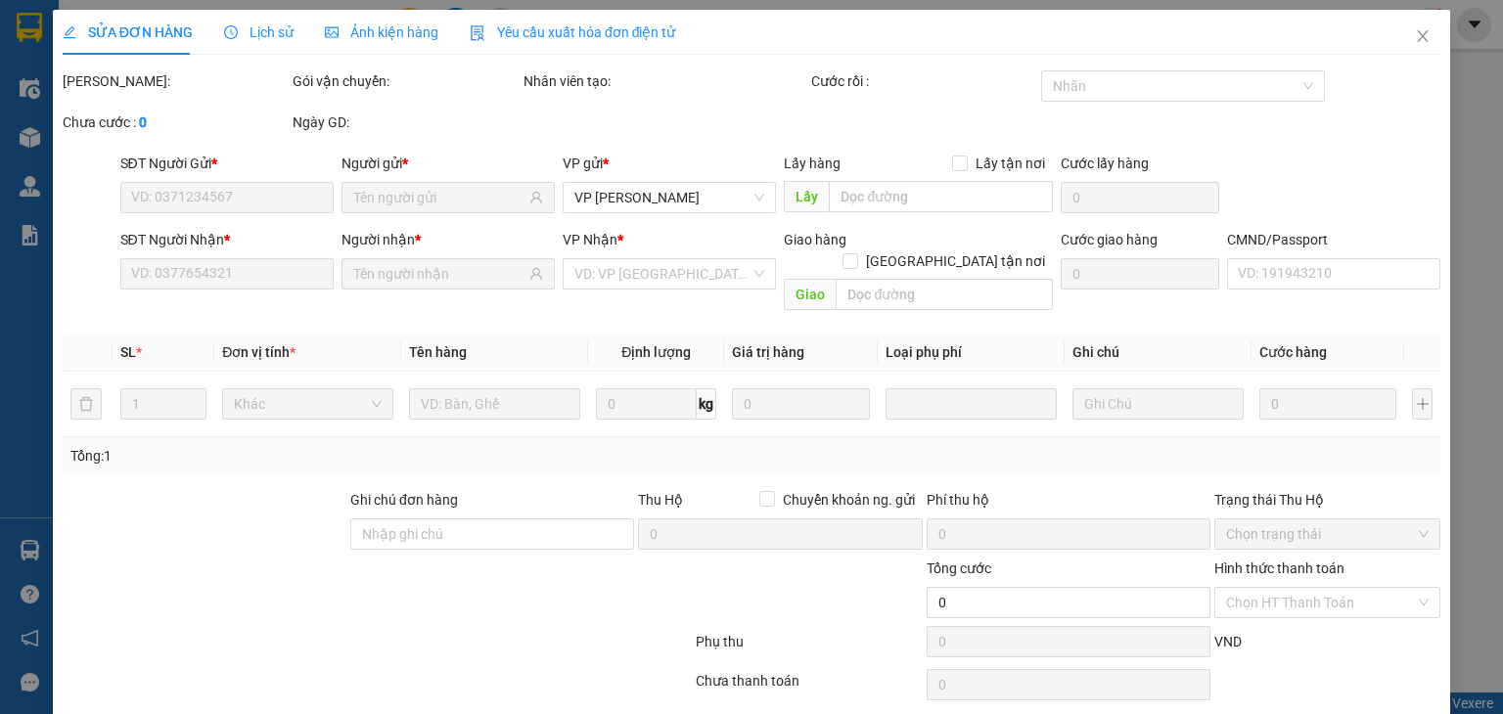
type input "40.000"
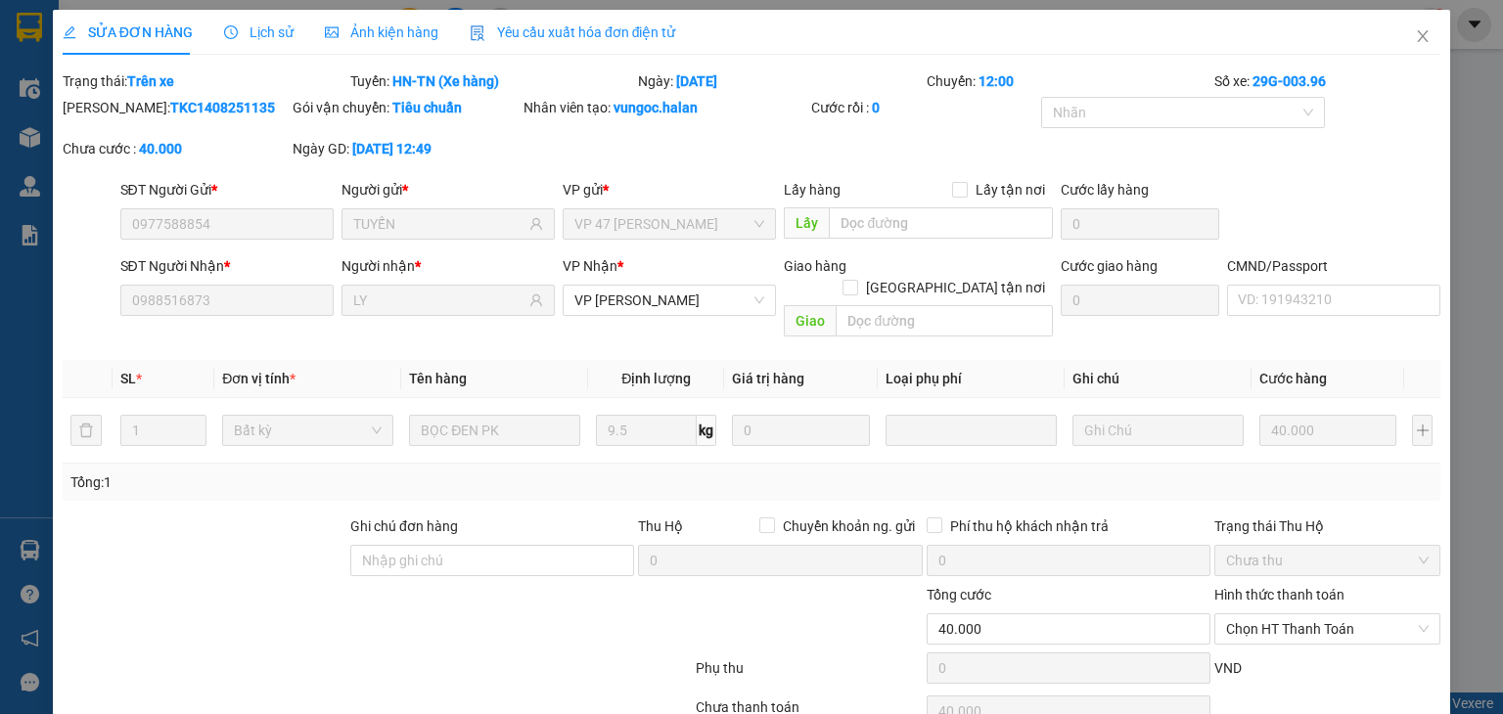
click at [256, 35] on span "Lịch sử" at bounding box center [258, 32] width 69 height 16
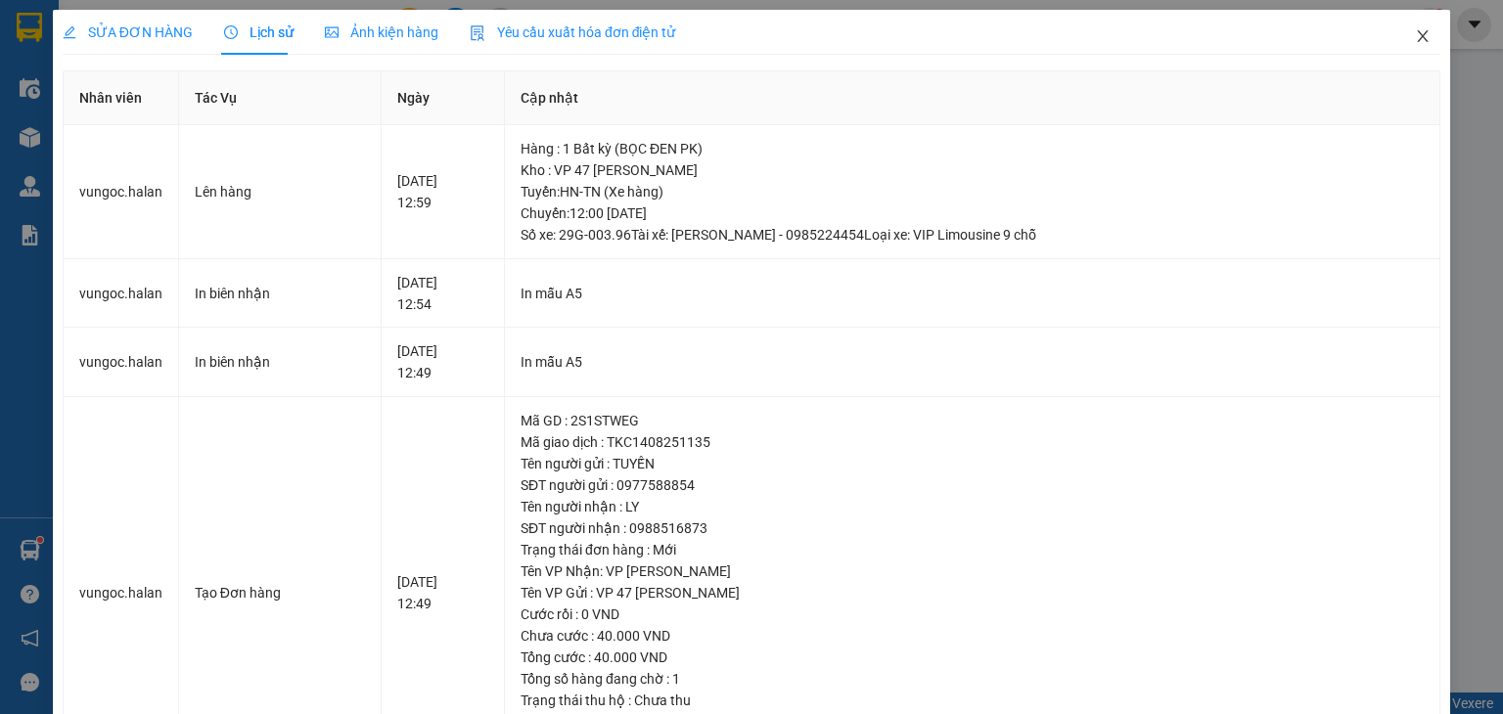
click at [1415, 36] on icon "close" at bounding box center [1423, 36] width 16 height 16
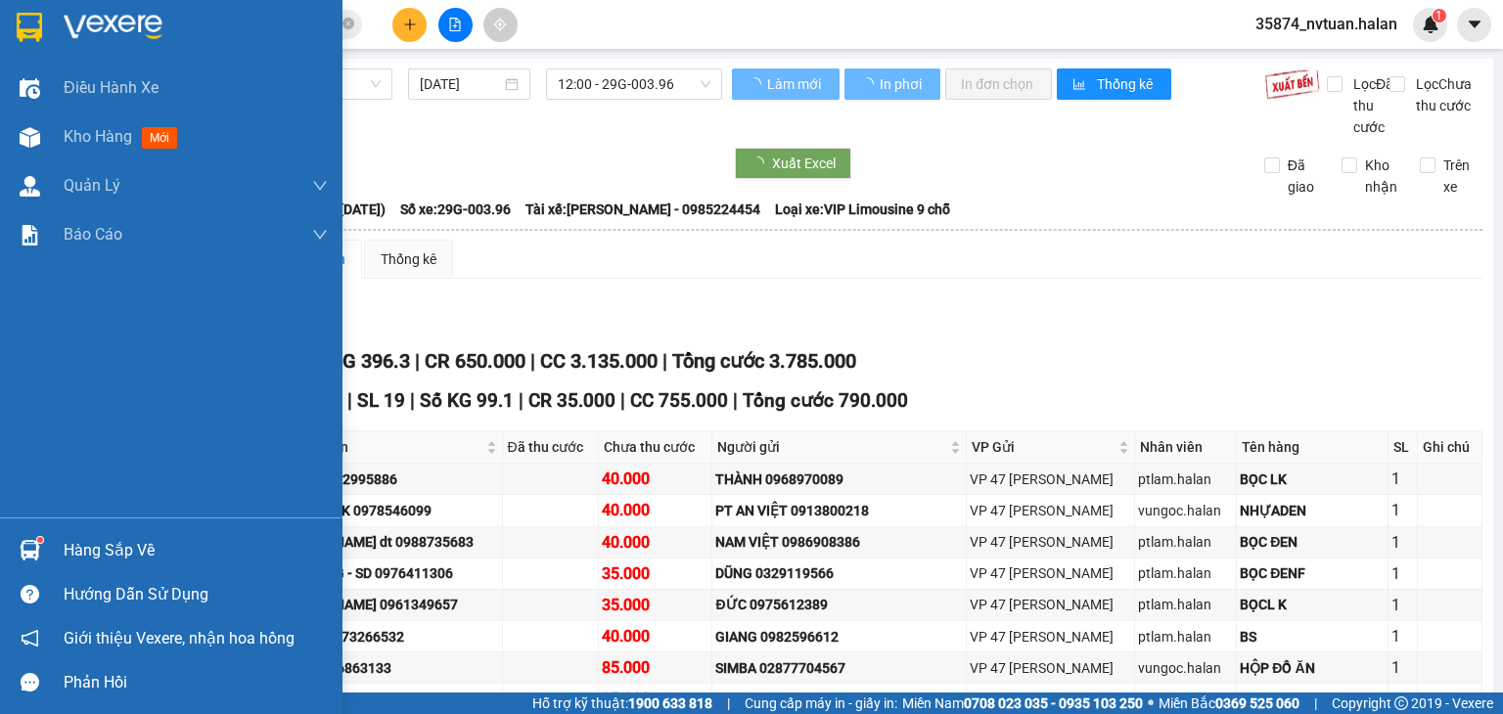
click at [90, 552] on div "Hàng sắp về" at bounding box center [196, 550] width 264 height 29
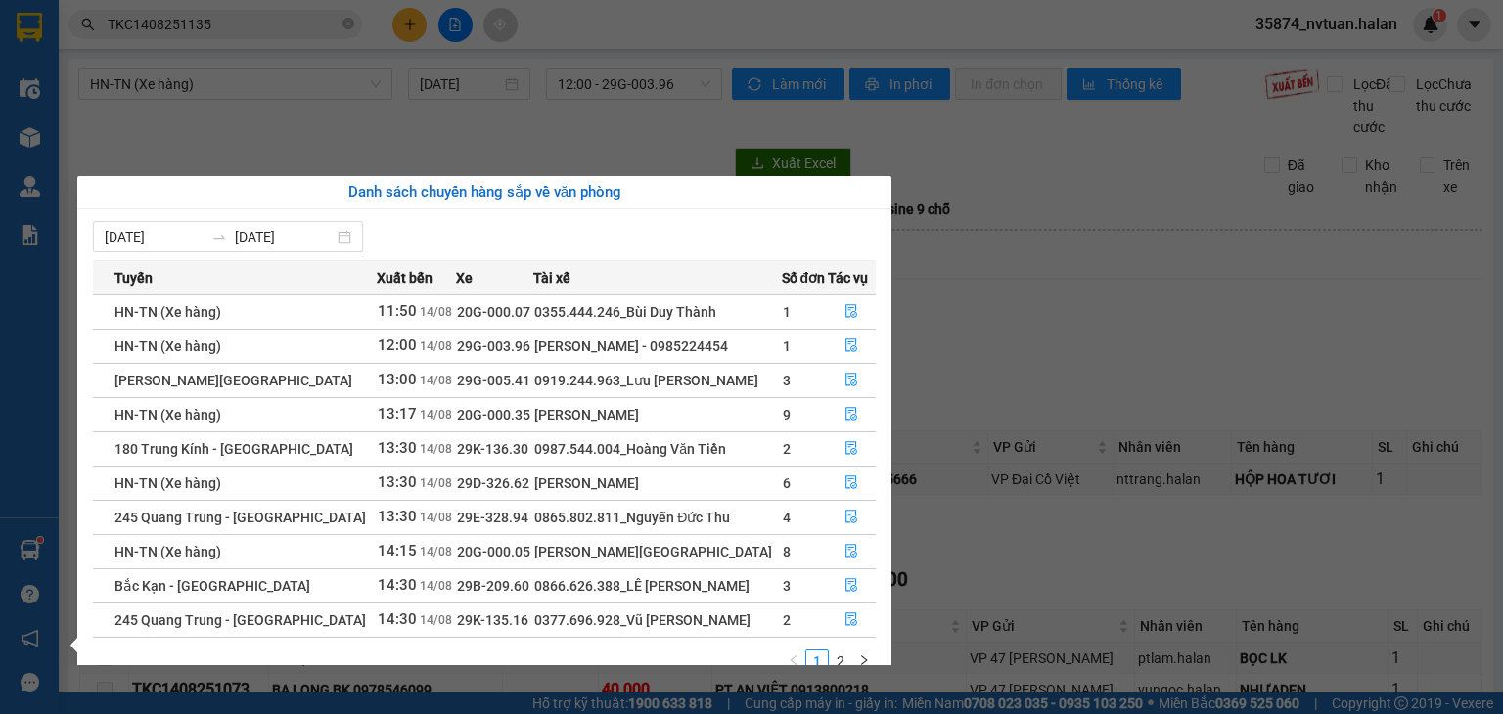
scroll to position [31, 0]
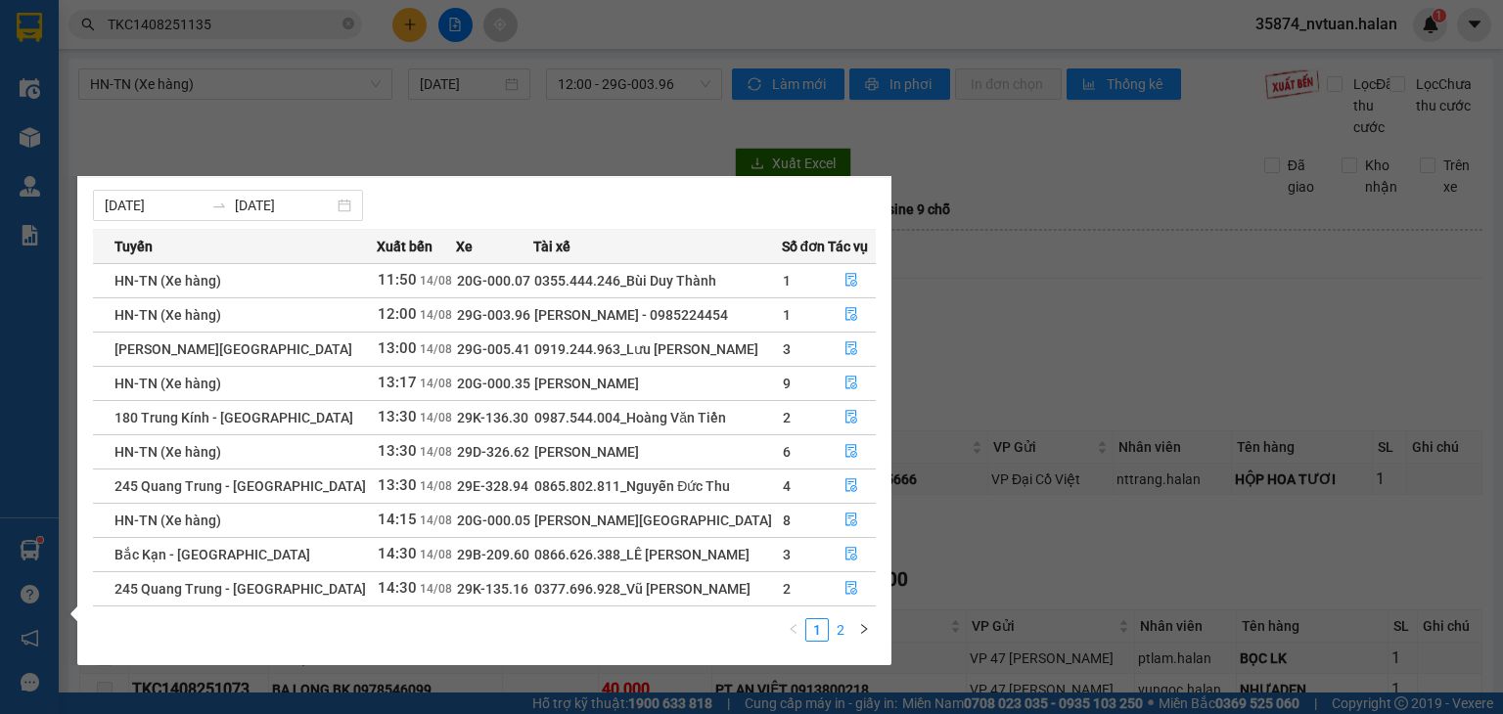
click at [849, 627] on link "2" at bounding box center [841, 630] width 22 height 22
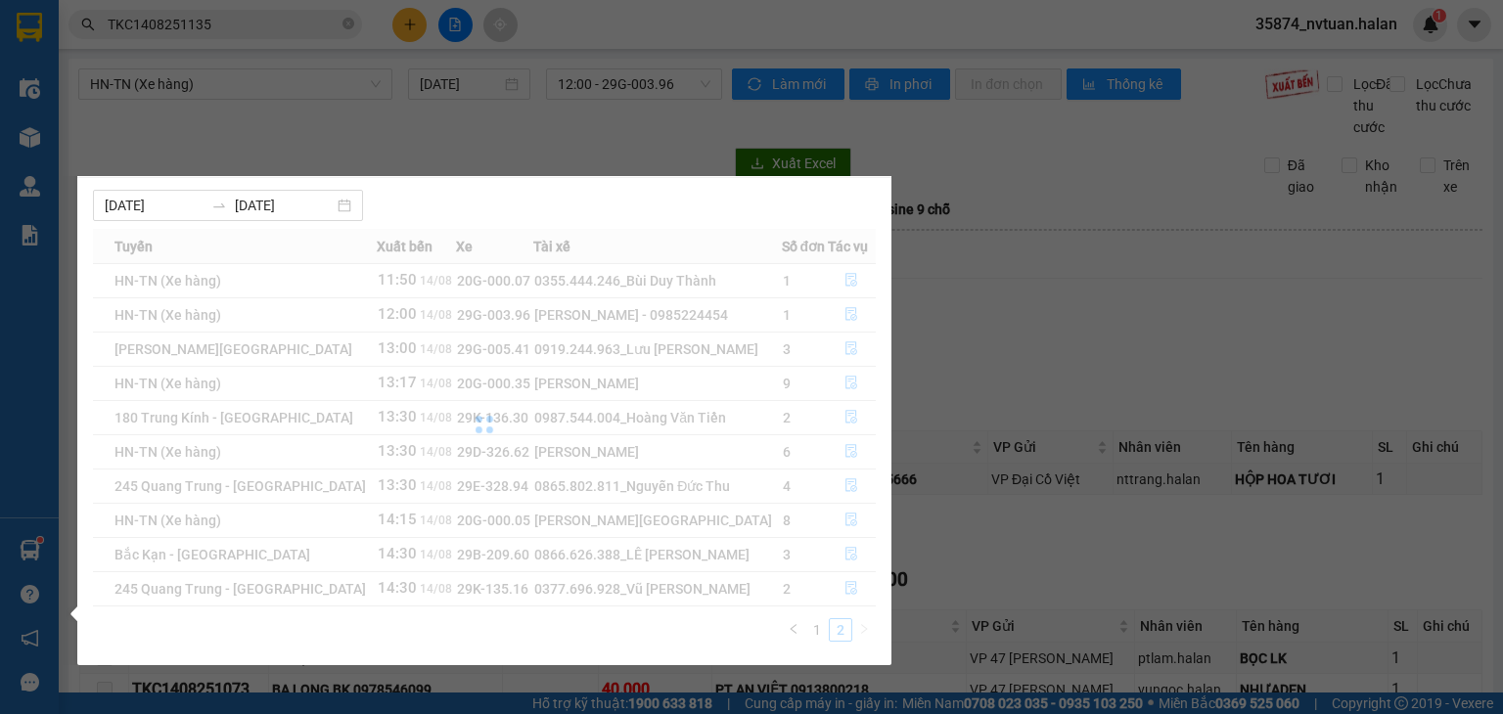
scroll to position [0, 0]
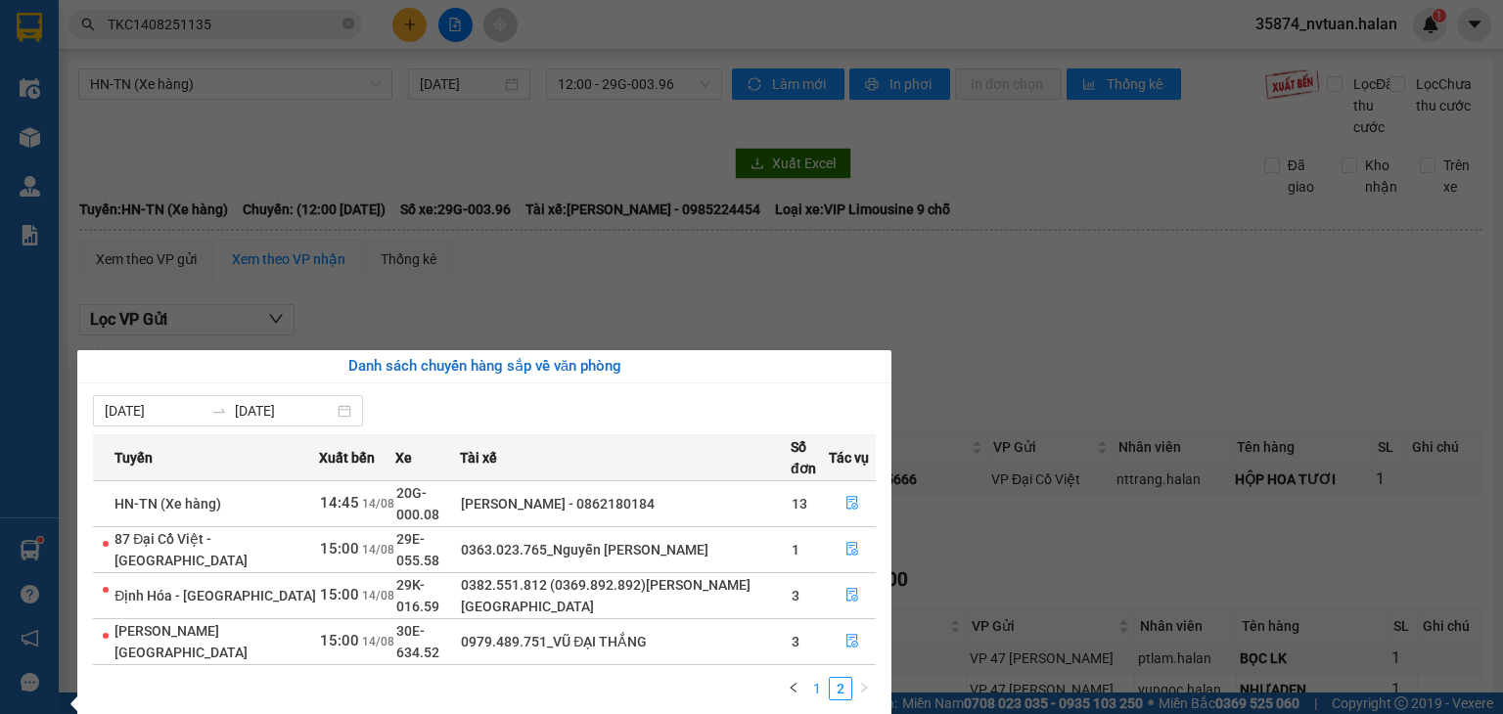
click at [824, 678] on link "1" at bounding box center [817, 689] width 22 height 22
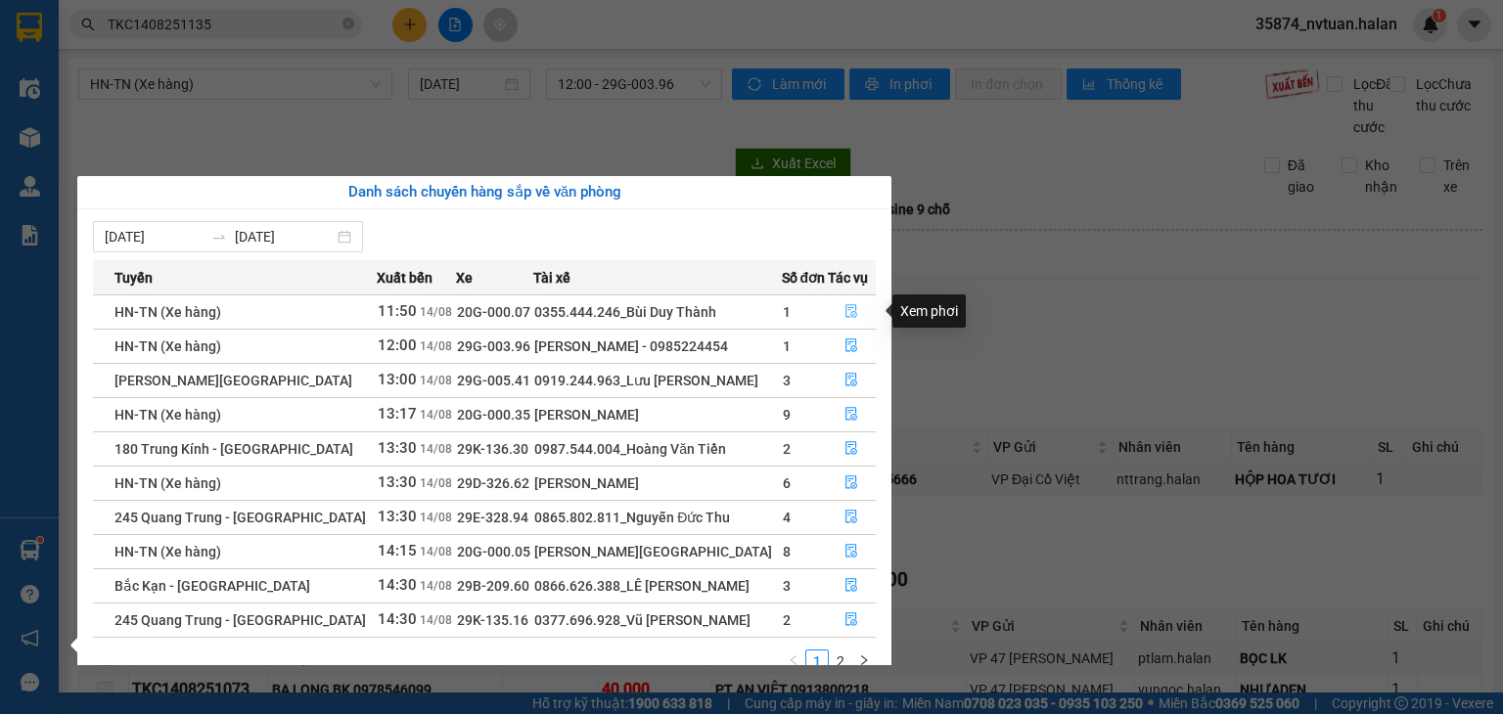
click at [849, 314] on icon "file-done" at bounding box center [851, 311] width 14 height 14
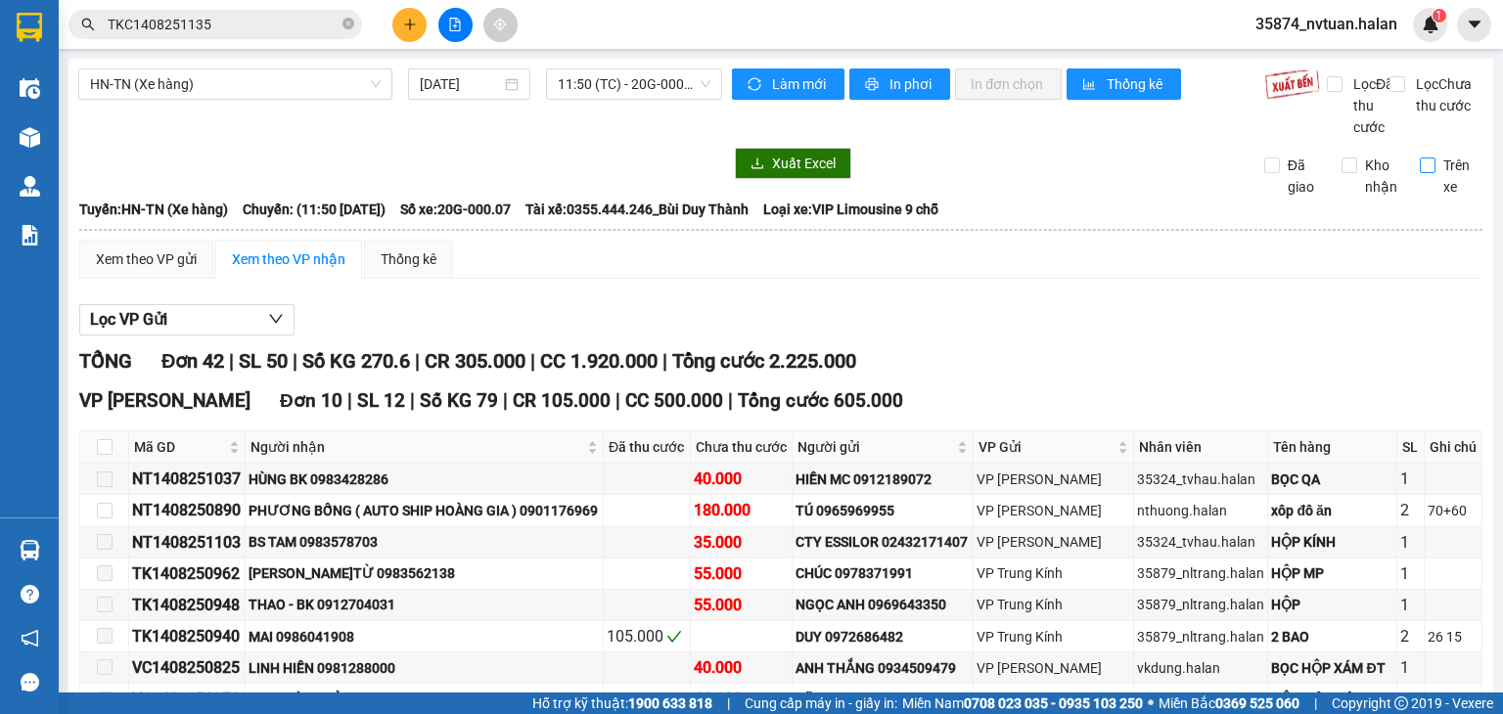
click at [1420, 173] on input "Trên xe" at bounding box center [1428, 166] width 16 height 16
checkbox input "true"
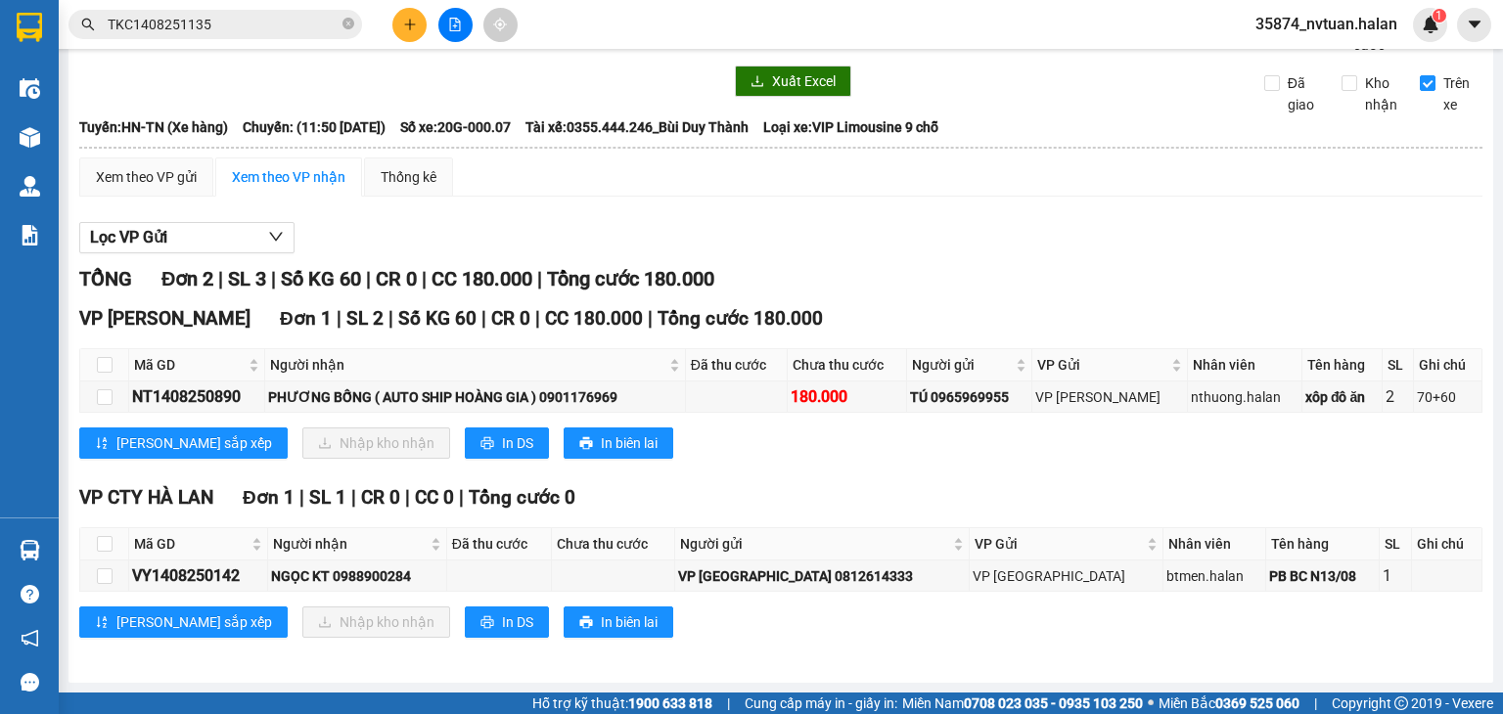
scroll to position [102, 0]
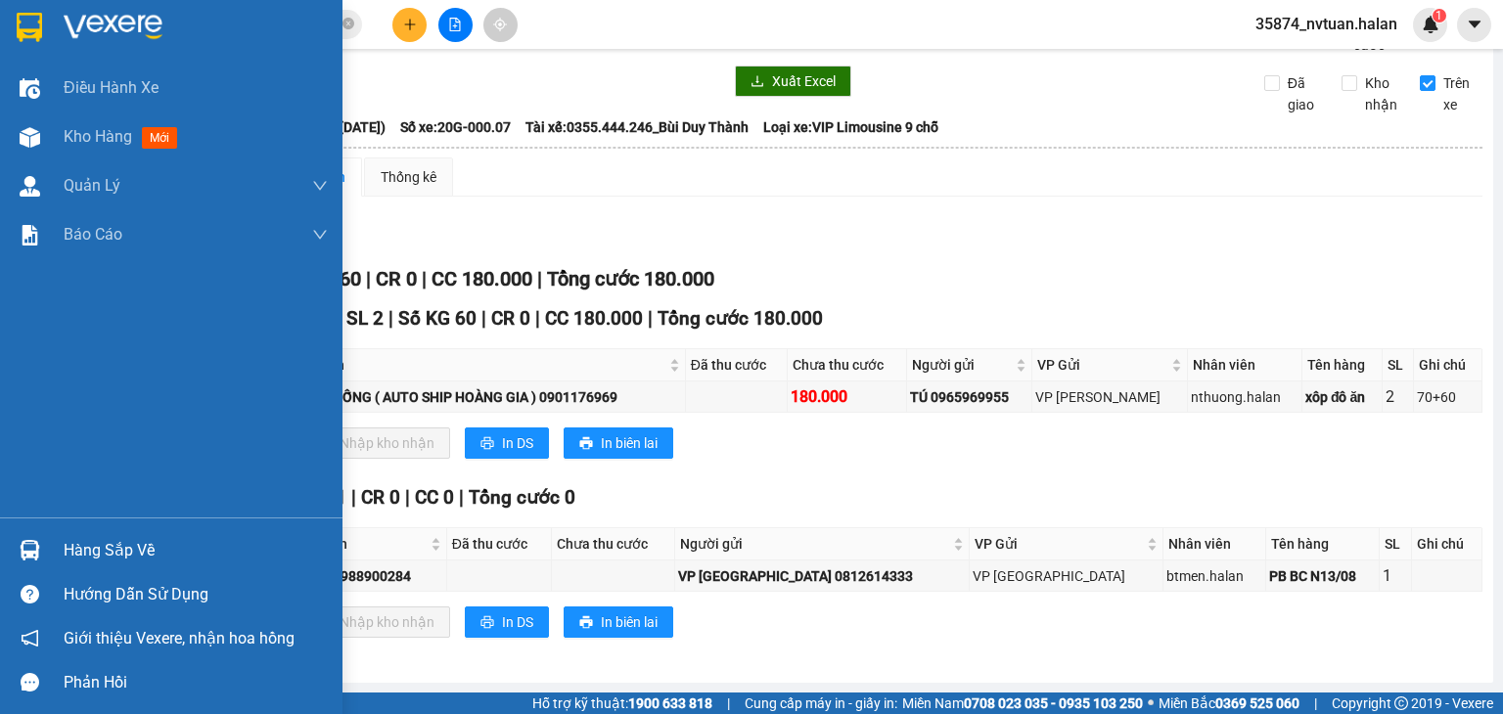
click at [92, 549] on div "Hàng sắp về" at bounding box center [196, 550] width 264 height 29
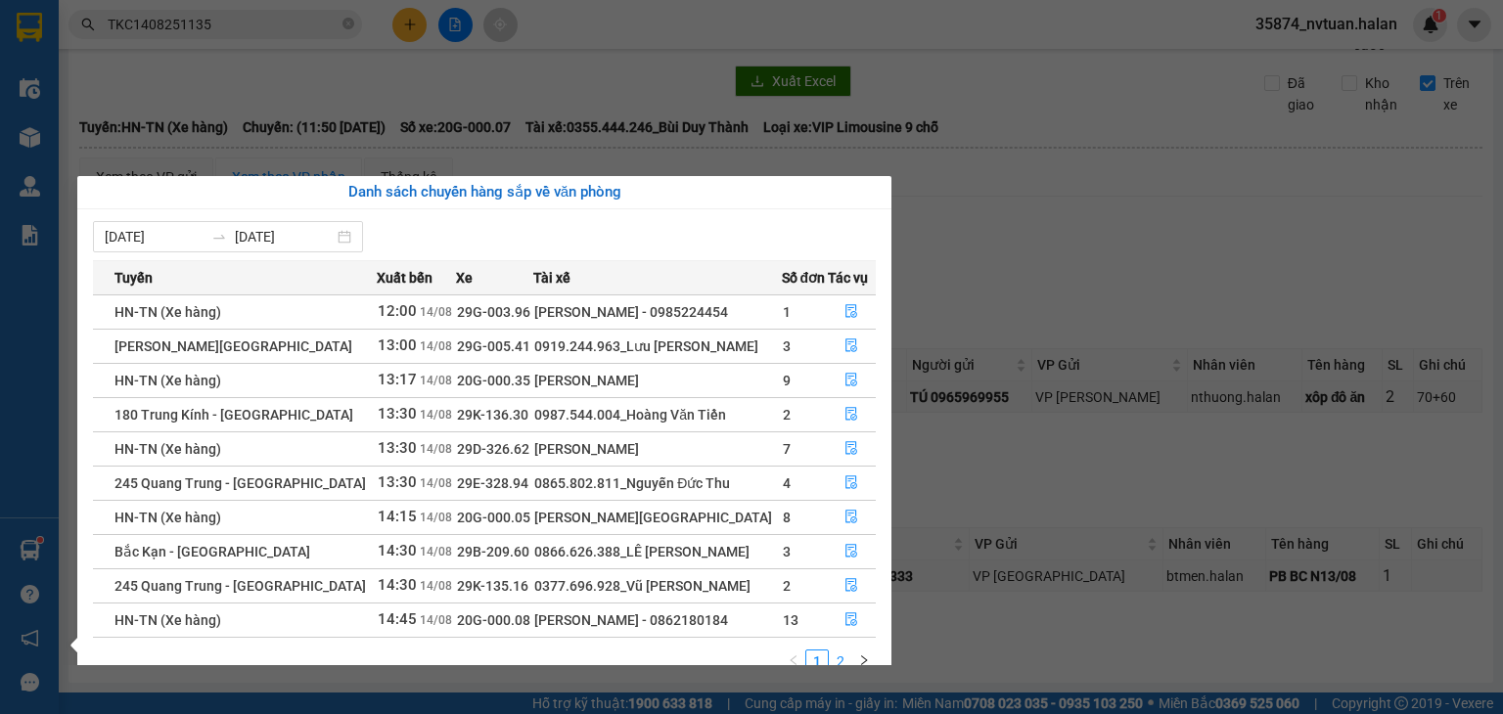
click at [830, 662] on link "2" at bounding box center [841, 662] width 22 height 22
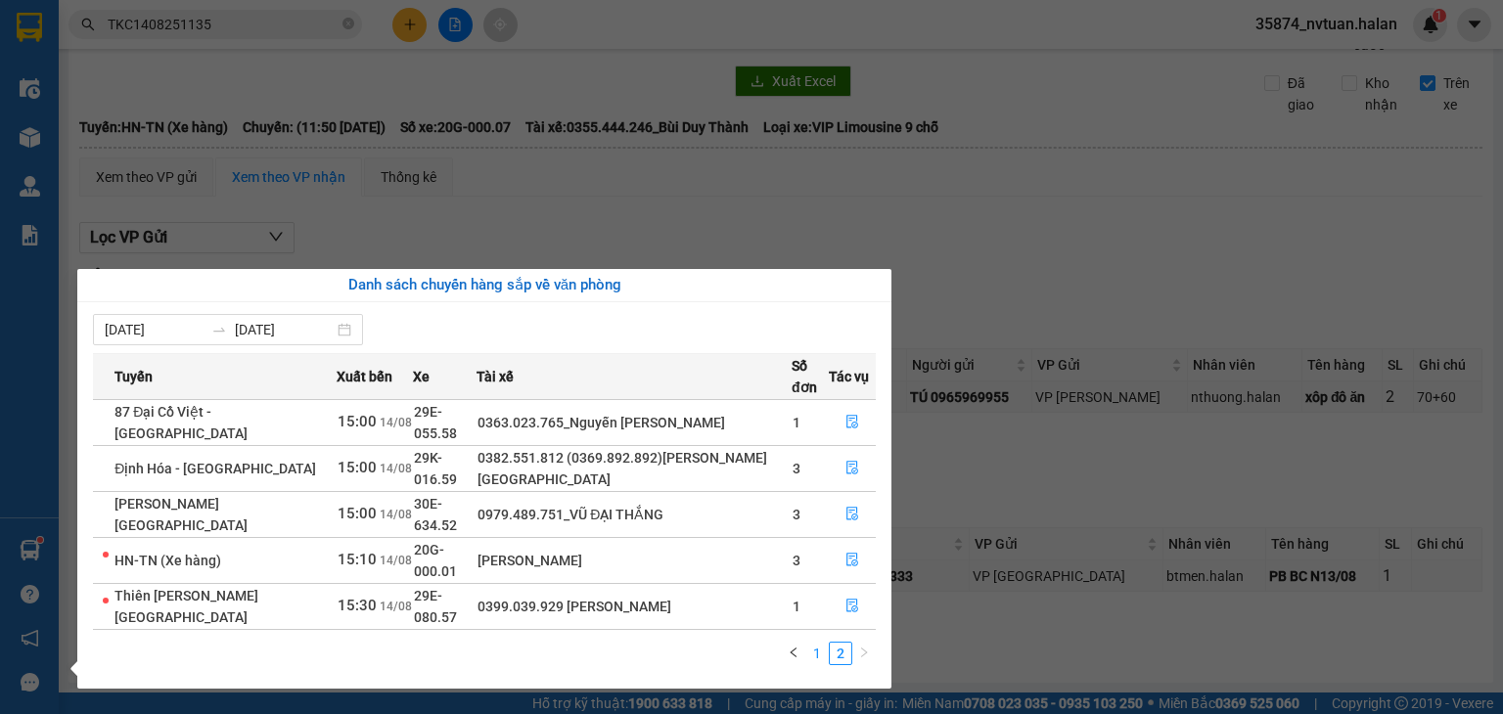
click at [814, 643] on link "1" at bounding box center [817, 654] width 22 height 22
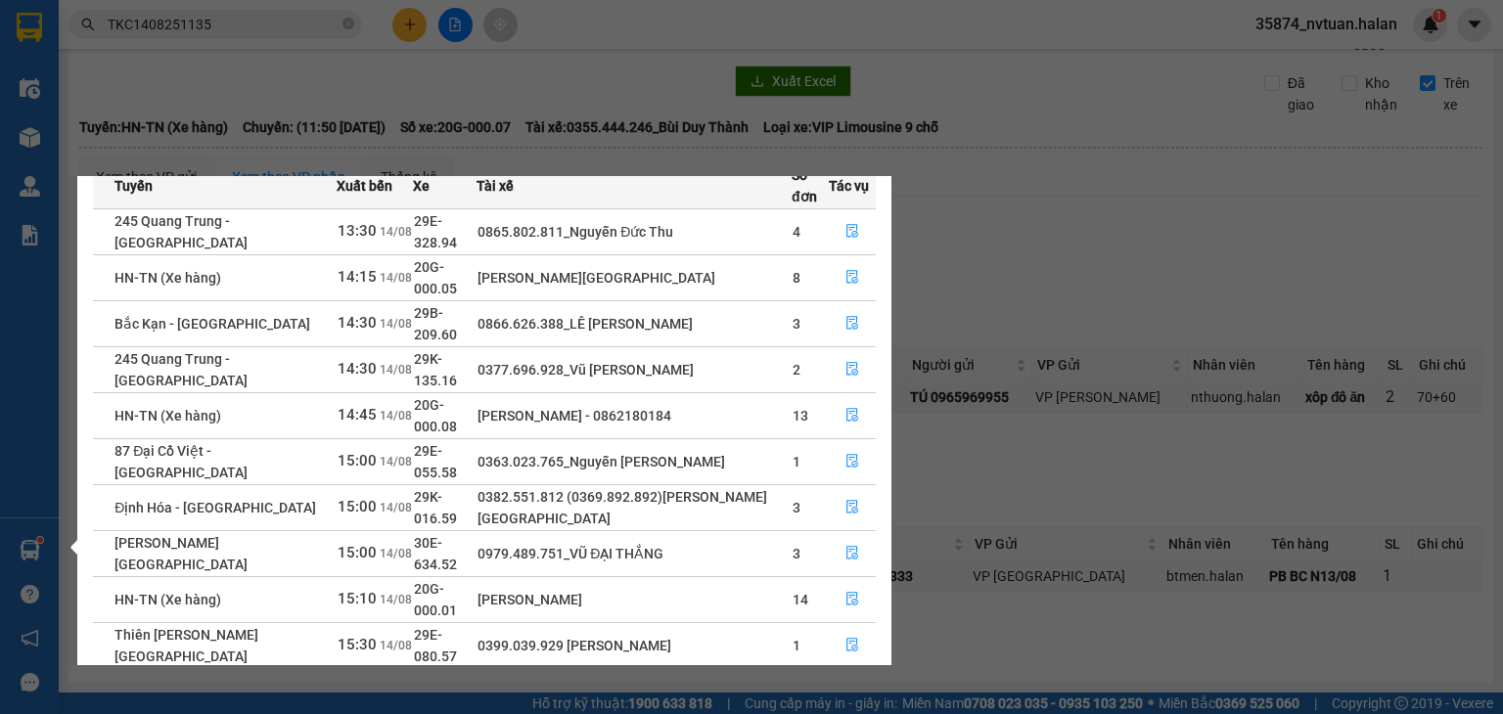
scroll to position [101, 0]
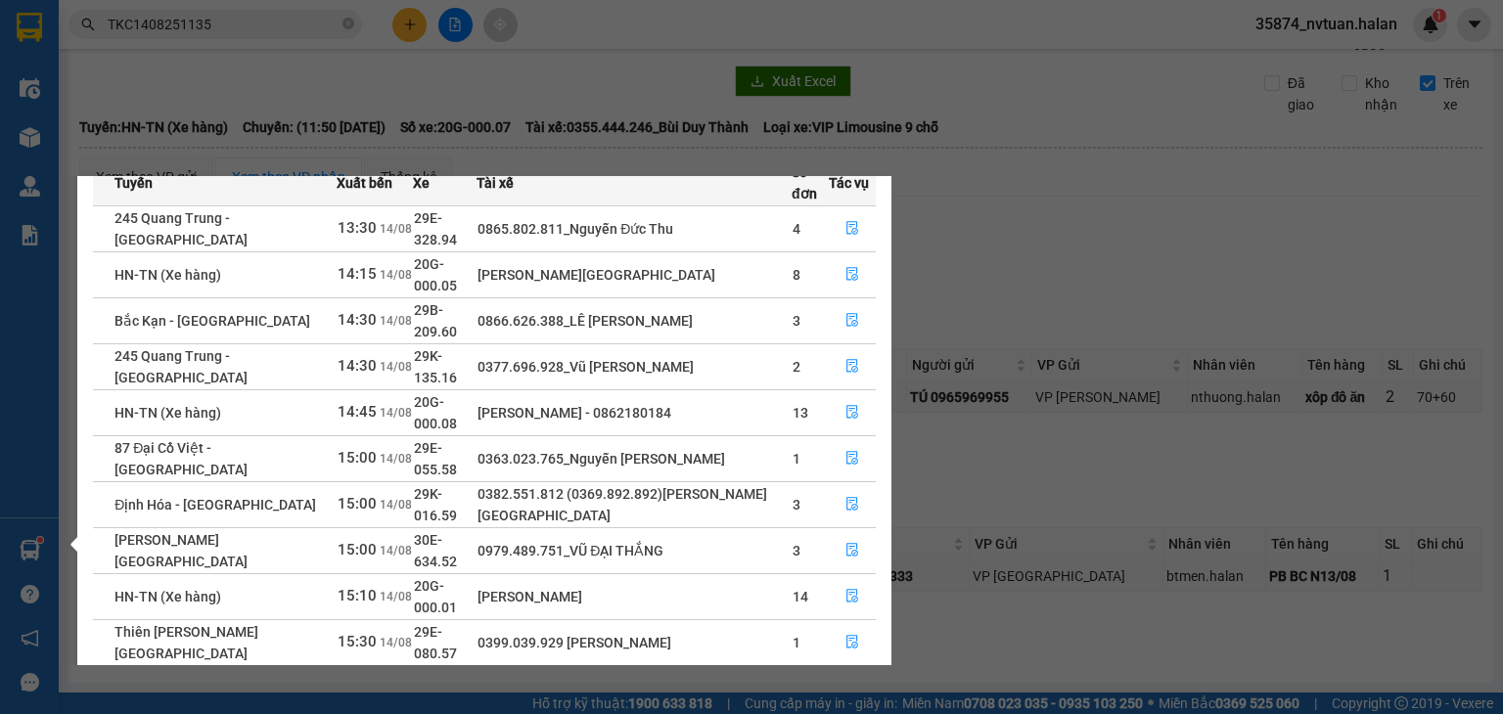
click at [853, 678] on button "button" at bounding box center [863, 689] width 23 height 23
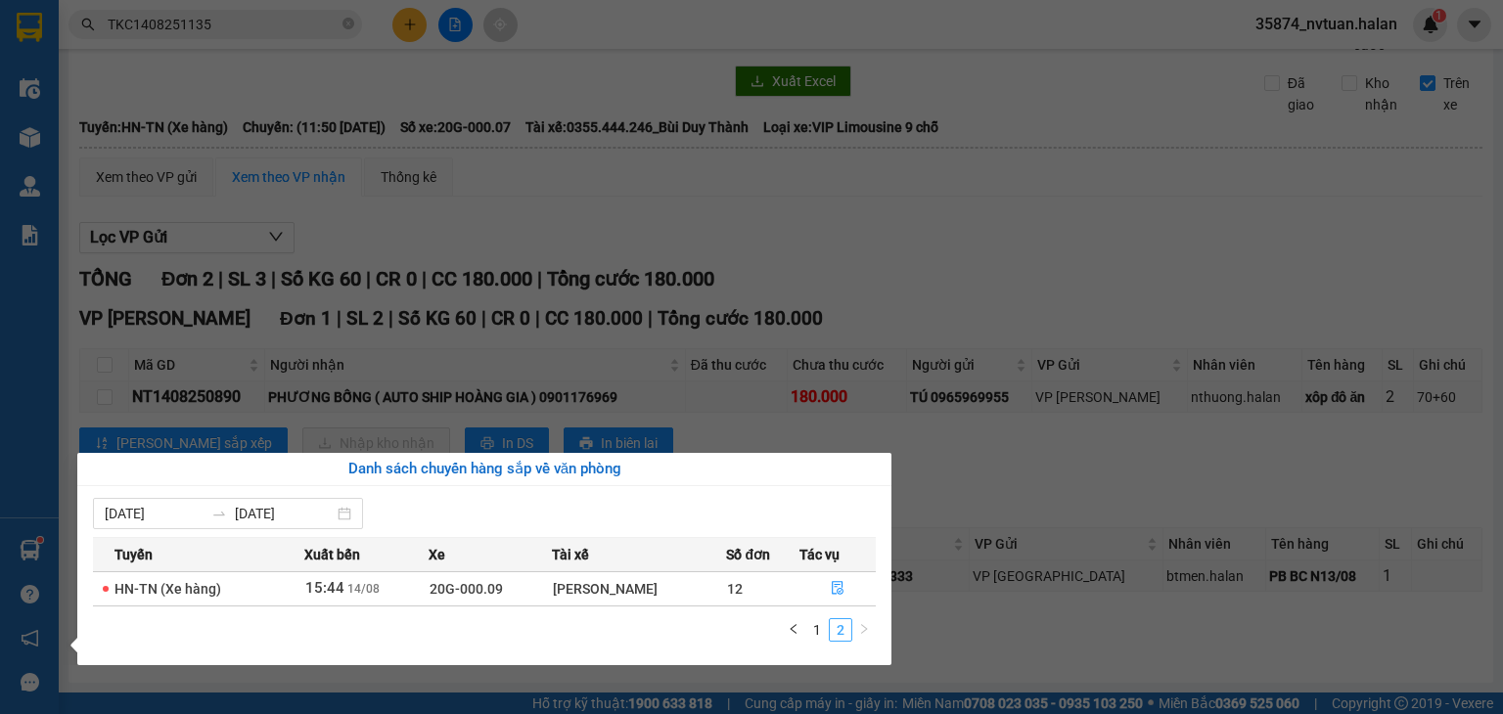
scroll to position [0, 0]
click at [830, 636] on link "2" at bounding box center [841, 630] width 22 height 22
click at [814, 635] on link "1" at bounding box center [817, 630] width 22 height 22
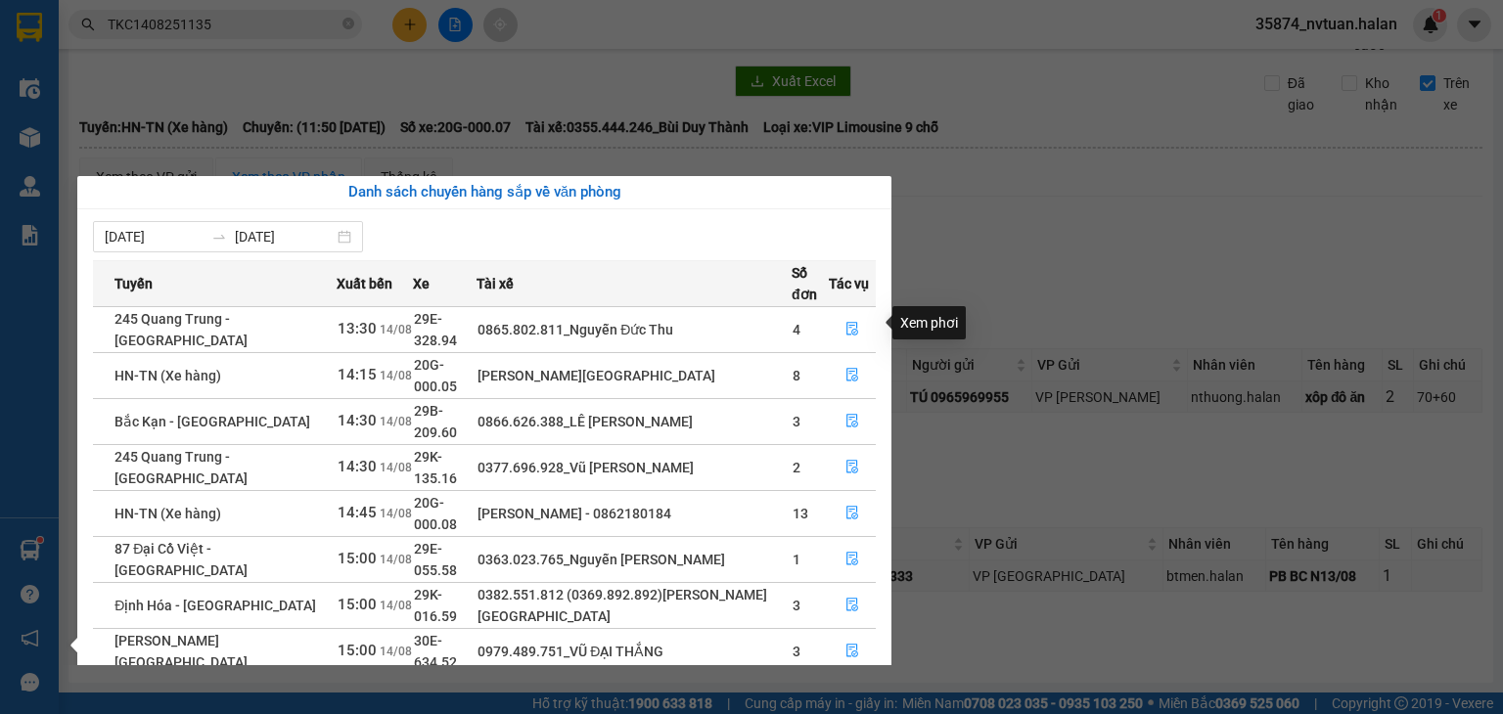
click at [1037, 287] on section "Kết quả tìm kiếm ( 1 ) Bộ lọc Mã ĐH Trạng thái Món hàng Thu hộ Tổng cước Chưa c…" at bounding box center [751, 357] width 1503 height 714
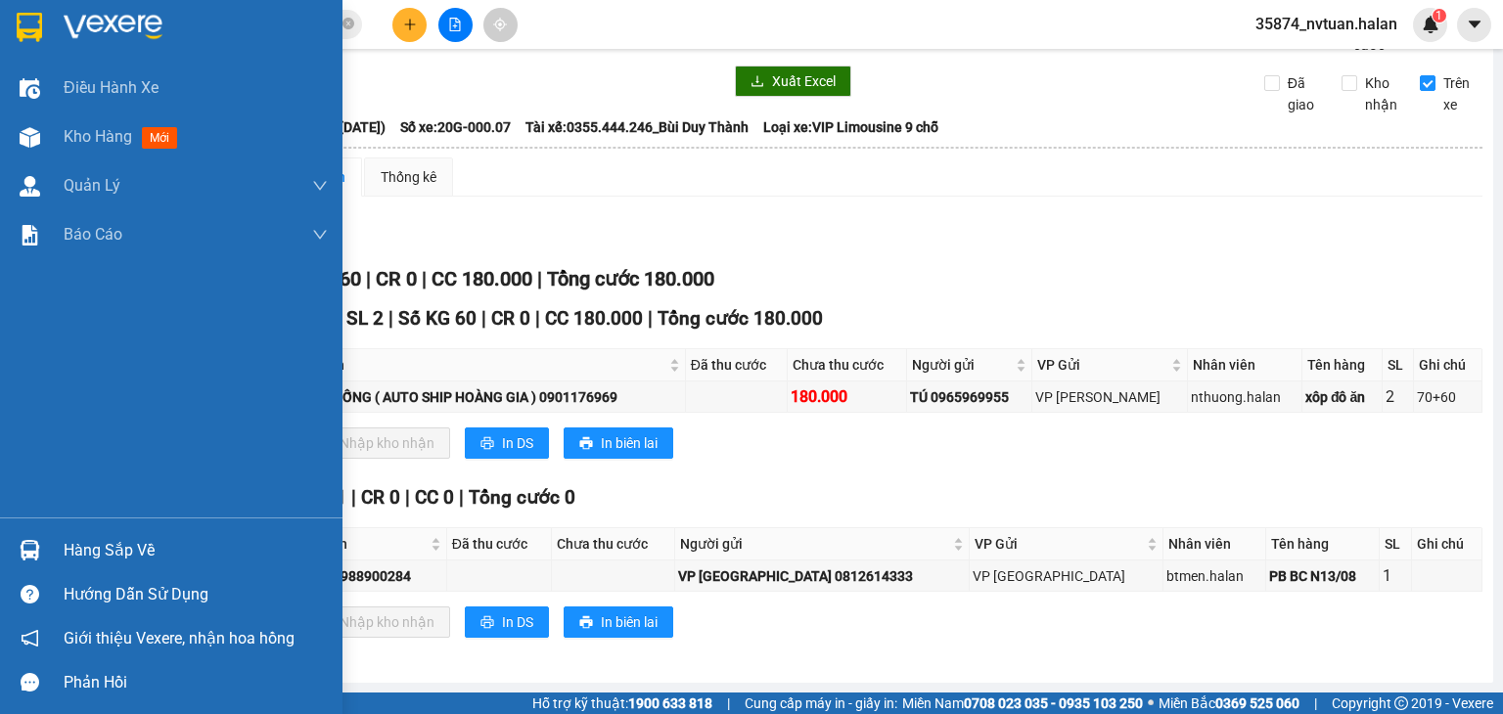
click at [80, 551] on div "Hàng sắp về" at bounding box center [196, 550] width 264 height 29
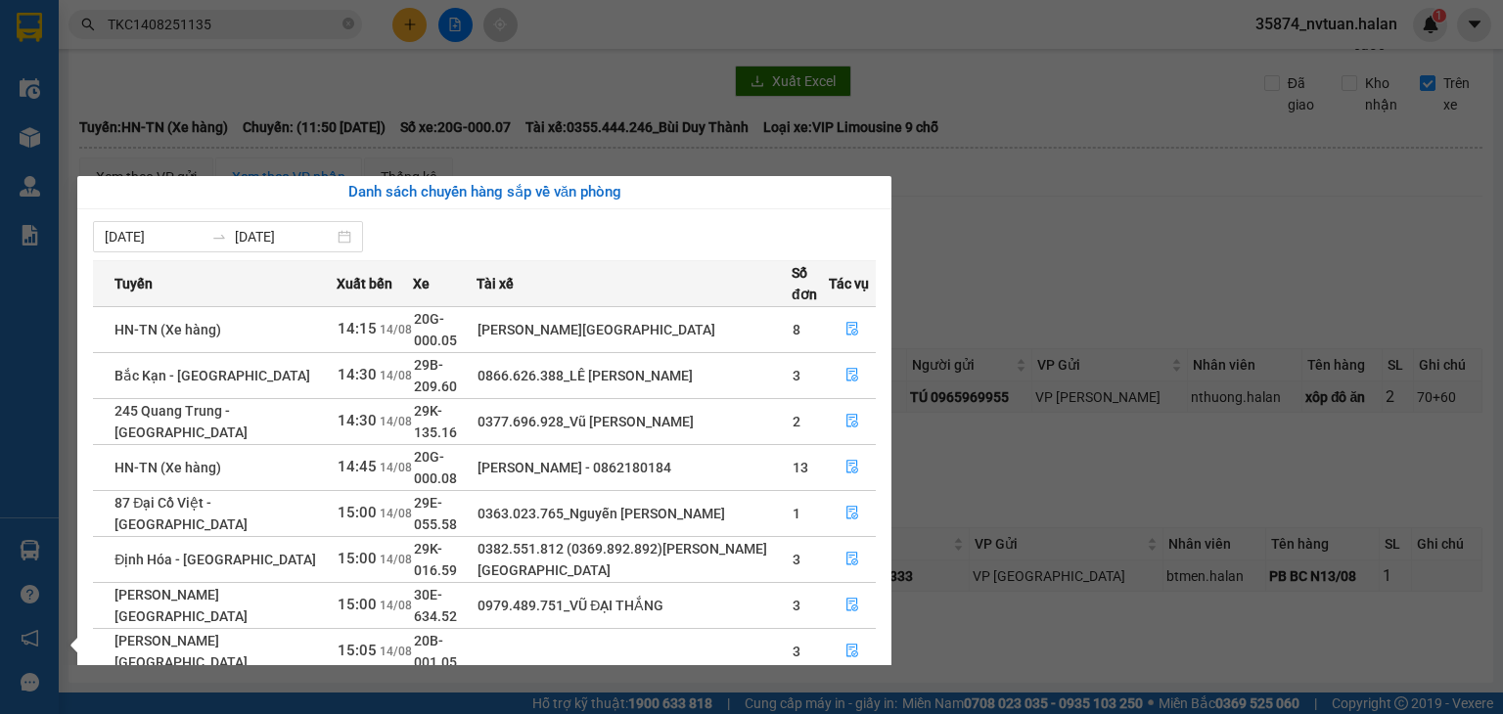
drag, startPoint x: 993, startPoint y: 291, endPoint x: 979, endPoint y: 272, distance: 23.7
click at [996, 285] on section "Kết quả tìm kiếm ( 1 ) Bộ lọc Mã ĐH Trạng thái Món hàng Thu hộ Tổng cước Chưa c…" at bounding box center [751, 357] width 1503 height 714
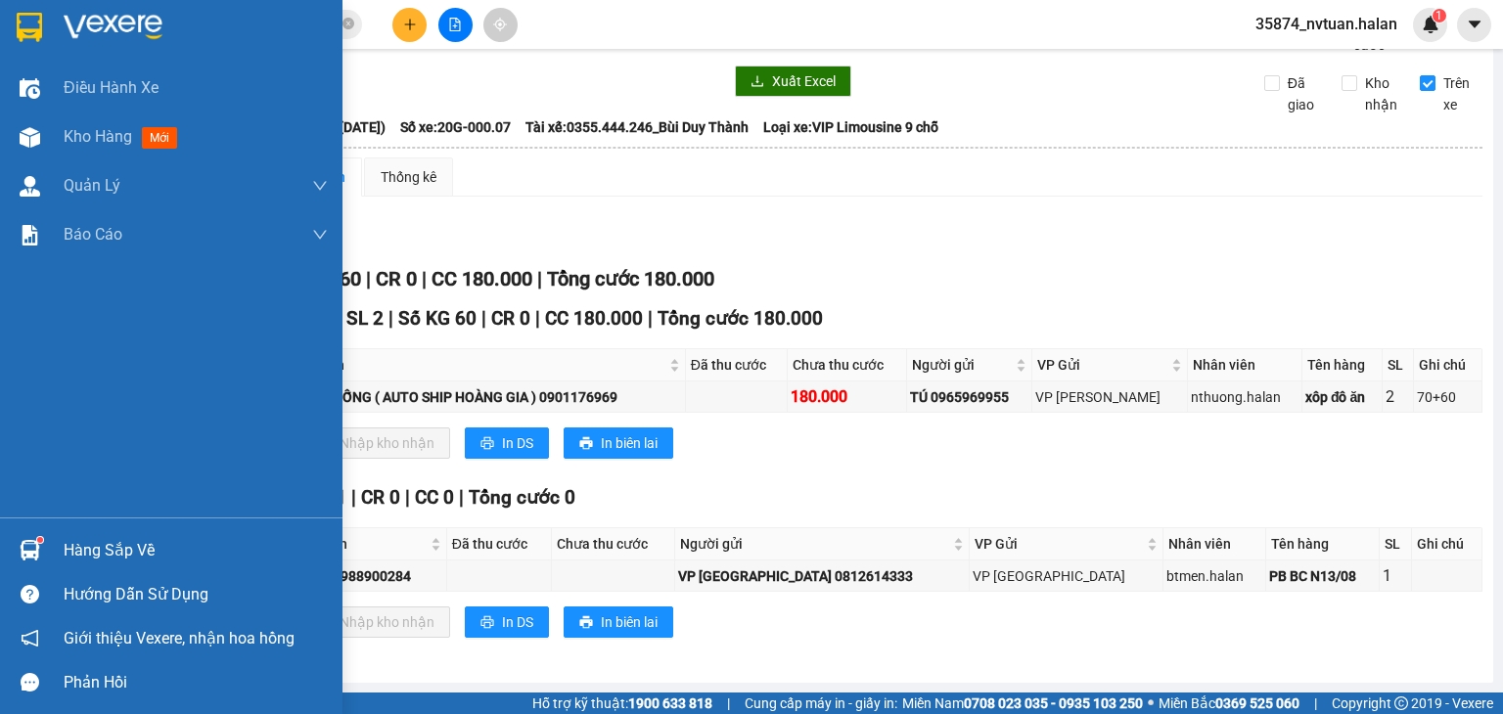
click at [72, 555] on div "Hàng sắp về" at bounding box center [196, 550] width 264 height 29
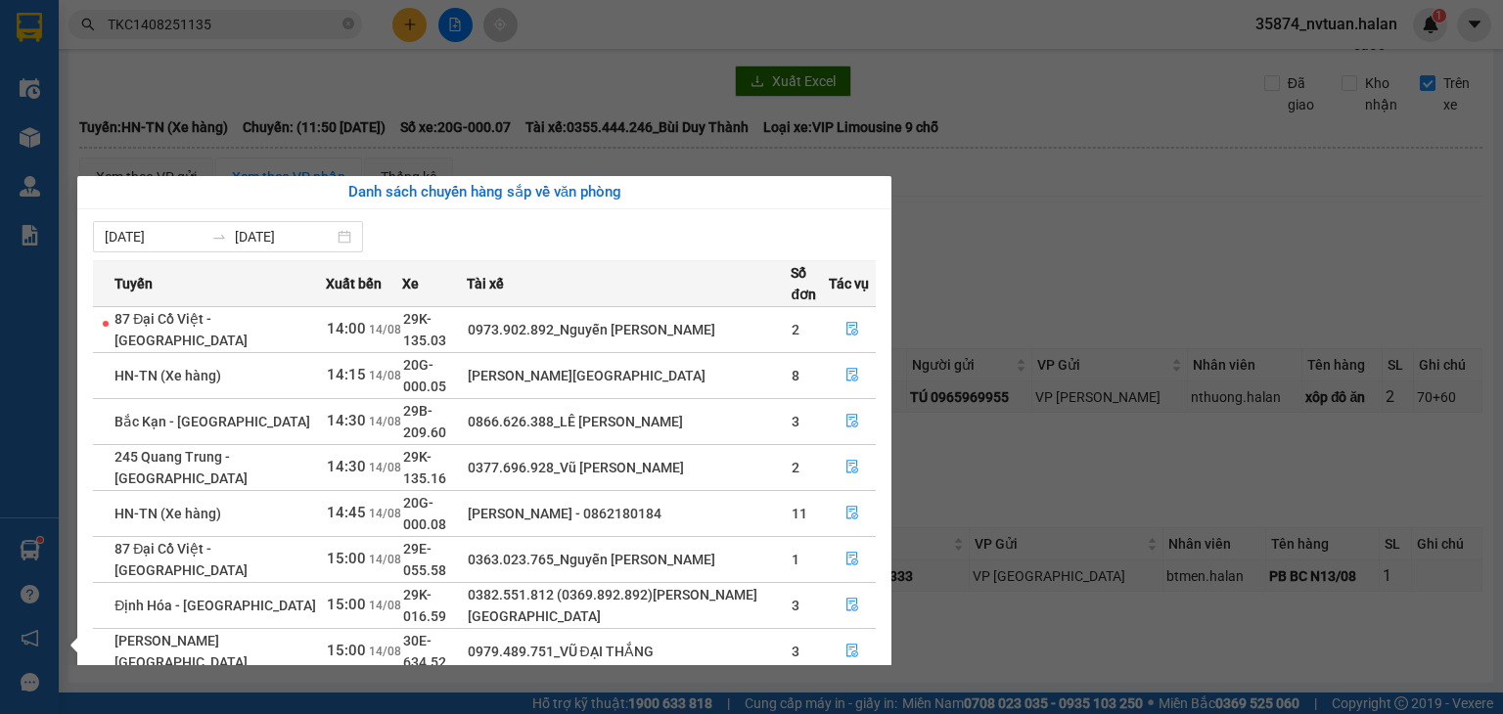
click at [1108, 254] on section "Kết quả tìm kiếm ( 1 ) Bộ lọc Mã ĐH Trạng thái Món hàng Thu hộ Tổng cước Chưa c…" at bounding box center [751, 357] width 1503 height 714
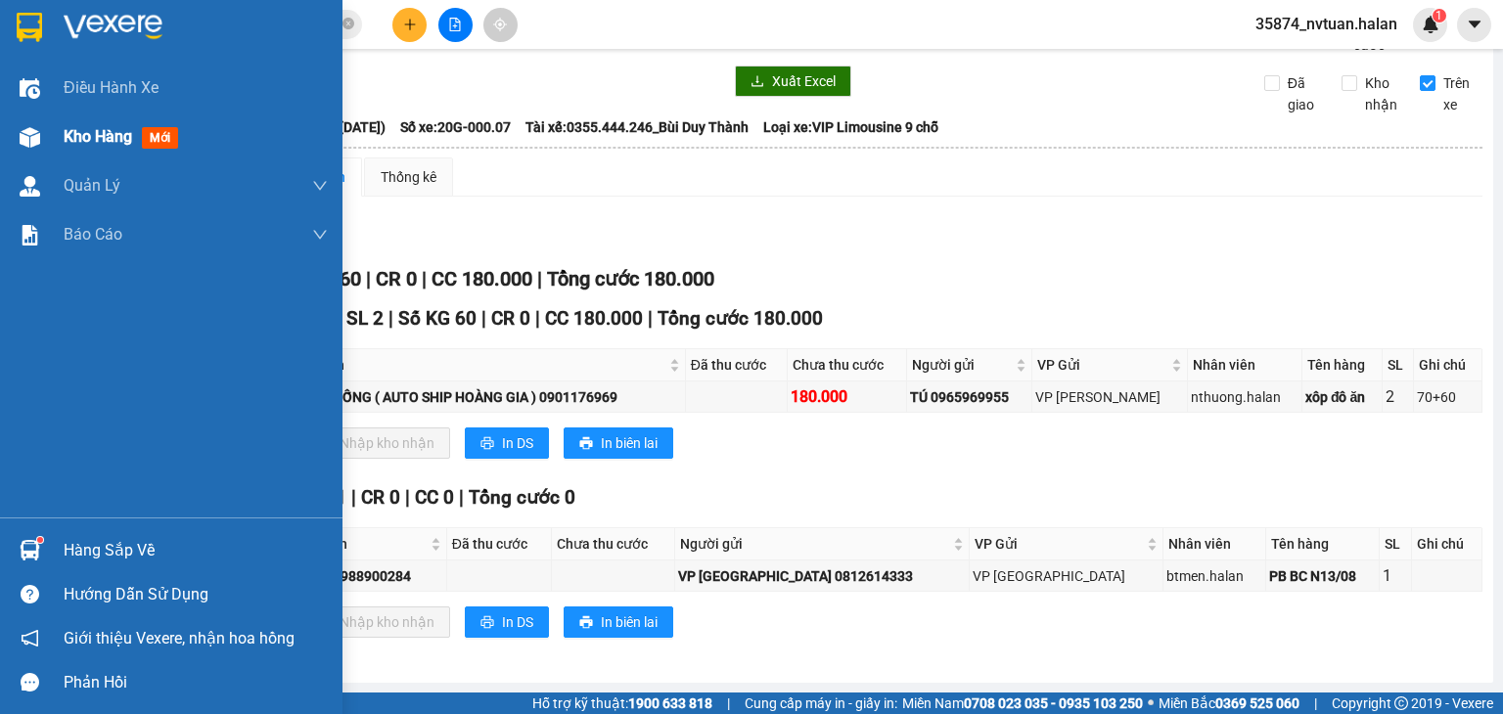
click at [73, 139] on span "Kho hàng" at bounding box center [98, 136] width 68 height 19
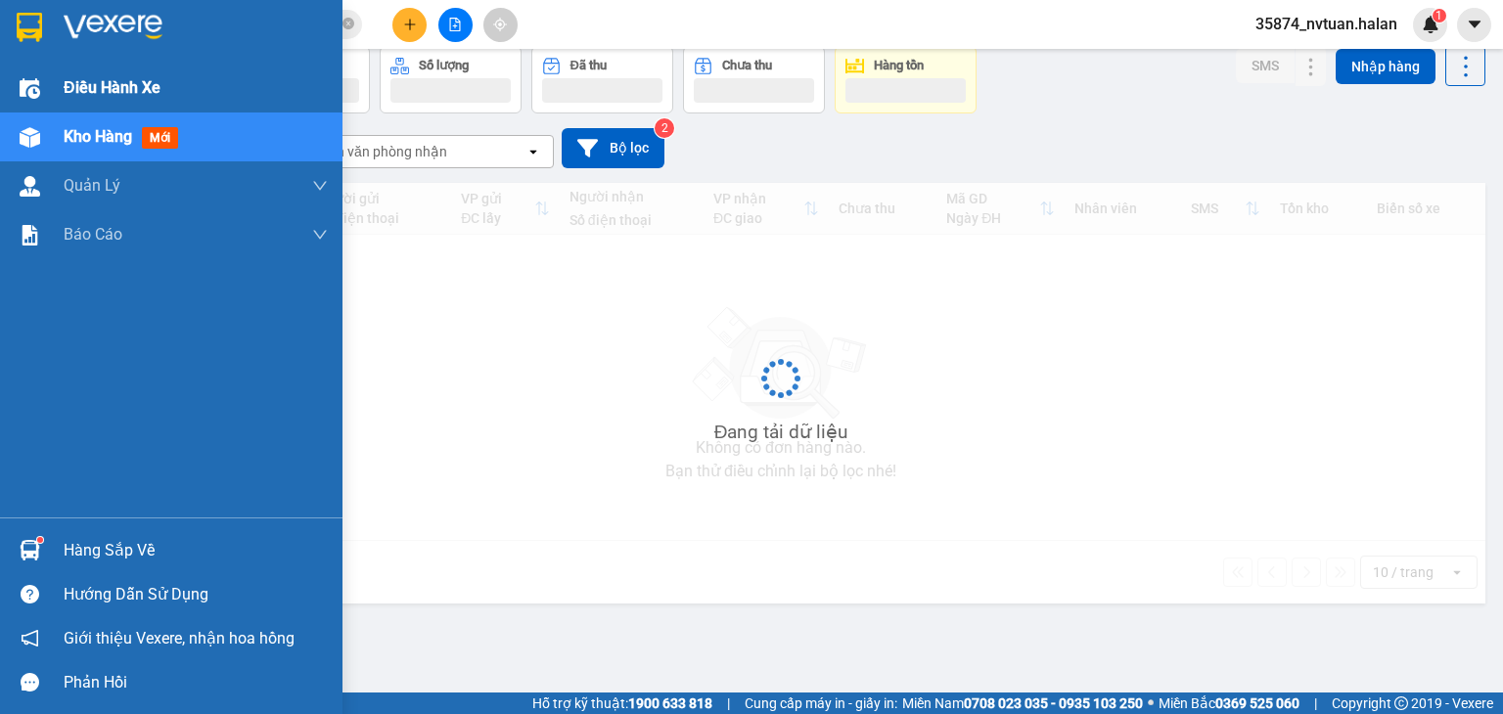
scroll to position [90, 0]
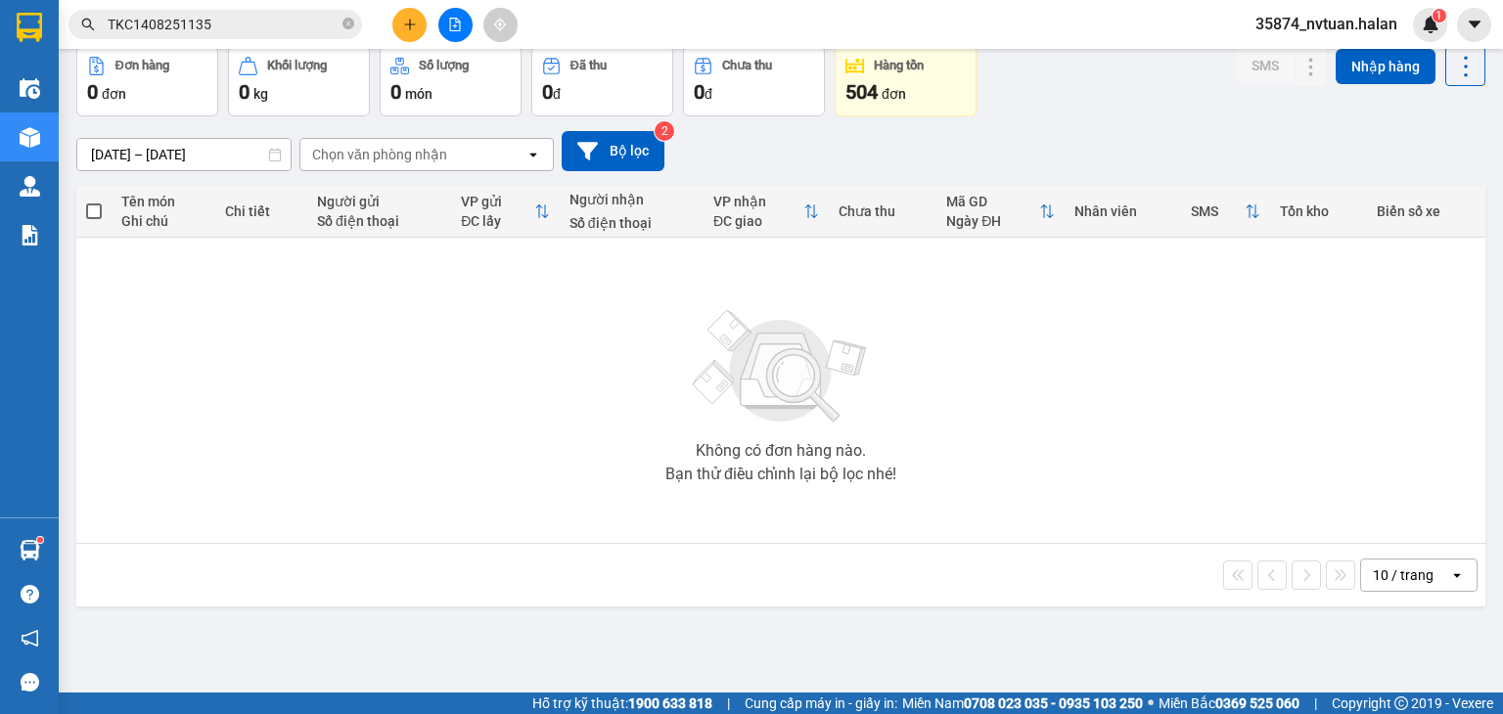
click at [380, 161] on div "Chọn văn phòng nhận" at bounding box center [379, 155] width 135 height 20
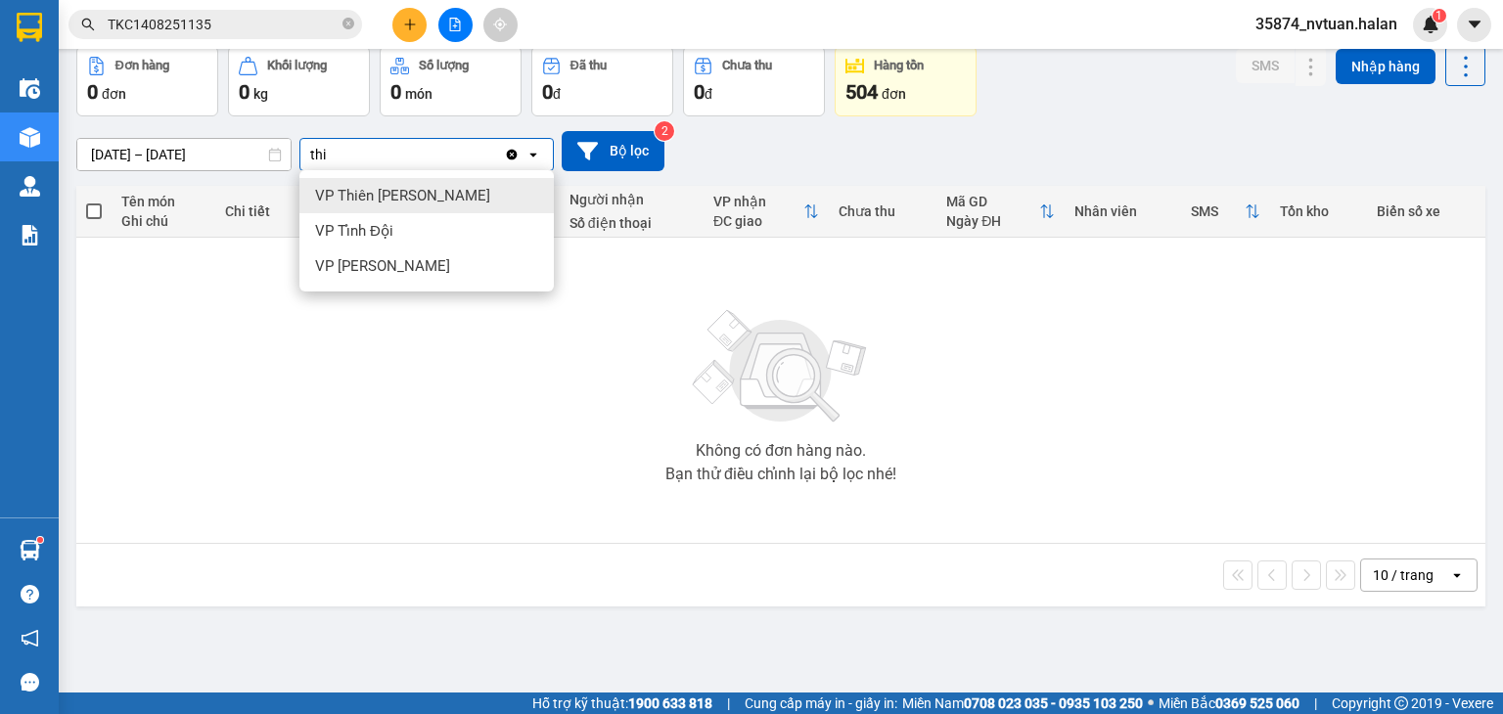
type input "thi"
click at [394, 186] on span "VP Thiên [PERSON_NAME]" at bounding box center [402, 196] width 175 height 20
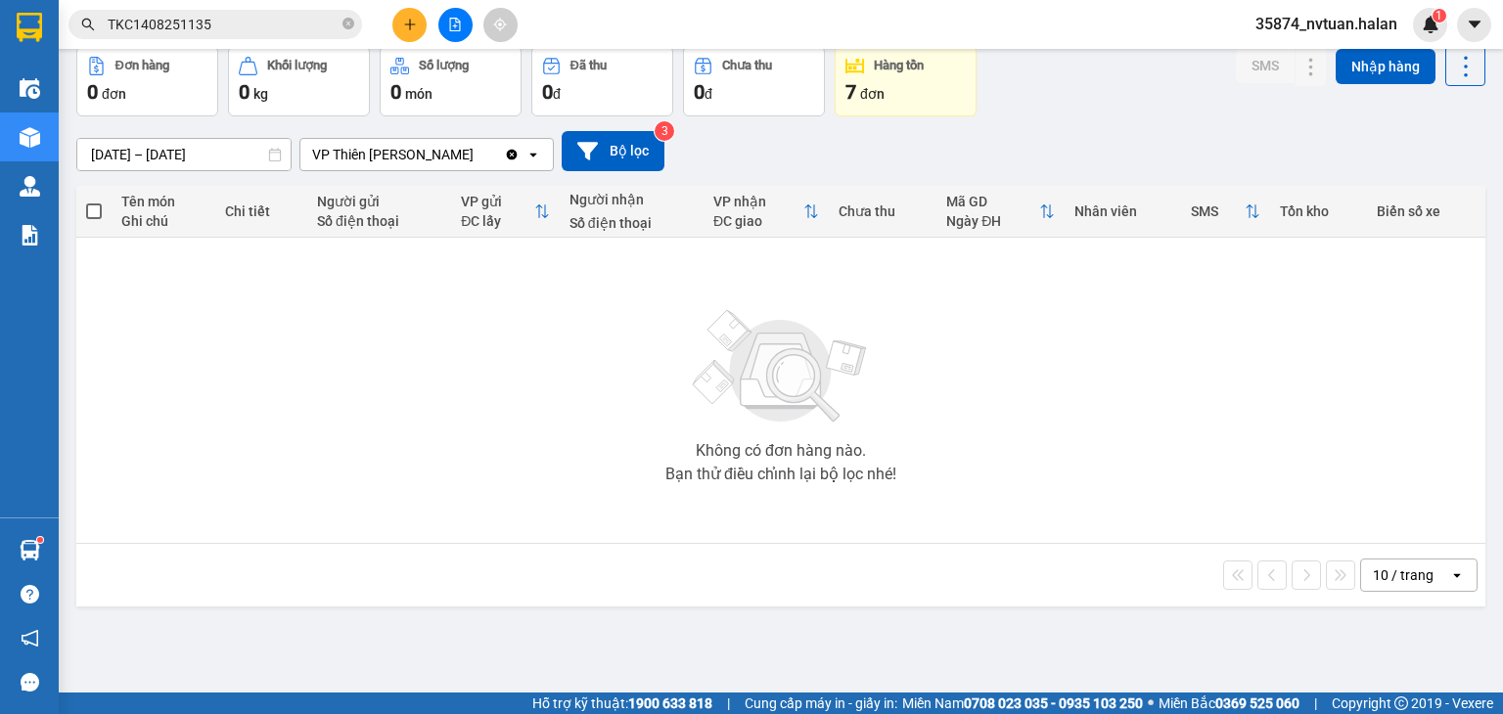
click at [511, 152] on icon "Clear value" at bounding box center [512, 154] width 11 height 11
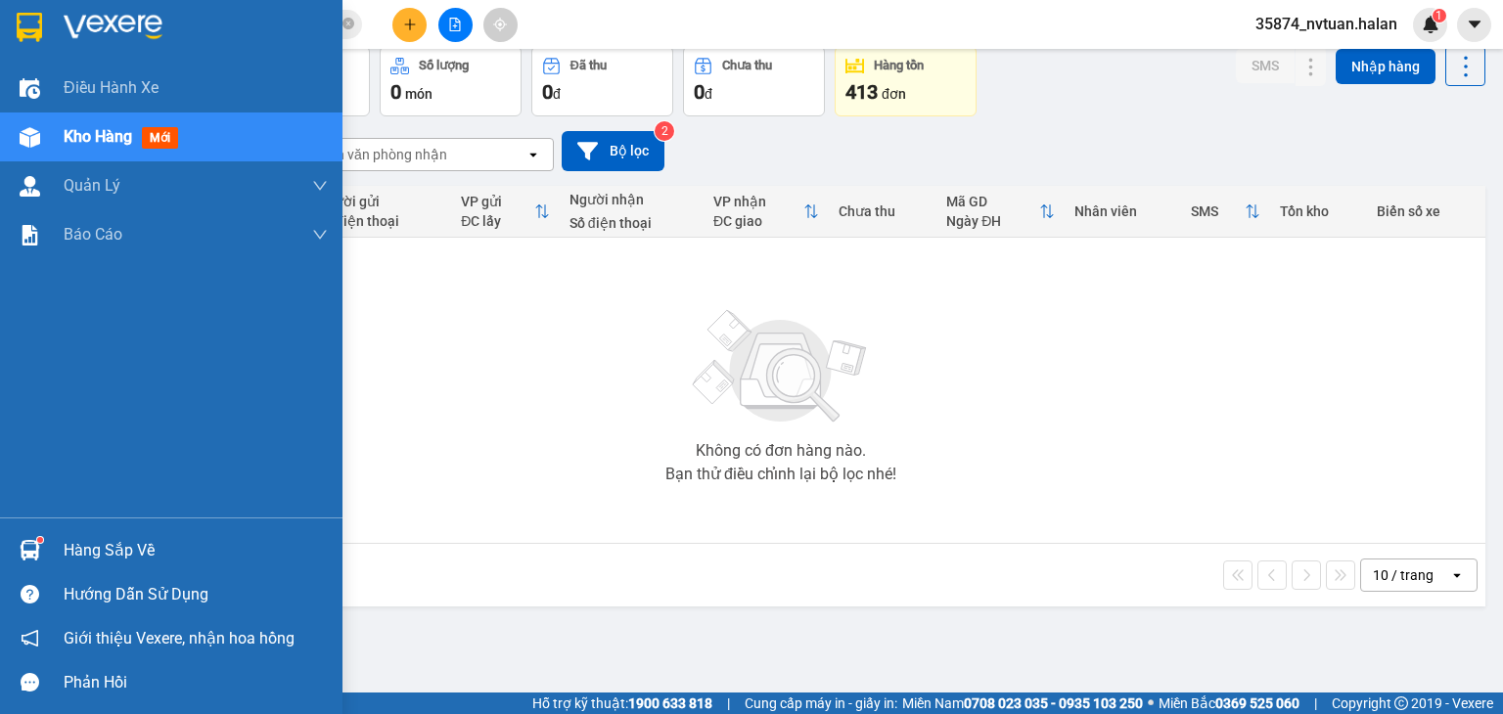
drag, startPoint x: 99, startPoint y: 546, endPoint x: 114, endPoint y: 549, distance: 15.9
click at [102, 550] on div "Hàng sắp về" at bounding box center [196, 550] width 264 height 29
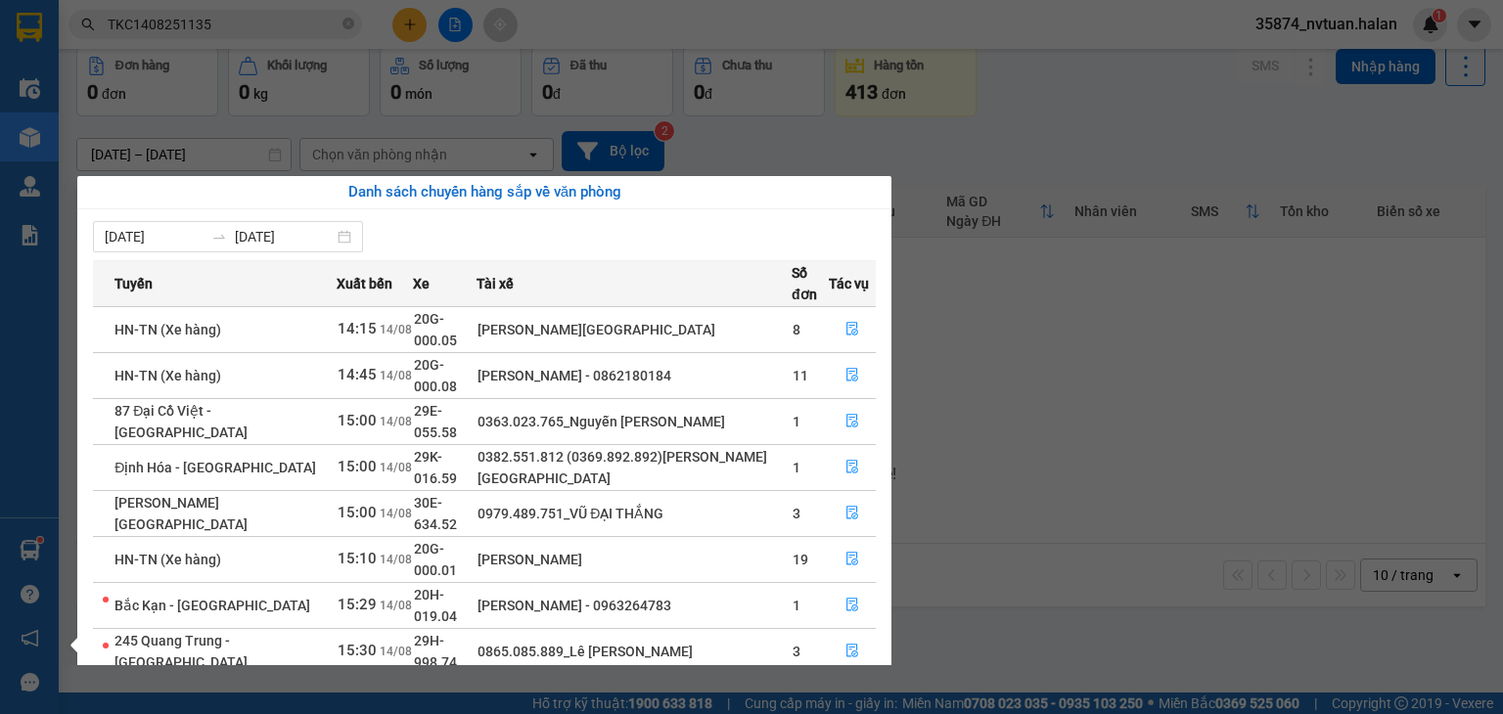
drag, startPoint x: 1049, startPoint y: 448, endPoint x: 791, endPoint y: 296, distance: 300.1
click at [1043, 448] on section "Kết quả tìm kiếm ( 1 ) Bộ lọc Mã ĐH Trạng thái Món hàng Thu hộ Tổng cước Chưa c…" at bounding box center [751, 357] width 1503 height 714
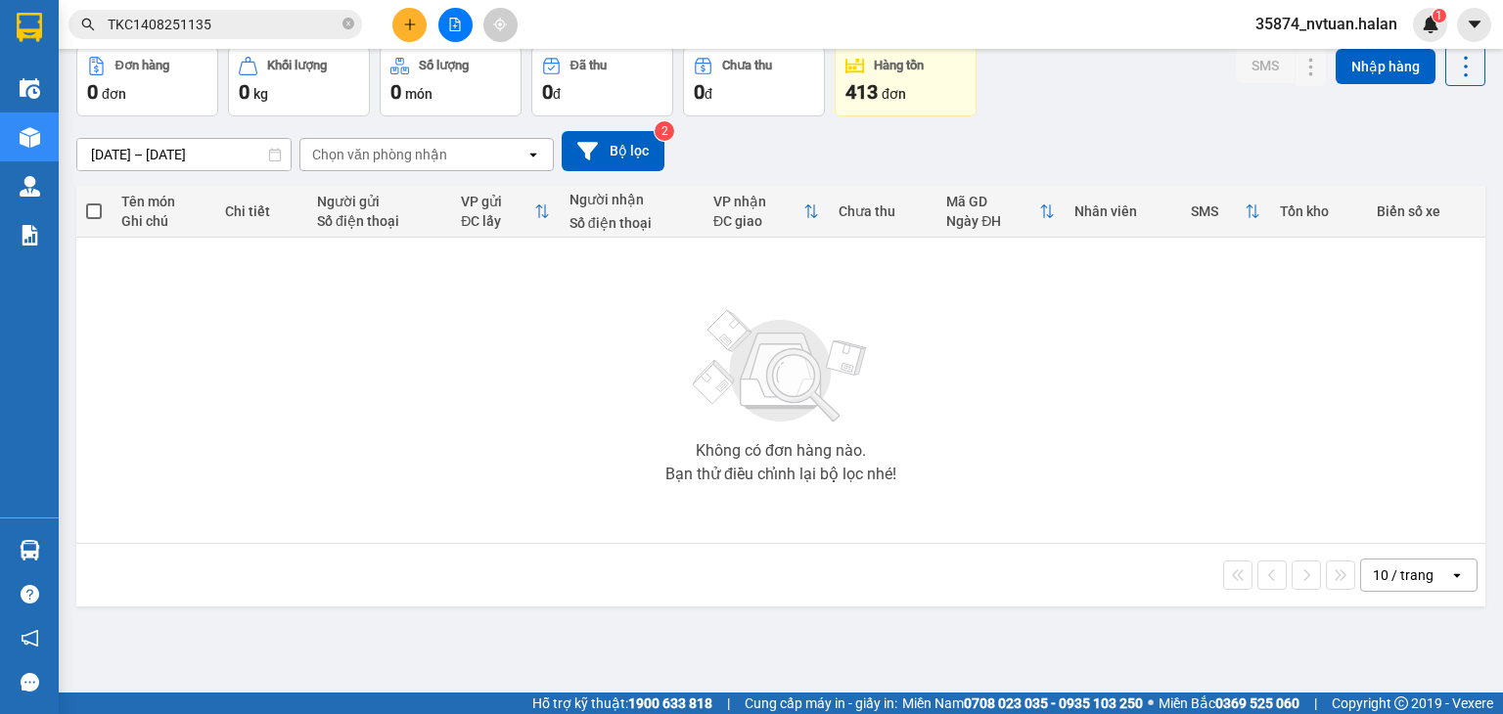
click at [215, 28] on input "TKC1408251135" at bounding box center [223, 25] width 231 height 22
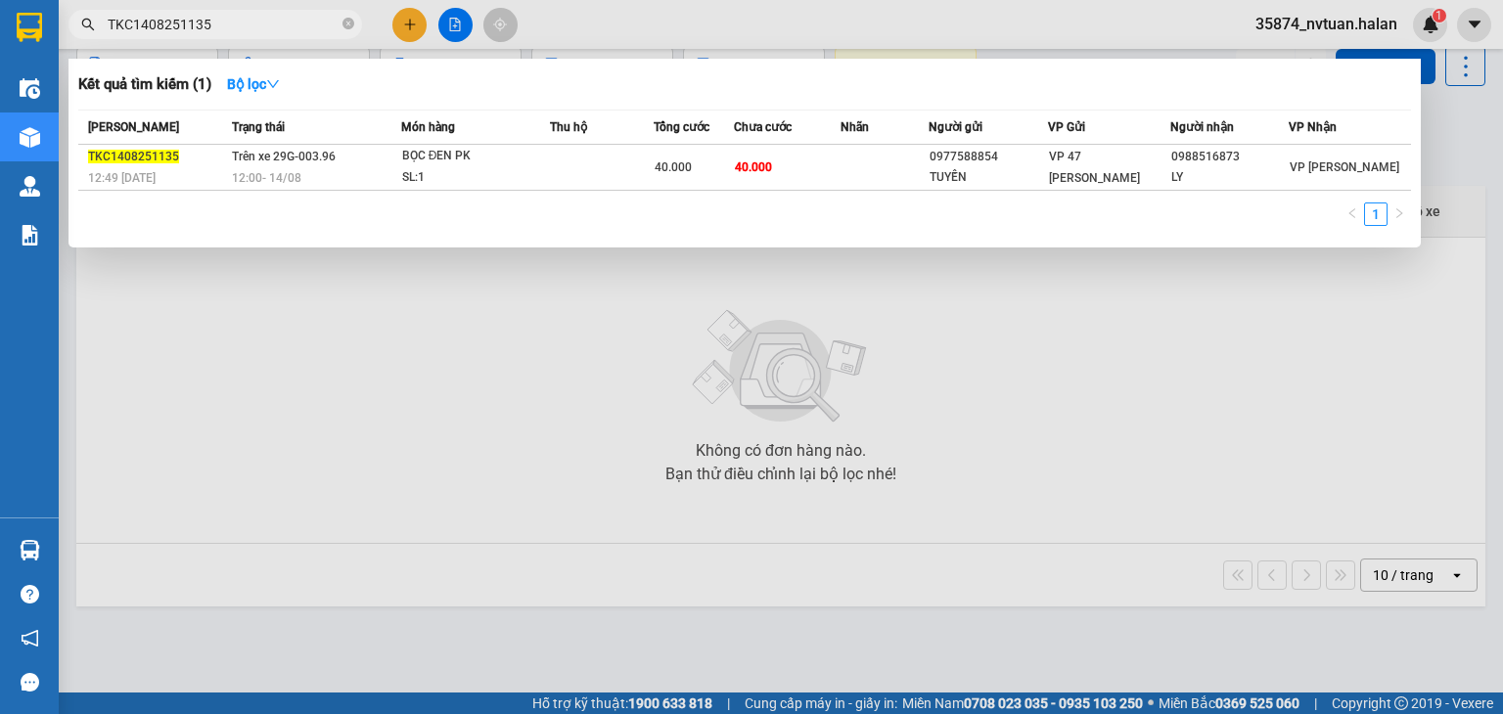
click at [215, 28] on input "TKC1408251135" at bounding box center [223, 25] width 231 height 22
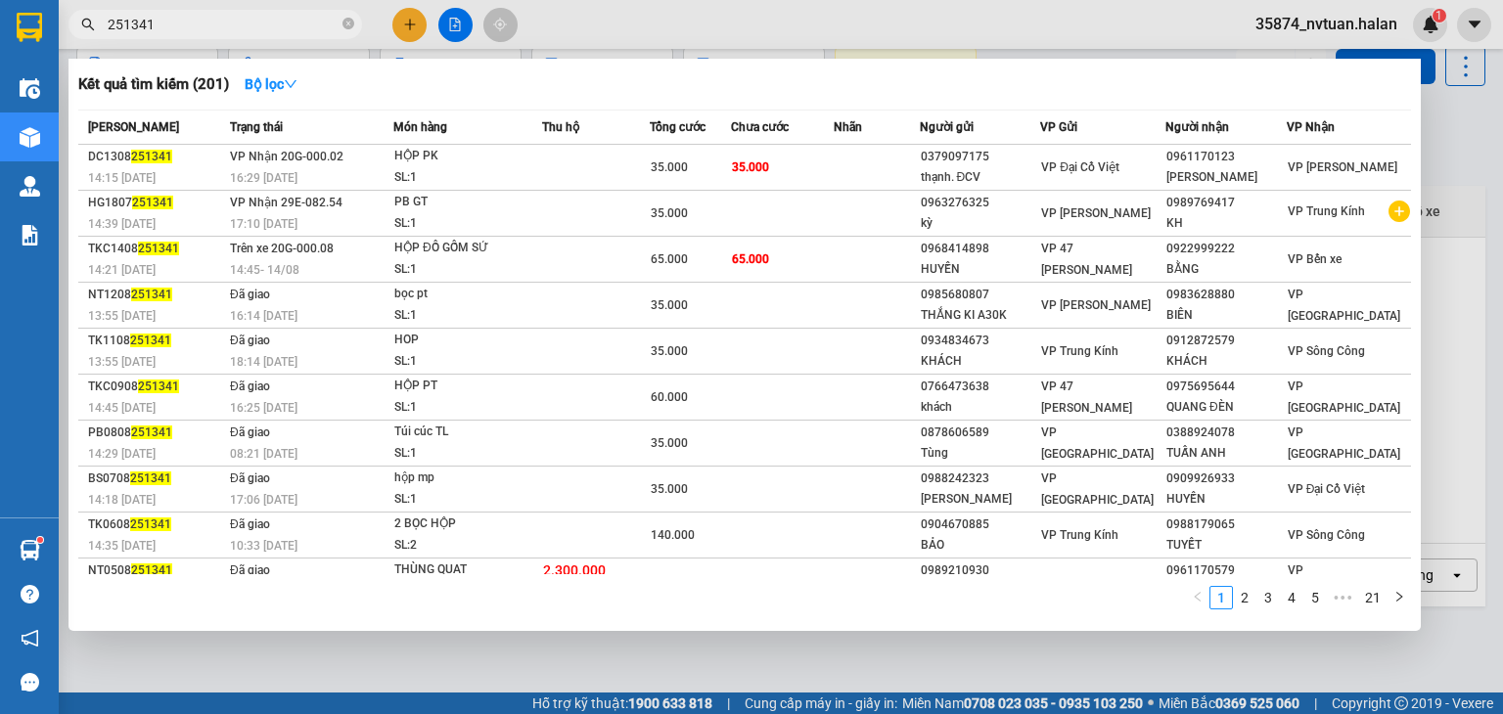
type input "251341"
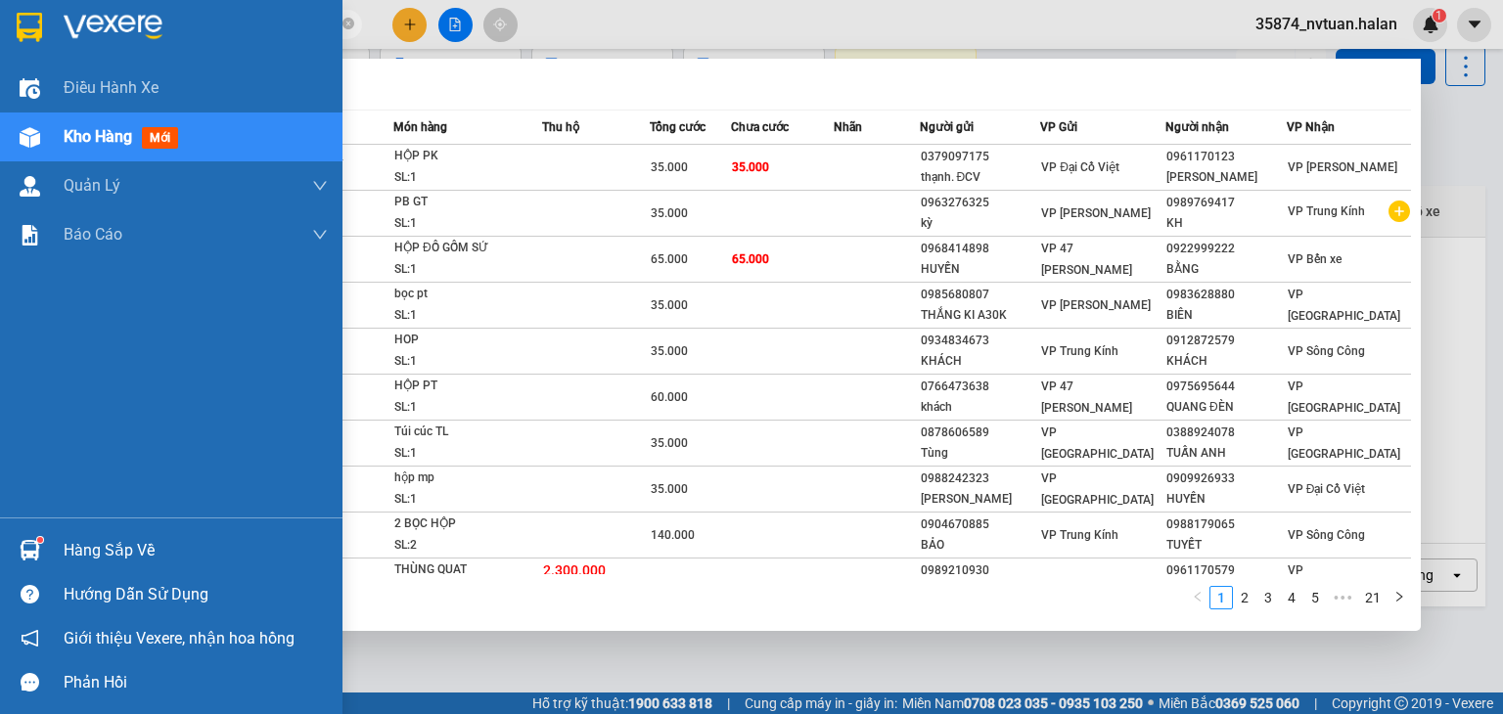
click at [77, 548] on div "Hàng sắp về" at bounding box center [196, 550] width 264 height 29
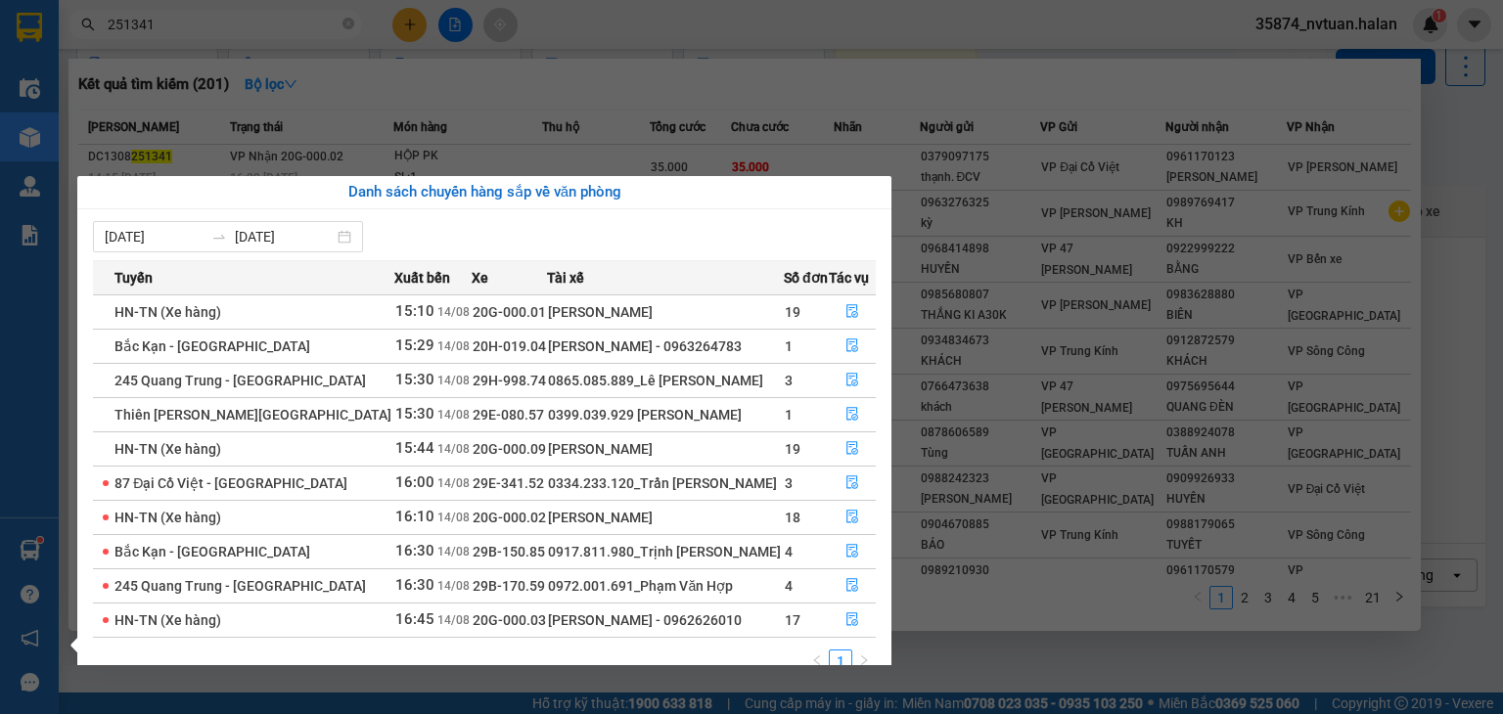
click at [1440, 332] on section "Kết quả tìm kiếm ( 201 ) Bộ lọc Mã ĐH Trạng thái Món hàng Thu hộ Tổng cước Chưa…" at bounding box center [751, 357] width 1503 height 714
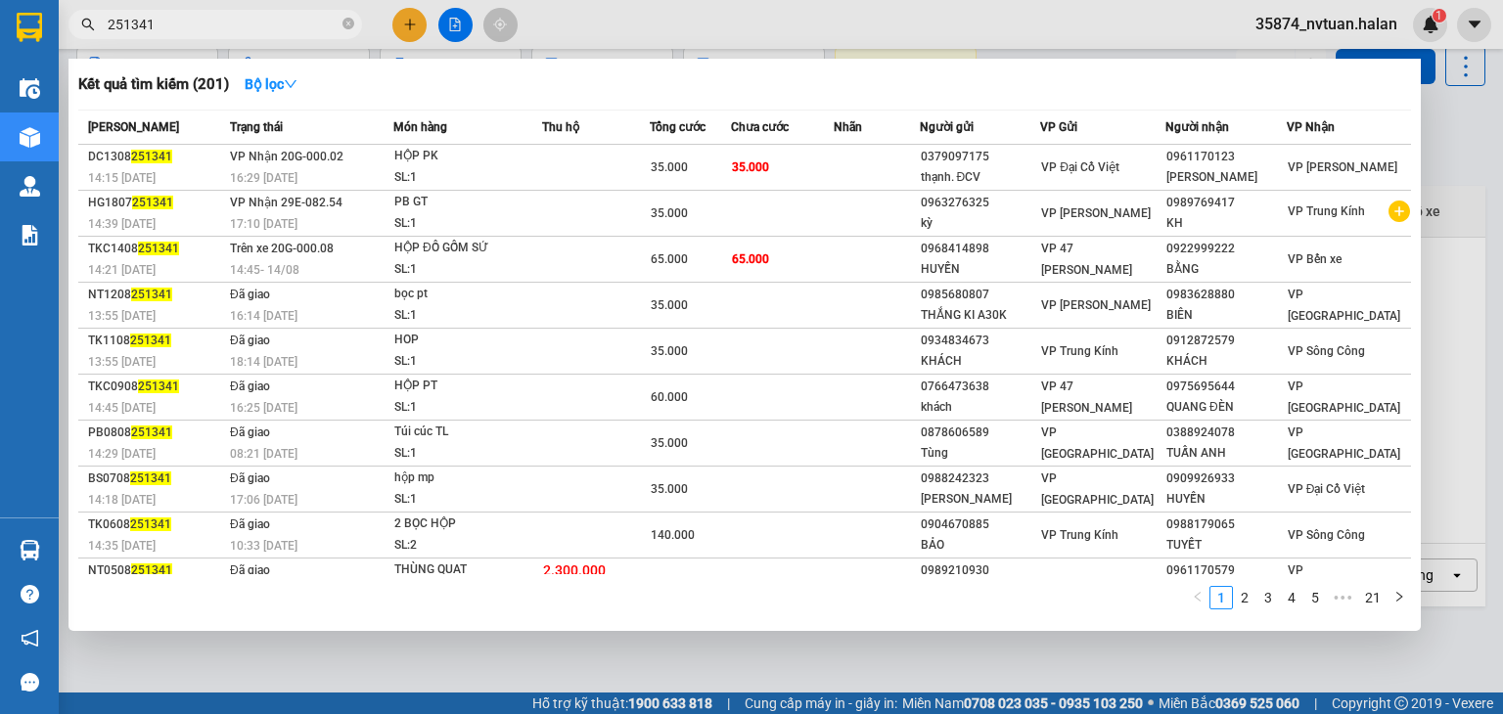
click at [1422, 180] on div at bounding box center [751, 357] width 1503 height 714
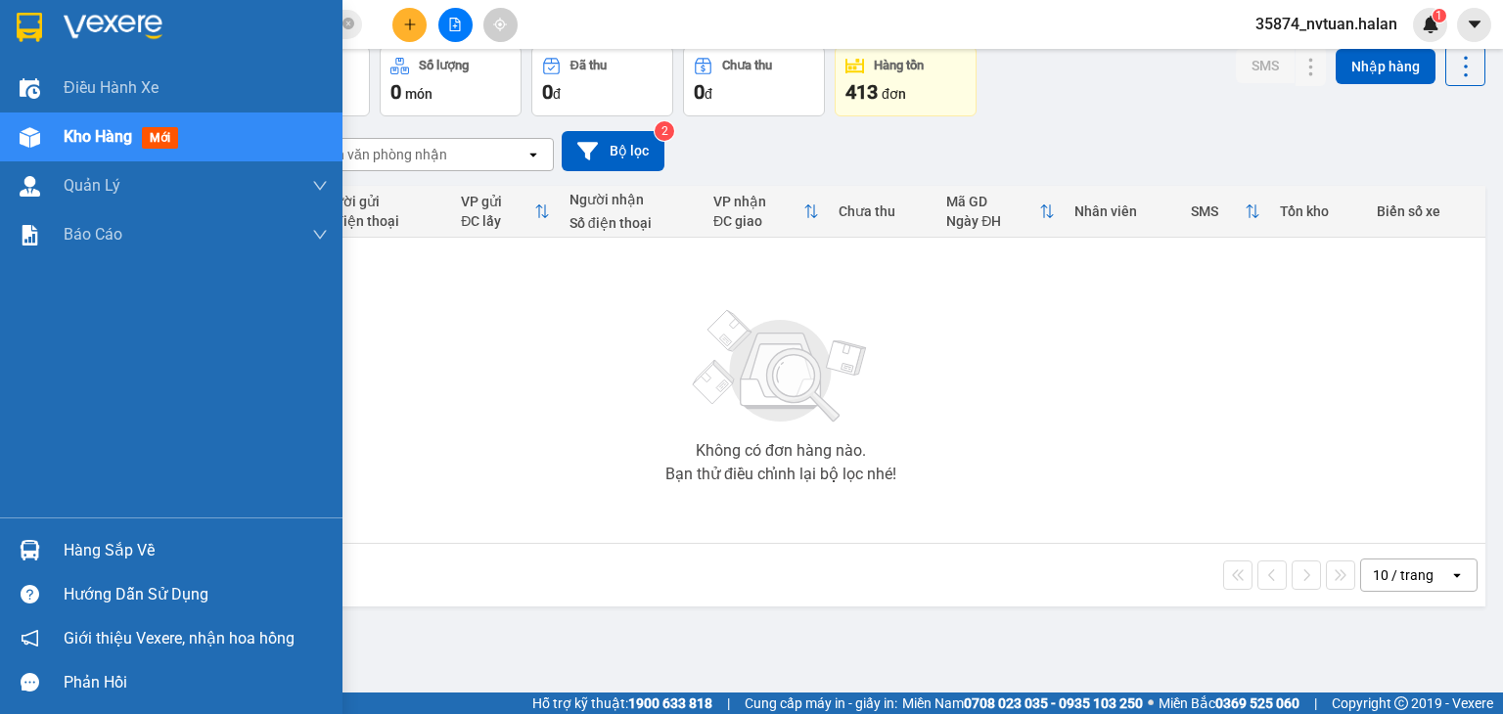
click at [48, 549] on div "Hàng sắp về" at bounding box center [171, 550] width 342 height 44
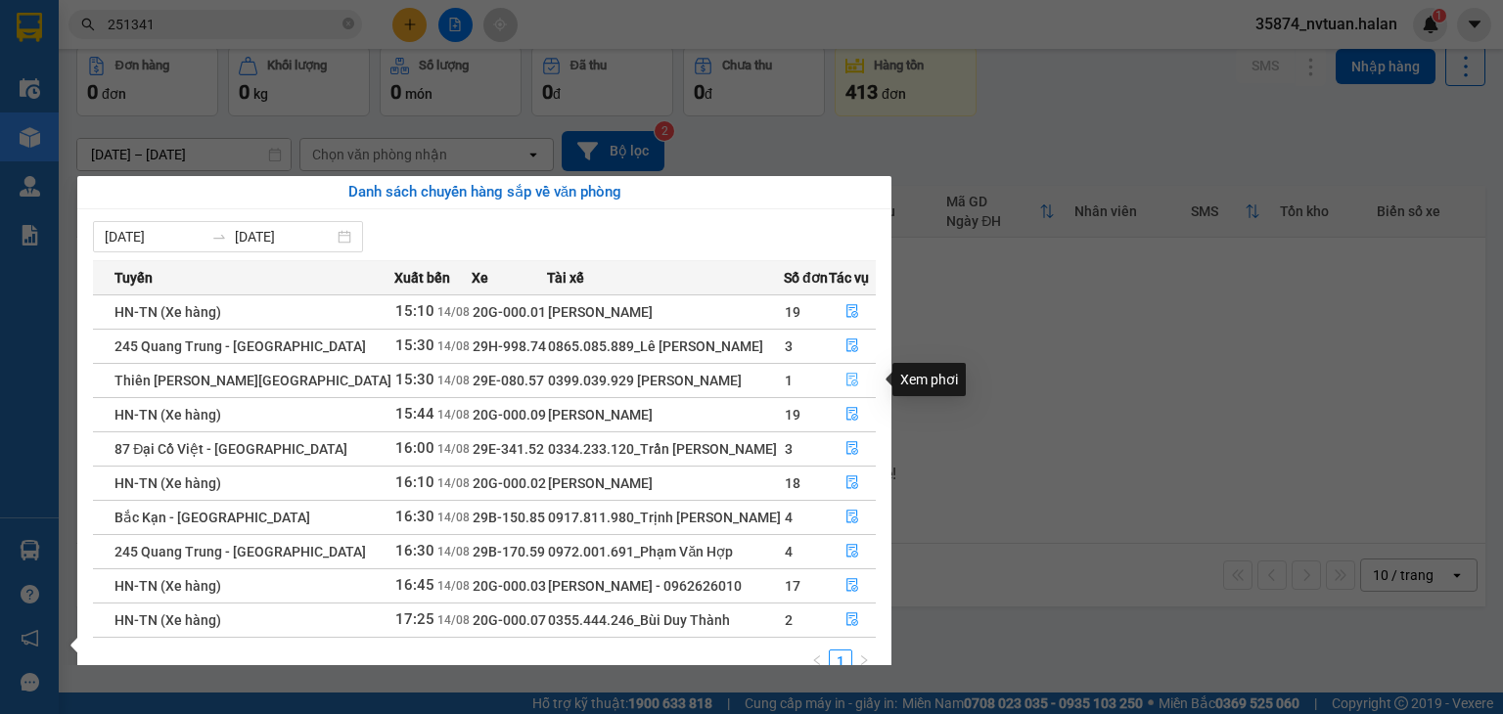
click at [846, 381] on icon "file-done" at bounding box center [852, 380] width 14 height 14
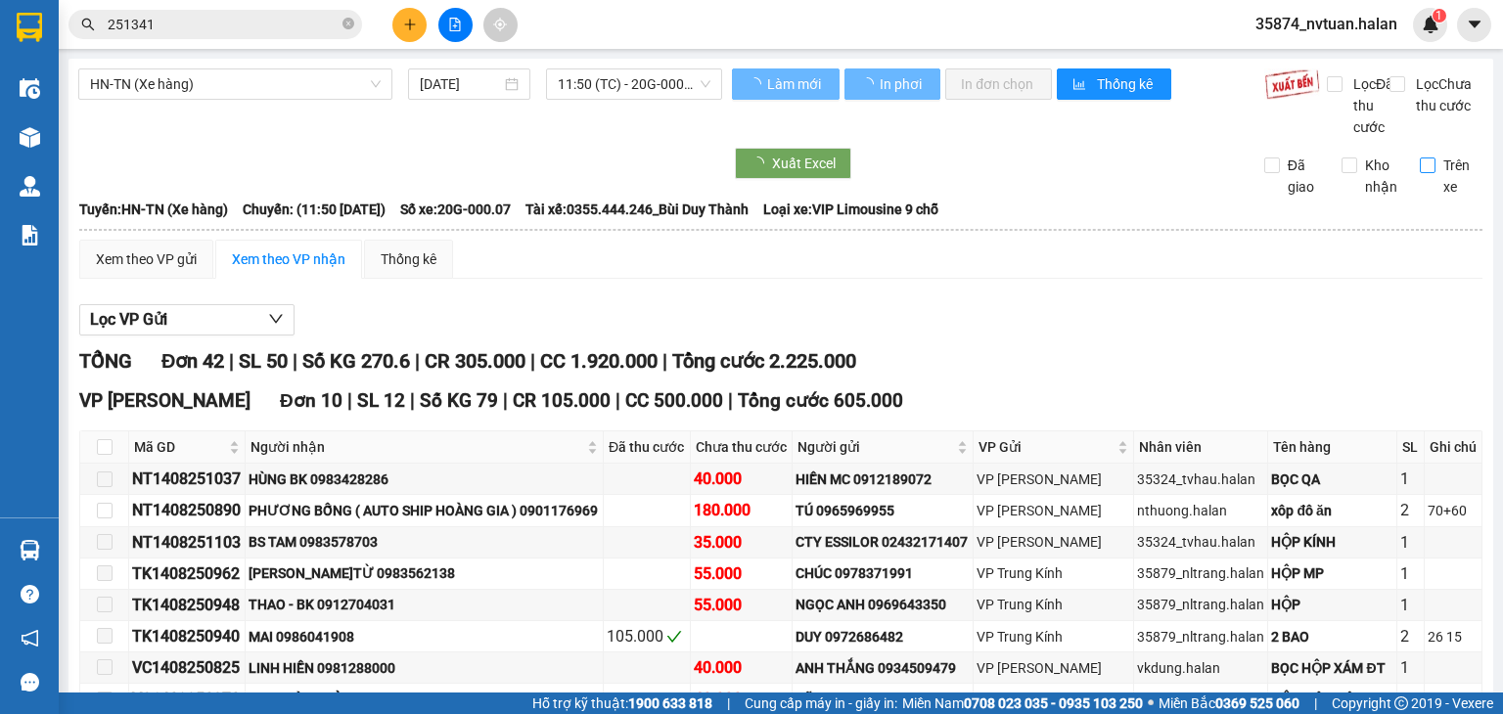
click at [1420, 173] on input "Trên xe" at bounding box center [1428, 166] width 16 height 16
checkbox input "true"
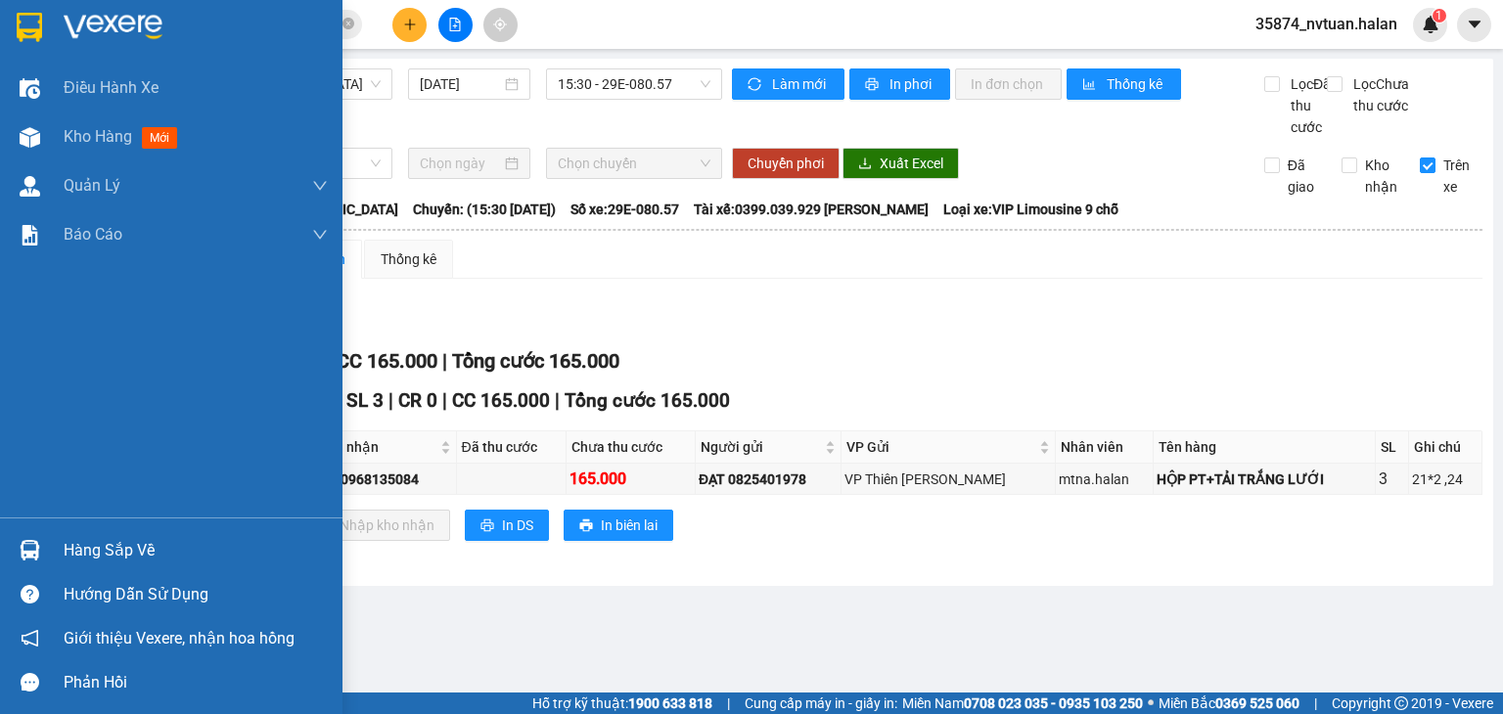
click at [66, 549] on div "Hàng sắp về" at bounding box center [196, 550] width 264 height 29
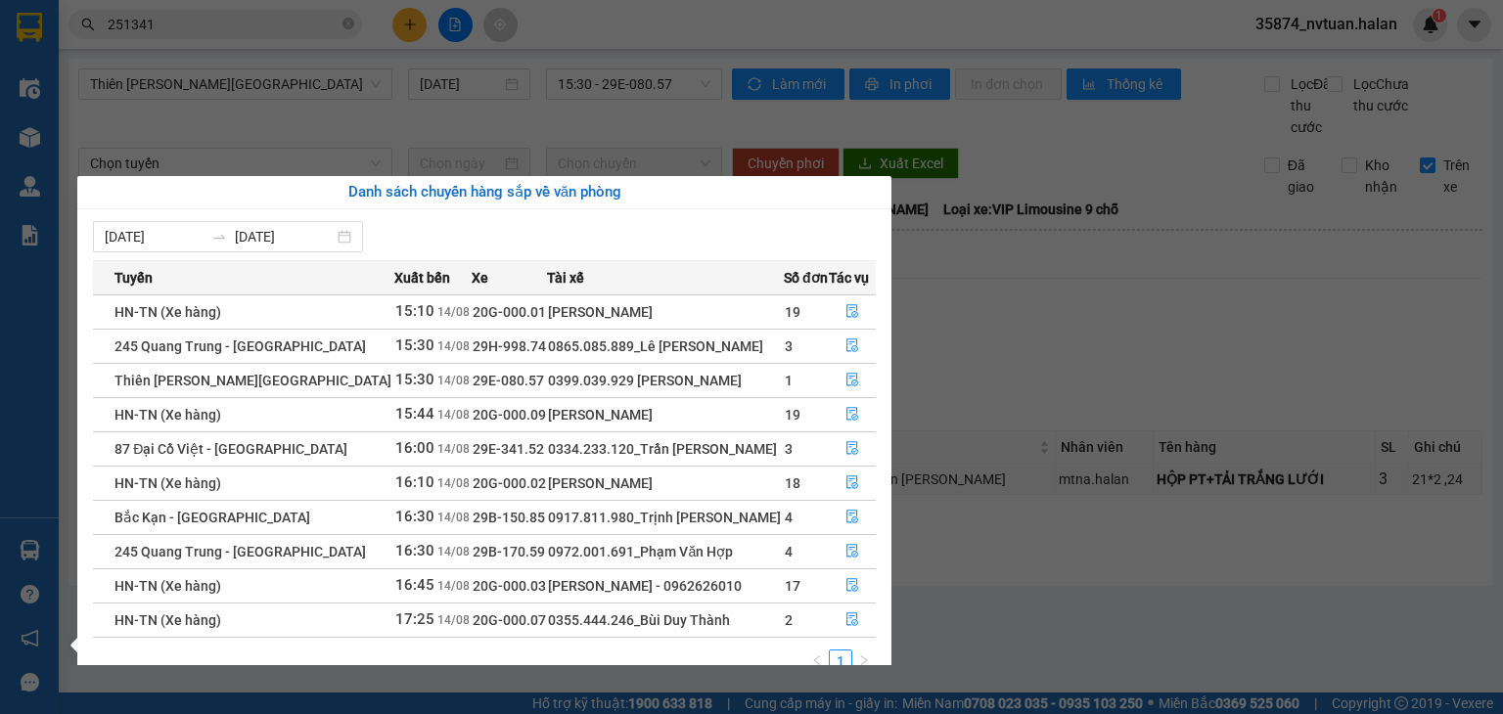
click at [1074, 378] on section "Kết quả tìm kiếm ( 201 ) Bộ lọc Mã ĐH Trạng thái Món hàng Thu hộ Tổng cước Chưa…" at bounding box center [751, 357] width 1503 height 714
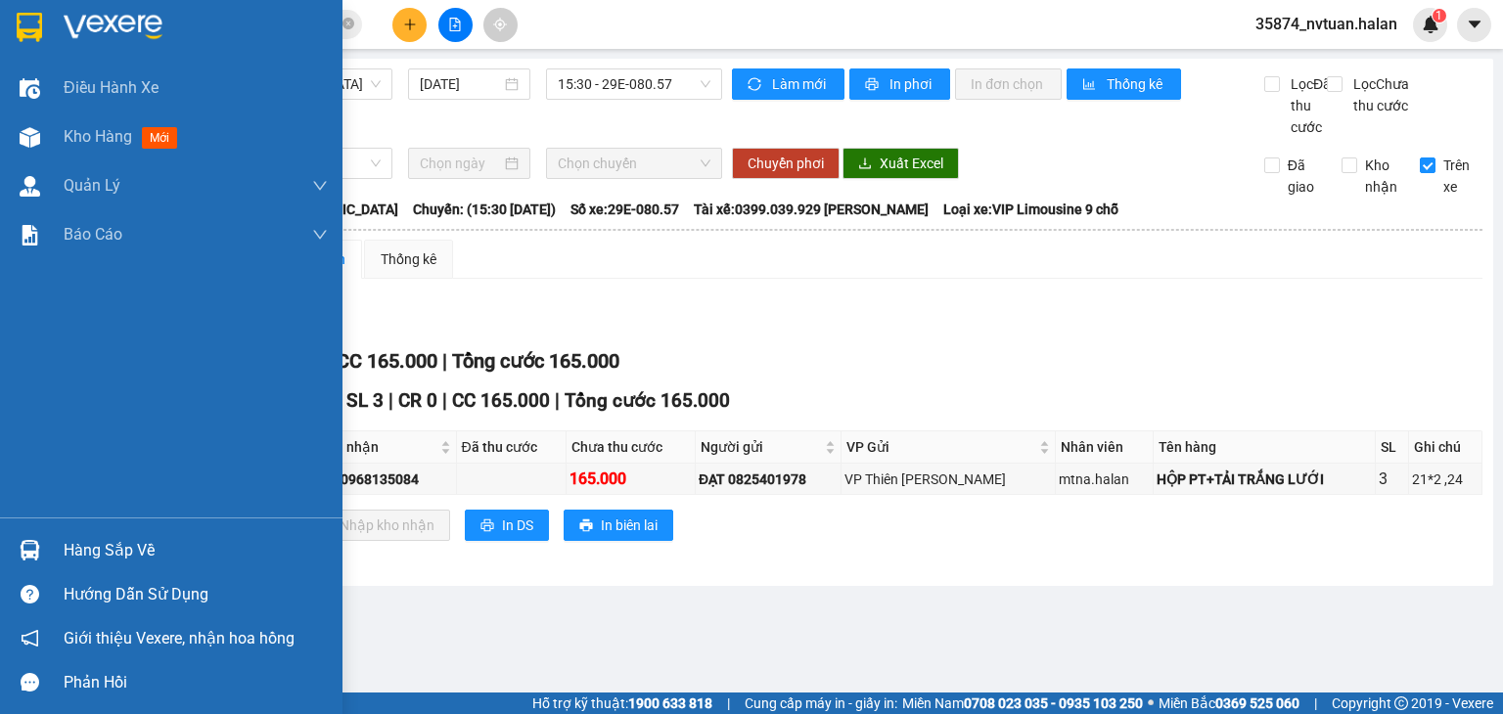
click at [74, 547] on div "Hàng sắp về" at bounding box center [196, 550] width 264 height 29
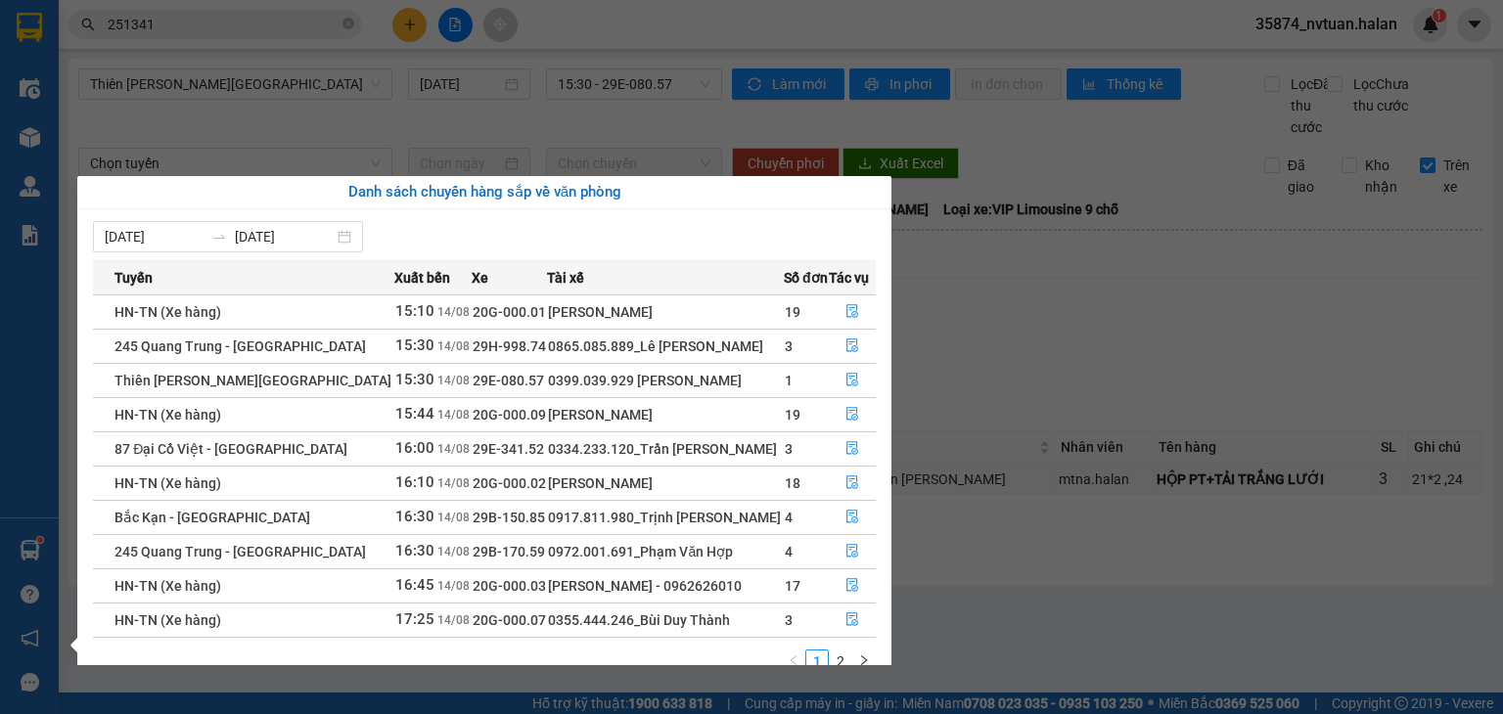
click at [1000, 360] on section "Kết quả tìm kiếm ( 201 ) Bộ lọc Mã ĐH Trạng thái Món hàng Thu hộ Tổng cước Chưa…" at bounding box center [751, 357] width 1503 height 714
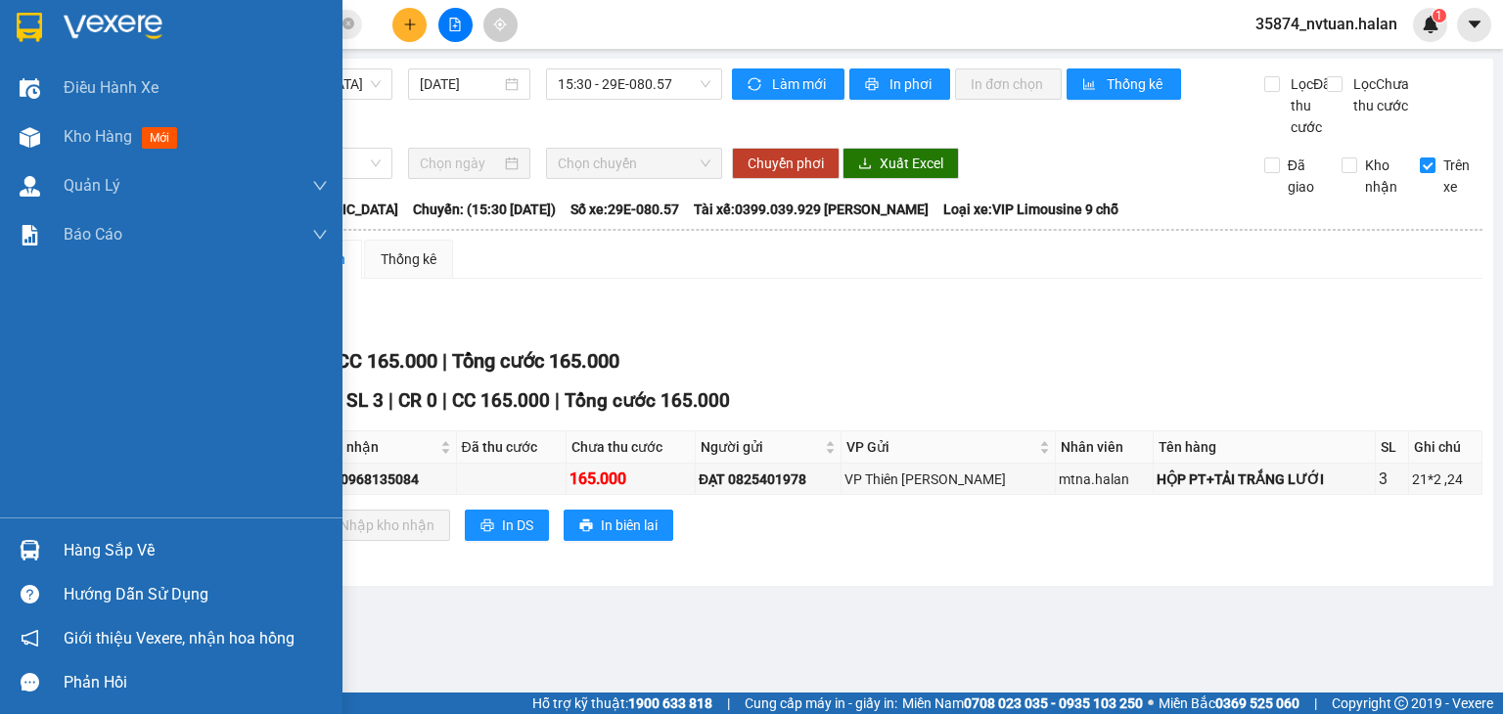
click at [110, 550] on div "Hàng sắp về" at bounding box center [196, 550] width 264 height 29
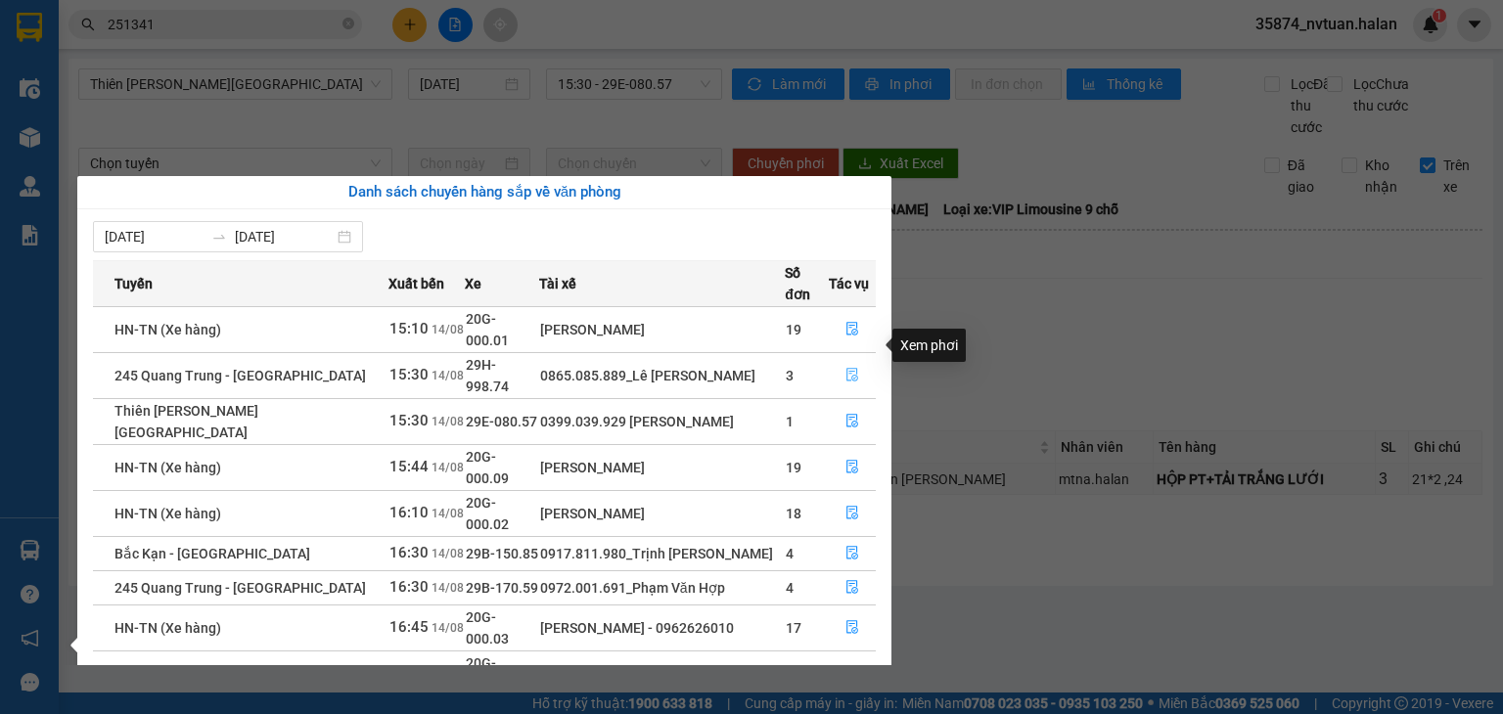
click at [845, 368] on icon "file-done" at bounding box center [852, 375] width 14 height 14
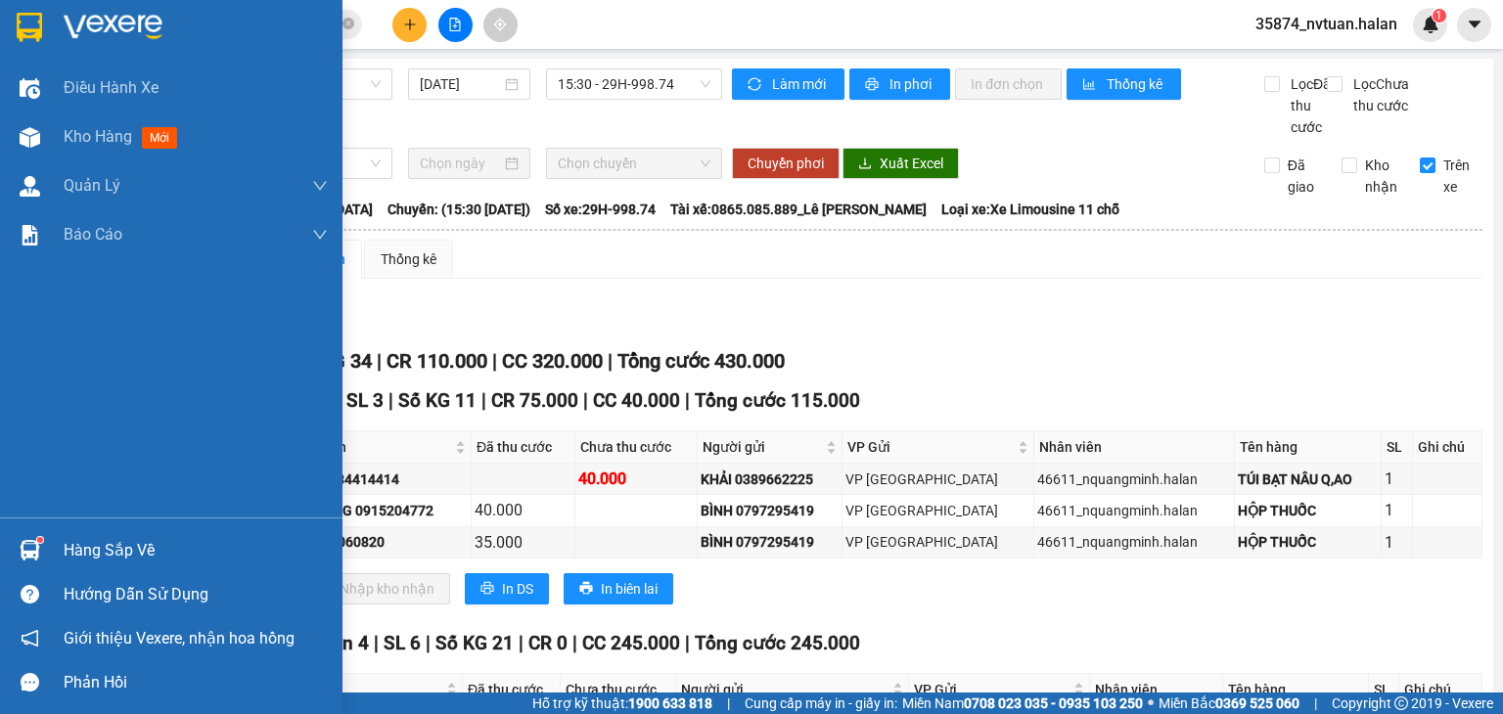
click at [58, 23] on div at bounding box center [171, 32] width 342 height 64
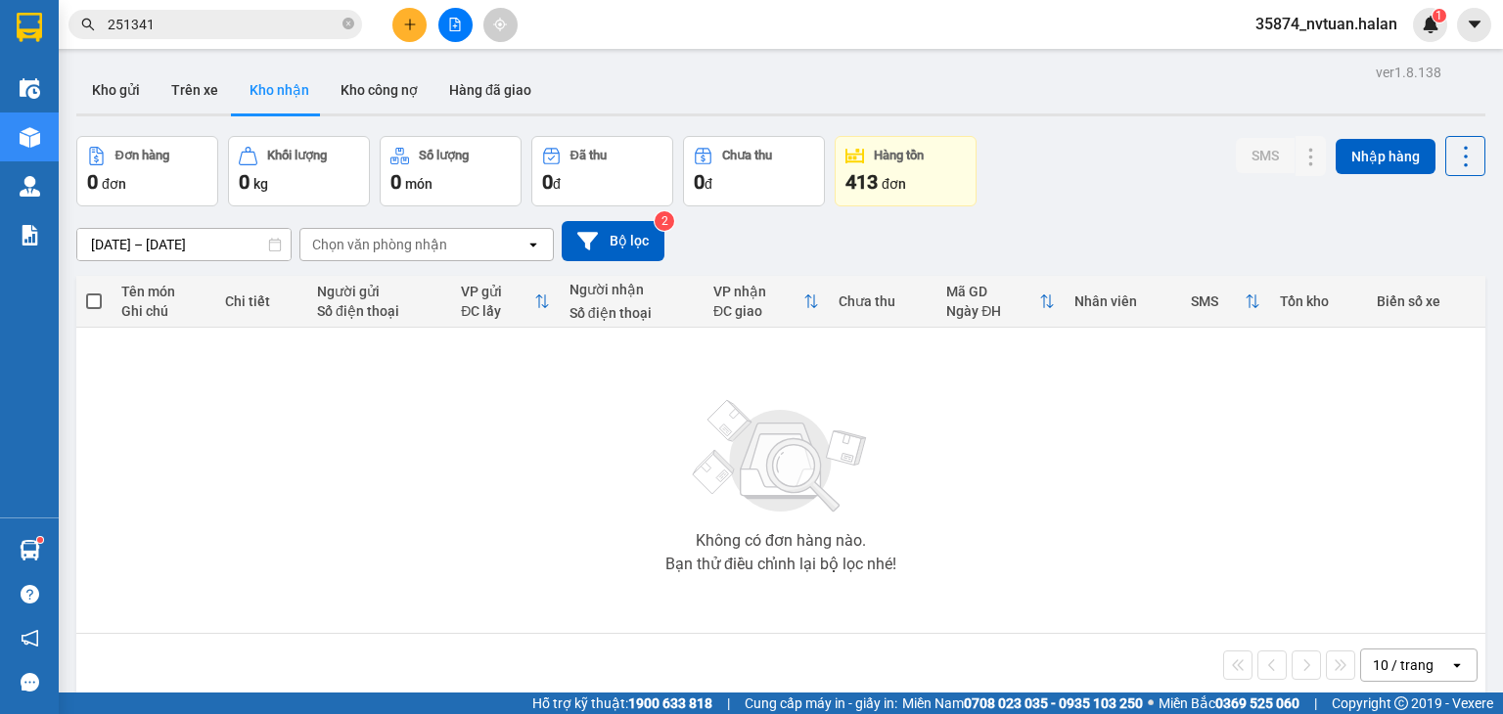
click at [388, 238] on div "Chọn văn phòng nhận" at bounding box center [379, 245] width 135 height 20
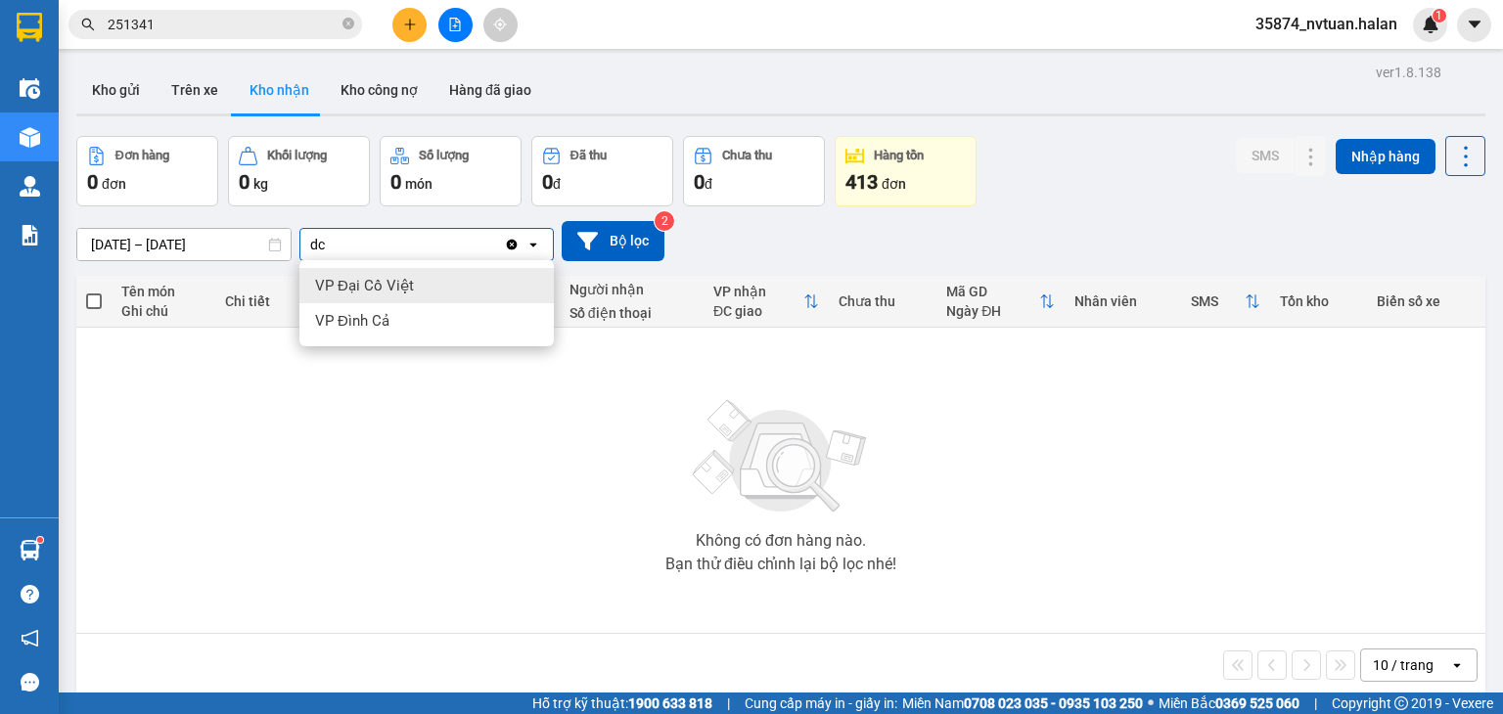
type input "dc"
click at [380, 285] on span "VP Đại Cồ Việt" at bounding box center [364, 286] width 99 height 20
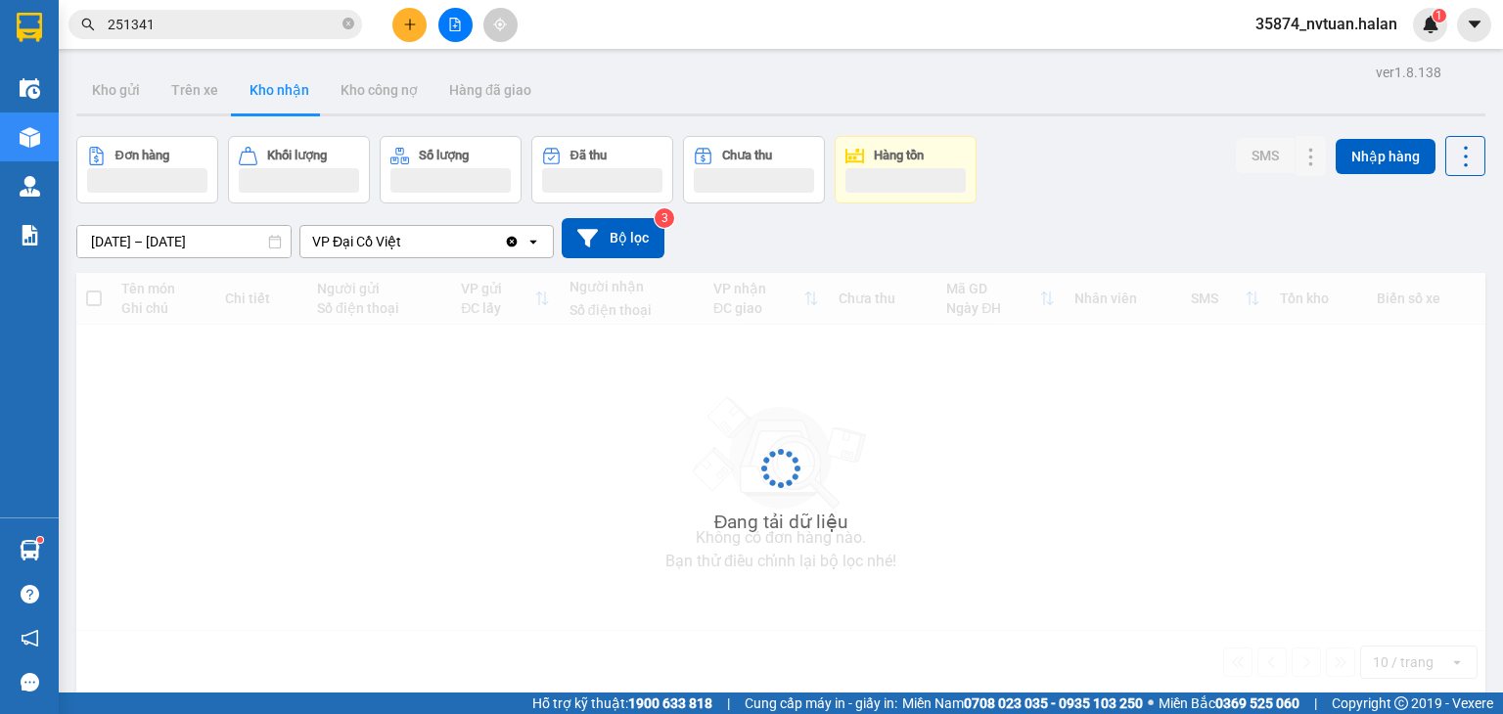
click at [419, 244] on div "VP Đại Cồ Việt" at bounding box center [402, 241] width 204 height 31
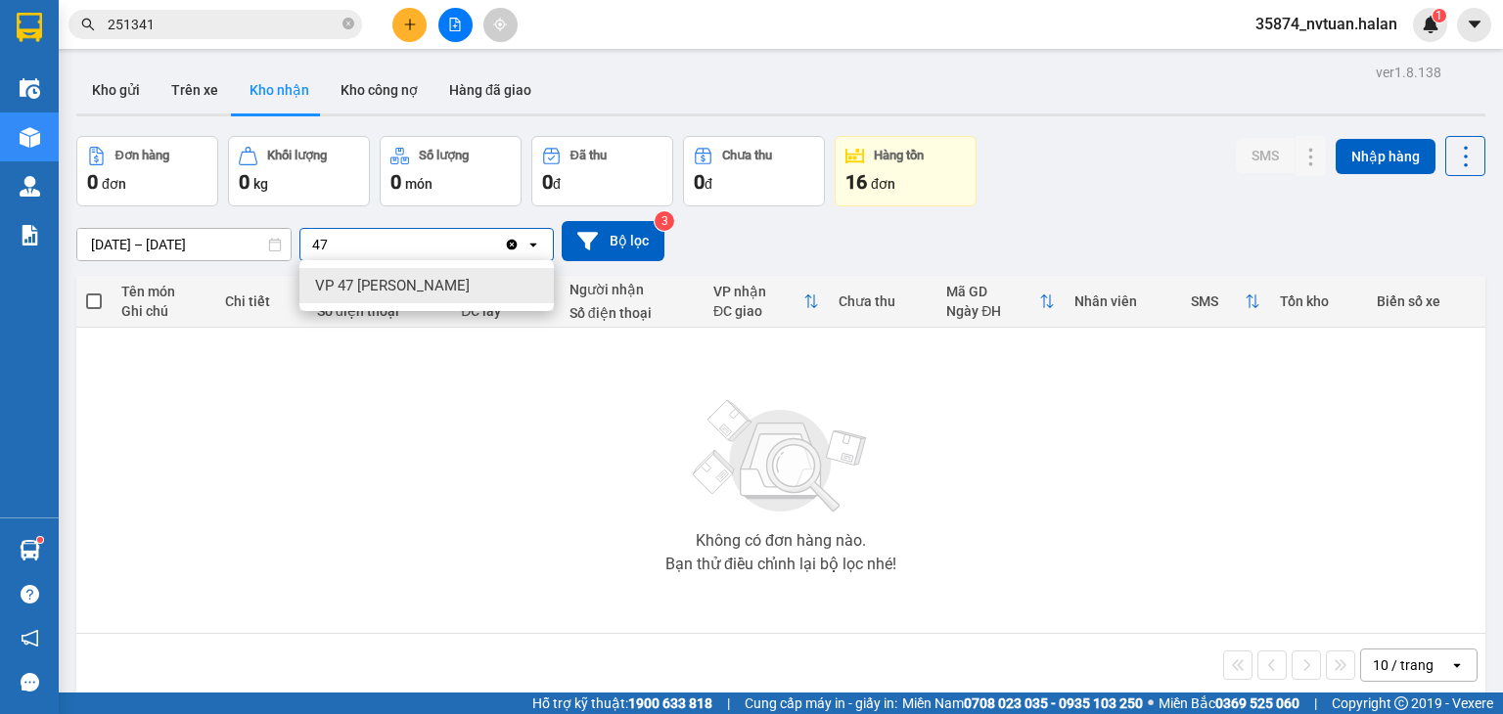
type input "47"
click at [421, 293] on span "VP 47 [PERSON_NAME]" at bounding box center [392, 286] width 155 height 20
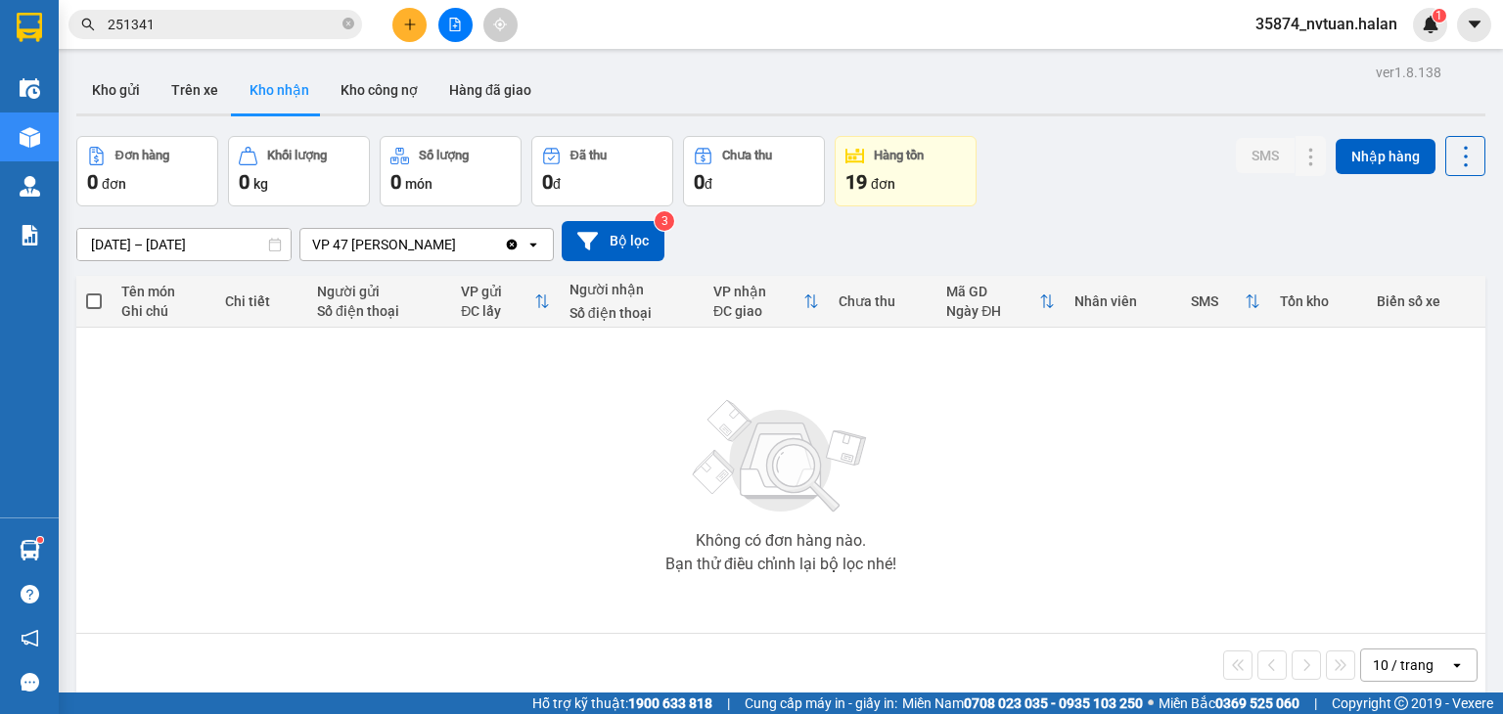
click at [470, 247] on div "VP 47 [PERSON_NAME]" at bounding box center [402, 244] width 204 height 31
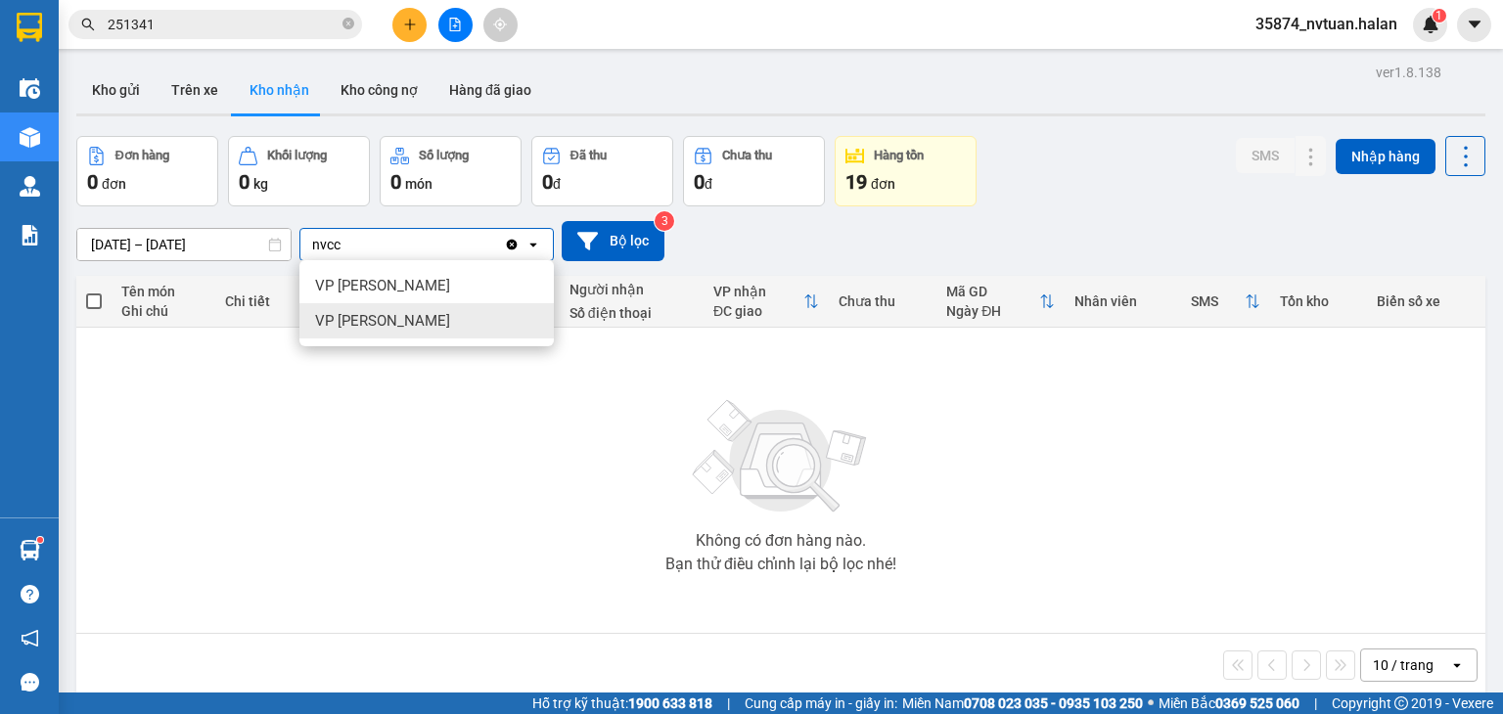
type input "nvcc"
click at [430, 325] on span "VP [PERSON_NAME]" at bounding box center [382, 321] width 135 height 20
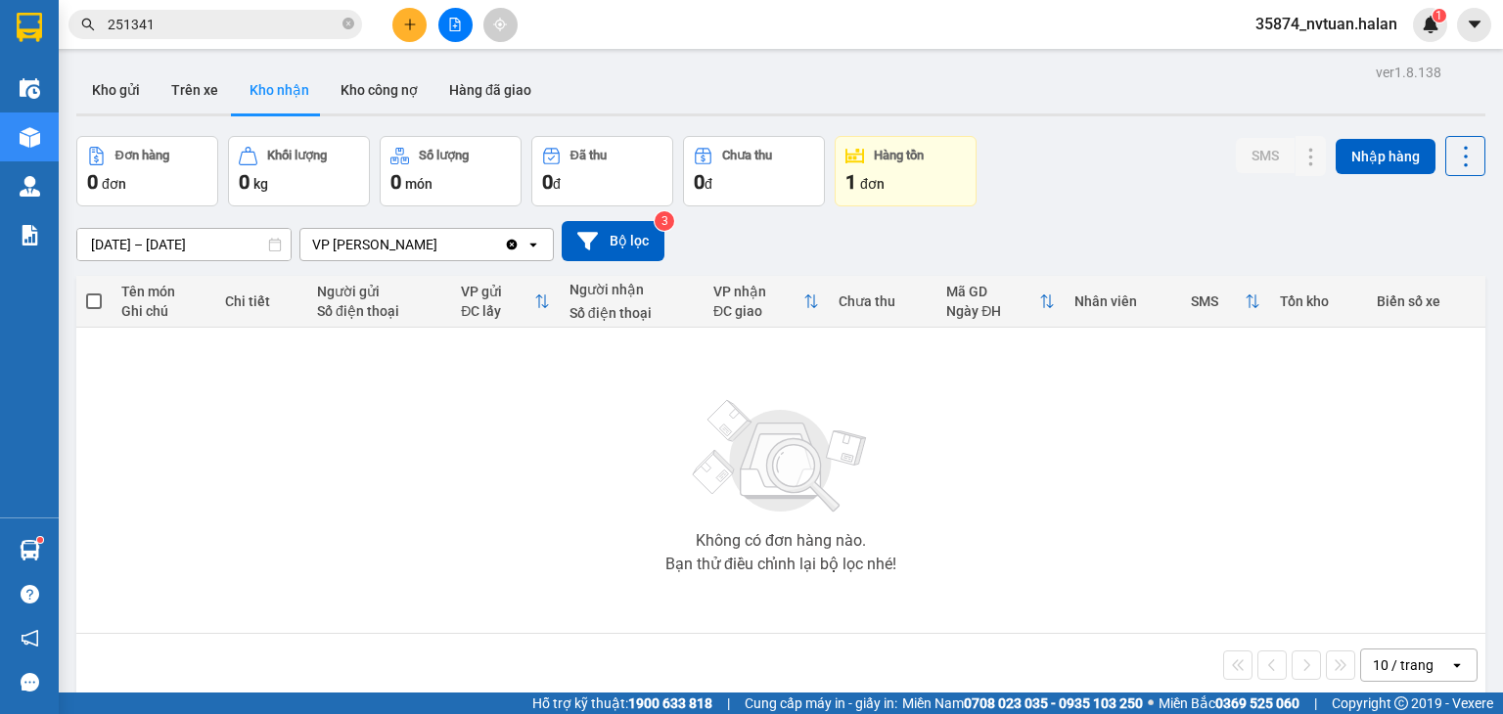
click at [517, 244] on icon "Clear value" at bounding box center [512, 244] width 11 height 11
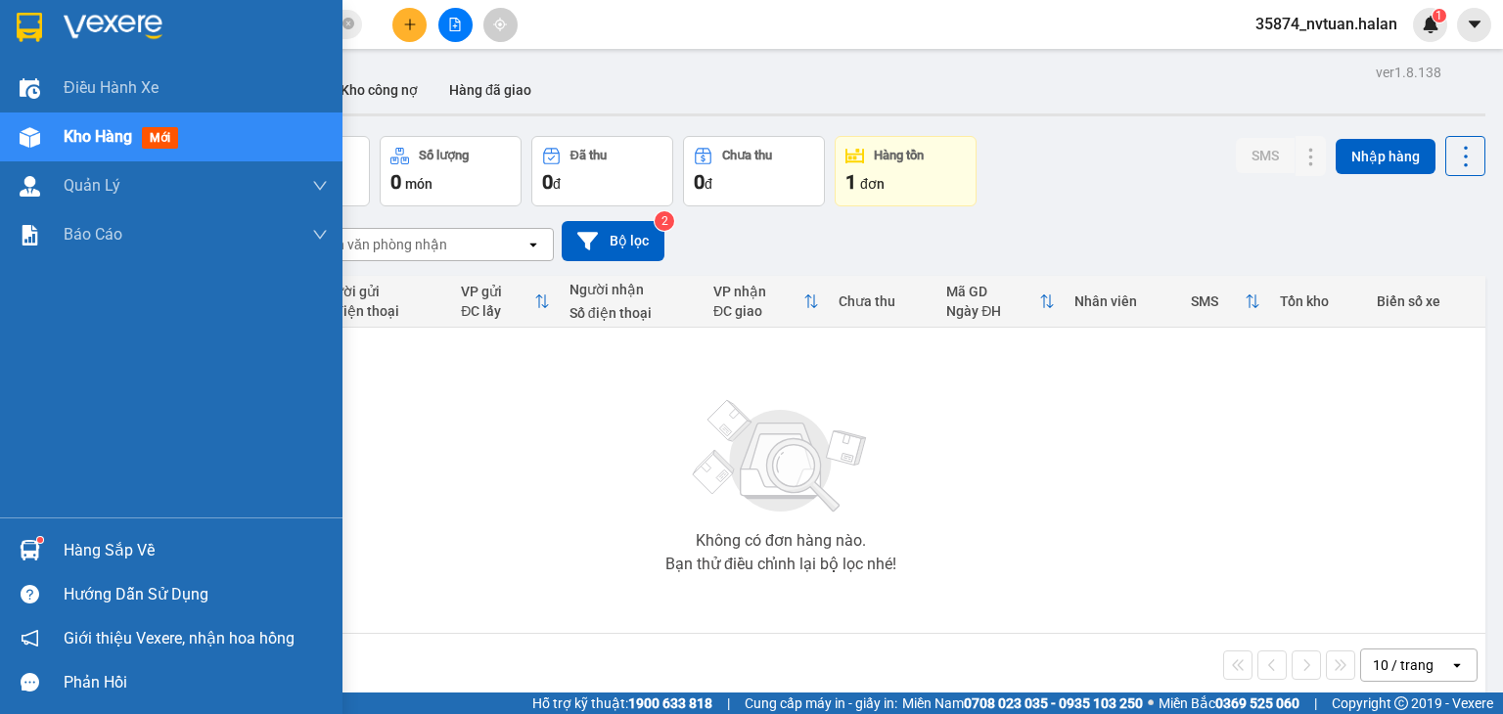
click at [48, 25] on div at bounding box center [171, 32] width 342 height 64
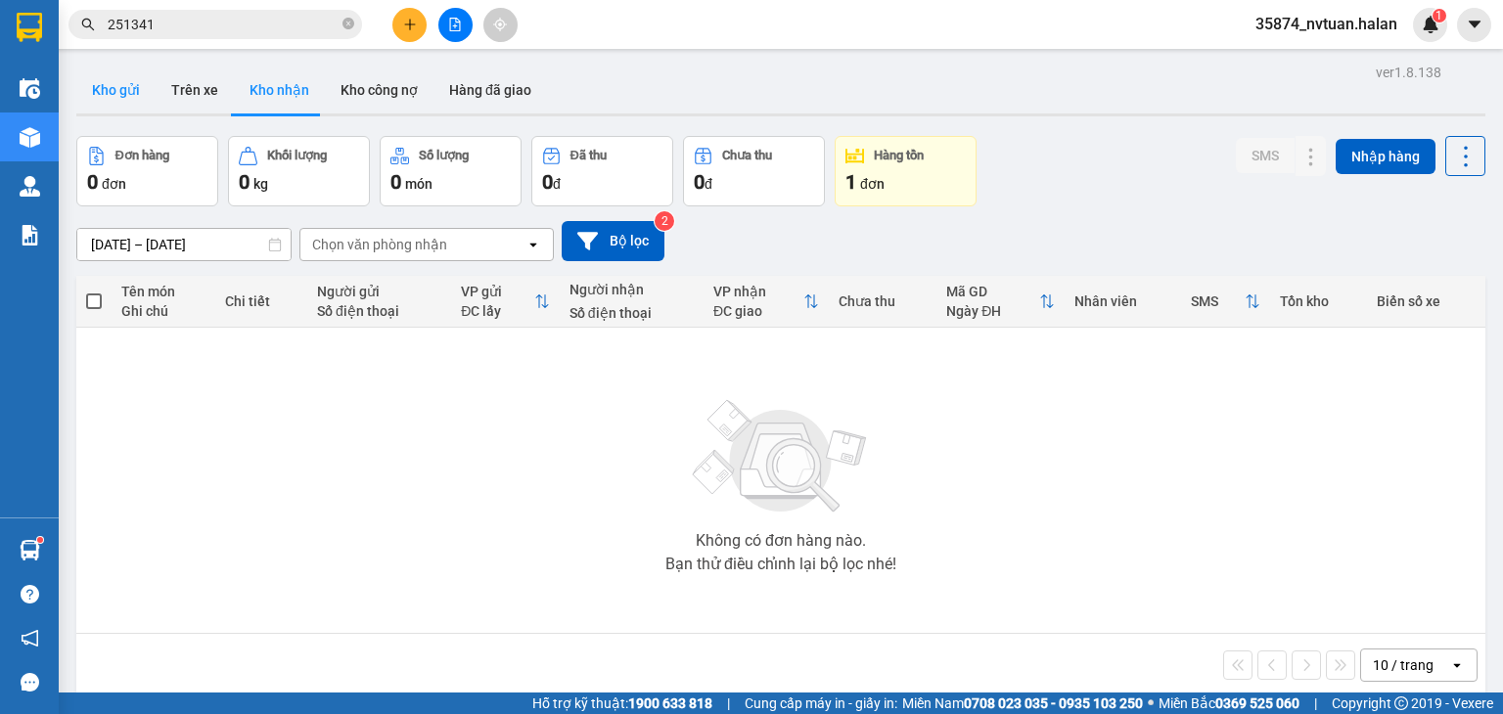
click at [122, 103] on button "Kho gửi" at bounding box center [115, 90] width 79 height 47
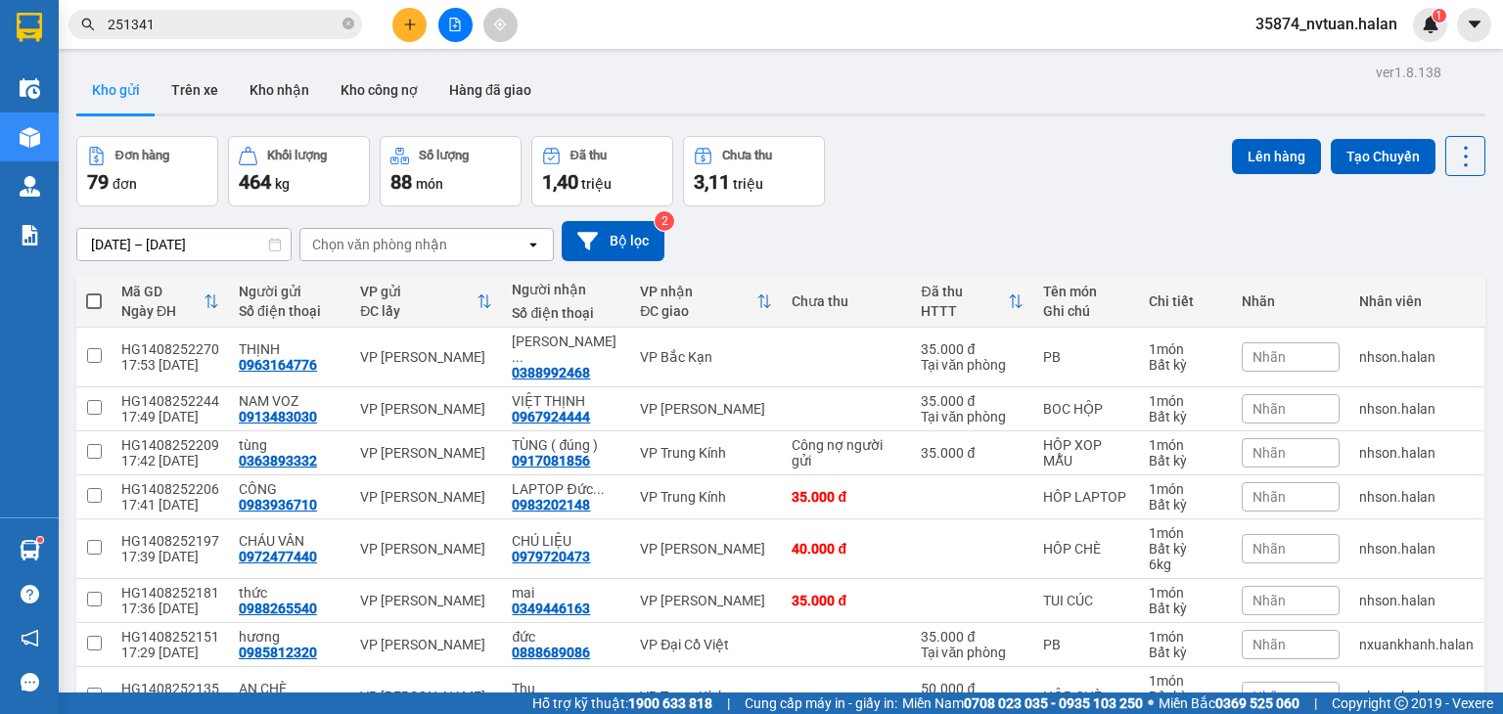
click at [433, 241] on div "Chọn văn phòng nhận" at bounding box center [379, 245] width 135 height 20
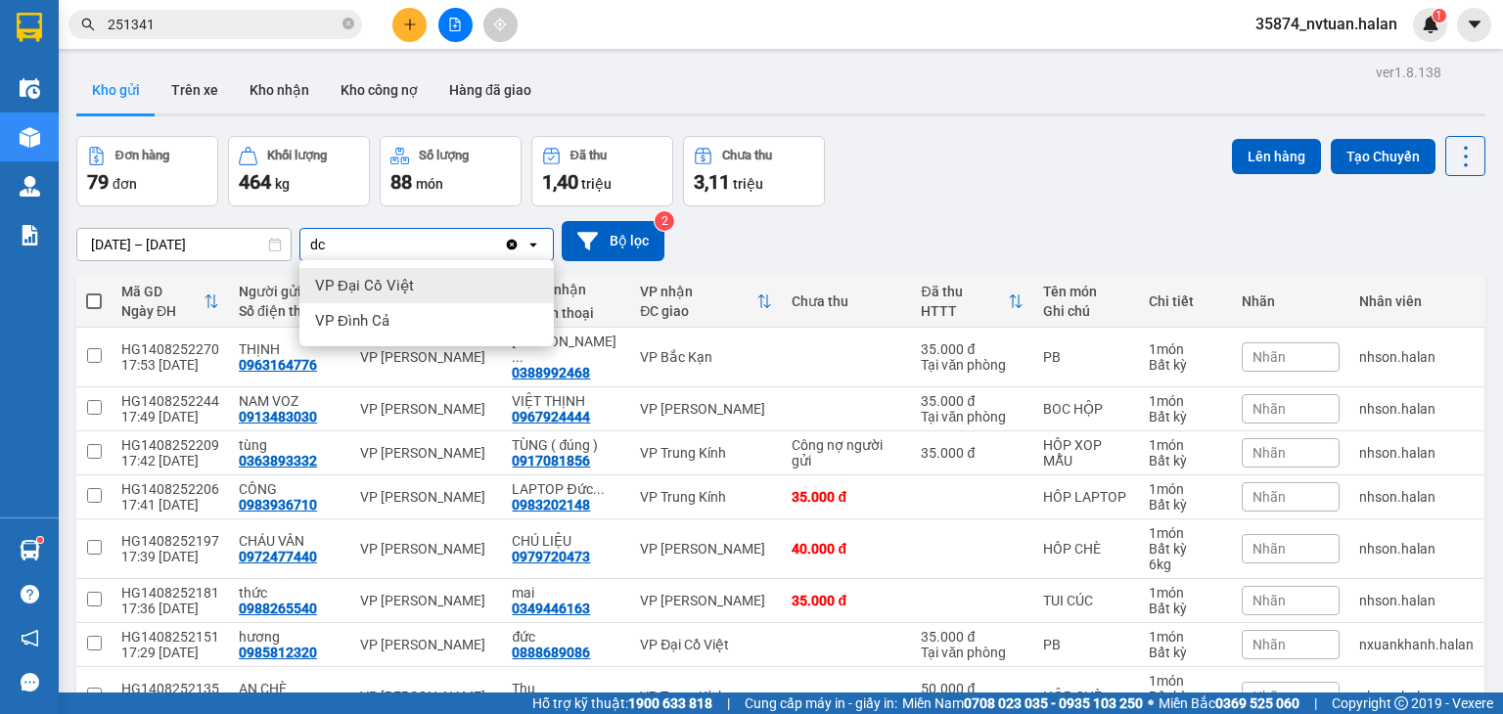
type input "dc"
click at [425, 288] on div "VP Đại Cồ Việt" at bounding box center [426, 285] width 254 height 35
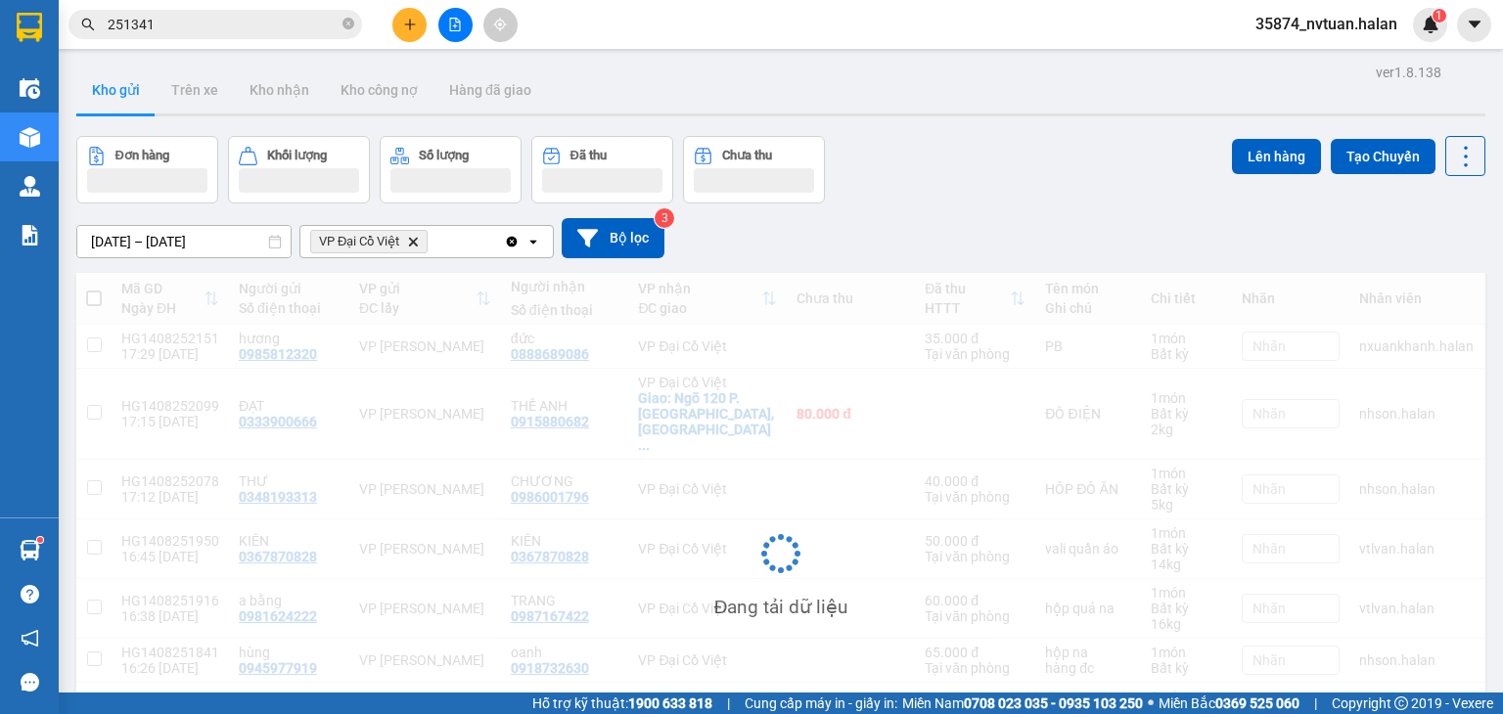
click at [463, 245] on div "VP Đại Cồ Việt Delete" at bounding box center [402, 241] width 204 height 31
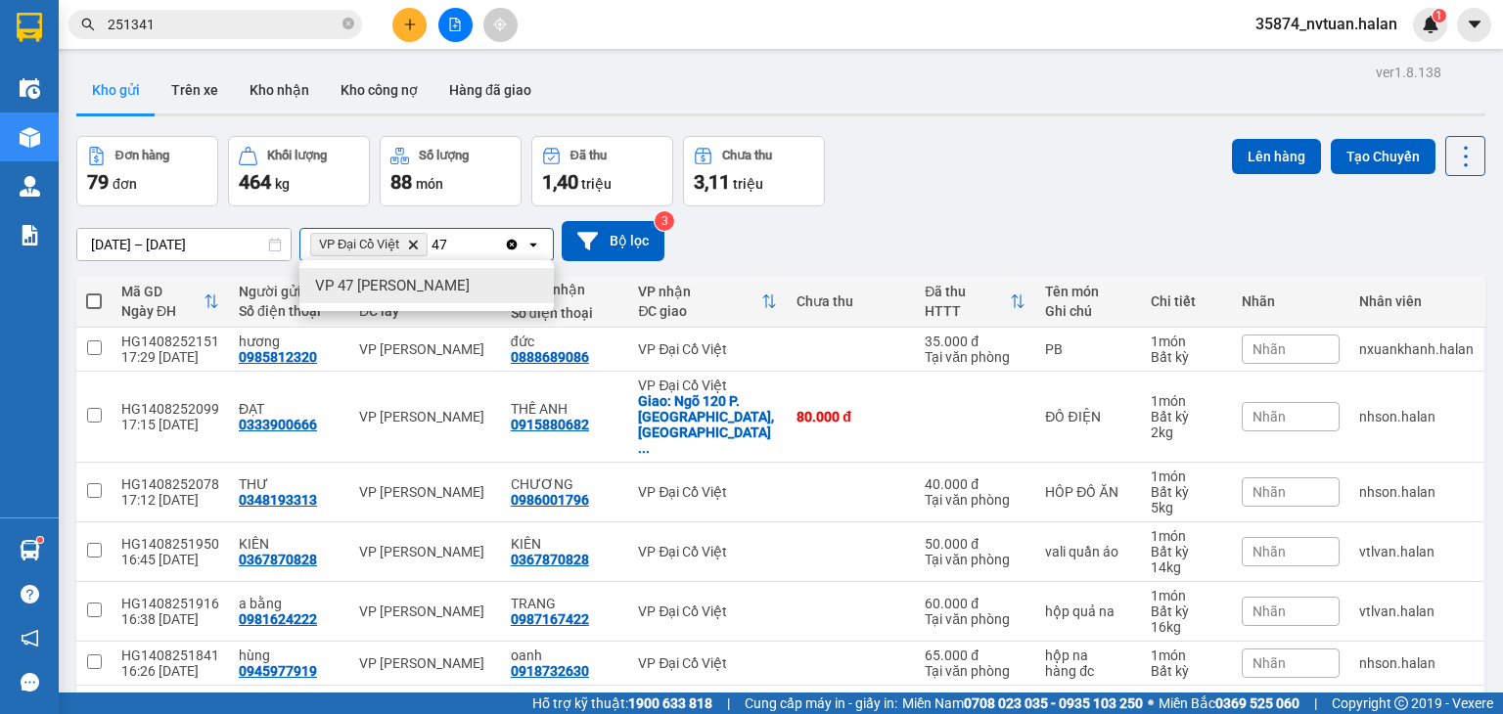
type input "47"
click at [434, 292] on span "VP 47 [PERSON_NAME]" at bounding box center [392, 286] width 155 height 20
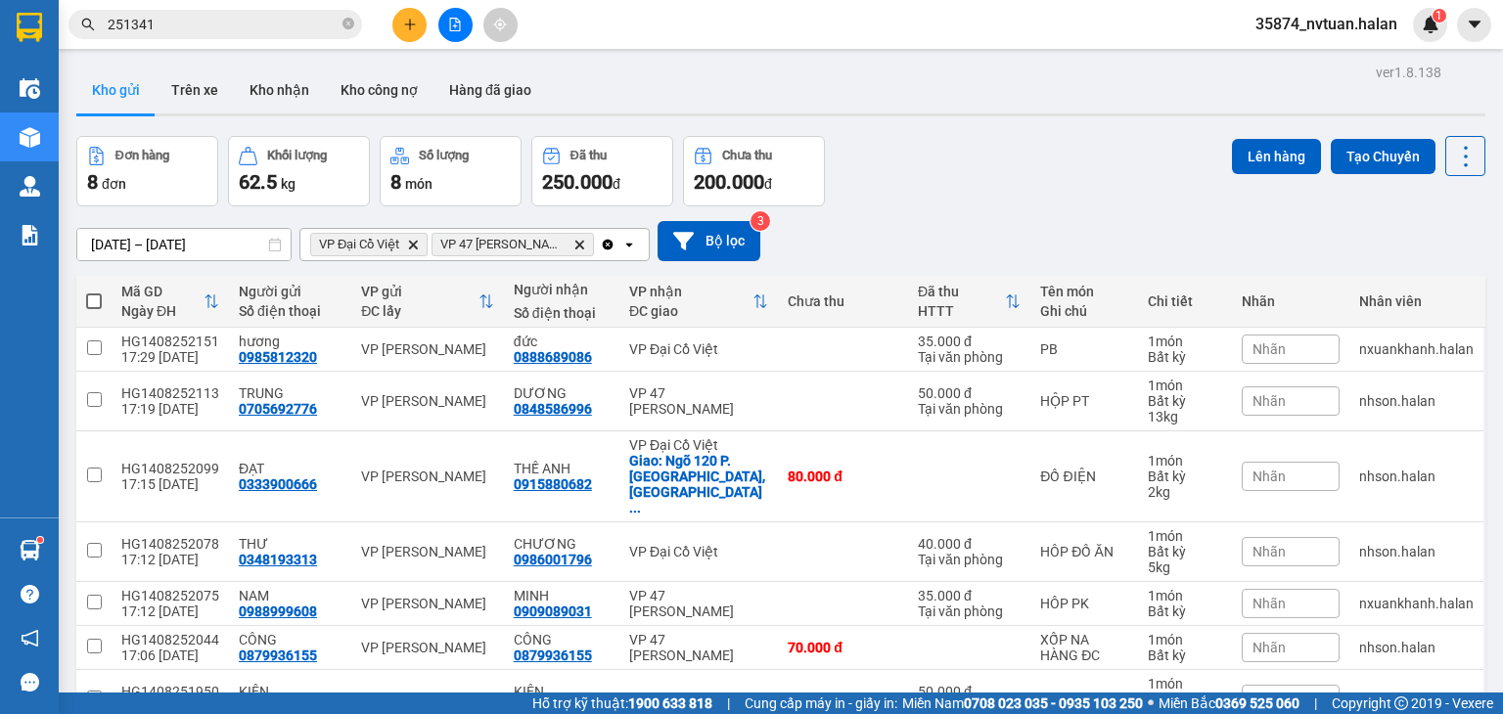
click at [632, 241] on icon "open" at bounding box center [629, 245] width 16 height 16
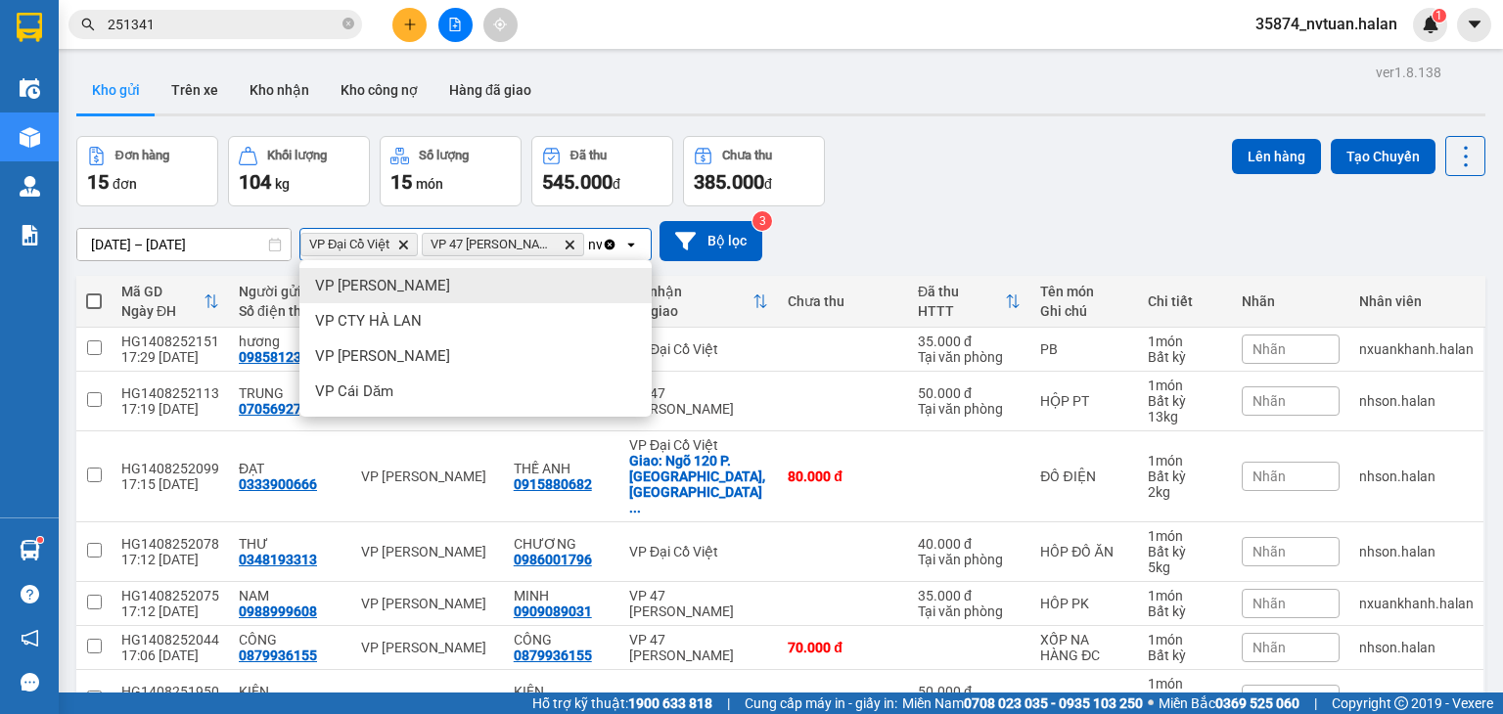
scroll to position [0, 17]
type input "nvc"
click at [546, 294] on div "VP [PERSON_NAME]" at bounding box center [475, 285] width 352 height 35
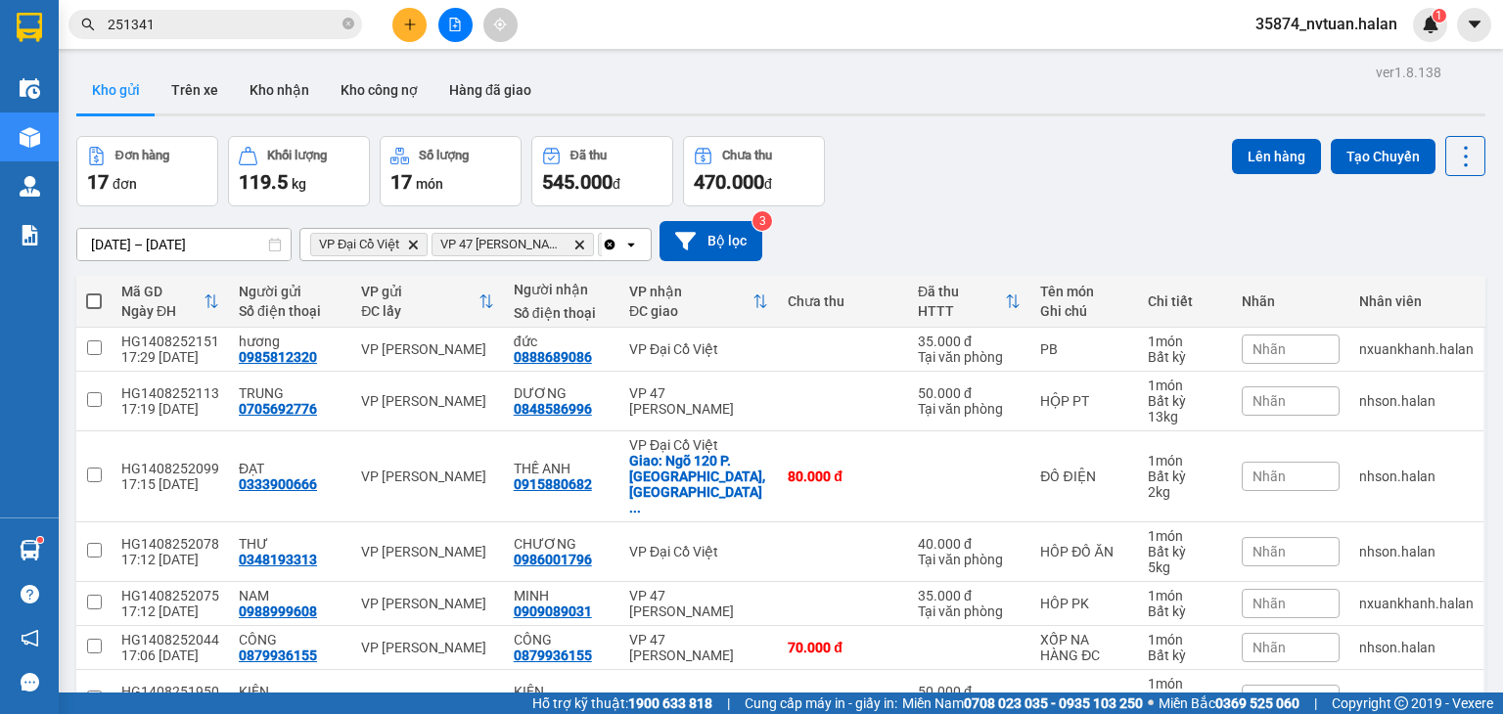
click at [624, 243] on icon "open" at bounding box center [631, 245] width 16 height 16
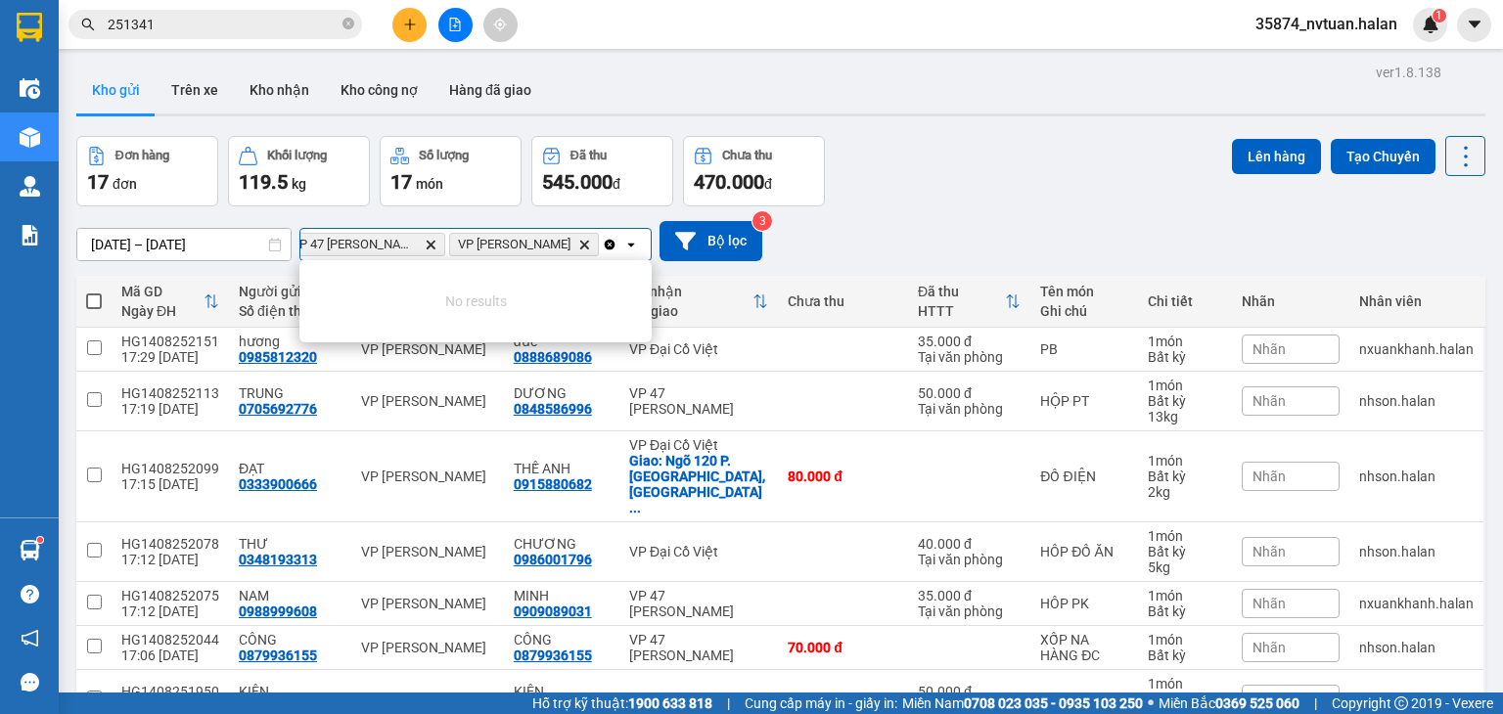
scroll to position [0, 157]
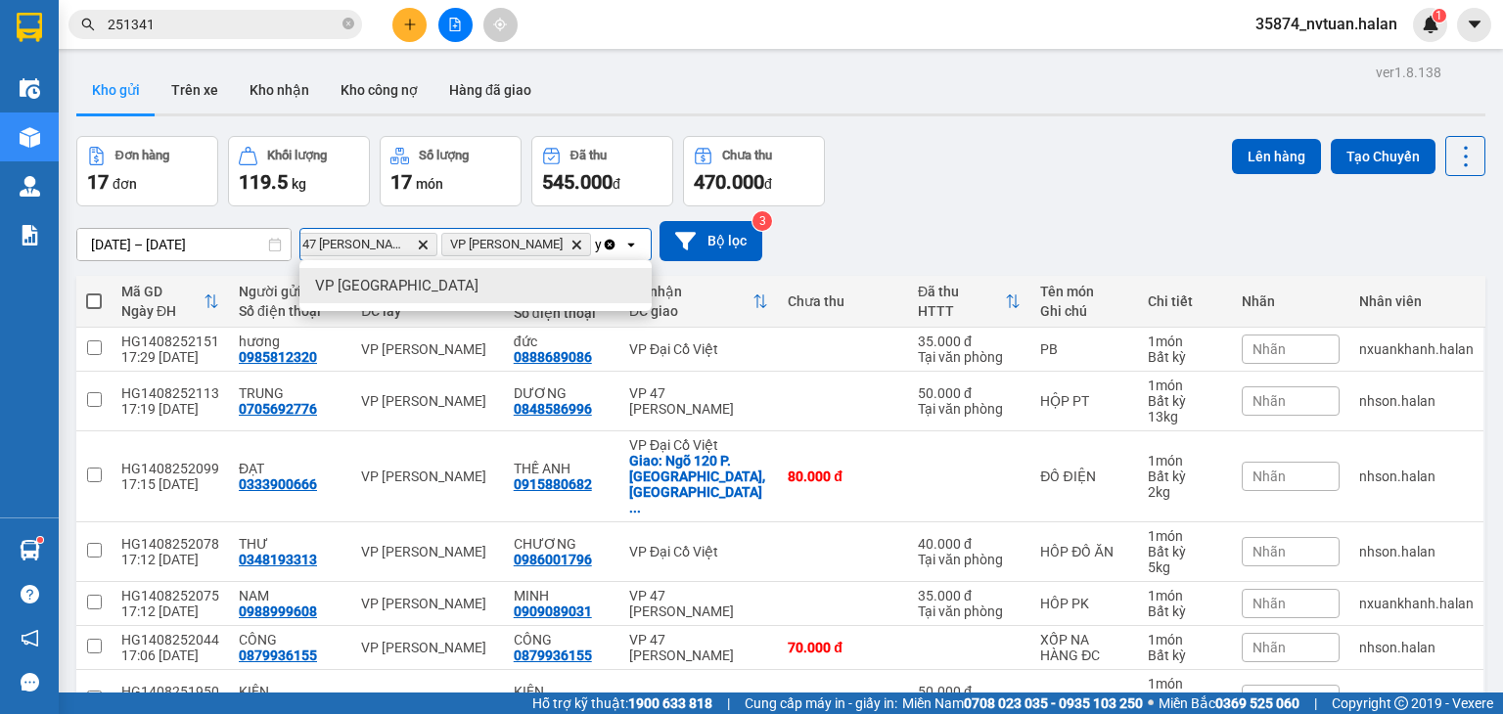
type input "yb"
click at [574, 291] on div "VP Yên Bình" at bounding box center [475, 285] width 352 height 35
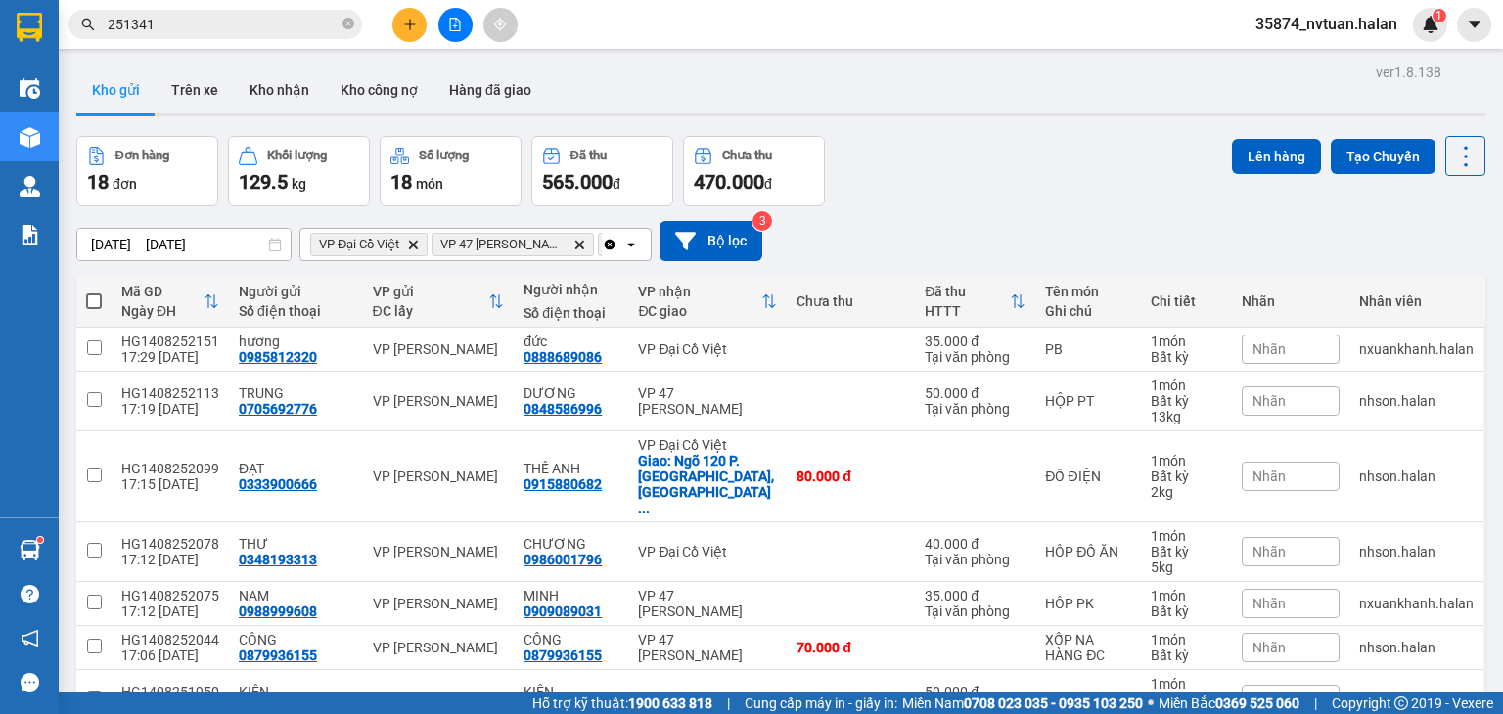
click at [101, 302] on span at bounding box center [94, 302] width 16 height 16
click at [94, 292] on input "checkbox" at bounding box center [94, 292] width 0 height 0
checkbox input "true"
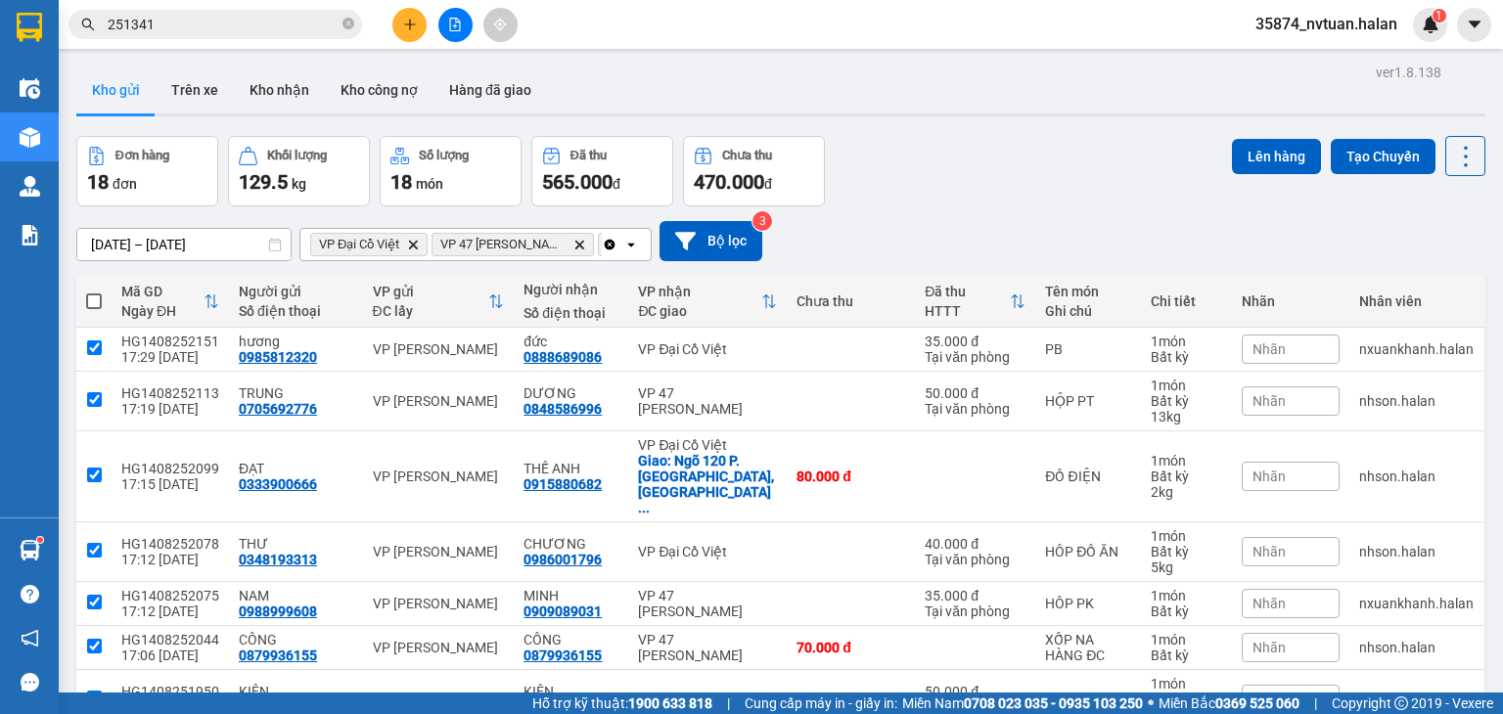
checkbox input "true"
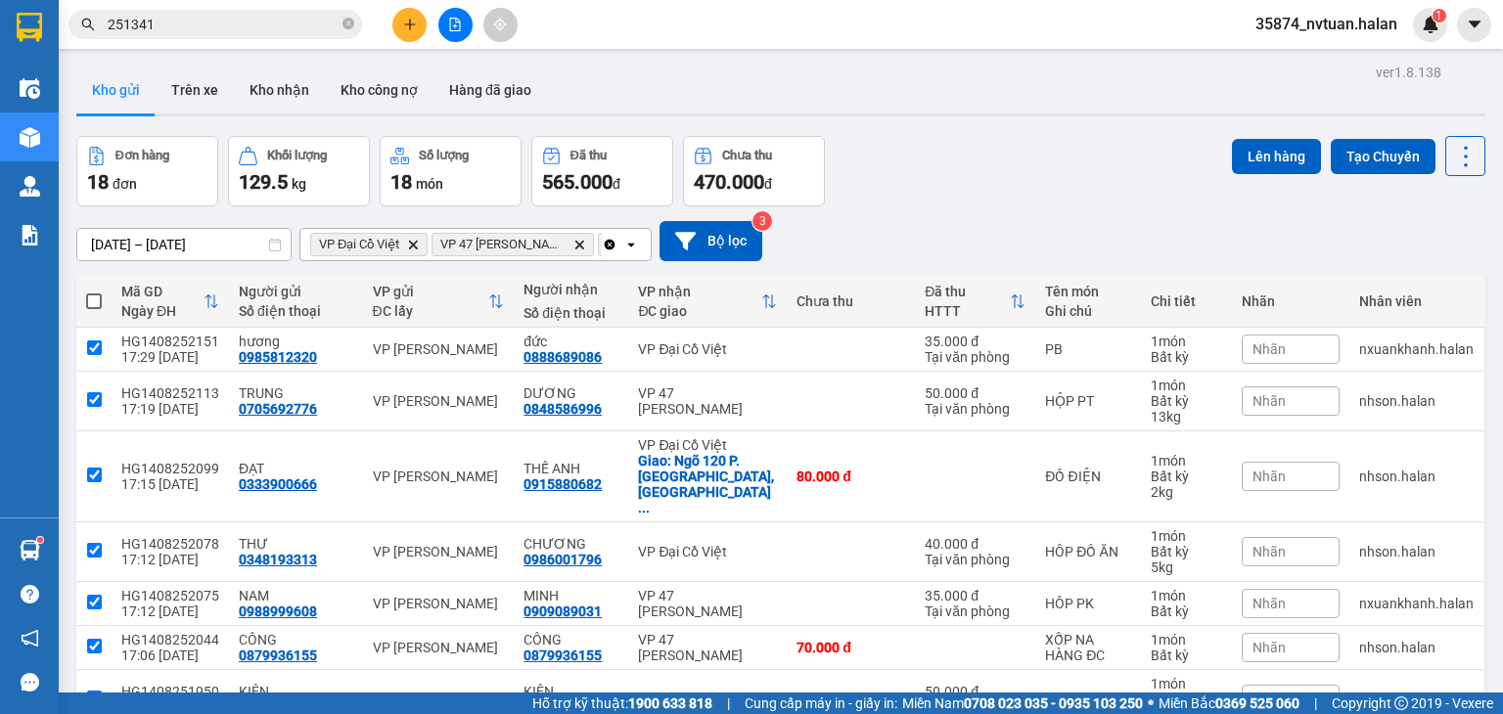
checkbox input "true"
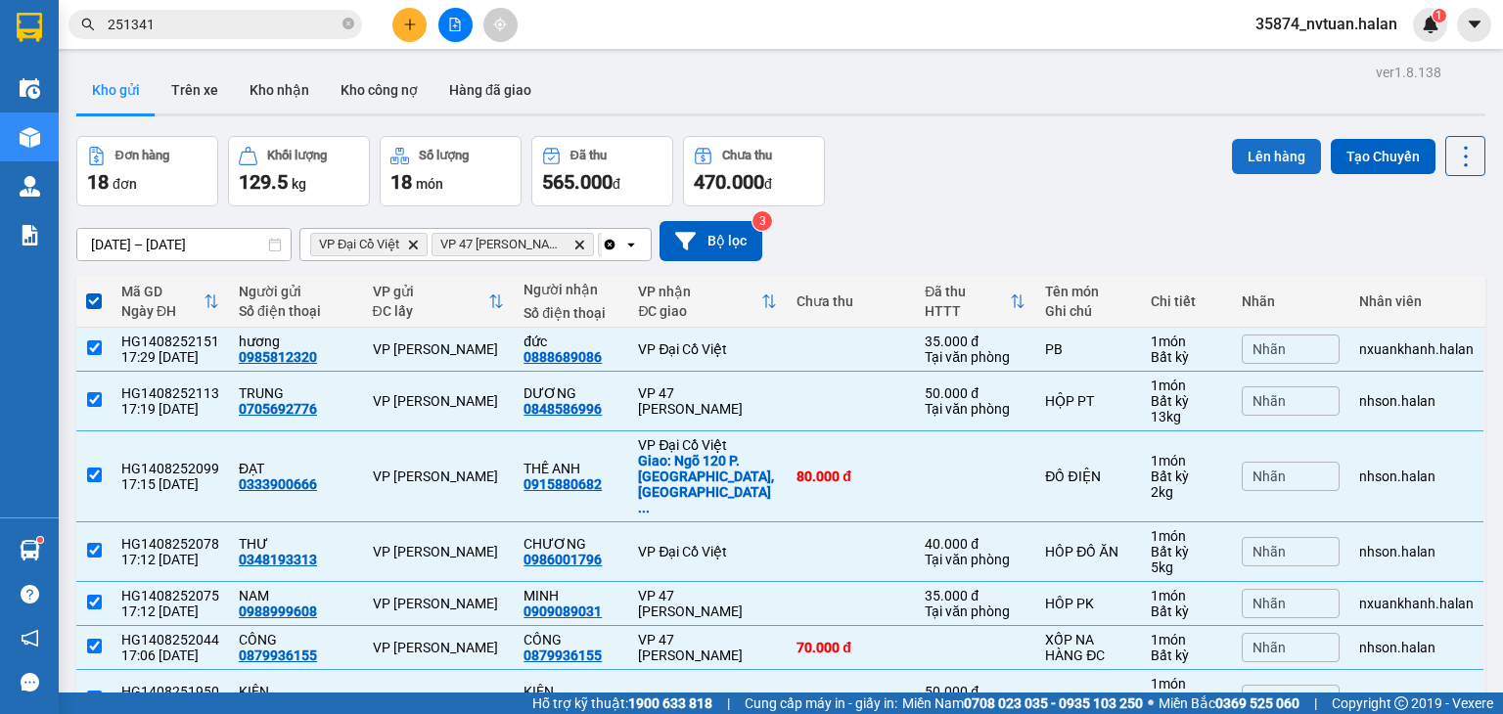
click at [1288, 155] on button "Lên hàng" at bounding box center [1276, 156] width 89 height 35
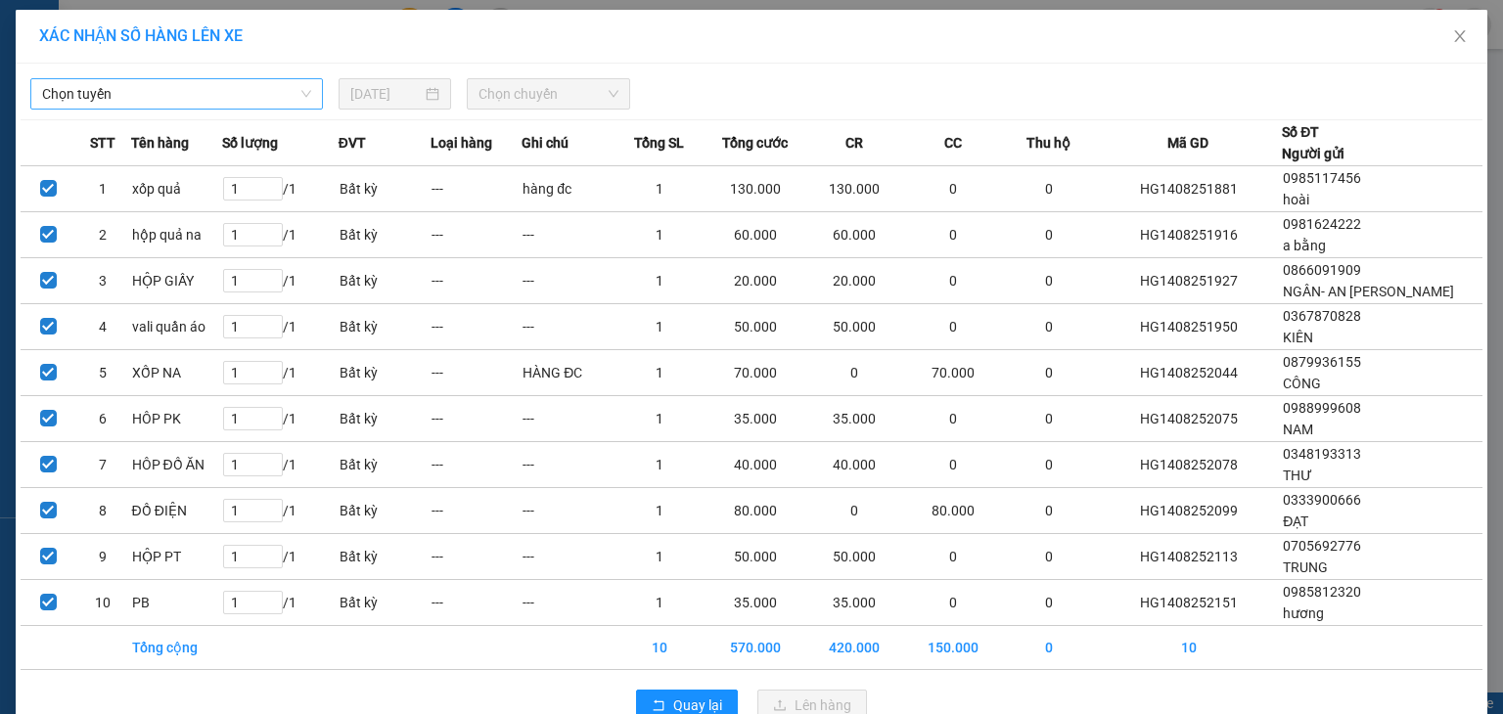
click at [274, 93] on span "Chọn tuyến" at bounding box center [176, 93] width 269 height 29
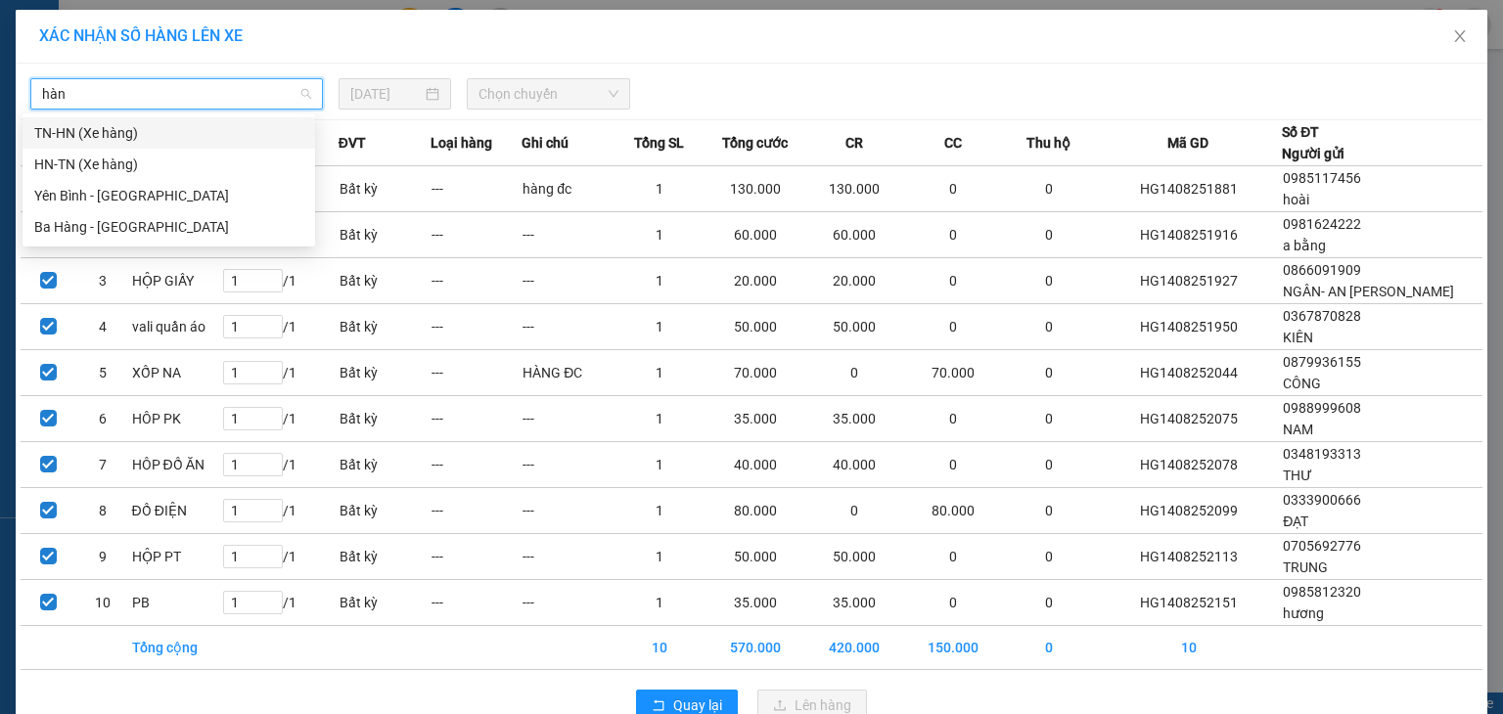
type input "hàng"
drag, startPoint x: 168, startPoint y: 138, endPoint x: 347, endPoint y: 103, distance: 182.5
click at [167, 138] on div "TN-HN (Xe hàng)" at bounding box center [168, 133] width 269 height 22
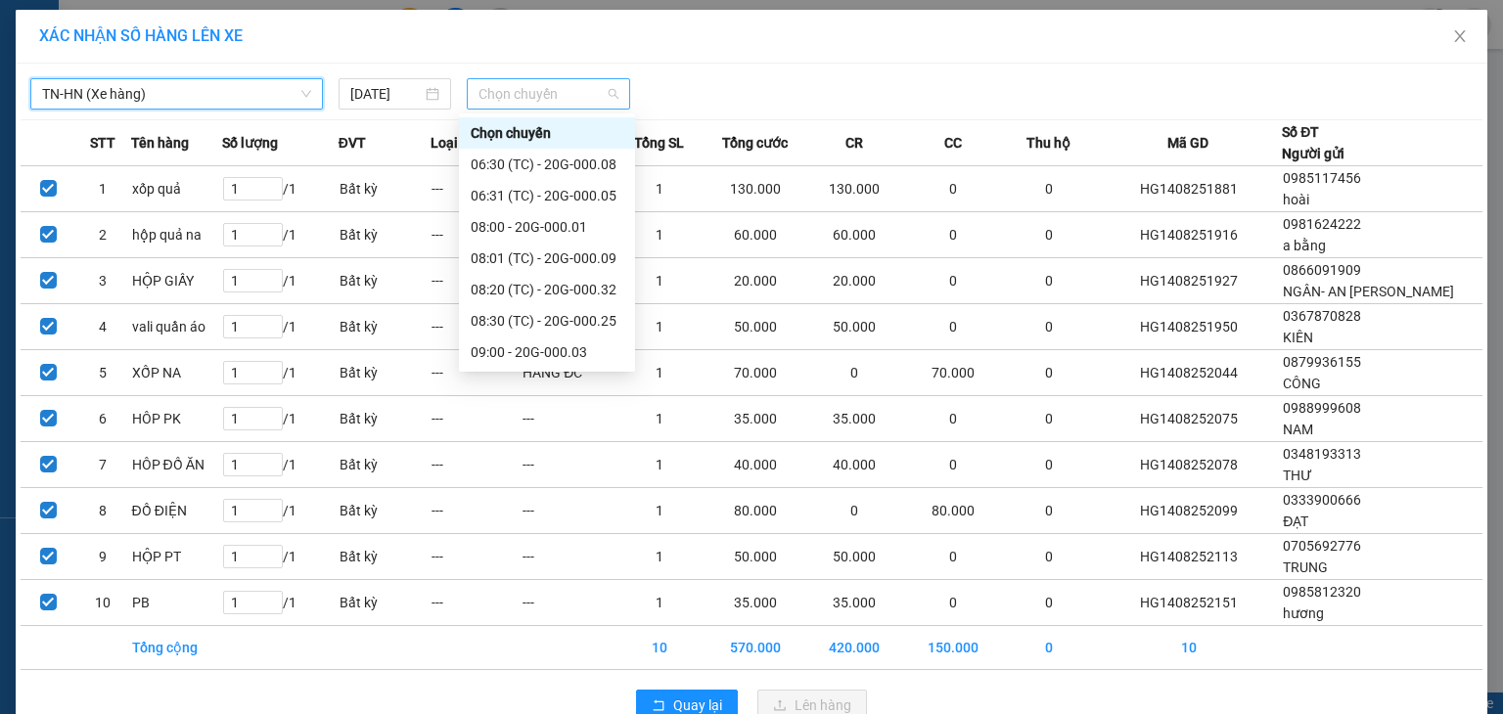
click at [493, 99] on span "Chọn chuyến" at bounding box center [549, 93] width 141 height 29
click at [568, 357] on div "17:31 (TC) - 29D-326.62" at bounding box center [547, 353] width 153 height 22
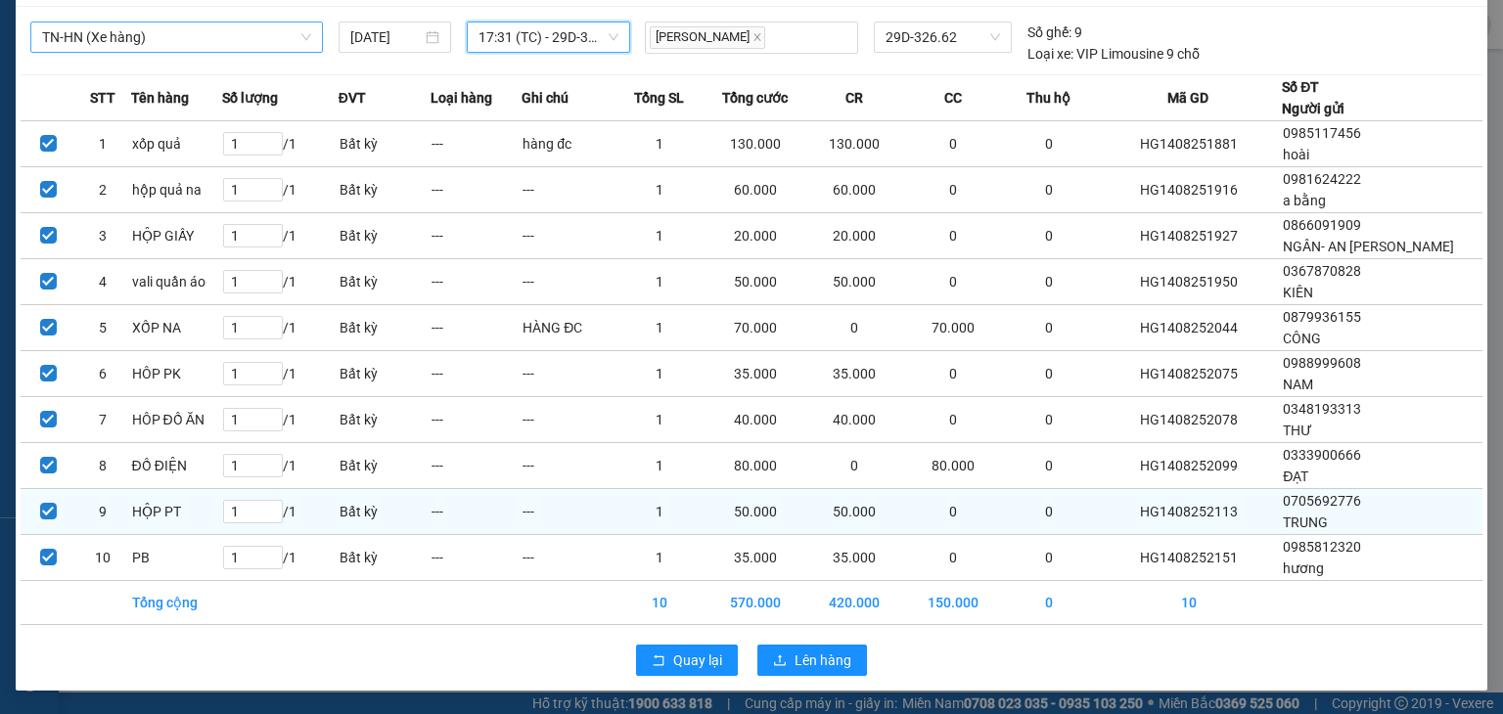
scroll to position [75, 0]
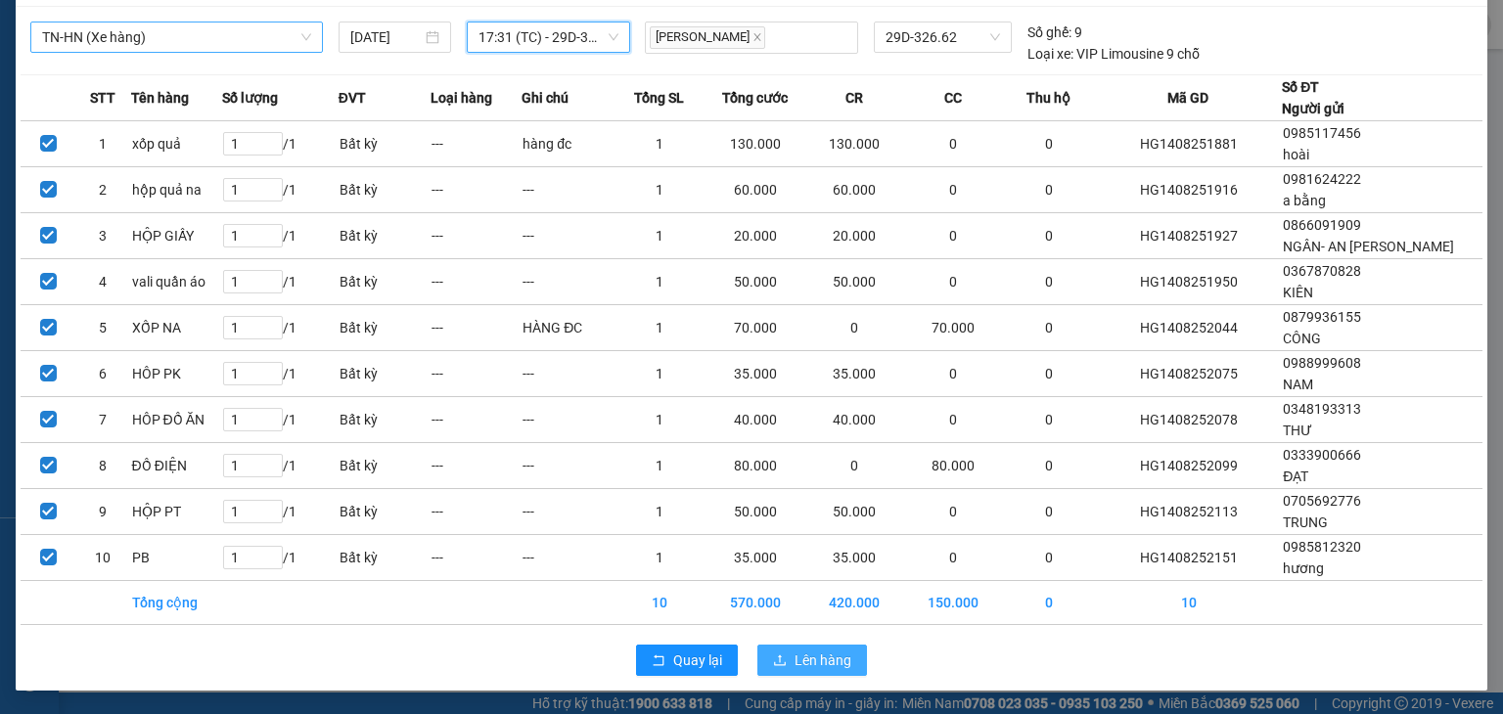
click at [820, 667] on span "Lên hàng" at bounding box center [823, 661] width 57 height 22
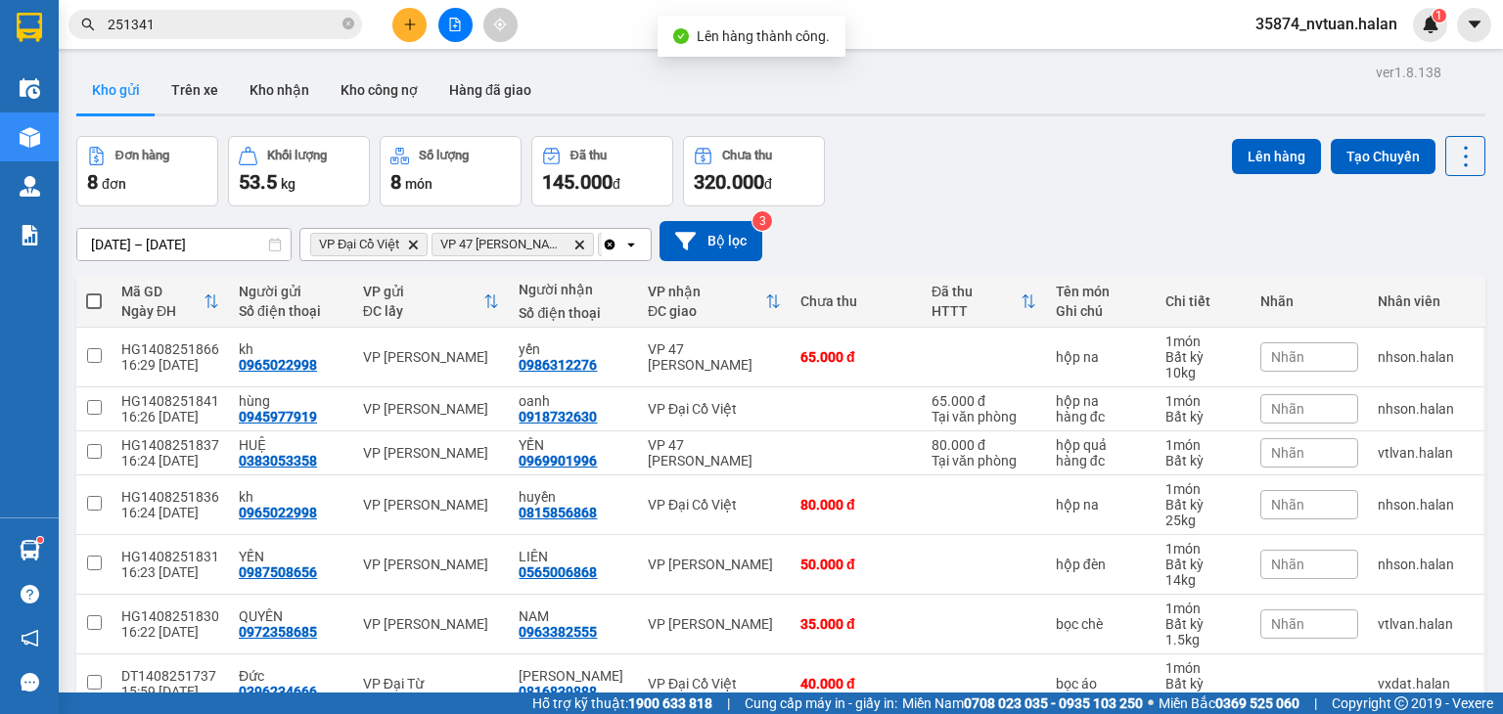
click at [606, 243] on icon "Clear all" at bounding box center [610, 244] width 11 height 11
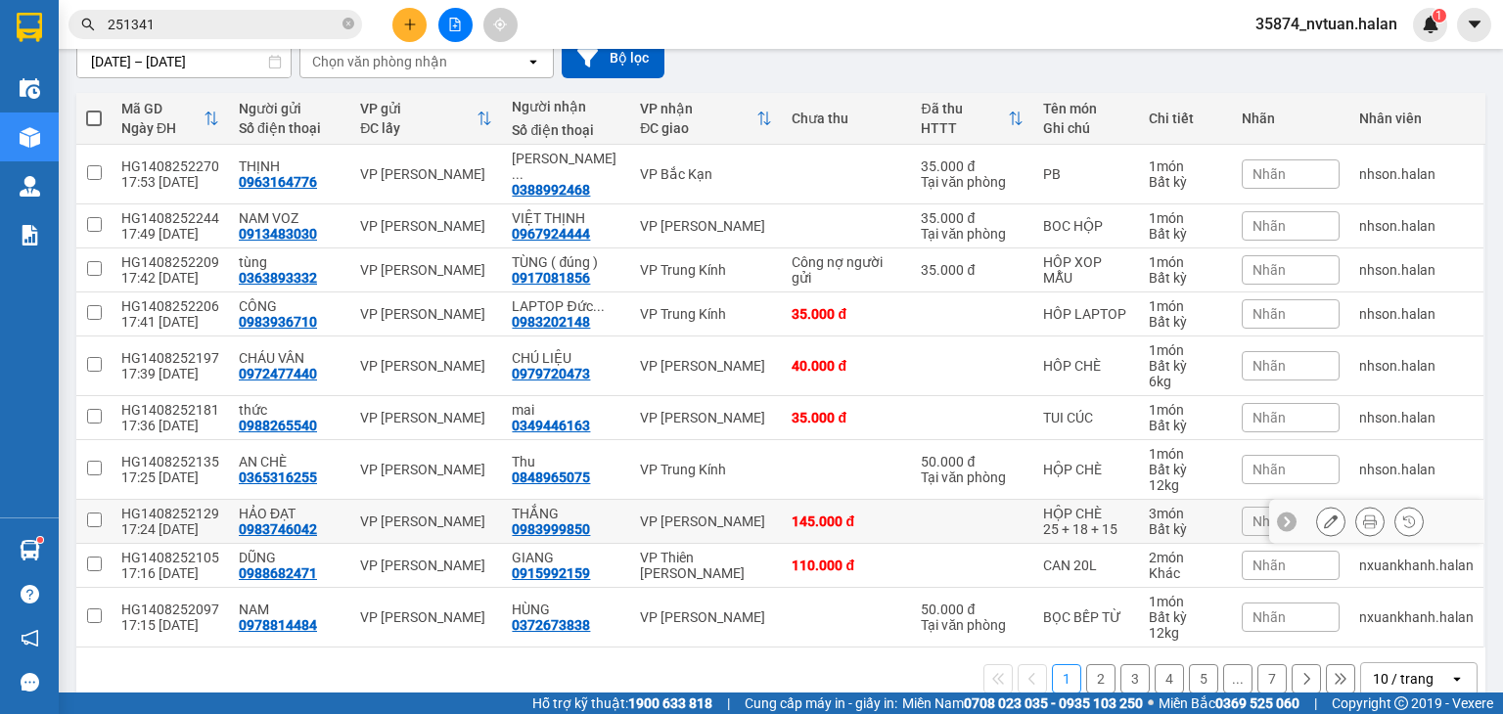
scroll to position [200, 0]
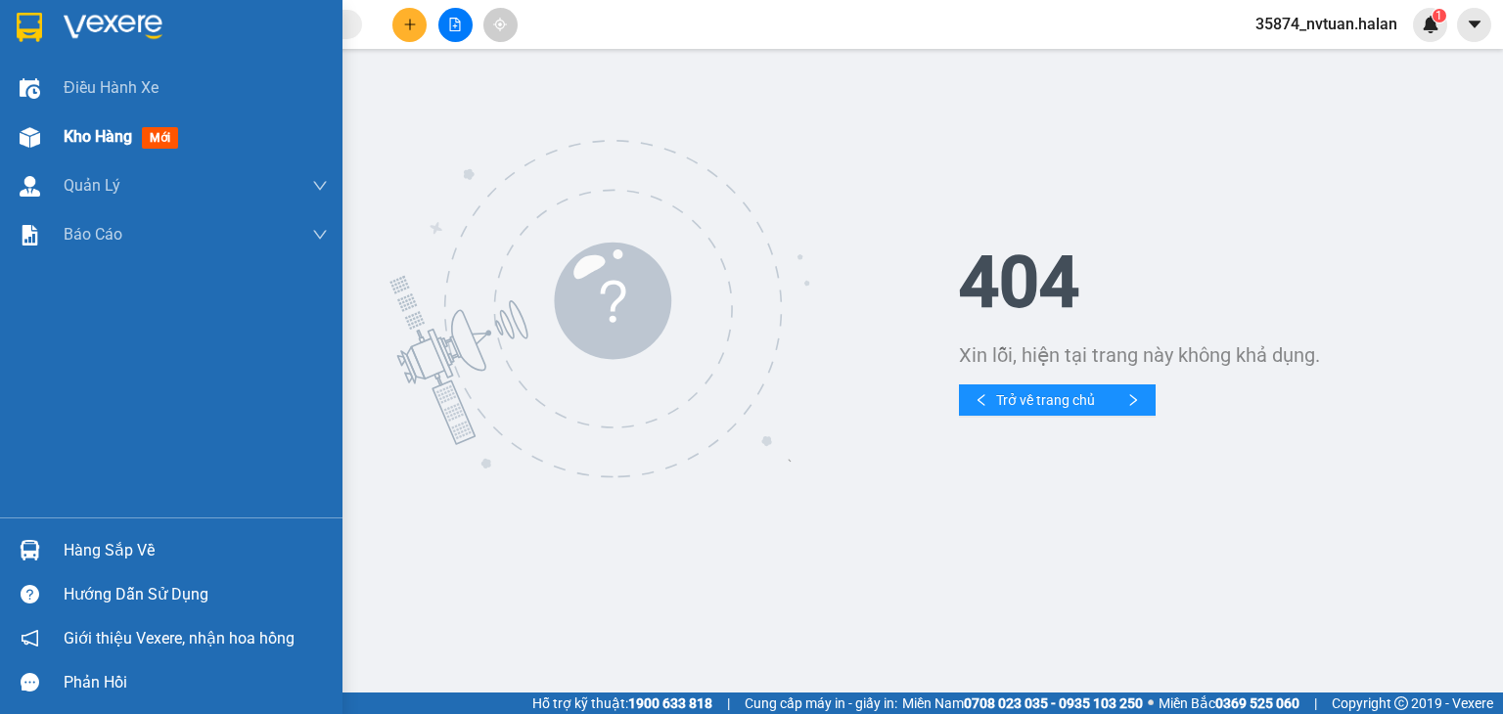
drag, startPoint x: 71, startPoint y: 145, endPoint x: 86, endPoint y: 145, distance: 14.7
click at [74, 145] on span "Kho hàng" at bounding box center [98, 136] width 68 height 19
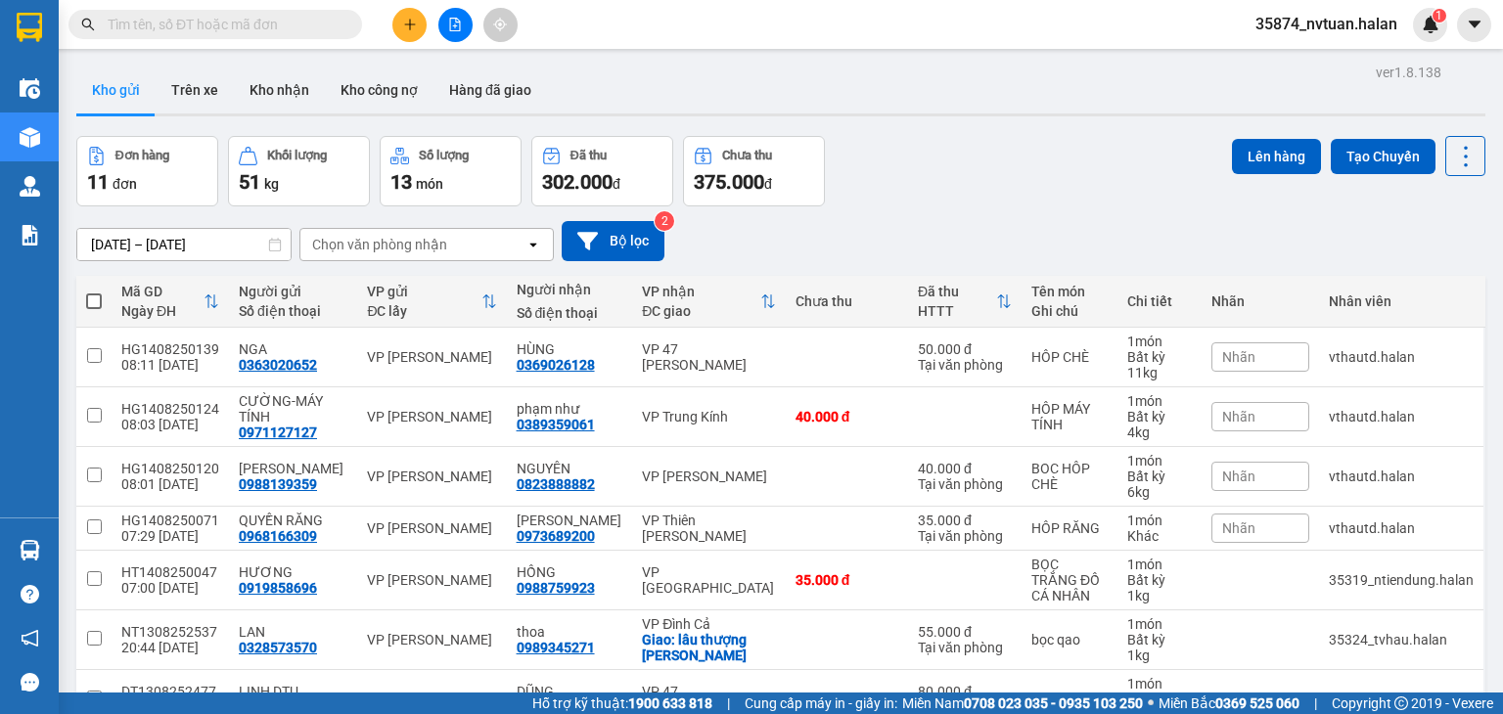
click at [304, 39] on div "Kết quả tìm kiếm ( 0 ) Bộ lọc No Data" at bounding box center [191, 25] width 382 height 34
click at [305, 19] on input "text" at bounding box center [223, 25] width 231 height 22
paste input "BS1308250307"
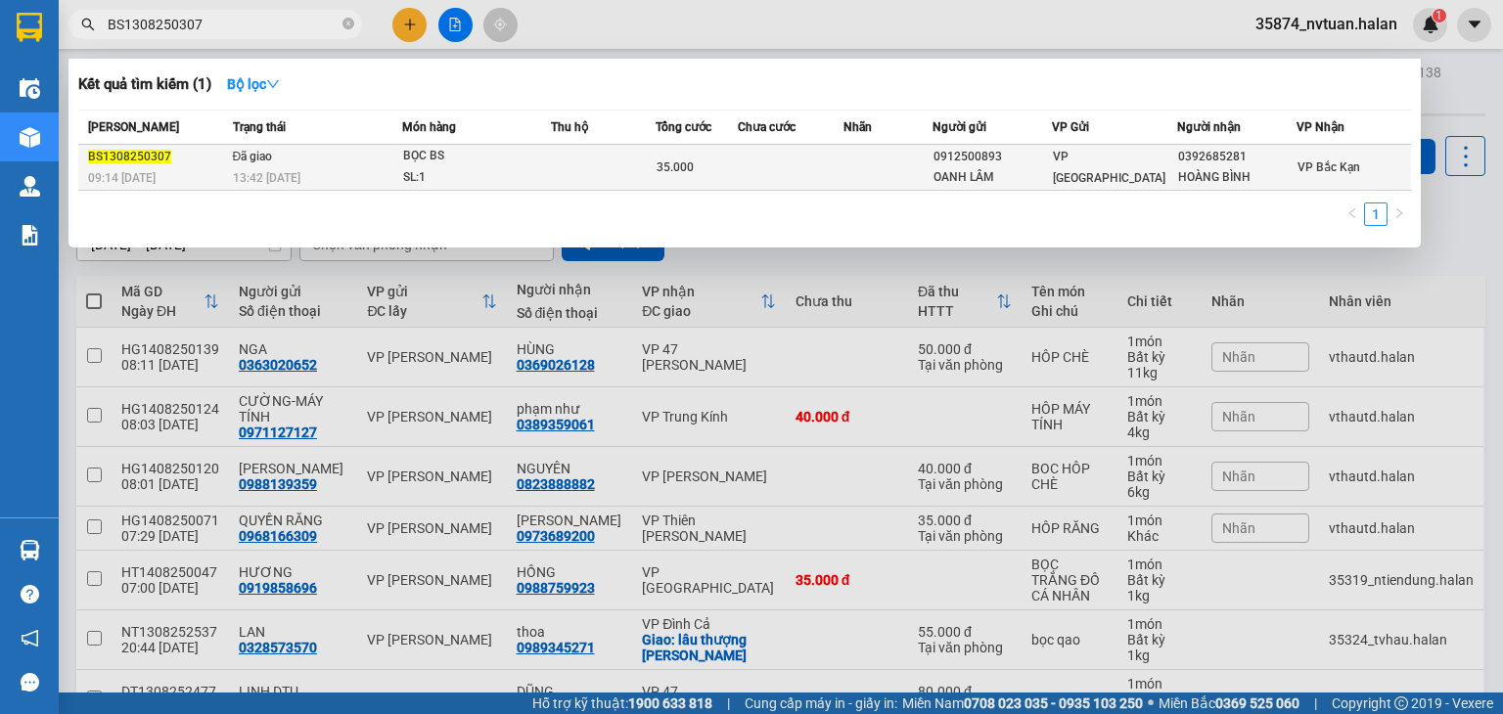
type input "BS1308250307"
click at [810, 172] on td at bounding box center [791, 168] width 106 height 46
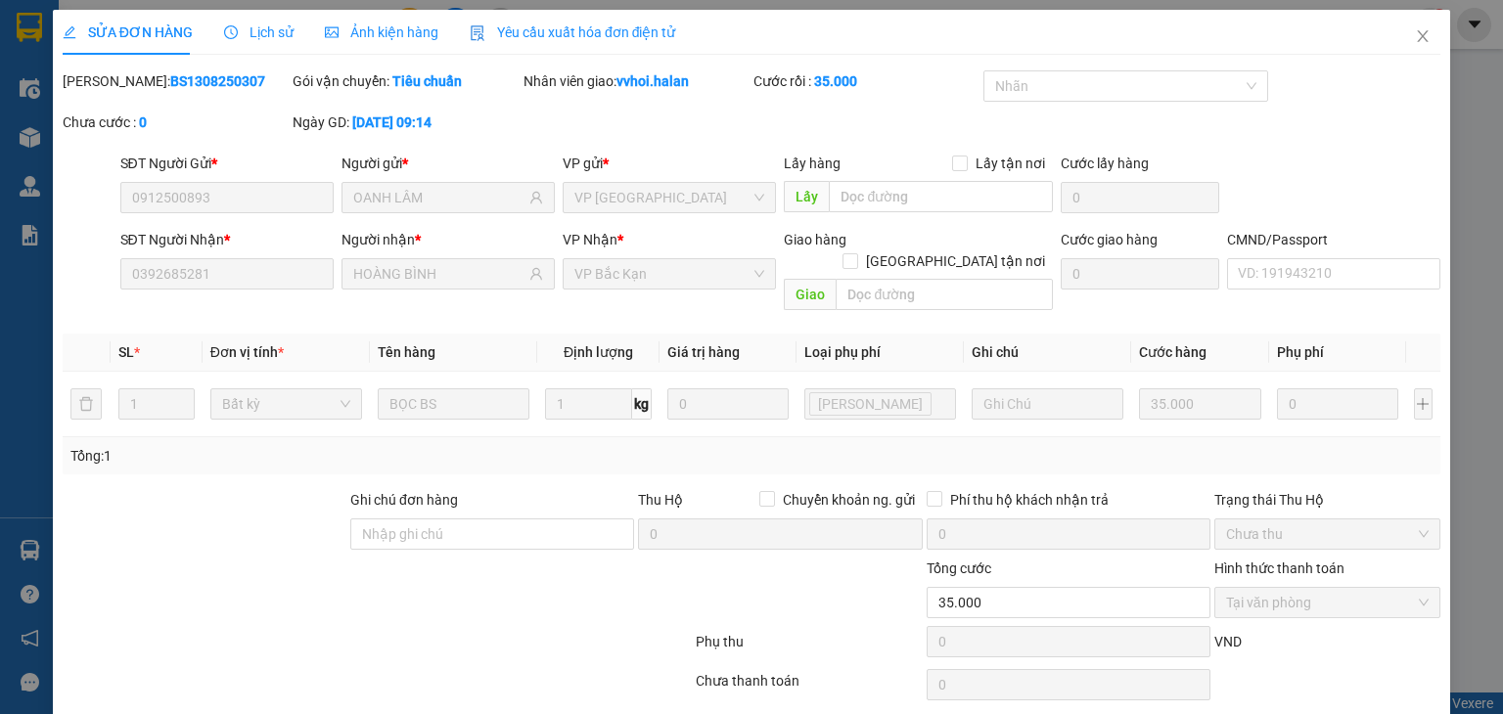
type input "0912500893"
type input "OANH LÂM"
type input "0392685281"
type input "HOÀNG BÌNH"
type input "35.000"
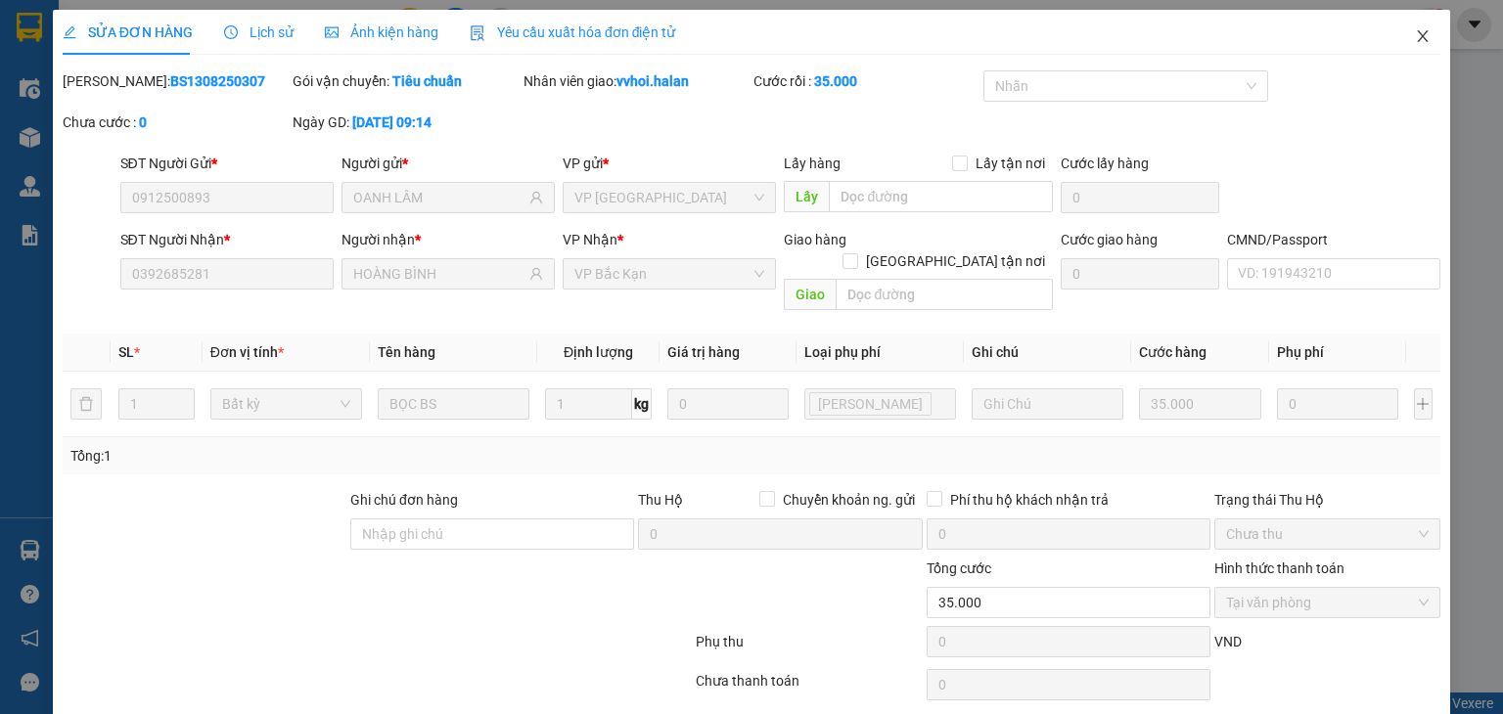
click at [1401, 52] on span "Close" at bounding box center [1422, 37] width 55 height 55
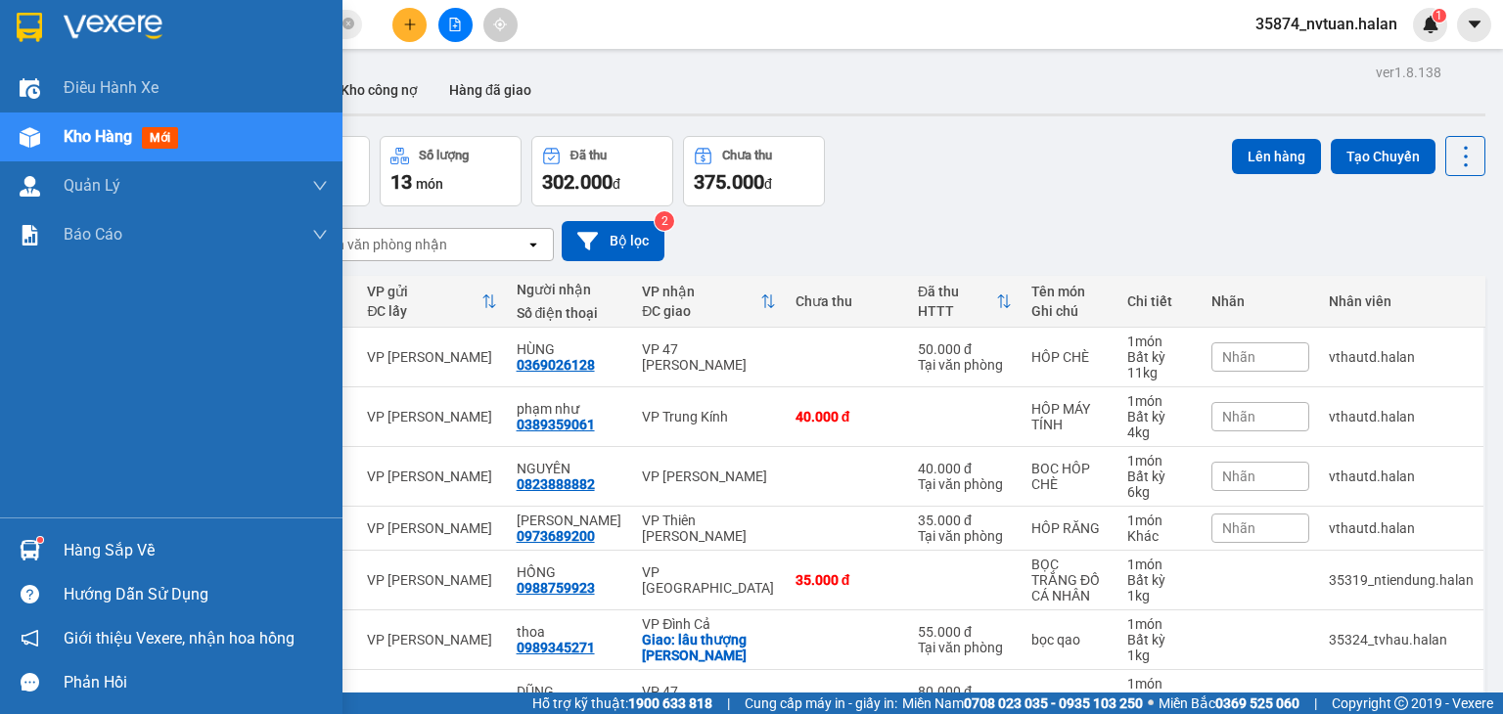
click at [27, 543] on img at bounding box center [30, 550] width 21 height 21
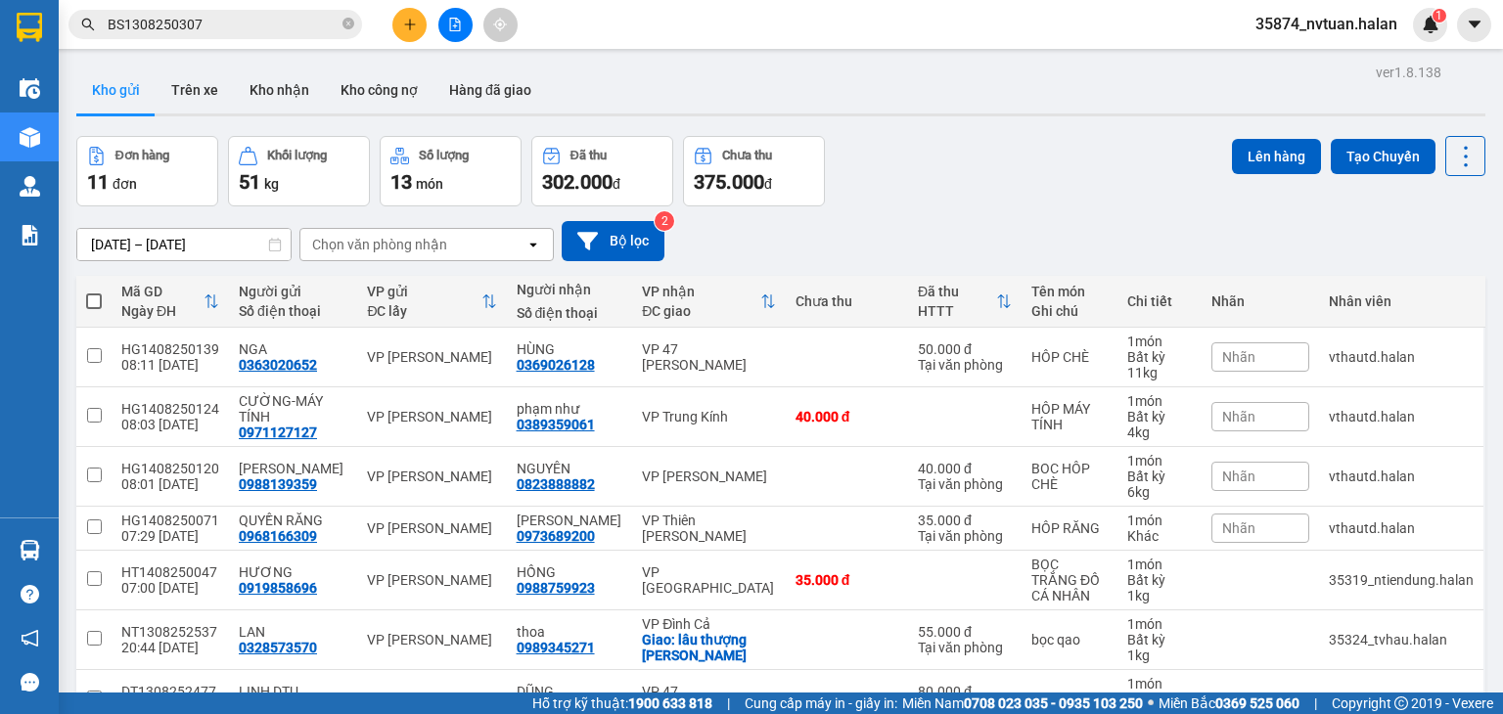
click at [1011, 161] on section "Kết quả tìm kiếm ( 1 ) Bộ lọc Mã ĐH Trạng thái Món hàng Thu hộ Tổng cước Chưa c…" at bounding box center [751, 357] width 1503 height 714
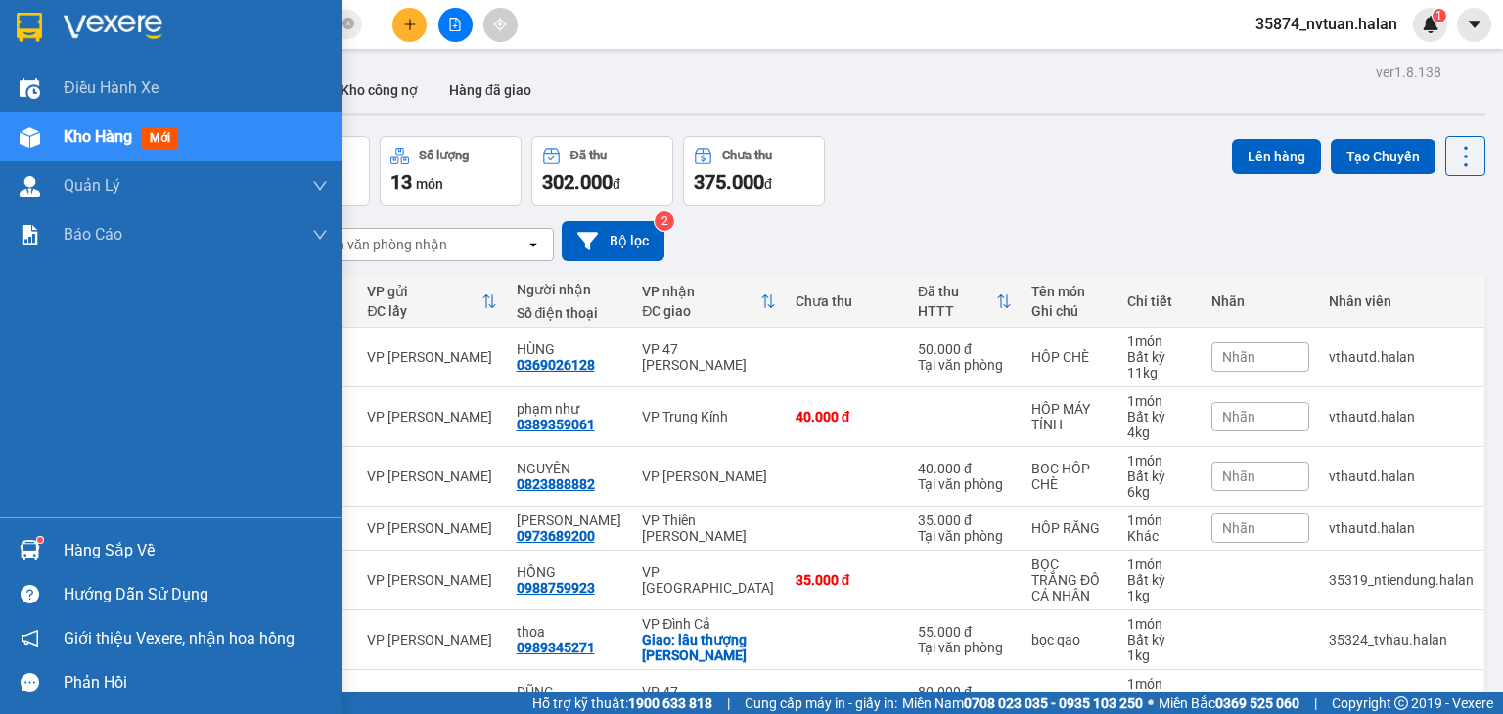
click at [96, 555] on div "Hàng sắp về" at bounding box center [196, 550] width 264 height 29
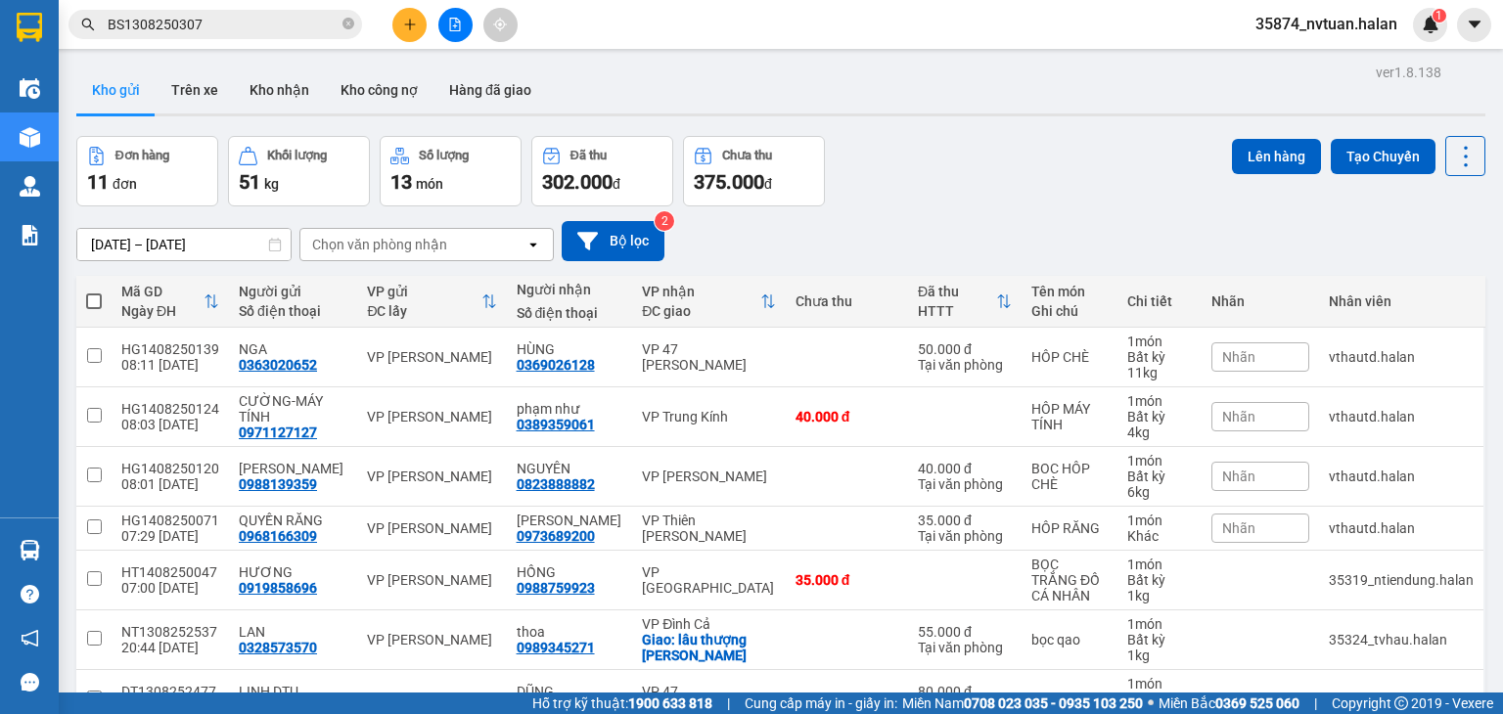
click at [1041, 251] on section "Kết quả tìm kiếm ( 1 ) Bộ lọc Mã ĐH Trạng thái Món hàng Thu hộ Tổng cước Chưa c…" at bounding box center [751, 357] width 1503 height 714
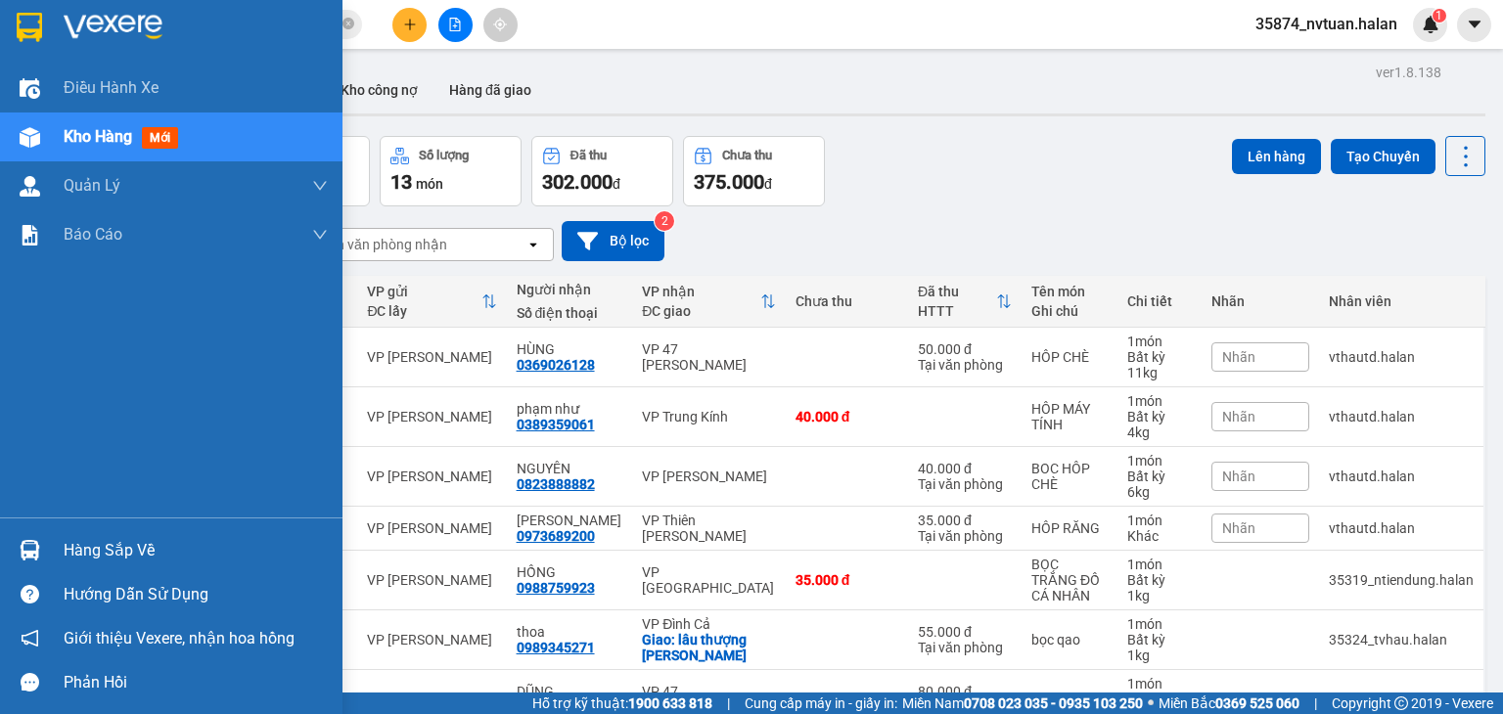
click at [83, 544] on div "Hàng sắp về" at bounding box center [196, 550] width 264 height 29
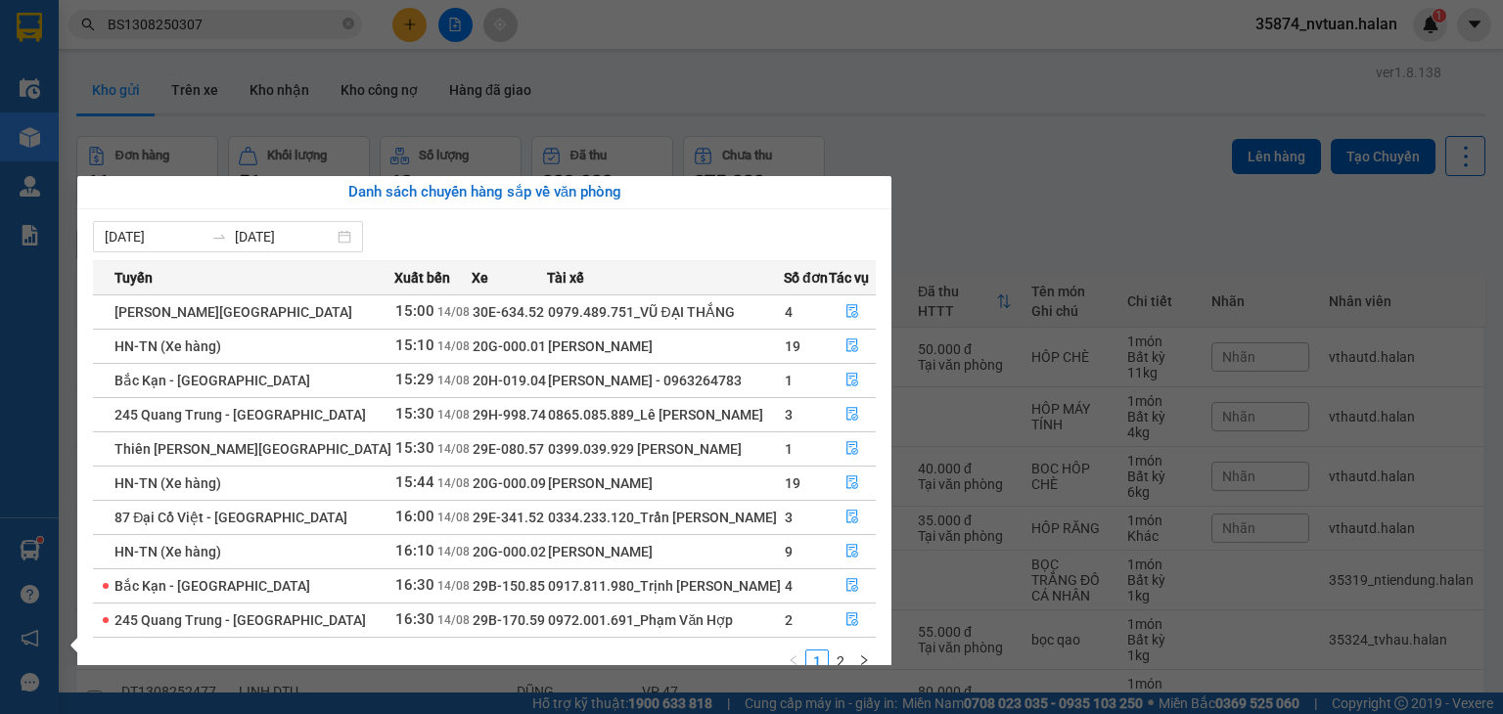
click at [946, 191] on section "Kết quả tìm kiếm ( 1 ) Bộ lọc Mã ĐH Trạng thái Món hàng Thu hộ Tổng cước Chưa c…" at bounding box center [751, 357] width 1503 height 714
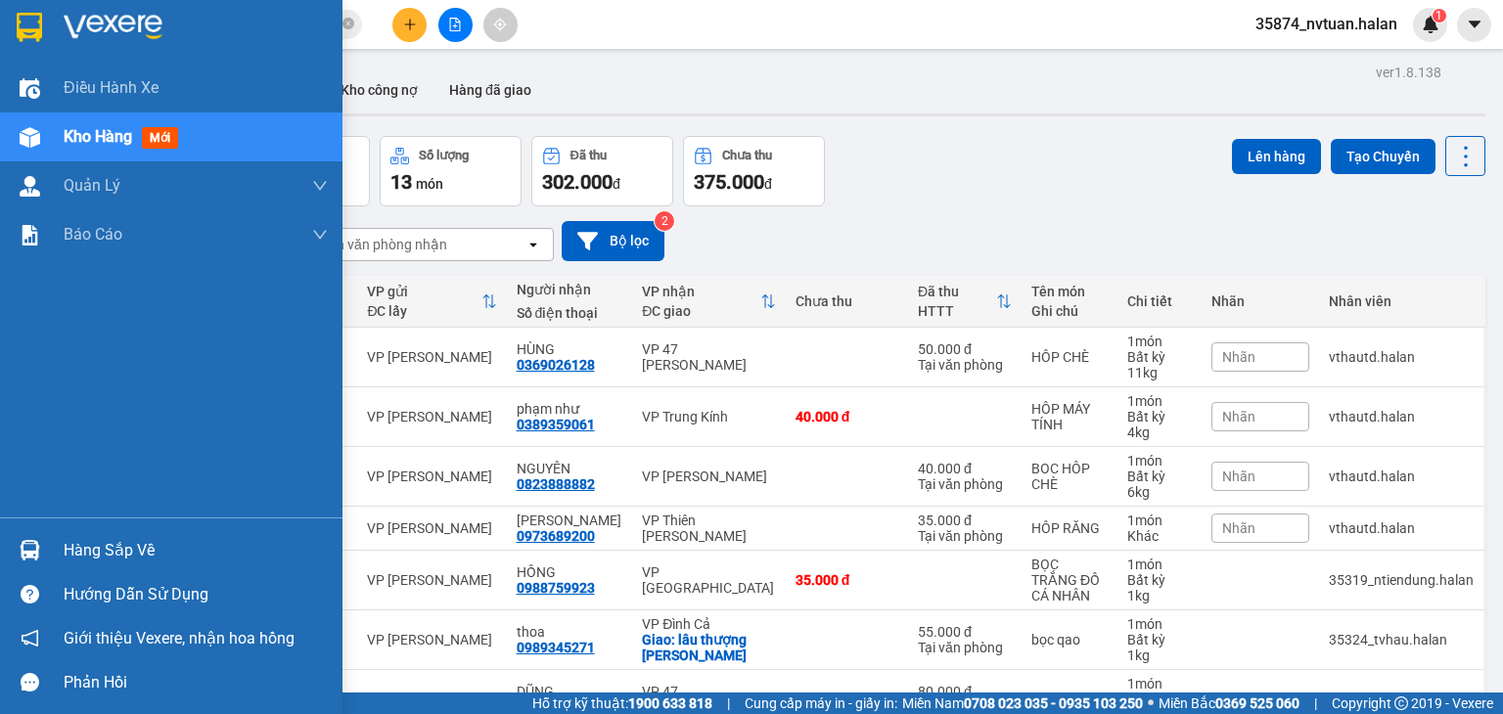
click at [99, 548] on div "Hàng sắp về" at bounding box center [196, 550] width 264 height 29
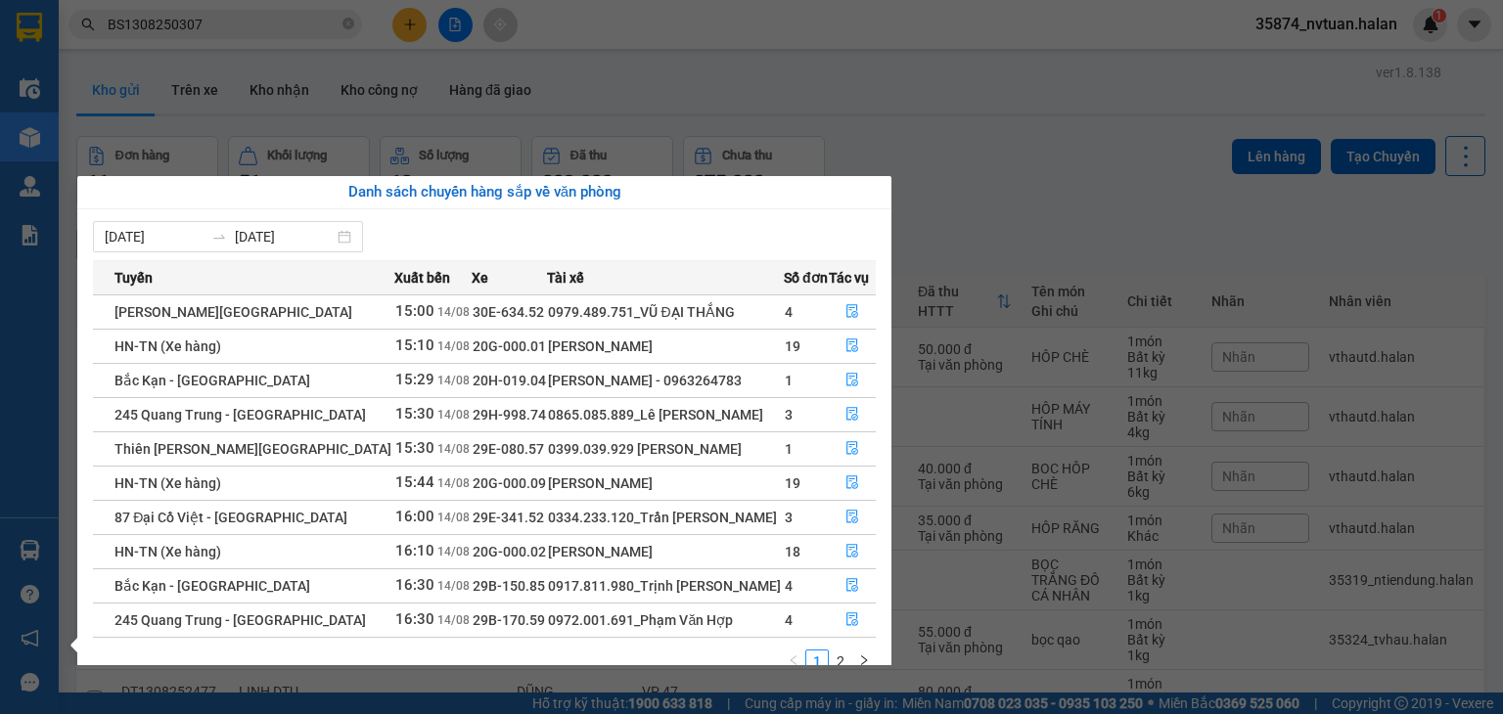
click at [981, 214] on section "Kết quả tìm kiếm ( 1 ) Bộ lọc Mã ĐH Trạng thái Món hàng Thu hộ Tổng cước Chưa c…" at bounding box center [751, 357] width 1503 height 714
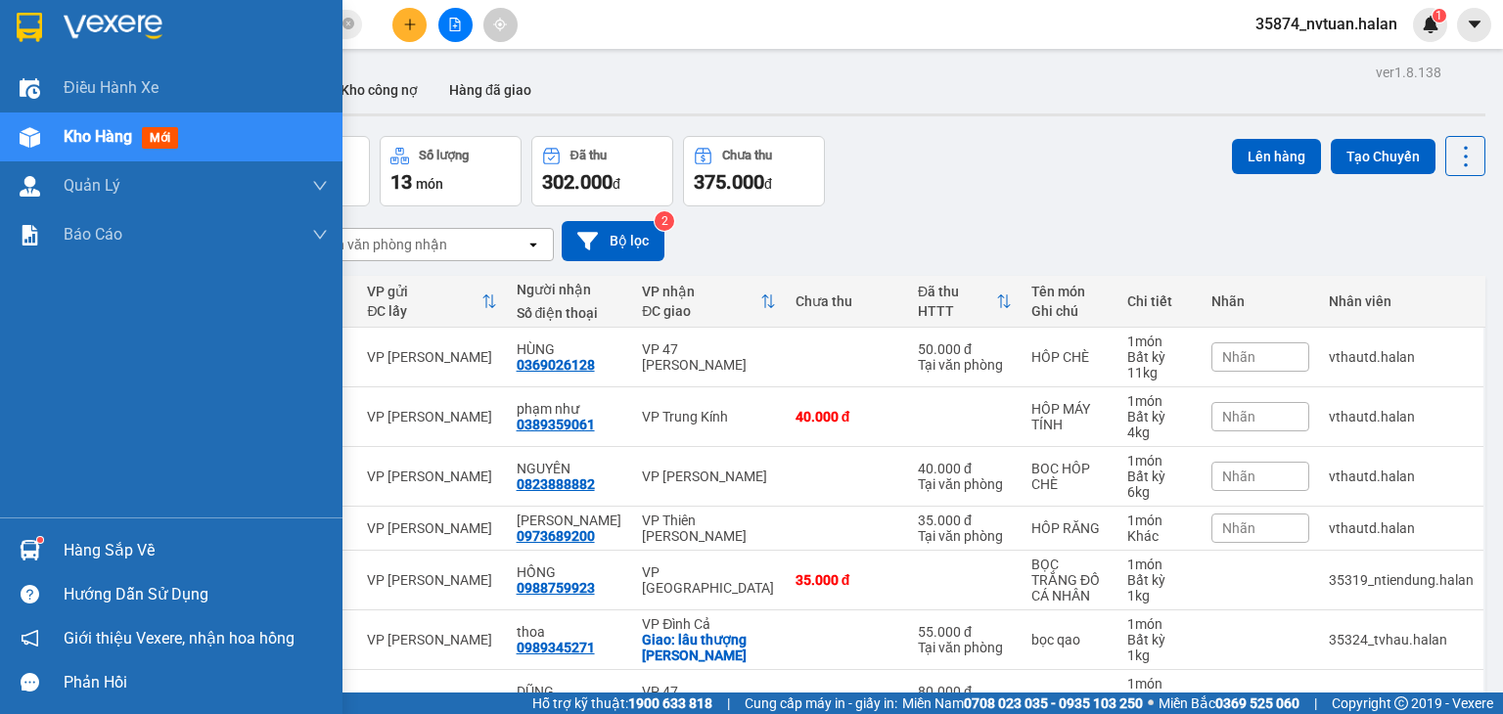
click at [95, 551] on div "Hàng sắp về" at bounding box center [196, 550] width 264 height 29
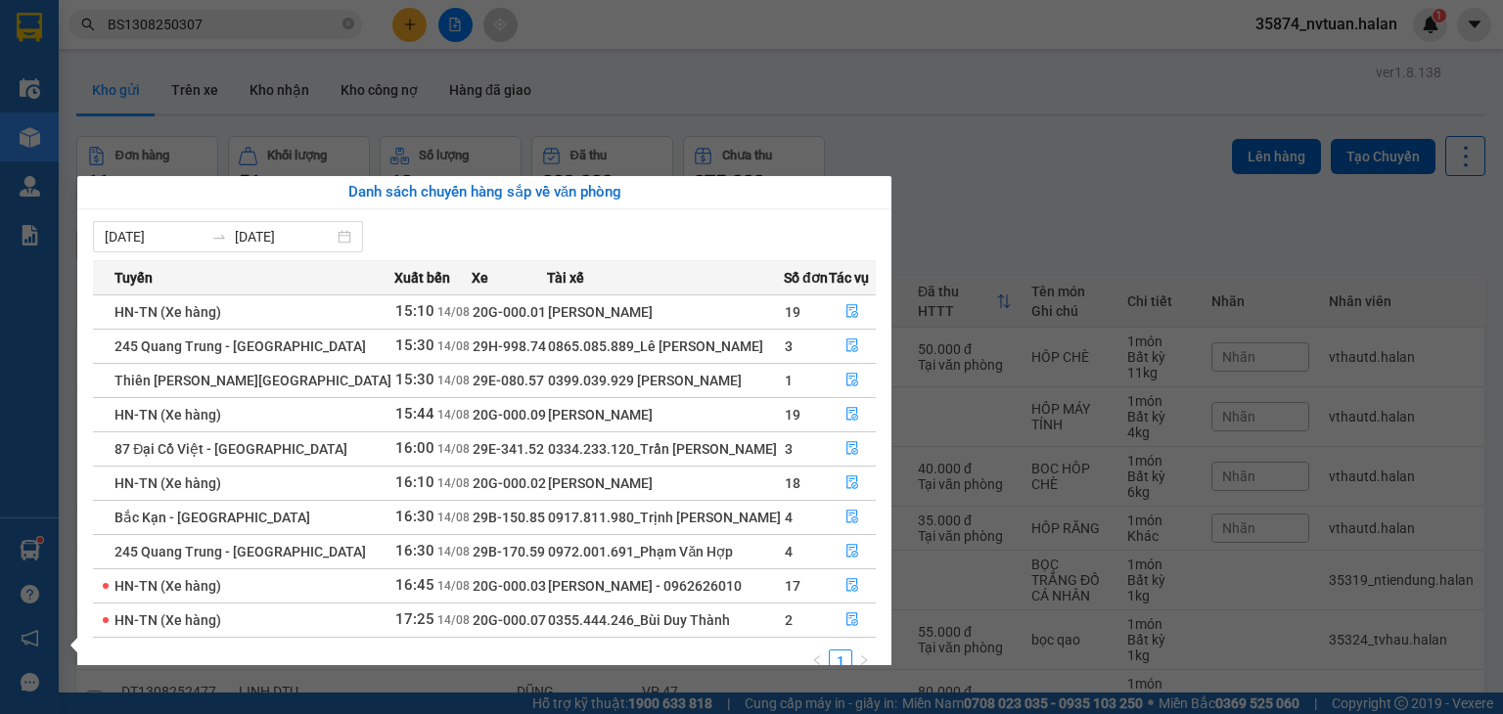
click at [1069, 144] on section "Kết quả tìm kiếm ( 1 ) Bộ lọc Mã ĐH Trạng thái Món hàng Thu hộ Tổng cước Chưa c…" at bounding box center [751, 357] width 1503 height 714
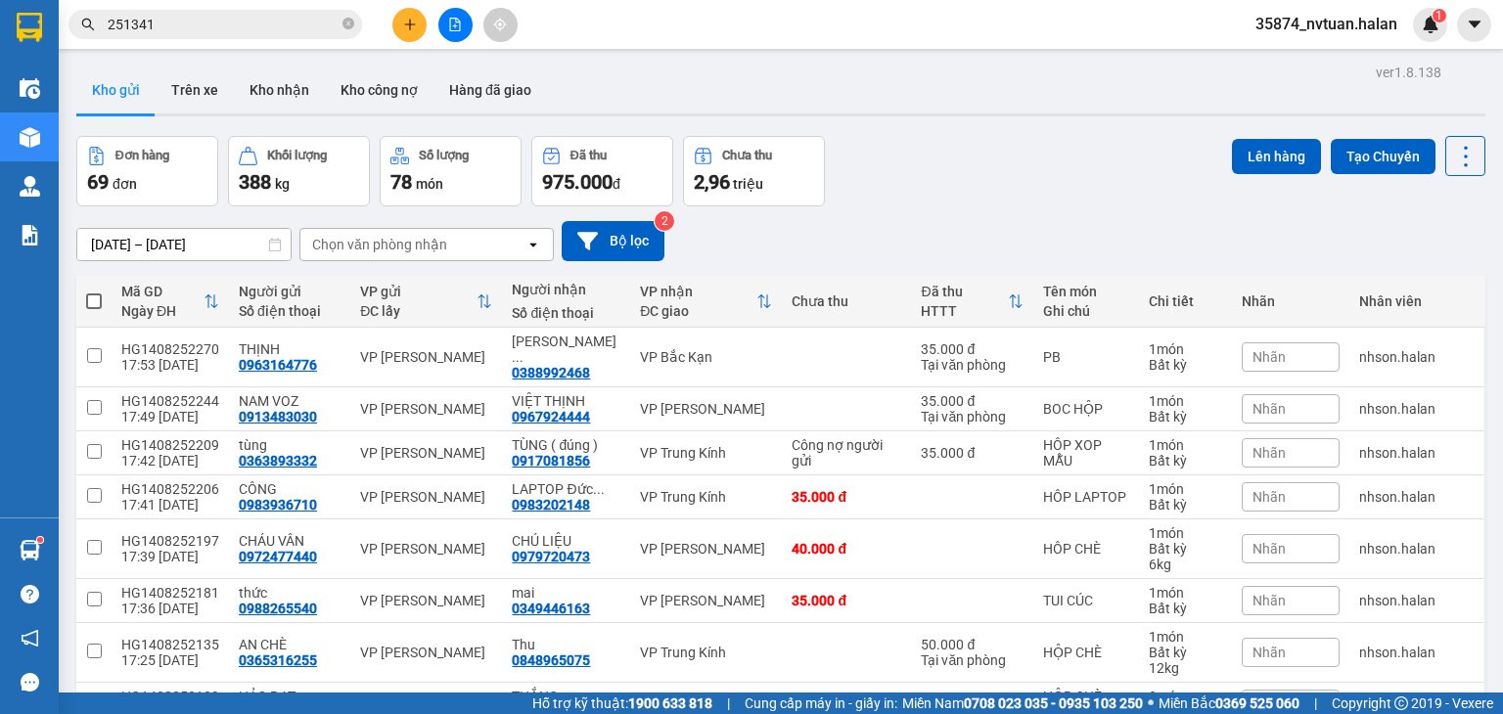
scroll to position [200, 0]
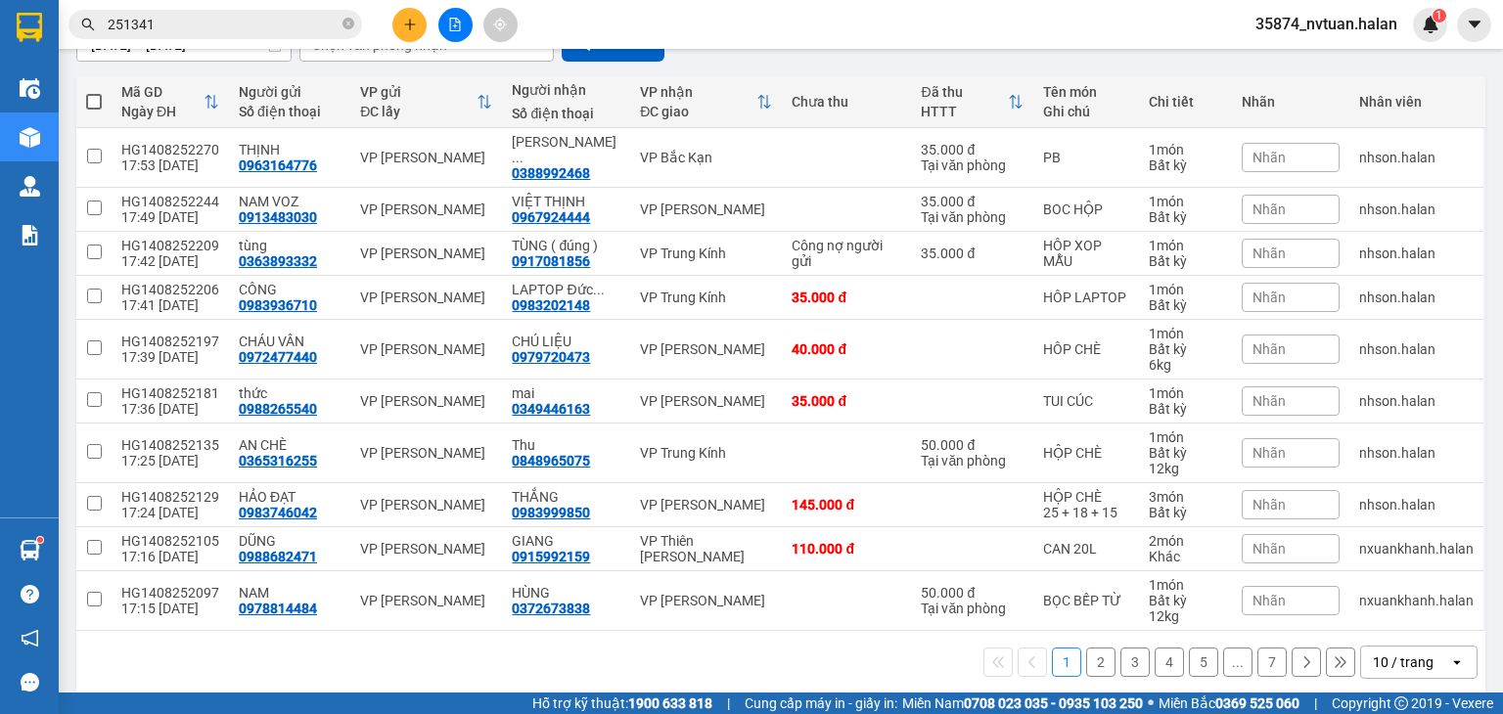
click at [1392, 653] on div "10 / trang" at bounding box center [1403, 663] width 61 height 20
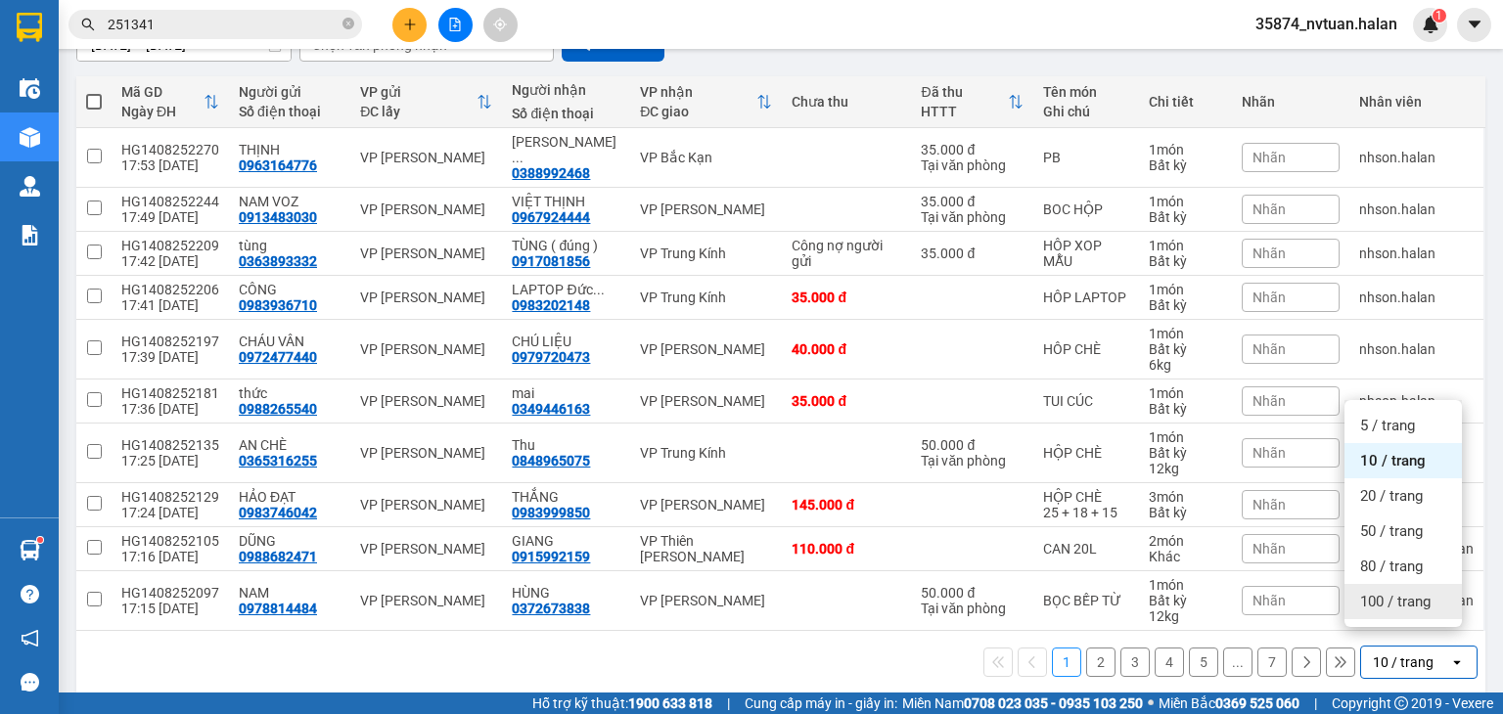
click at [1392, 607] on span "100 / trang" at bounding box center [1395, 602] width 70 height 20
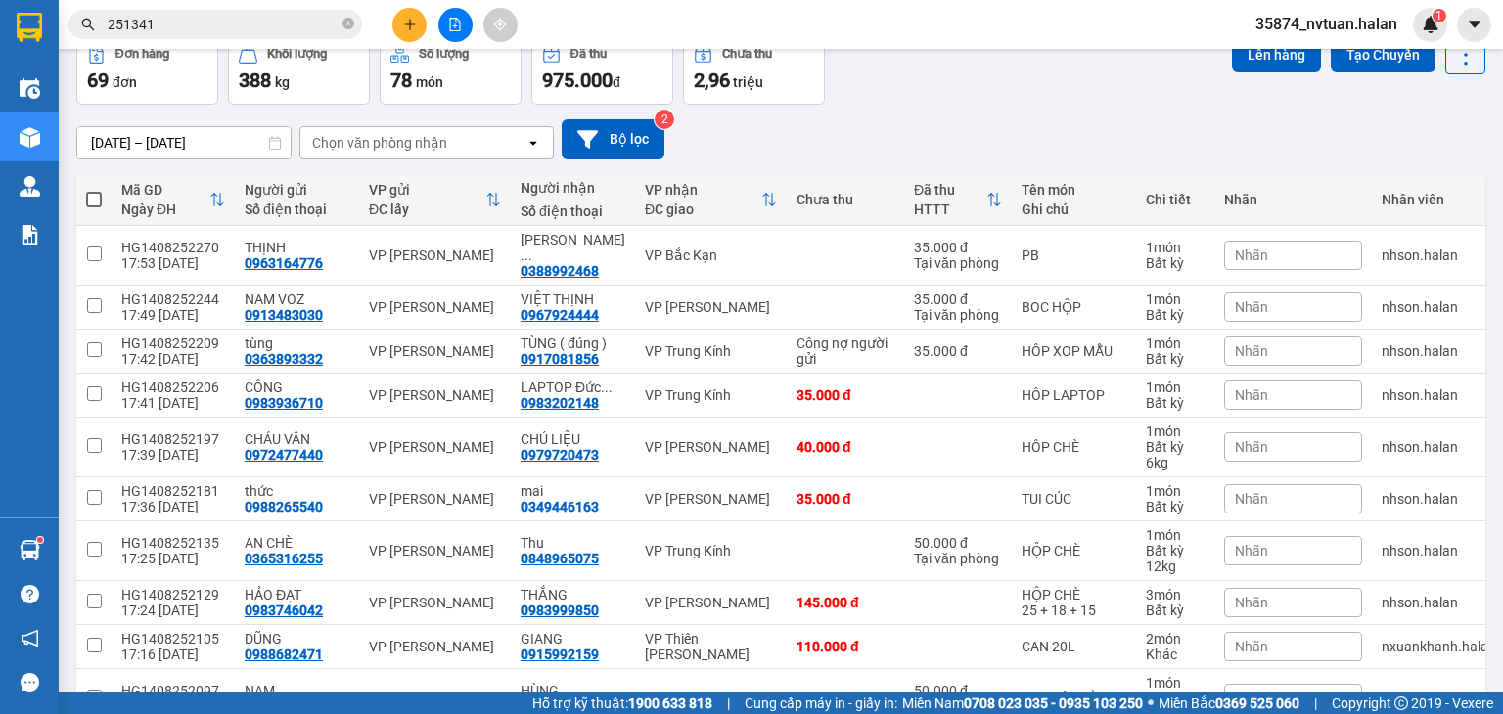
scroll to position [4, 0]
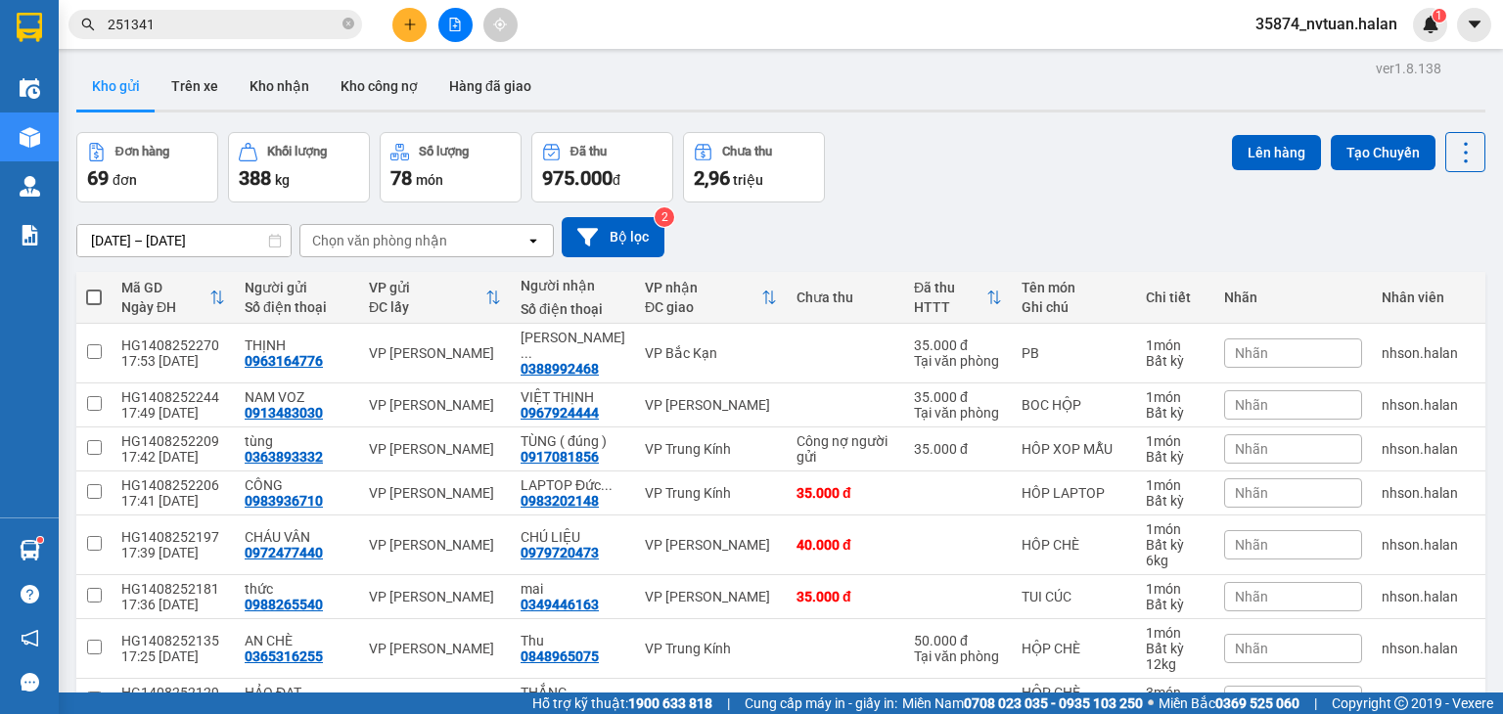
click at [458, 243] on div "Chọn văn phòng nhận" at bounding box center [412, 240] width 225 height 31
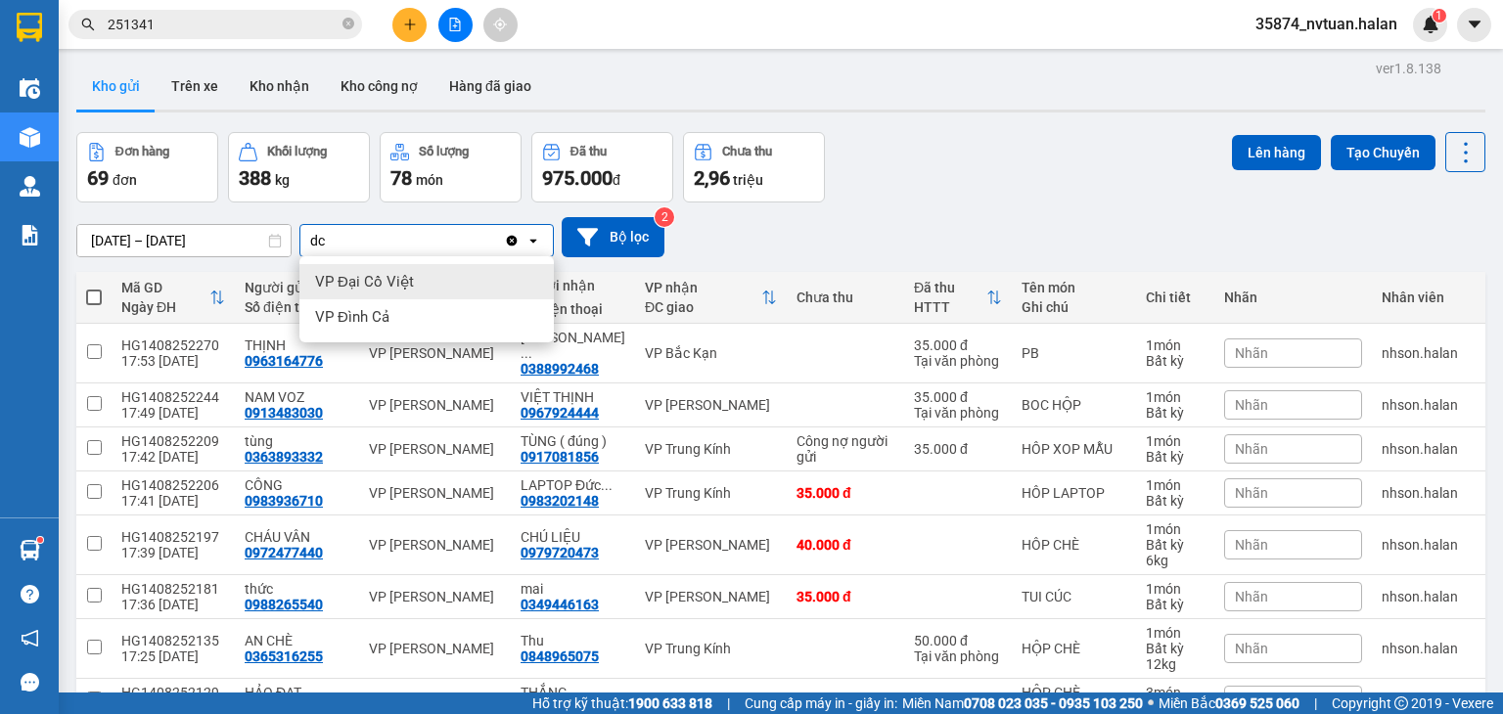
type input "dc"
click at [454, 270] on div "VP Đại Cồ Việt" at bounding box center [426, 281] width 254 height 35
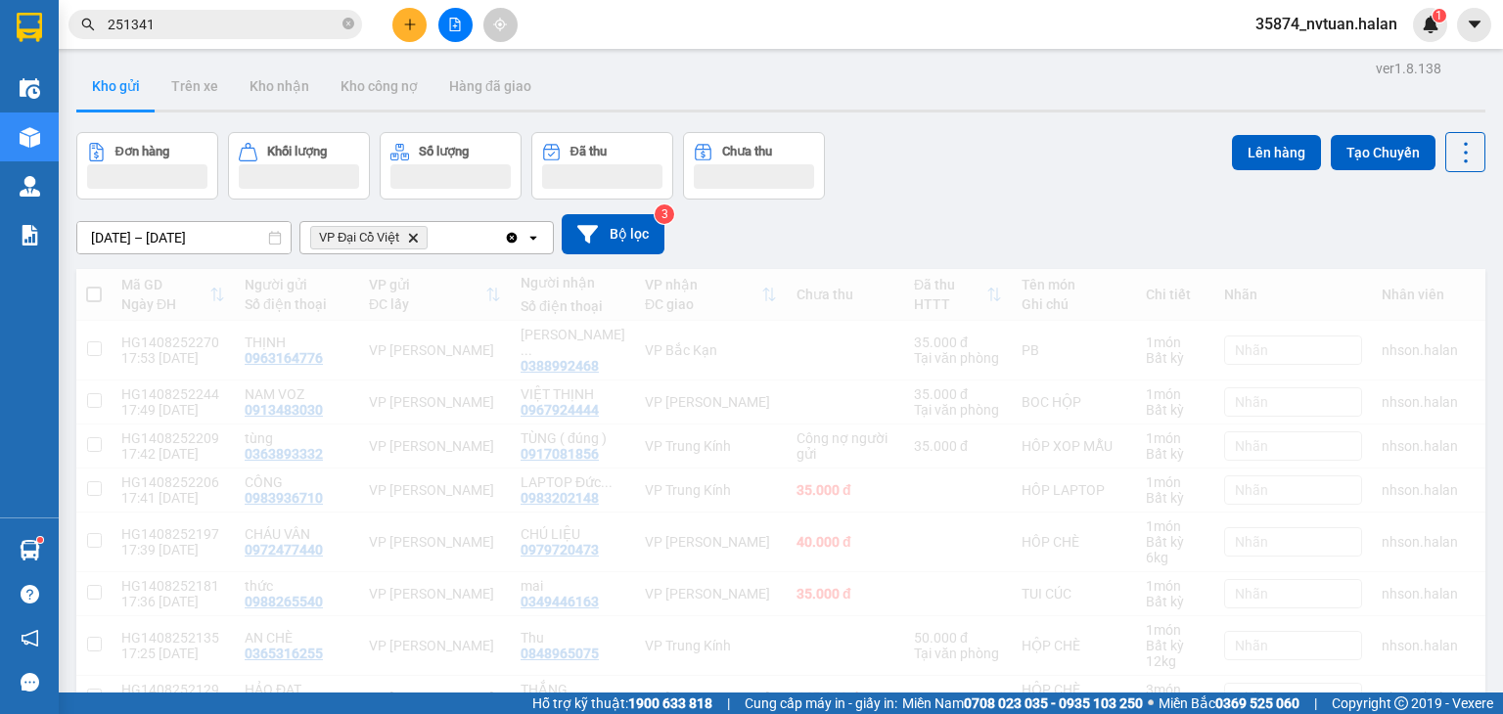
click at [461, 243] on div "VP Đại Cồ Việt Delete" at bounding box center [402, 237] width 204 height 31
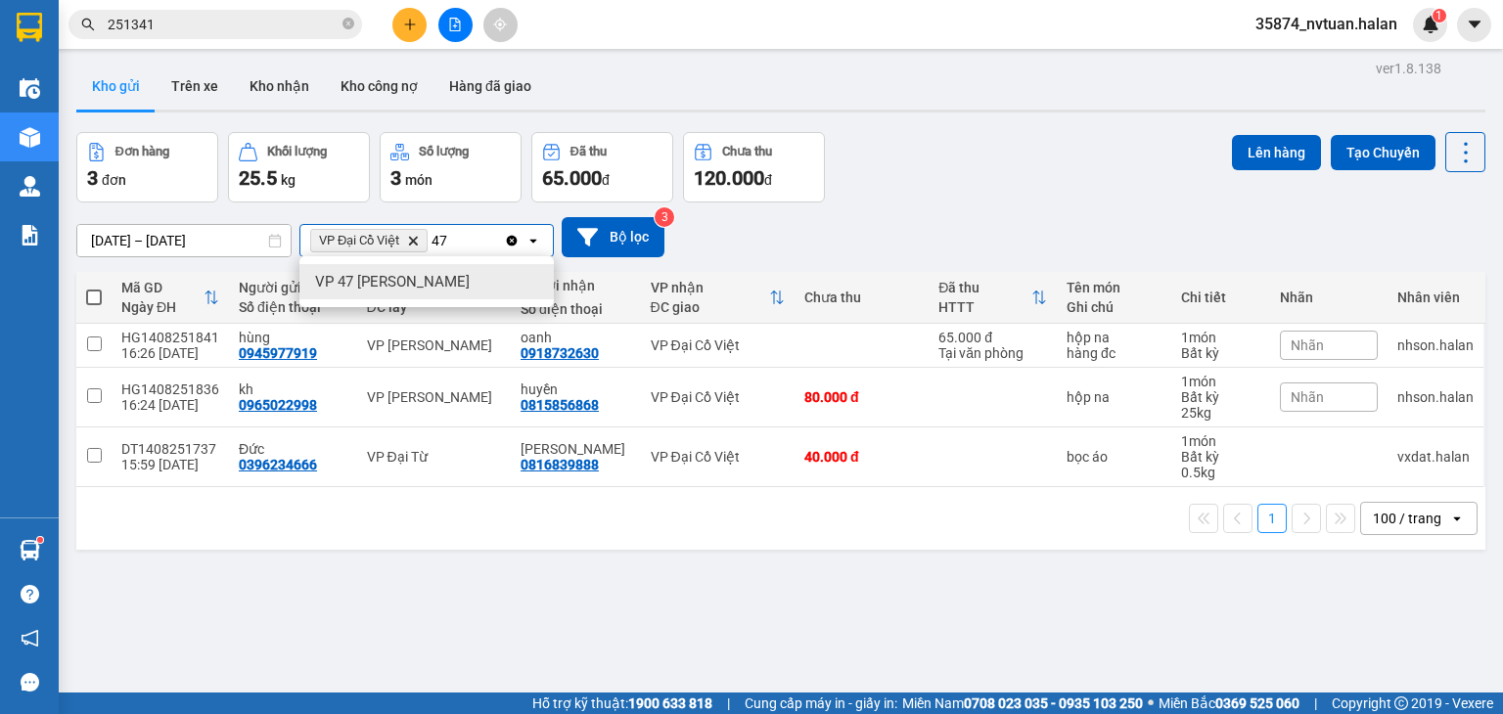
type input "47"
click at [456, 278] on span "VP 47 [PERSON_NAME]" at bounding box center [392, 282] width 155 height 20
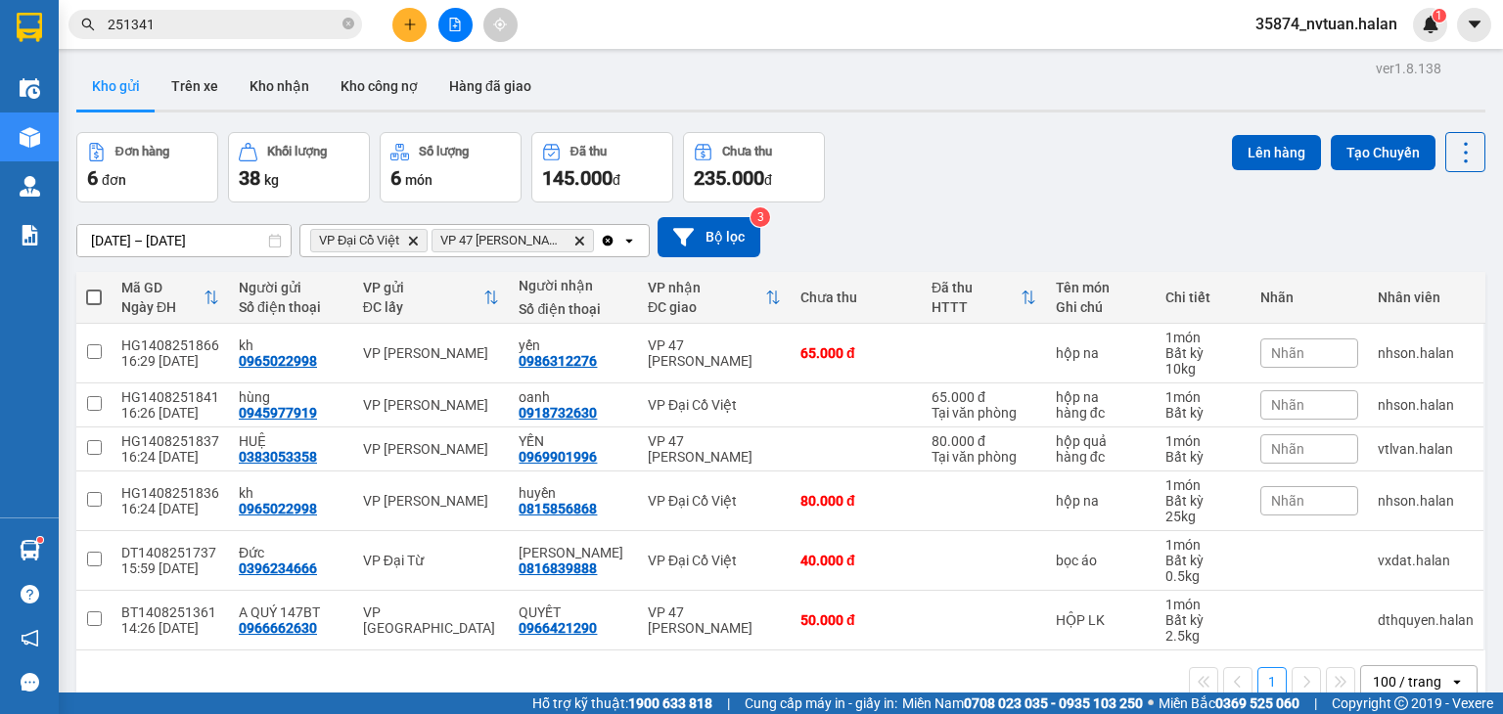
click at [638, 242] on div "Clear all open" at bounding box center [624, 240] width 49 height 31
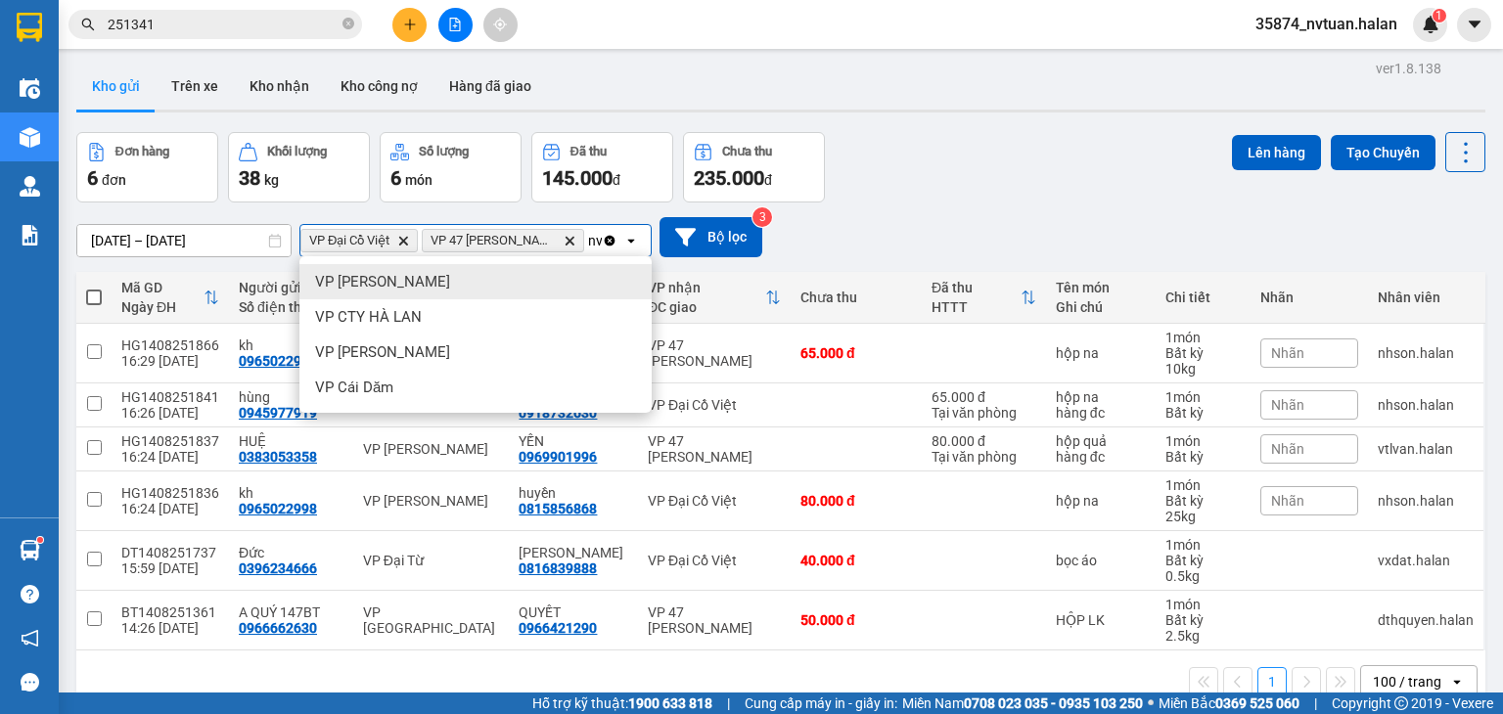
scroll to position [0, 17]
type input "nvc"
click at [561, 288] on div "VP [PERSON_NAME]" at bounding box center [475, 281] width 352 height 35
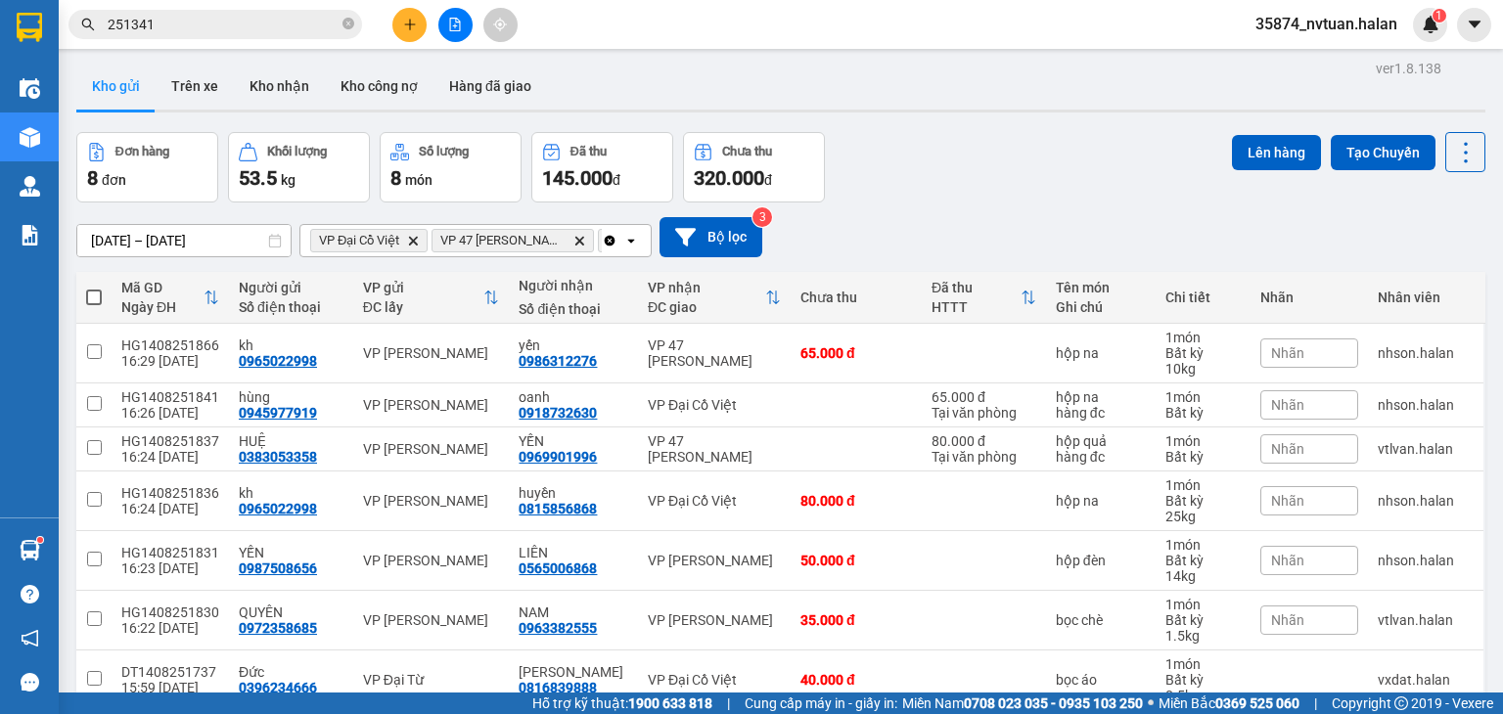
click at [95, 304] on span at bounding box center [94, 298] width 16 height 16
click at [94, 288] on input "checkbox" at bounding box center [94, 288] width 0 height 0
checkbox input "true"
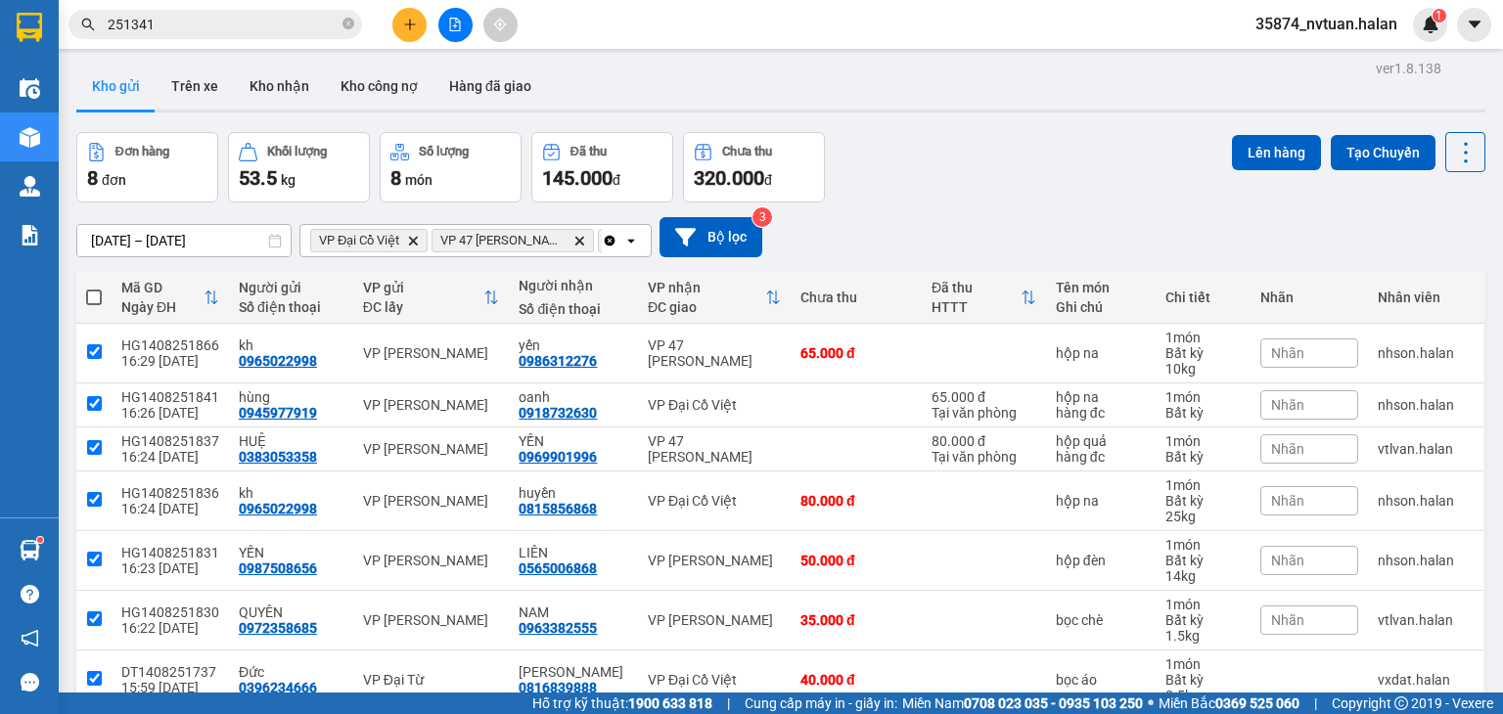
checkbox input "true"
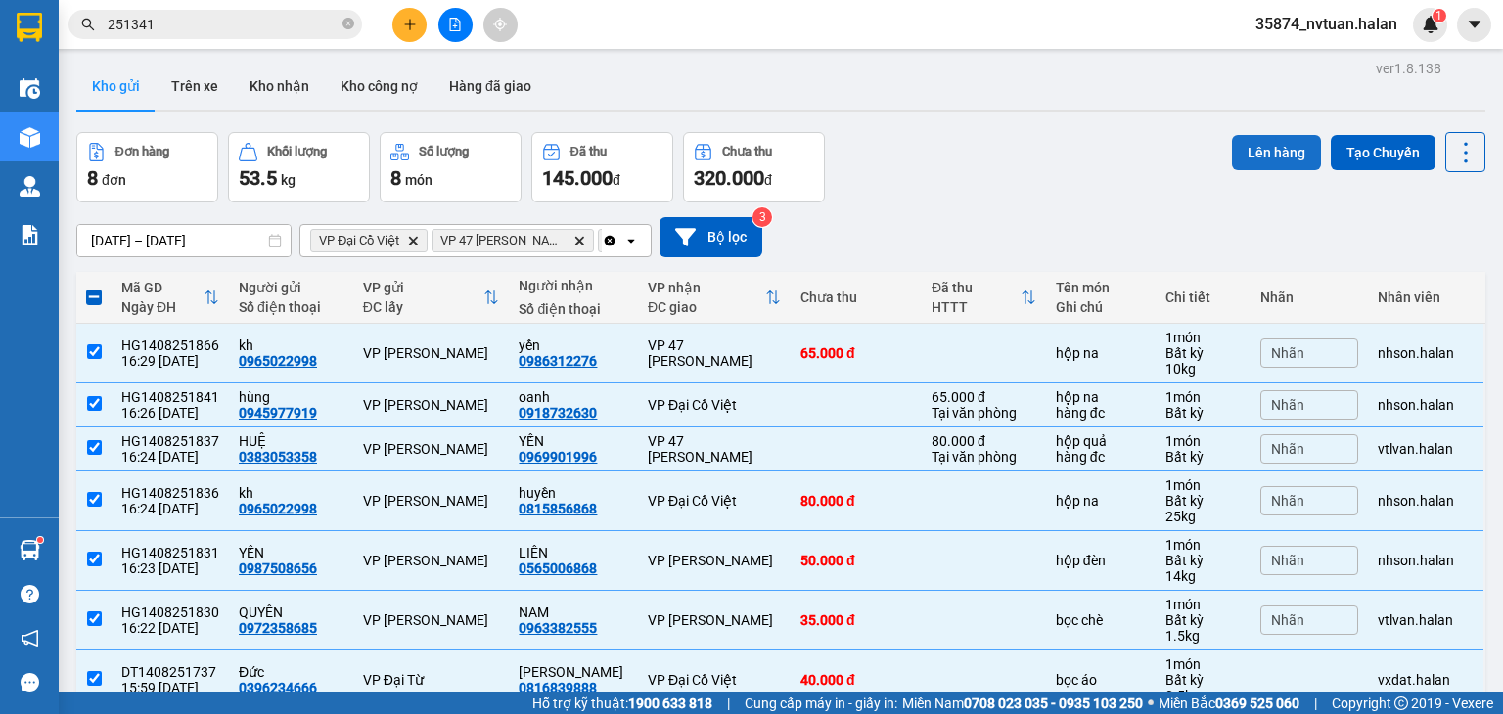
click at [1296, 150] on button "Lên hàng" at bounding box center [1276, 152] width 89 height 35
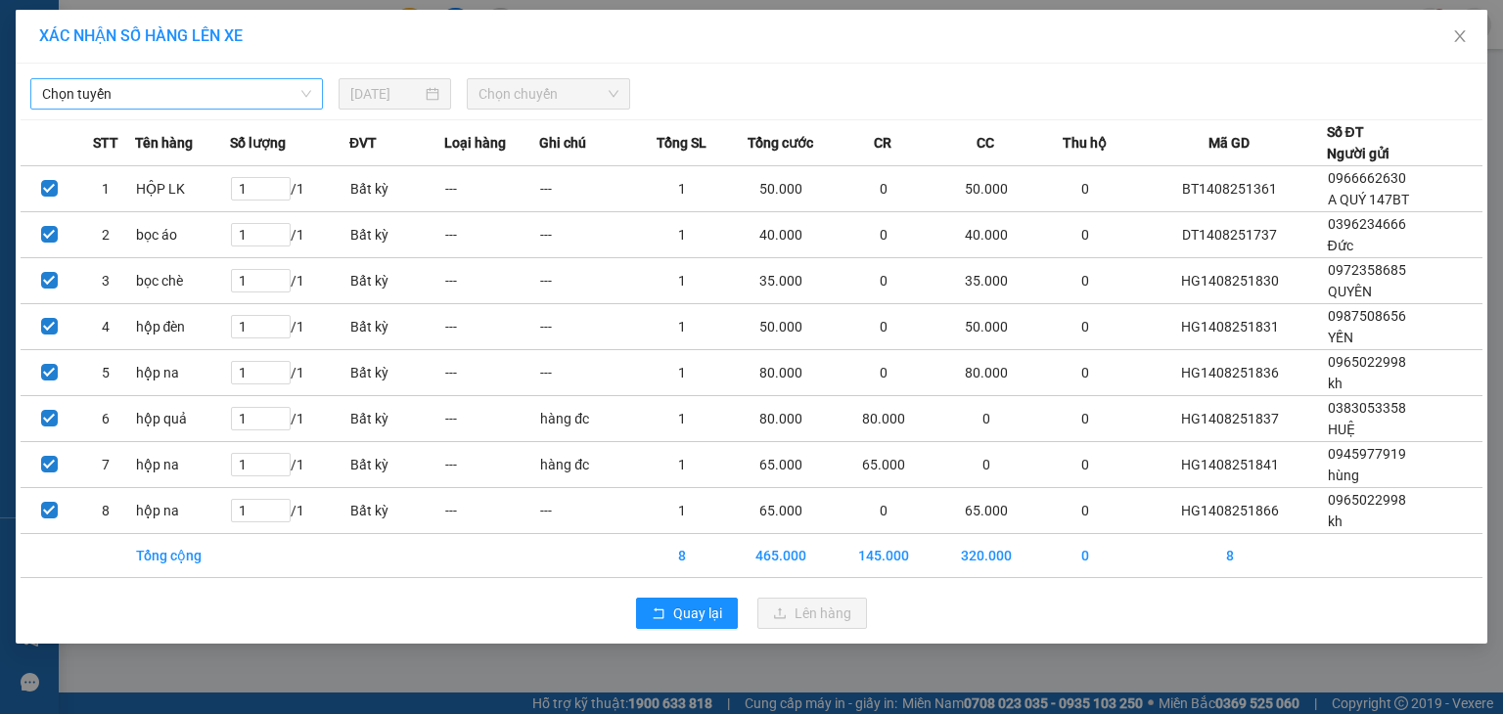
click at [198, 100] on span "Chọn tuyến" at bounding box center [176, 93] width 269 height 29
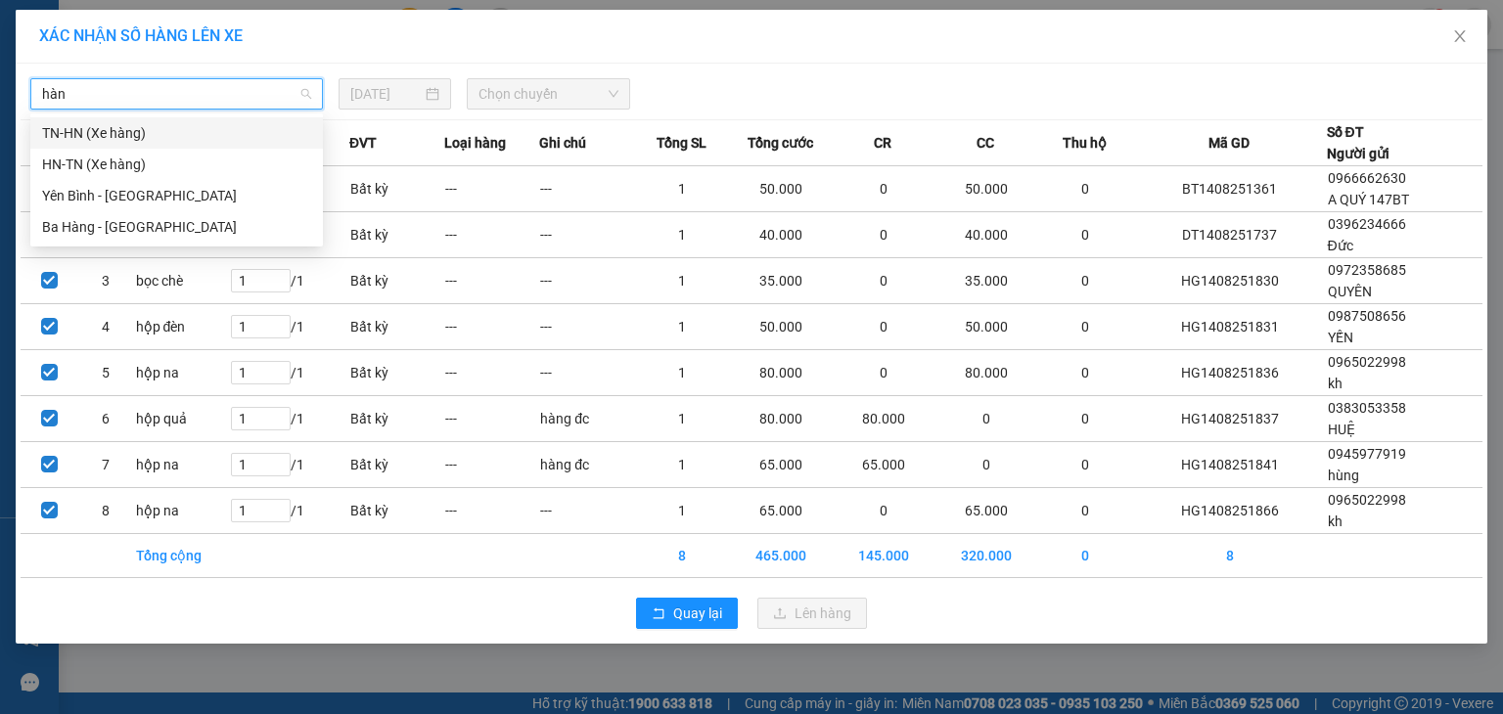
type input "hàng"
click at [196, 138] on div "TN-HN (Xe hàng)" at bounding box center [176, 133] width 269 height 22
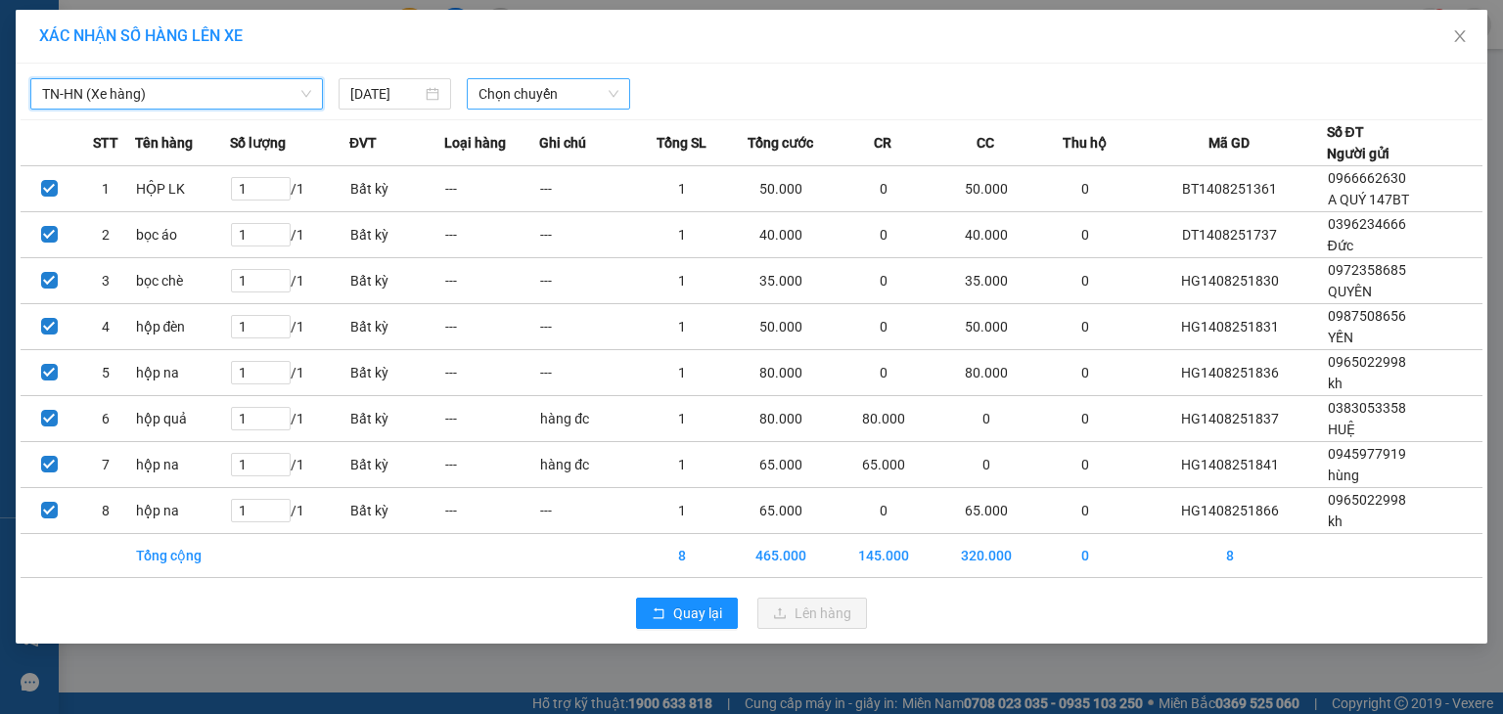
click at [574, 97] on span "Chọn chuyến" at bounding box center [549, 93] width 141 height 29
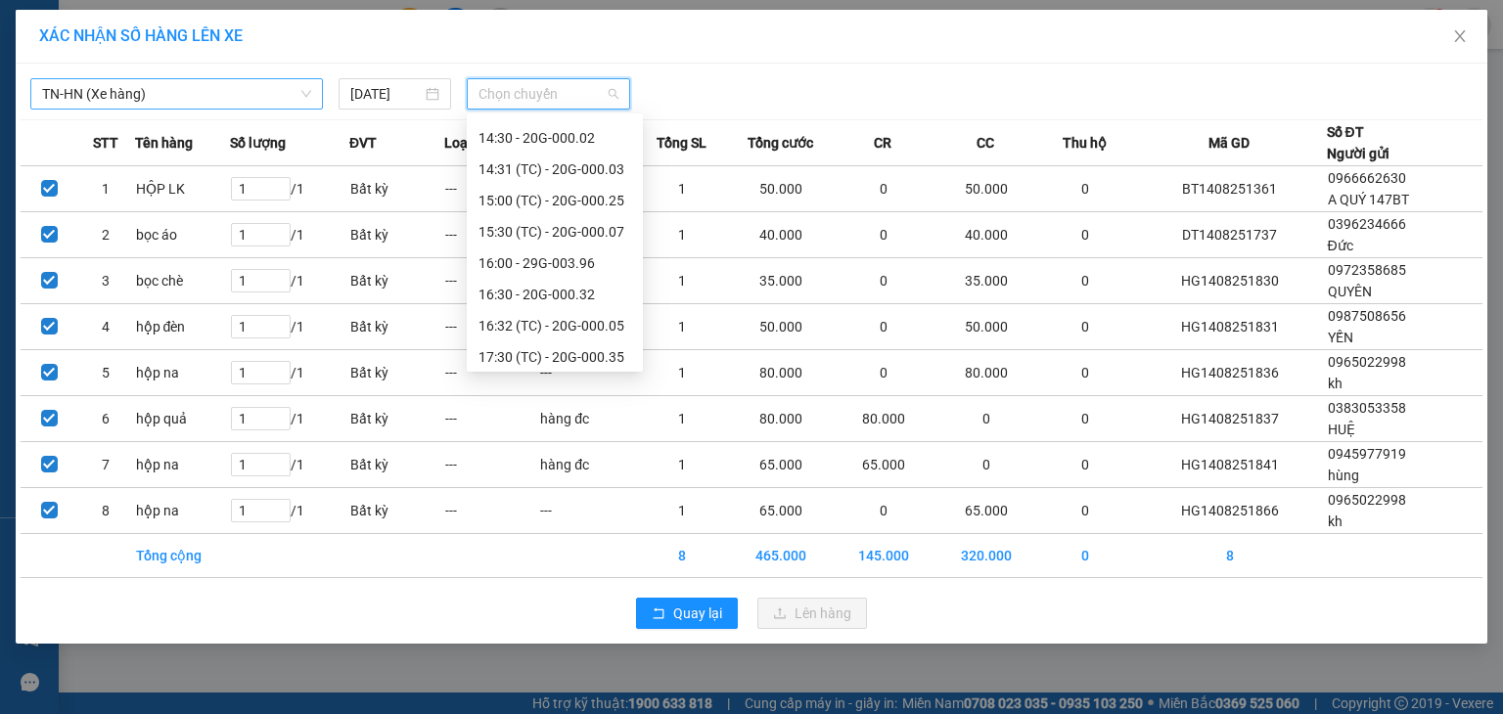
scroll to position [720, 0]
click at [598, 351] on div "17:31 (TC) - 29D-326.62" at bounding box center [555, 353] width 153 height 22
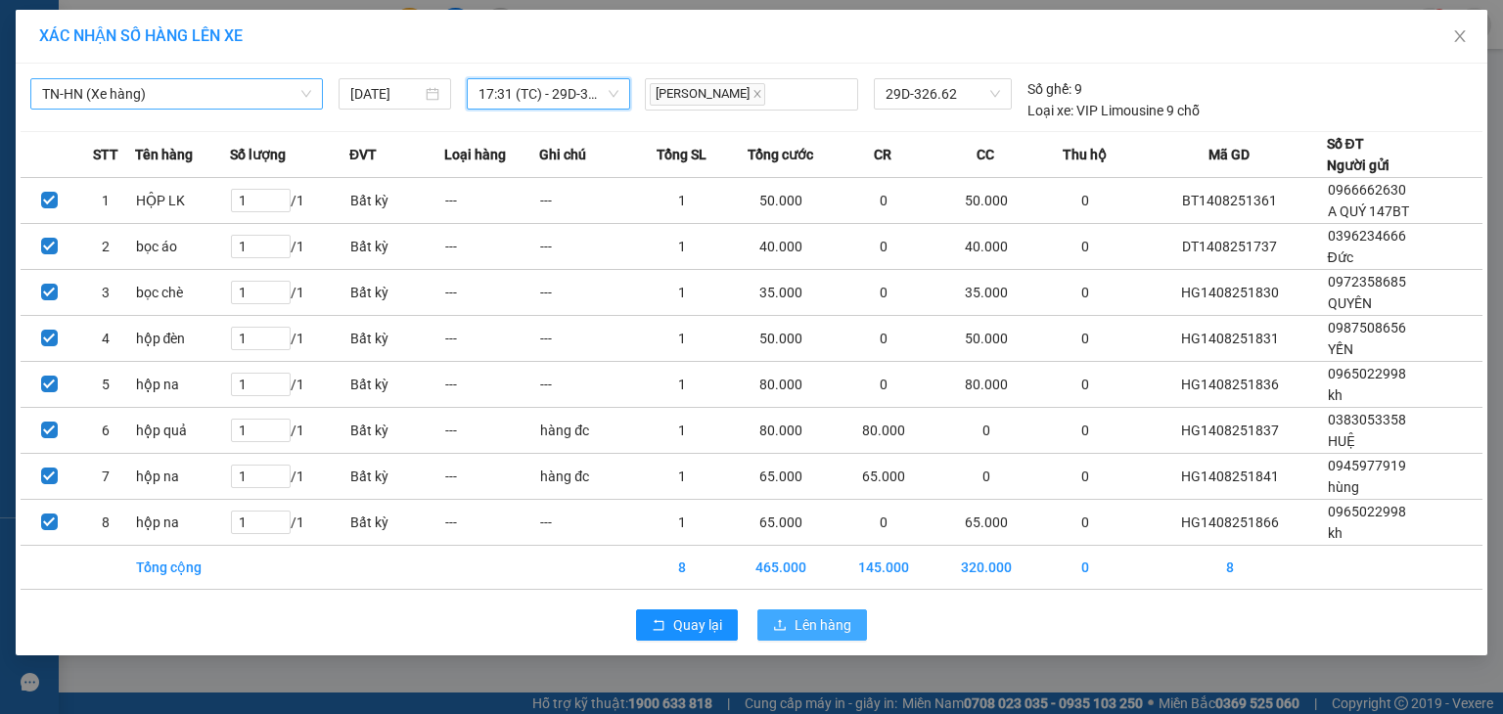
click at [796, 619] on span "Lên hàng" at bounding box center [823, 626] width 57 height 22
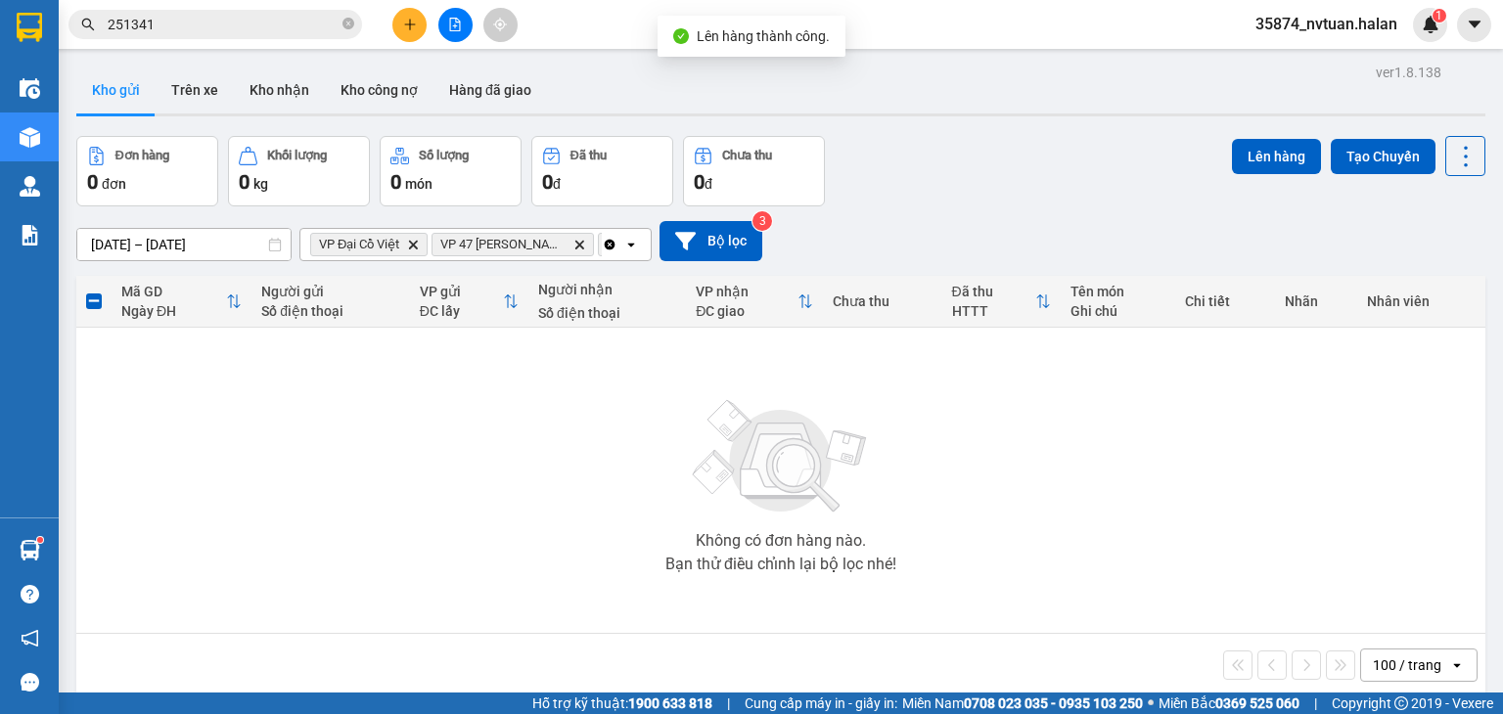
click at [605, 241] on icon "Clear all" at bounding box center [610, 245] width 16 height 16
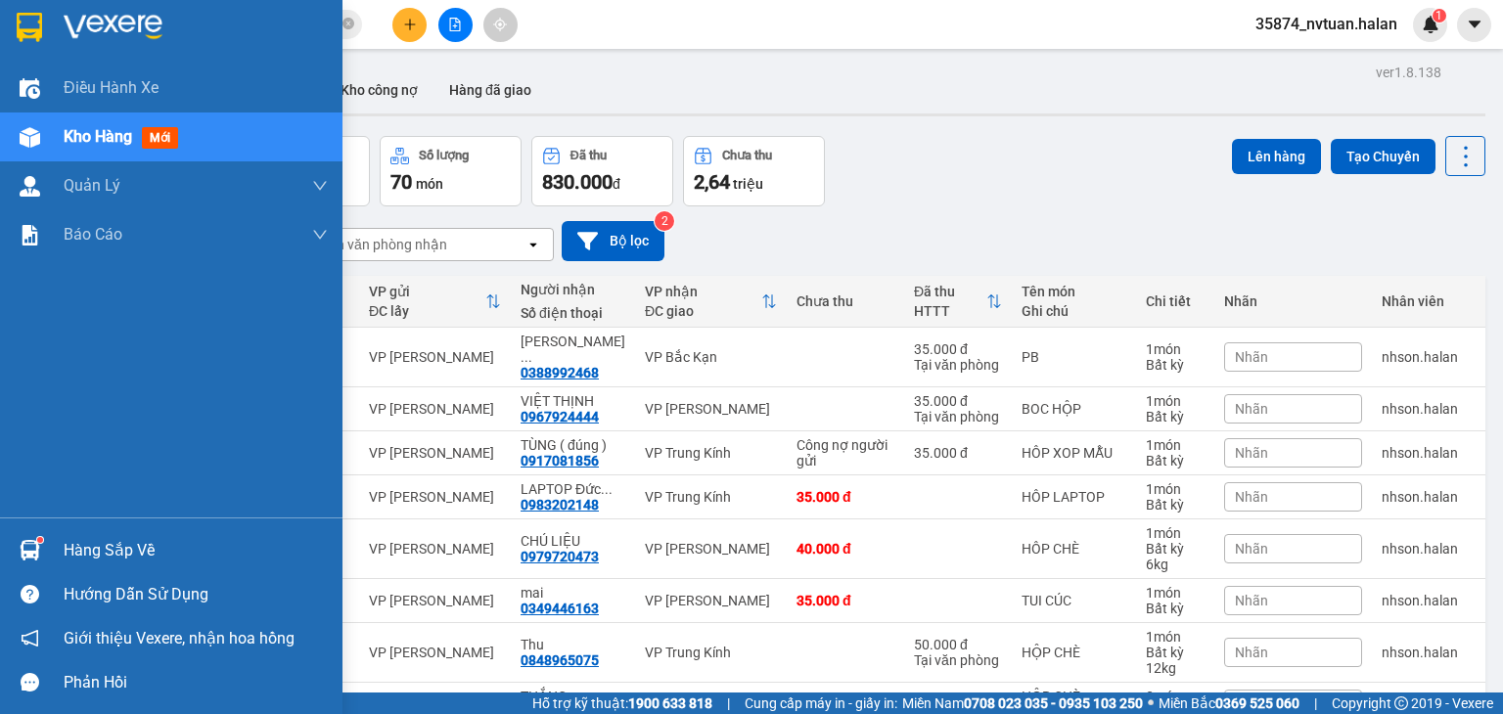
click at [85, 564] on div "Hàng sắp về" at bounding box center [196, 550] width 264 height 29
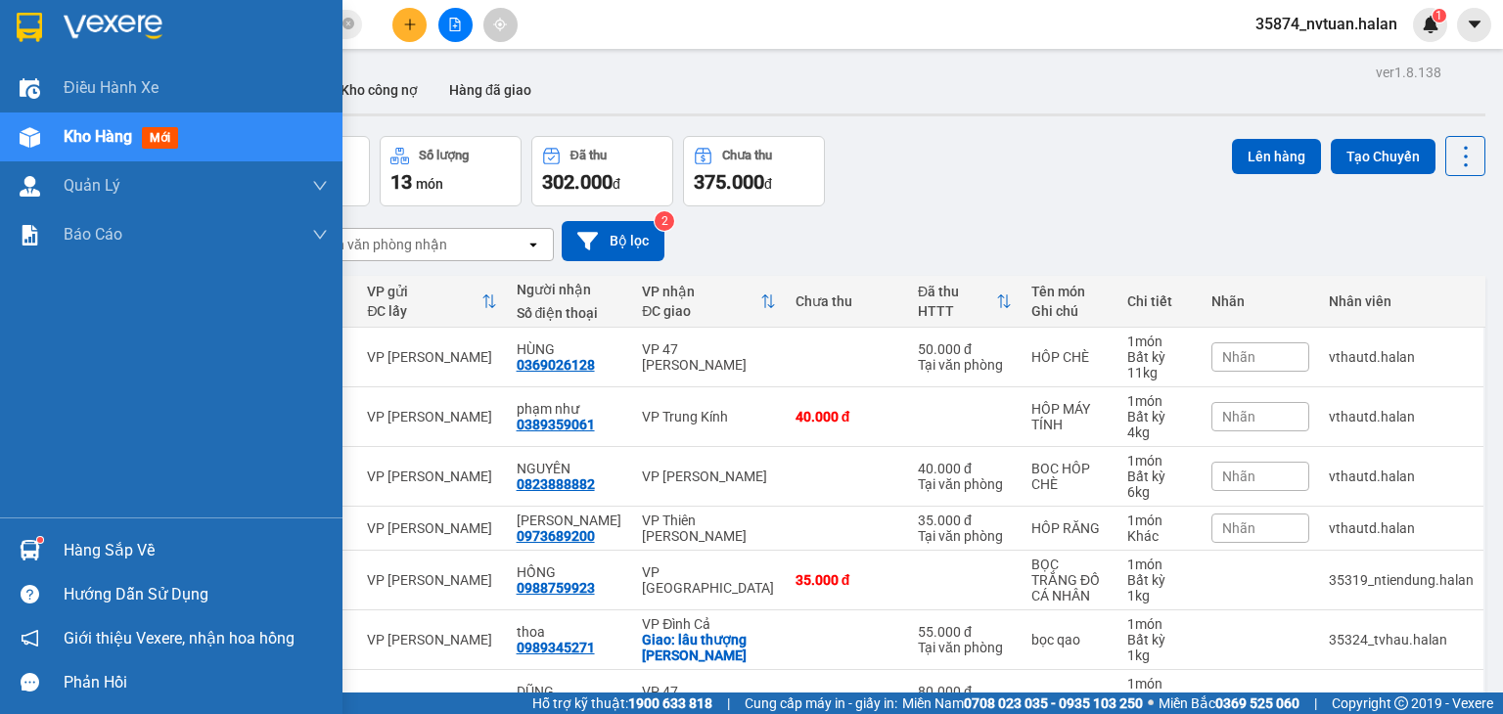
click at [65, 552] on div "Hàng sắp về" at bounding box center [196, 550] width 264 height 29
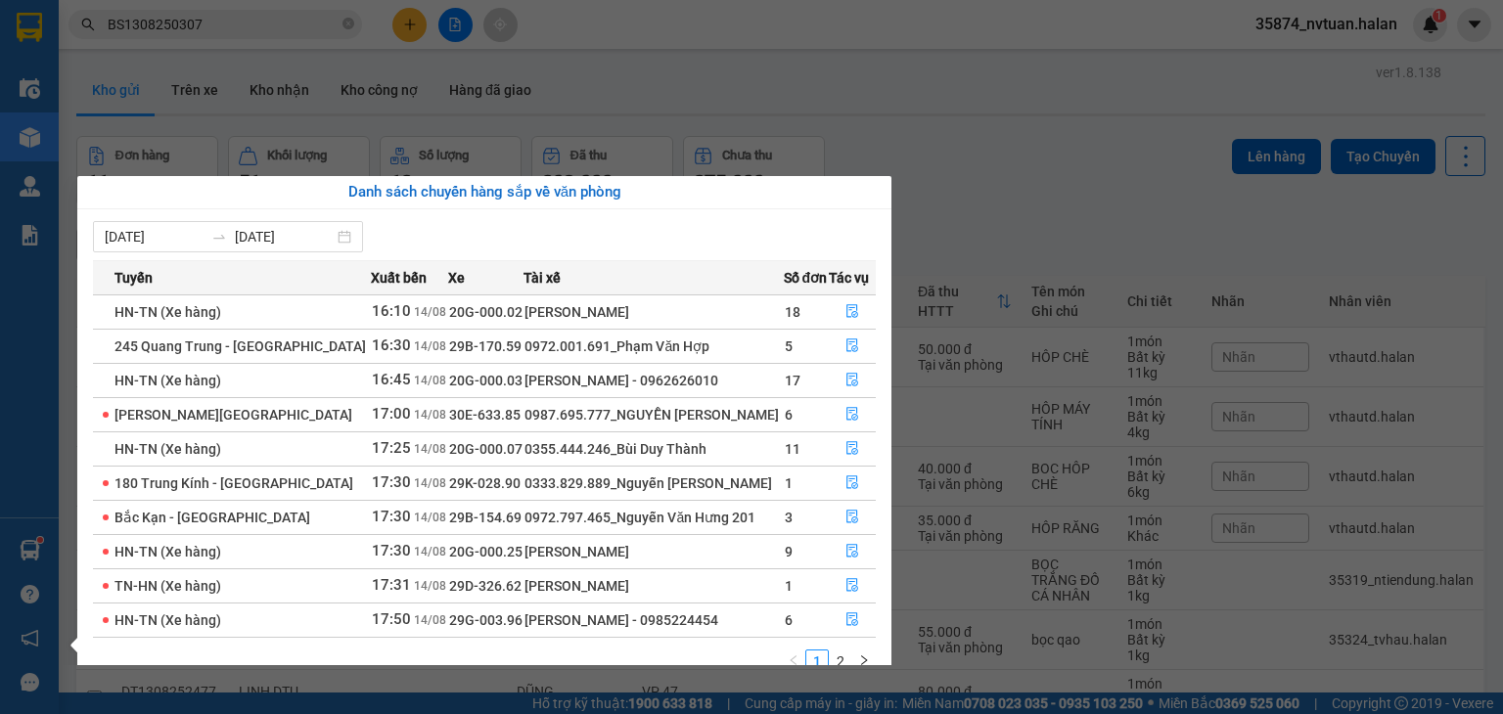
click at [963, 138] on section "Kết quả tìm kiếm ( 1 ) Bộ lọc Mã ĐH Trạng thái Món hàng Thu hộ Tổng cước Chưa c…" at bounding box center [751, 357] width 1503 height 714
